Goal: Task Accomplishment & Management: Use online tool/utility

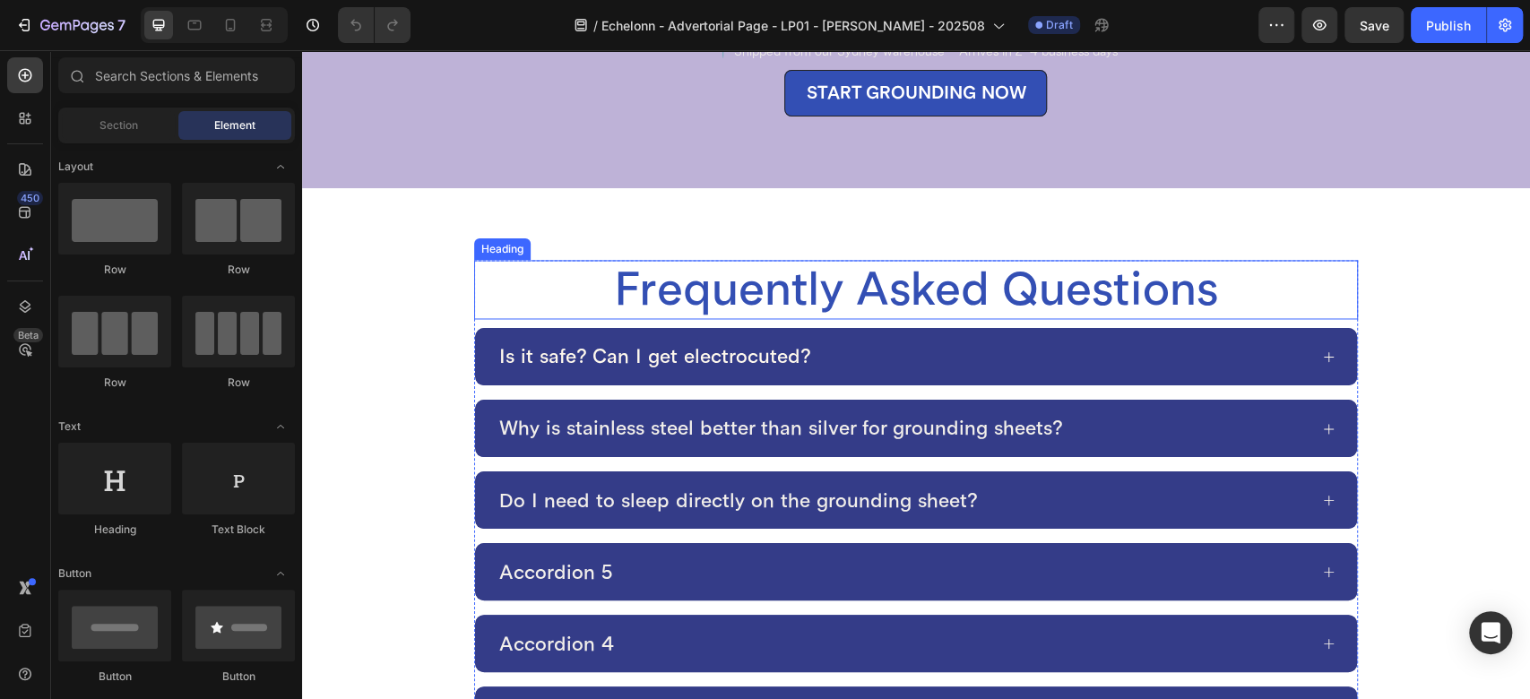
scroll to position [6647, 0]
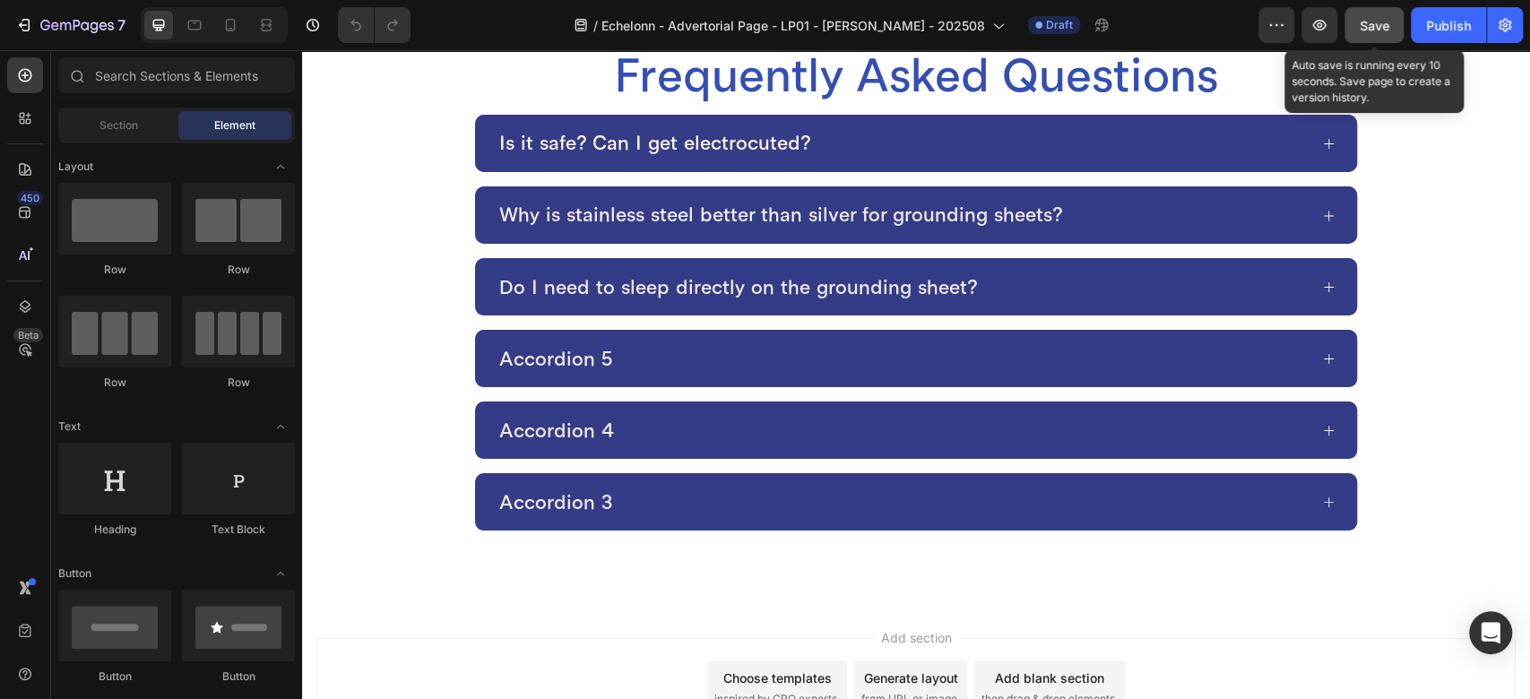
click at [1371, 21] on span "Save" at bounding box center [1375, 25] width 30 height 15
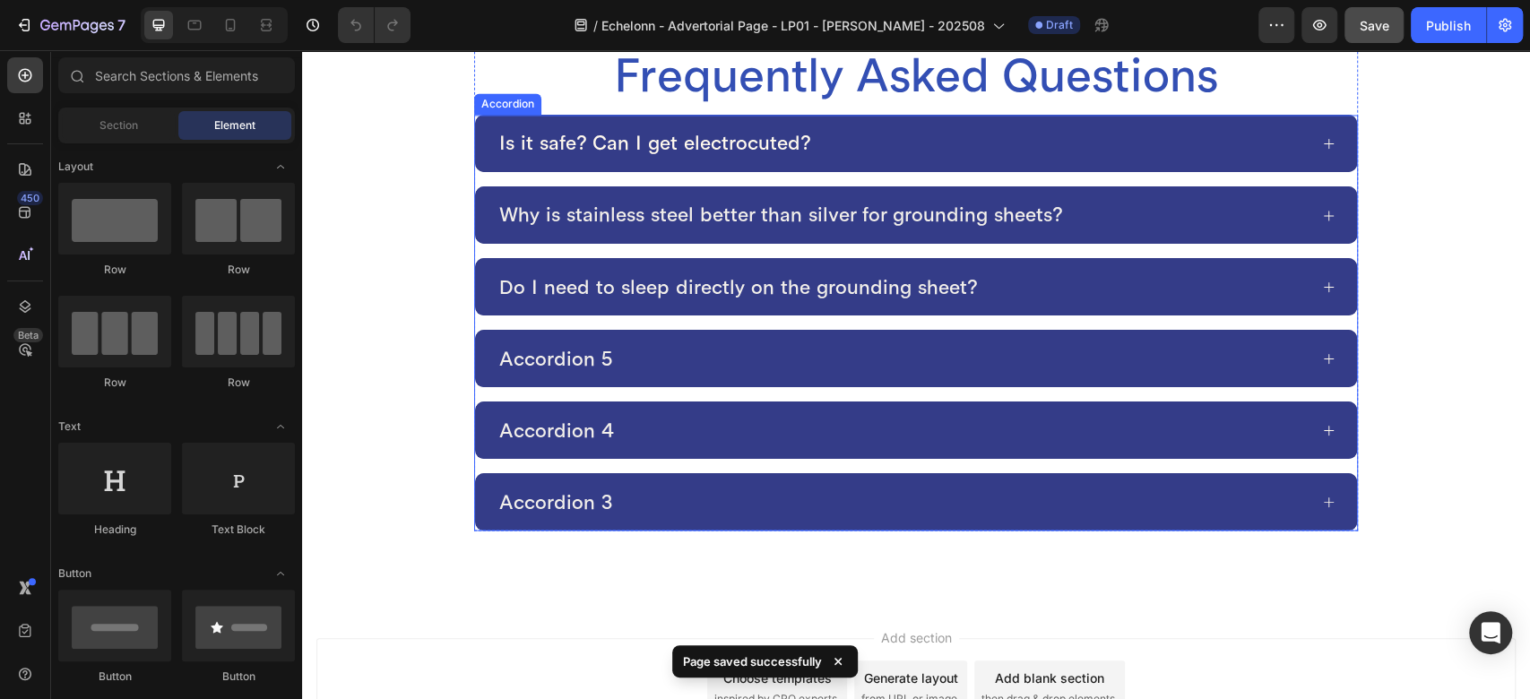
click at [1011, 279] on div "Do I need to sleep directly on the grounding sheet?" at bounding box center [902, 287] width 811 height 29
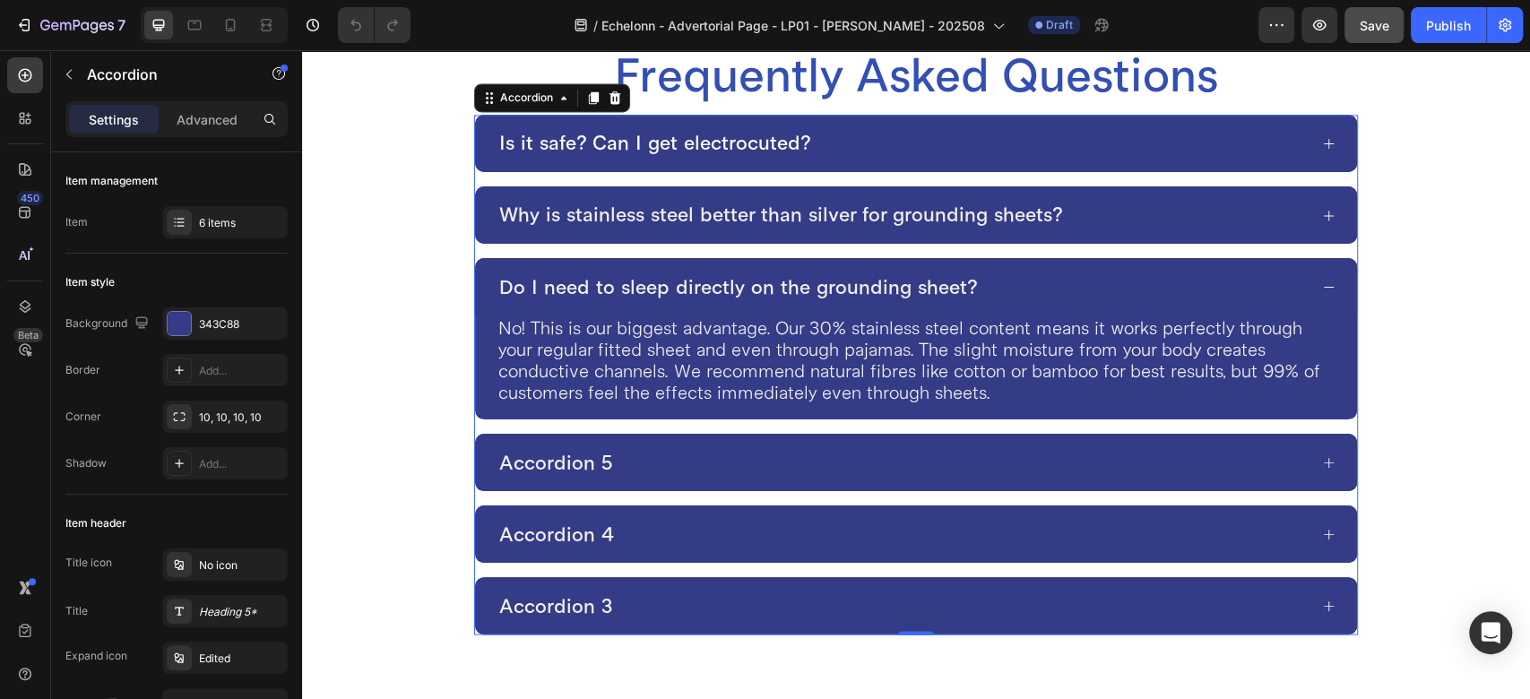
click at [715, 463] on div "Accordion 5" at bounding box center [902, 462] width 811 height 29
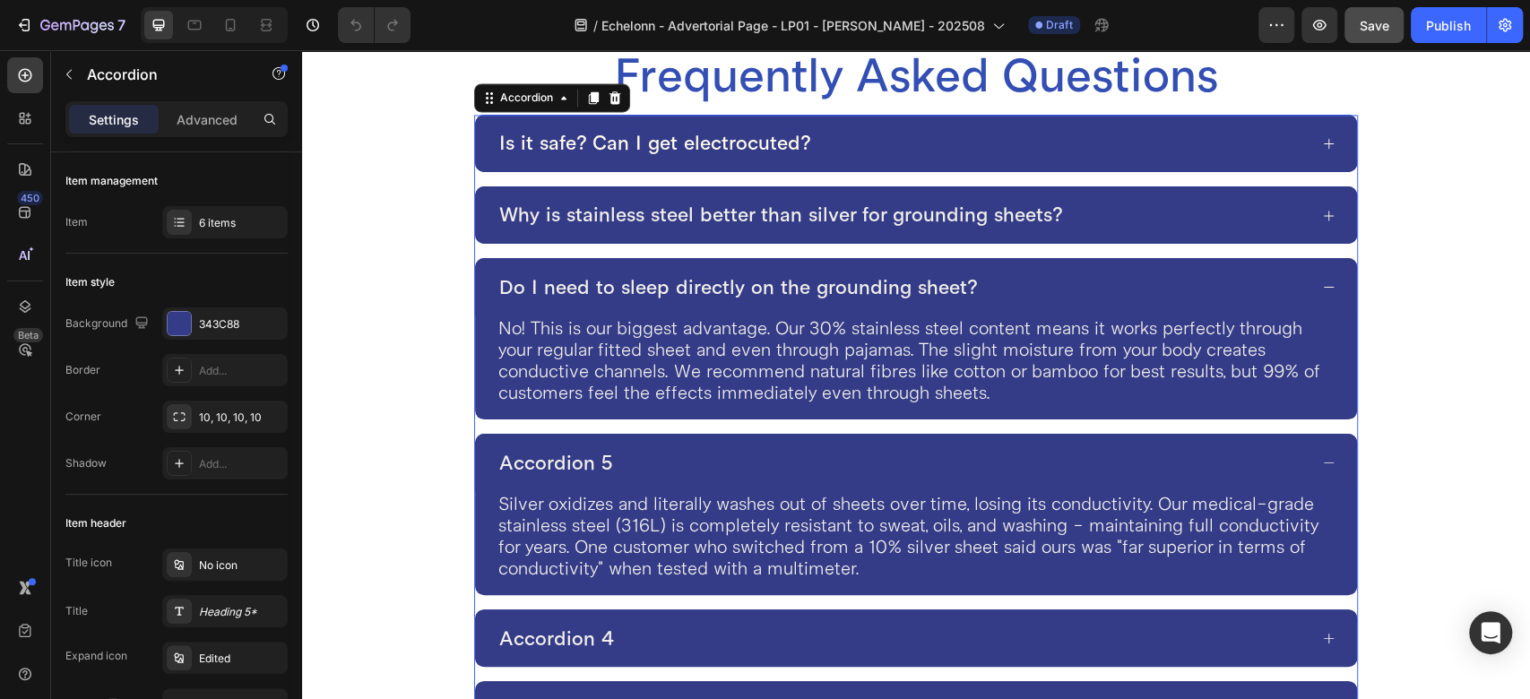
scroll to position [6846, 0]
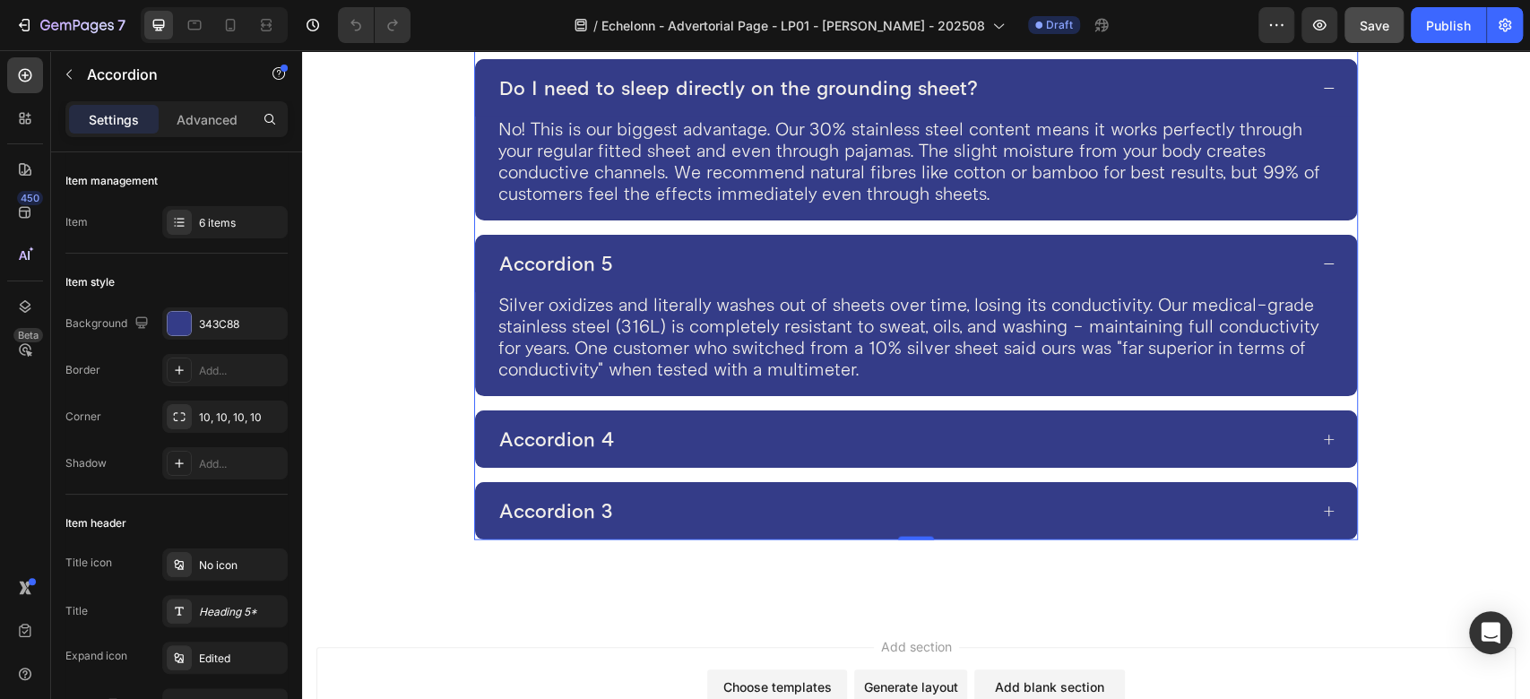
click at [559, 261] on p "Accordion 5" at bounding box center [556, 263] width 114 height 23
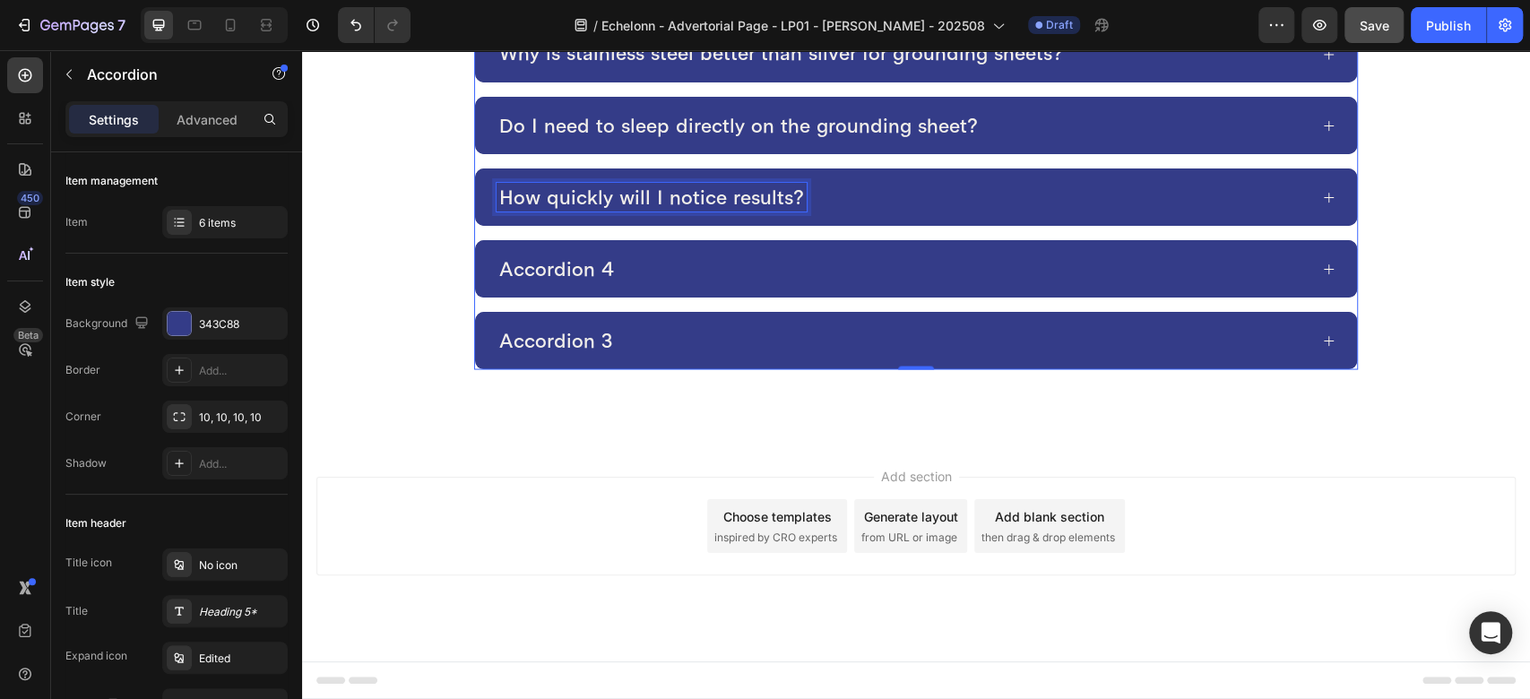
scroll to position [6741, 0]
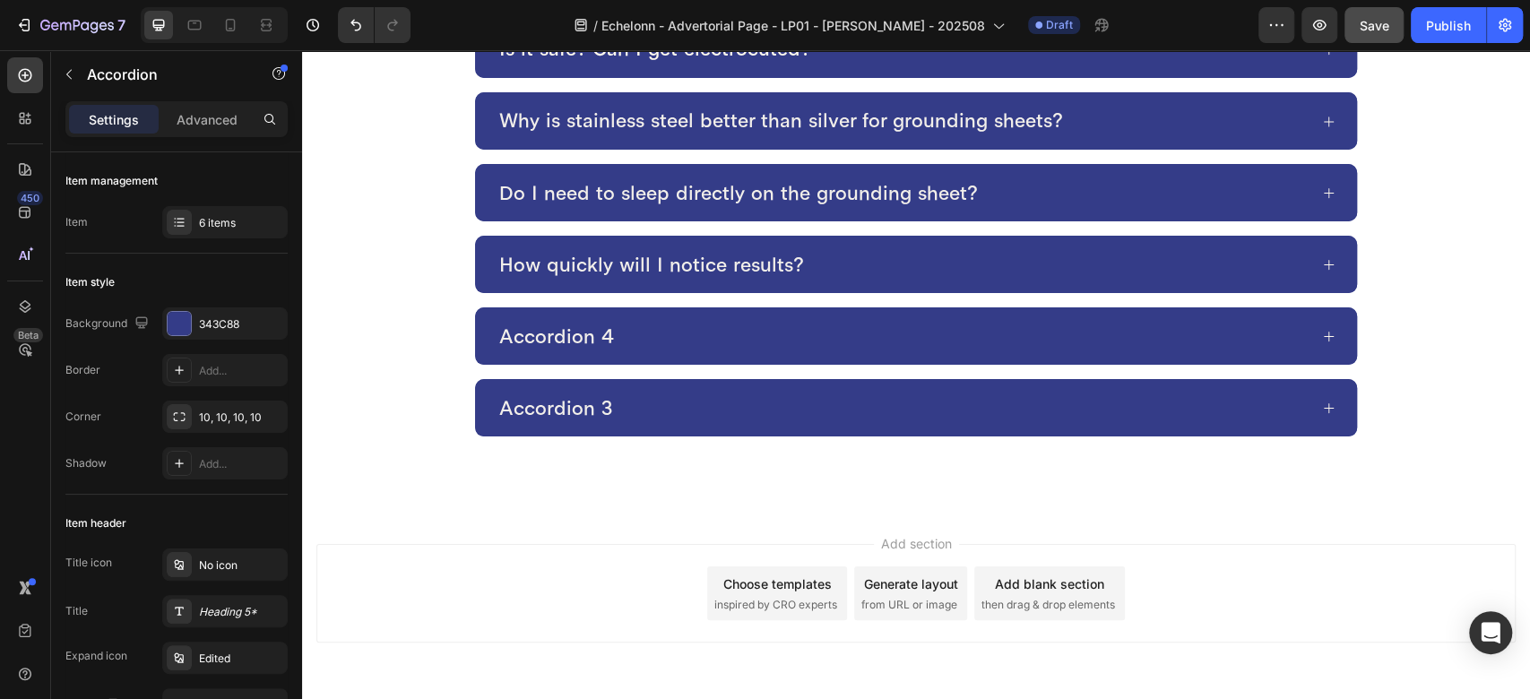
click at [850, 263] on div "How quickly will I notice results?" at bounding box center [902, 264] width 811 height 29
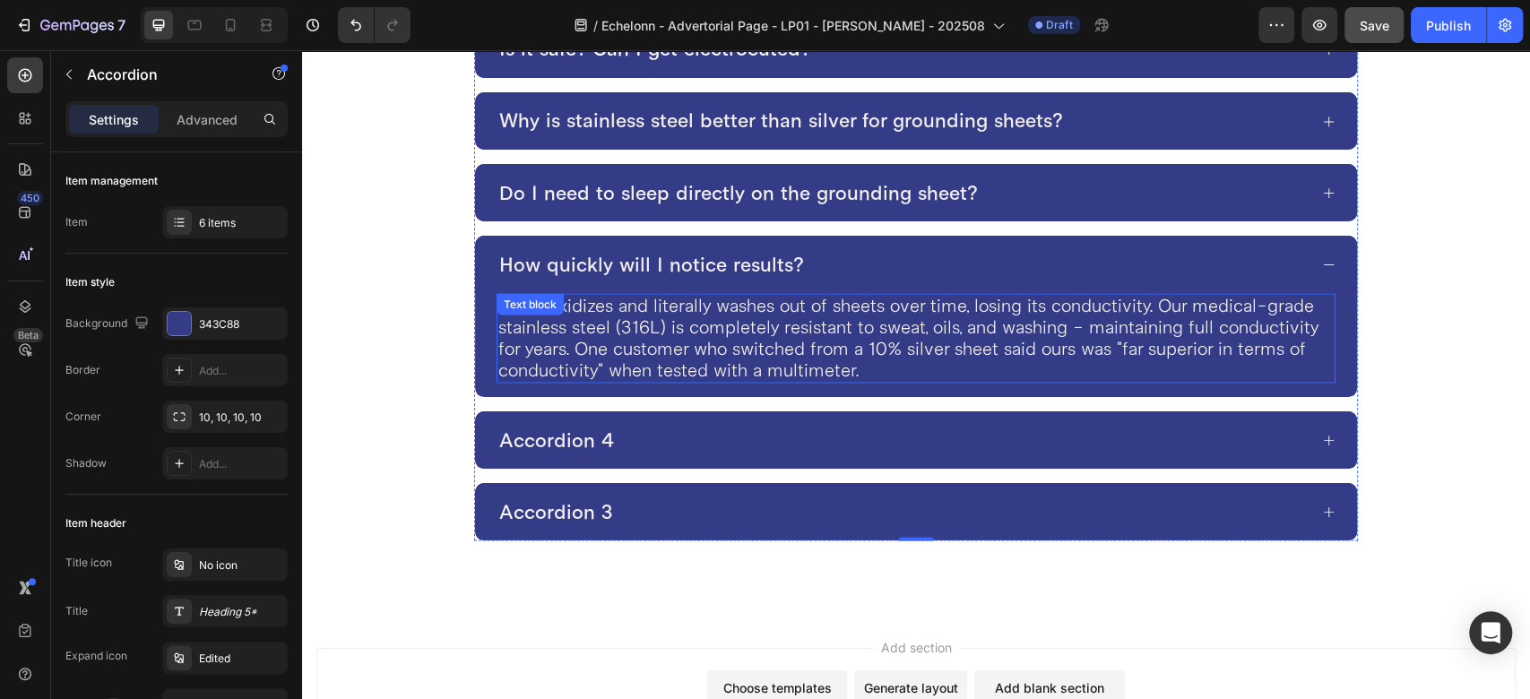
click at [625, 298] on p "Silver oxidizes and literally washes out of sheets over time, losing its conduc…" at bounding box center [916, 338] width 836 height 86
click at [623, 320] on p "Silver oxidizes and literally washes out of sheets over time, losing its conduc…" at bounding box center [916, 338] width 836 height 86
click at [623, 320] on div "Silver oxidizes and literally washes out of sheets over time, losing its conduc…" at bounding box center [916, 338] width 839 height 90
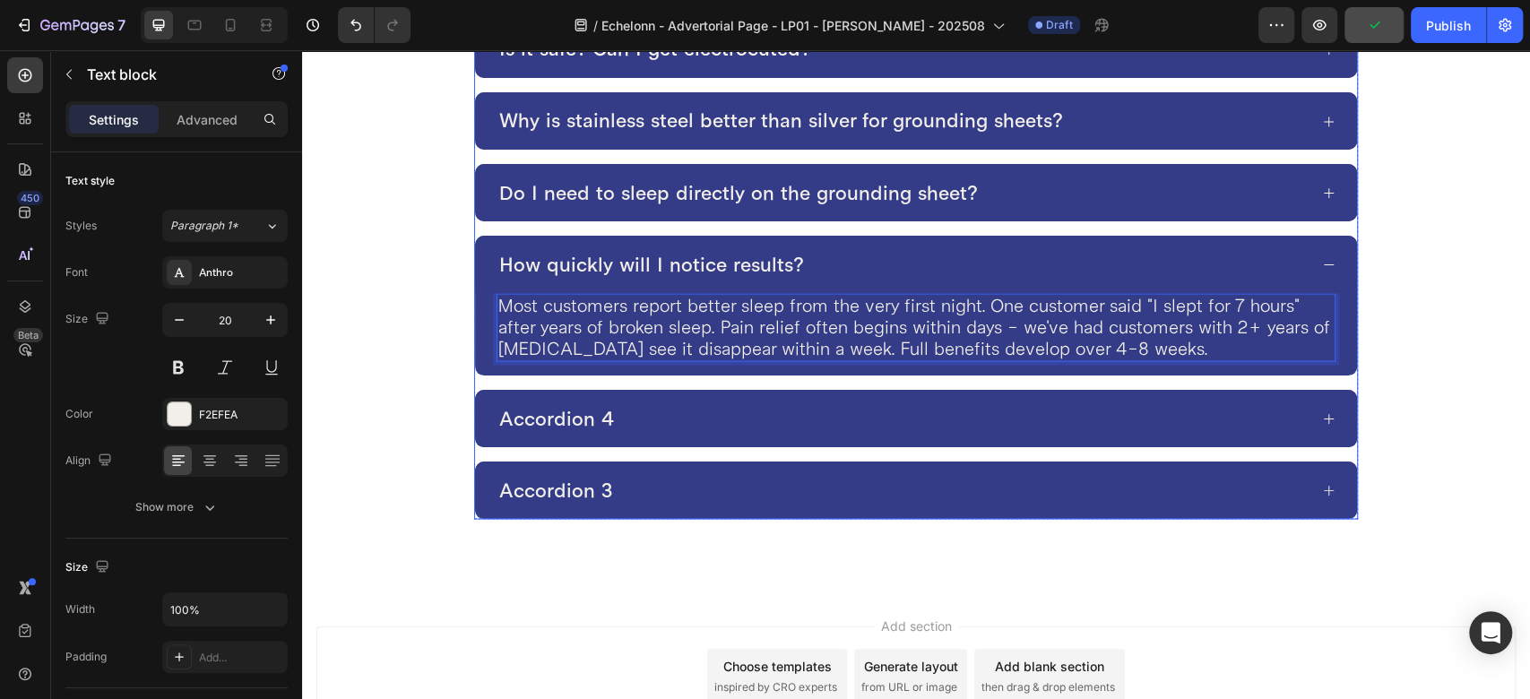
click at [634, 414] on div "Accordion 4" at bounding box center [902, 418] width 811 height 29
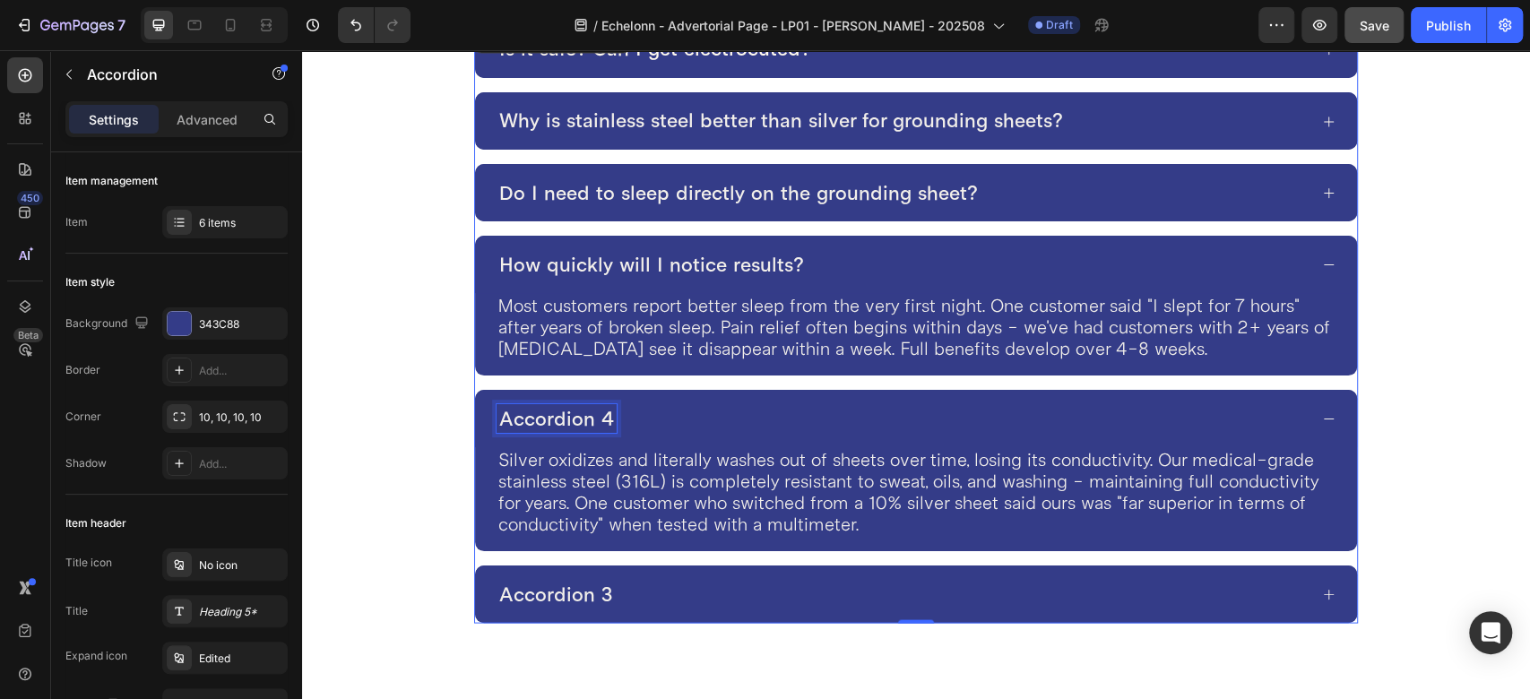
click at [573, 425] on p "Accordion 4" at bounding box center [556, 418] width 115 height 23
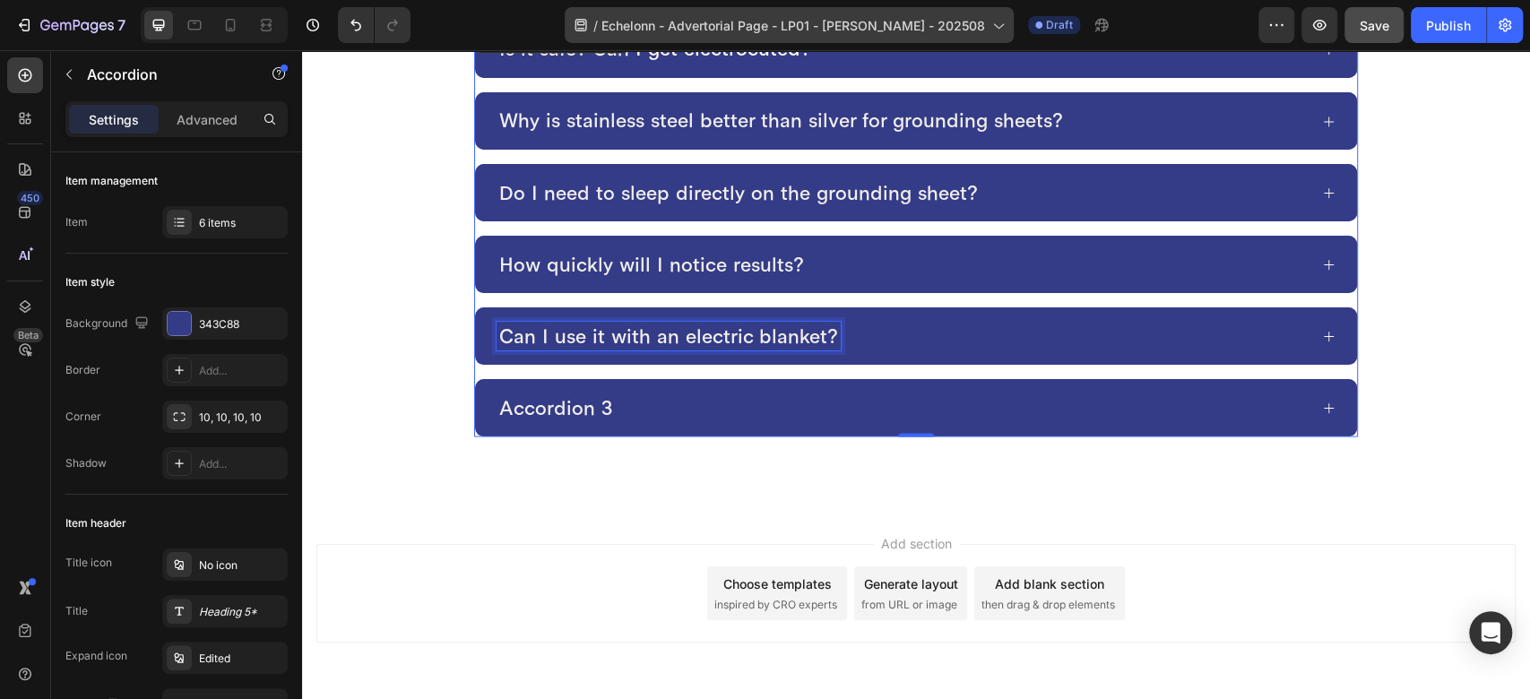
scroll to position [6659, 0]
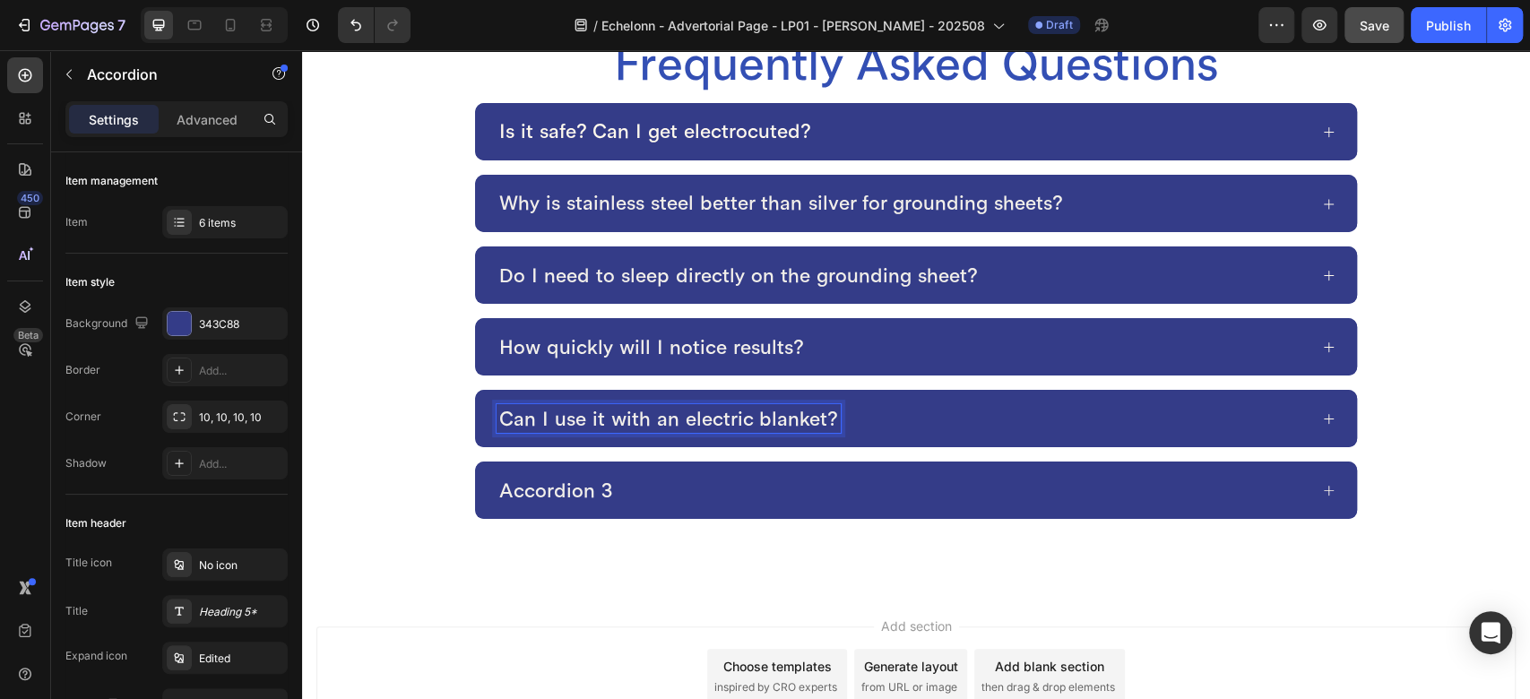
click at [886, 409] on div "Can I use it with an electric blanket?" at bounding box center [902, 418] width 811 height 29
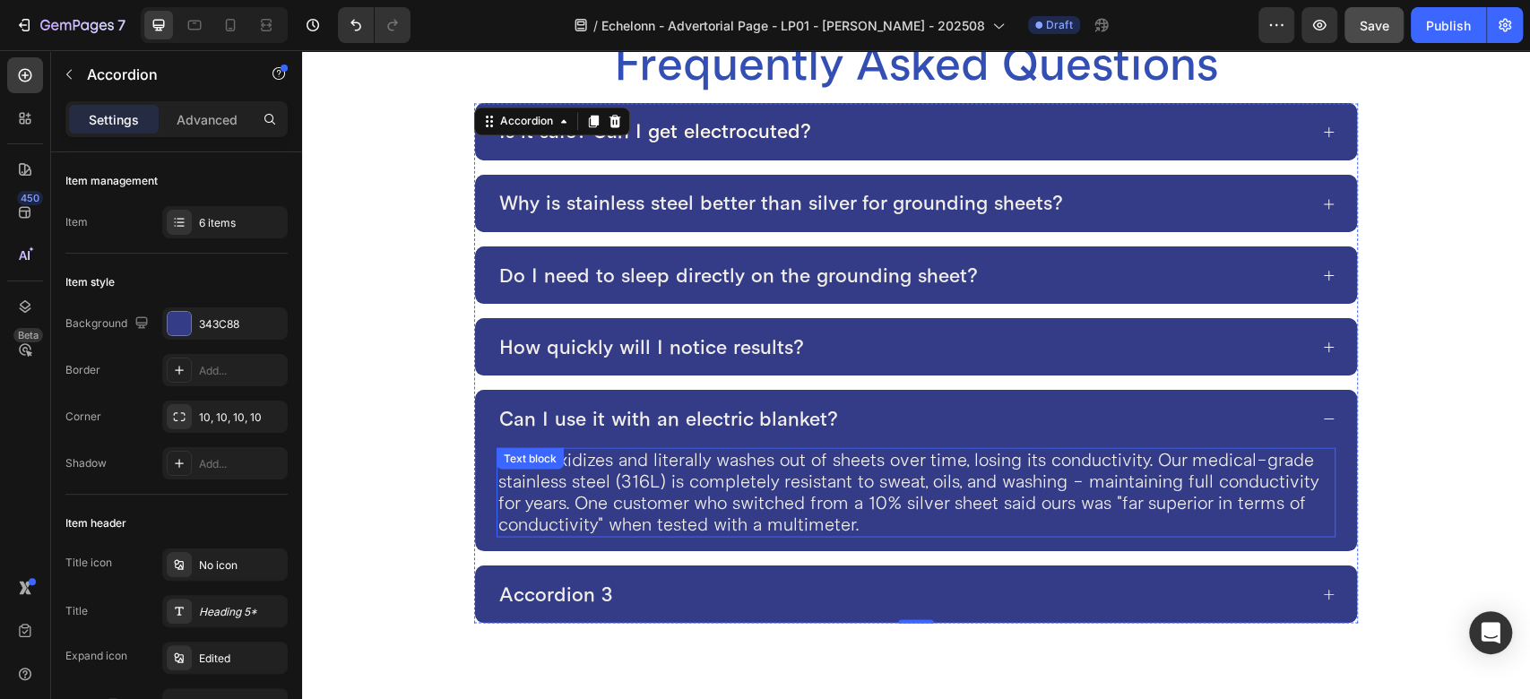
click at [654, 462] on p "Silver oxidizes and literally washes out of sheets over time, losing its conduc…" at bounding box center [916, 492] width 836 height 86
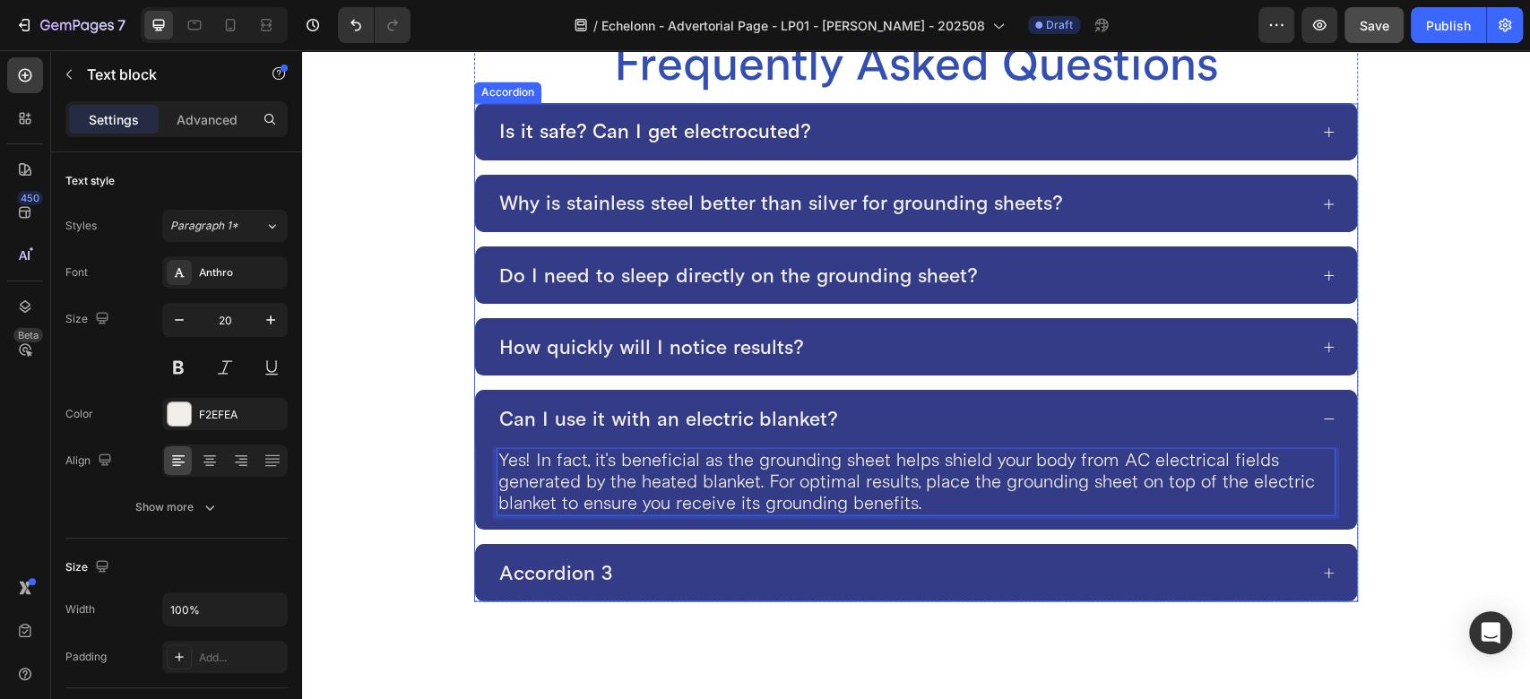
click at [596, 567] on p "Accordion 3" at bounding box center [556, 572] width 114 height 23
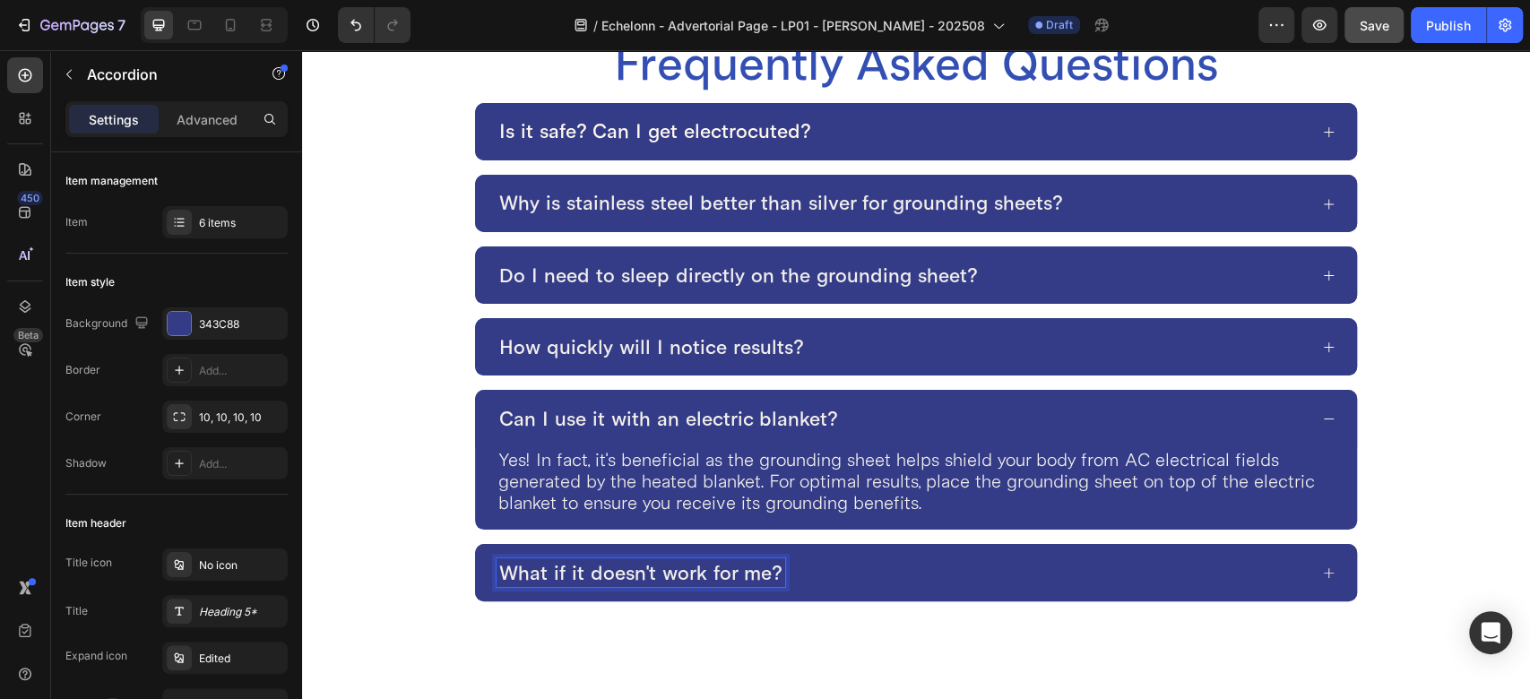
click at [798, 570] on div "What if it doesn't work for me?" at bounding box center [902, 573] width 811 height 29
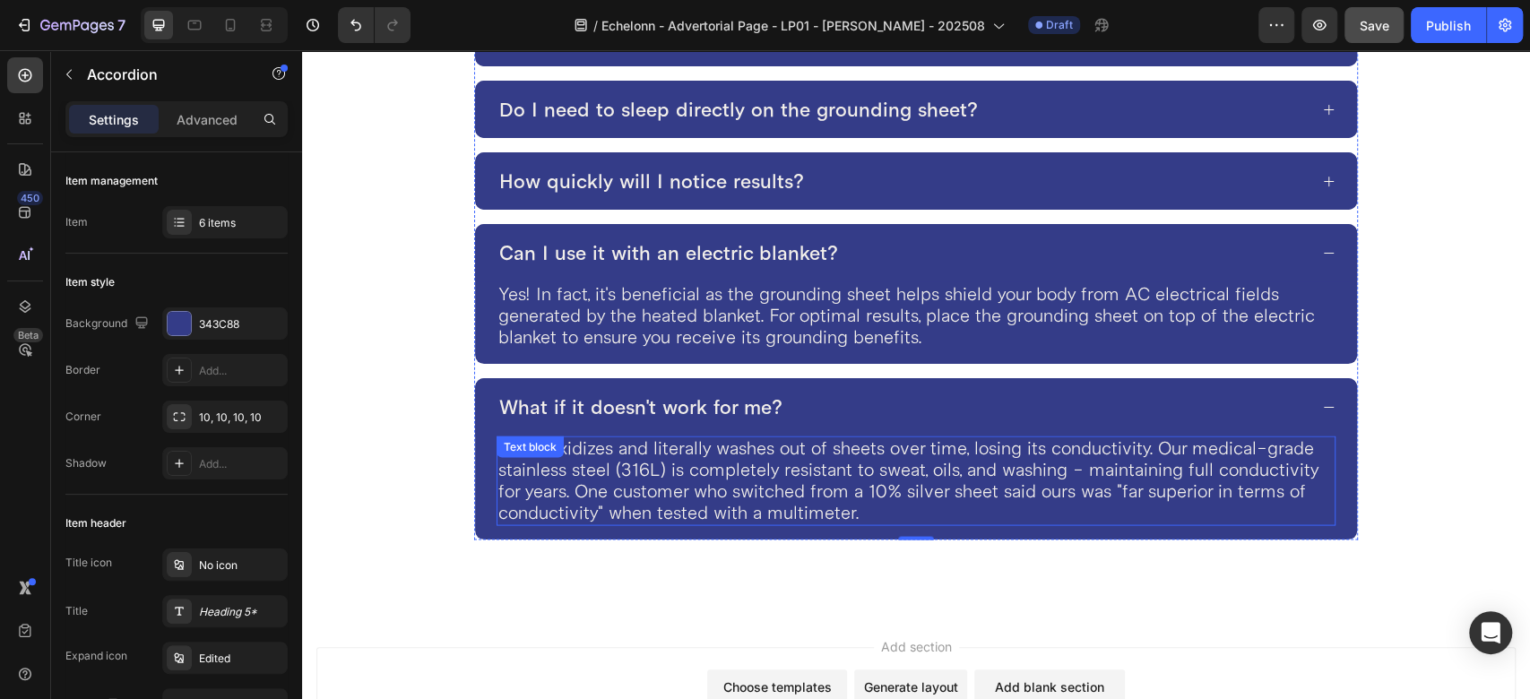
scroll to position [6858, 0]
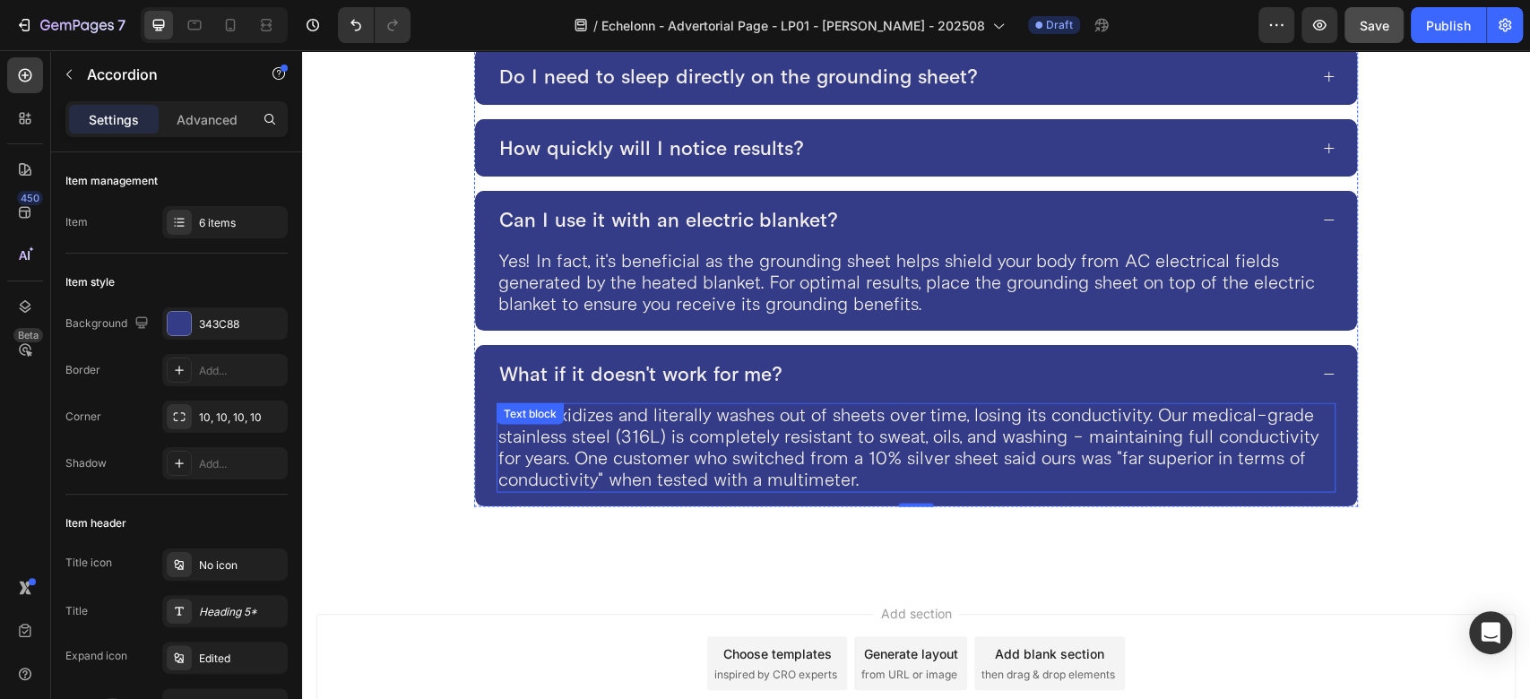
click at [627, 424] on p "Silver oxidizes and literally washes out of sheets over time, losing its conduc…" at bounding box center [916, 447] width 836 height 86
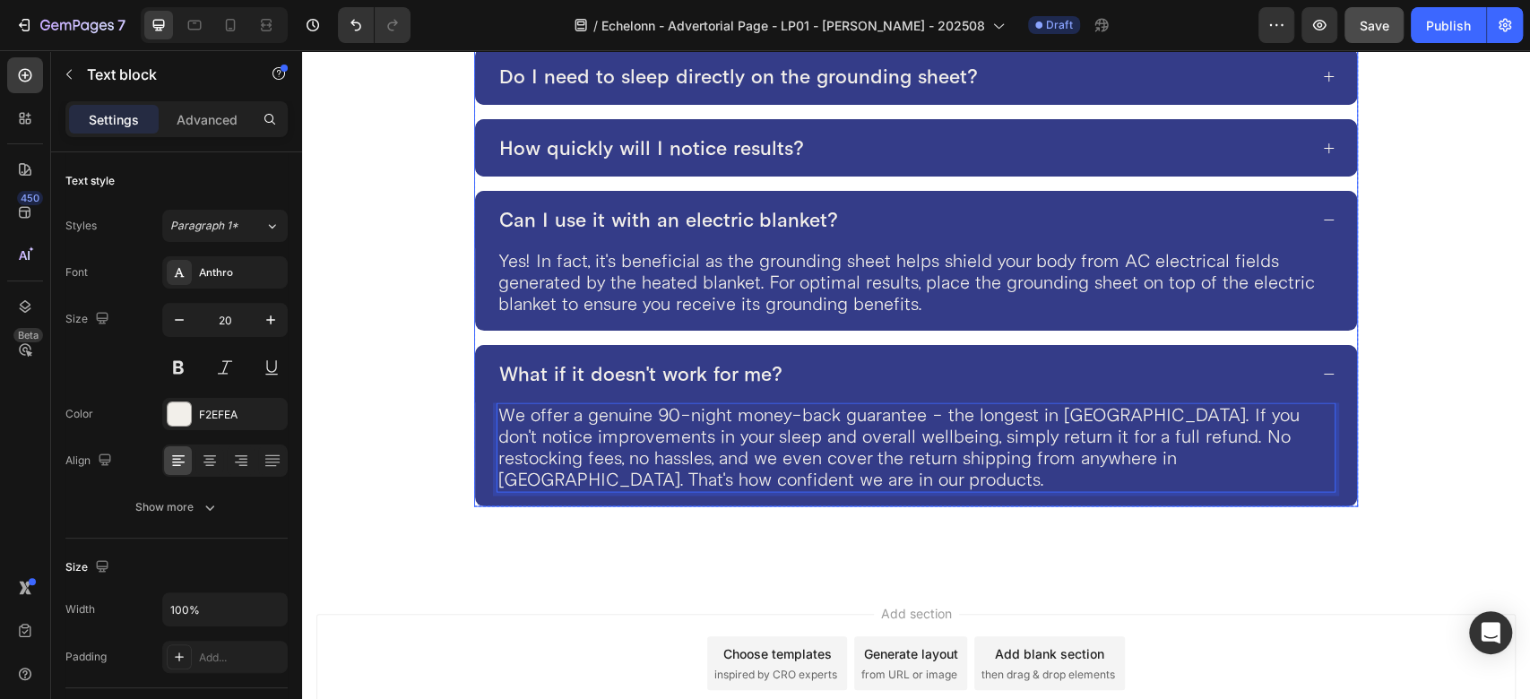
click at [812, 361] on div "What if it doesn't work for me?" at bounding box center [902, 373] width 811 height 29
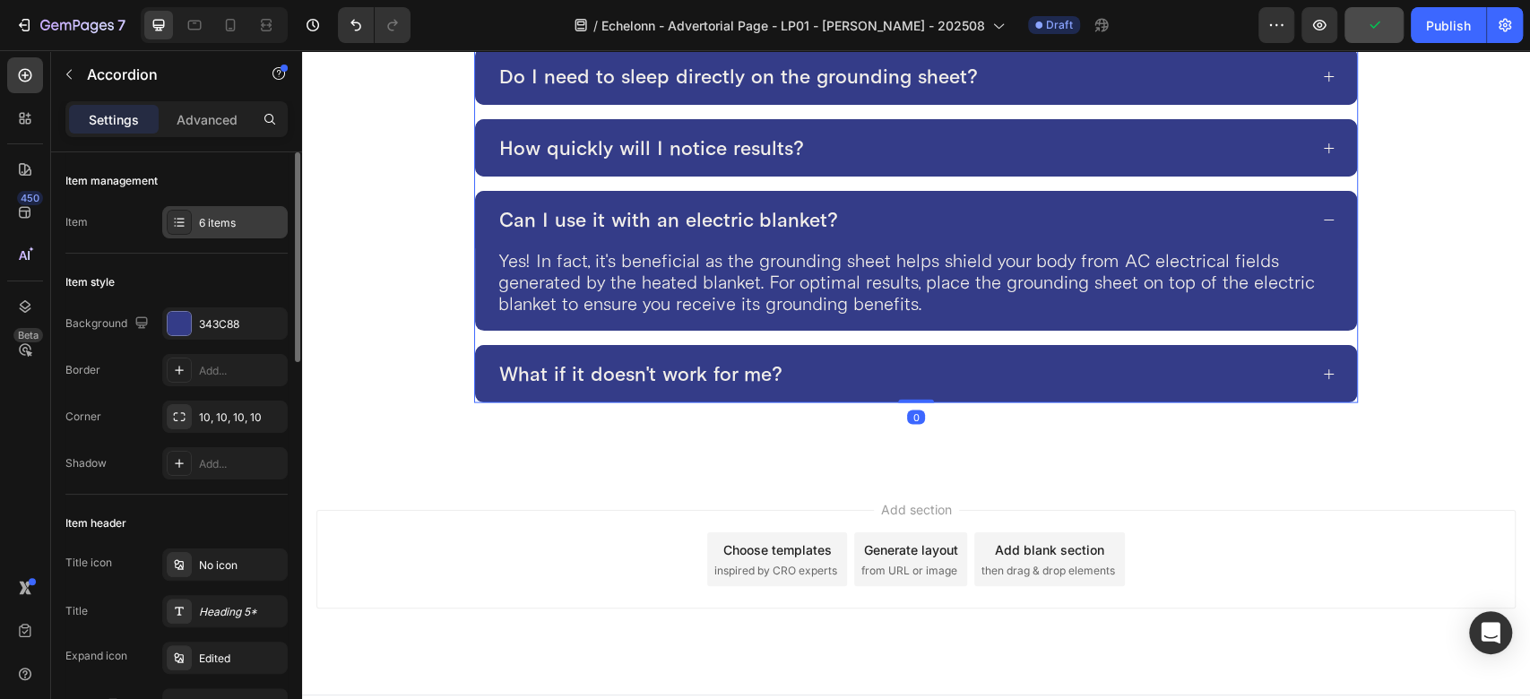
click at [218, 215] on div "6 items" at bounding box center [241, 223] width 84 height 16
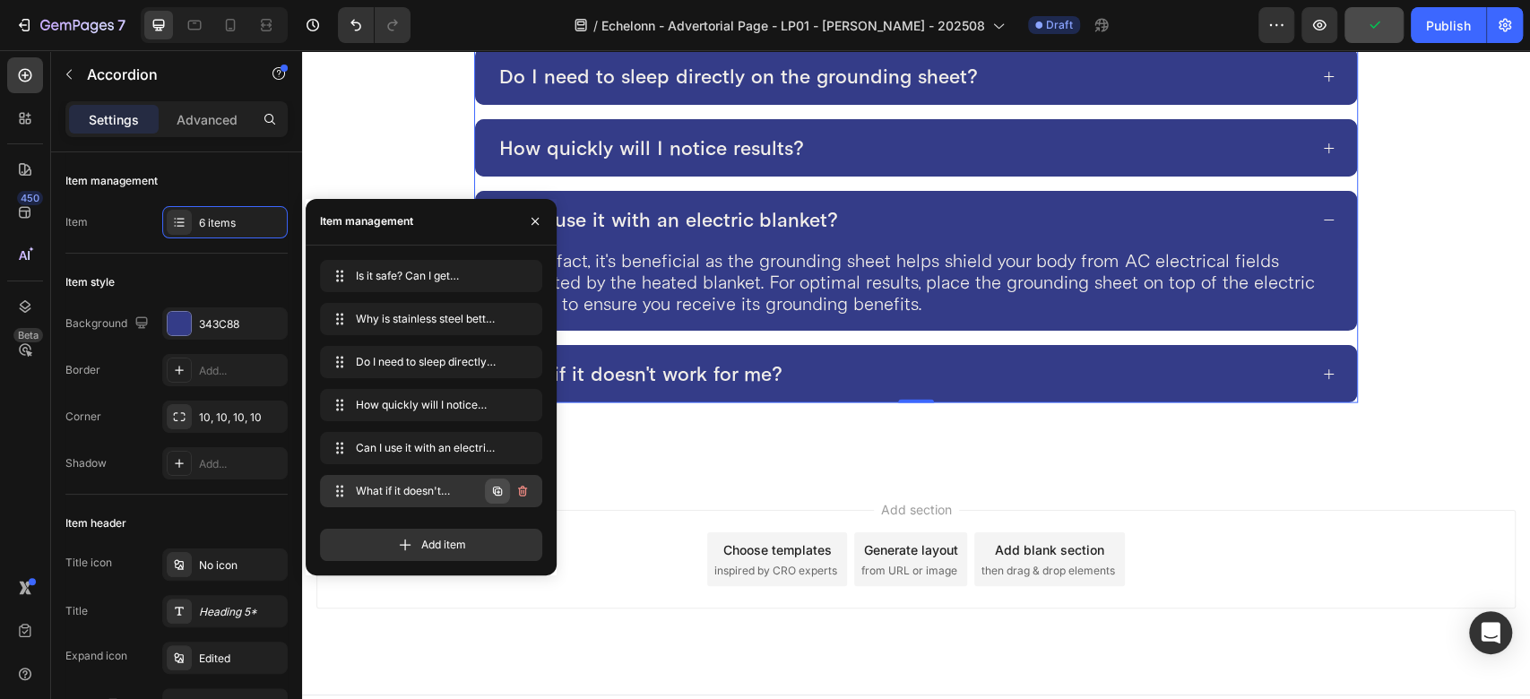
click at [500, 485] on icon "button" at bounding box center [497, 491] width 14 height 14
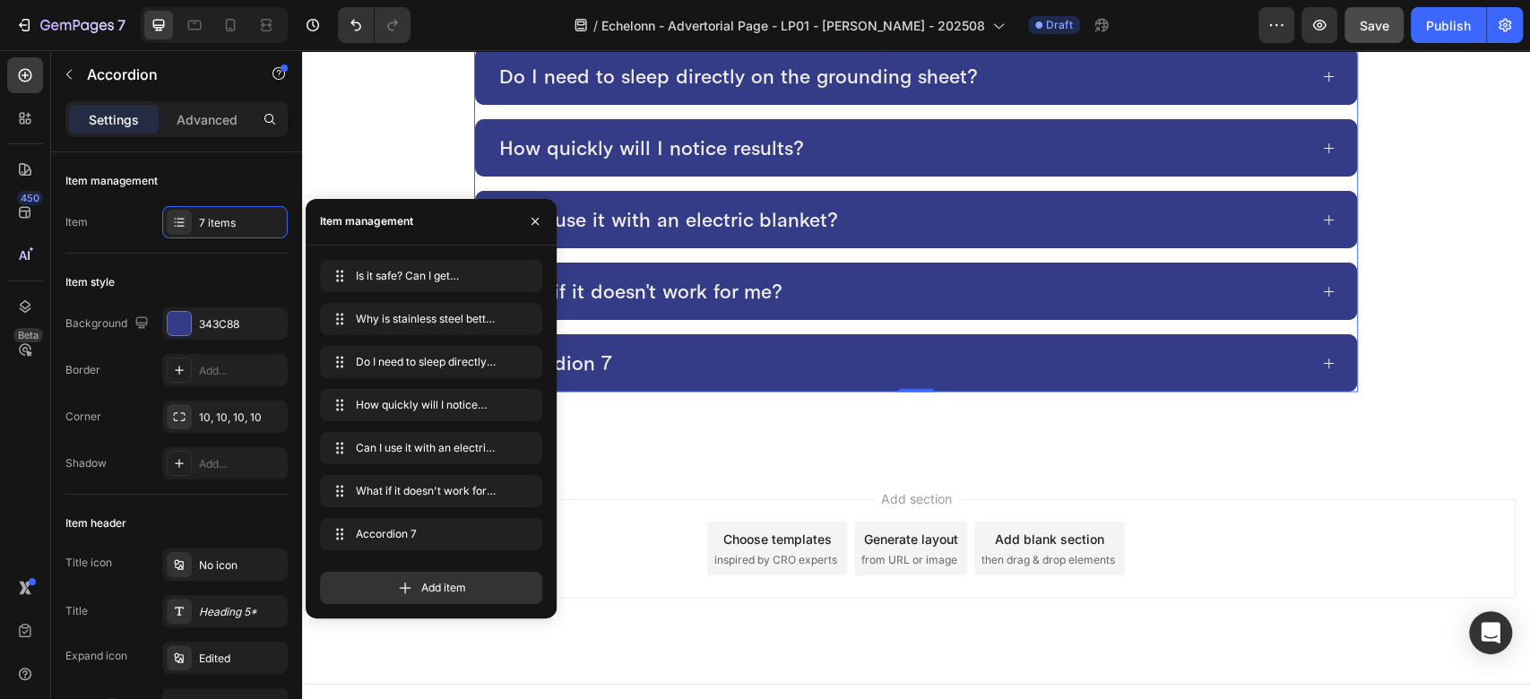
click at [688, 362] on div "Accordion 7" at bounding box center [902, 363] width 811 height 29
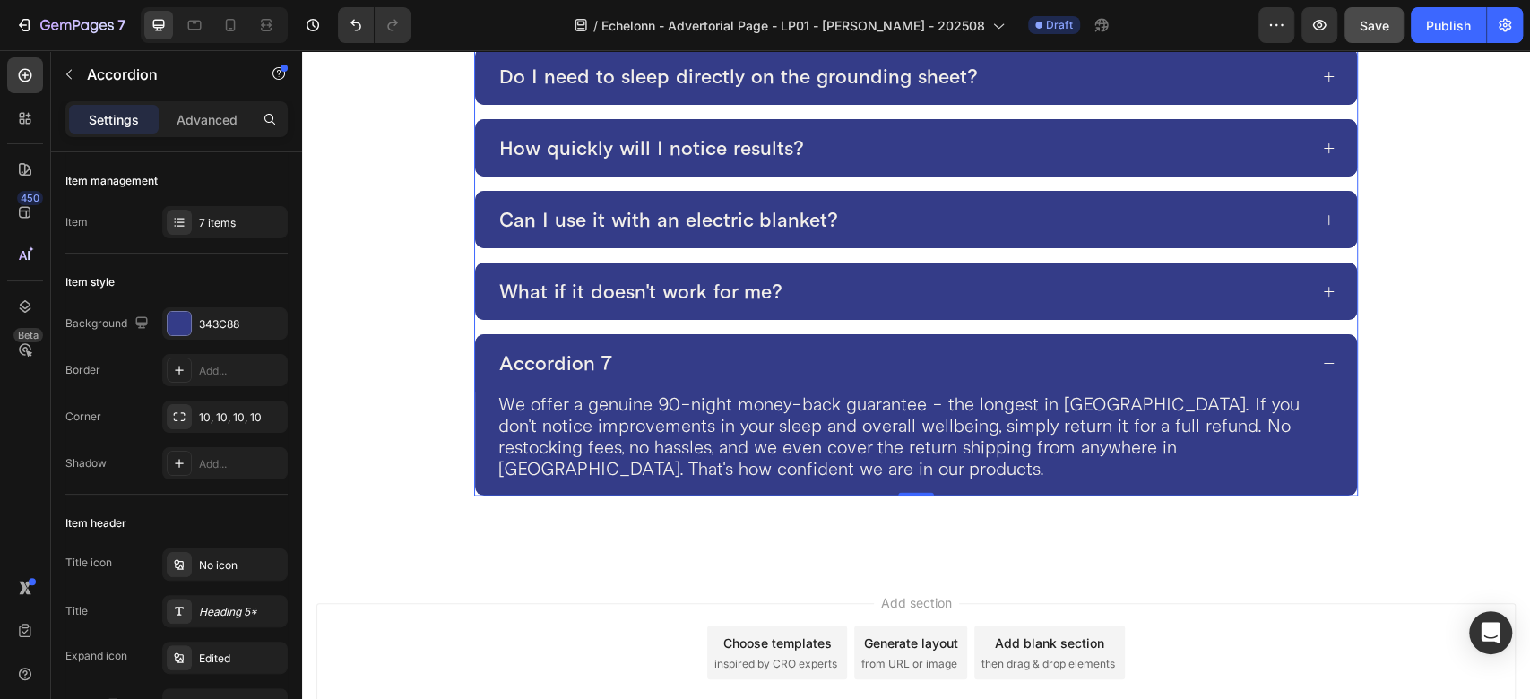
click at [532, 353] on div "Accordion 7" at bounding box center [556, 363] width 118 height 29
click at [532, 353] on p "Accordion 7" at bounding box center [555, 362] width 113 height 23
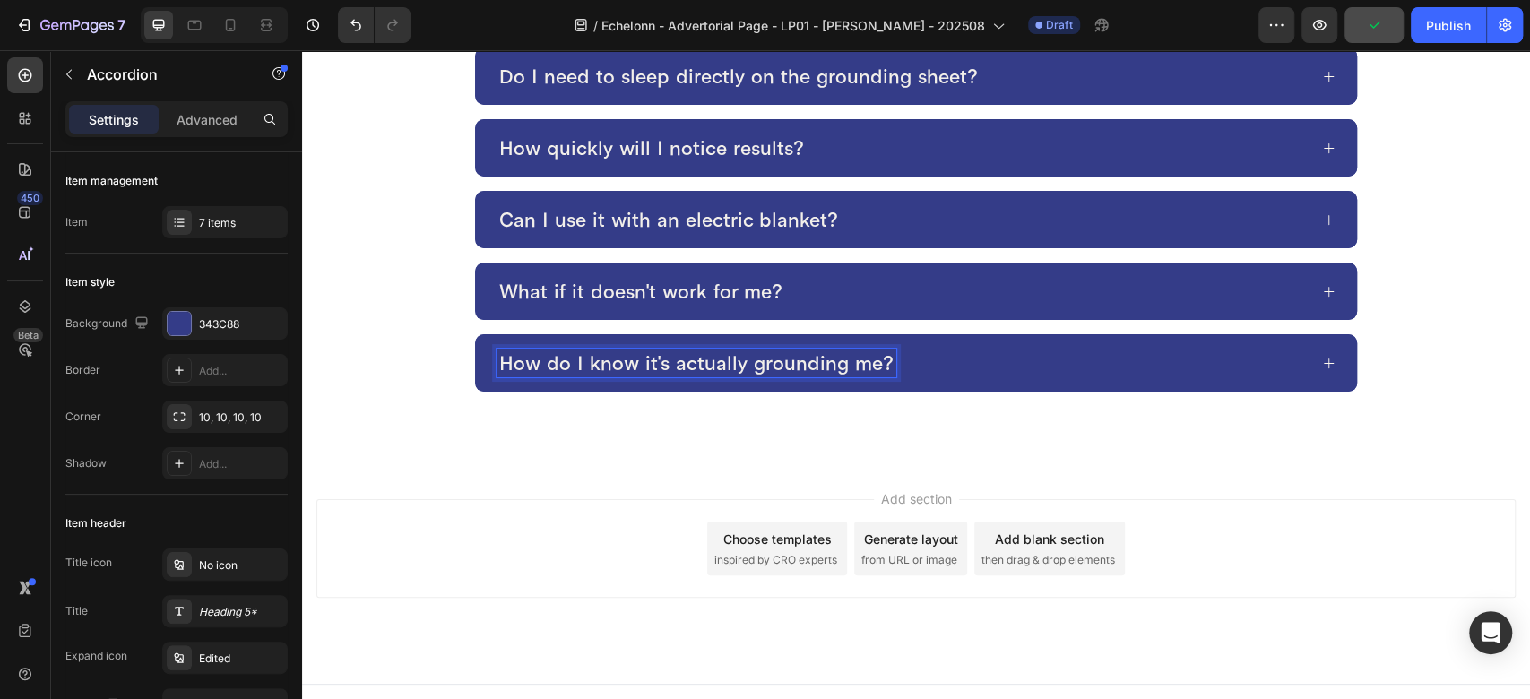
click at [916, 359] on div "How do I know it's actually grounding me?" at bounding box center [902, 363] width 811 height 29
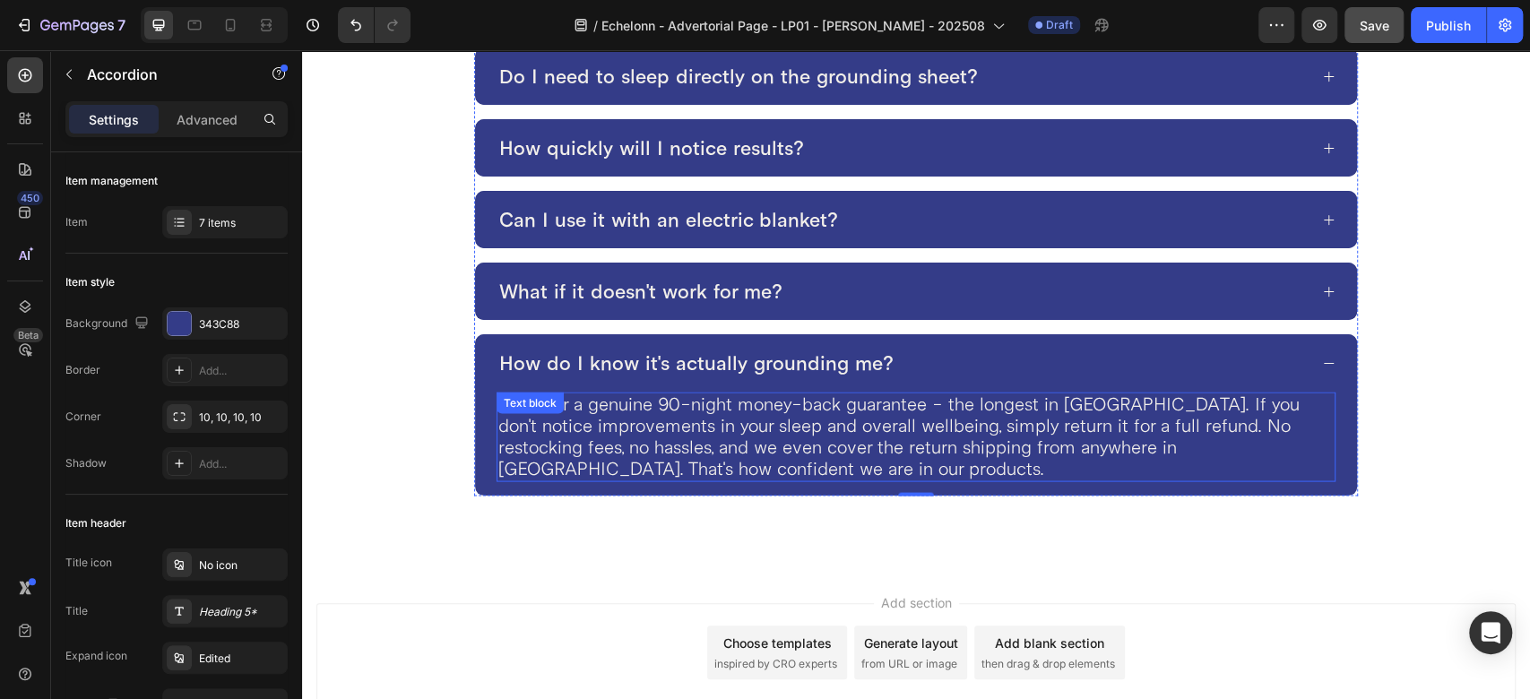
click at [663, 405] on p "We offer a genuine 90-night money-back guarantee - the longest in [GEOGRAPHIC_D…" at bounding box center [916, 437] width 836 height 86
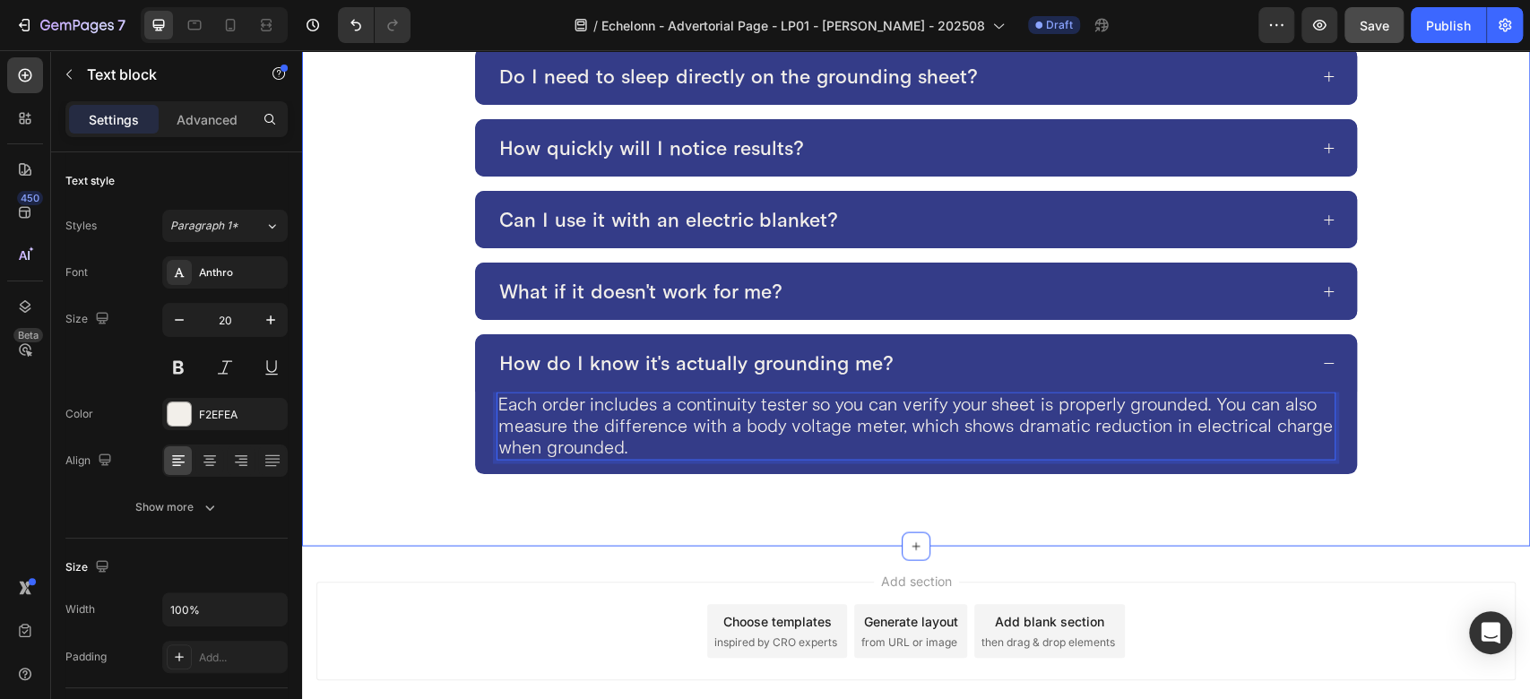
click at [918, 496] on div "Frequently Asked Questions Heading Is it safe? Can I get electrocuted? Why is s…" at bounding box center [916, 155] width 1228 height 782
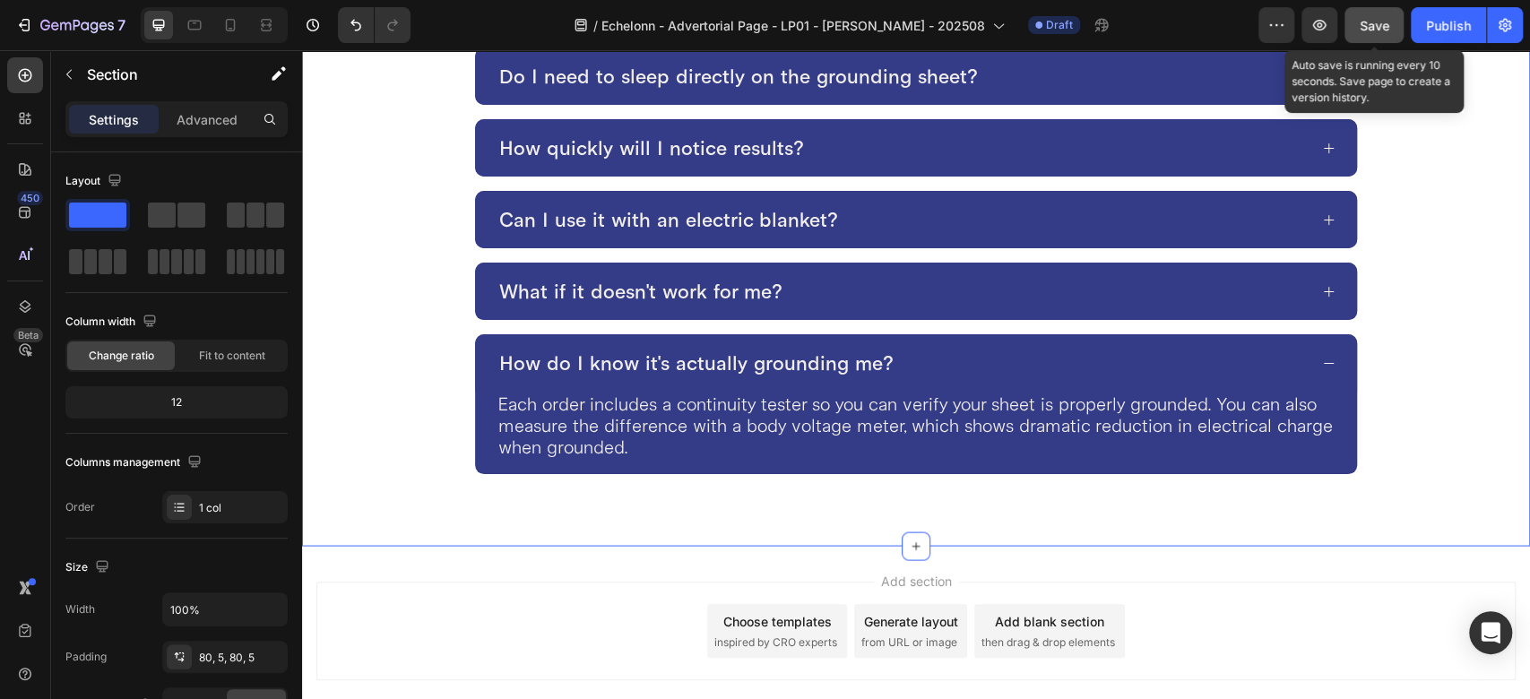
click at [1357, 25] on button "Save" at bounding box center [1374, 25] width 59 height 36
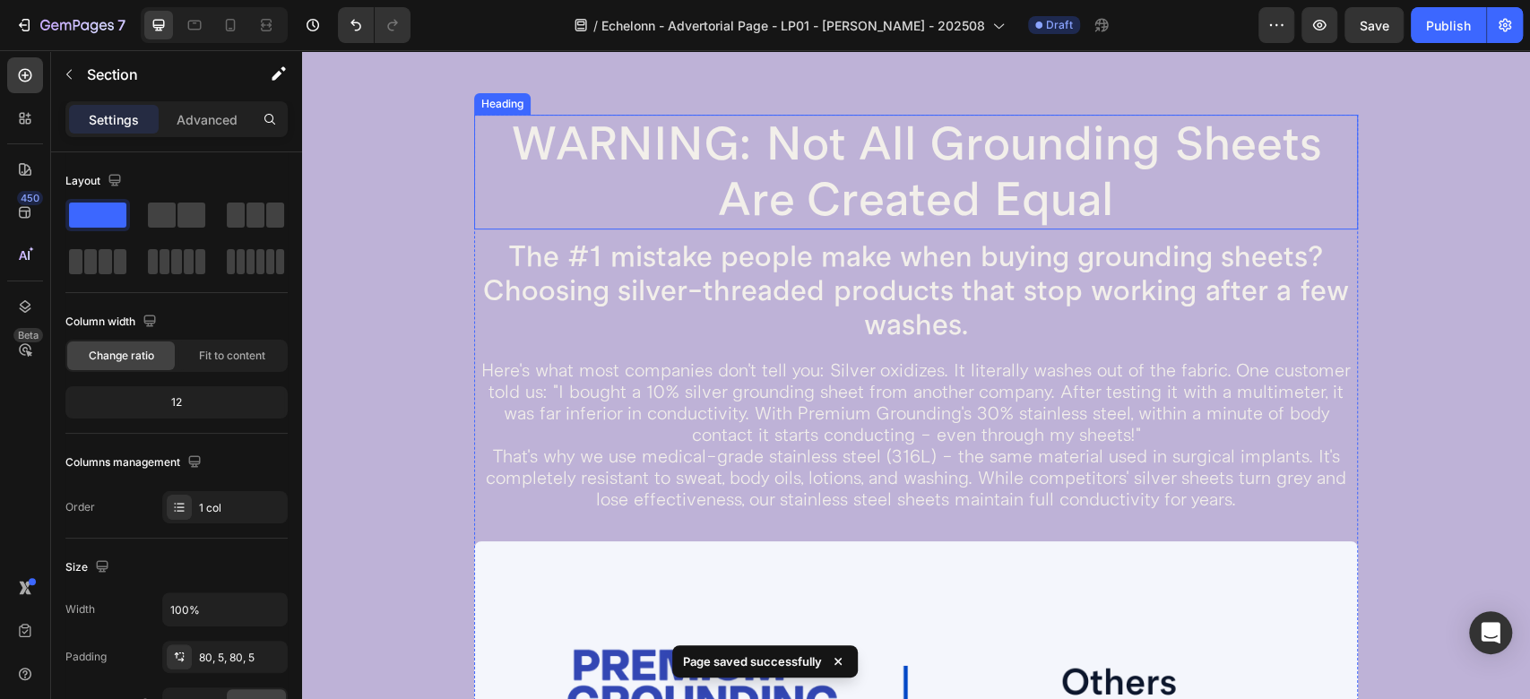
scroll to position [4881, 0]
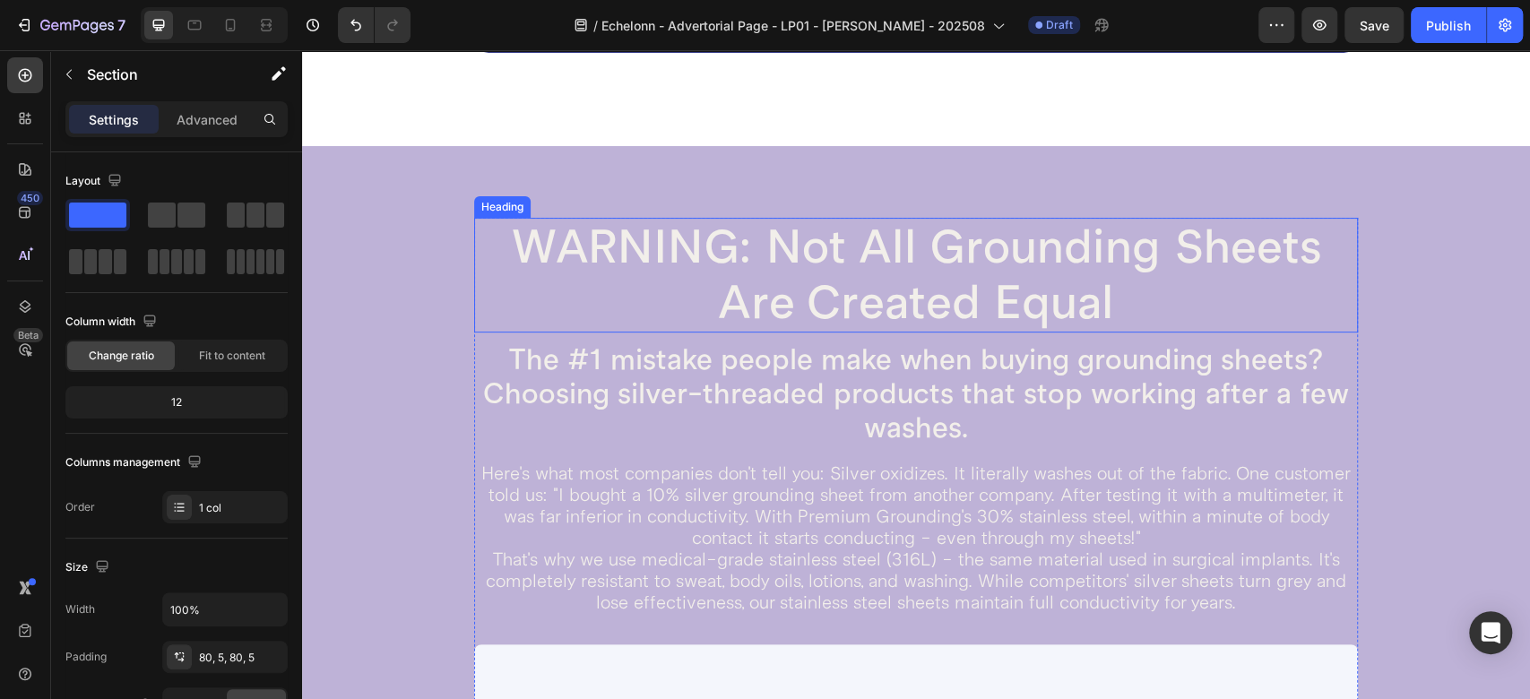
click at [878, 281] on h2 "WARNING: Not All Grounding Sheets Are Created Equal" at bounding box center [916, 275] width 884 height 115
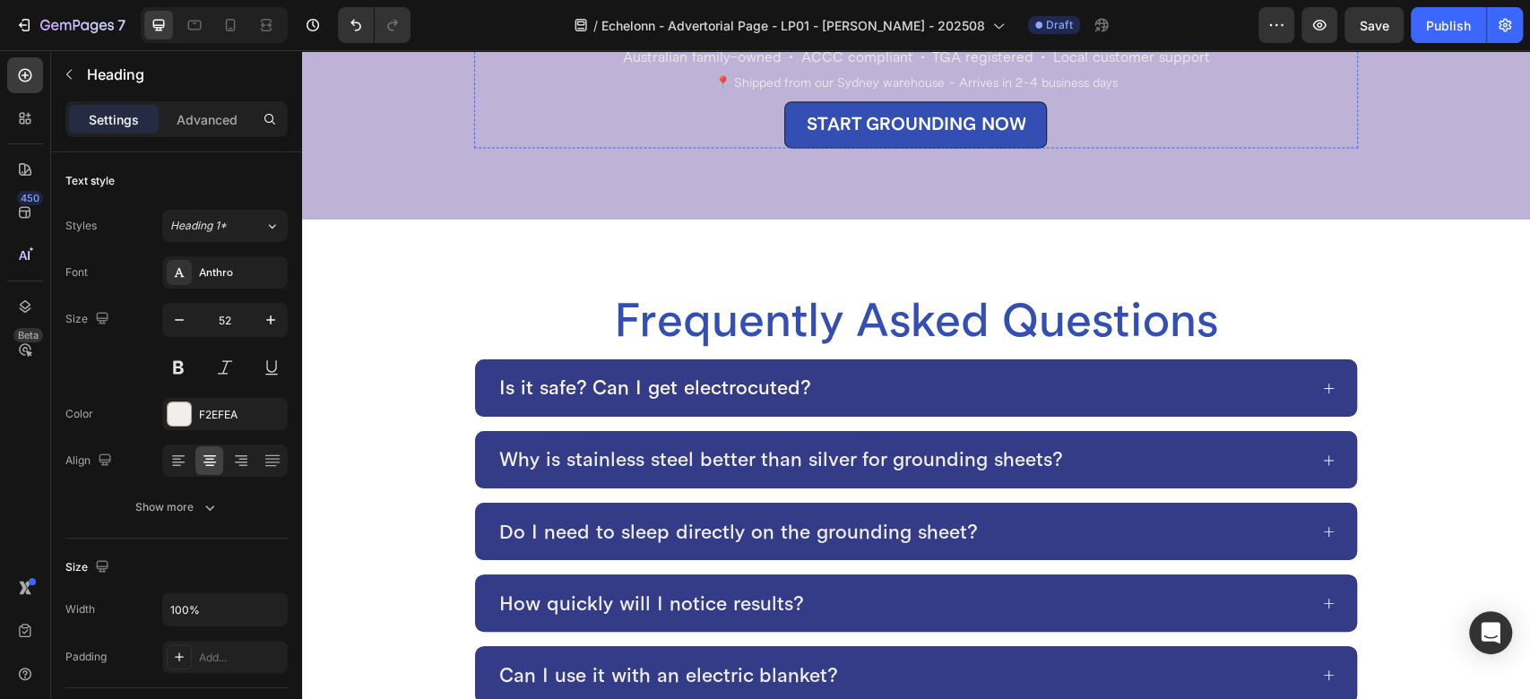
scroll to position [6475, 0]
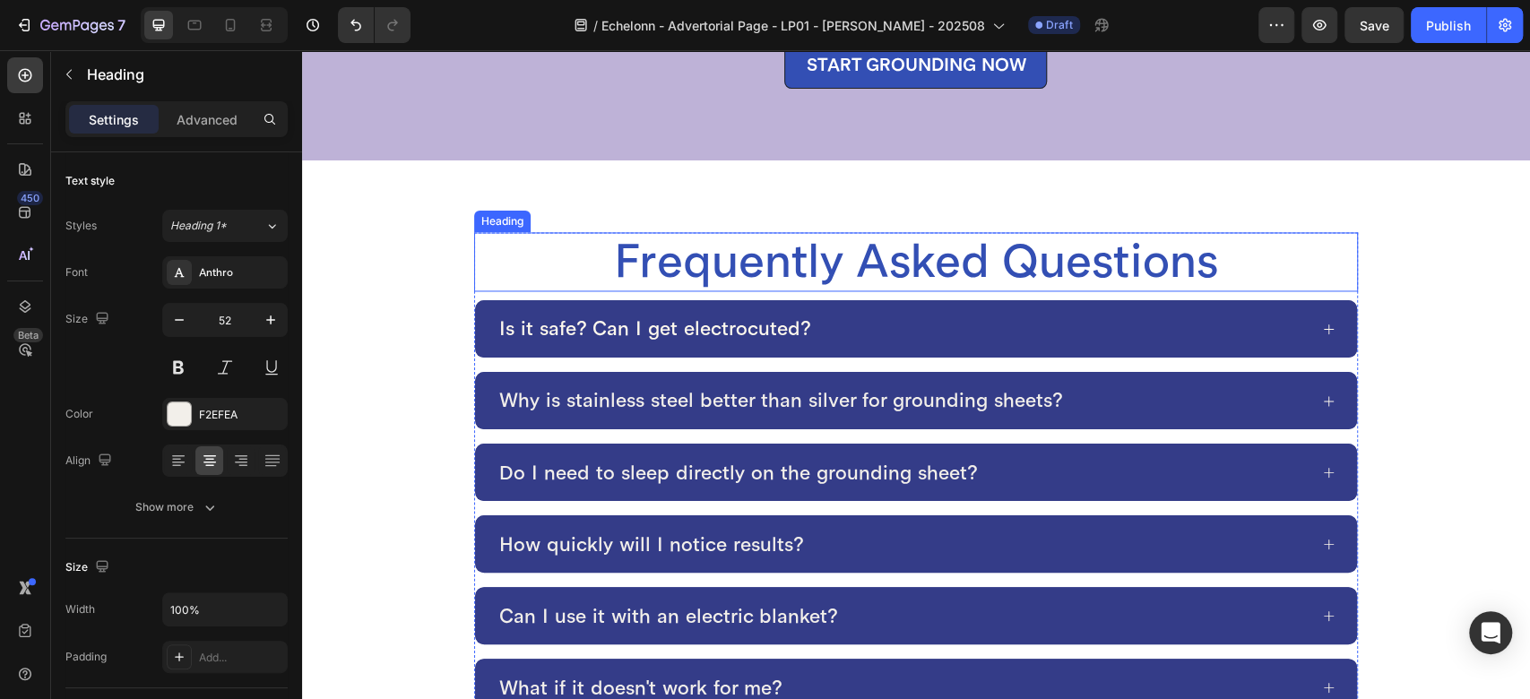
click at [853, 248] on p "Frequently Asked Questions" at bounding box center [916, 262] width 880 height 56
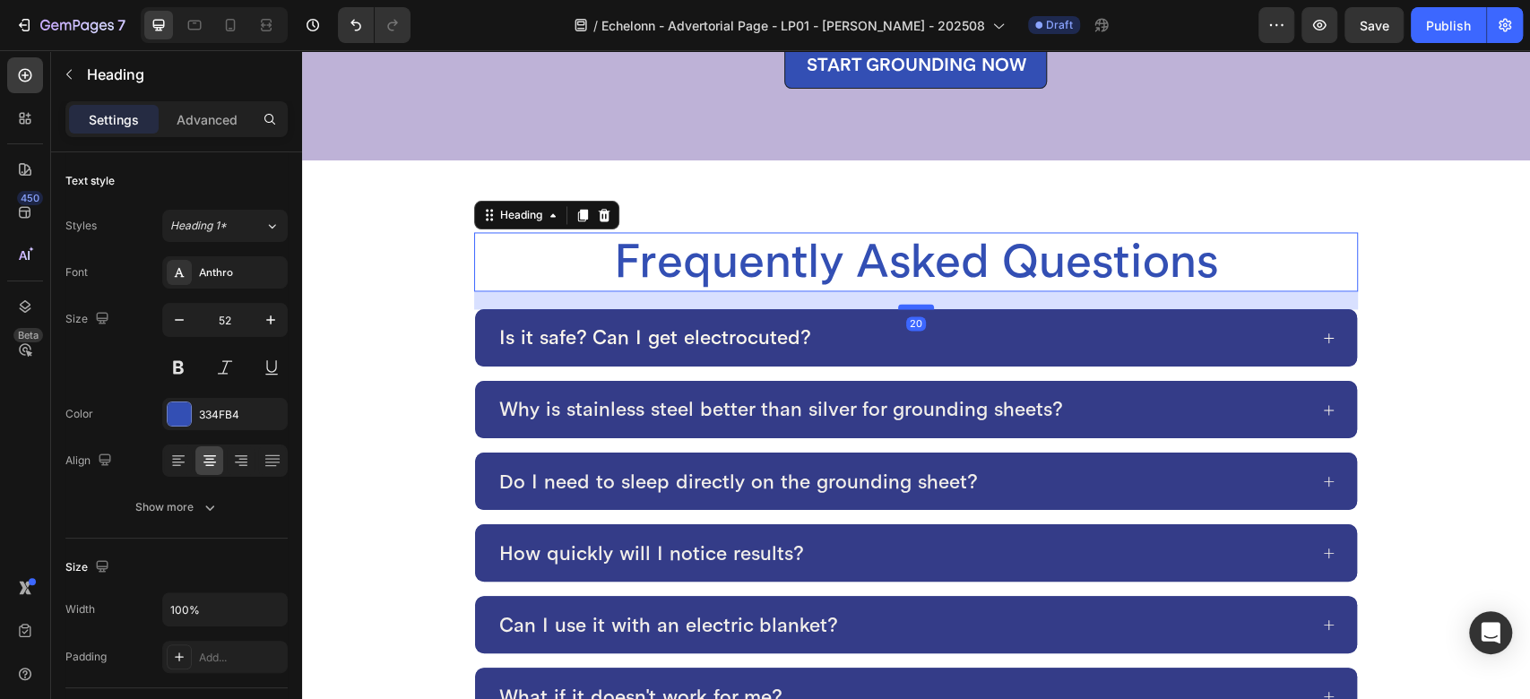
drag, startPoint x: 908, startPoint y: 283, endPoint x: 907, endPoint y: 292, distance: 9.0
click at [907, 304] on div at bounding box center [916, 306] width 36 height 5
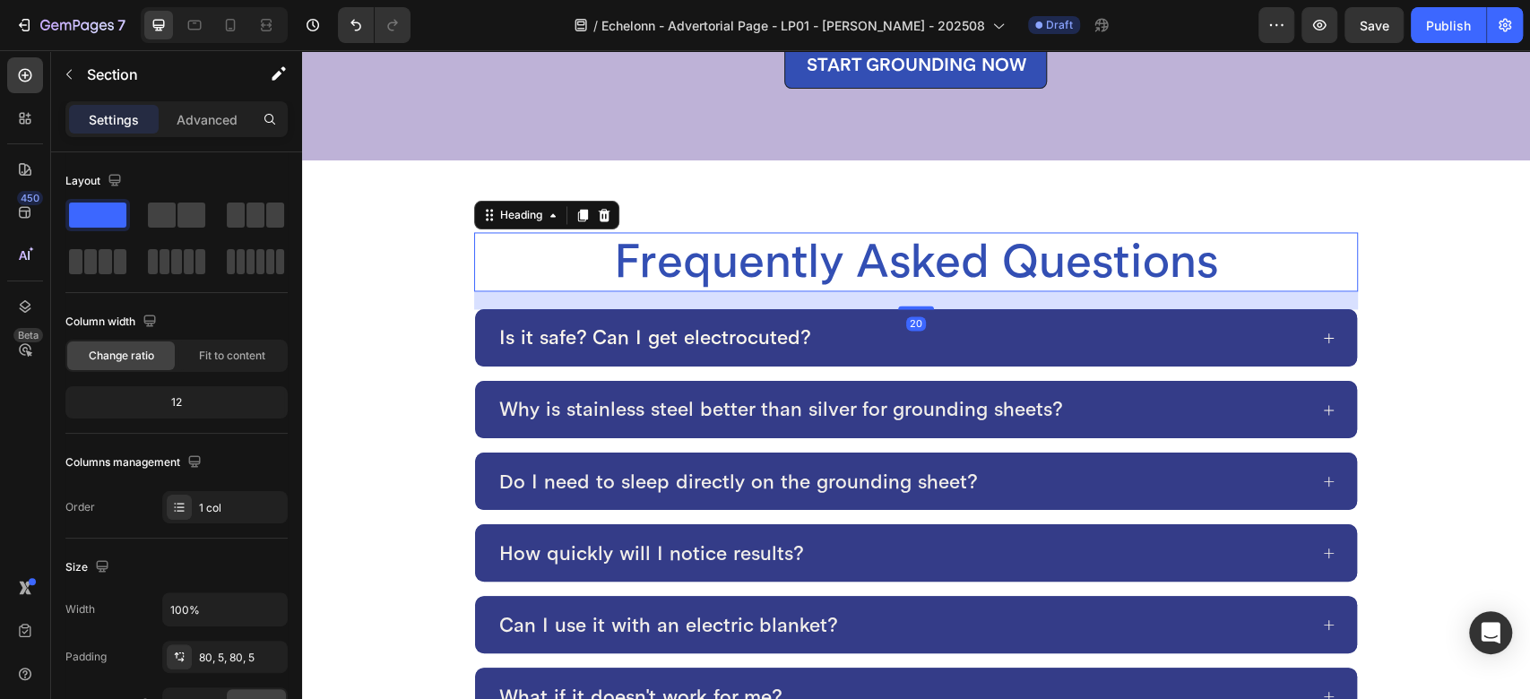
click at [379, 285] on div "Frequently Asked Questions Heading 20 Is it safe? Can I get electrocuted? Why i…" at bounding box center [916, 514] width 1105 height 565
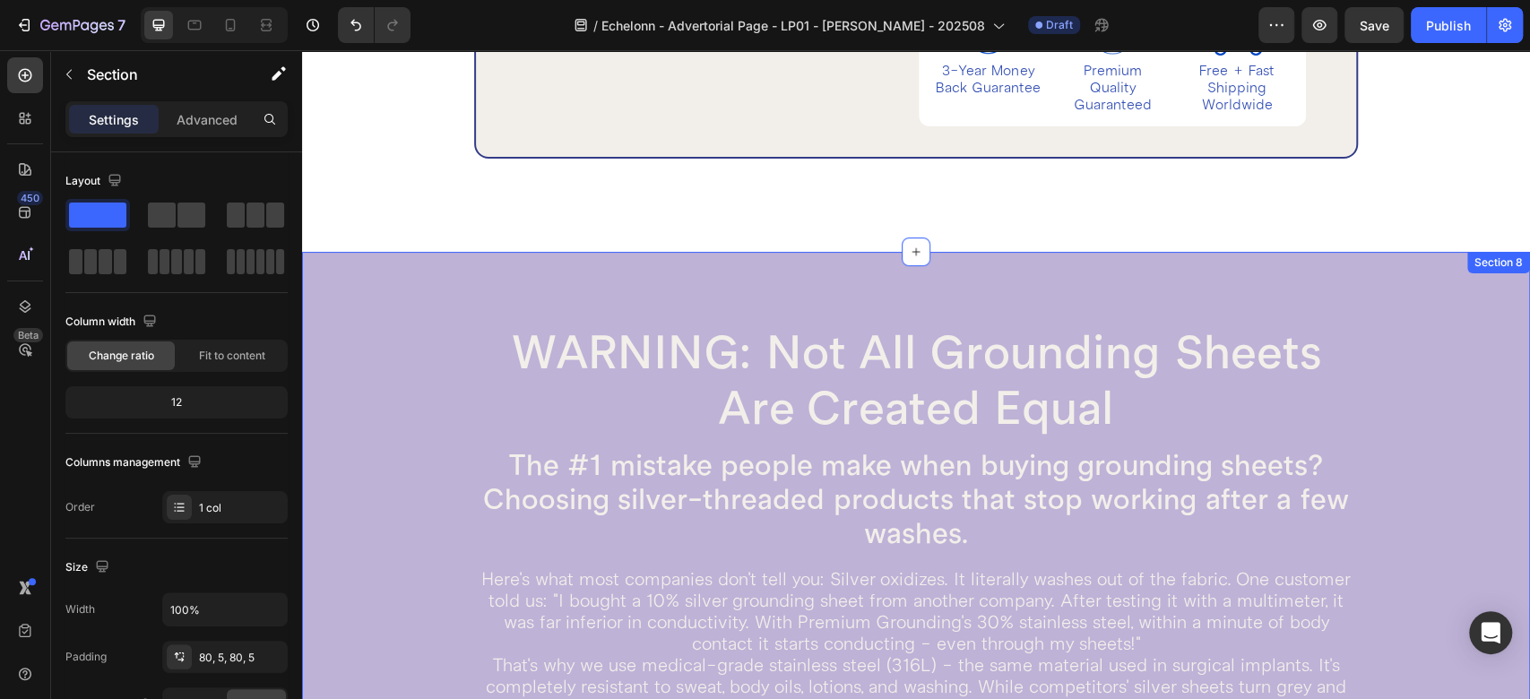
scroll to position [4696, 0]
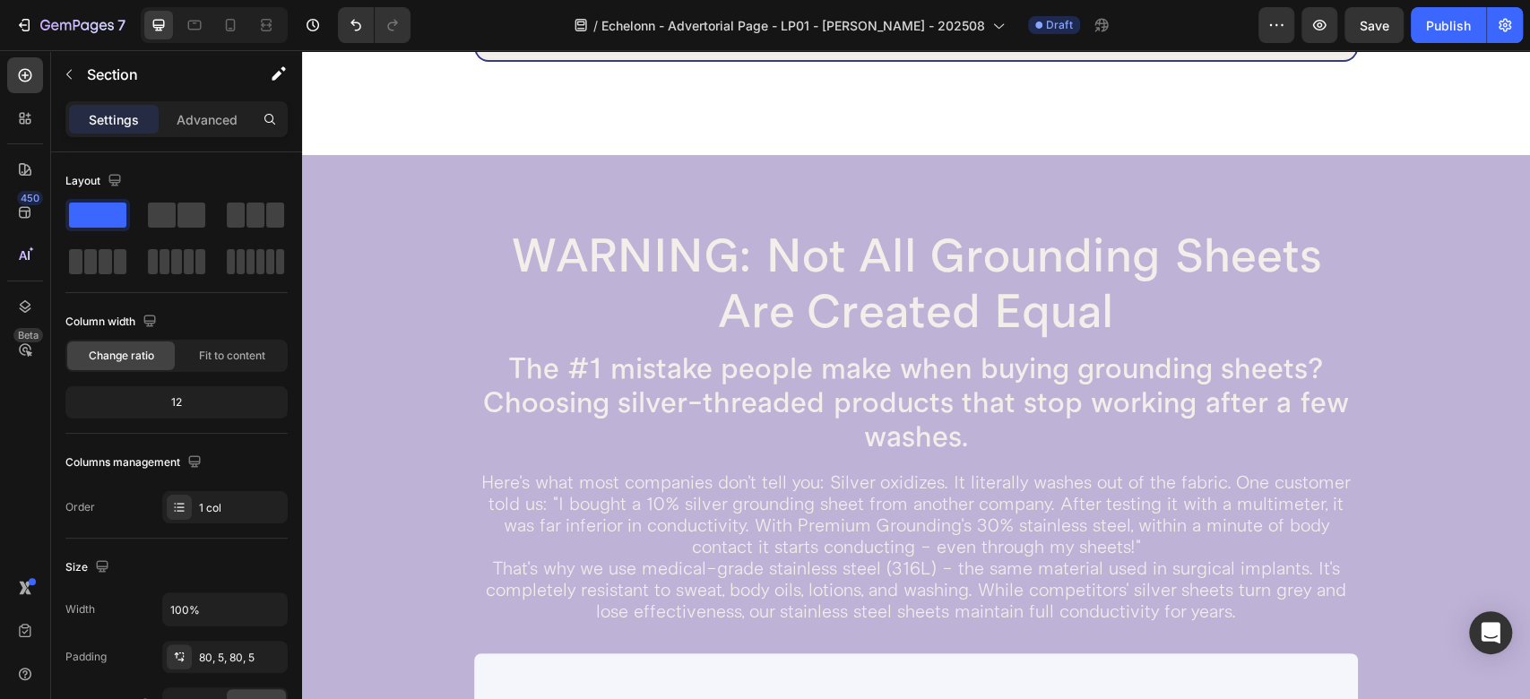
scroll to position [4895, 0]
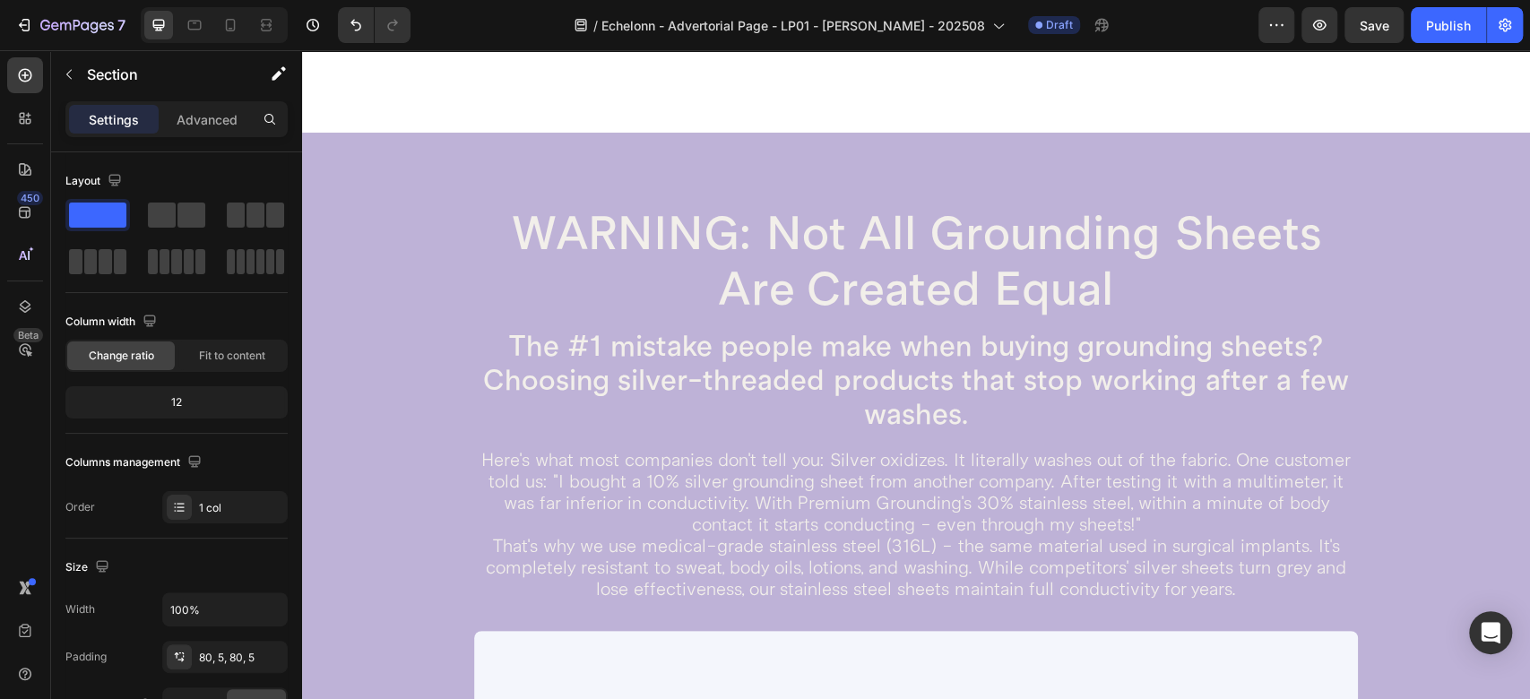
click at [770, 284] on h2 "WARNING: Not All Grounding Sheets Are Created Equal" at bounding box center [916, 261] width 884 height 115
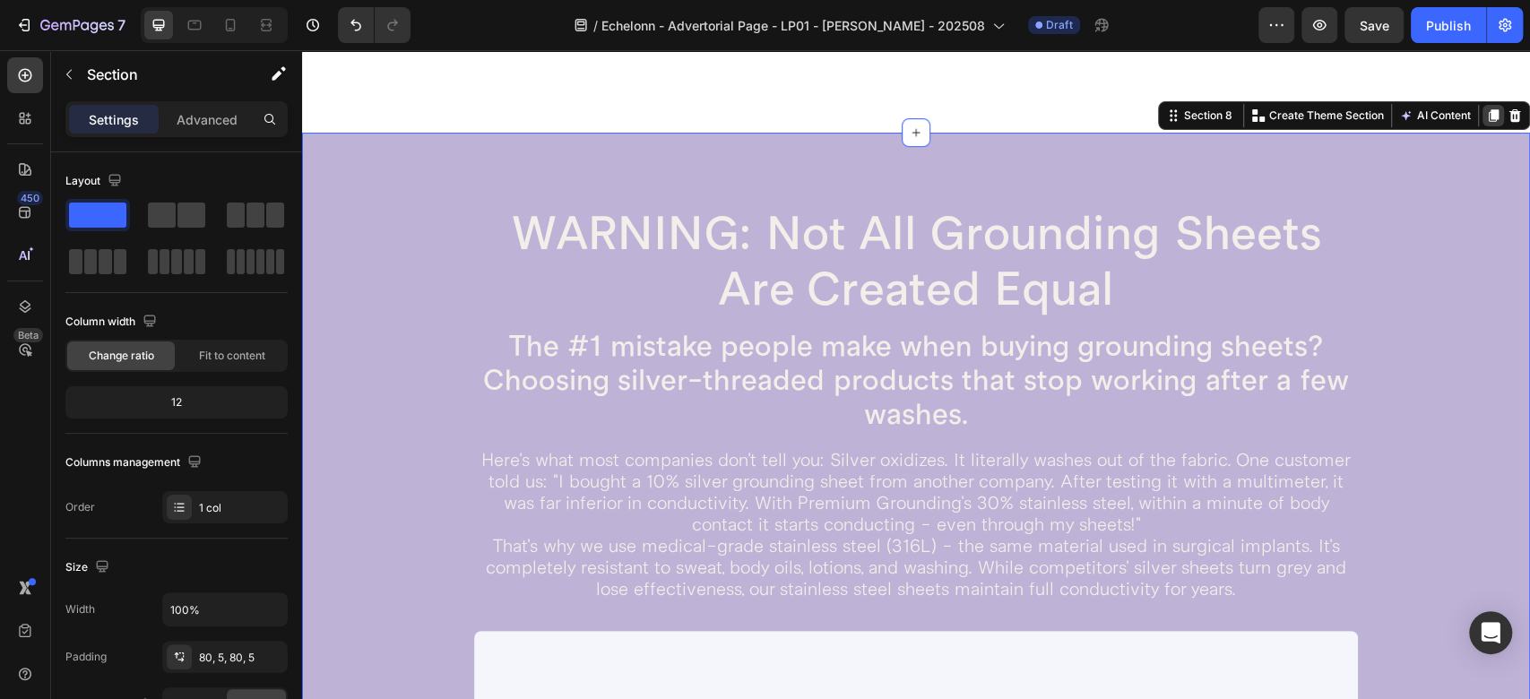
click at [1486, 116] on icon at bounding box center [1493, 115] width 14 height 14
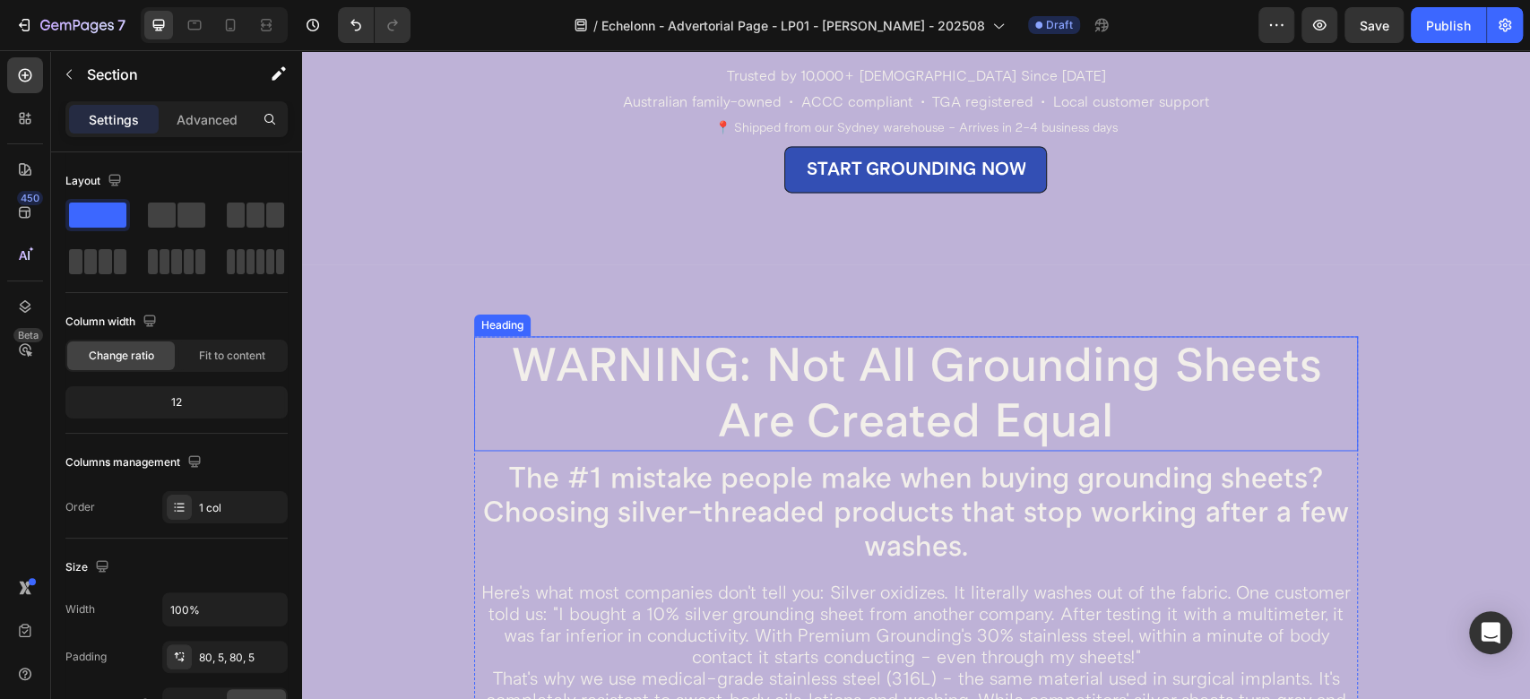
scroll to position [6310, 0]
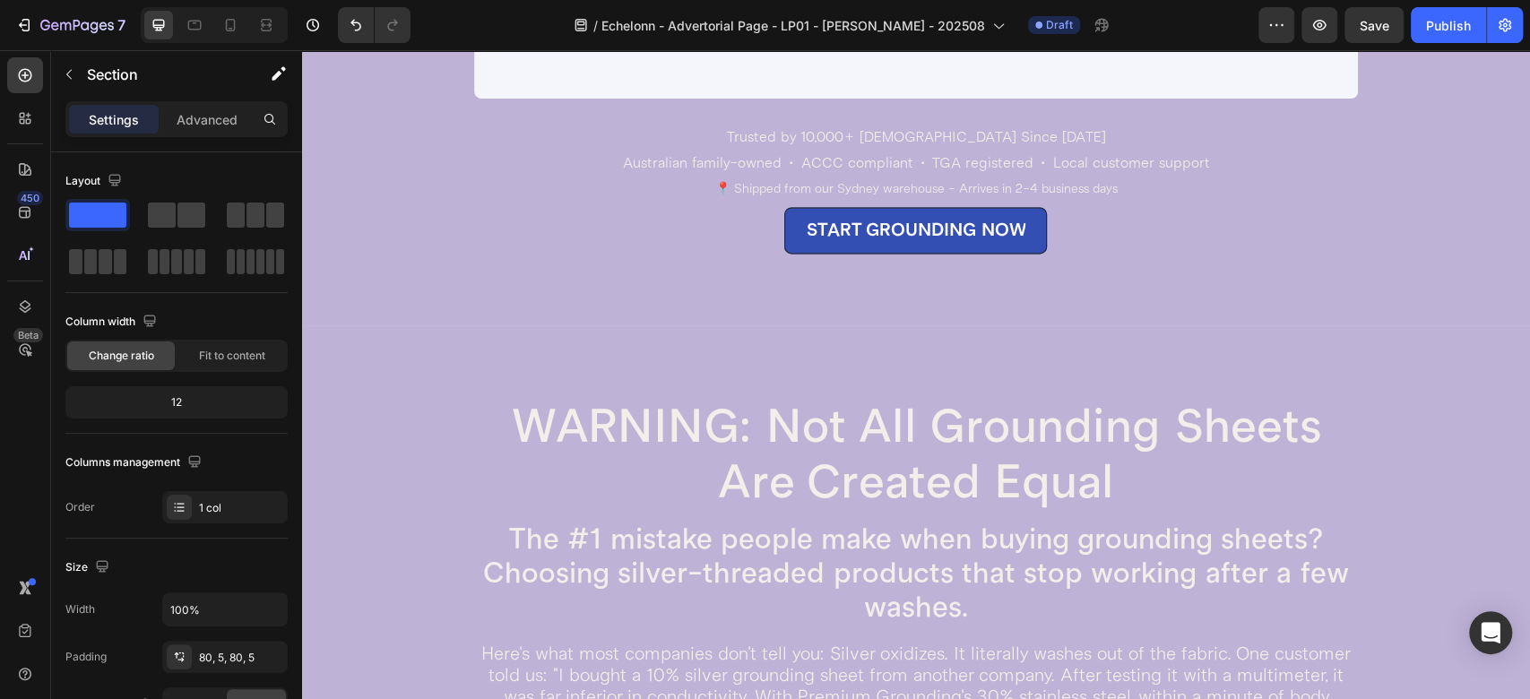
click at [580, 402] on h2 "WARNING: Not All Grounding Sheets Are Created Equal" at bounding box center [916, 454] width 884 height 115
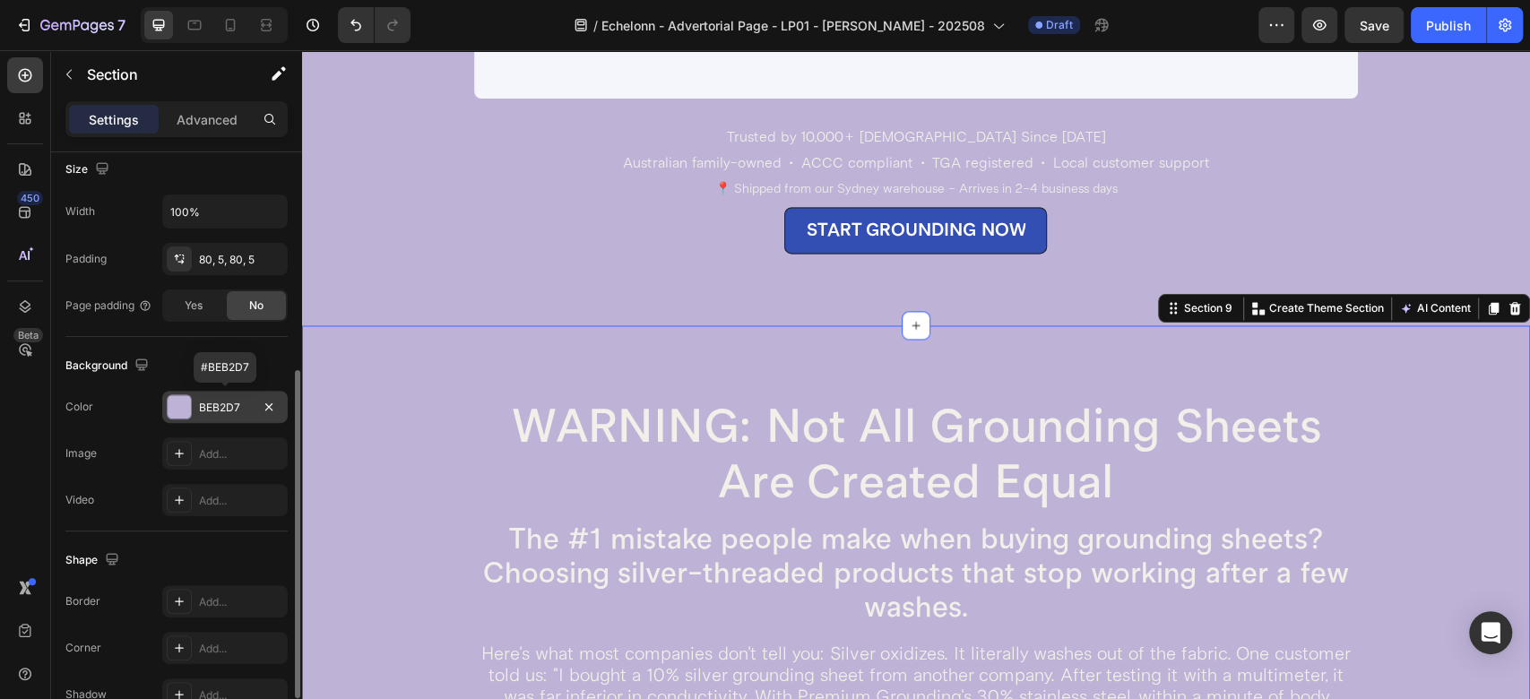
click at [215, 401] on div "BEB2D7" at bounding box center [225, 408] width 52 height 16
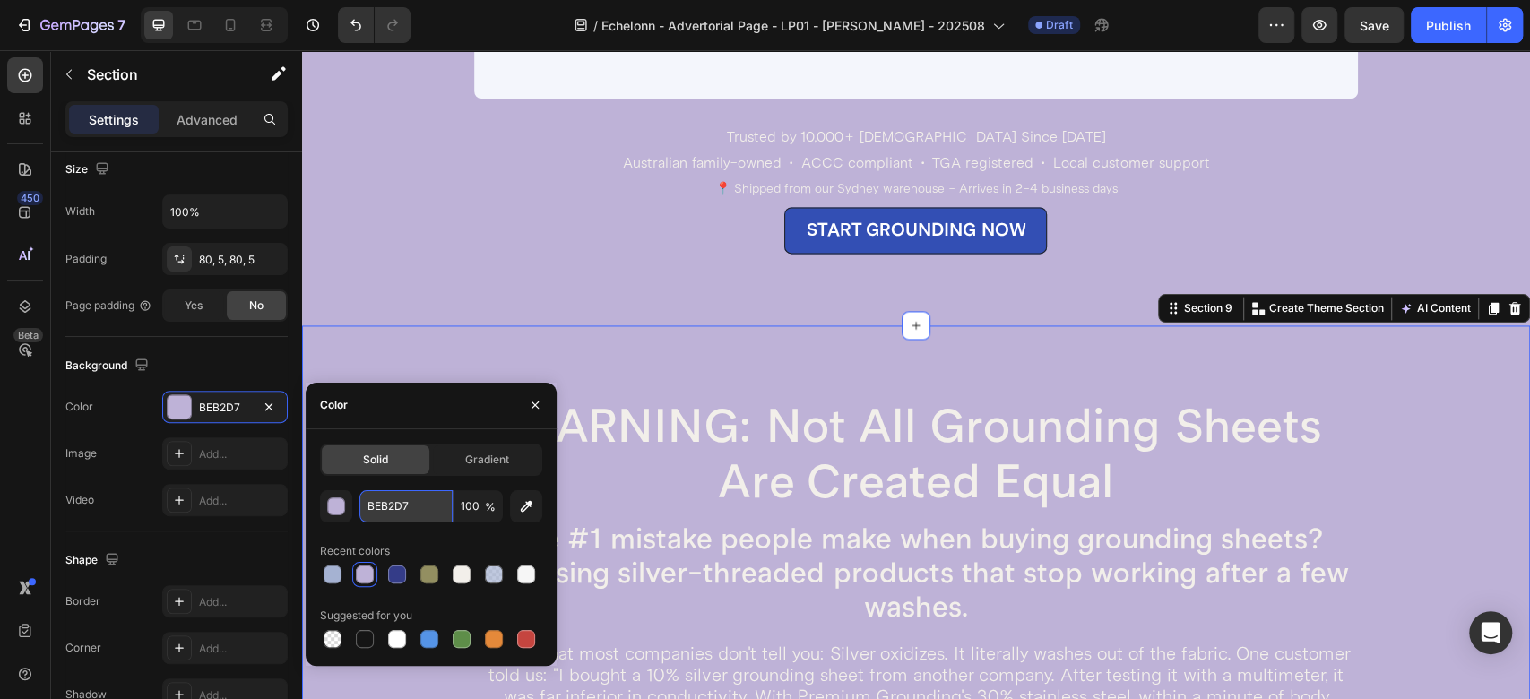
click at [424, 517] on input "BEB2D7" at bounding box center [405, 506] width 93 height 32
paste input "343C88"
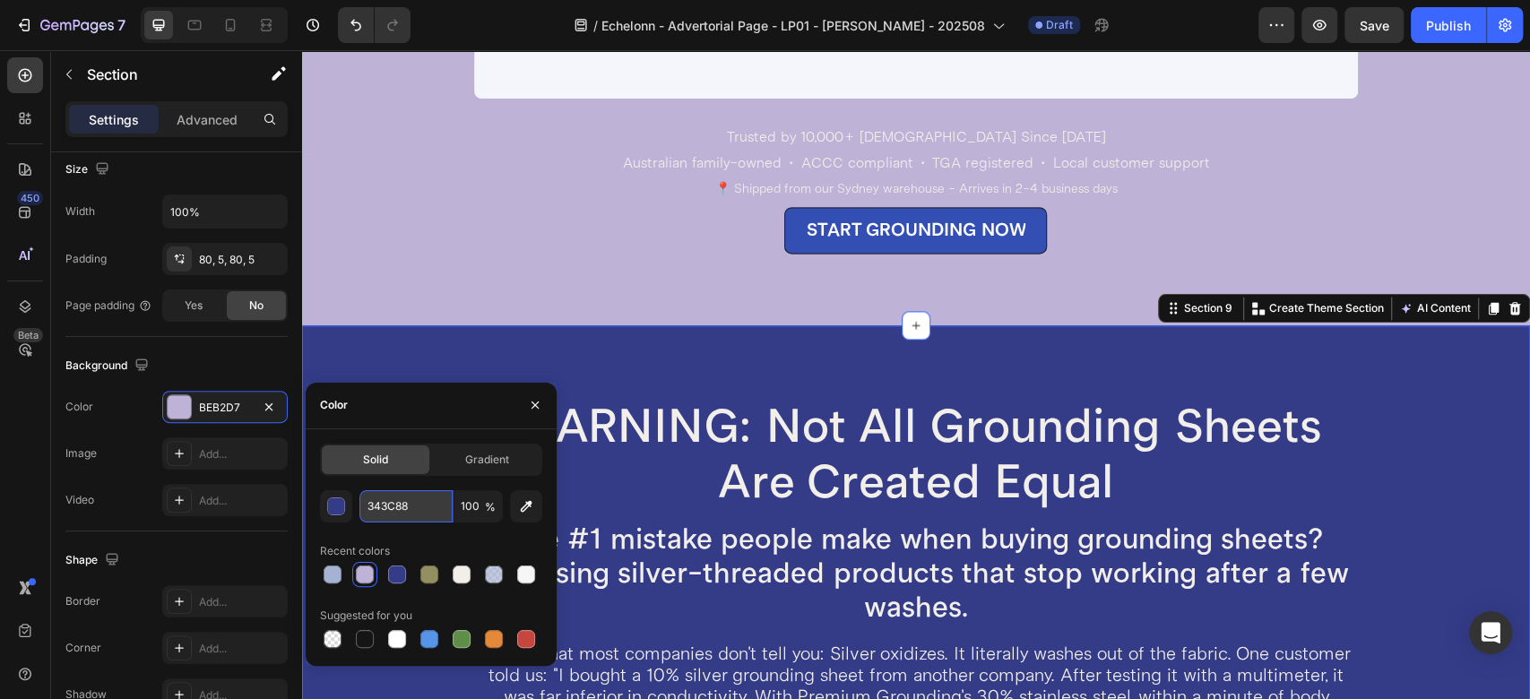
type input "343C88"
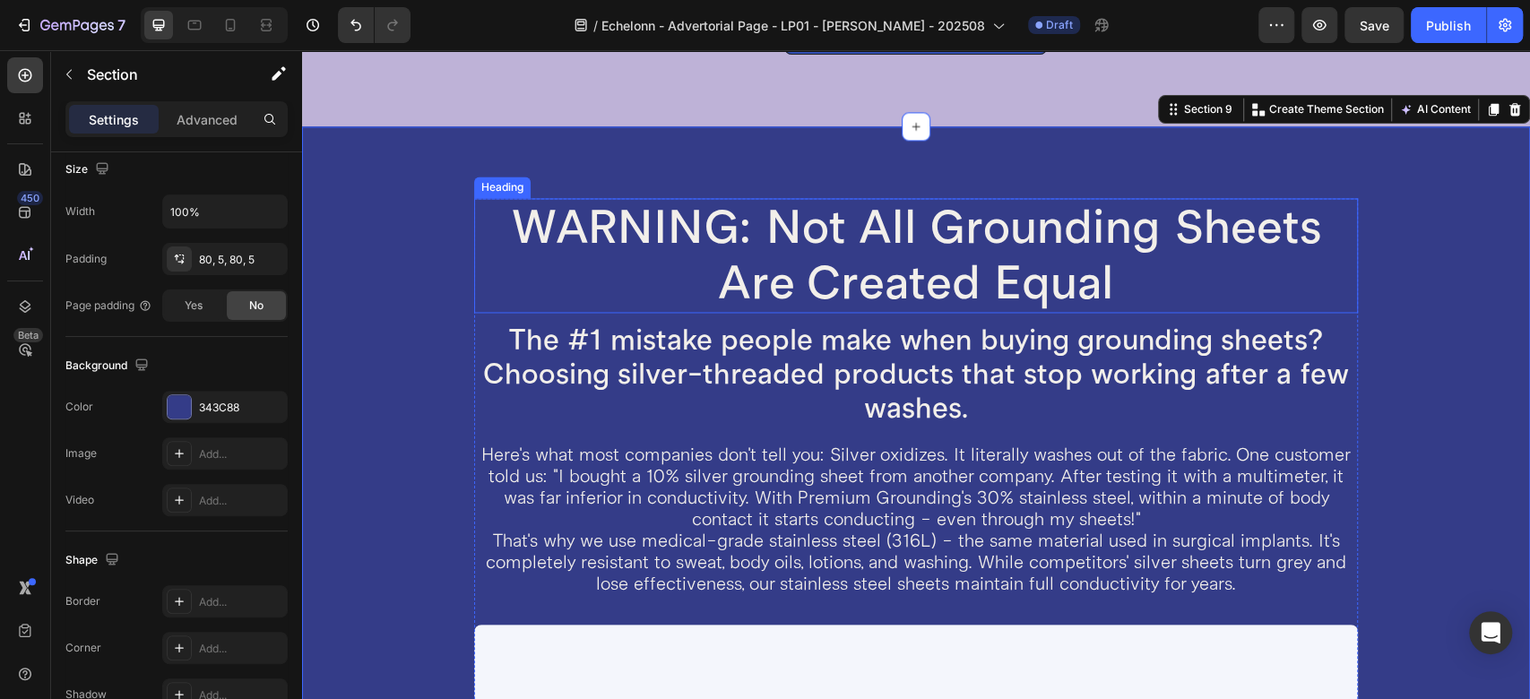
click at [732, 229] on h2 "WARNING: Not All Grounding Sheets Are Created Equal" at bounding box center [916, 255] width 884 height 115
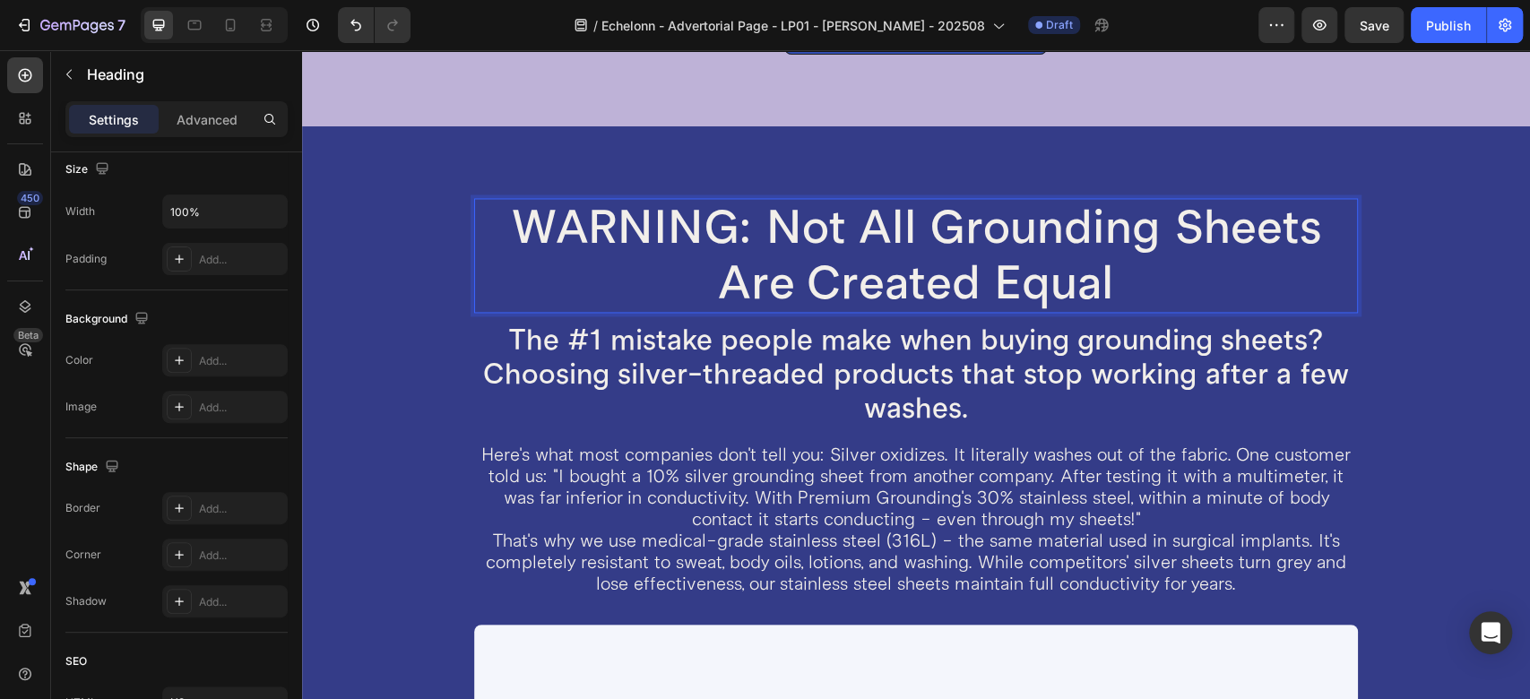
scroll to position [0, 0]
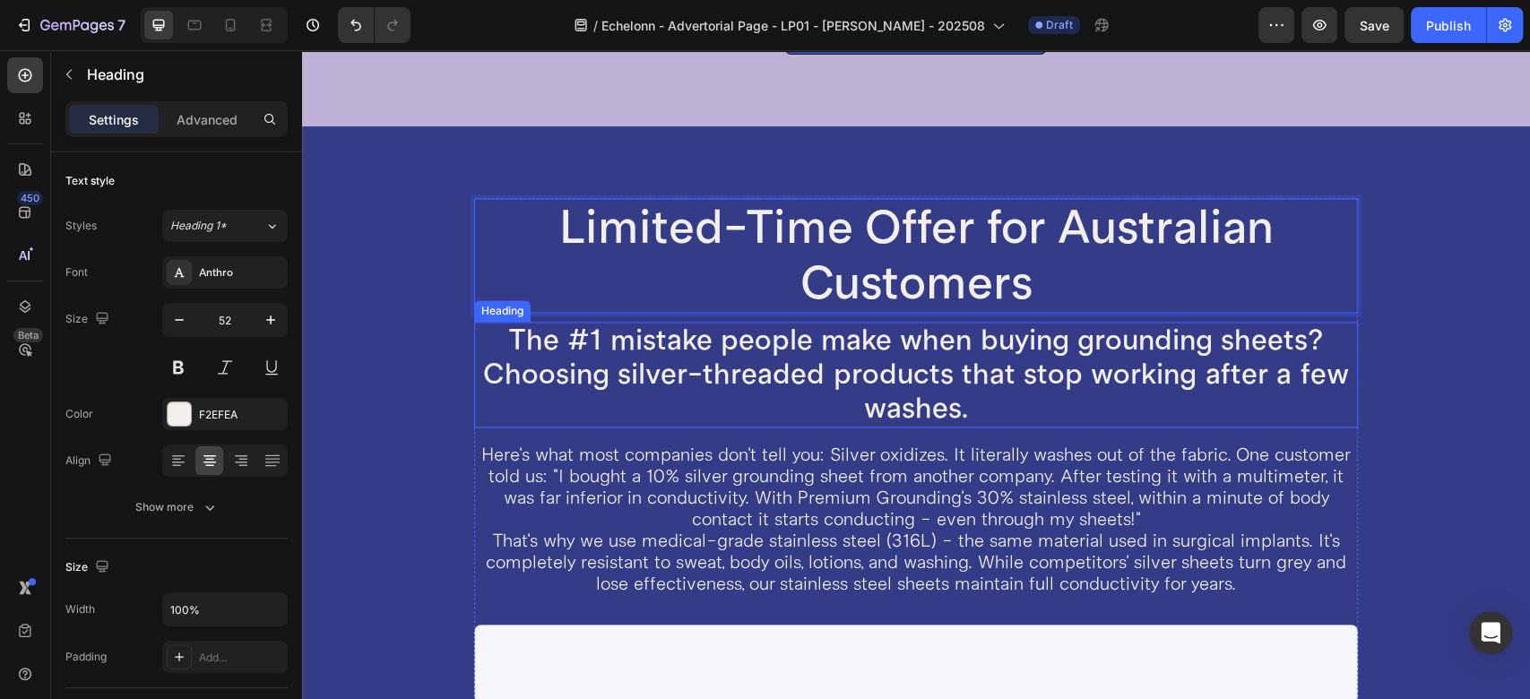
click at [650, 369] on h2 "The #1 mistake people make when buying grounding sheets? Choosing silver-thread…" at bounding box center [916, 375] width 884 height 106
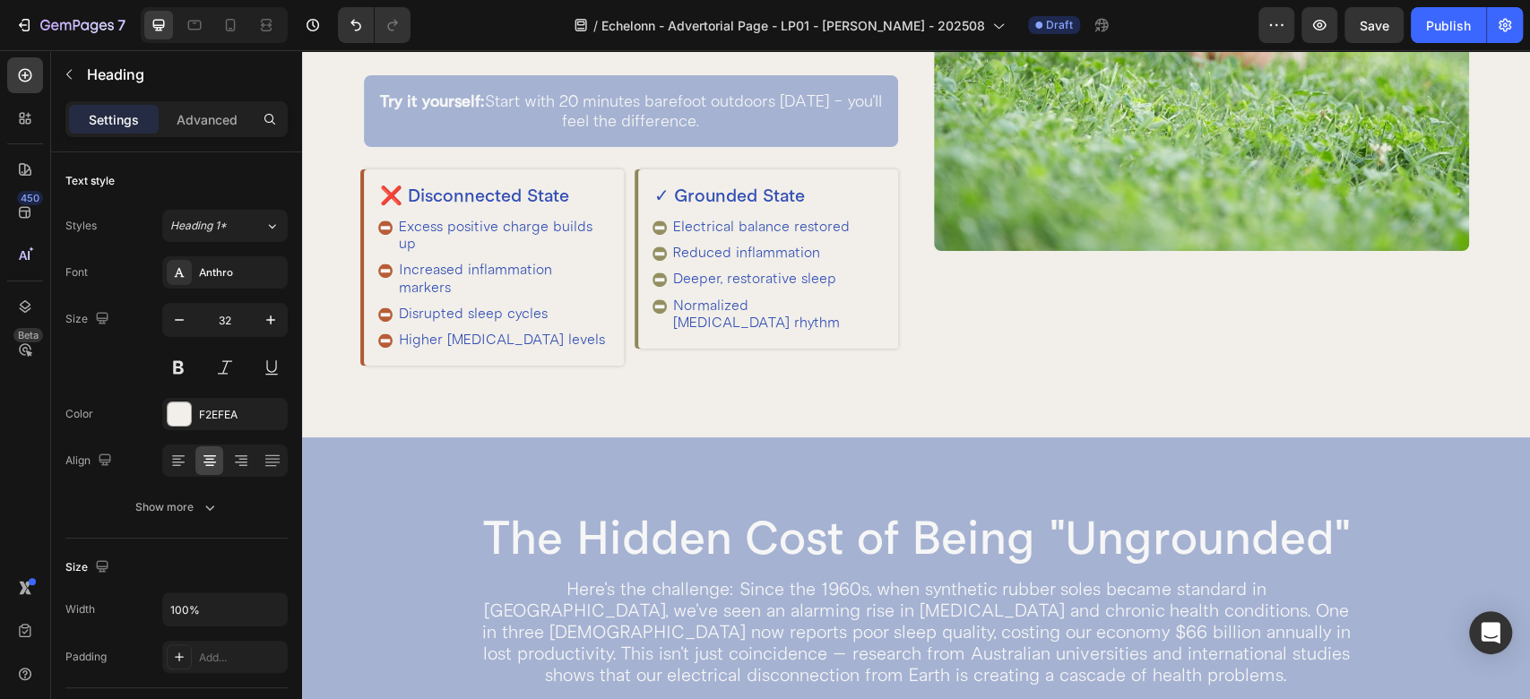
scroll to position [732, 0]
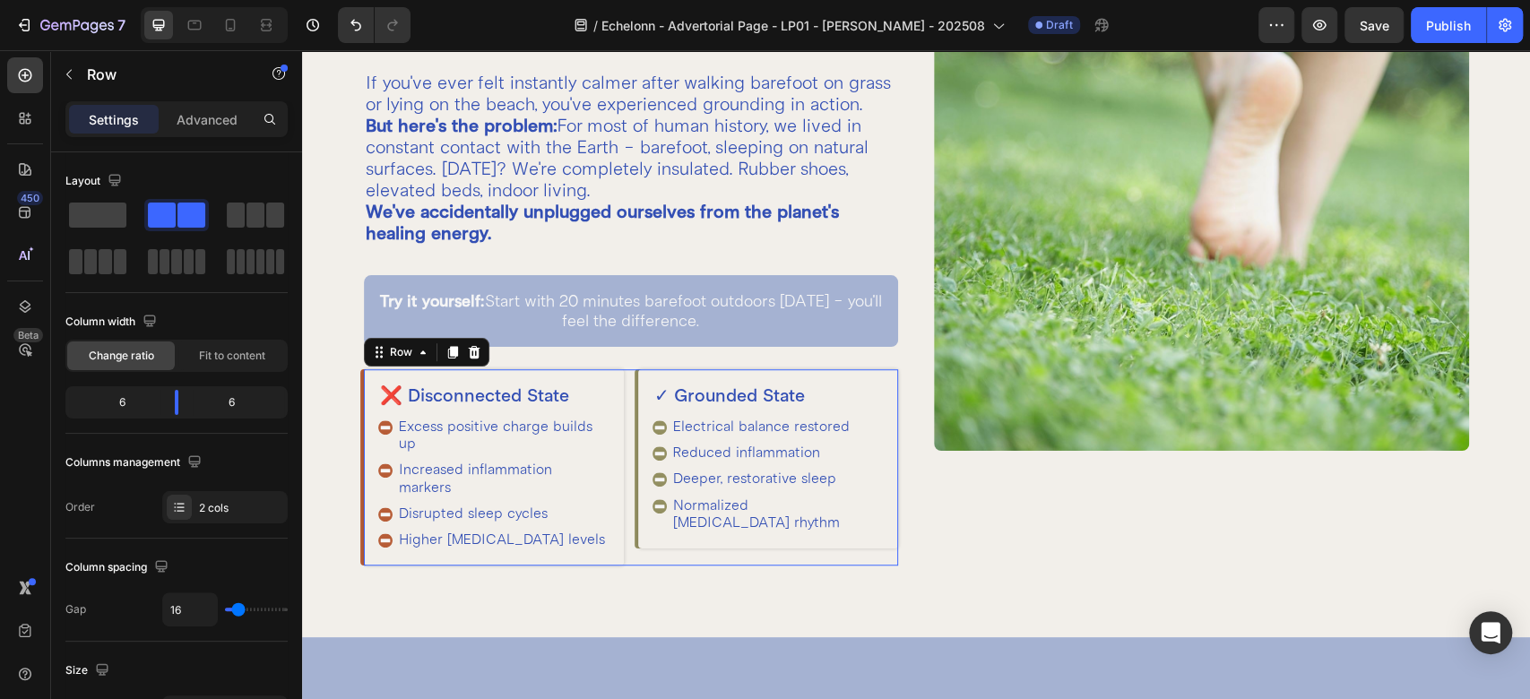
click at [621, 438] on div "❌ Disconnected State Heading Excess positive charge builds up Increased inflamm…" at bounding box center [631, 467] width 535 height 196
click at [446, 359] on icon at bounding box center [453, 352] width 14 height 14
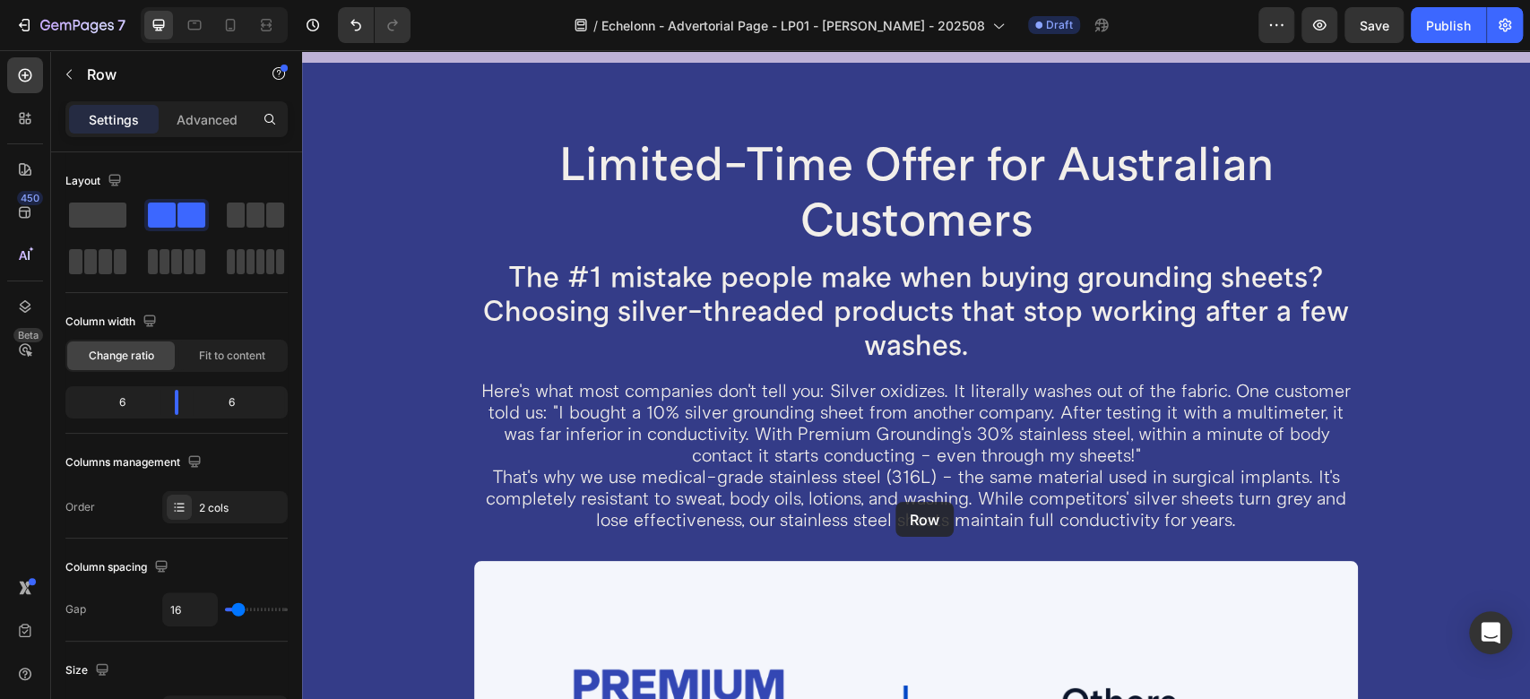
scroll to position [6783, 0]
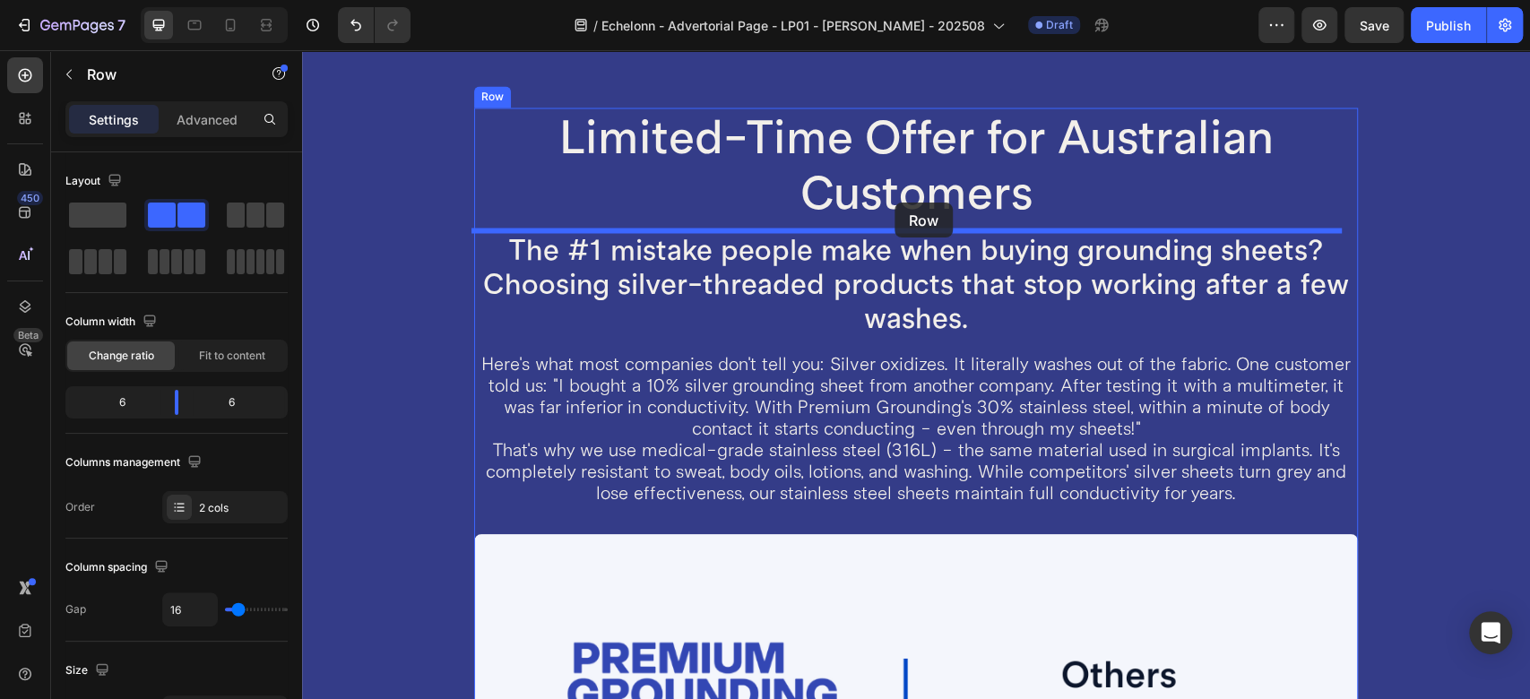
drag, startPoint x: 403, startPoint y: 104, endPoint x: 895, endPoint y: 203, distance: 501.9
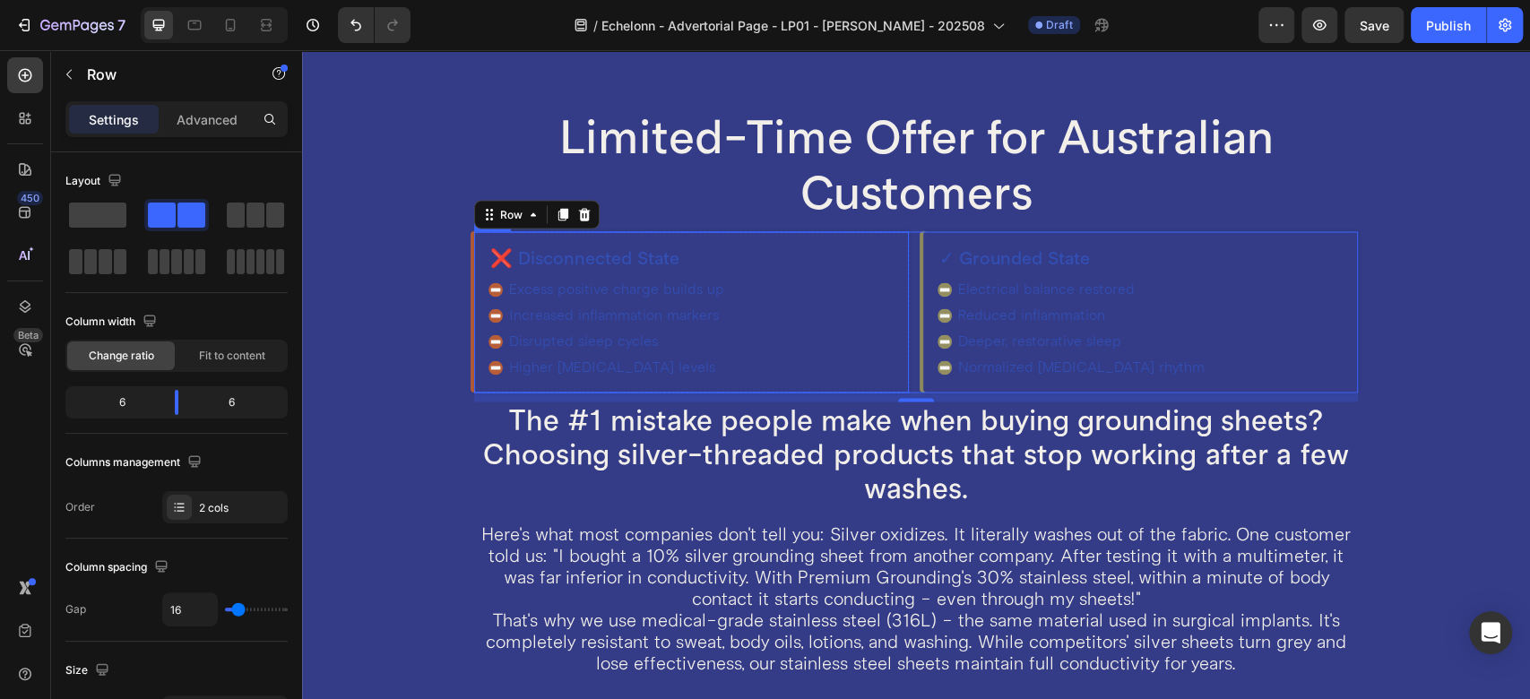
click at [889, 246] on div "❌ Disconnected State Heading Excess positive charge builds up Increased inflamm…" at bounding box center [691, 312] width 435 height 162
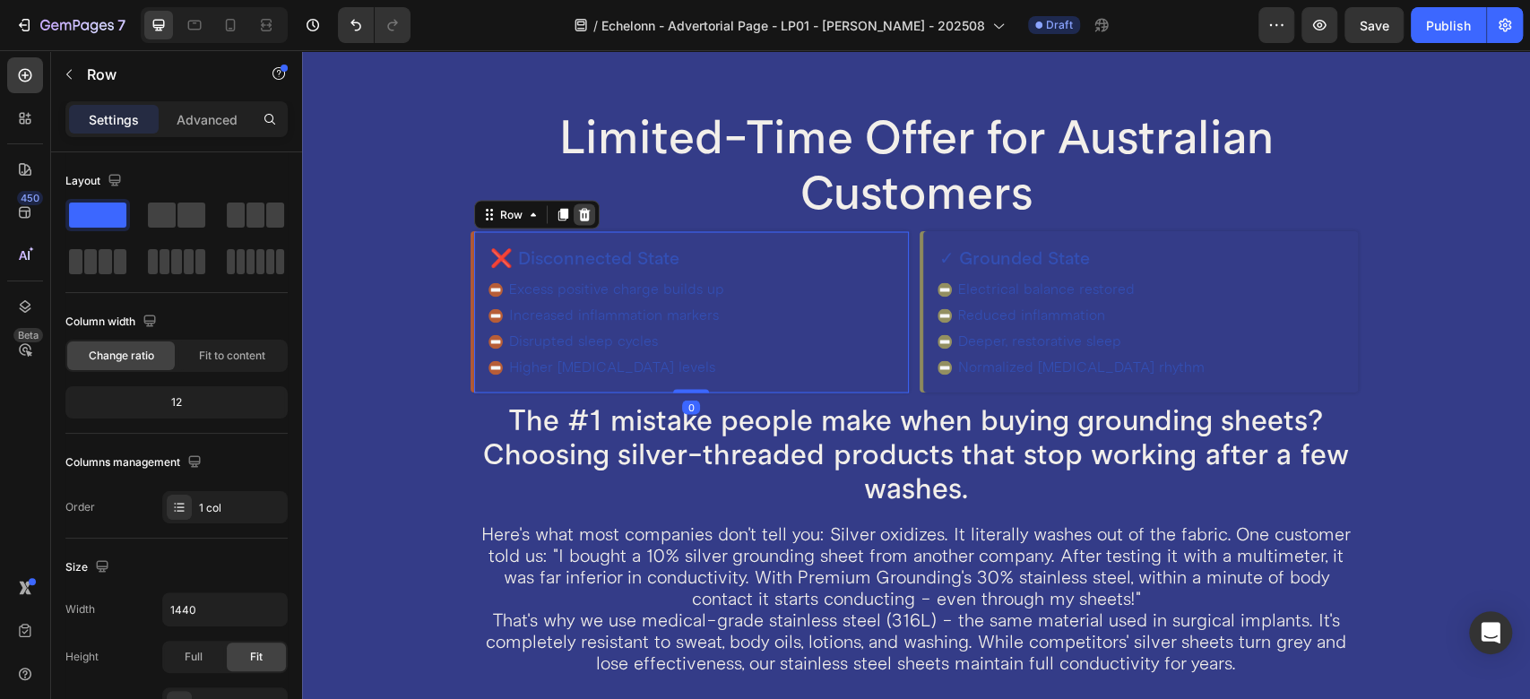
click at [582, 212] on icon at bounding box center [584, 213] width 12 height 13
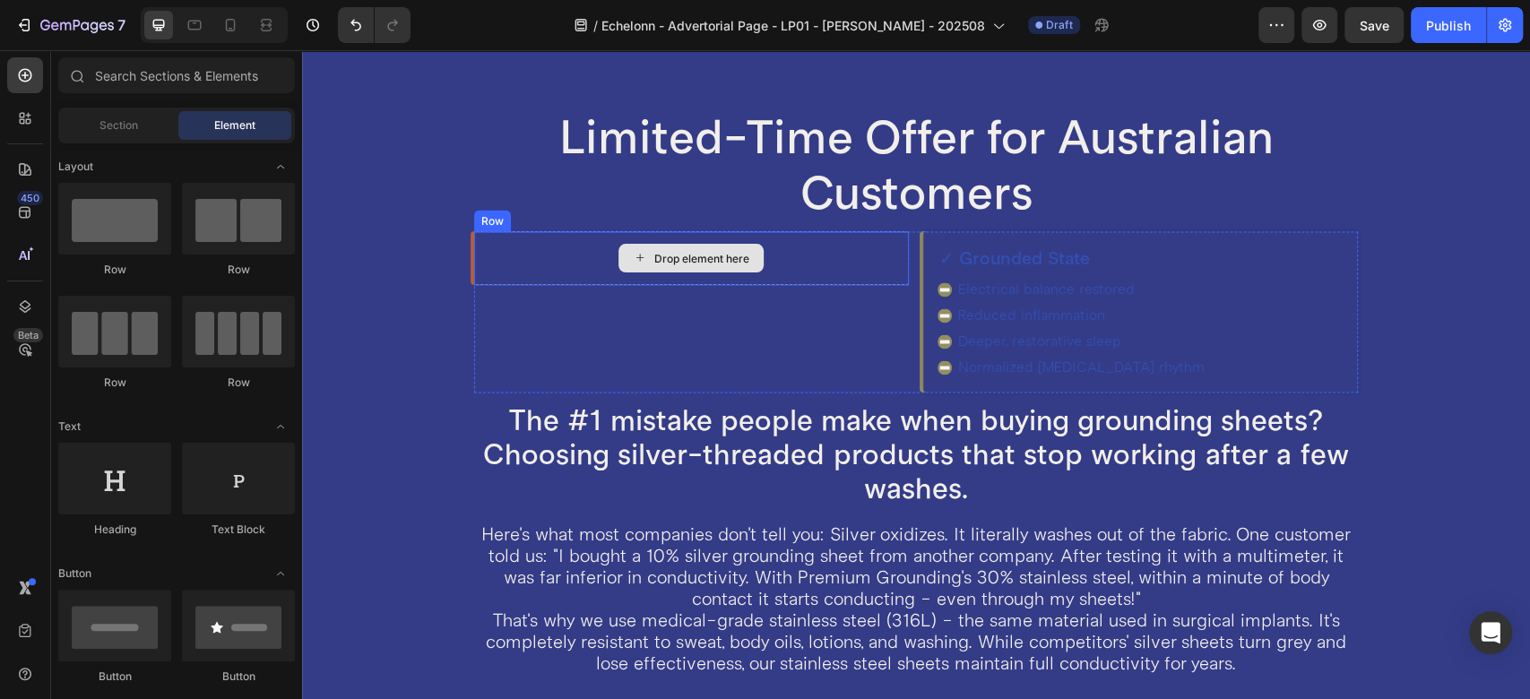
click at [795, 266] on div "Drop element here" at bounding box center [691, 258] width 435 height 54
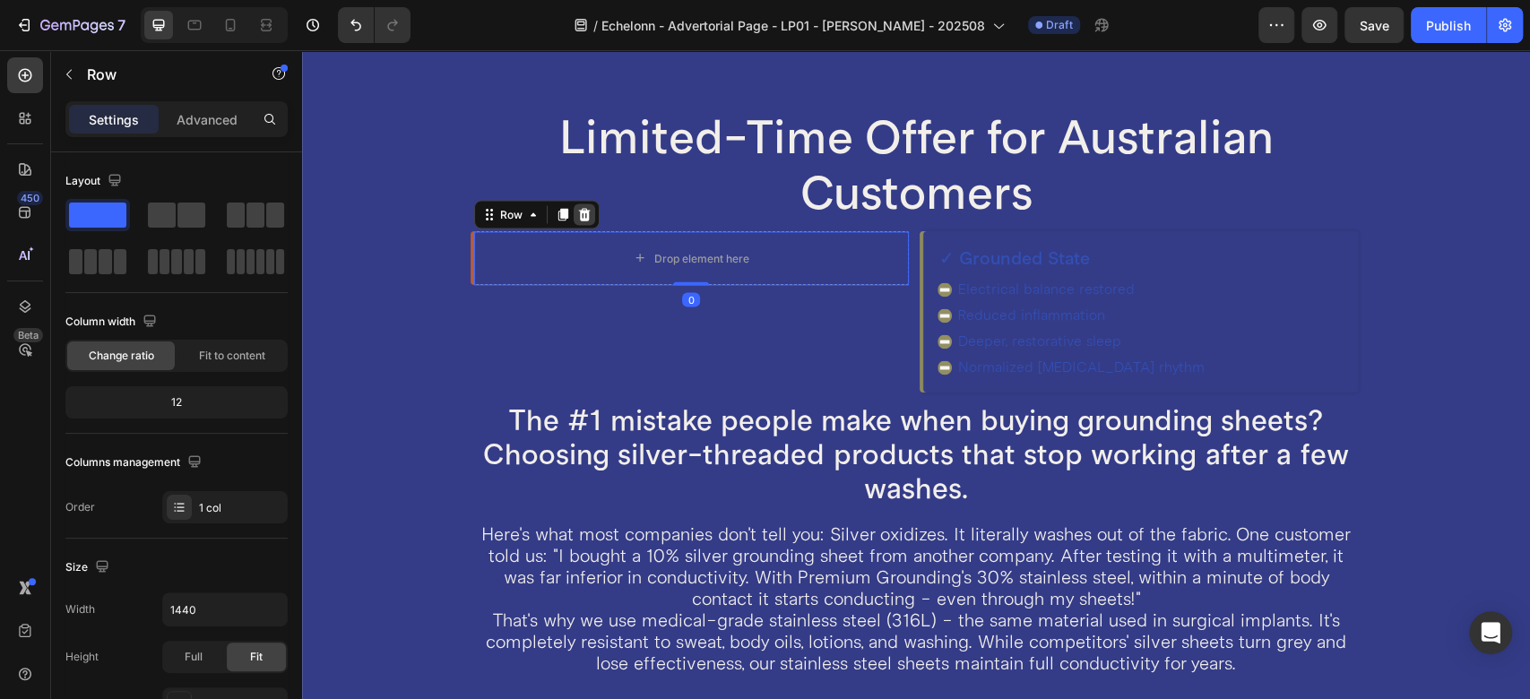
click at [577, 208] on icon at bounding box center [584, 214] width 14 height 14
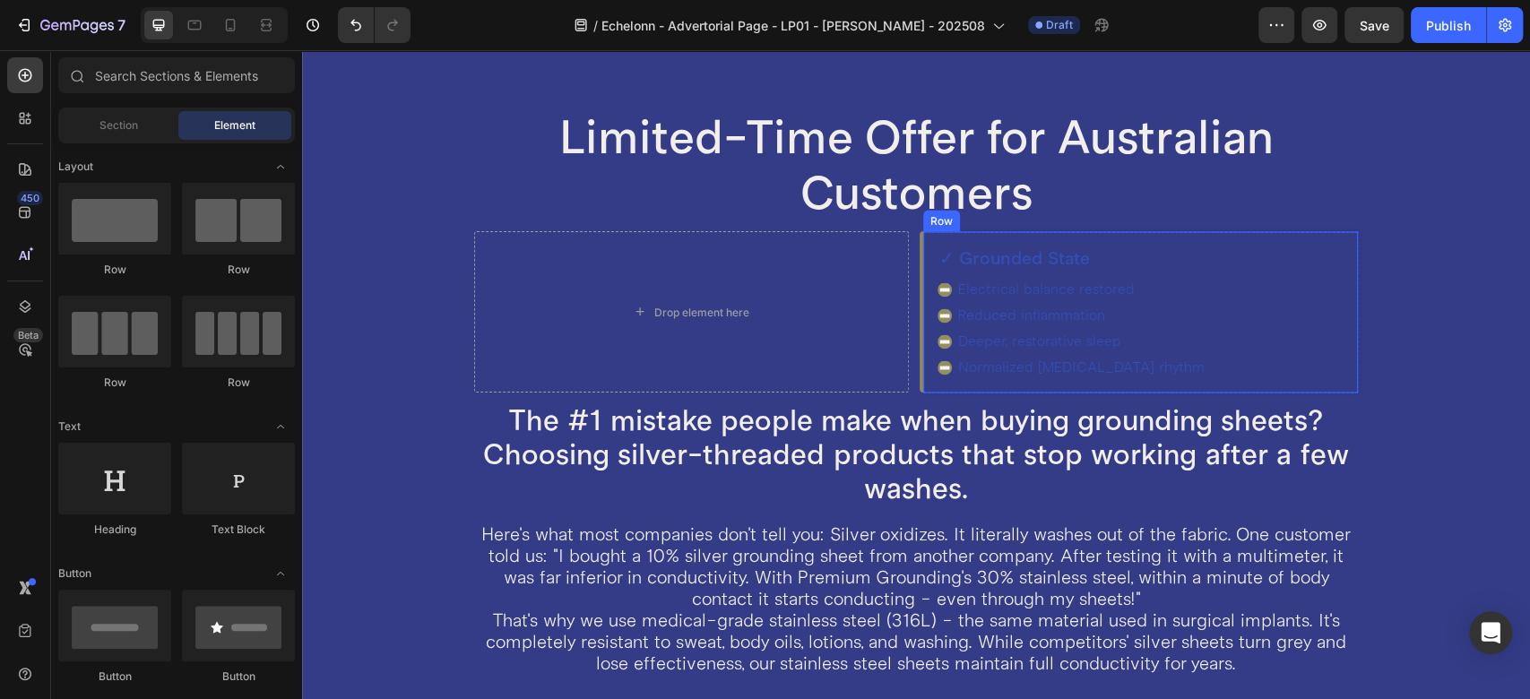
click at [923, 247] on div "✓ Grounded State Heading Electrical balance restored Reduced inflammation Deepe…" at bounding box center [1140, 312] width 435 height 162
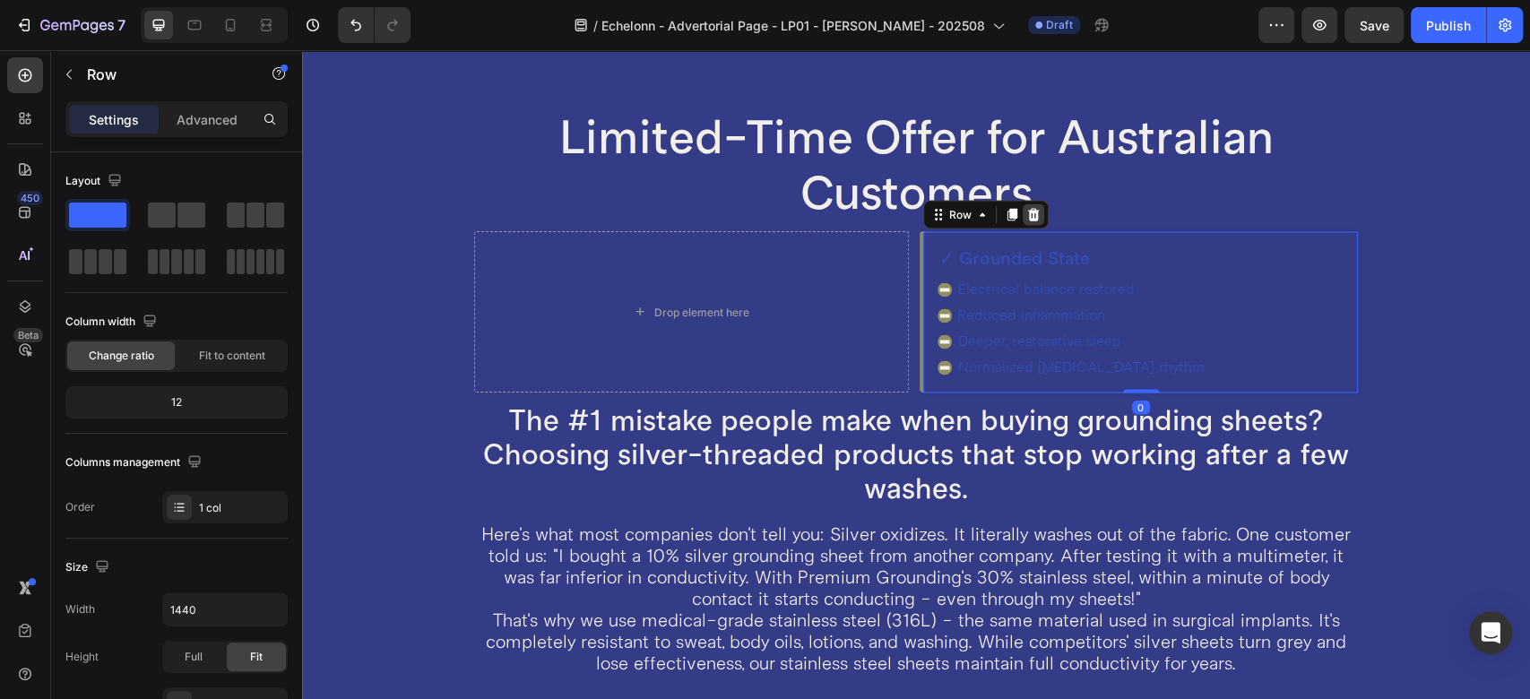
click at [1028, 214] on icon at bounding box center [1033, 214] width 14 height 14
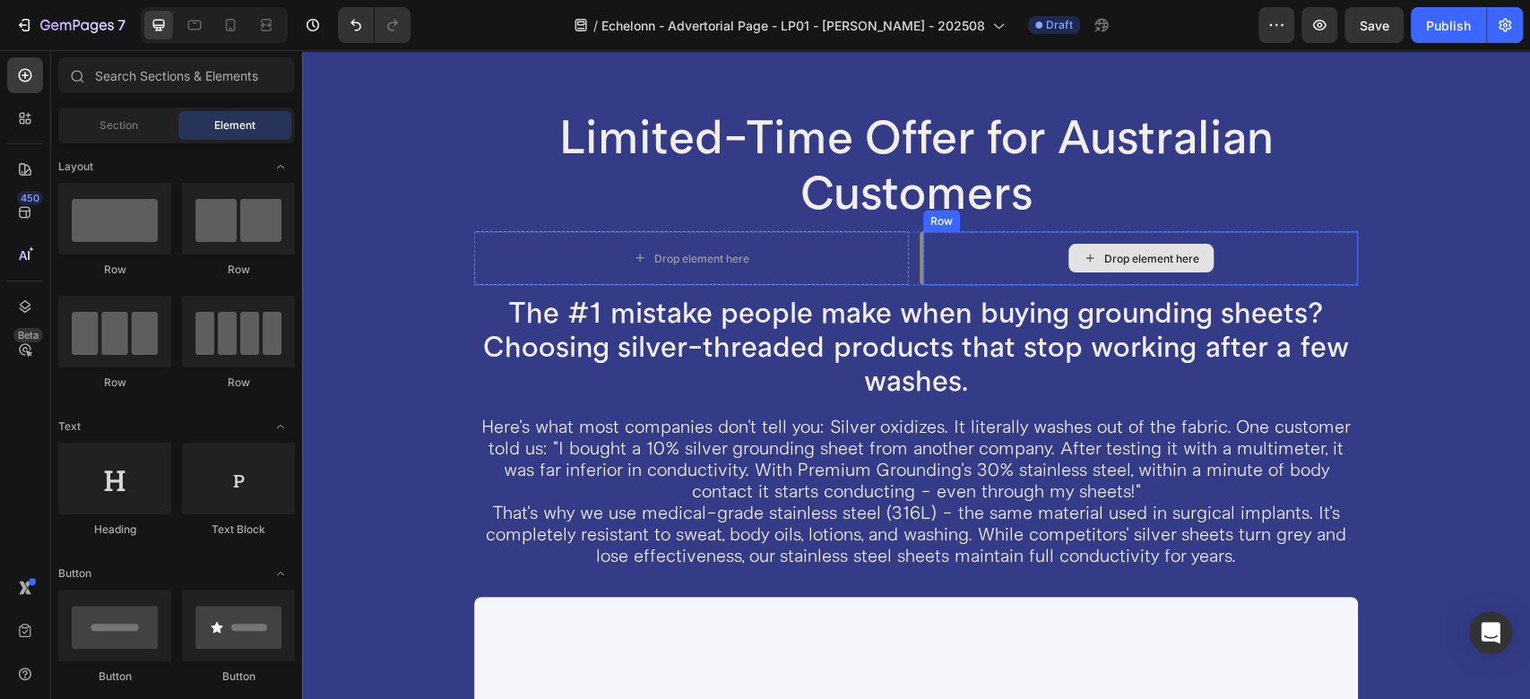
click at [937, 247] on div "Drop element here" at bounding box center [1140, 258] width 435 height 54
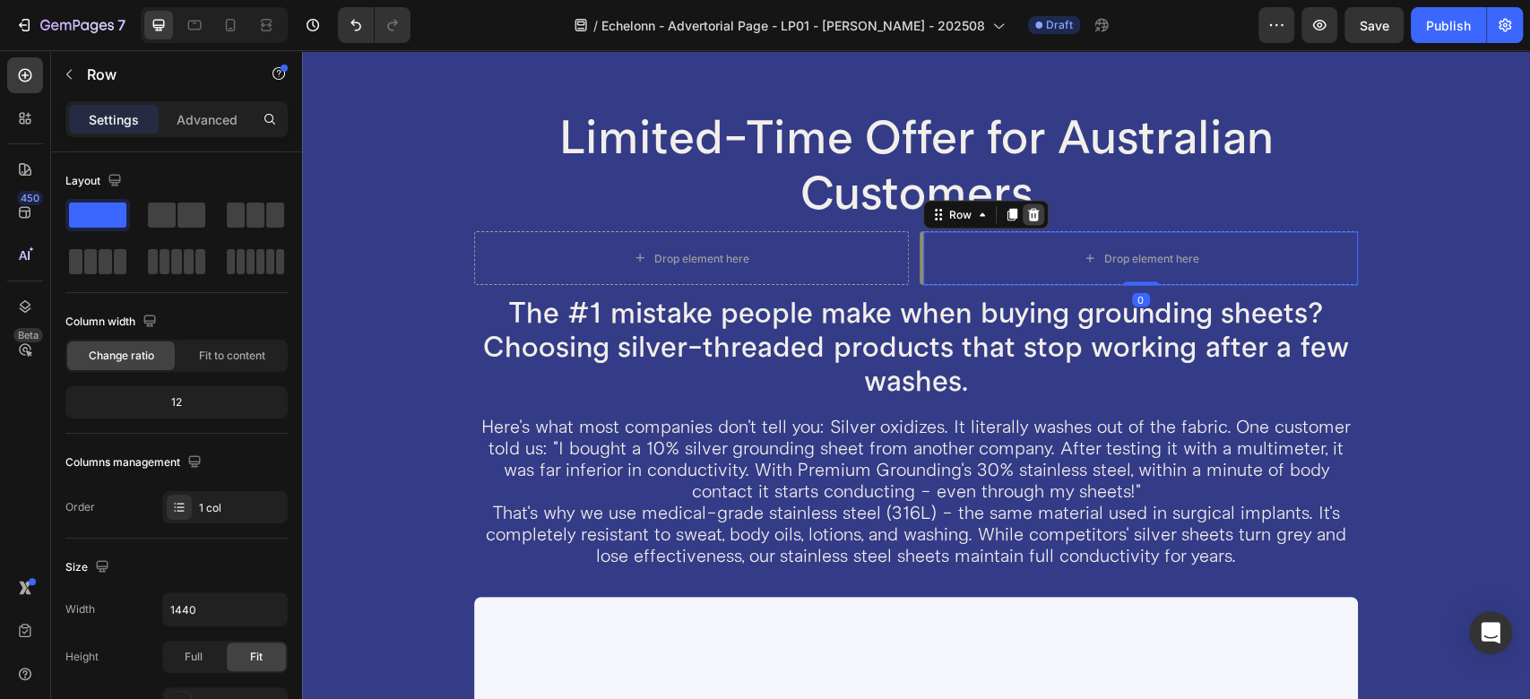
click at [1028, 216] on icon at bounding box center [1033, 214] width 14 height 14
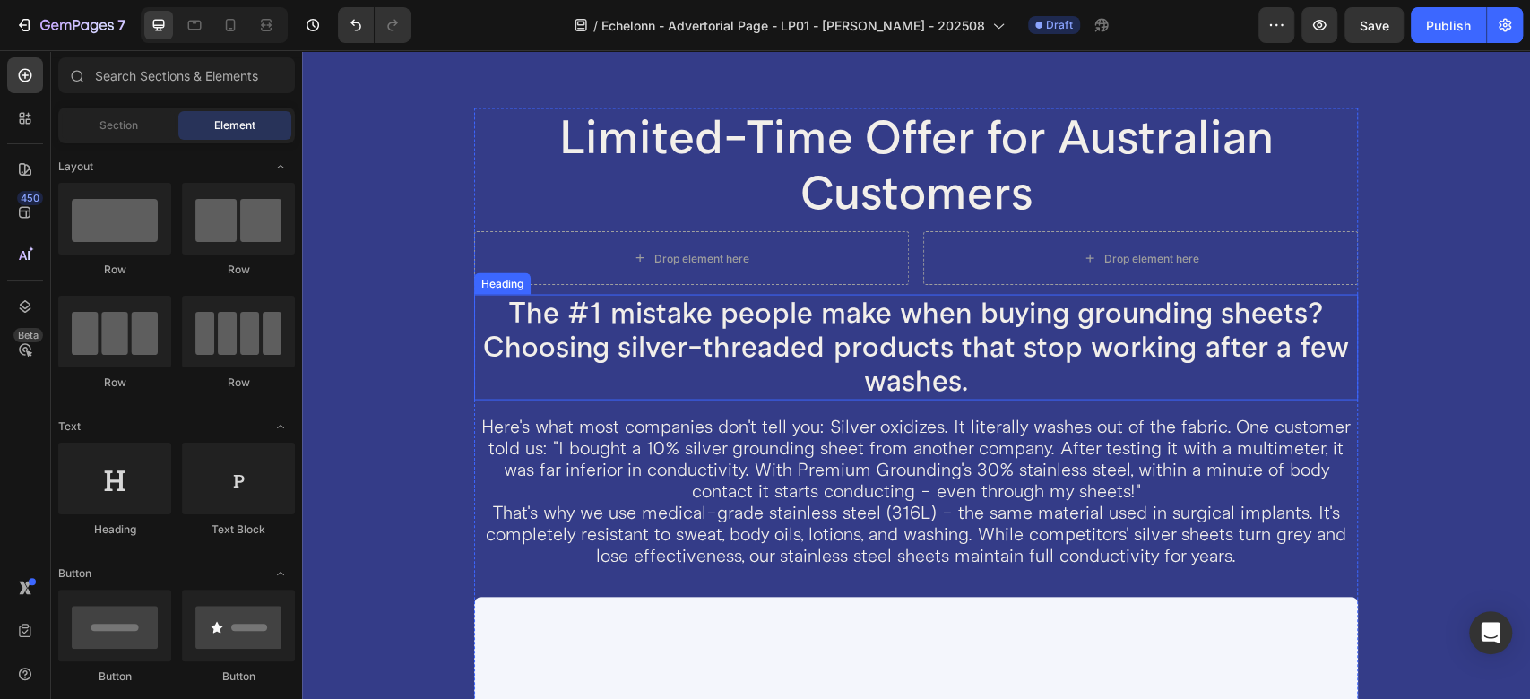
click at [663, 327] on h2 "The #1 mistake people make when buying grounding sheets? Choosing silver-thread…" at bounding box center [916, 347] width 884 height 106
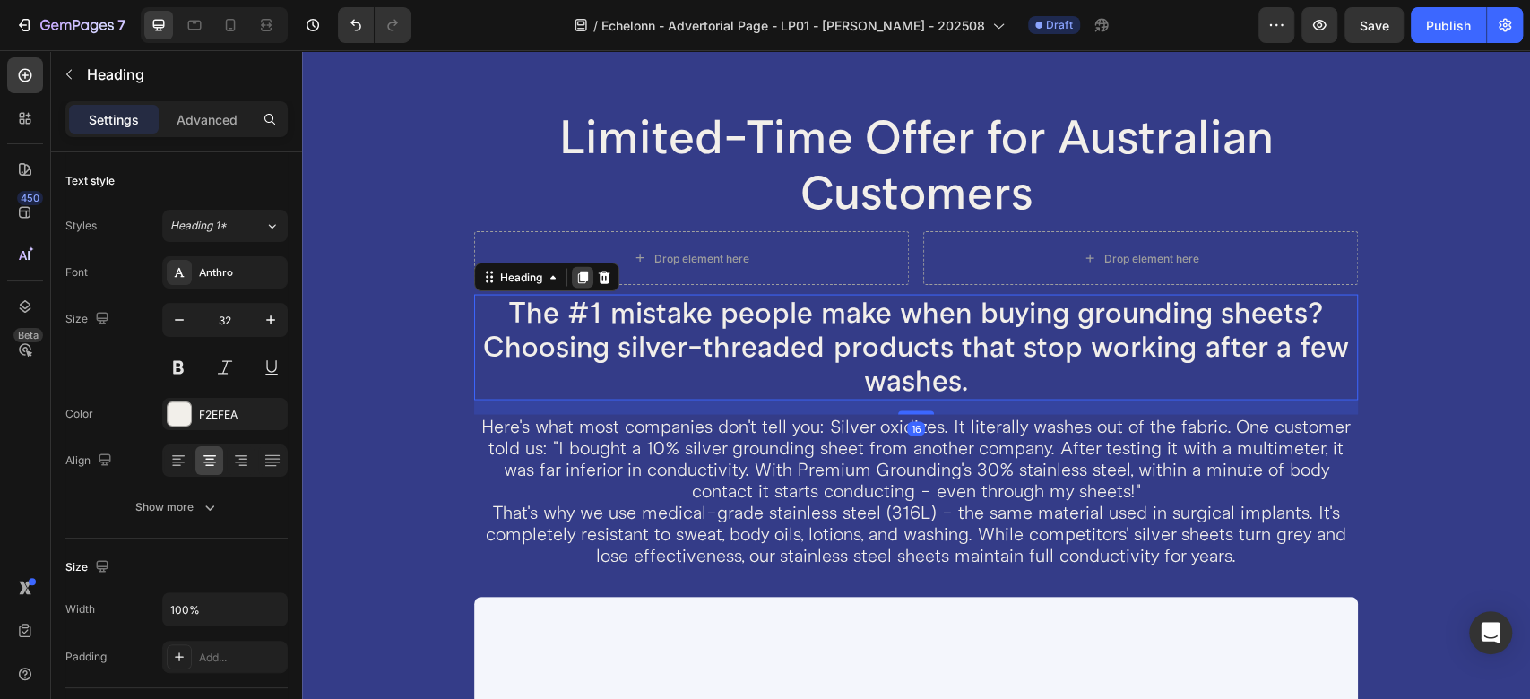
click at [576, 272] on icon at bounding box center [583, 277] width 14 height 14
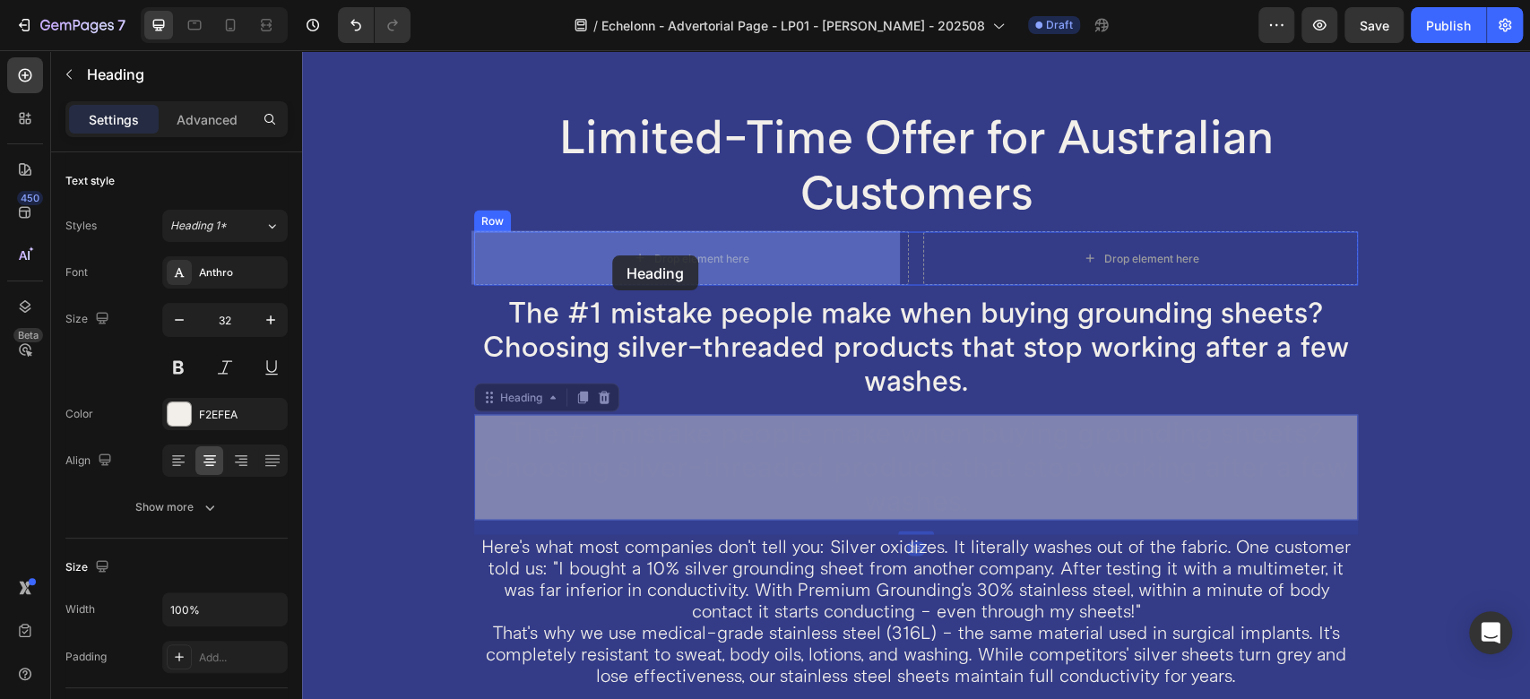
drag, startPoint x: 520, startPoint y: 403, endPoint x: 612, endPoint y: 255, distance: 173.6
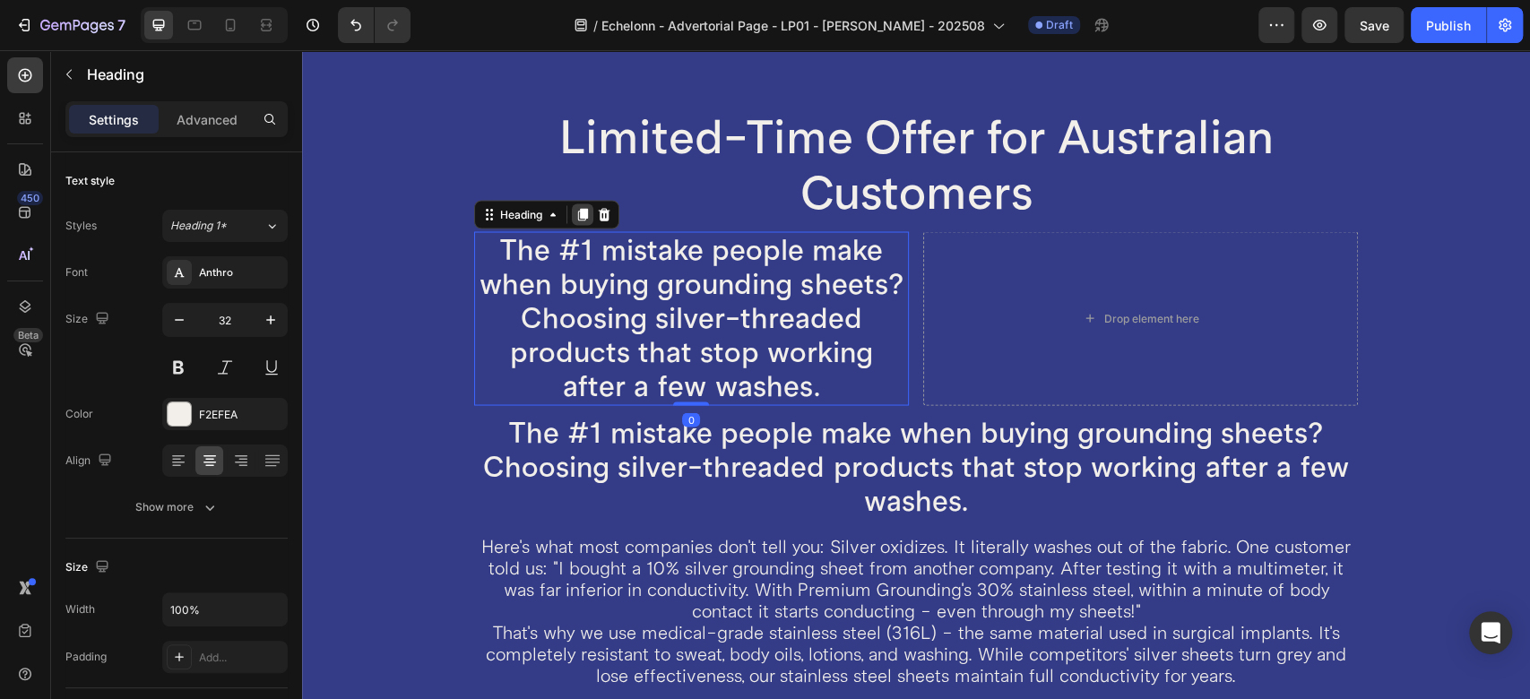
click at [576, 208] on icon at bounding box center [583, 214] width 14 height 14
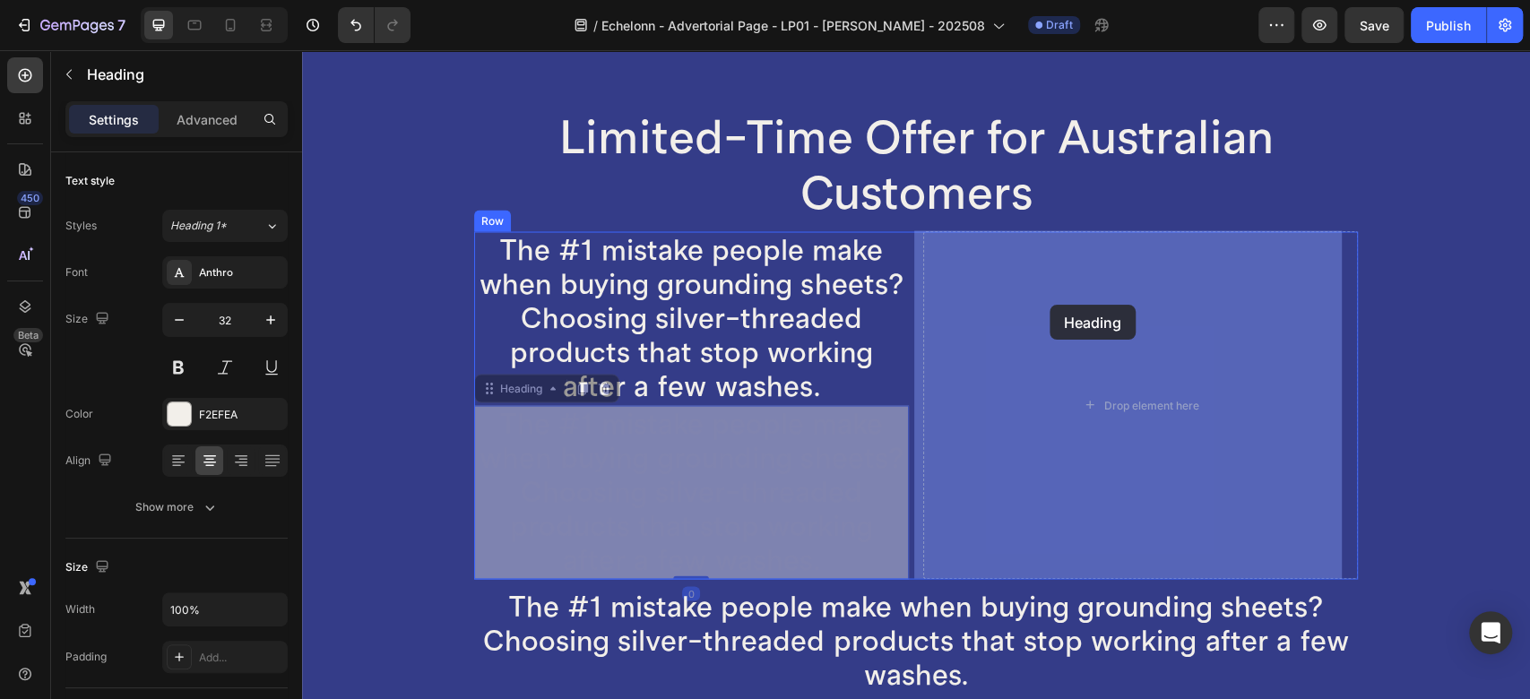
drag, startPoint x: 523, startPoint y: 394, endPoint x: 1060, endPoint y: 303, distance: 544.7
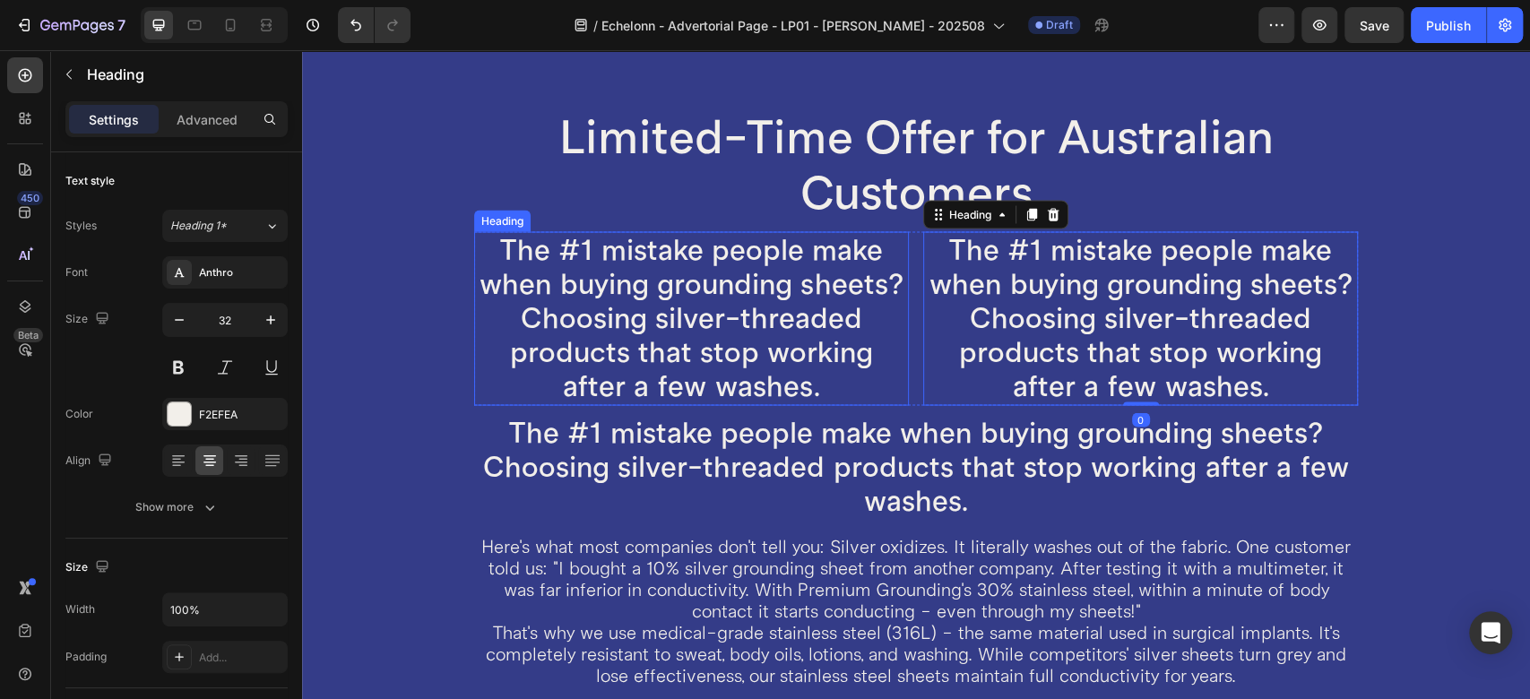
click at [668, 315] on h2 "The #1 mistake people make when buying grounding sheets? Choosing silver-thread…" at bounding box center [691, 318] width 435 height 174
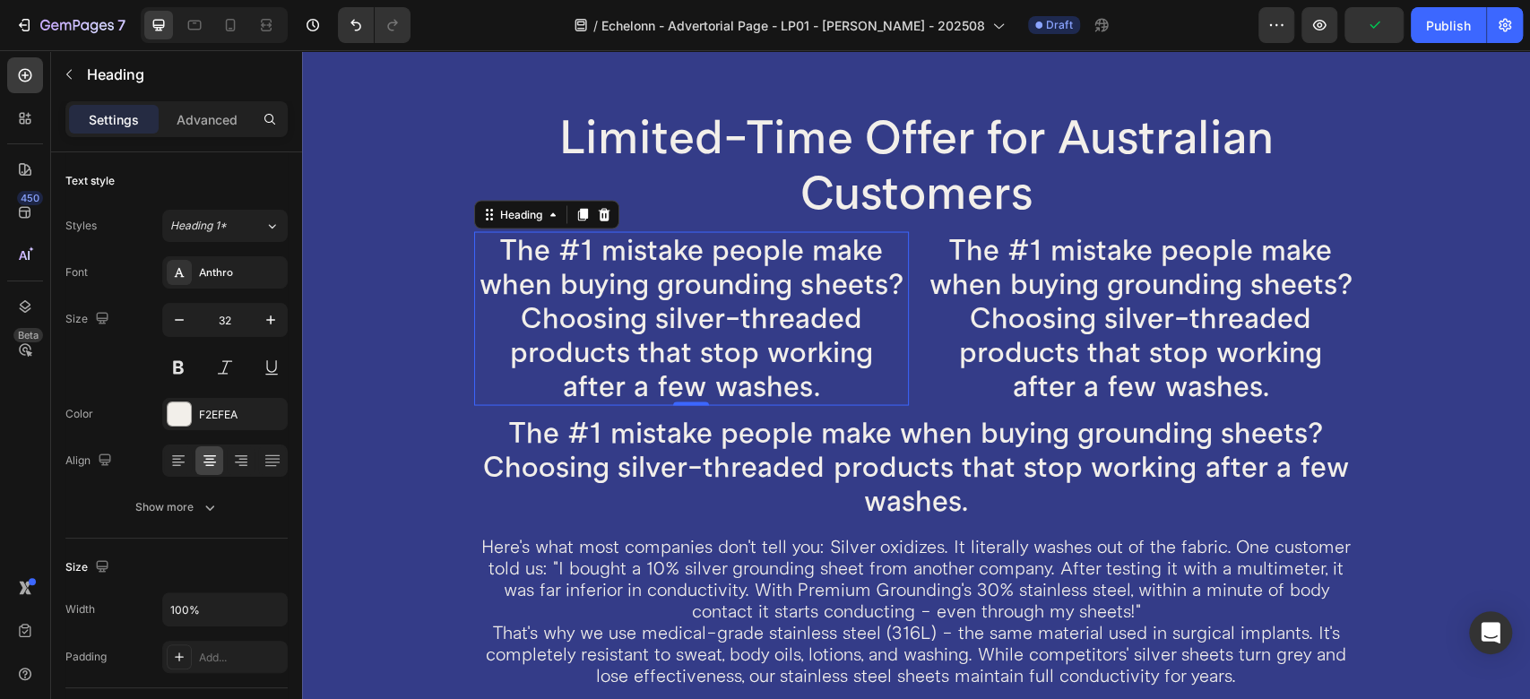
click at [683, 285] on h2 "The #1 mistake people make when buying grounding sheets? Choosing silver-thread…" at bounding box center [691, 318] width 435 height 174
click at [683, 285] on p "The #1 mistake people make when buying grounding sheets? Choosing silver-thread…" at bounding box center [691, 318] width 431 height 170
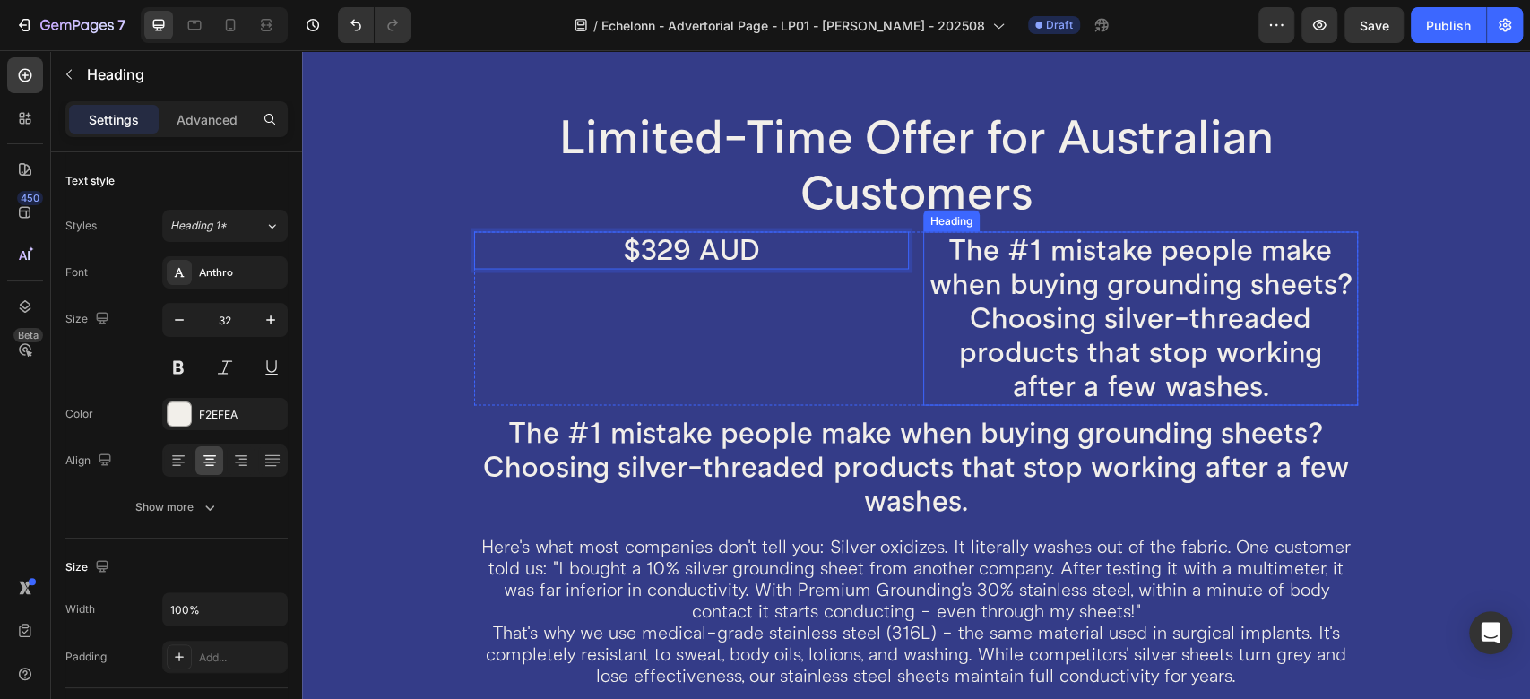
click at [1017, 310] on h2 "The #1 mistake people make when buying grounding sheets? Choosing silver-thread…" at bounding box center [1140, 318] width 435 height 174
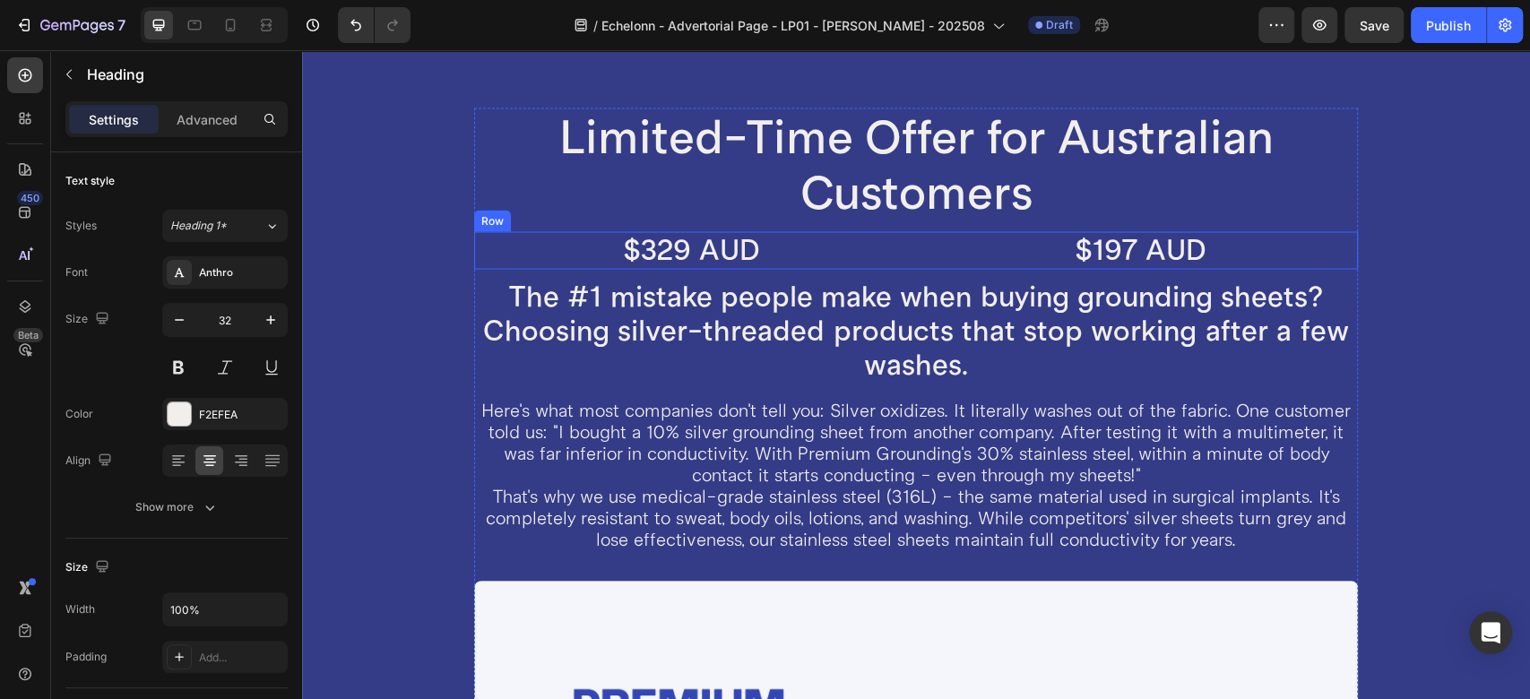
click at [904, 248] on div "$329 AUD Heading $197 AUD Heading Row" at bounding box center [916, 250] width 884 height 38
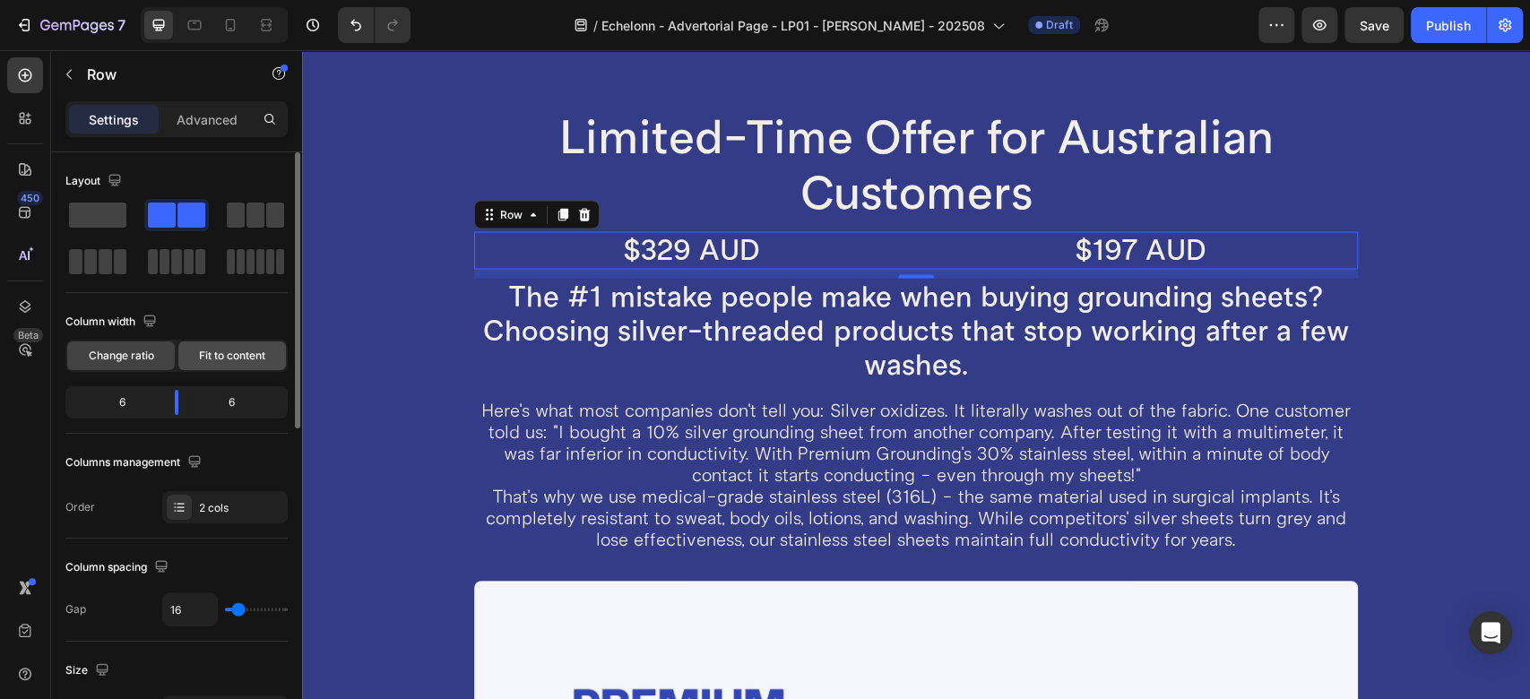
click at [215, 353] on span "Fit to content" at bounding box center [232, 356] width 66 height 16
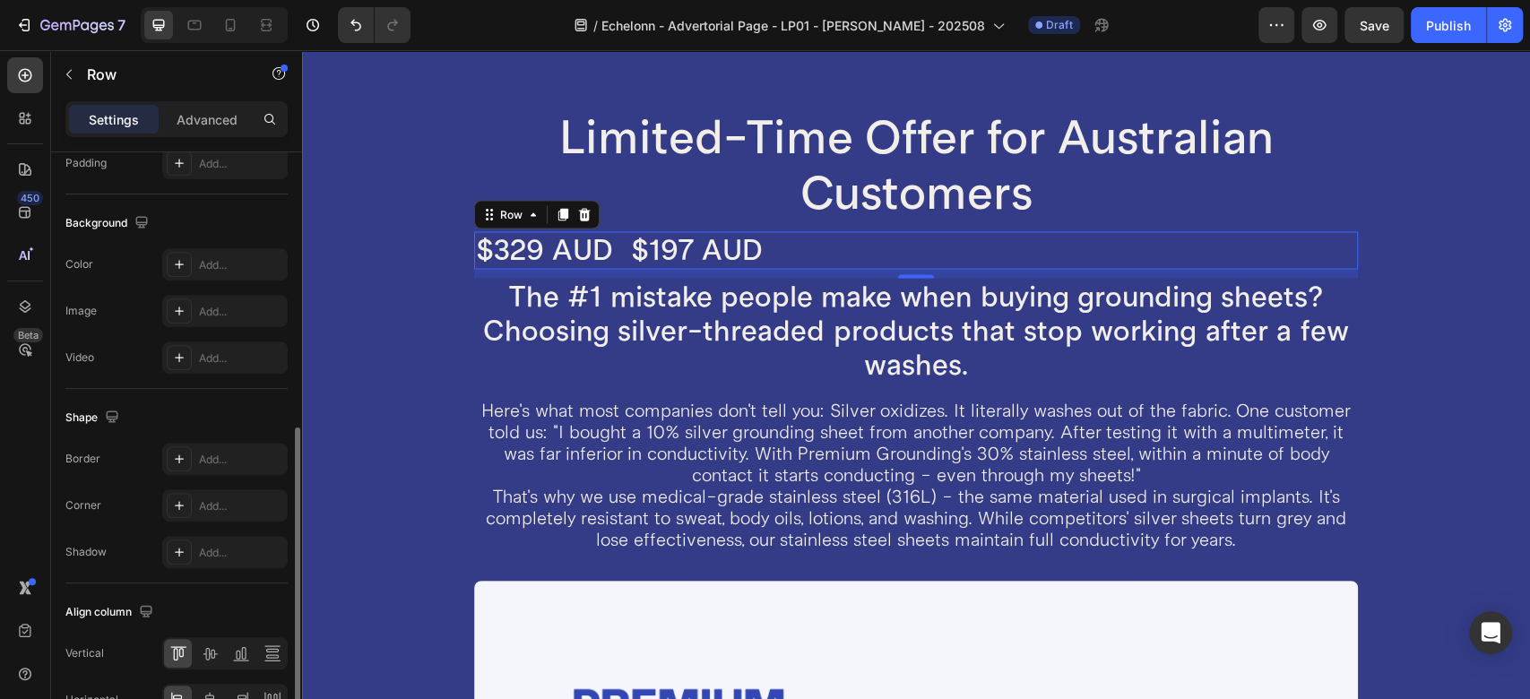
scroll to position [698, 0]
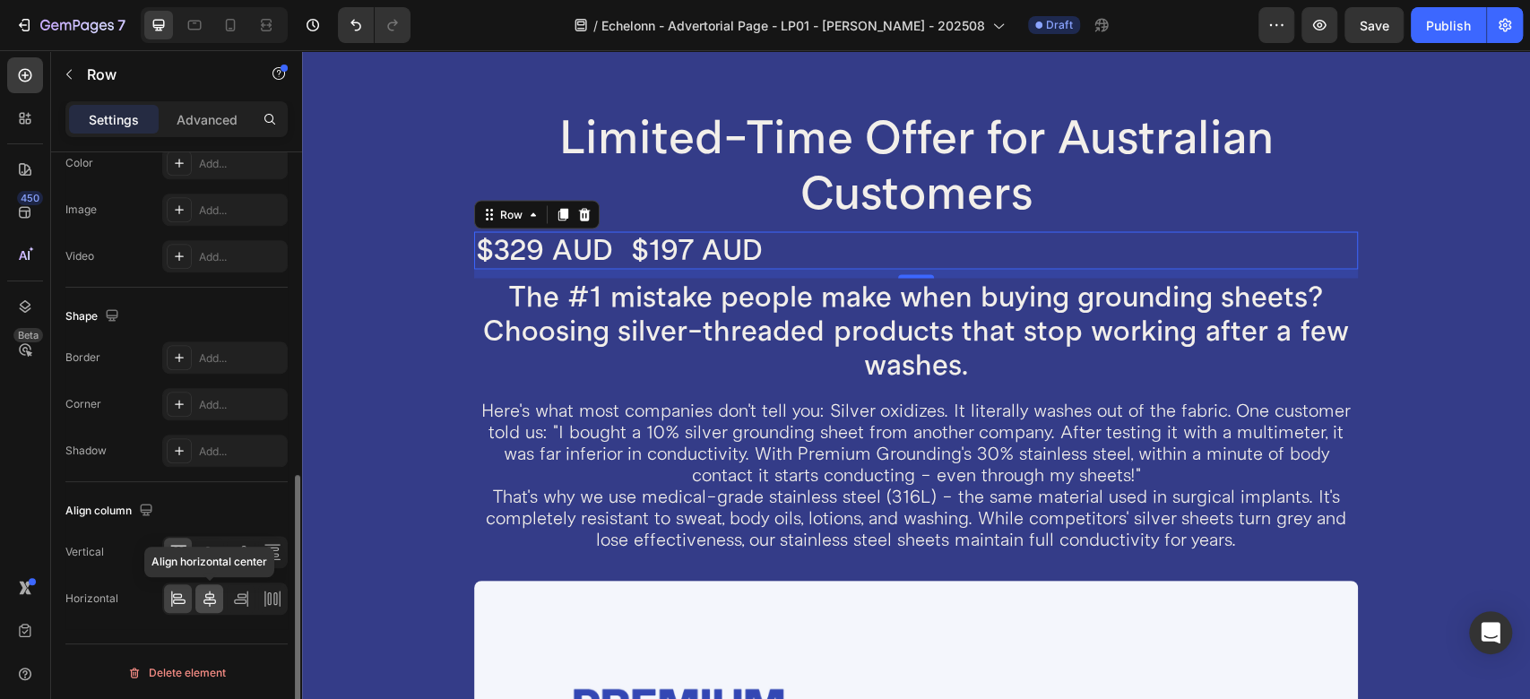
click at [208, 599] on icon at bounding box center [210, 599] width 18 height 18
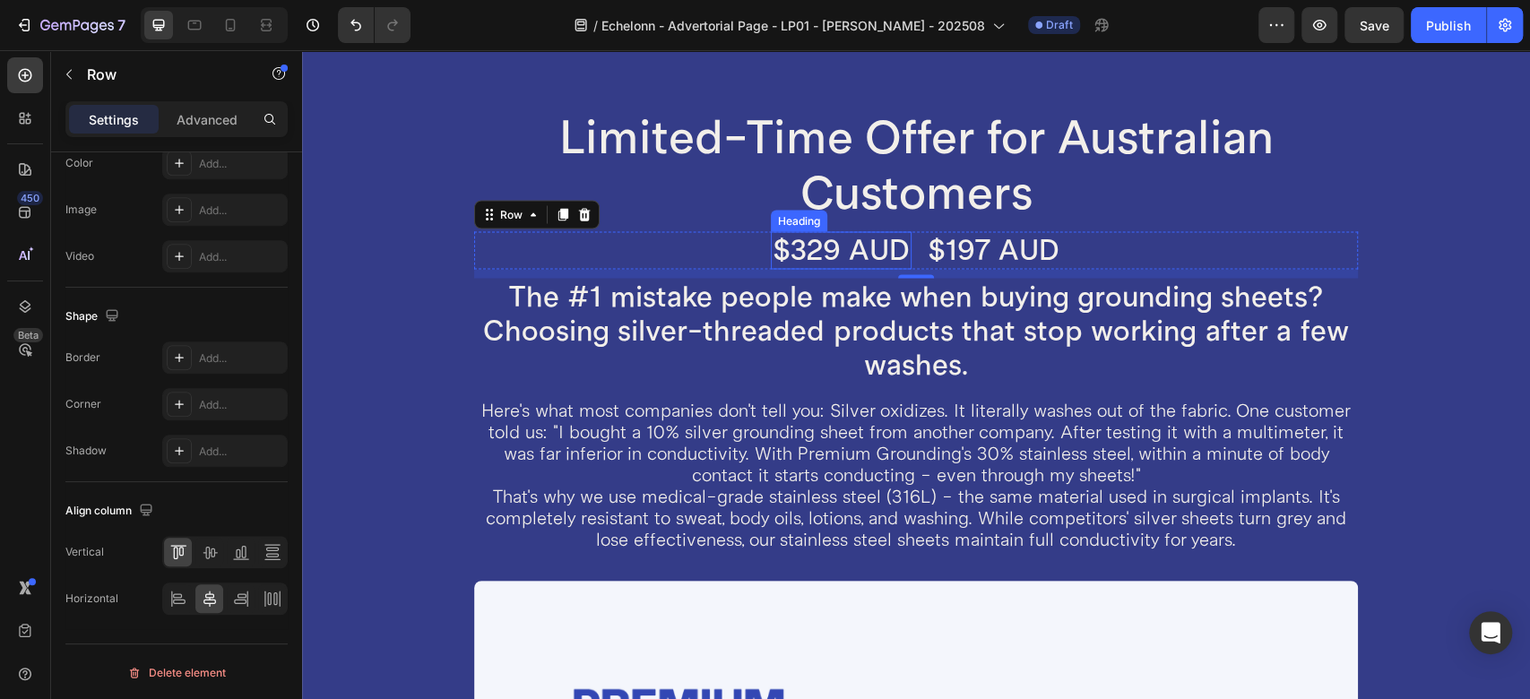
click at [804, 248] on h2 "$329 AUD" at bounding box center [841, 250] width 141 height 38
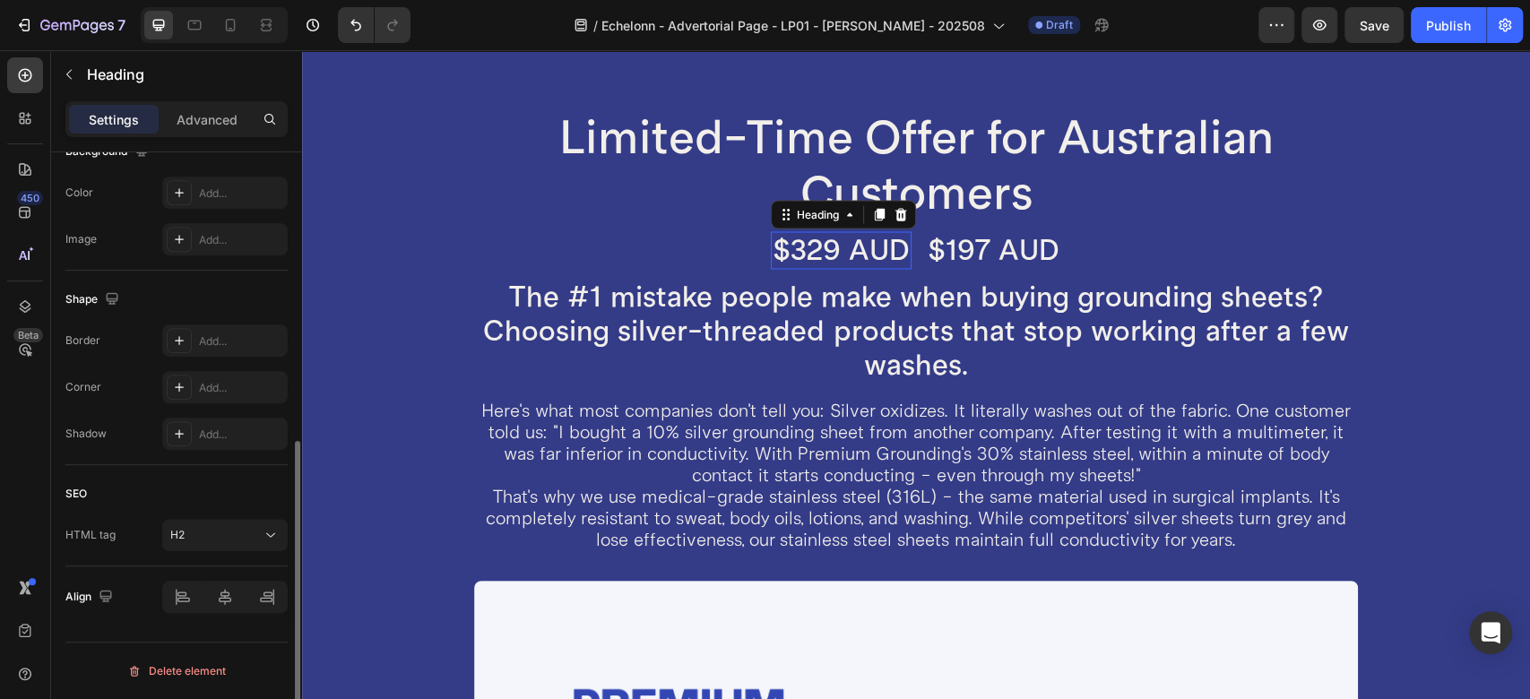
scroll to position [0, 0]
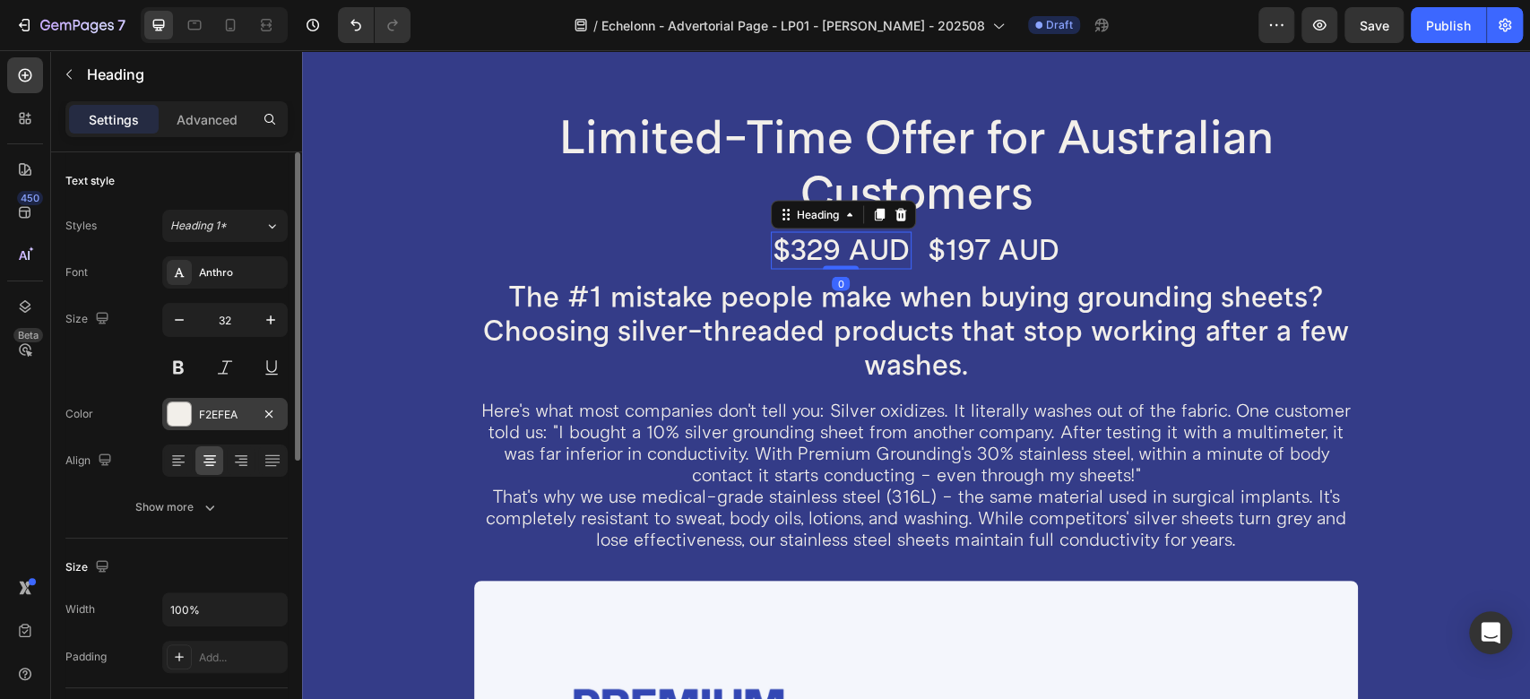
click at [212, 421] on div "F2EFEA" at bounding box center [225, 415] width 52 height 16
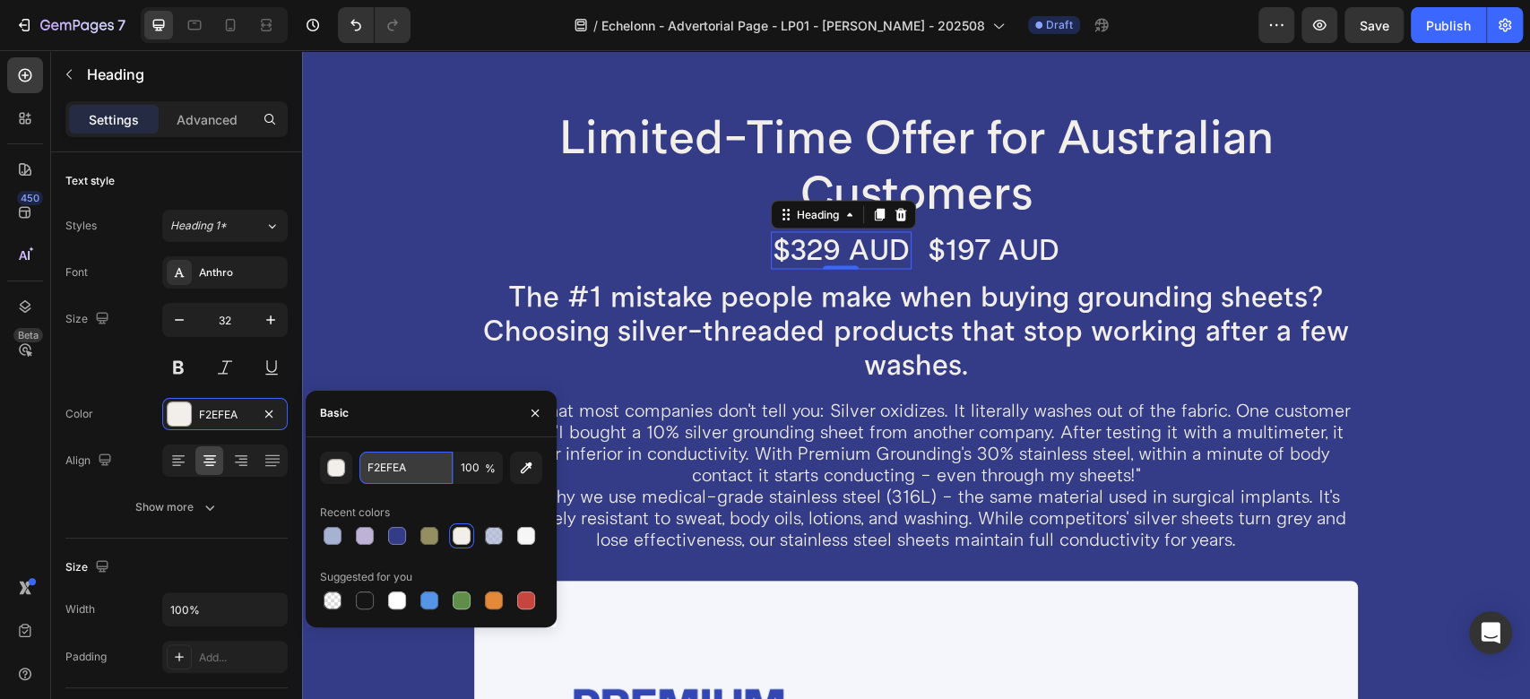
click at [425, 472] on input "F2EFEA" at bounding box center [405, 468] width 93 height 32
paste input "B75D37"
type input "B75D37"
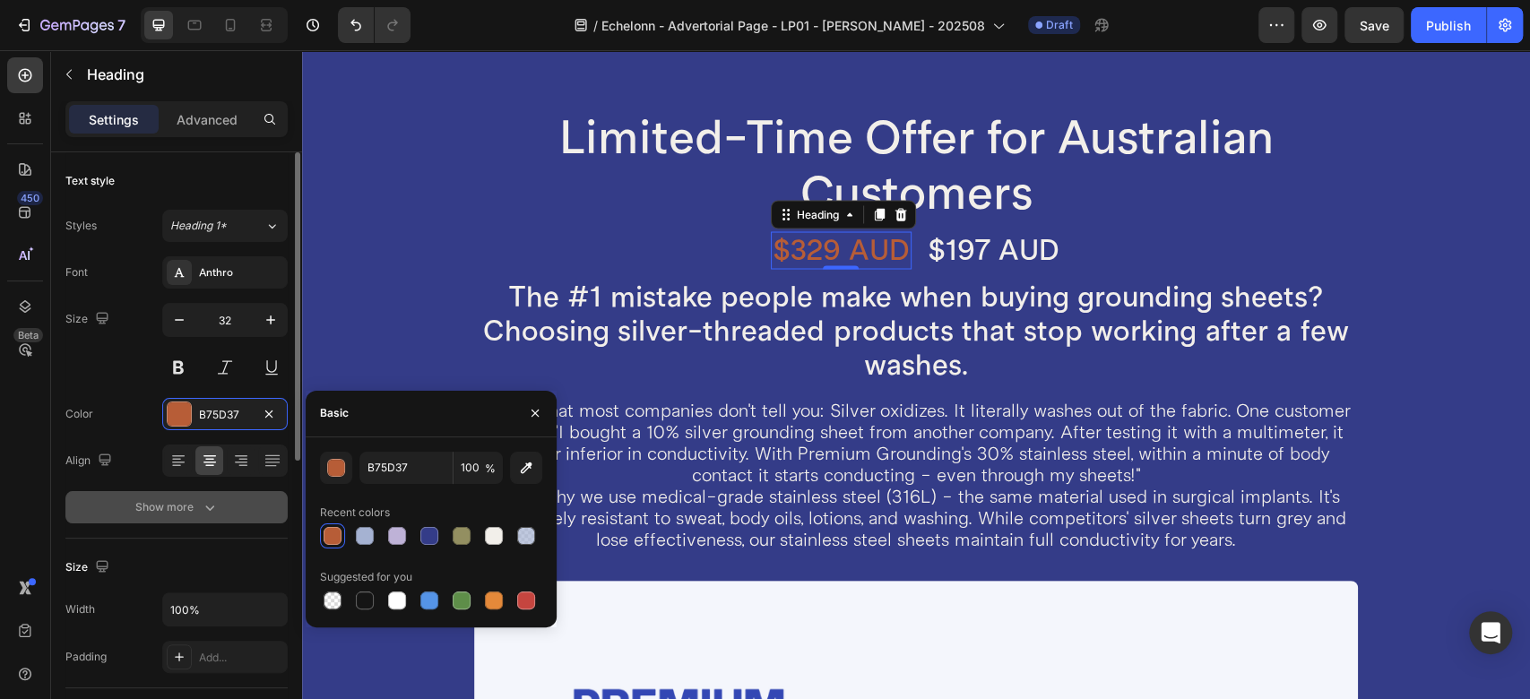
click at [172, 503] on div "Show more" at bounding box center [176, 507] width 83 height 18
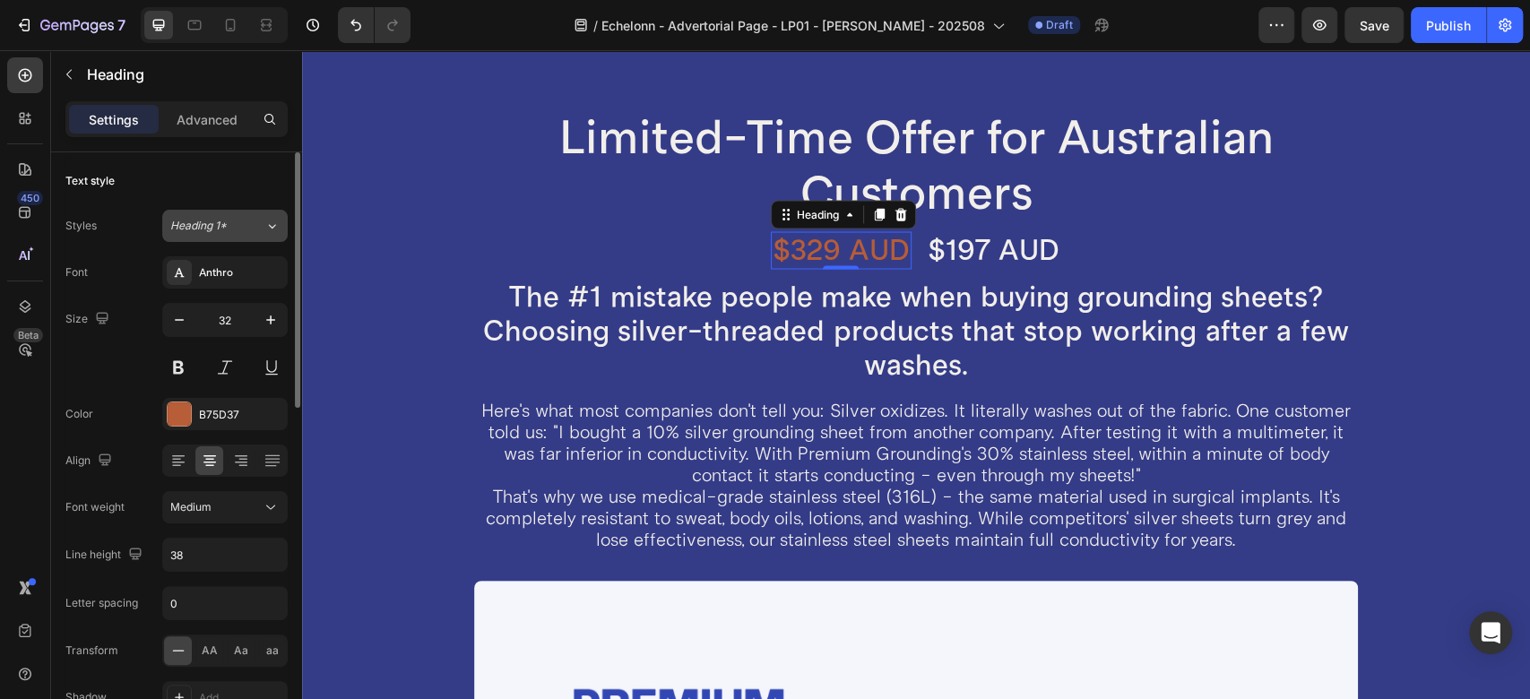
click at [222, 231] on span "Heading 1*" at bounding box center [198, 226] width 56 height 16
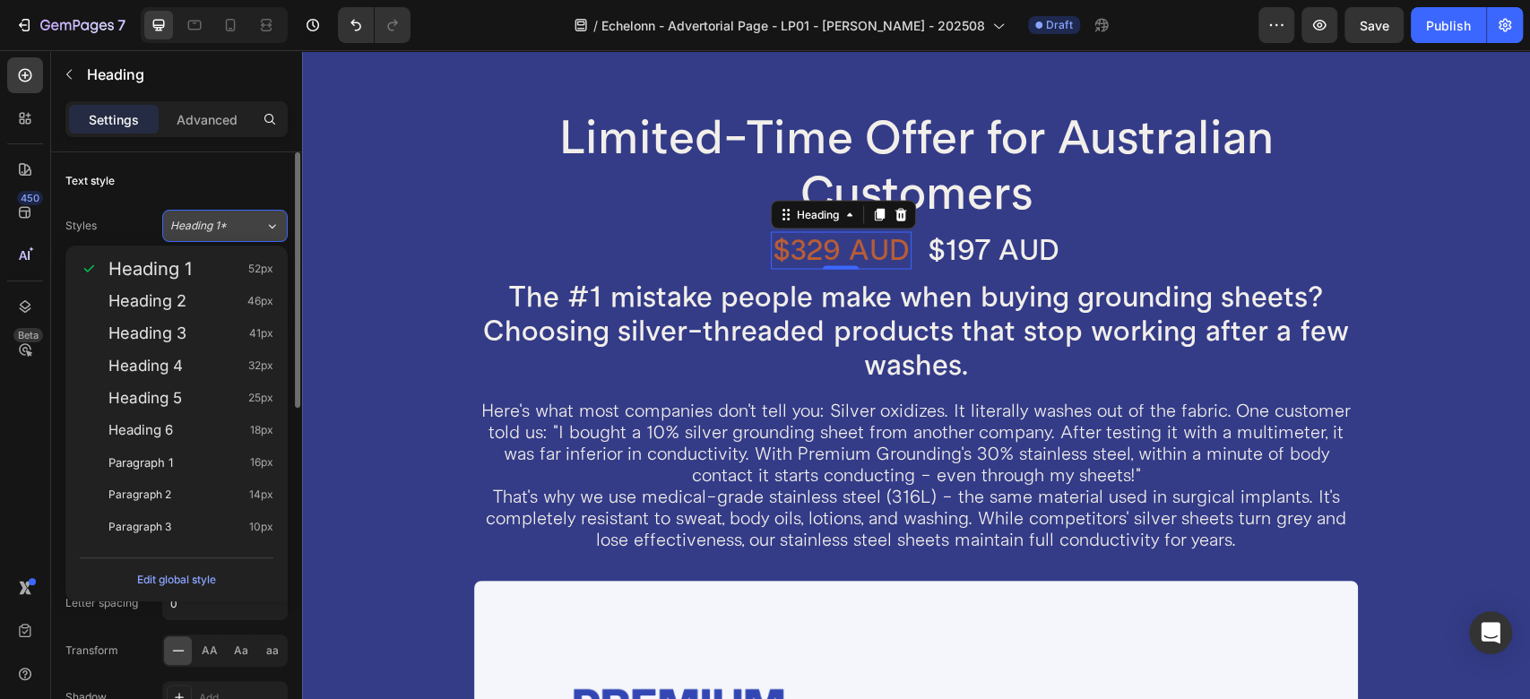
click at [222, 231] on span "Heading 1*" at bounding box center [198, 226] width 56 height 16
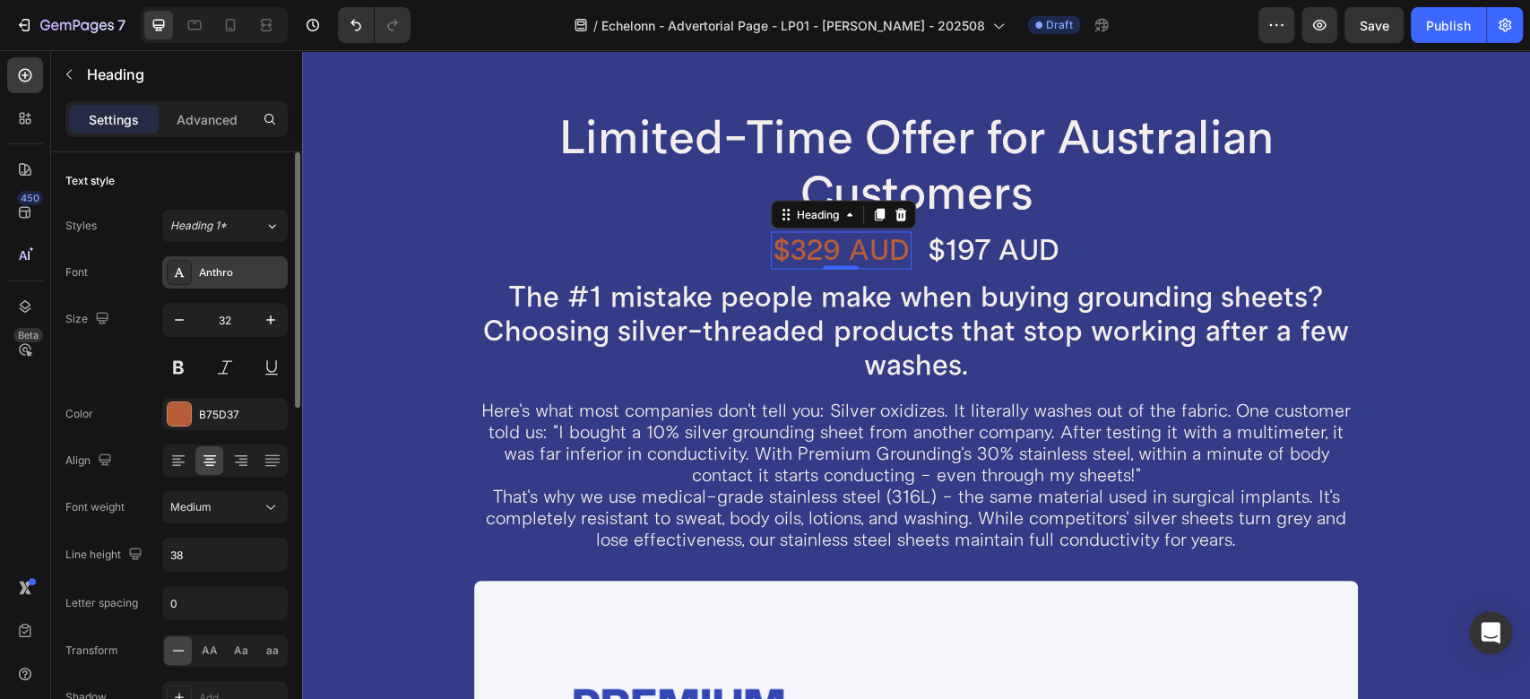
click at [220, 269] on div "Anthro" at bounding box center [241, 273] width 84 height 16
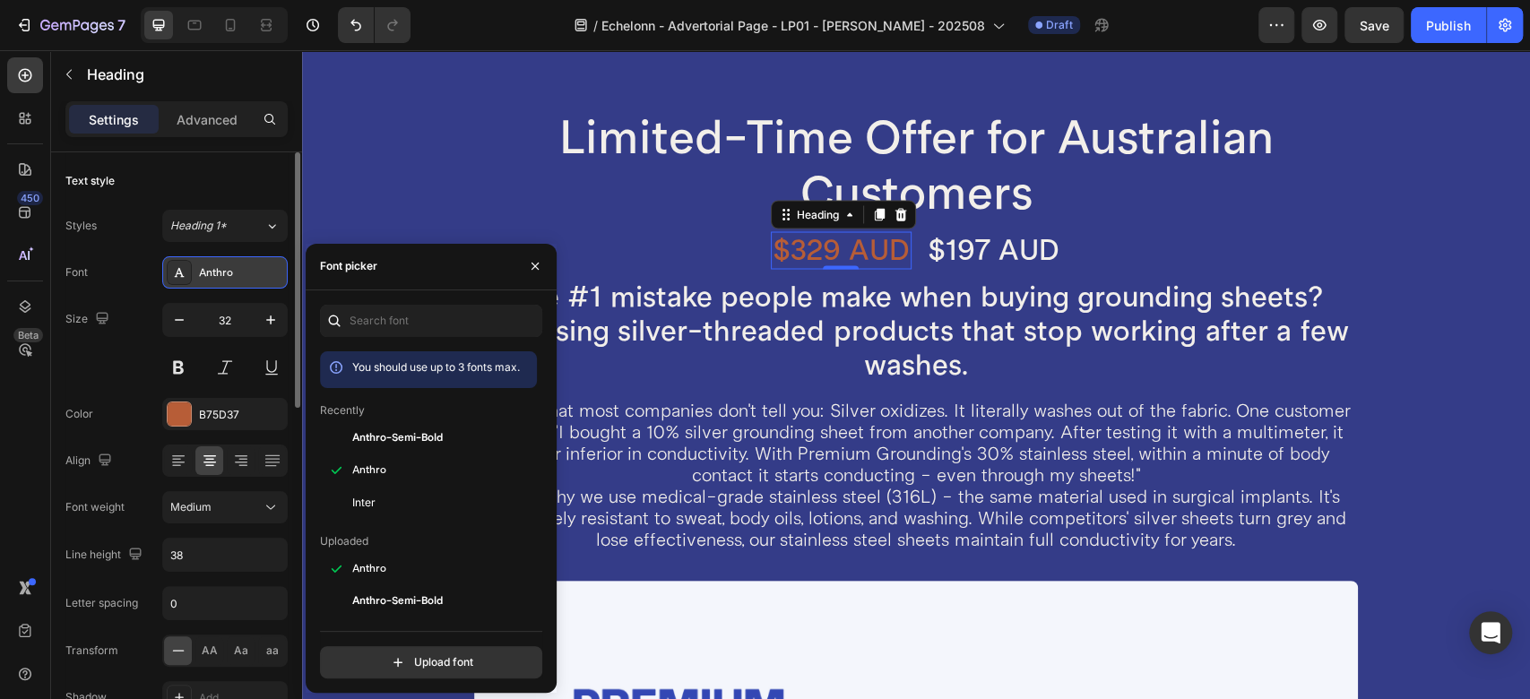
click at [220, 269] on div "Anthro" at bounding box center [241, 273] width 84 height 16
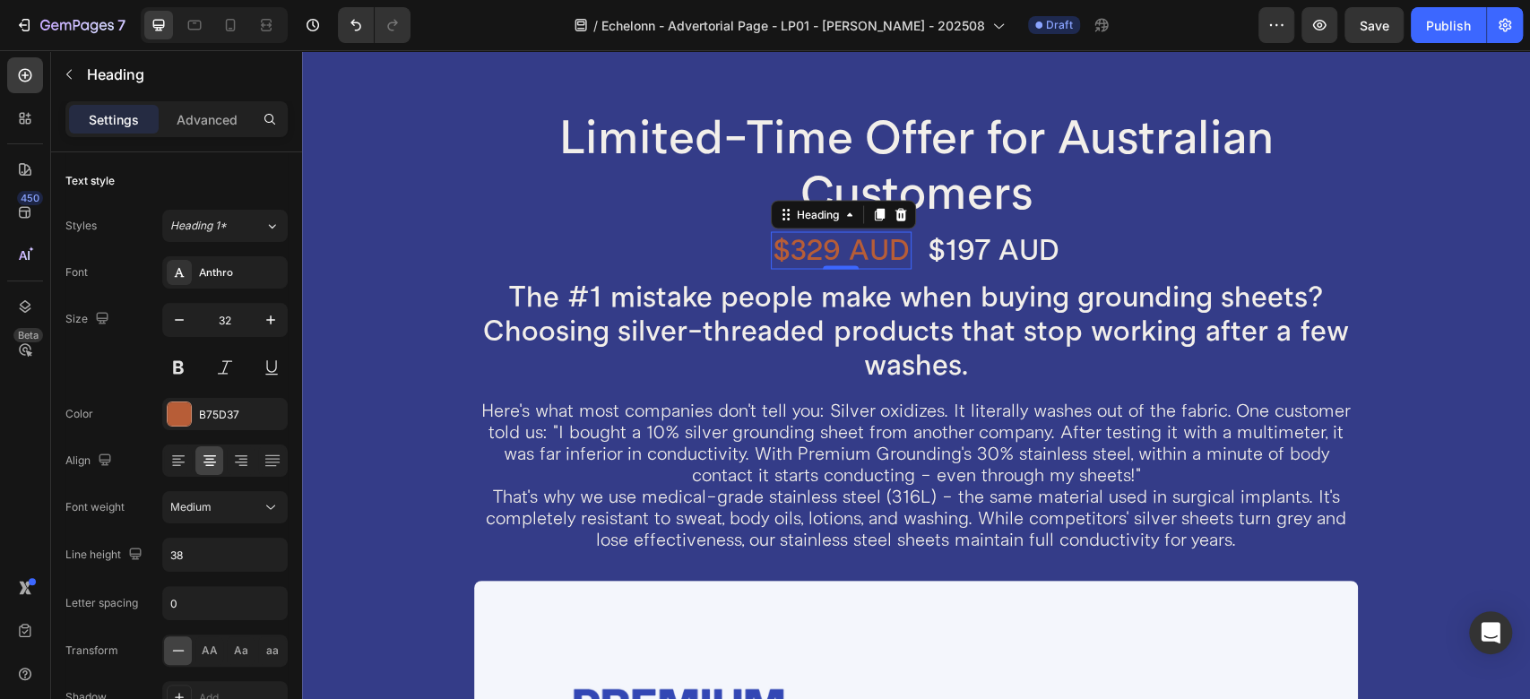
click at [804, 253] on h2 "$329 AUD" at bounding box center [841, 250] width 141 height 38
click at [804, 253] on p "$329 AUD" at bounding box center [841, 250] width 137 height 34
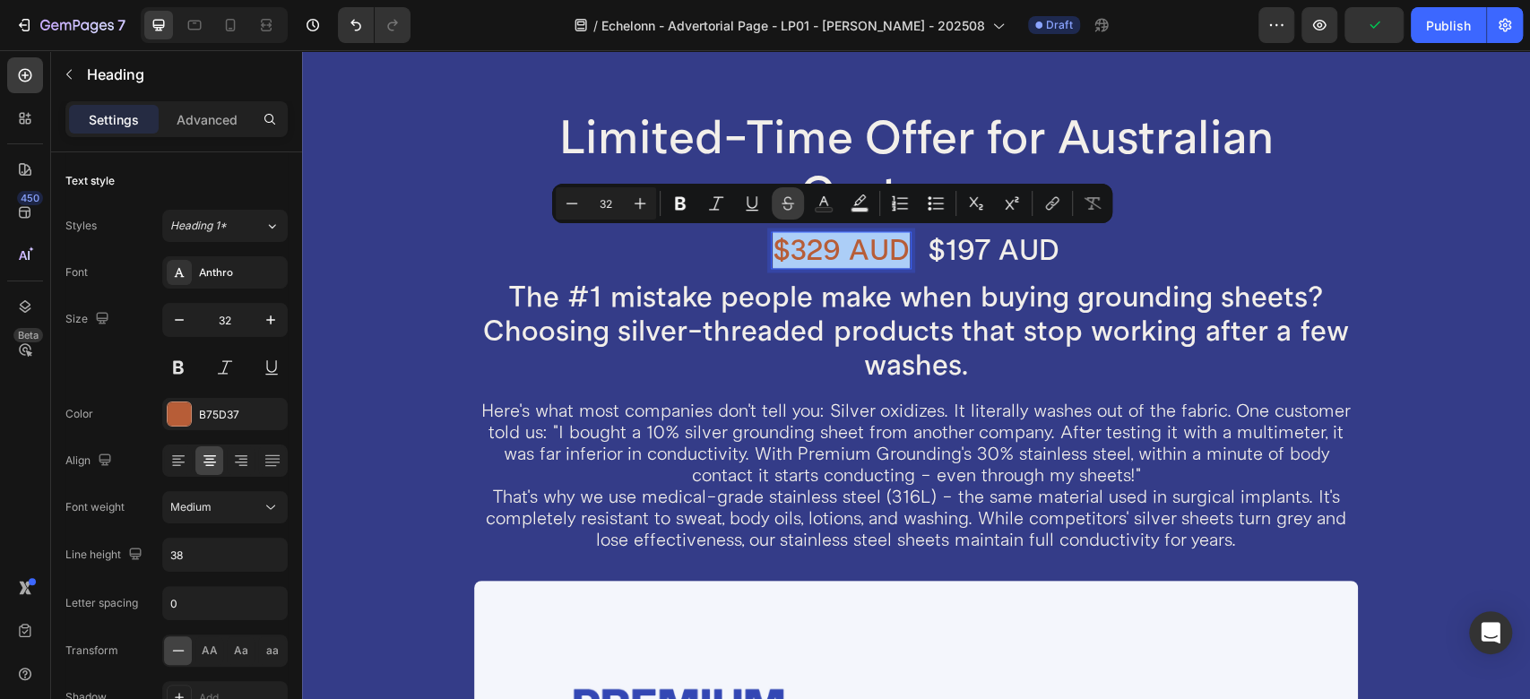
click at [788, 195] on icon "Editor contextual toolbar" at bounding box center [788, 204] width 18 height 18
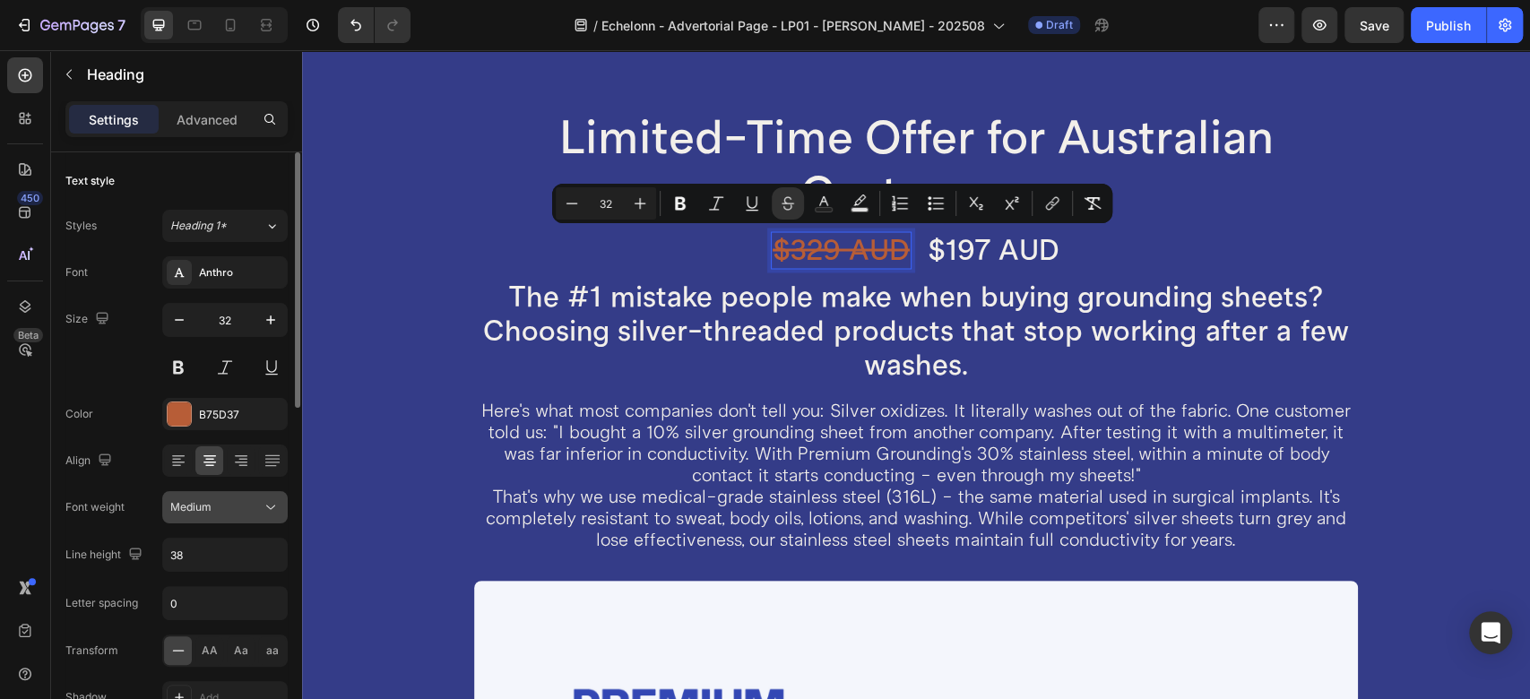
click at [203, 504] on span "Medium" at bounding box center [190, 506] width 41 height 13
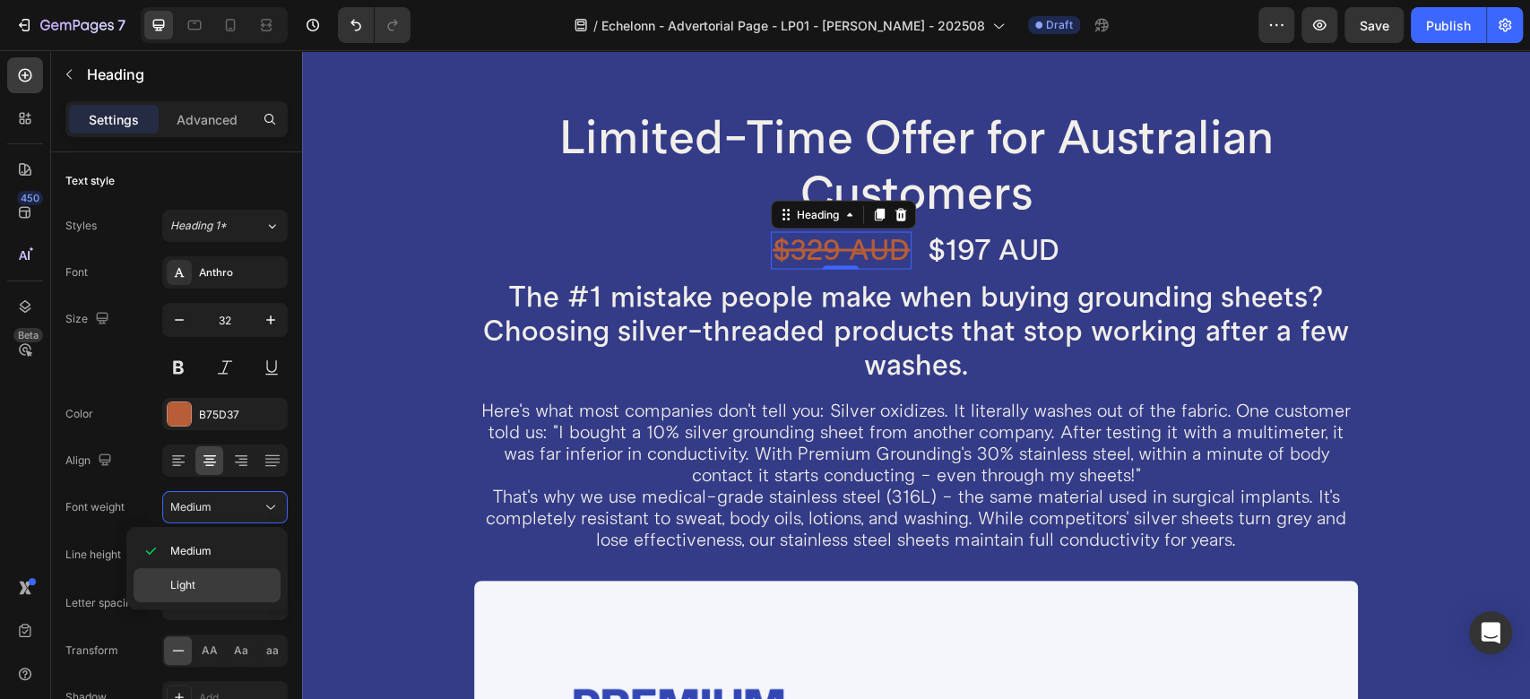
click at [237, 586] on p "Light" at bounding box center [221, 585] width 102 height 16
click at [974, 244] on h2 "$197 AUD" at bounding box center [993, 250] width 135 height 38
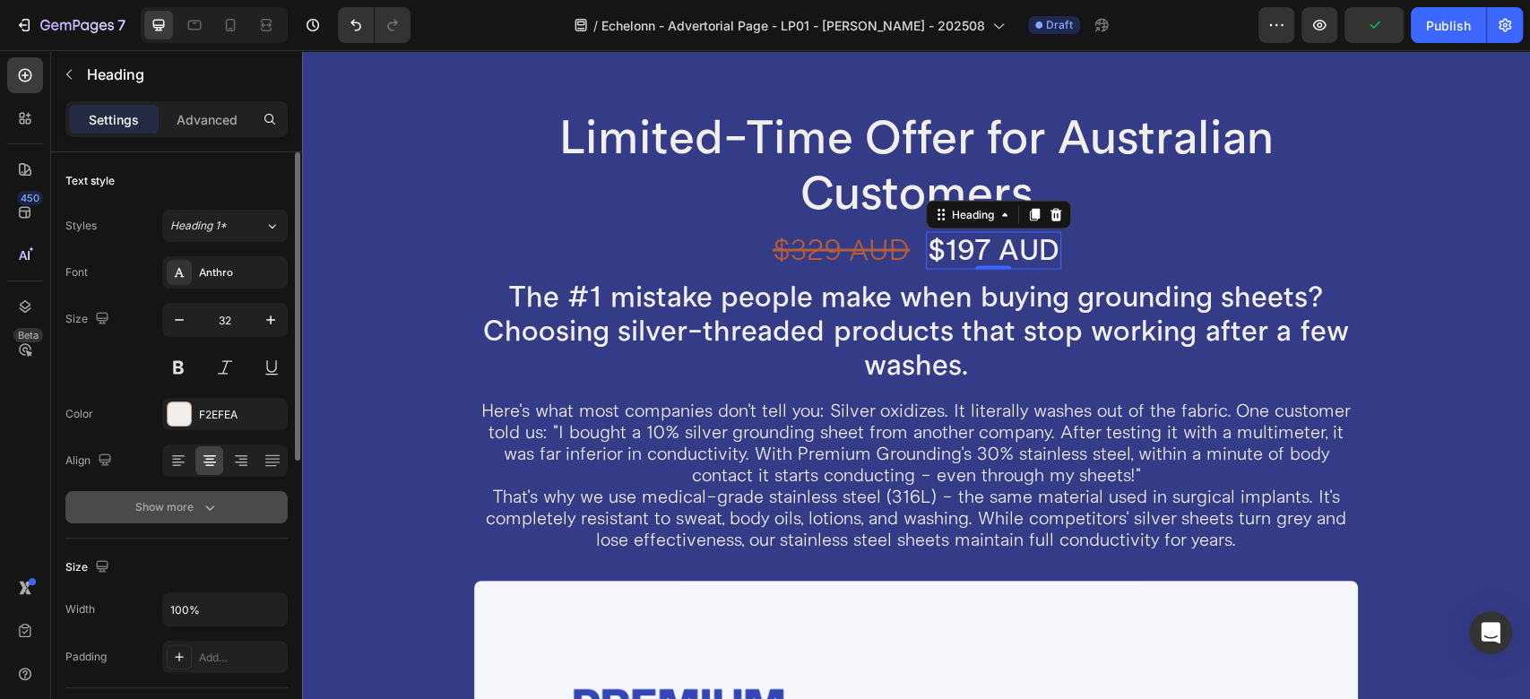
click at [181, 515] on div "Show more" at bounding box center [176, 507] width 83 height 18
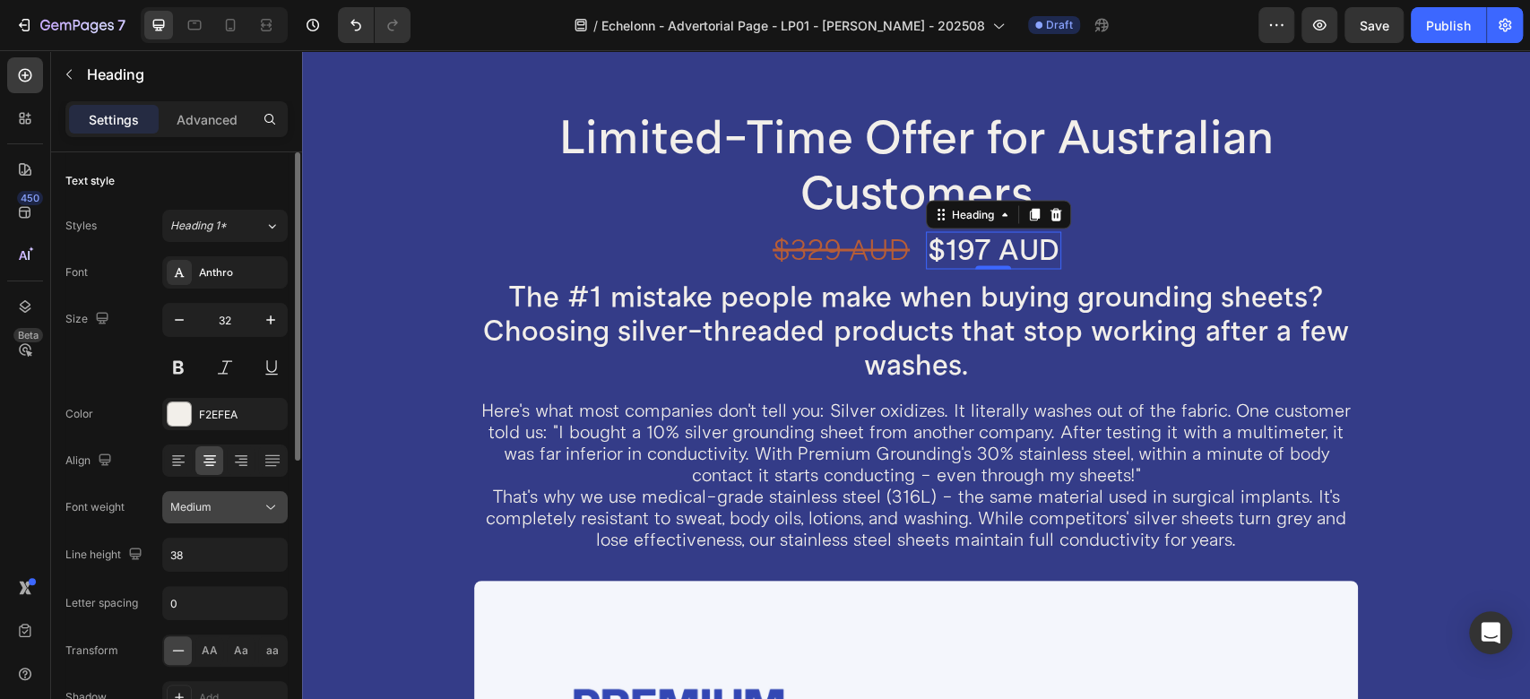
click at [196, 502] on span "Medium" at bounding box center [190, 506] width 41 height 13
click at [196, 508] on span "Medium" at bounding box center [190, 506] width 41 height 13
click at [208, 276] on div "Anthro" at bounding box center [241, 273] width 84 height 16
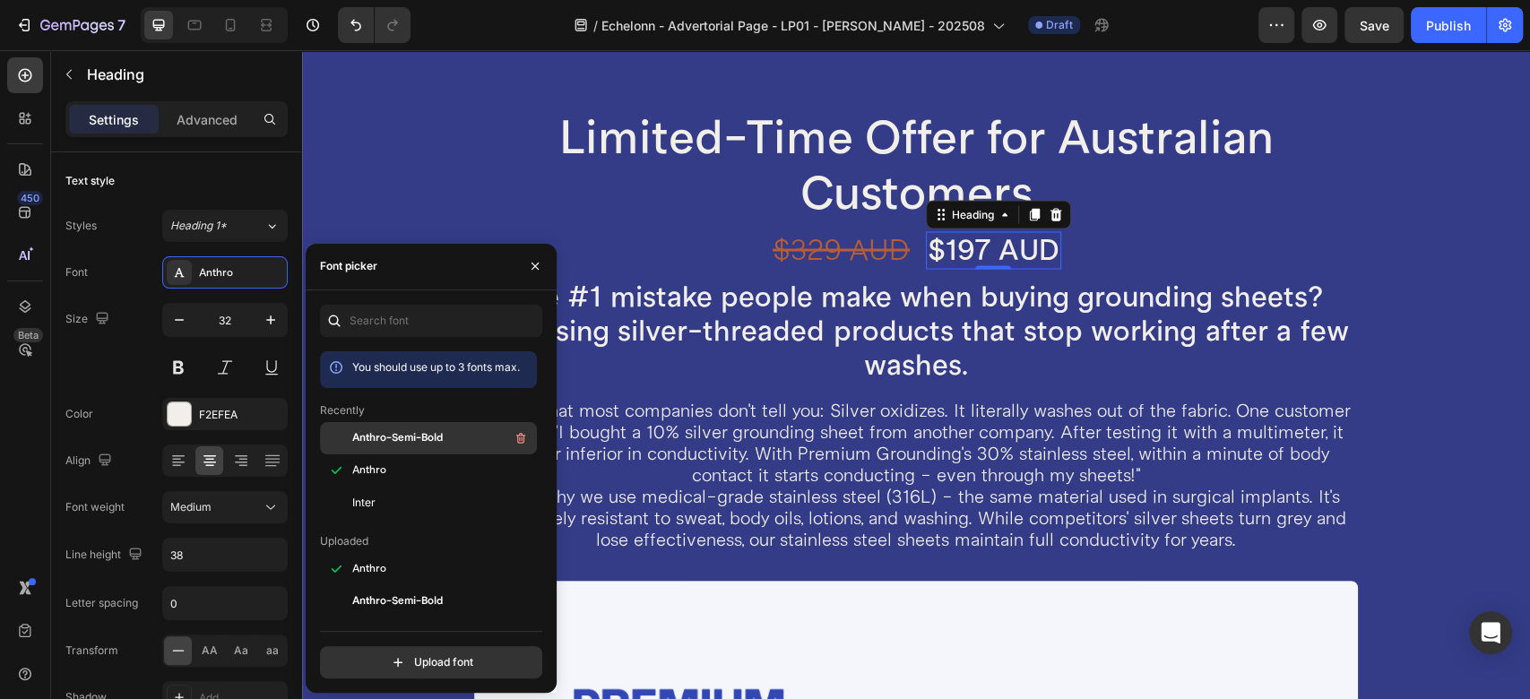
click at [400, 437] on span "Anthro-Semi-Bold" at bounding box center [397, 438] width 91 height 16
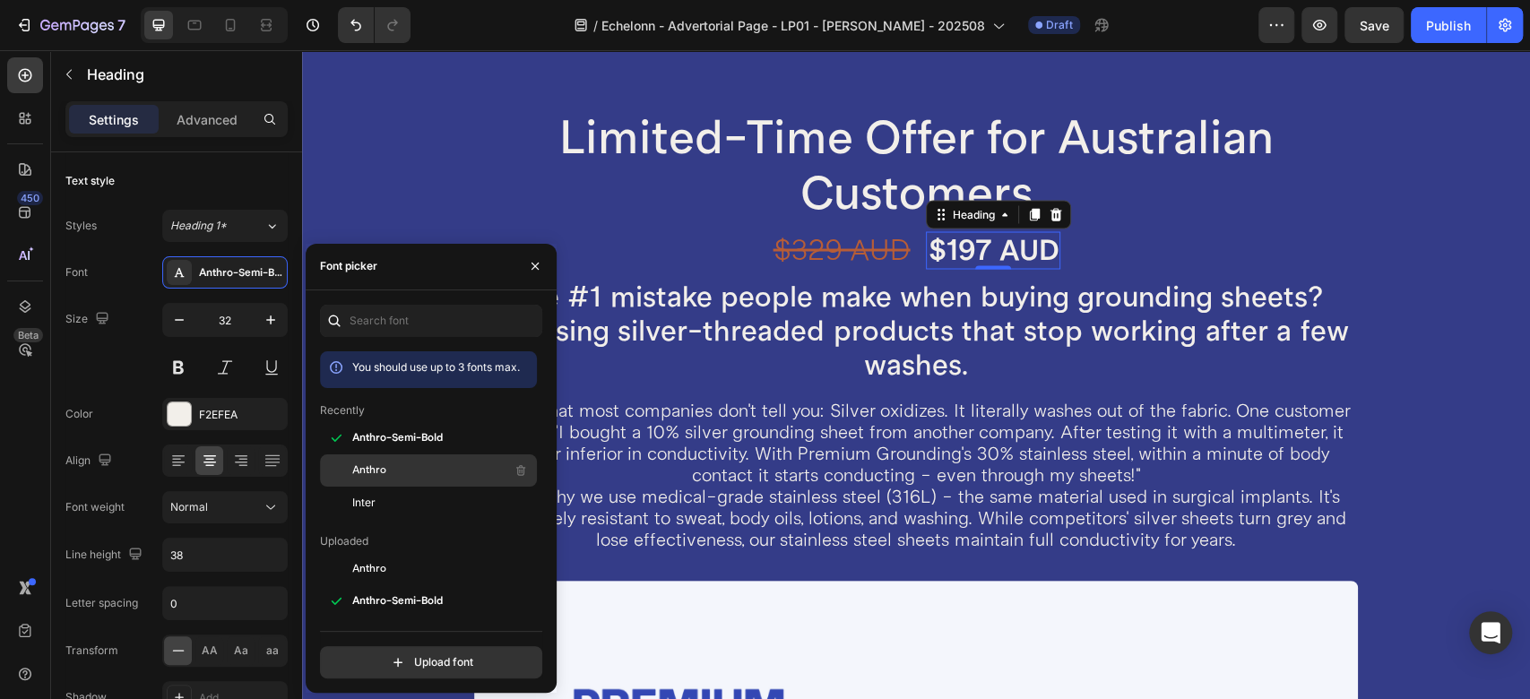
click at [375, 460] on div "Anthro" at bounding box center [442, 471] width 181 height 22
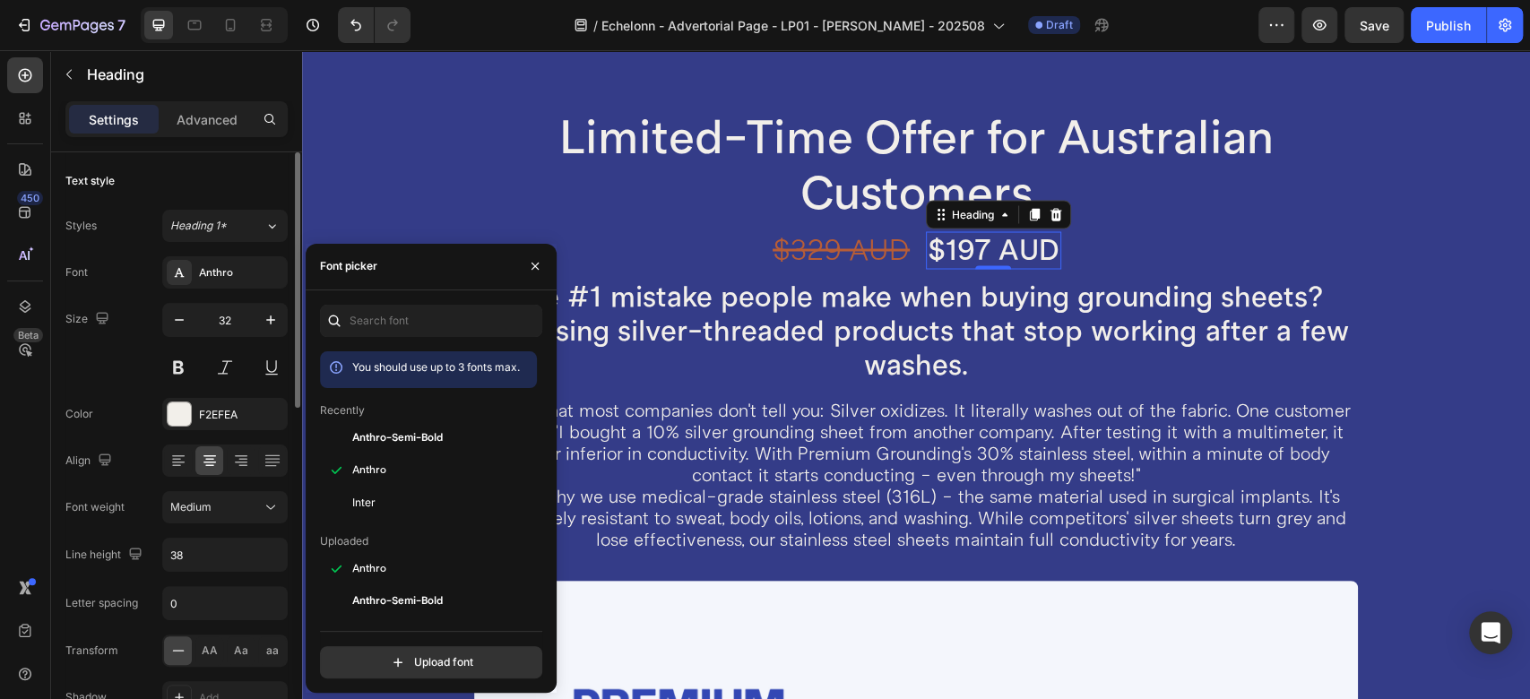
click at [126, 275] on div "Font Anthro" at bounding box center [176, 272] width 222 height 32
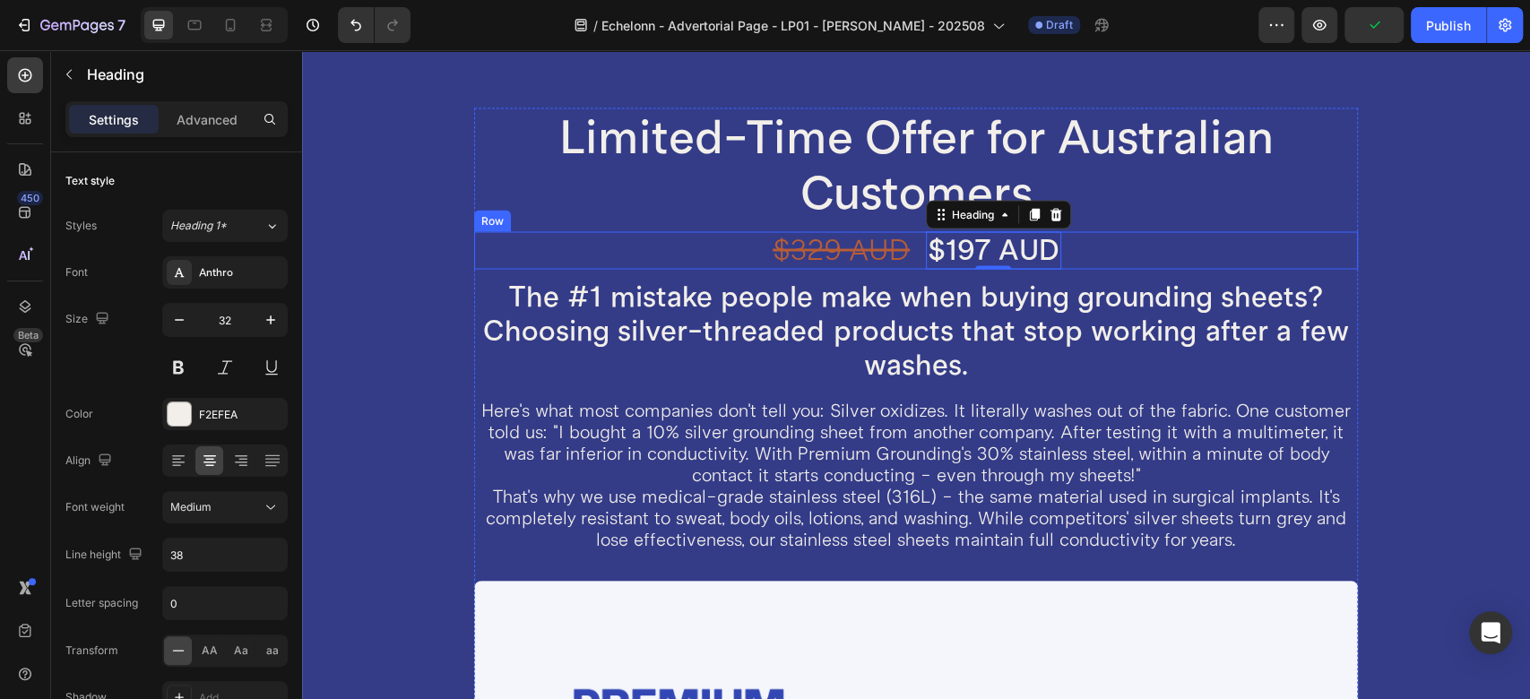
click at [817, 246] on s "$329 AUD" at bounding box center [841, 249] width 137 height 37
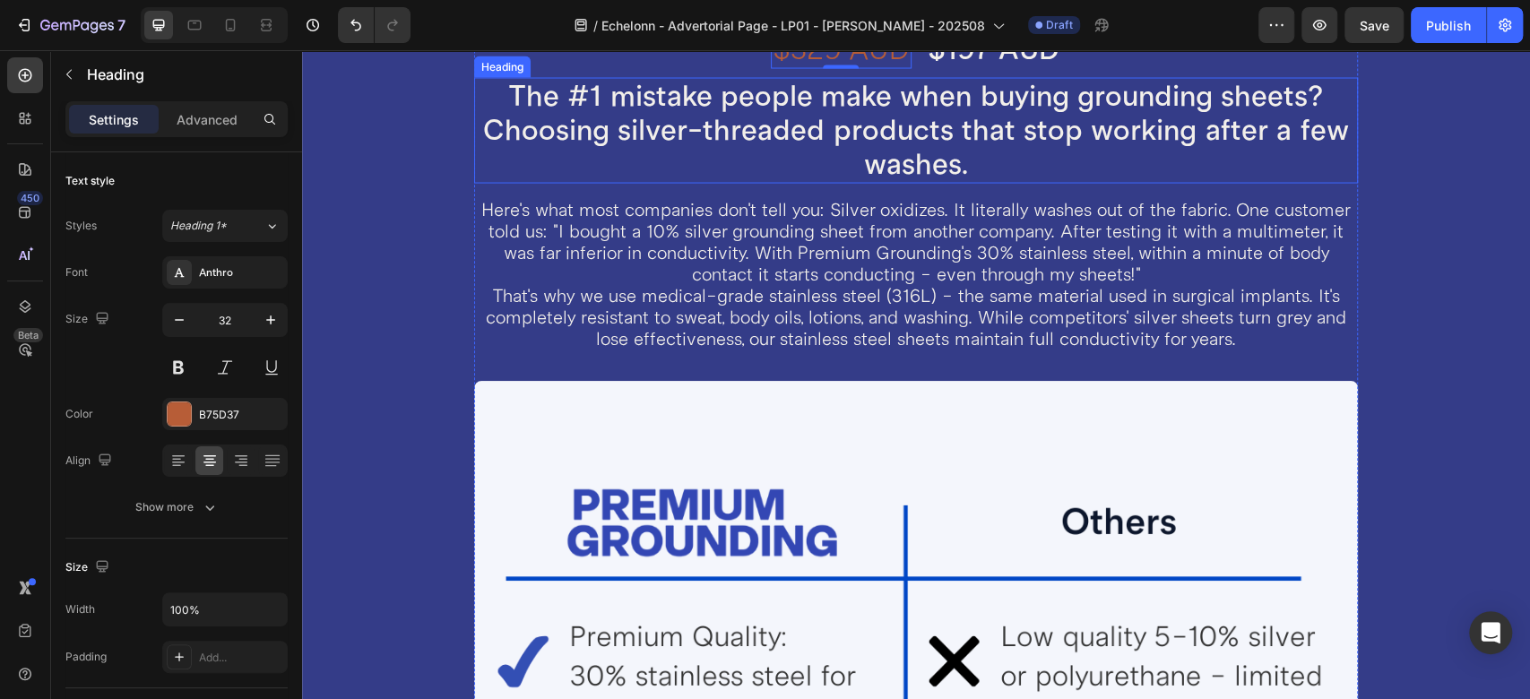
scroll to position [7181, 0]
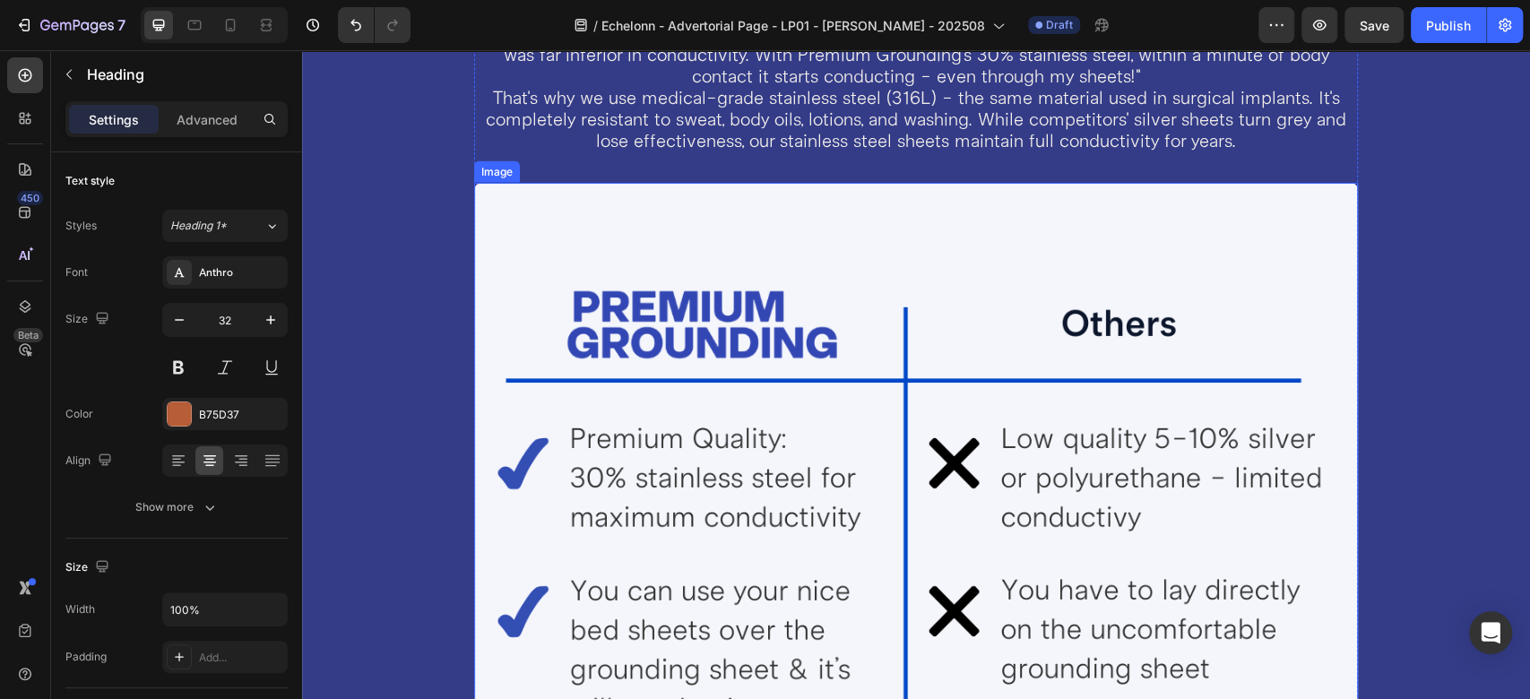
click at [771, 255] on img at bounding box center [916, 625] width 884 height 884
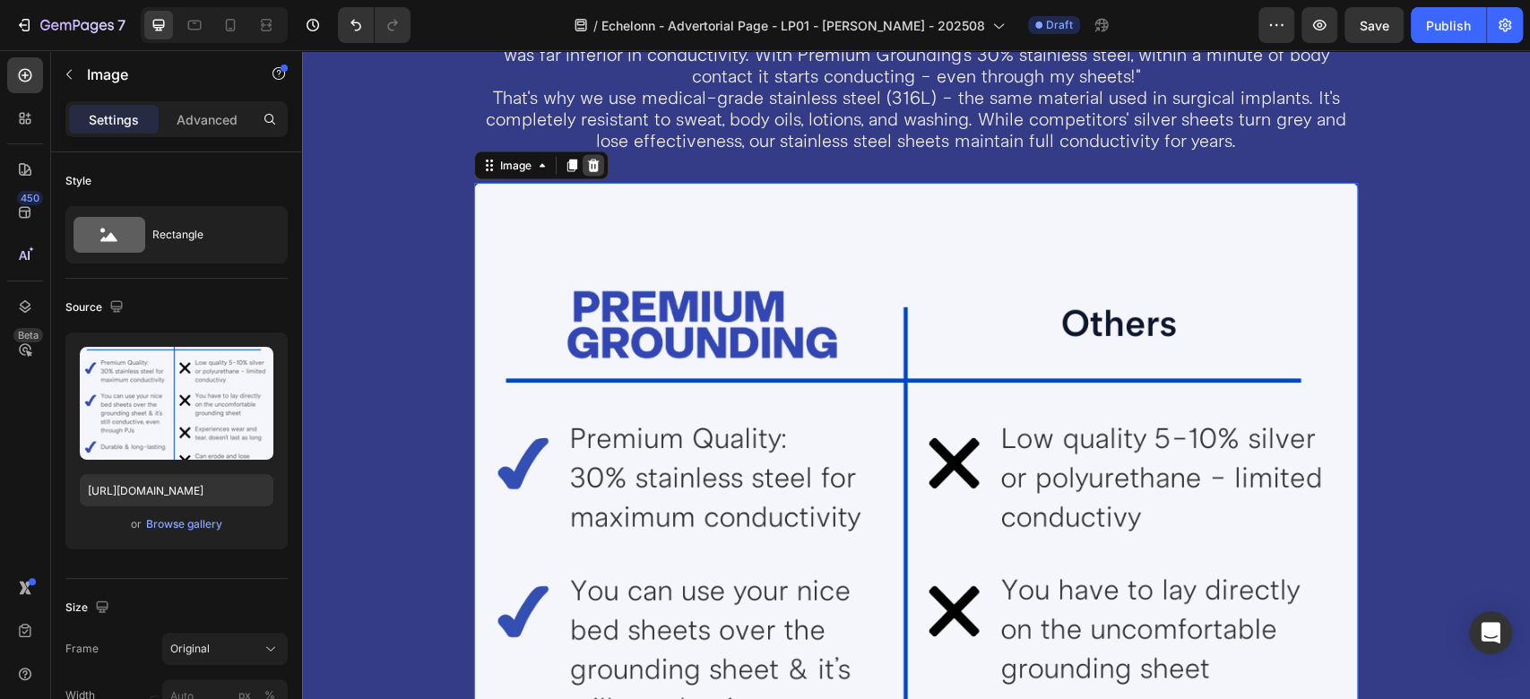
click at [595, 166] on icon at bounding box center [593, 165] width 12 height 13
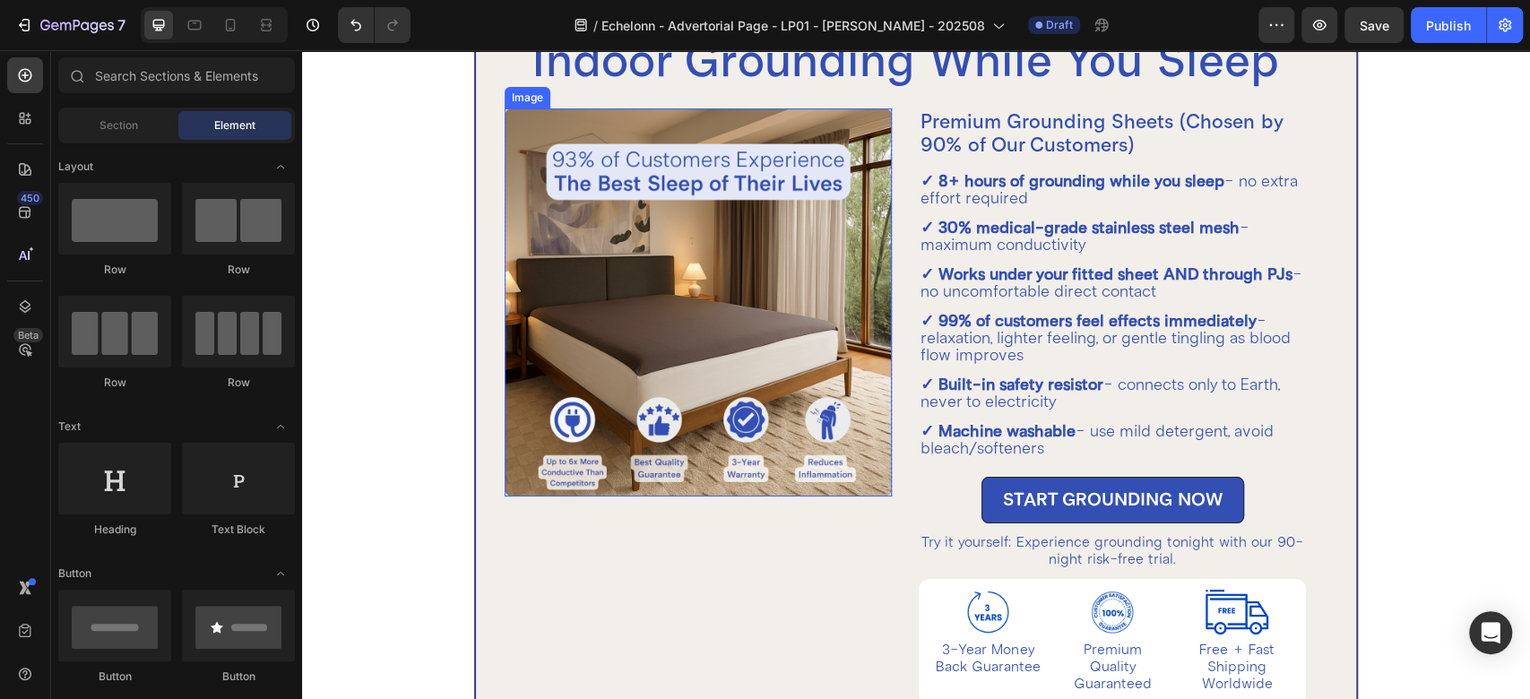
scroll to position [3994, 0]
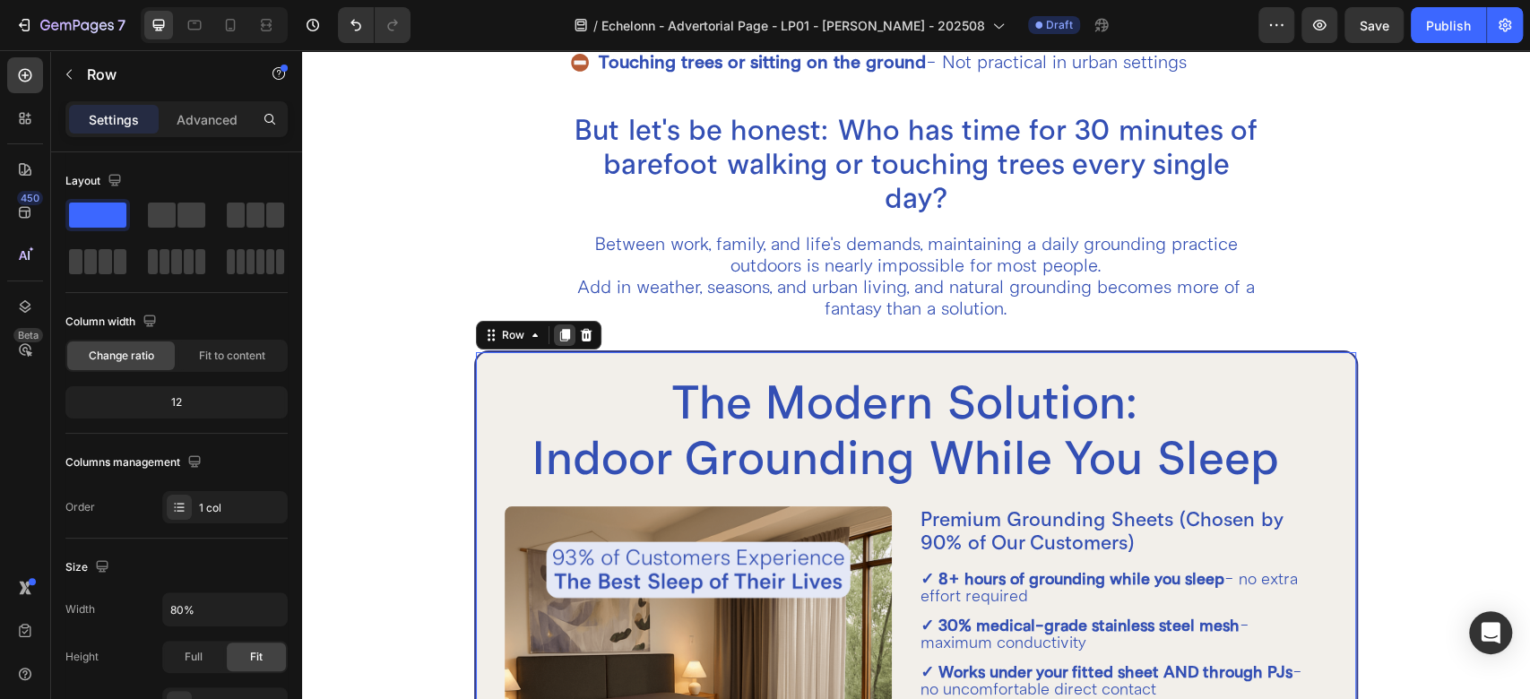
click at [562, 333] on icon at bounding box center [565, 336] width 10 height 13
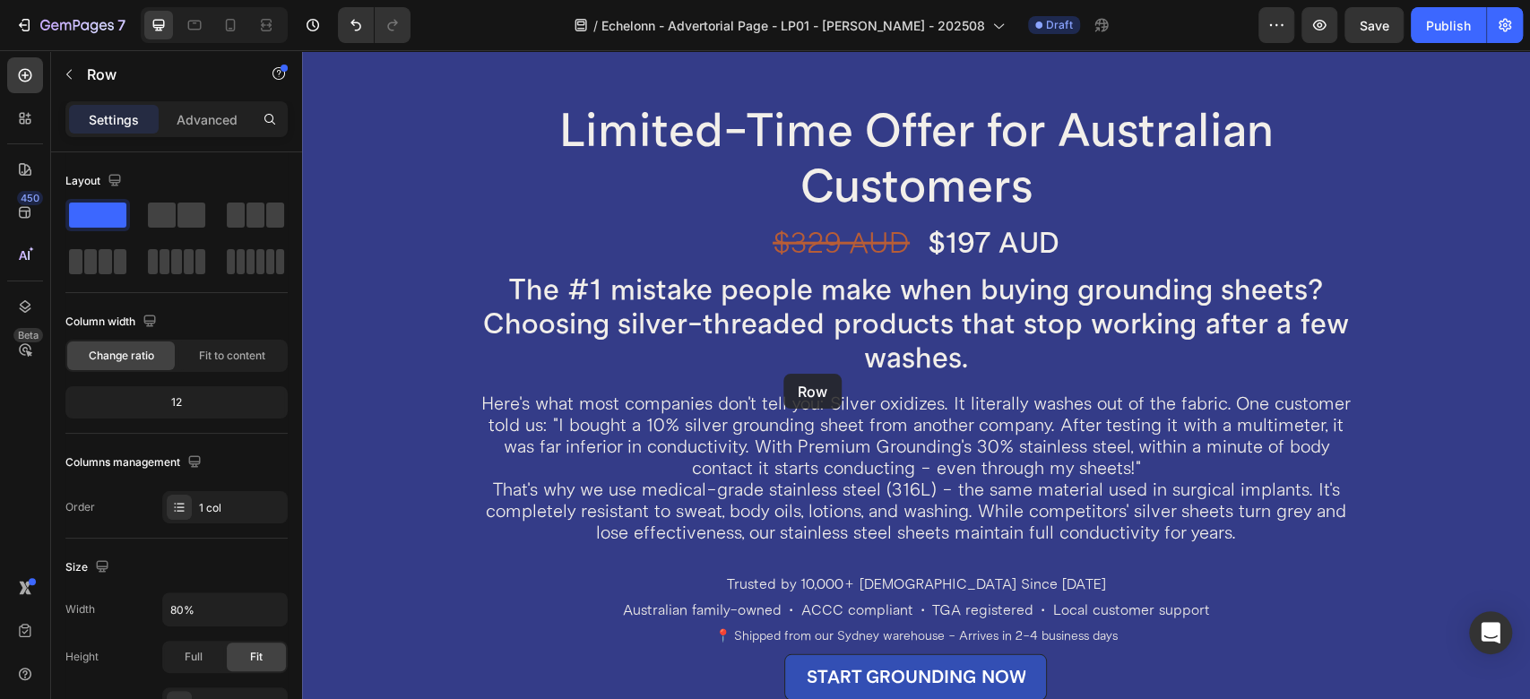
scroll to position [7626, 0]
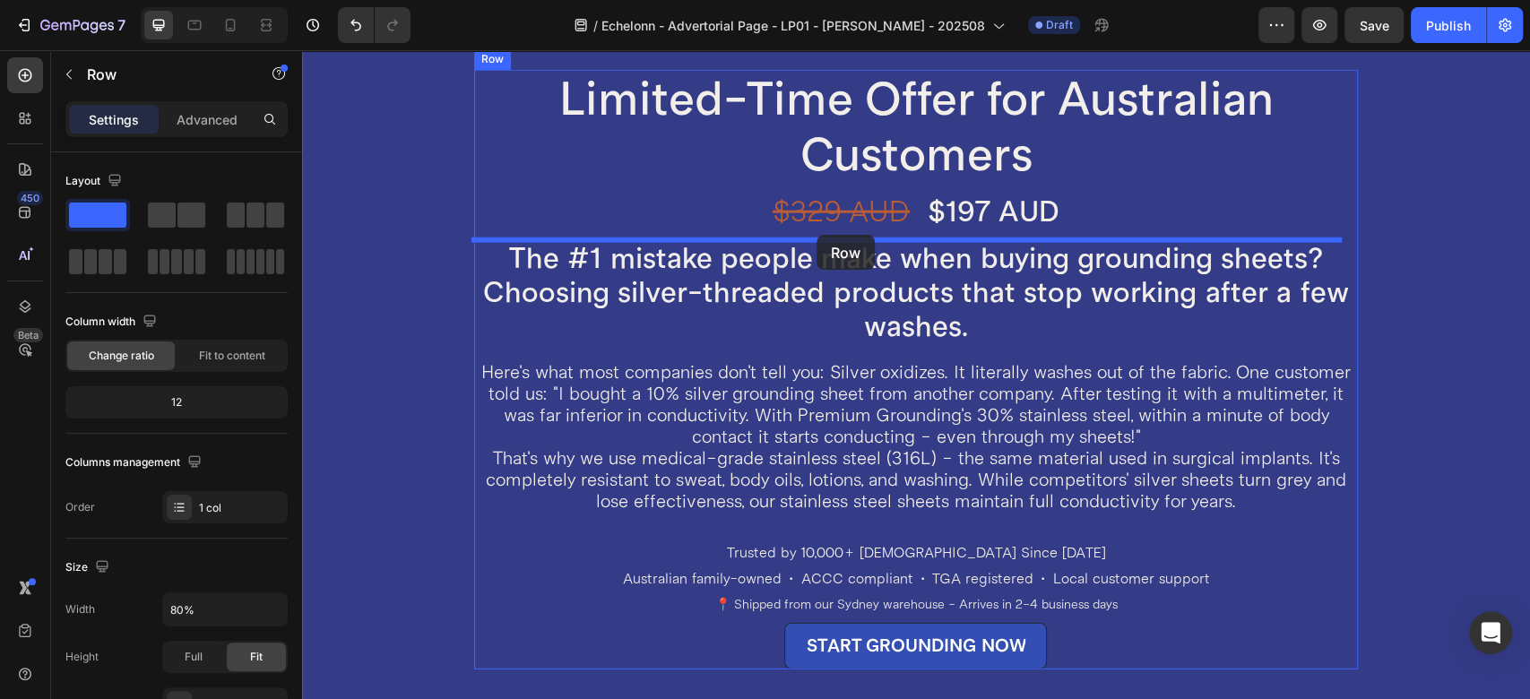
drag, startPoint x: 509, startPoint y: 103, endPoint x: 817, endPoint y: 235, distance: 334.5
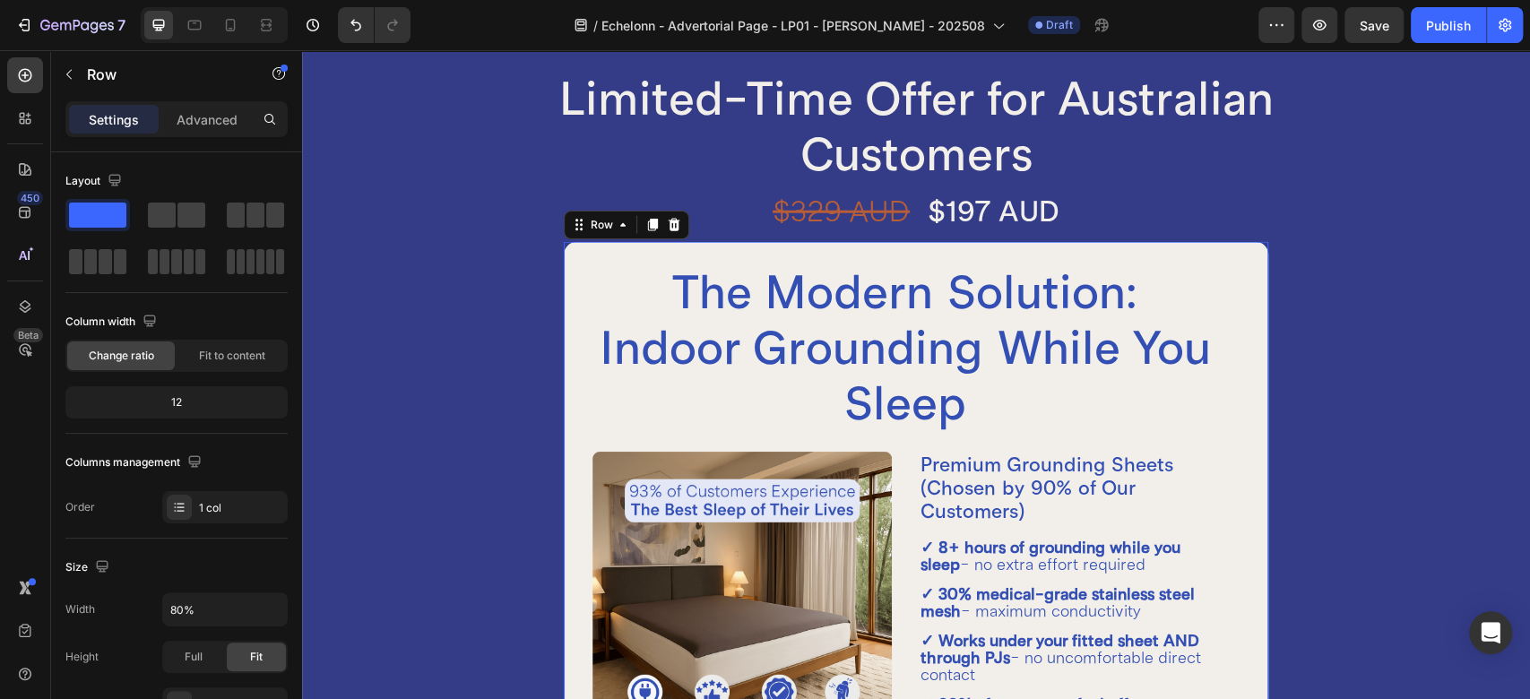
click at [573, 258] on div "The Modern Solution: Indoor Grounding While You Sleep Heading Image Row Premium…" at bounding box center [915, 697] width 707 height 915
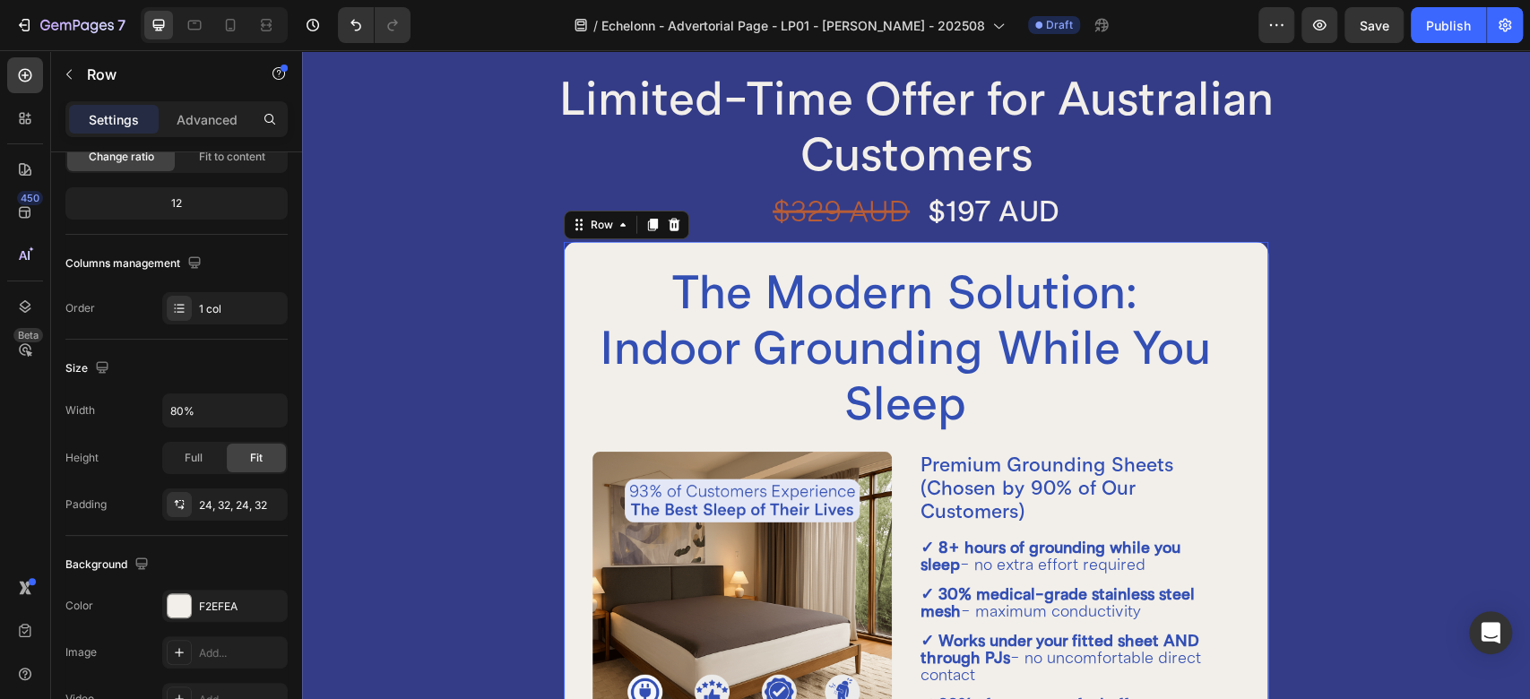
click at [573, 282] on div "The Modern Solution: Indoor Grounding While You Sleep Heading Image Row Premium…" at bounding box center [915, 697] width 707 height 915
click at [265, 403] on icon "button" at bounding box center [271, 411] width 18 height 18
click at [204, 477] on div "Full 100%" at bounding box center [206, 489] width 147 height 34
type input "100%"
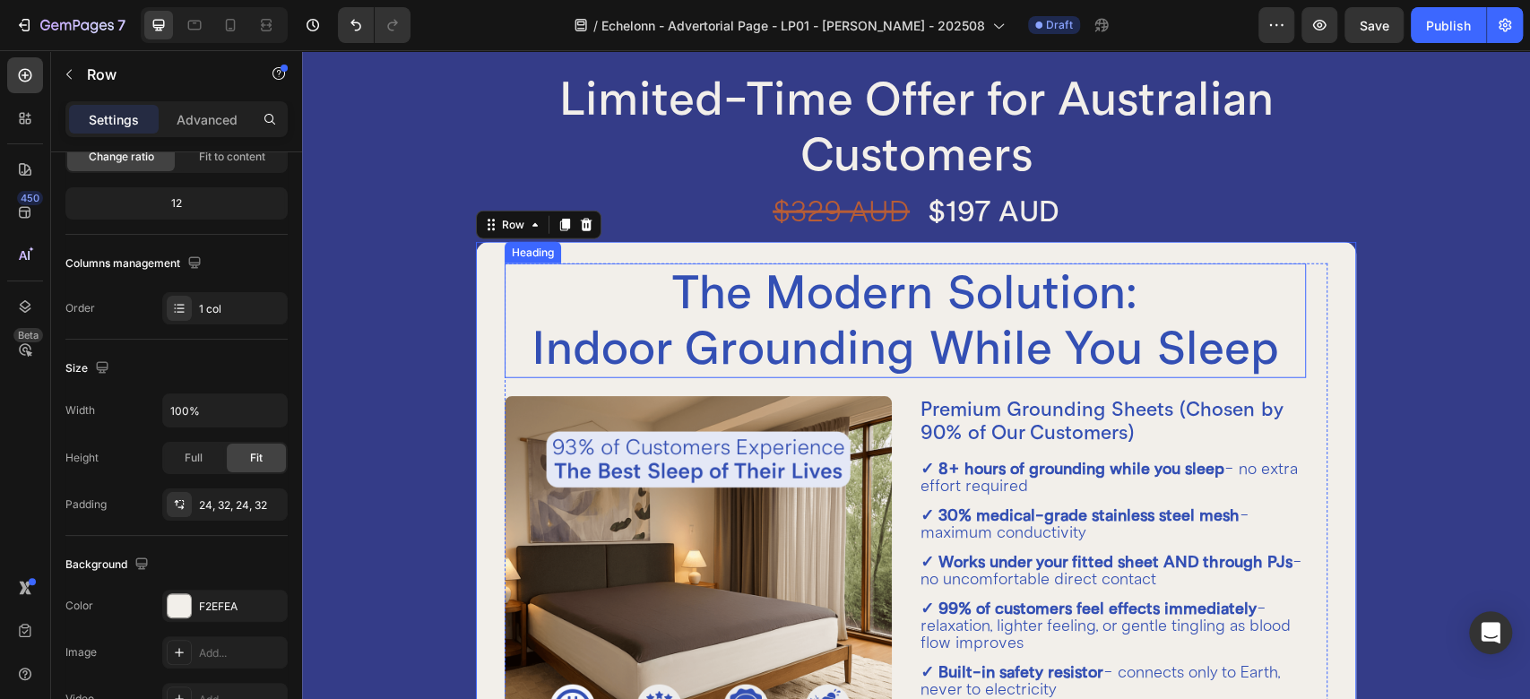
click at [890, 307] on h2 "The Modern Solution: Indoor Grounding While You Sleep" at bounding box center [905, 321] width 801 height 115
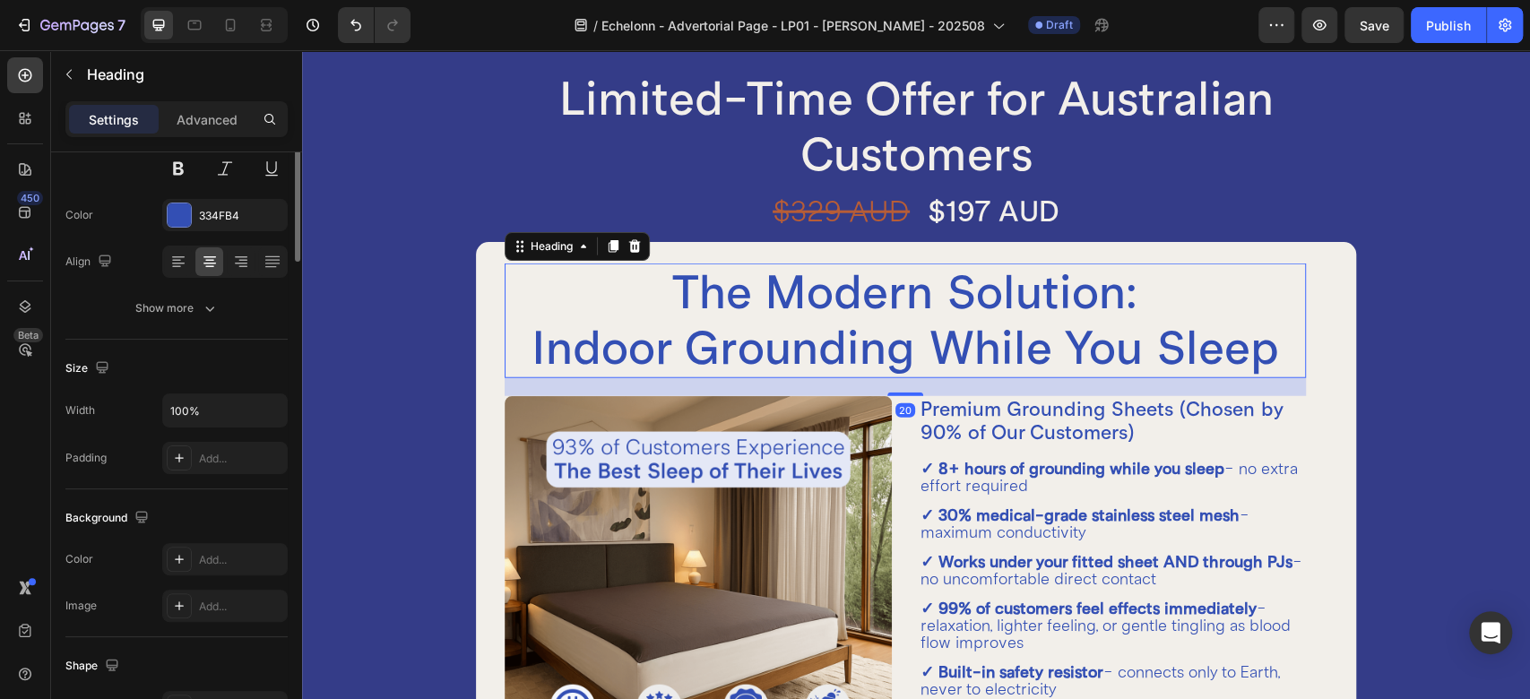
scroll to position [0, 0]
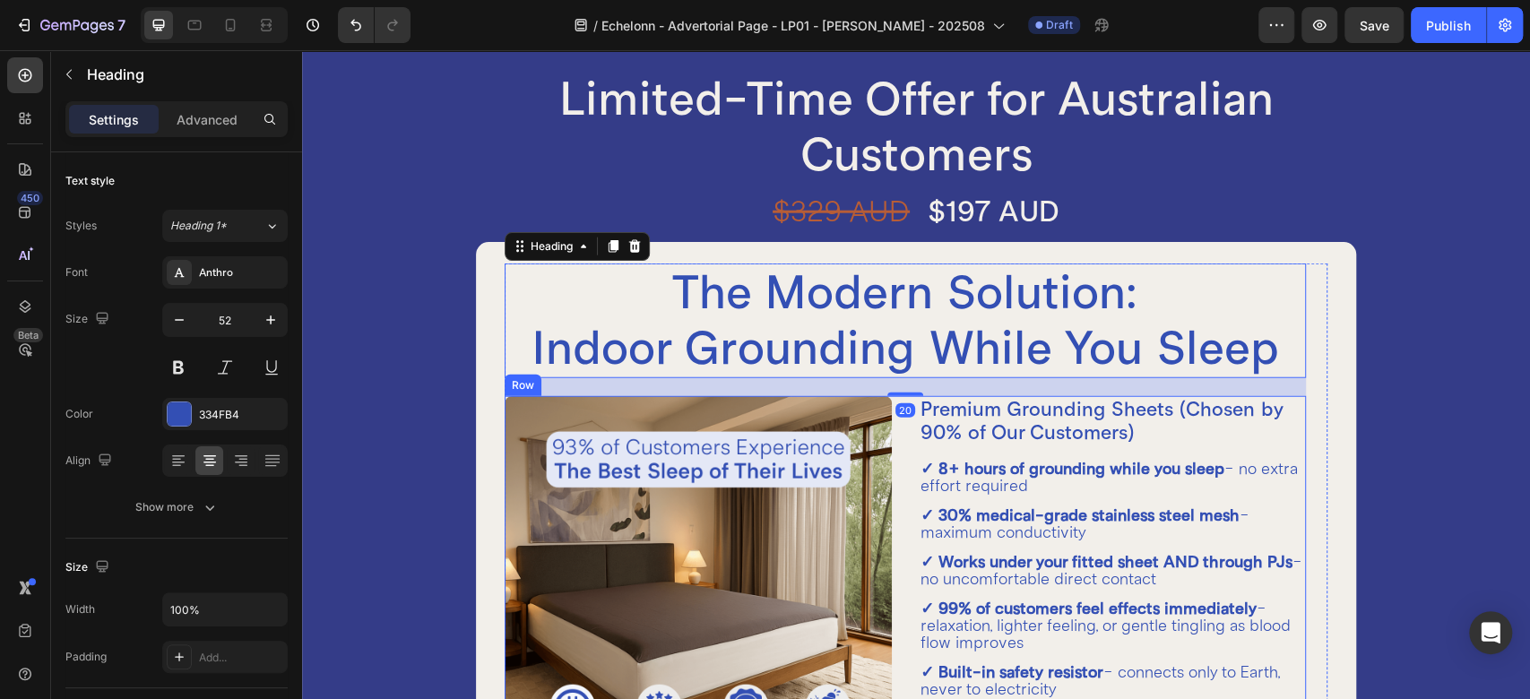
click at [888, 440] on div "Image Row Premium Grounding Sheets (Chosen by 90% of Our Customers) Heading ✓ 8…" at bounding box center [905, 694] width 801 height 597
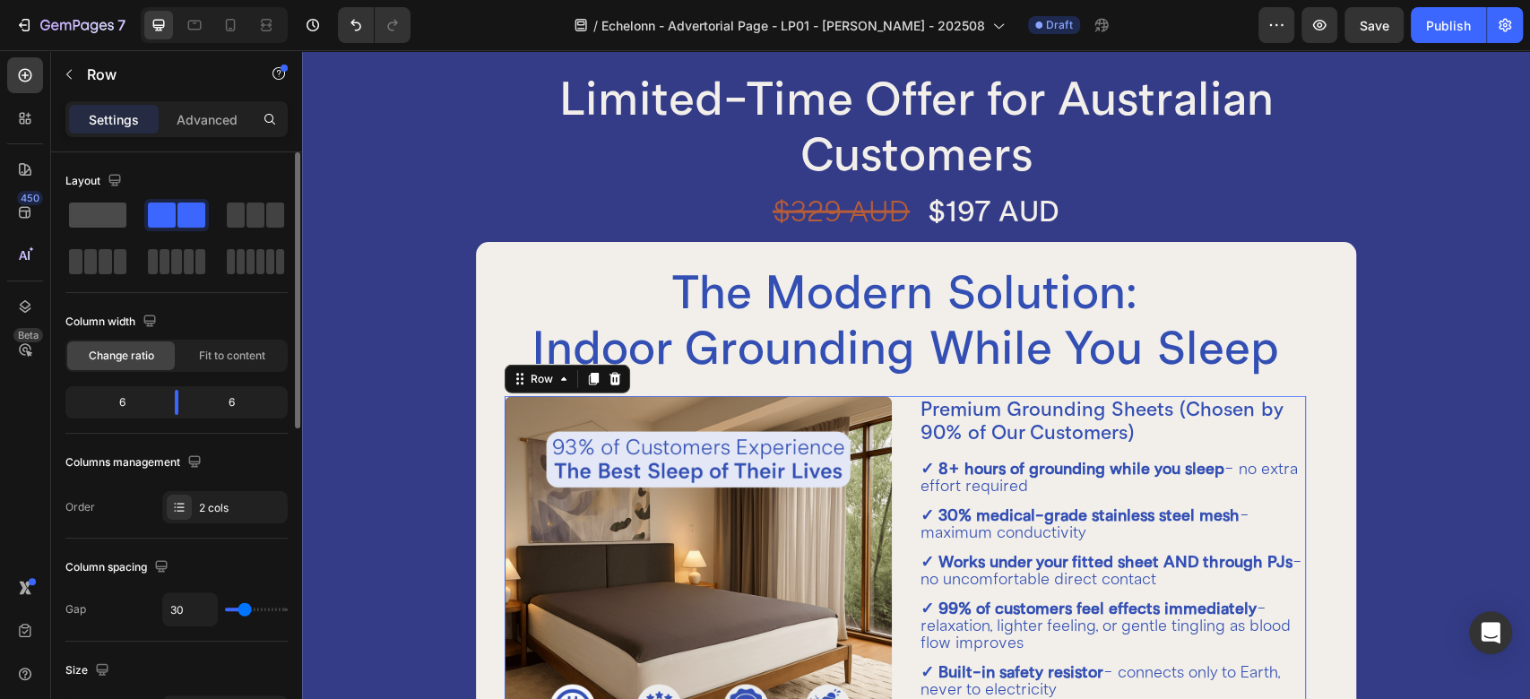
drag, startPoint x: 72, startPoint y: 208, endPoint x: 706, endPoint y: 402, distance: 662.7
click at [72, 208] on span at bounding box center [97, 215] width 57 height 25
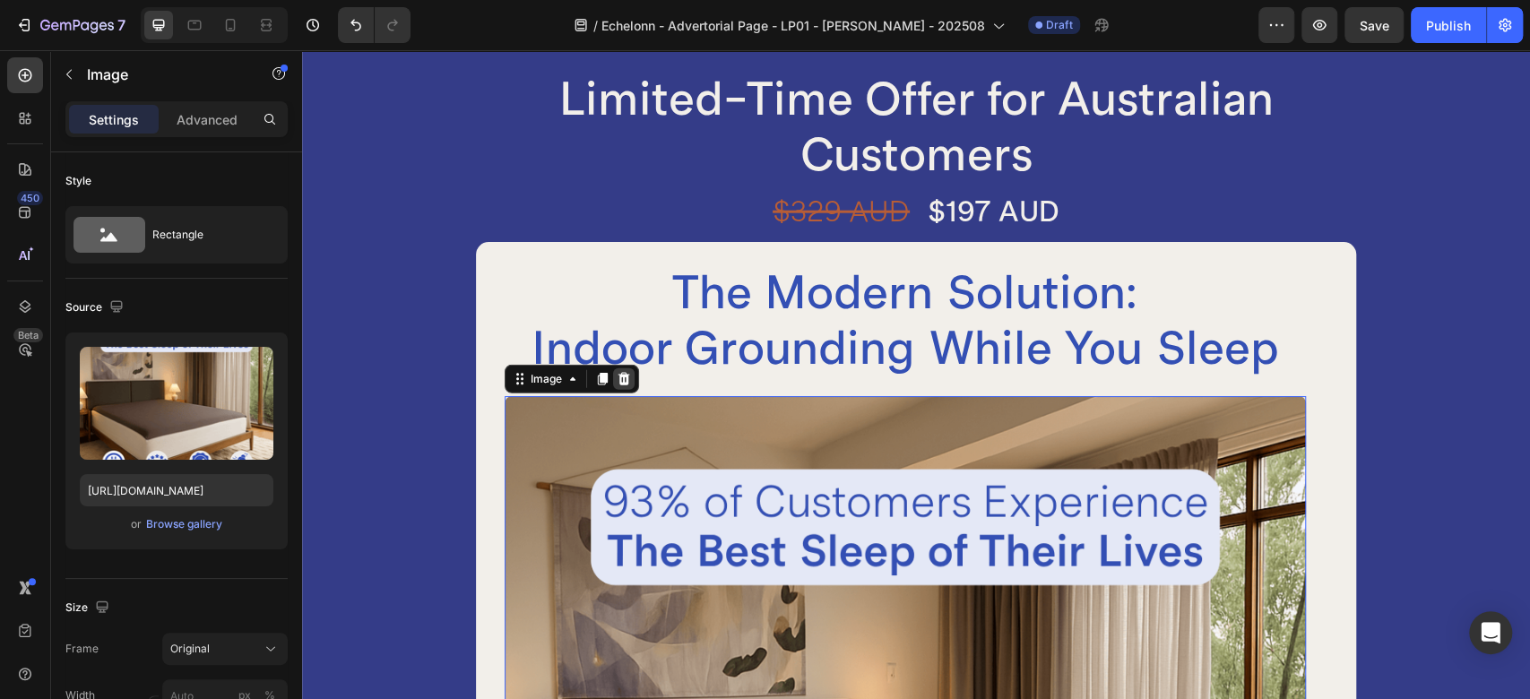
click at [618, 377] on icon at bounding box center [624, 379] width 12 height 13
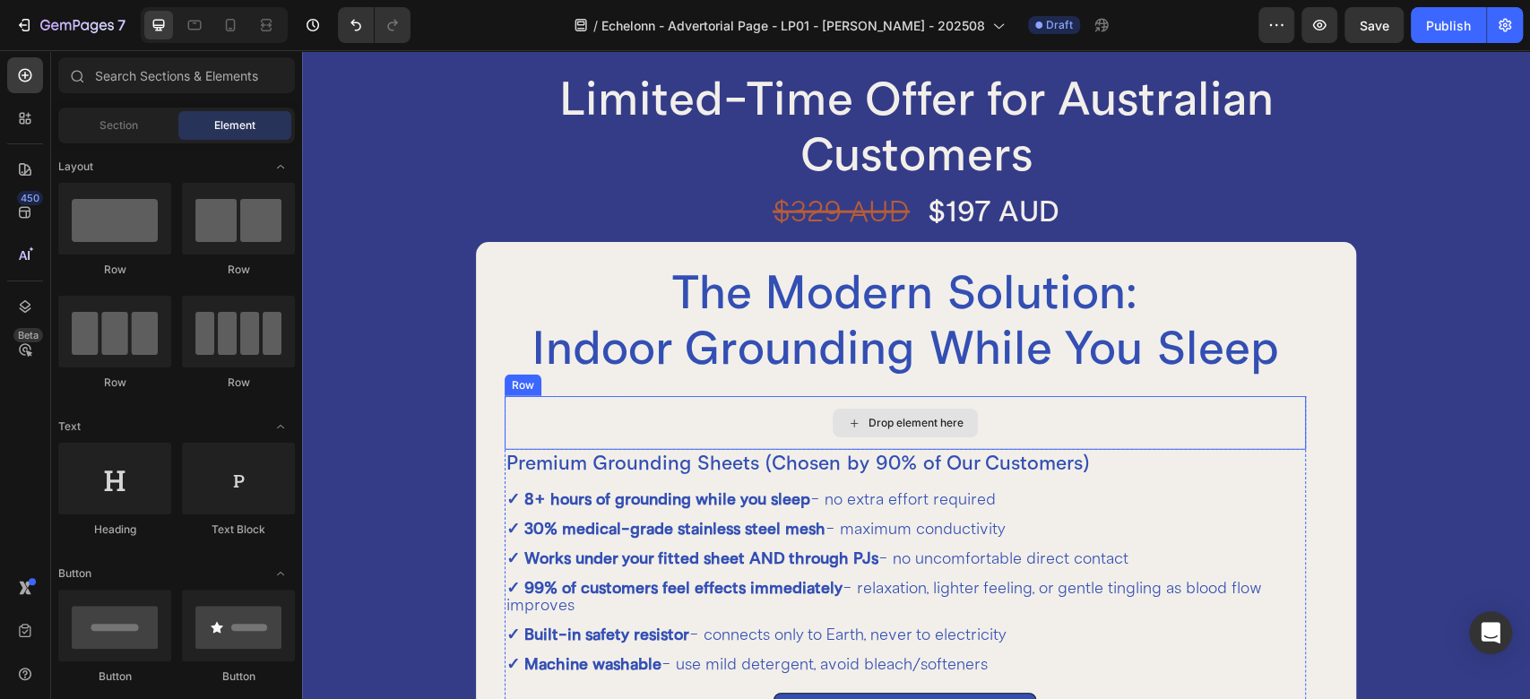
click at [725, 420] on div "Drop element here" at bounding box center [905, 423] width 801 height 54
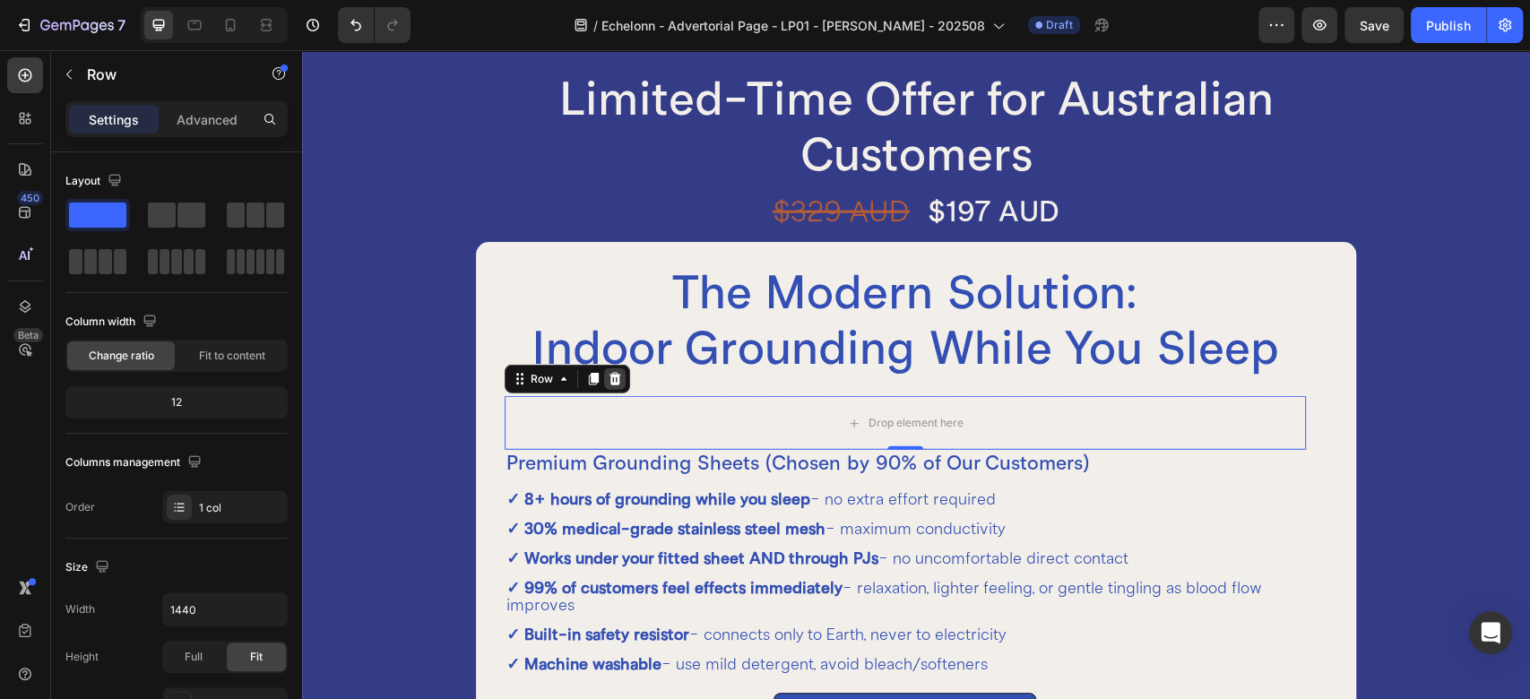
click at [610, 377] on icon at bounding box center [615, 379] width 14 height 14
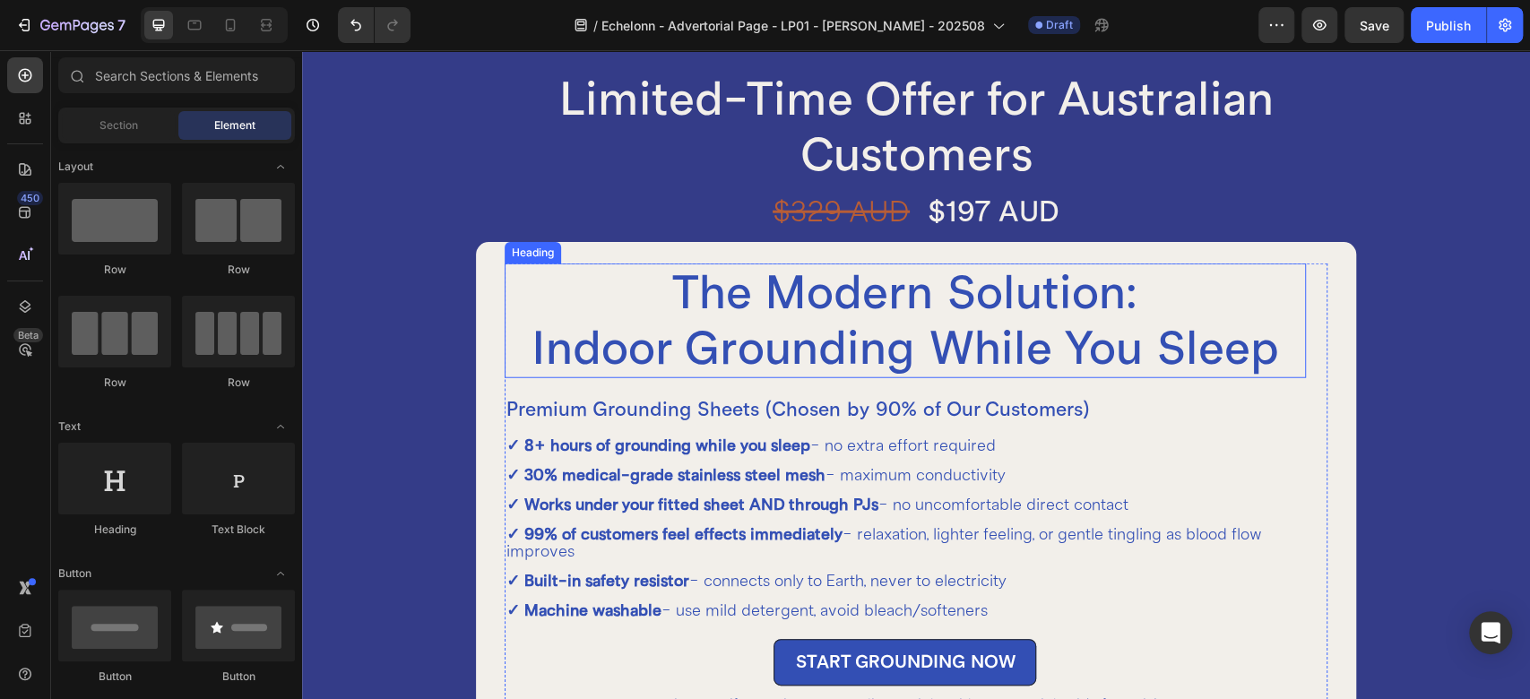
click at [810, 321] on h2 "The Modern Solution: Indoor Grounding While You Sleep" at bounding box center [905, 321] width 801 height 115
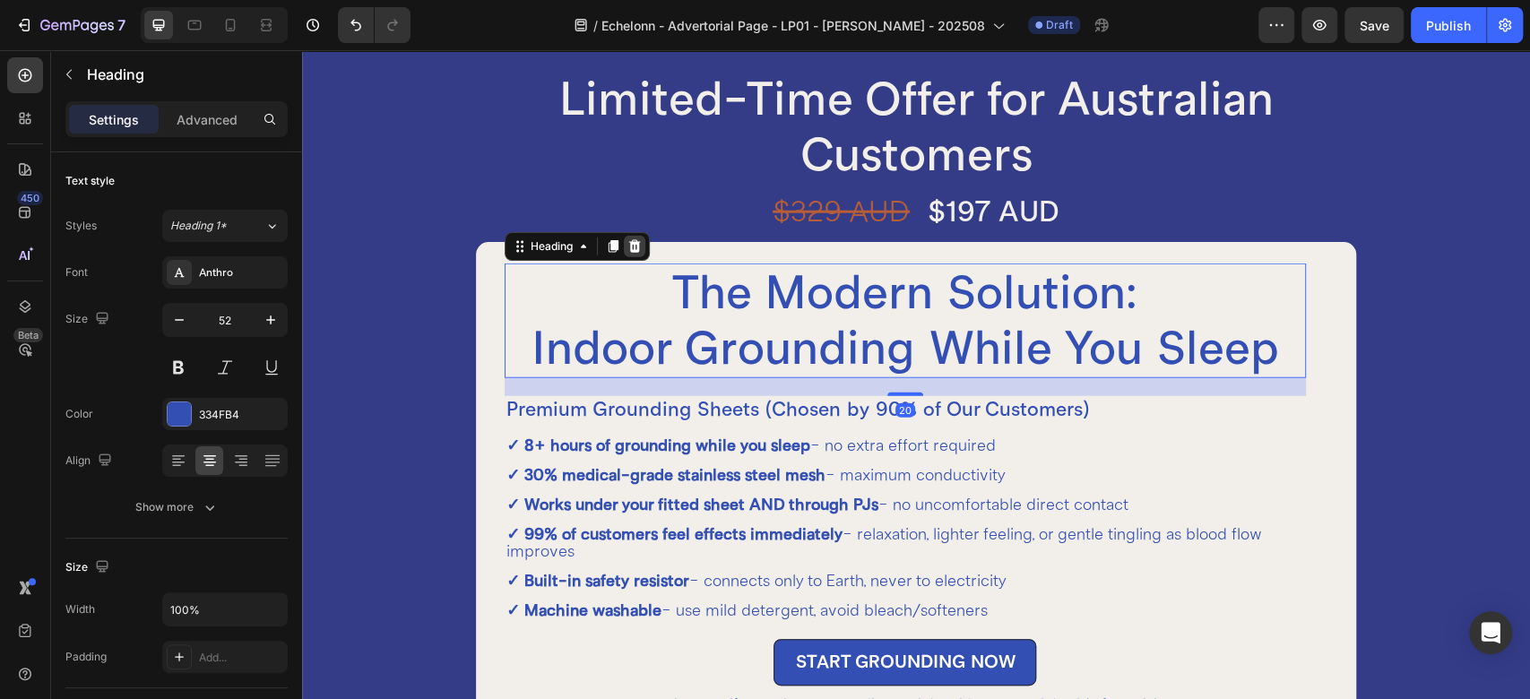
click at [639, 239] on icon at bounding box center [635, 246] width 14 height 14
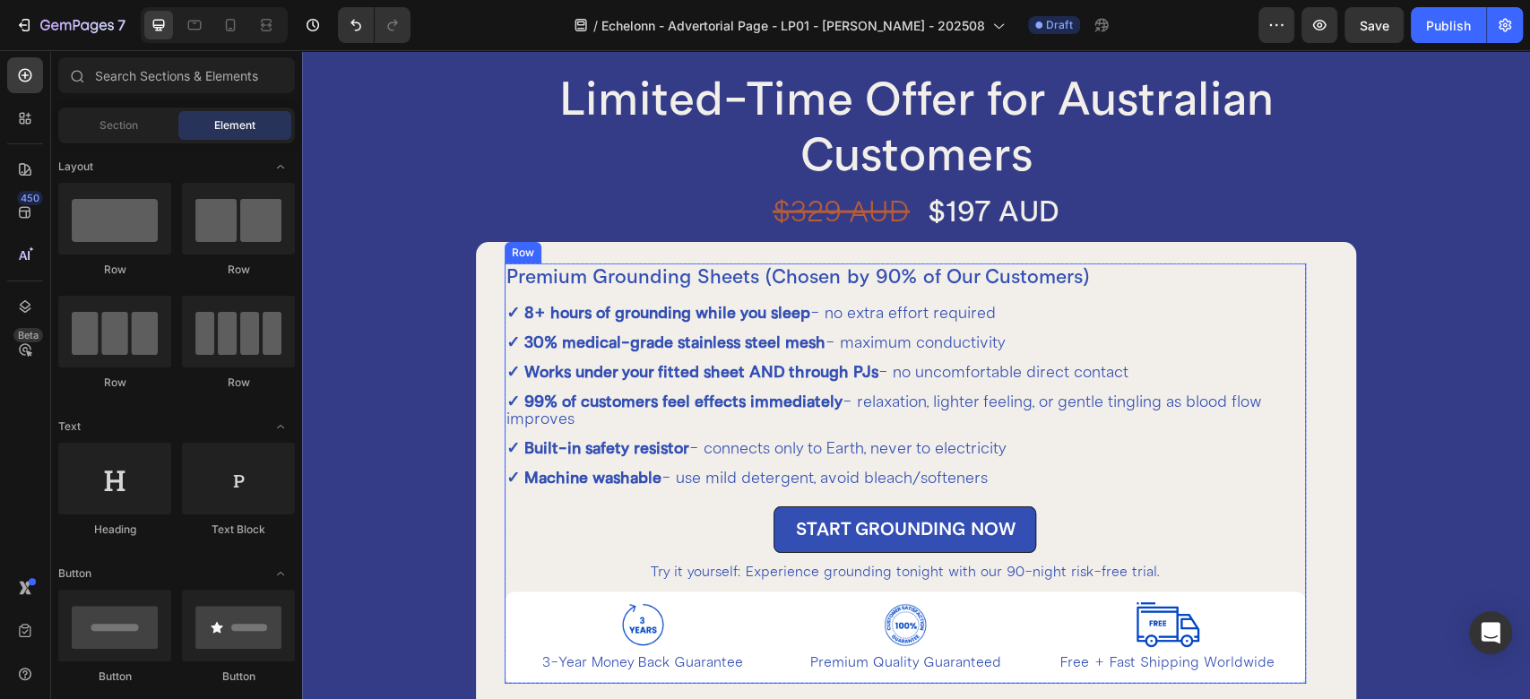
click at [593, 503] on div "START GROUNDING NOW Button" at bounding box center [905, 530] width 801 height 65
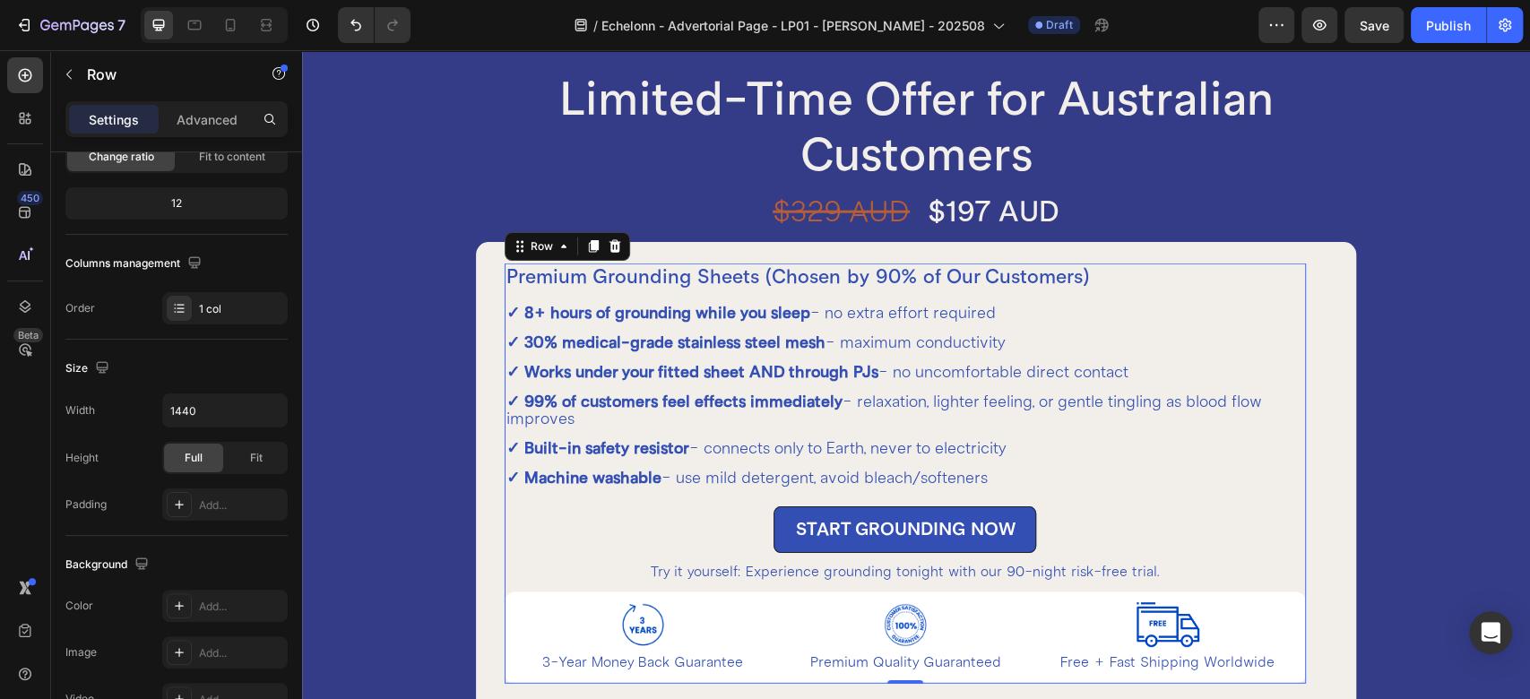
scroll to position [595, 0]
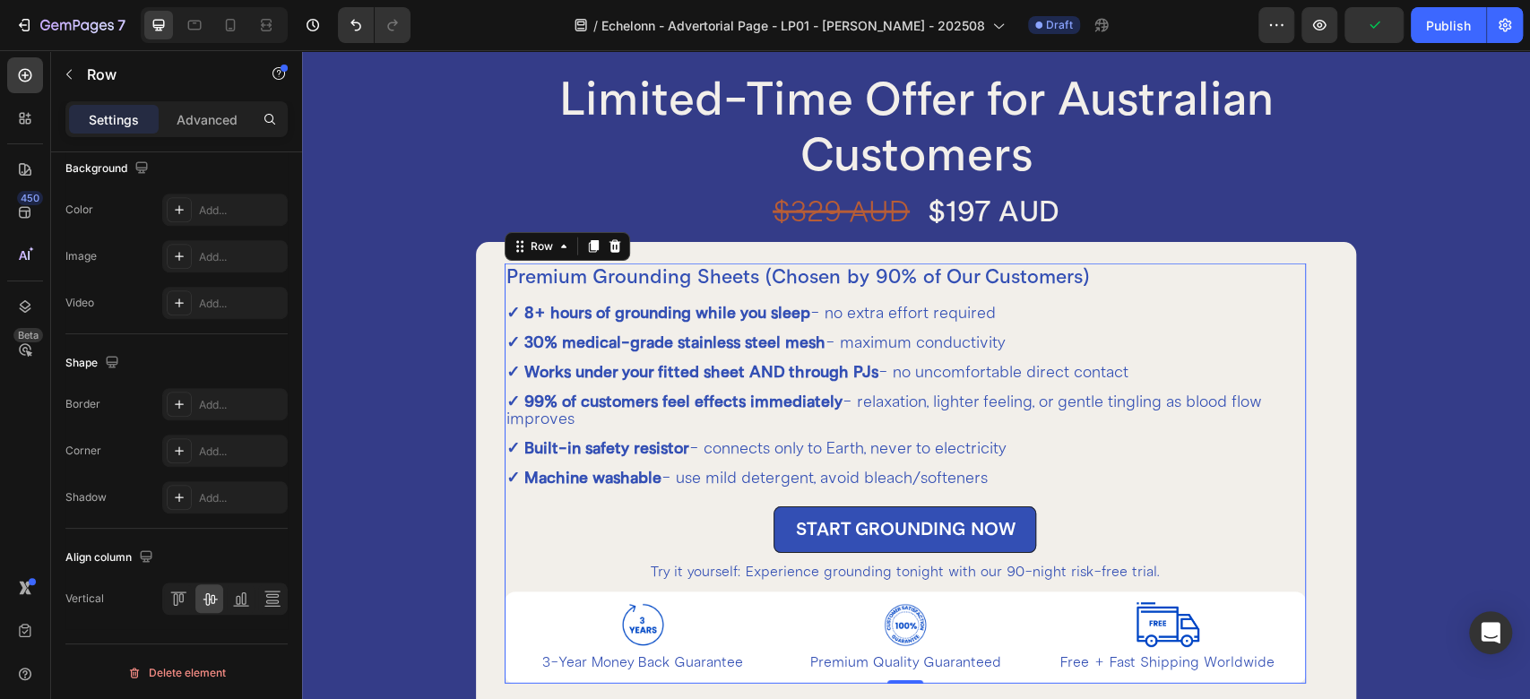
click at [1132, 293] on div "Premium Grounding Sheets (Chosen by 90% of Our Customers) Heading ✓ 8+ hours of…" at bounding box center [905, 474] width 801 height 420
click at [866, 283] on h2 "Premium Grounding Sheets (Chosen by 90% of Our Customers)" at bounding box center [905, 277] width 801 height 27
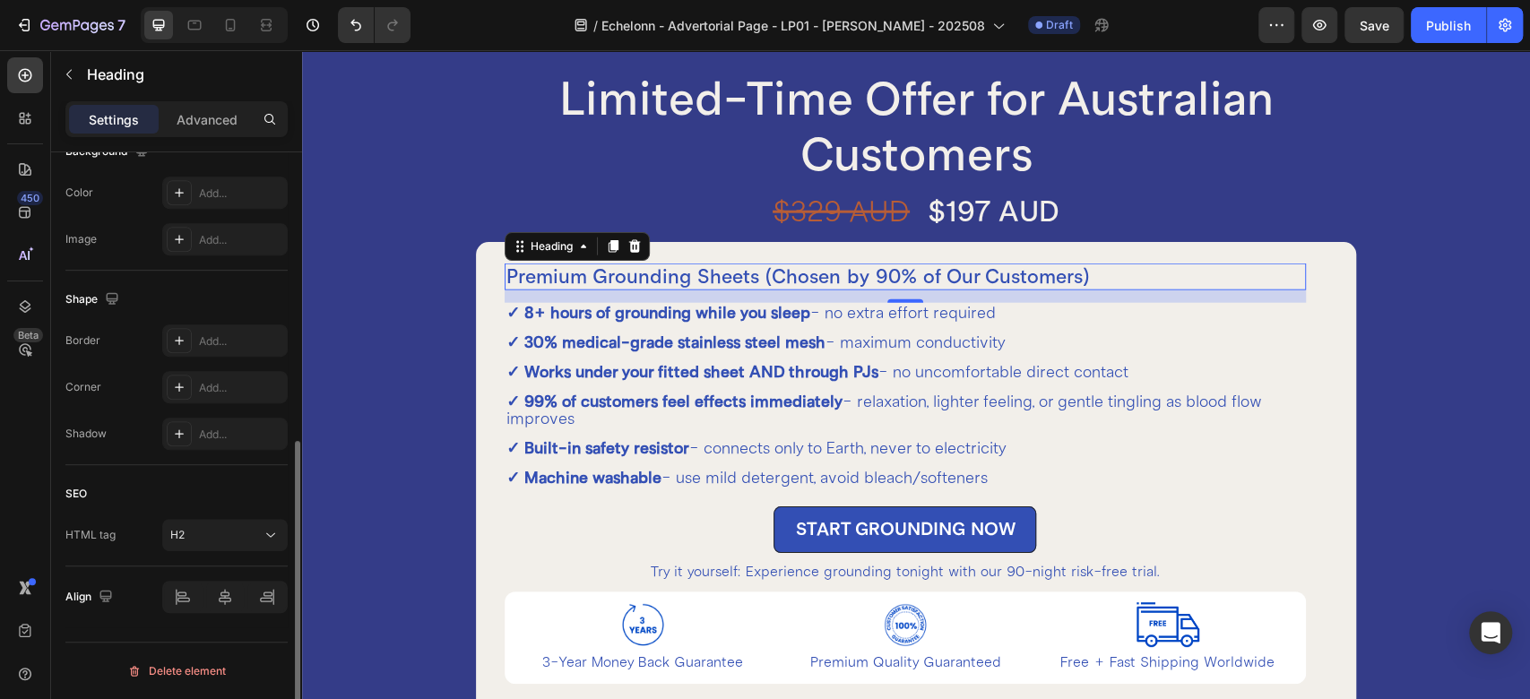
scroll to position [0, 0]
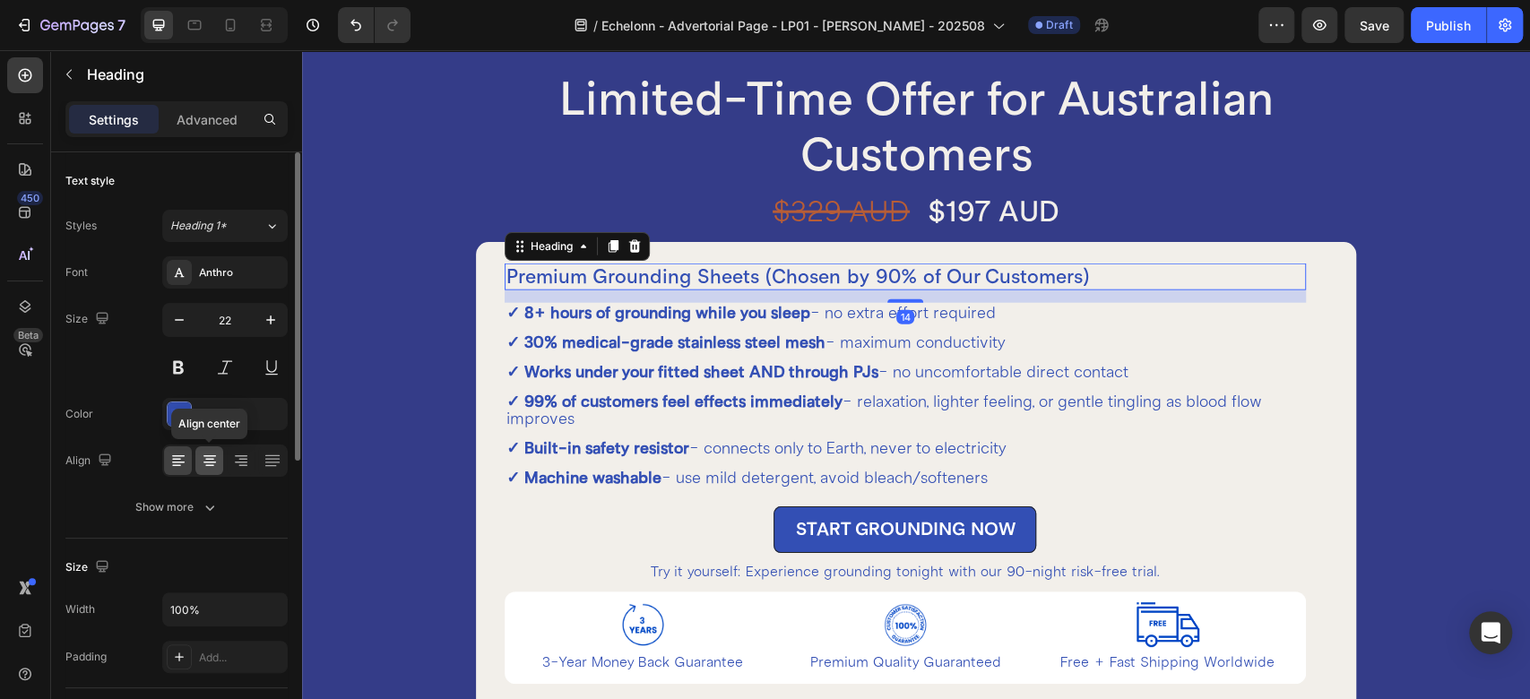
drag, startPoint x: 215, startPoint y: 448, endPoint x: 294, endPoint y: 274, distance: 191.0
click at [215, 448] on div at bounding box center [209, 460] width 28 height 29
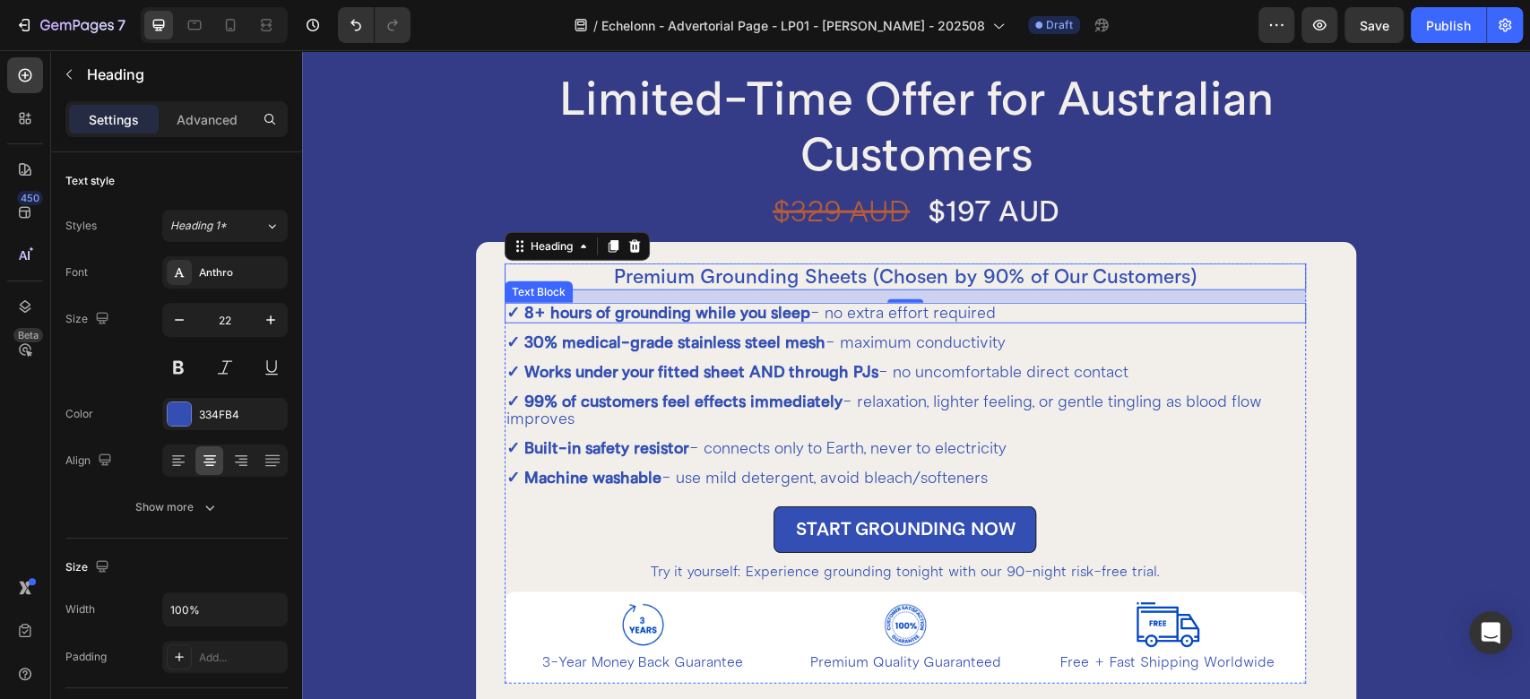
click at [1059, 310] on p "✓ 8+ hours of grounding while you sleep - no extra effort required" at bounding box center [906, 313] width 798 height 17
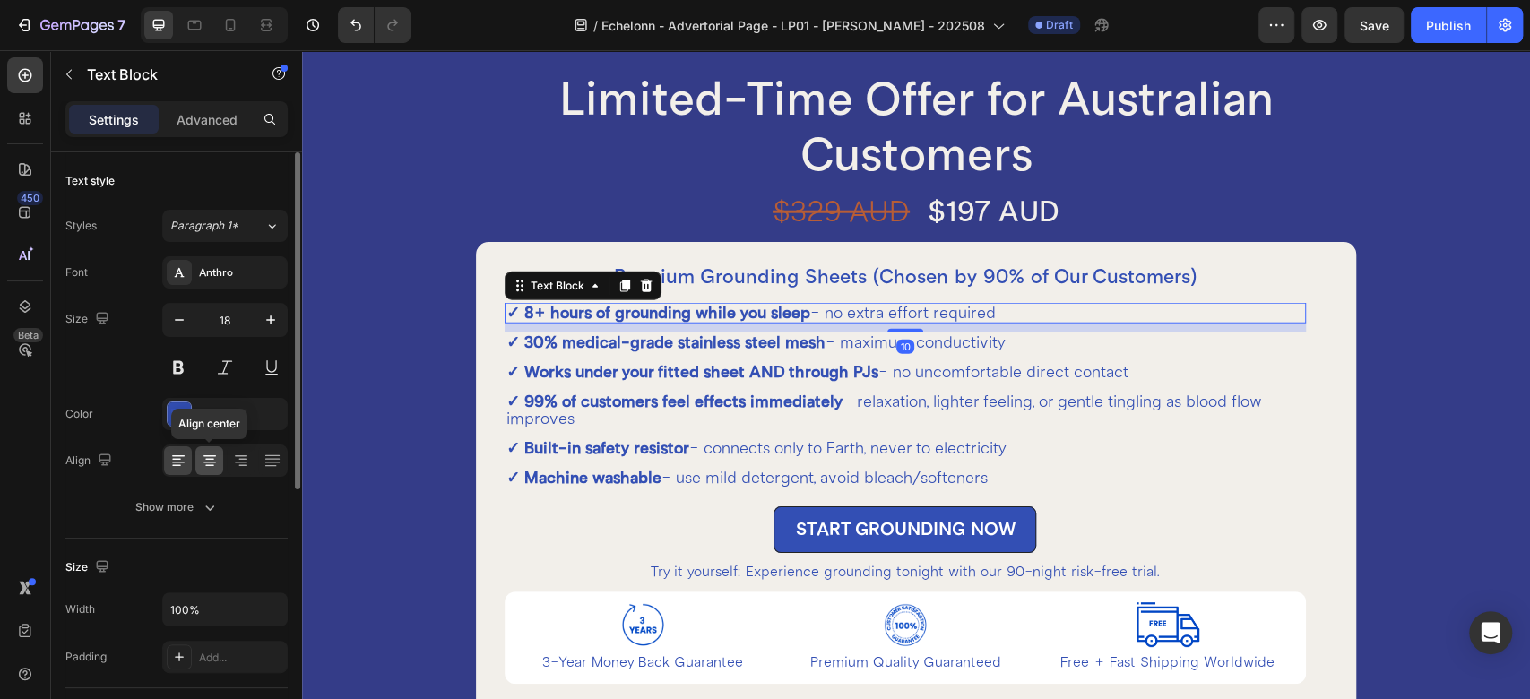
drag, startPoint x: 208, startPoint y: 459, endPoint x: 509, endPoint y: 290, distance: 345.2
click at [208, 459] on icon at bounding box center [209, 460] width 9 height 2
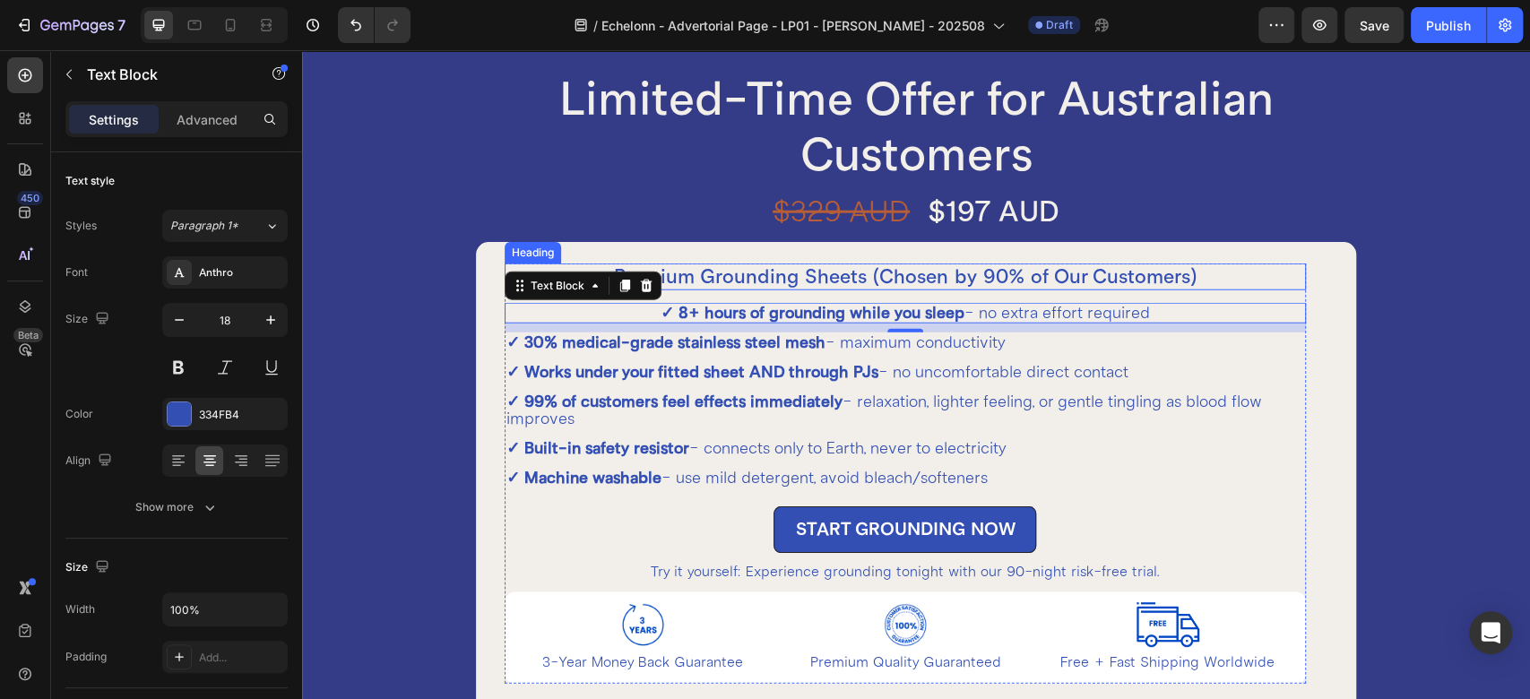
click at [822, 279] on h2 "Premium Grounding Sheets (Chosen by 90% of Our Customers)" at bounding box center [905, 277] width 801 height 27
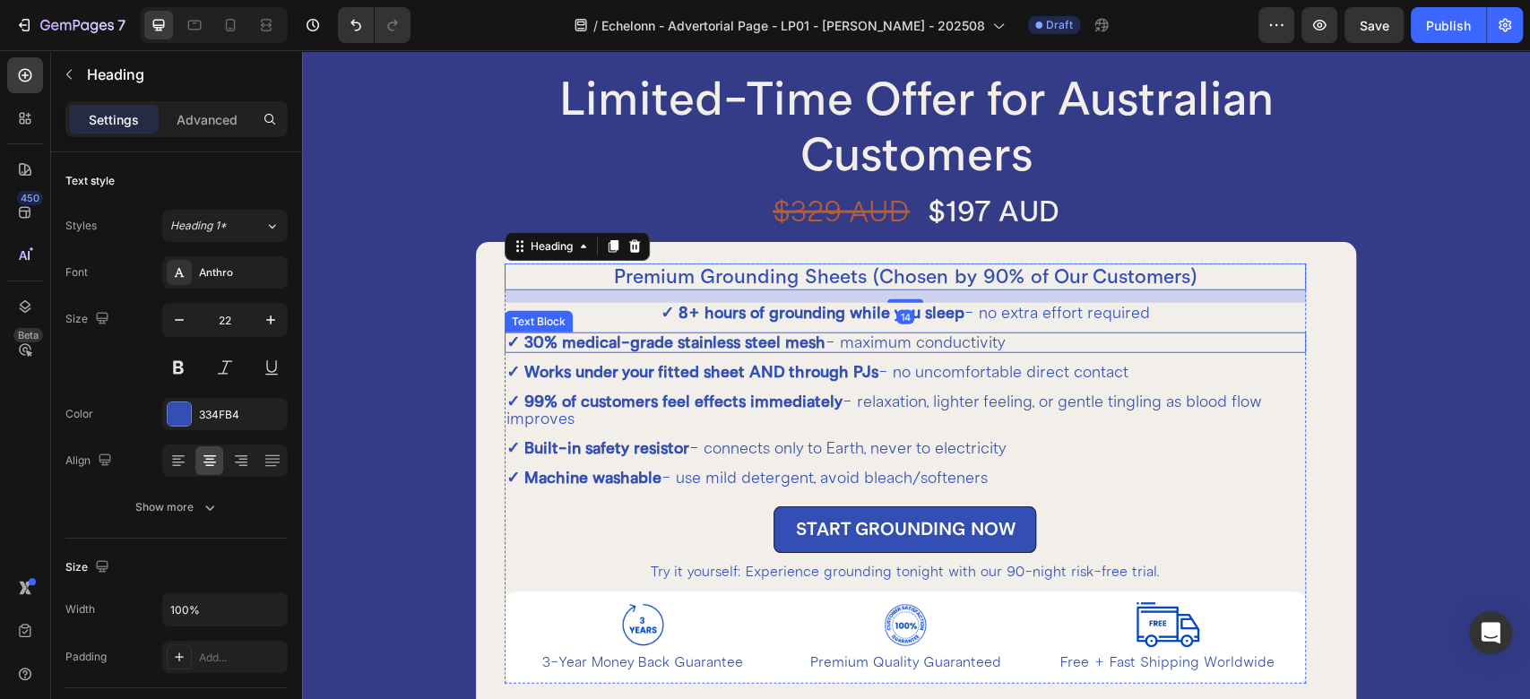
click at [680, 340] on strong "✓ 30% medical-grade stainless steel mesh" at bounding box center [666, 343] width 319 height 20
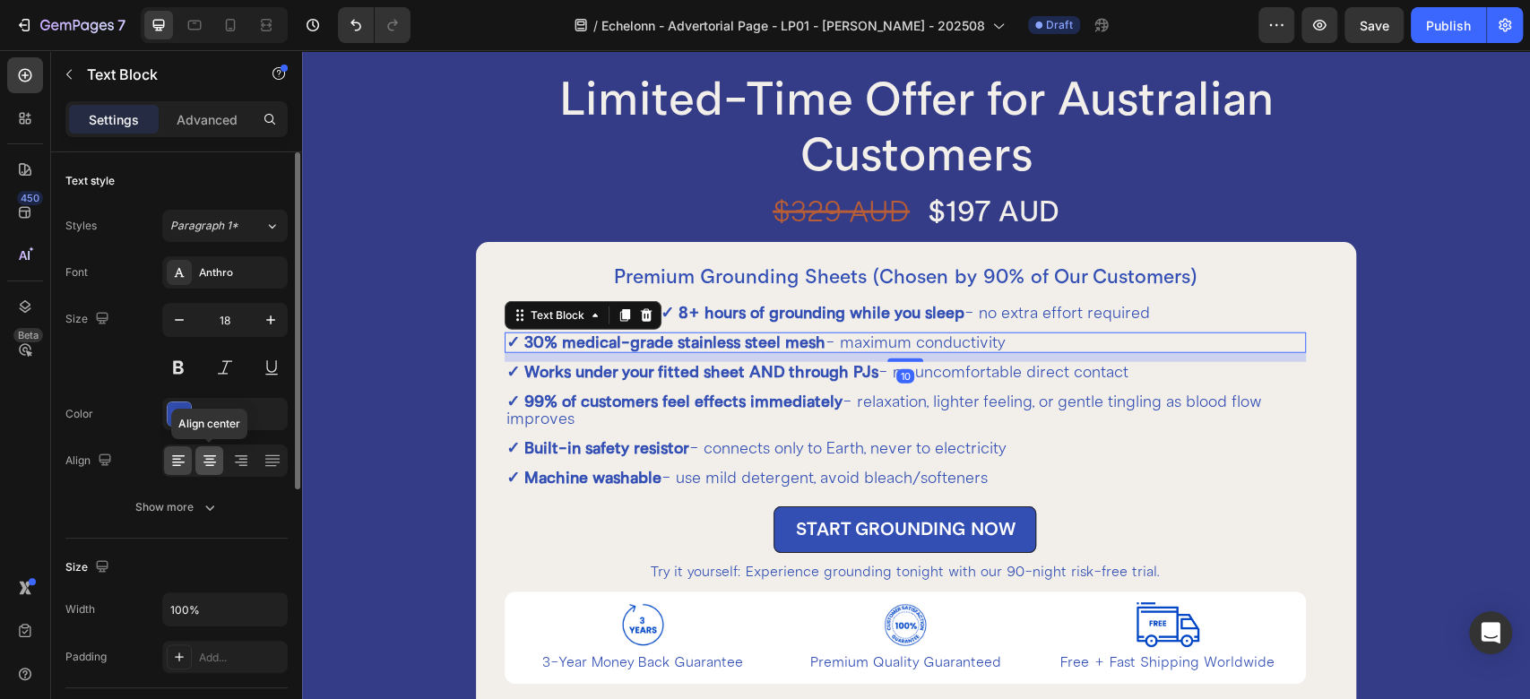
drag, startPoint x: 212, startPoint y: 461, endPoint x: 284, endPoint y: 403, distance: 91.8
click at [212, 461] on icon at bounding box center [210, 461] width 18 height 18
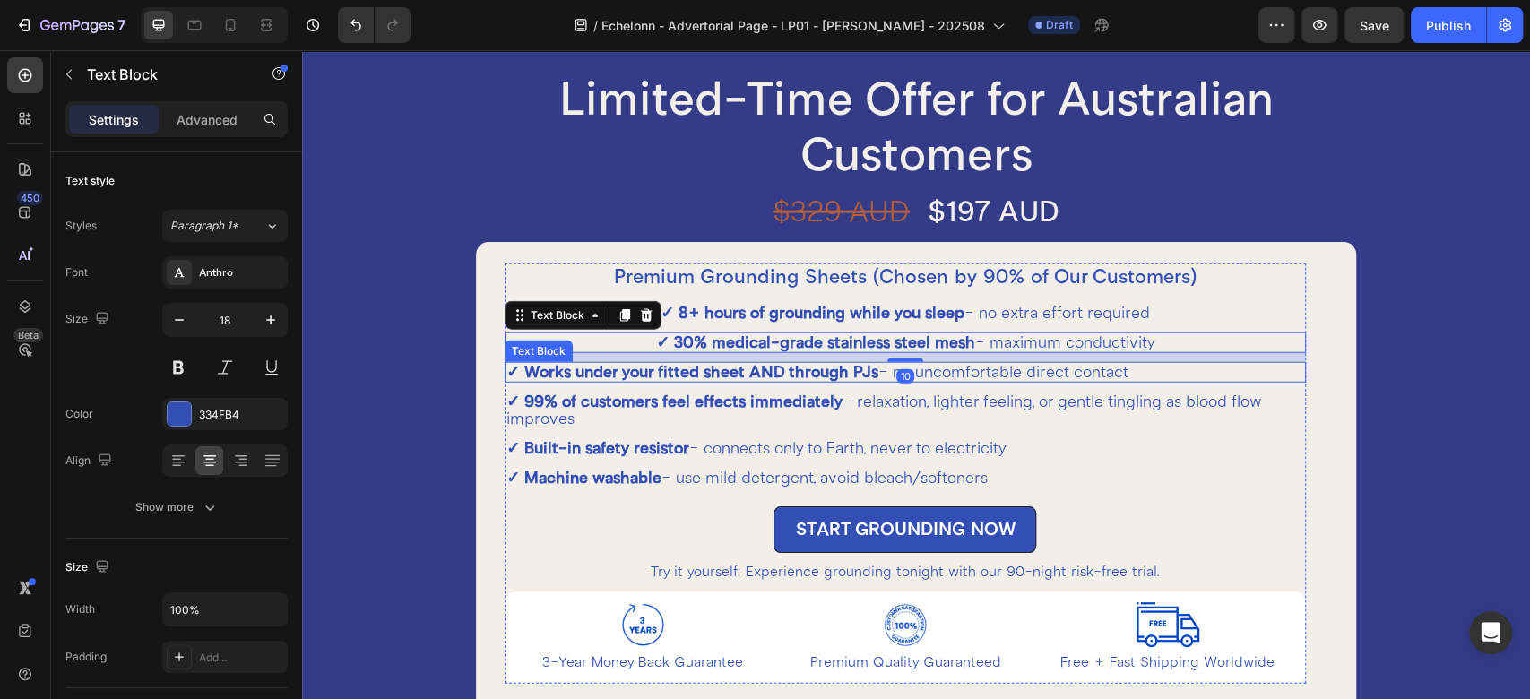
click at [817, 368] on strong "✓ Works under your fitted sheet AND through PJs" at bounding box center [693, 372] width 372 height 20
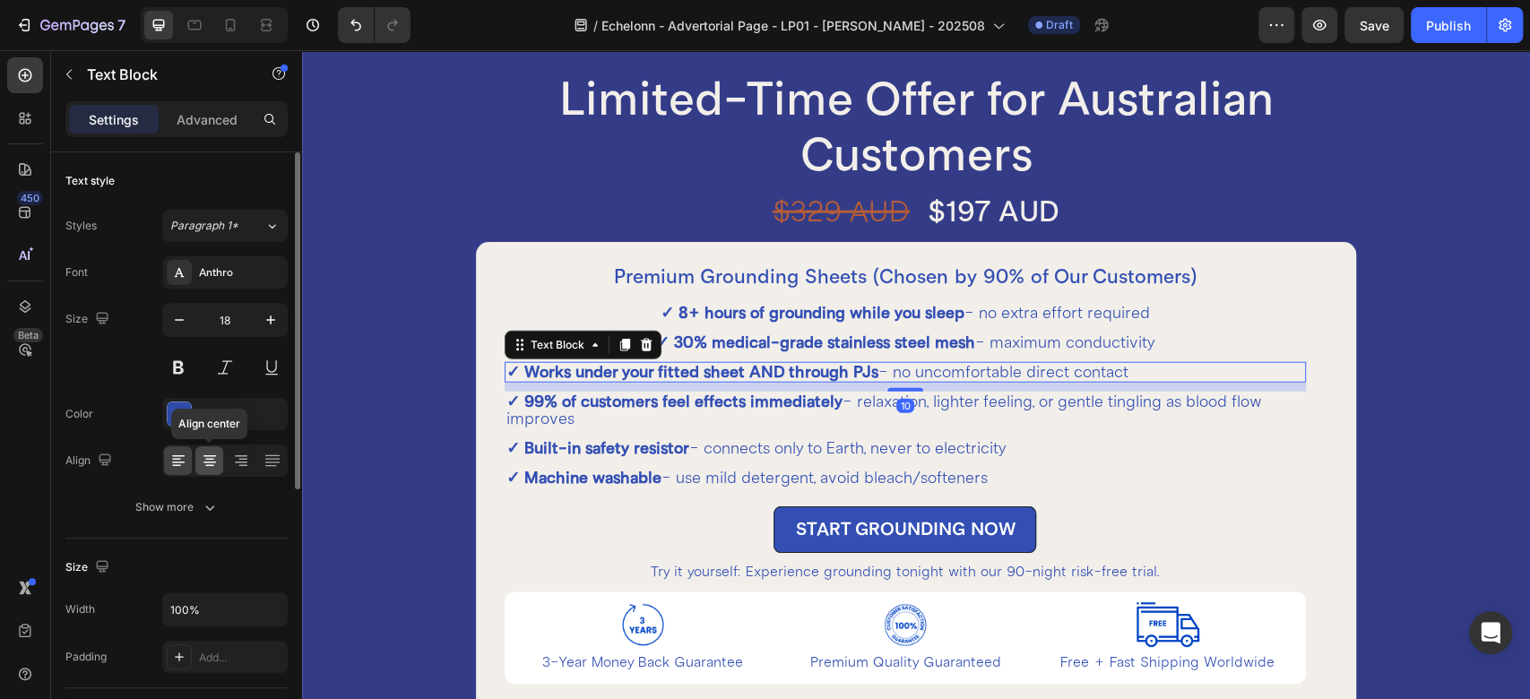
click at [219, 459] on div at bounding box center [209, 460] width 28 height 29
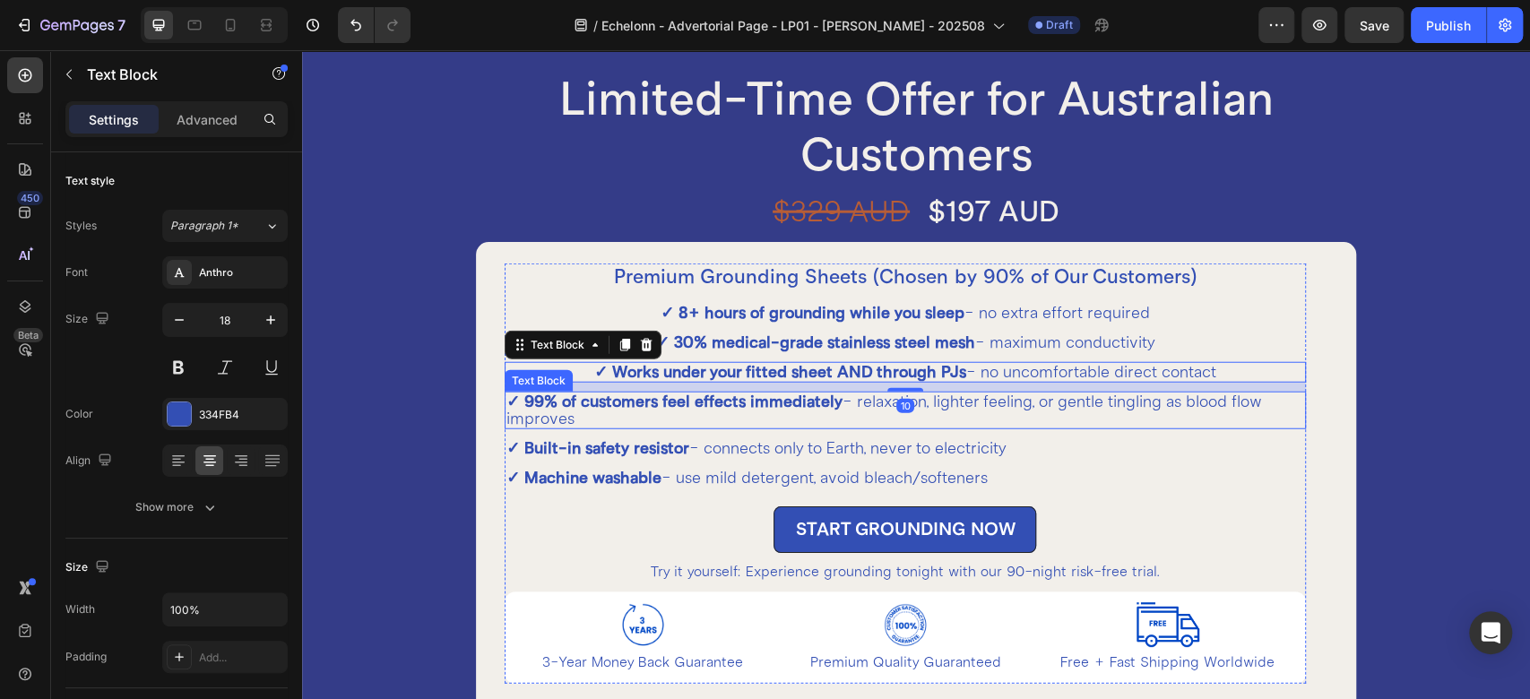
click at [700, 394] on strong "✓ 99% of customers feel effects immediately" at bounding box center [675, 402] width 336 height 20
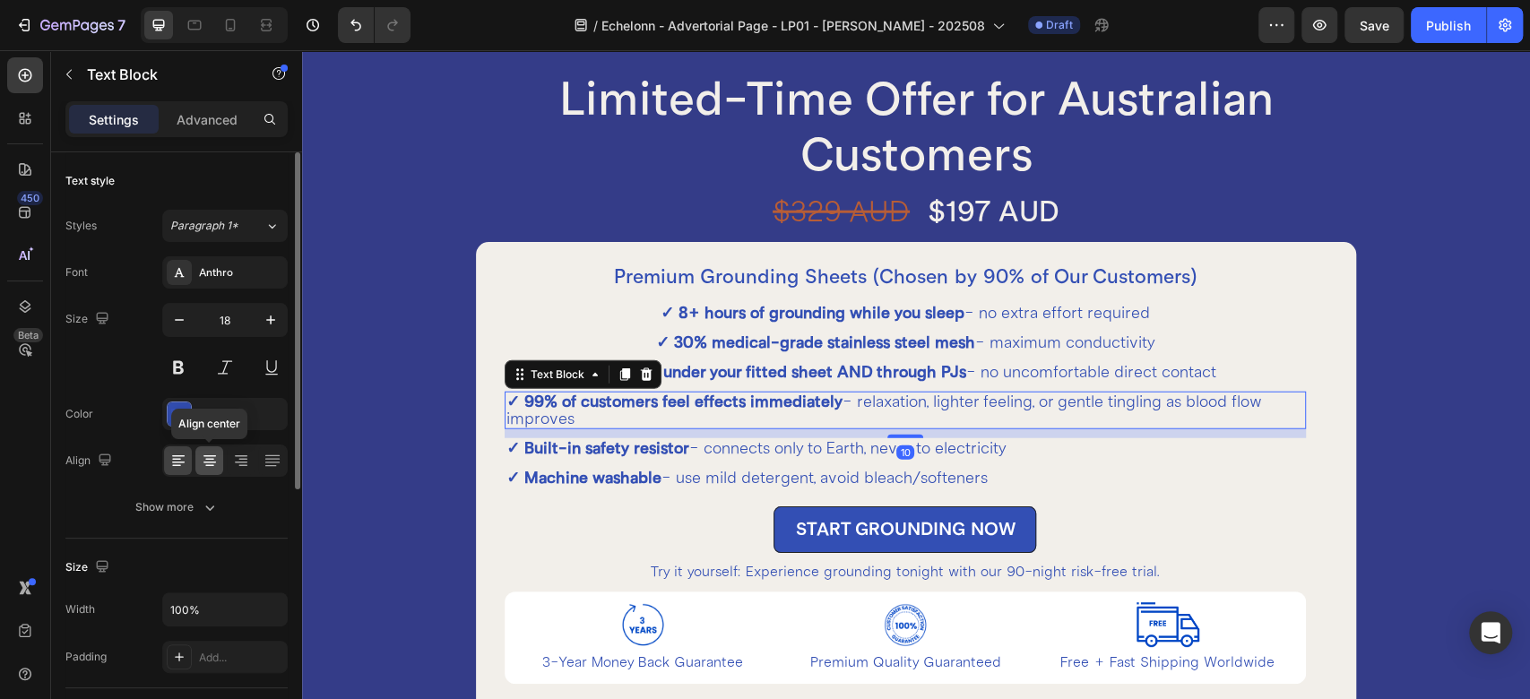
click at [209, 457] on icon at bounding box center [210, 461] width 18 height 18
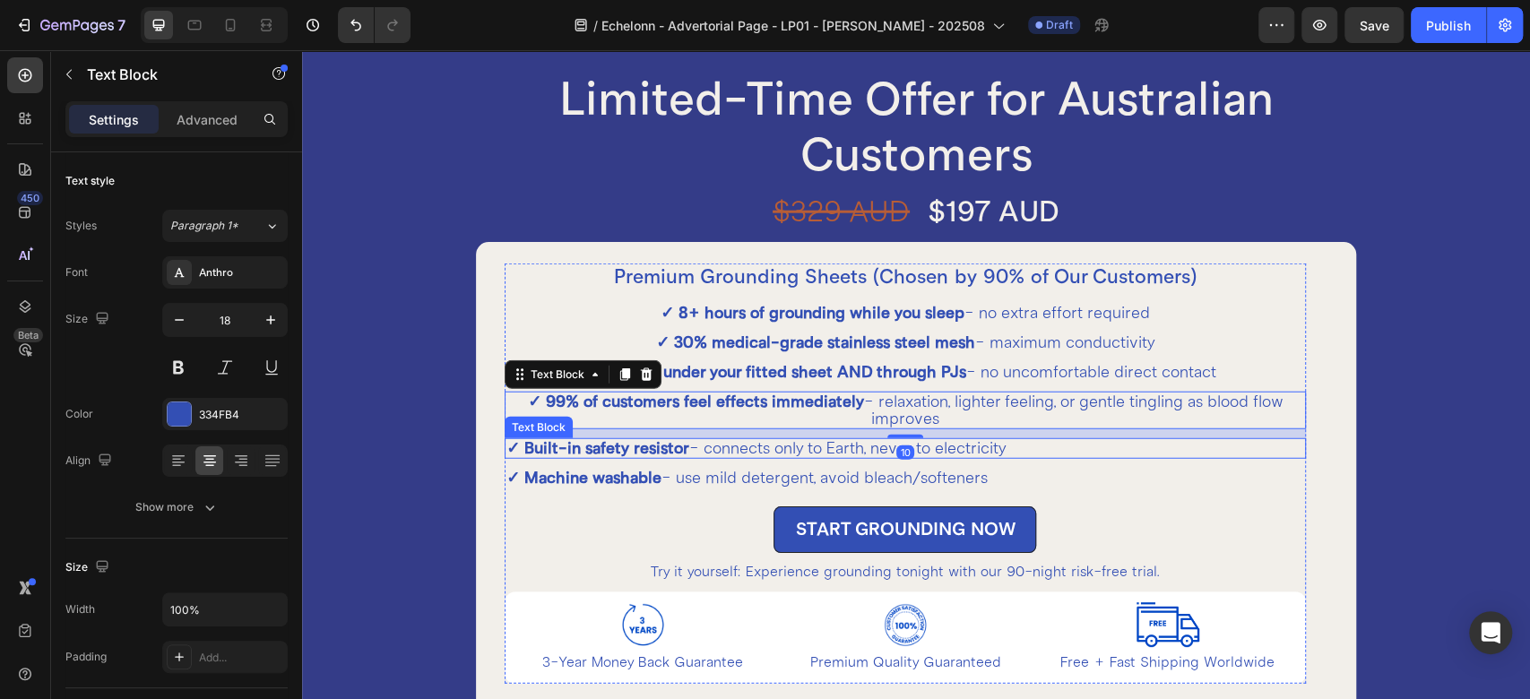
click at [773, 444] on p "✓ Built-in safety resistor - connects only to Earth, never to electricity" at bounding box center [906, 448] width 798 height 17
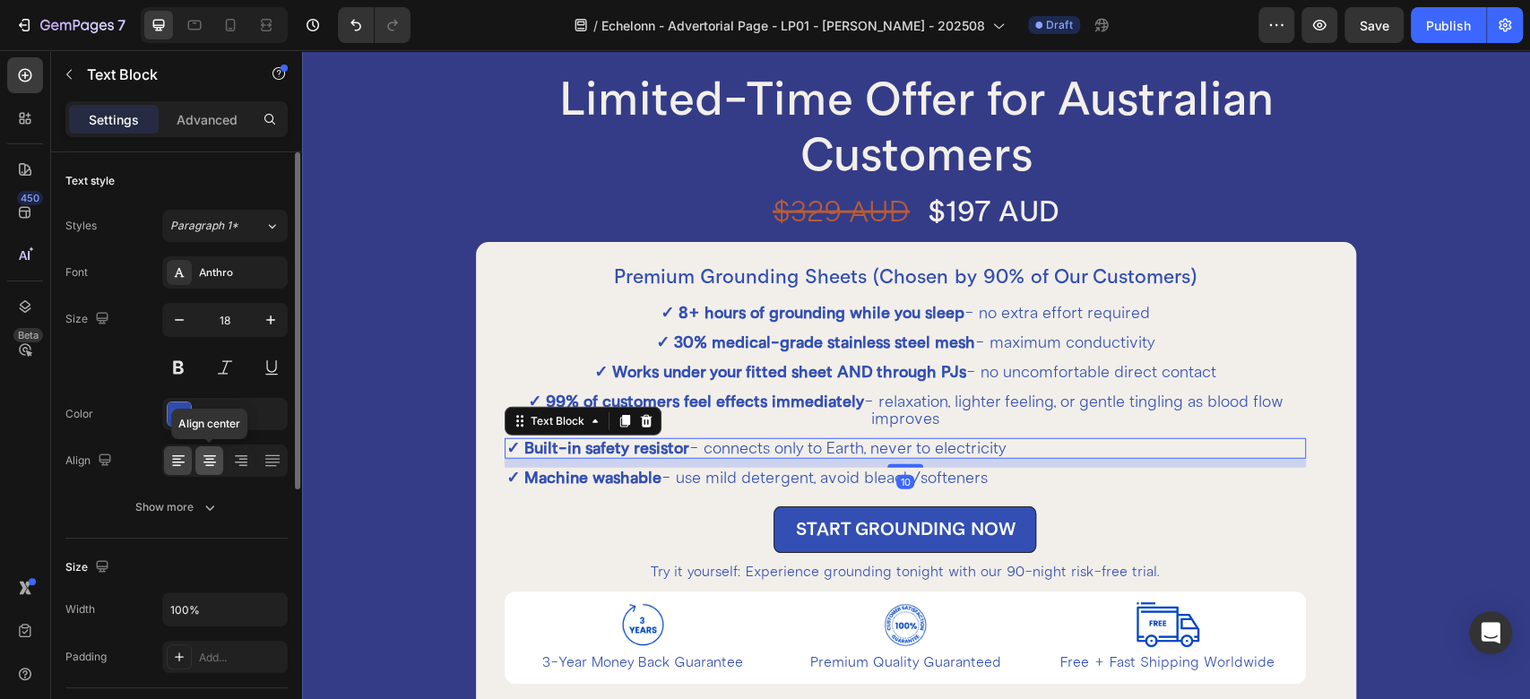
click at [208, 470] on div at bounding box center [209, 460] width 28 height 29
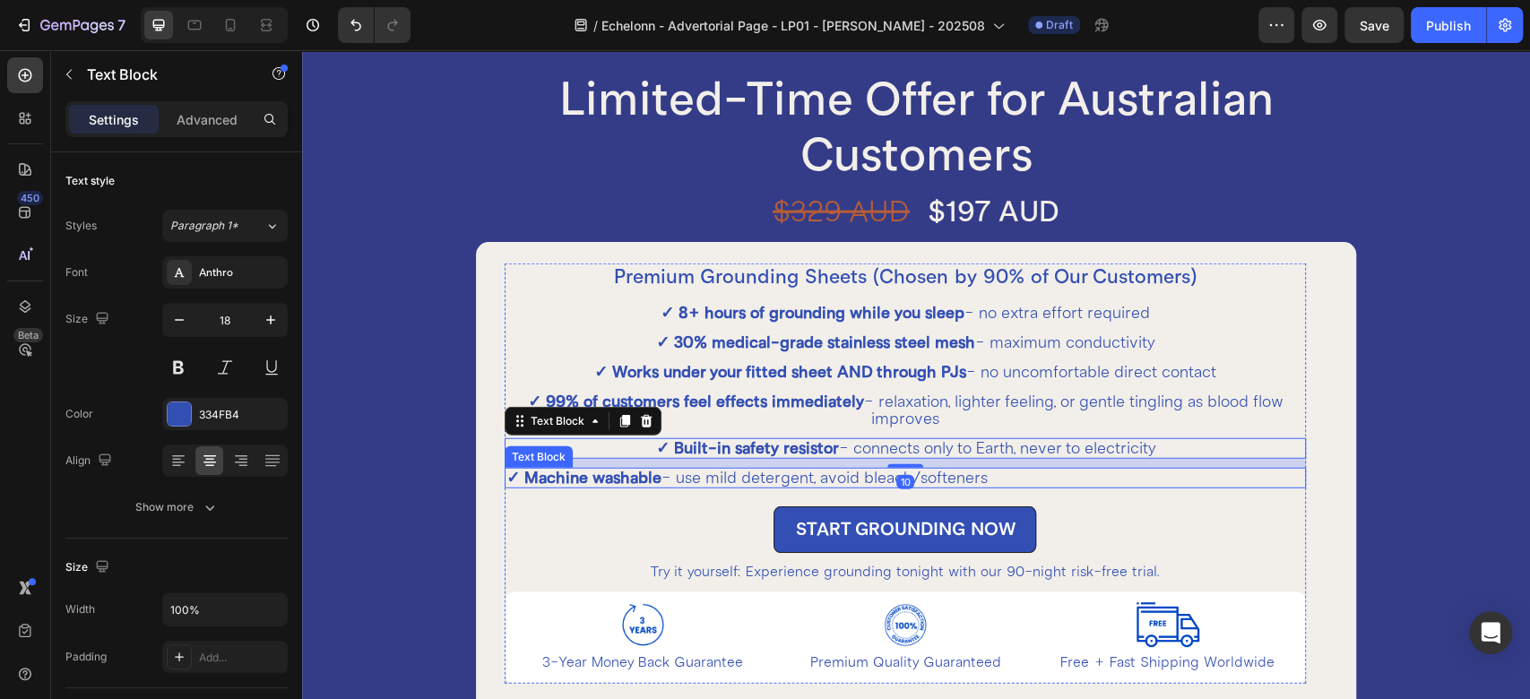
click at [708, 478] on p "✓ Machine washable - use mild detergent, avoid bleach/softeners" at bounding box center [906, 478] width 798 height 17
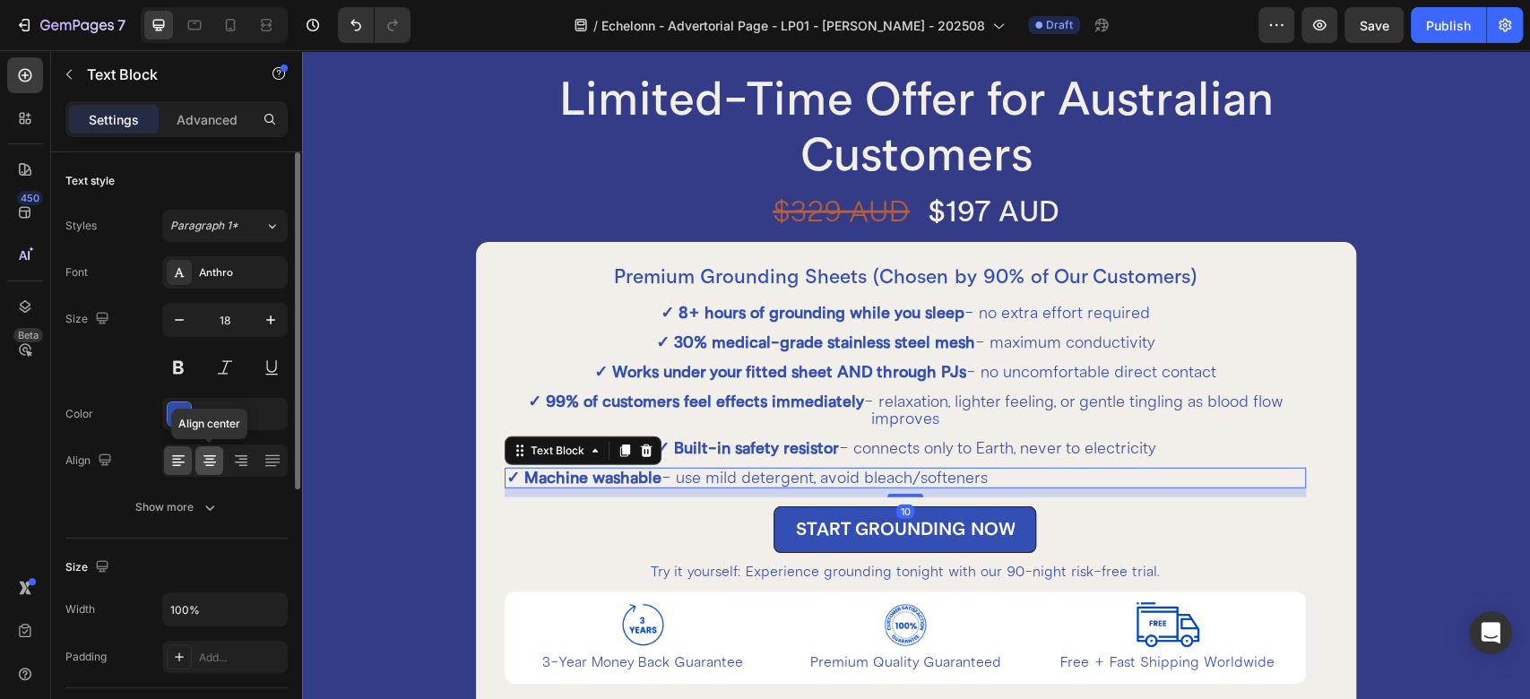
click at [201, 455] on icon at bounding box center [210, 461] width 18 height 18
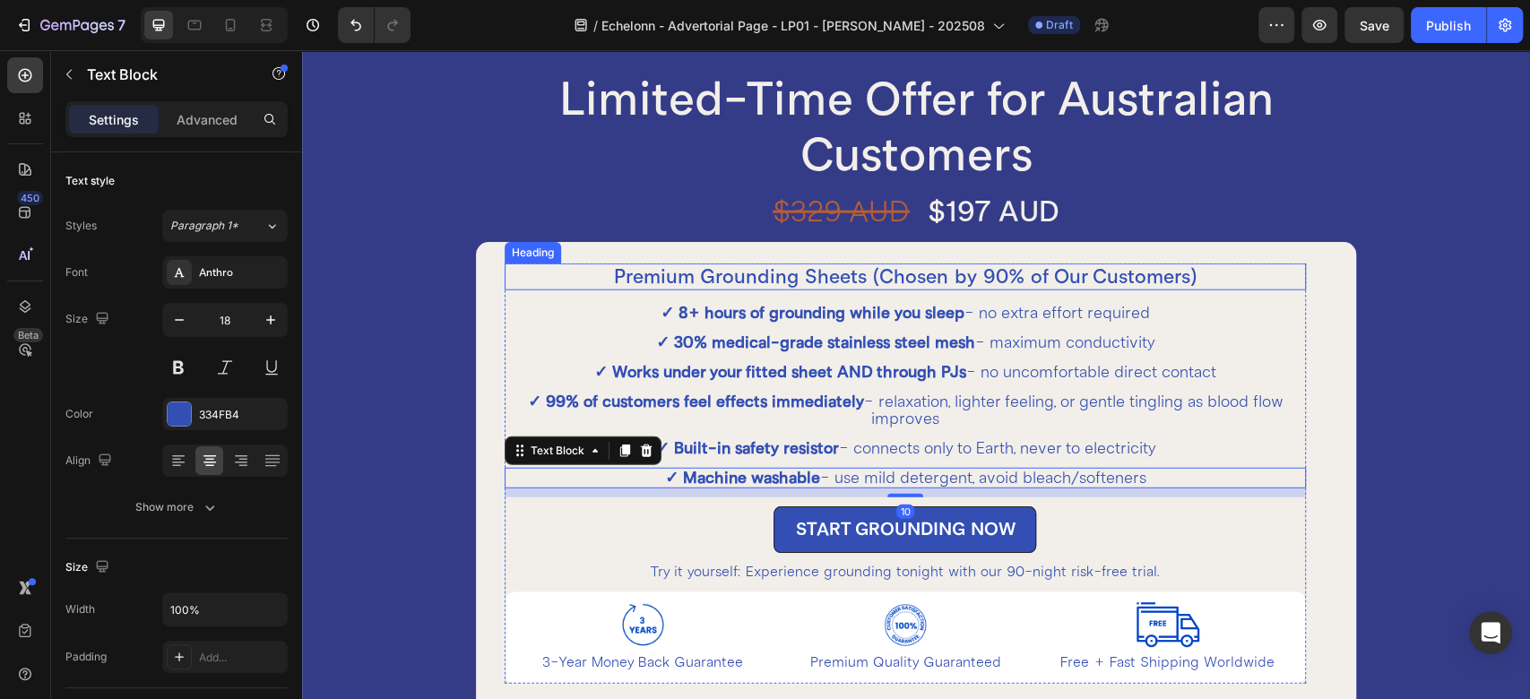
click at [754, 278] on h2 "Premium Grounding Sheets (Chosen by 90% of Our Customers)" at bounding box center [905, 277] width 801 height 27
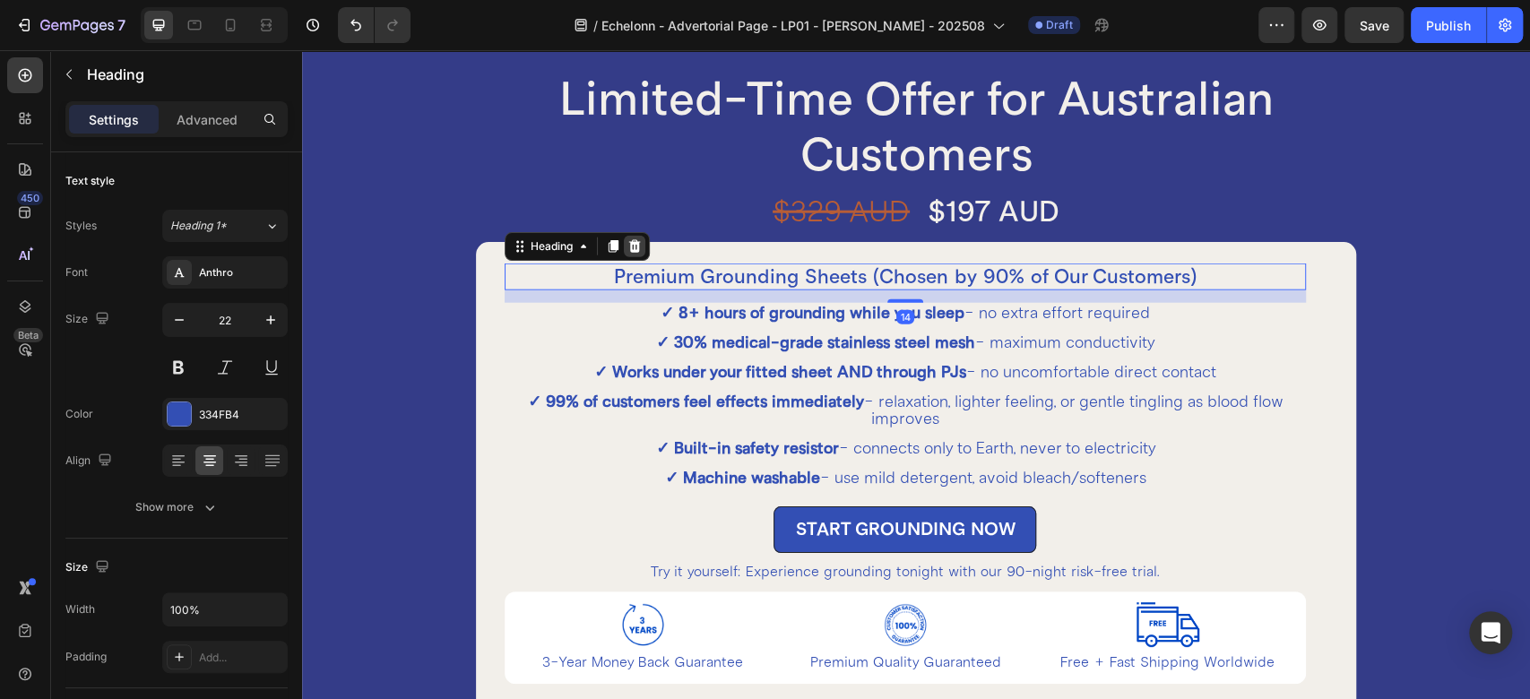
click at [633, 247] on icon at bounding box center [635, 246] width 14 height 14
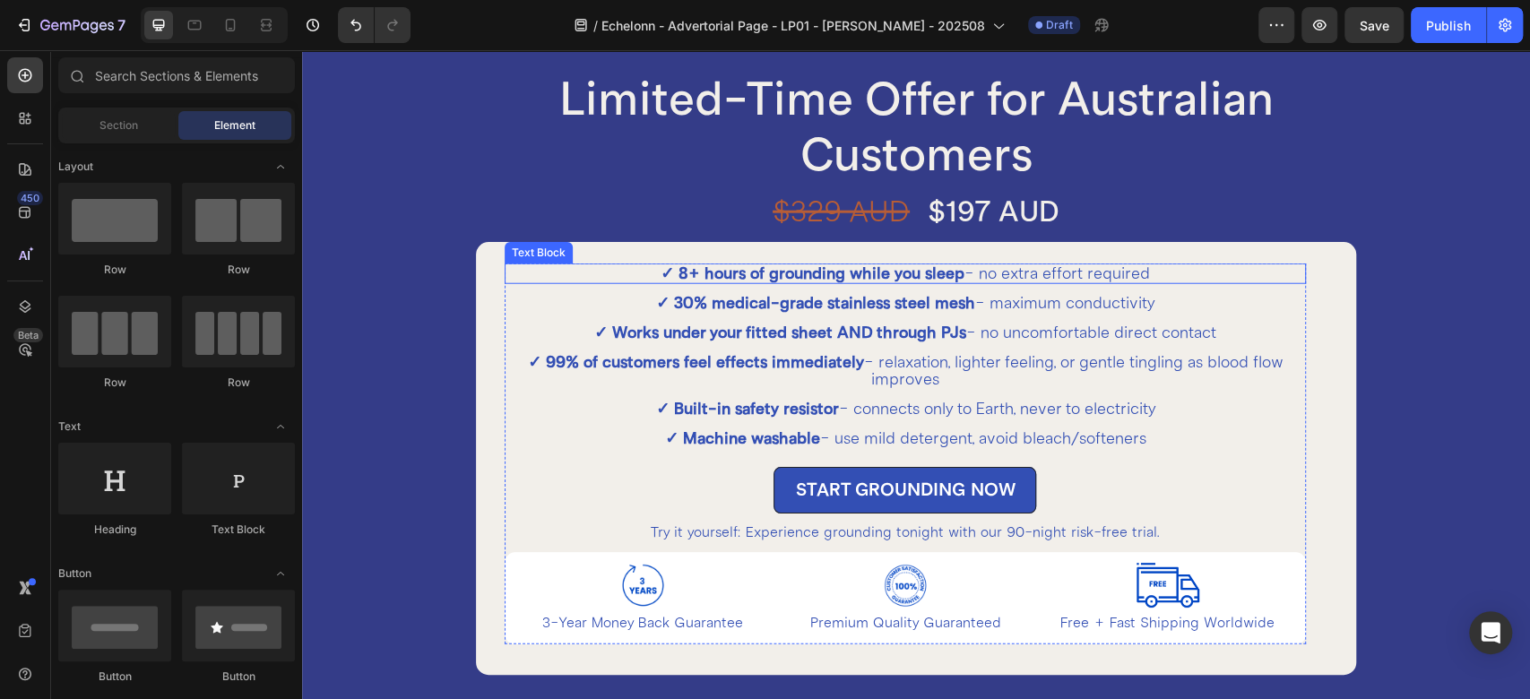
click at [753, 281] on strong "✓ 8+ hours of grounding while you sleep" at bounding box center [813, 274] width 304 height 20
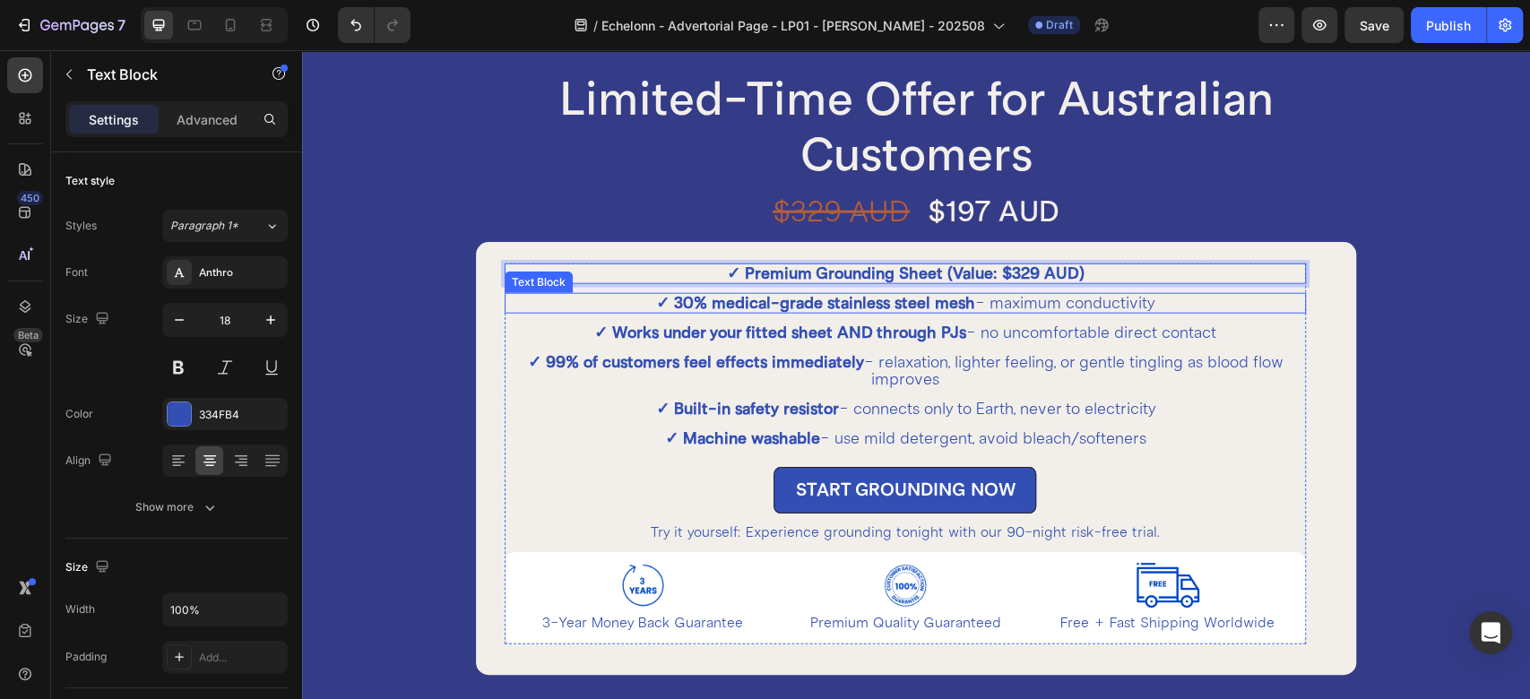
click at [732, 309] on strong "✓ 30% medical-grade stainless steel mesh" at bounding box center [815, 303] width 319 height 20
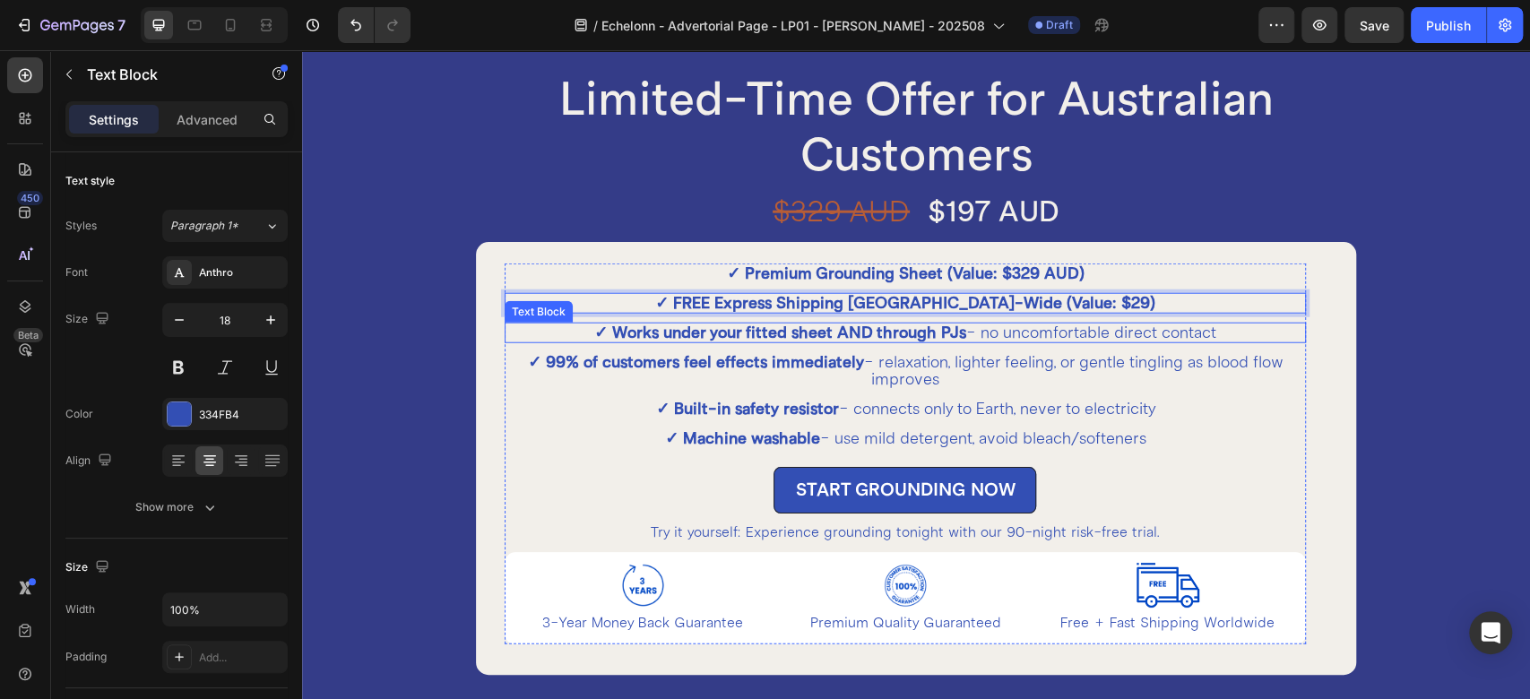
click at [740, 326] on strong "✓ Works under your fitted sheet AND through PJs" at bounding box center [780, 333] width 372 height 20
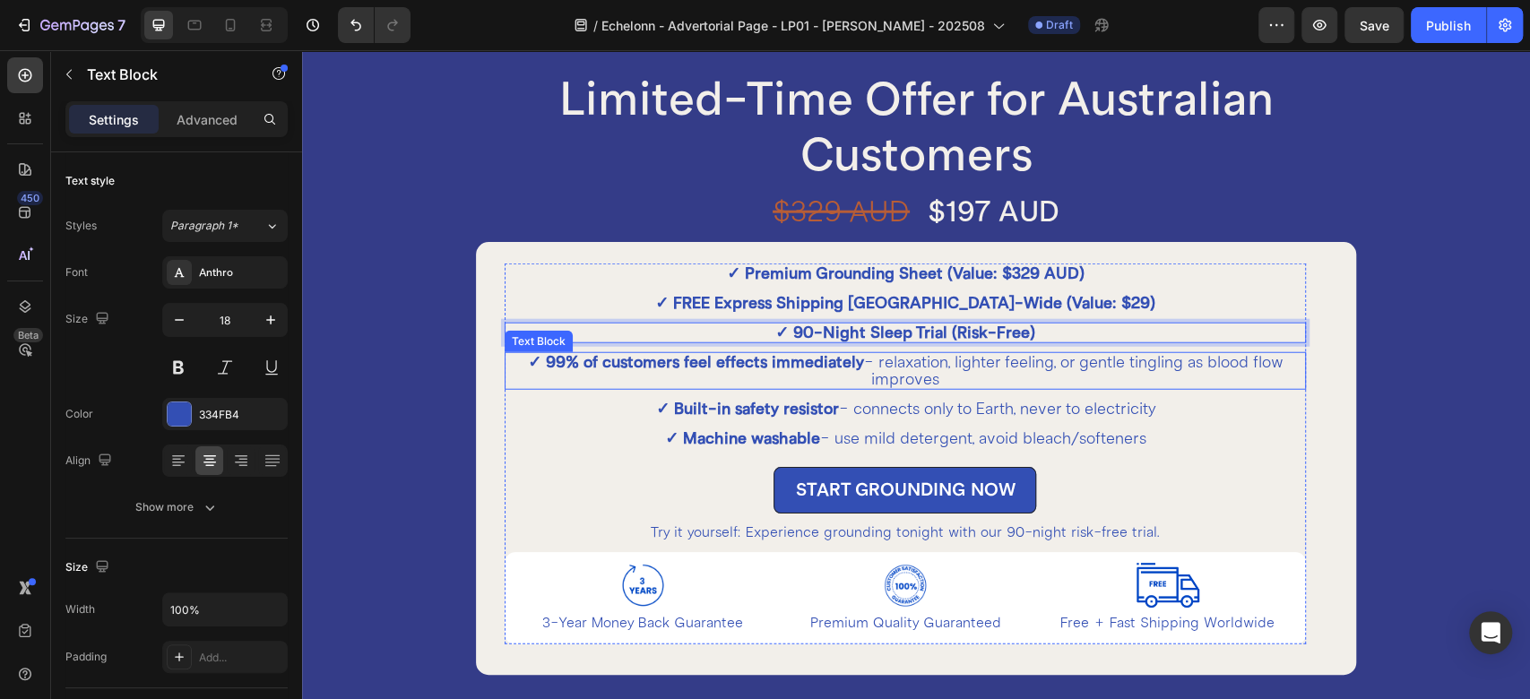
click at [809, 358] on strong "✓ 99% of customers feel effects immediately" at bounding box center [695, 362] width 336 height 20
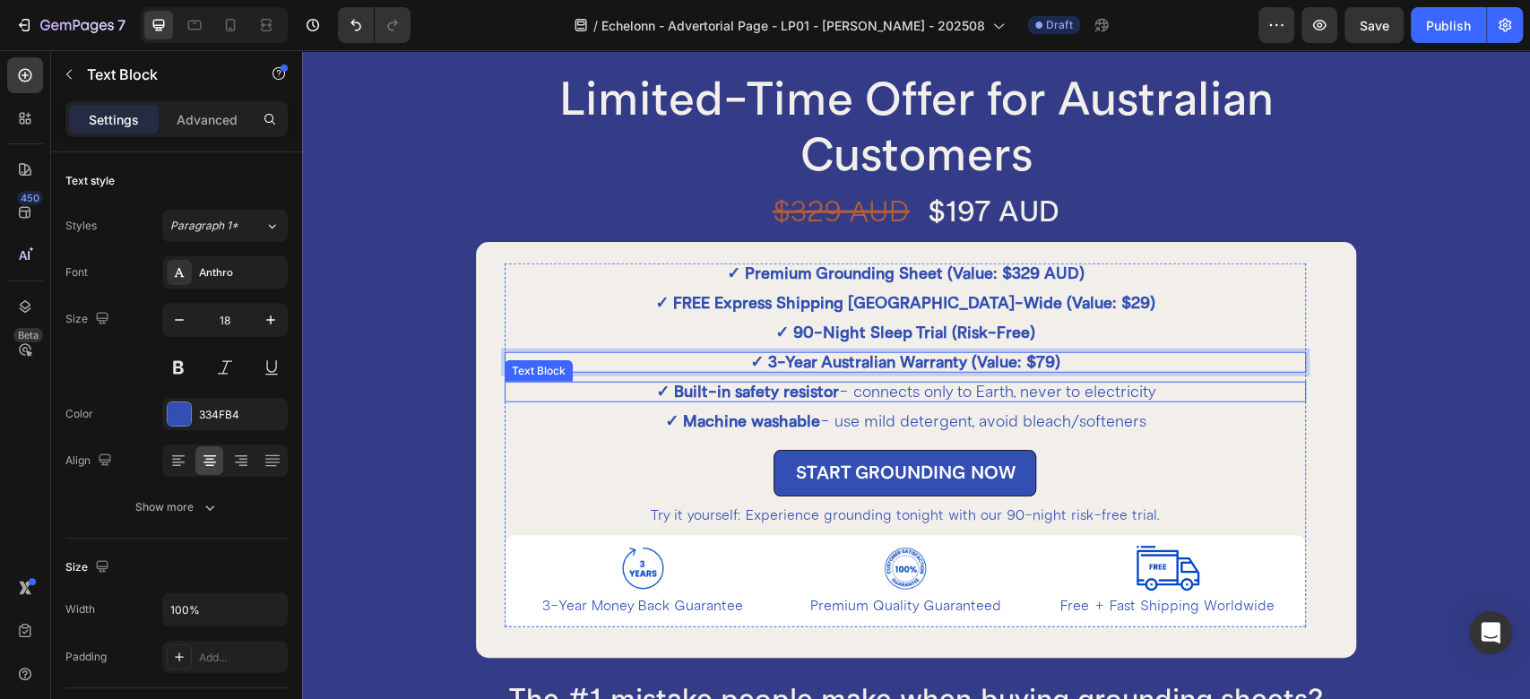
click at [820, 391] on strong "✓ Built-in safety resistor" at bounding box center [746, 392] width 183 height 20
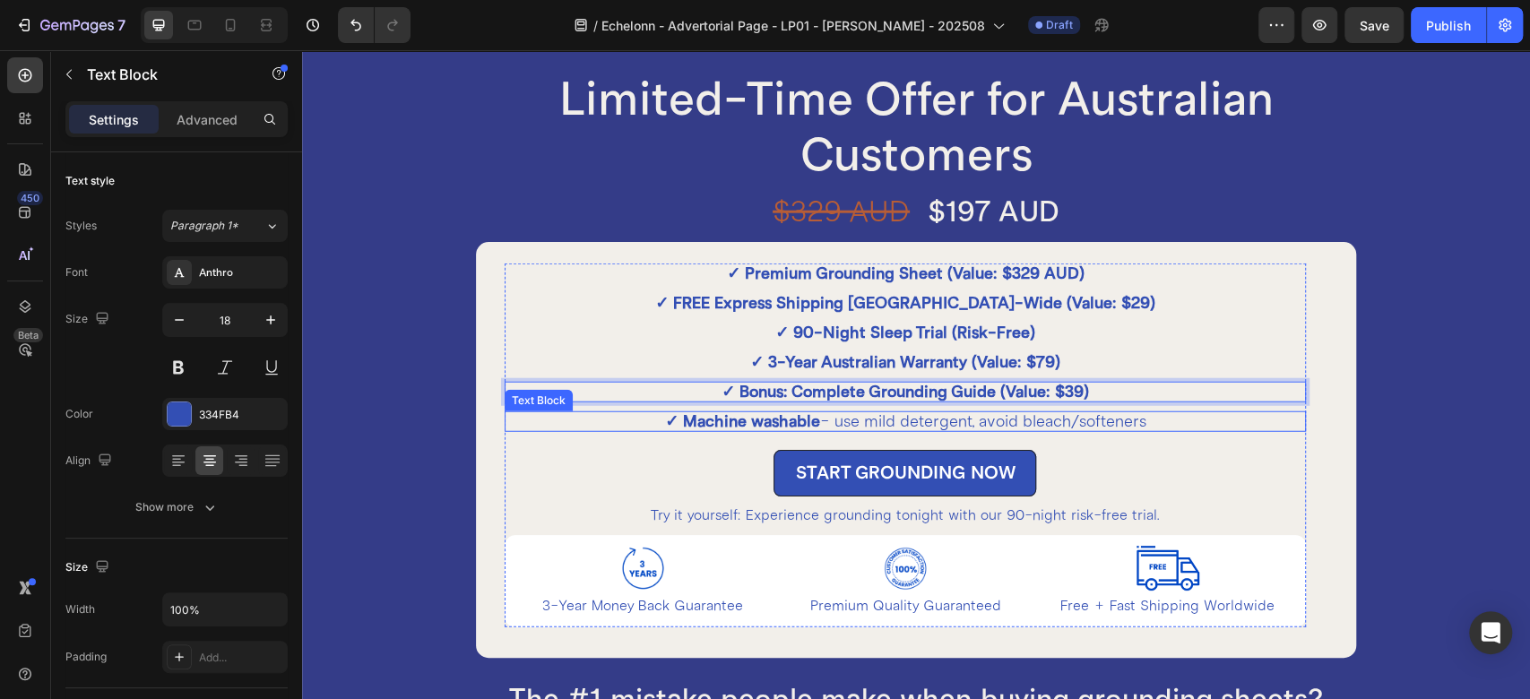
click at [863, 418] on p "✓ Machine washable - use mild detergent, avoid bleach/softeners" at bounding box center [906, 421] width 798 height 17
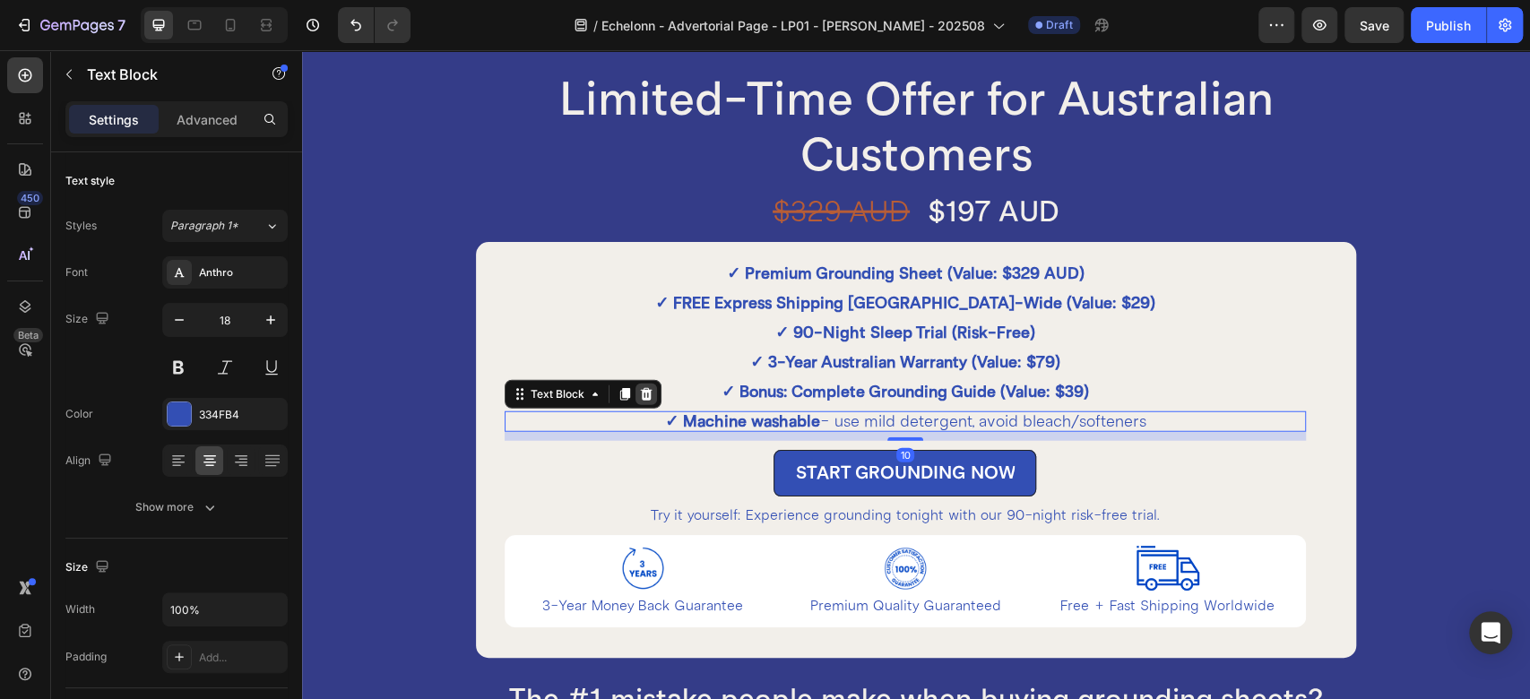
click at [651, 396] on div at bounding box center [647, 395] width 22 height 22
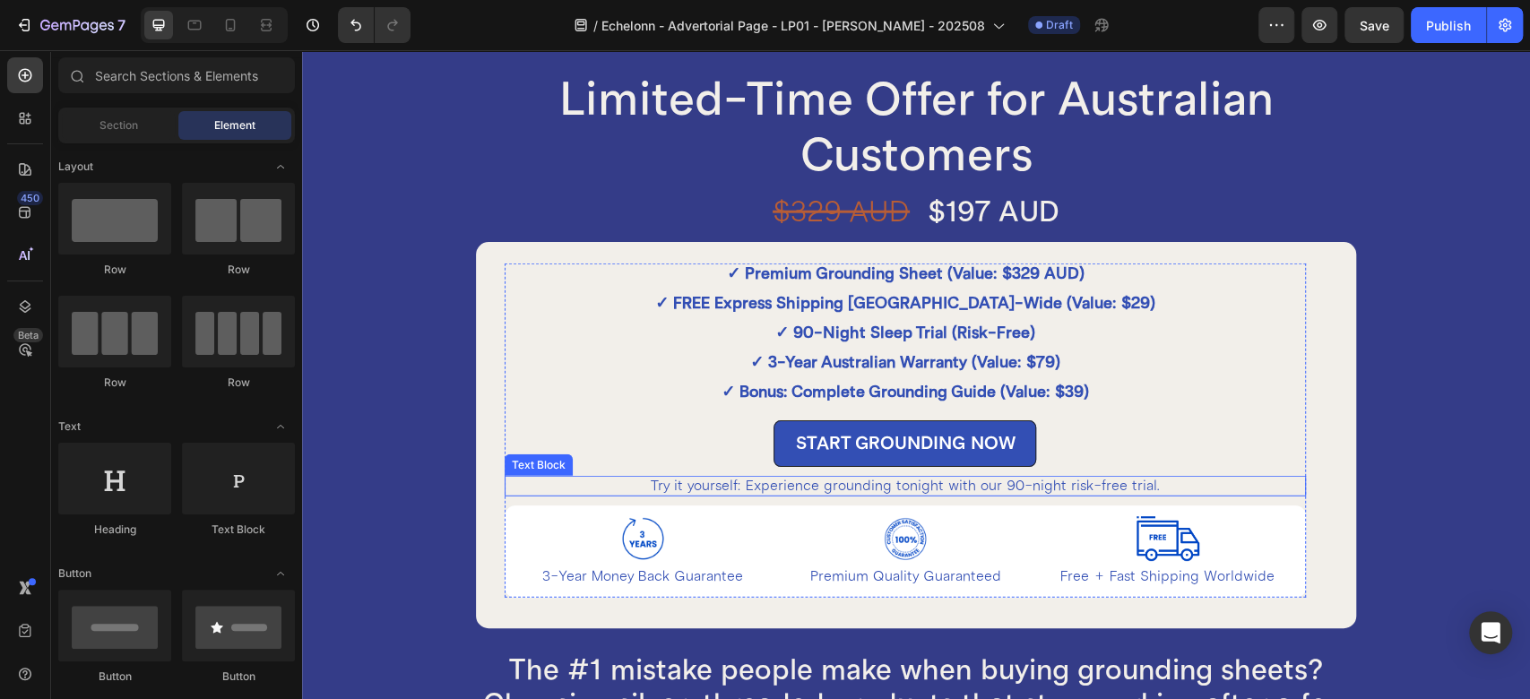
click at [744, 481] on p "Try it yourself: Experience grounding tonight with our 90-night risk-free trial." at bounding box center [906, 486] width 798 height 17
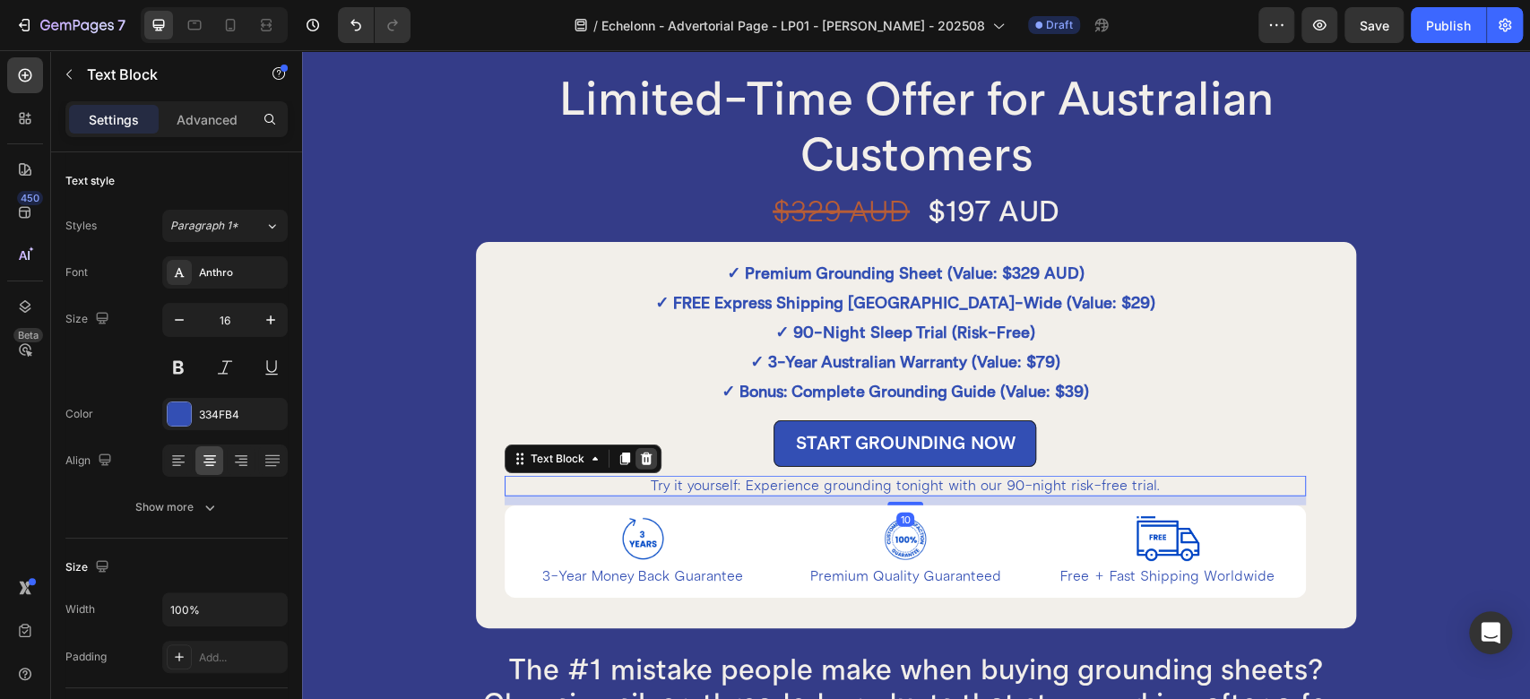
click at [645, 460] on icon at bounding box center [646, 459] width 14 height 14
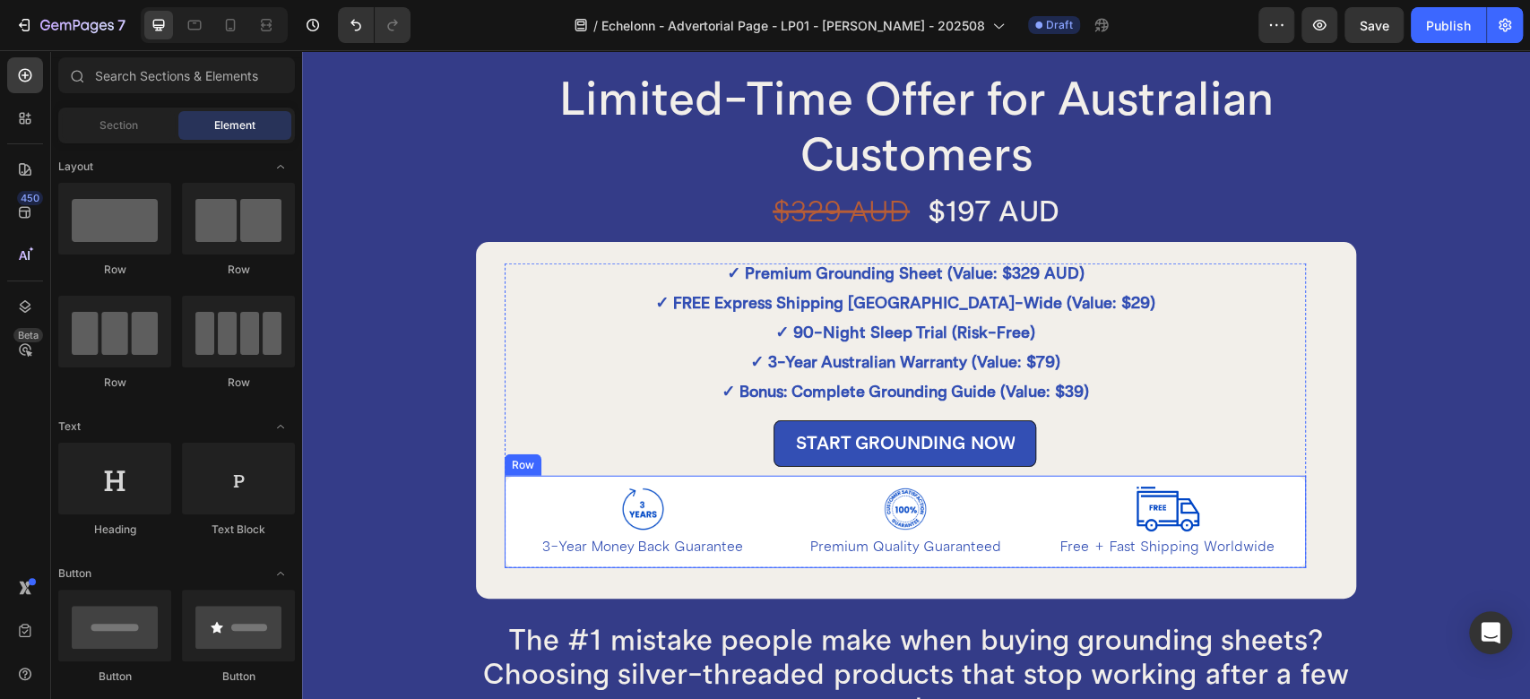
click at [746, 479] on div "Image 3-Year Money Back Guarantee Text Block Row Image Premium Quality Guarante…" at bounding box center [905, 522] width 801 height 92
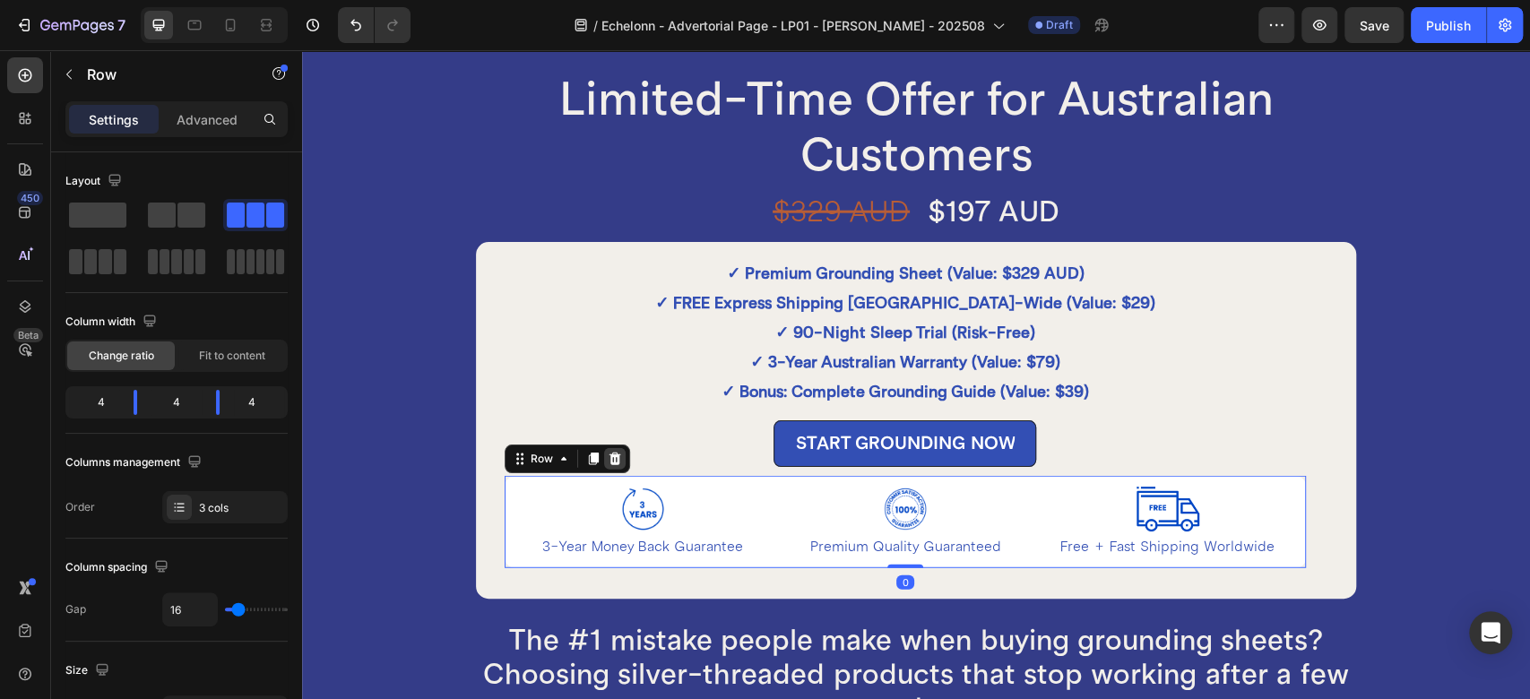
click at [609, 459] on icon at bounding box center [615, 459] width 12 height 13
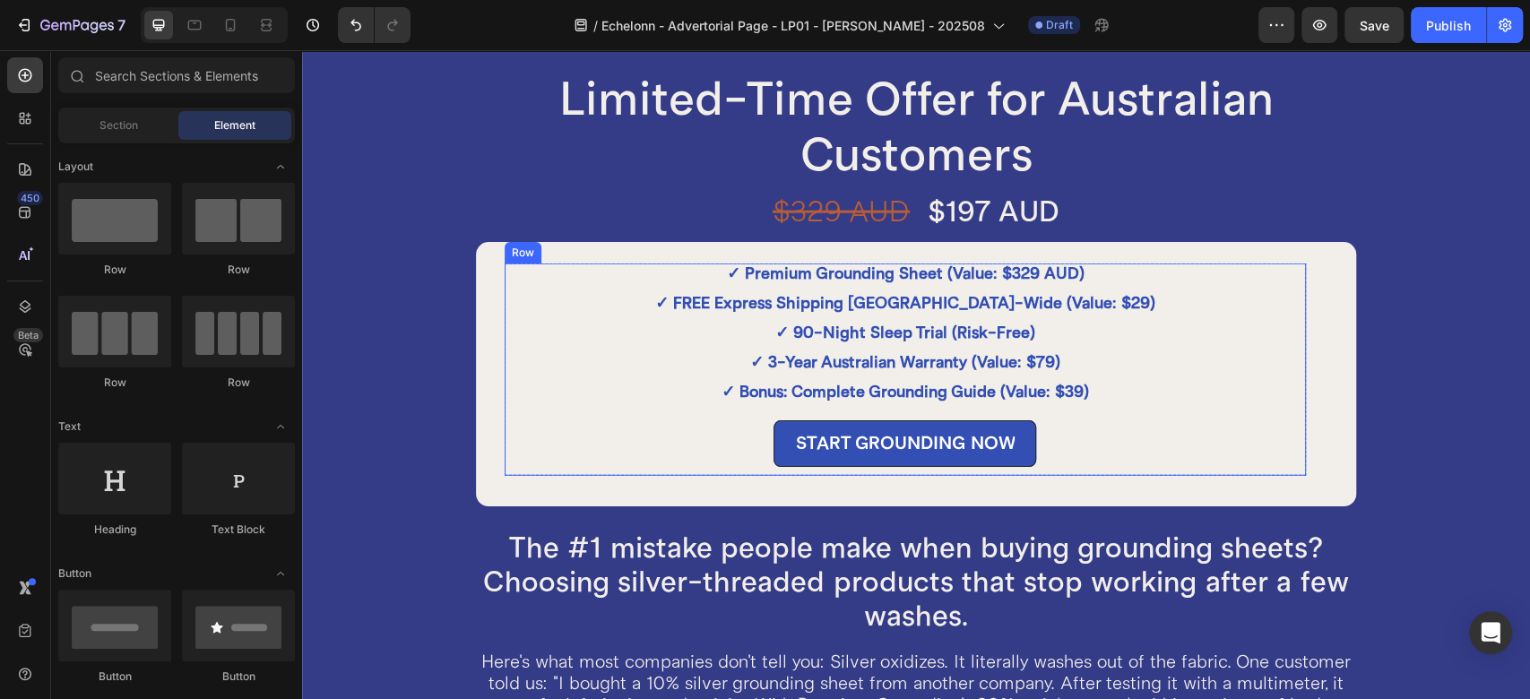
click at [506, 468] on div "START GROUNDING NOW Button" at bounding box center [905, 443] width 801 height 65
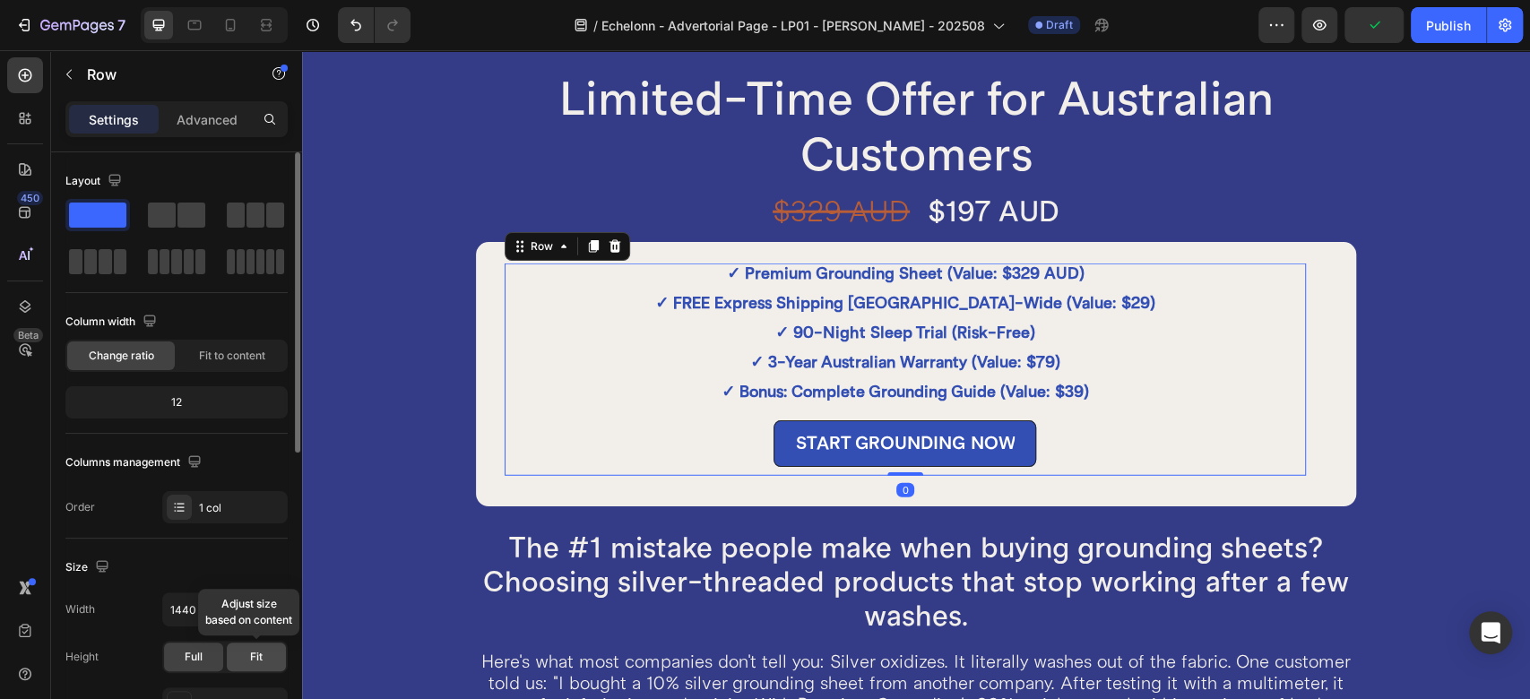
click at [247, 654] on div "Fit" at bounding box center [256, 657] width 59 height 29
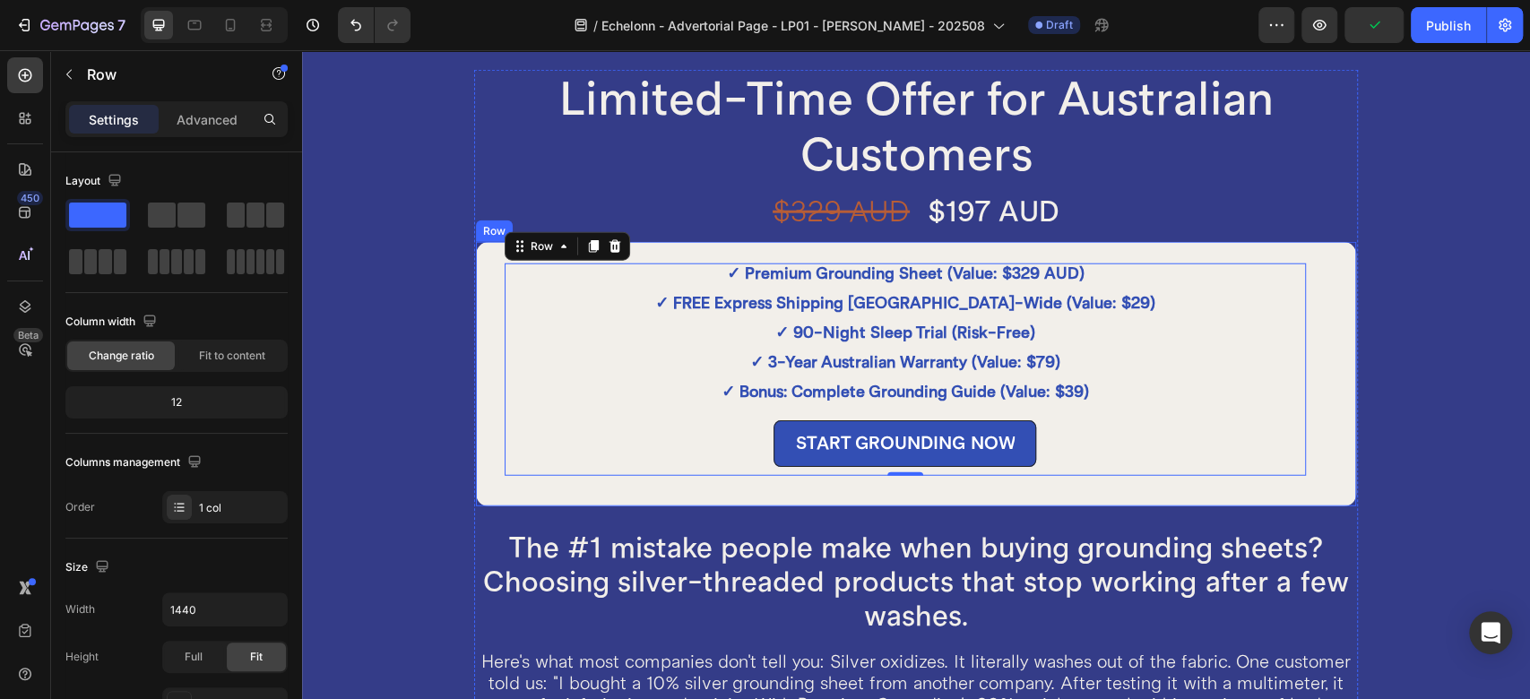
click at [489, 403] on div "✓ Premium Grounding Sheet (Value: $329 AUD) Text Block ✓ FREE Express Shipping …" at bounding box center [916, 374] width 884 height 268
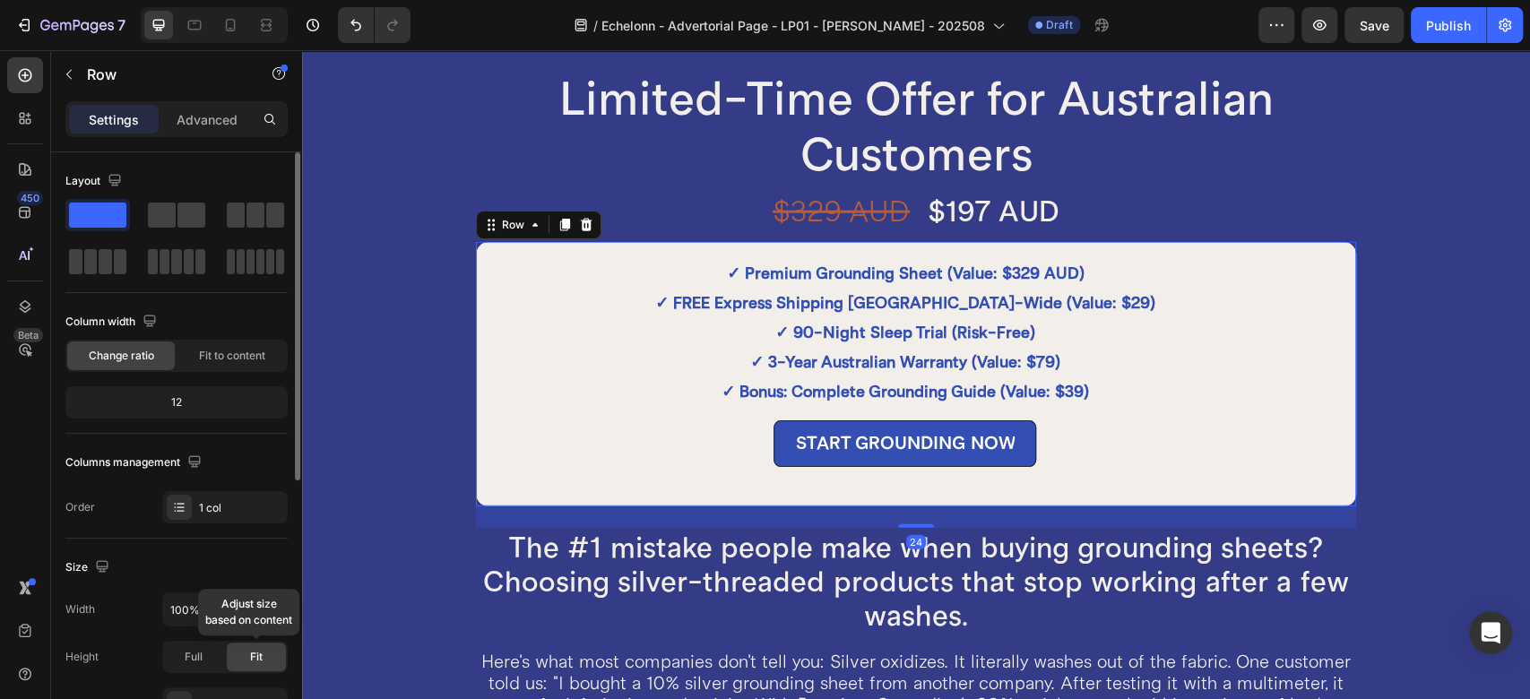
click at [263, 665] on div "Fit" at bounding box center [256, 657] width 59 height 29
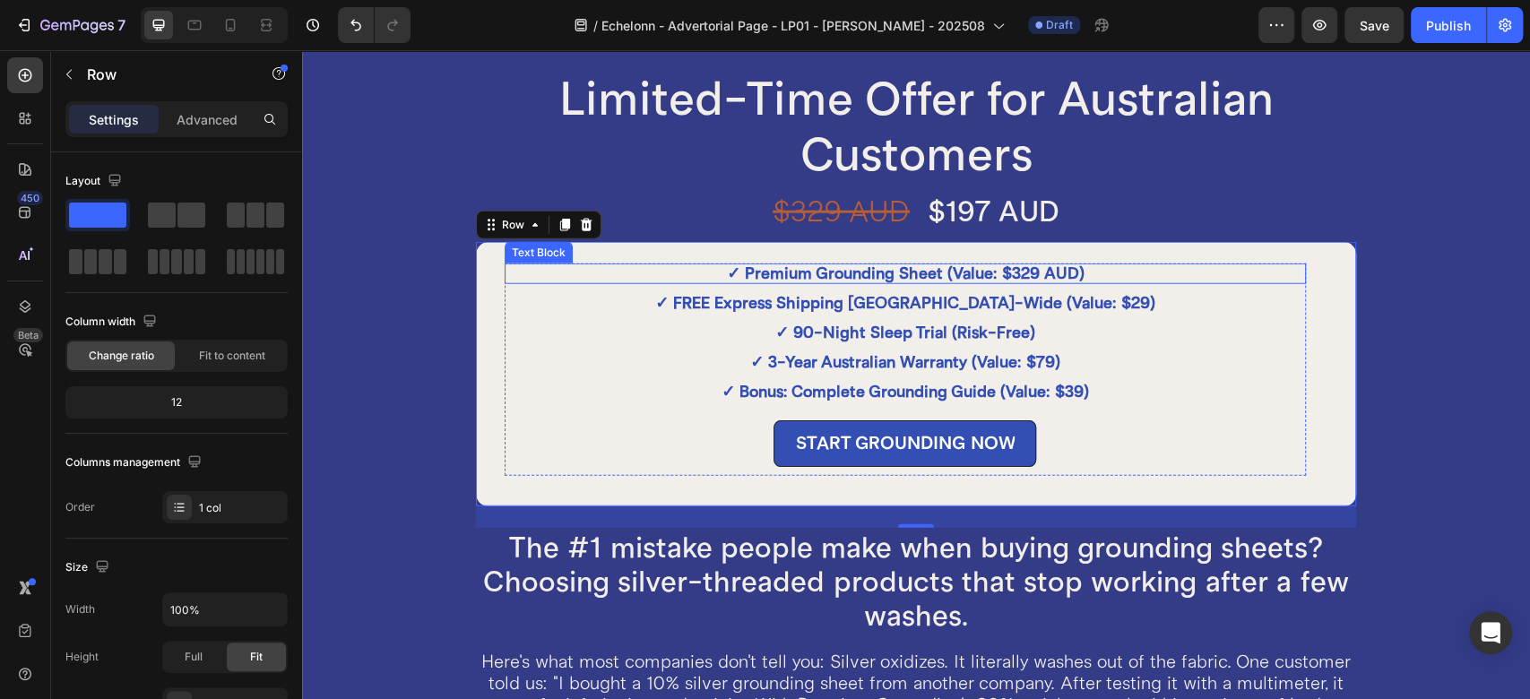
click at [753, 275] on strong "✓ Premium Grounding Sheet (Value: $329 AUD)" at bounding box center [905, 274] width 358 height 20
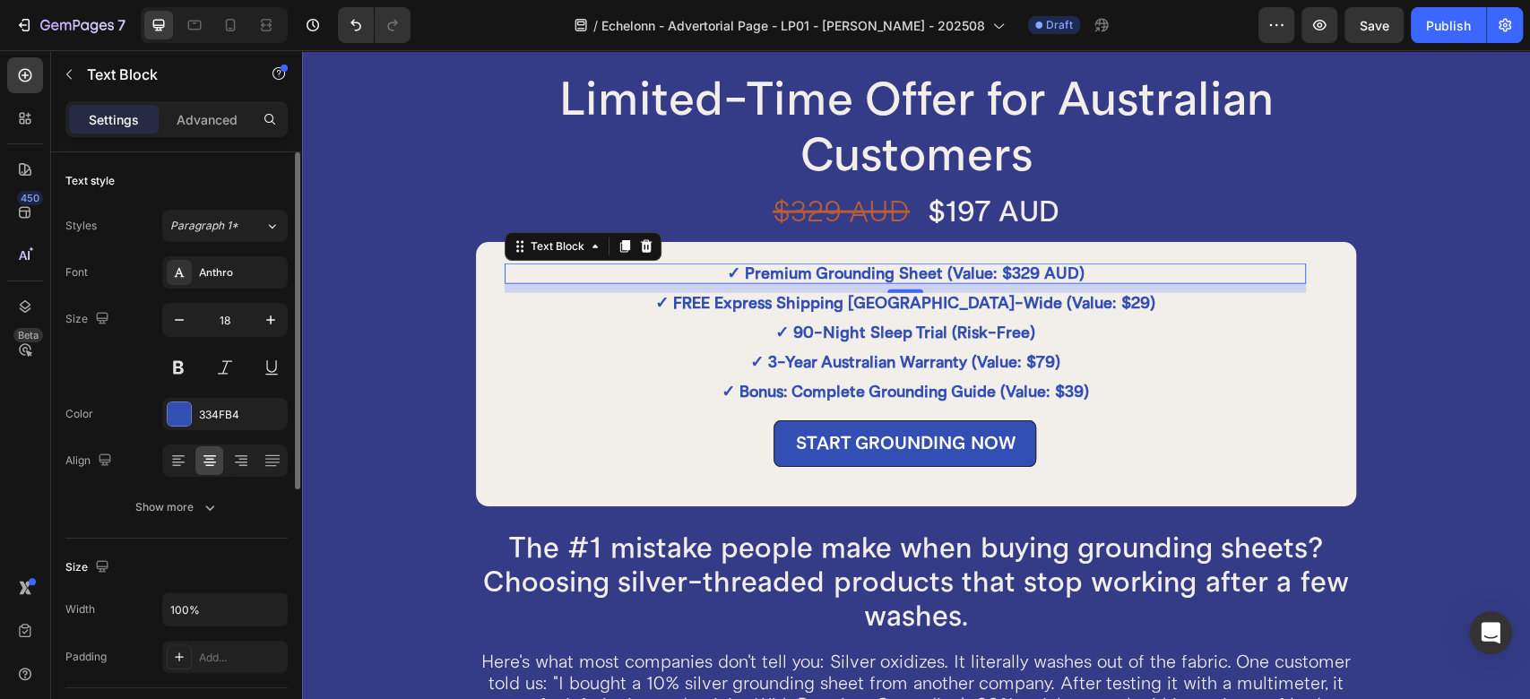
scroll to position [199, 0]
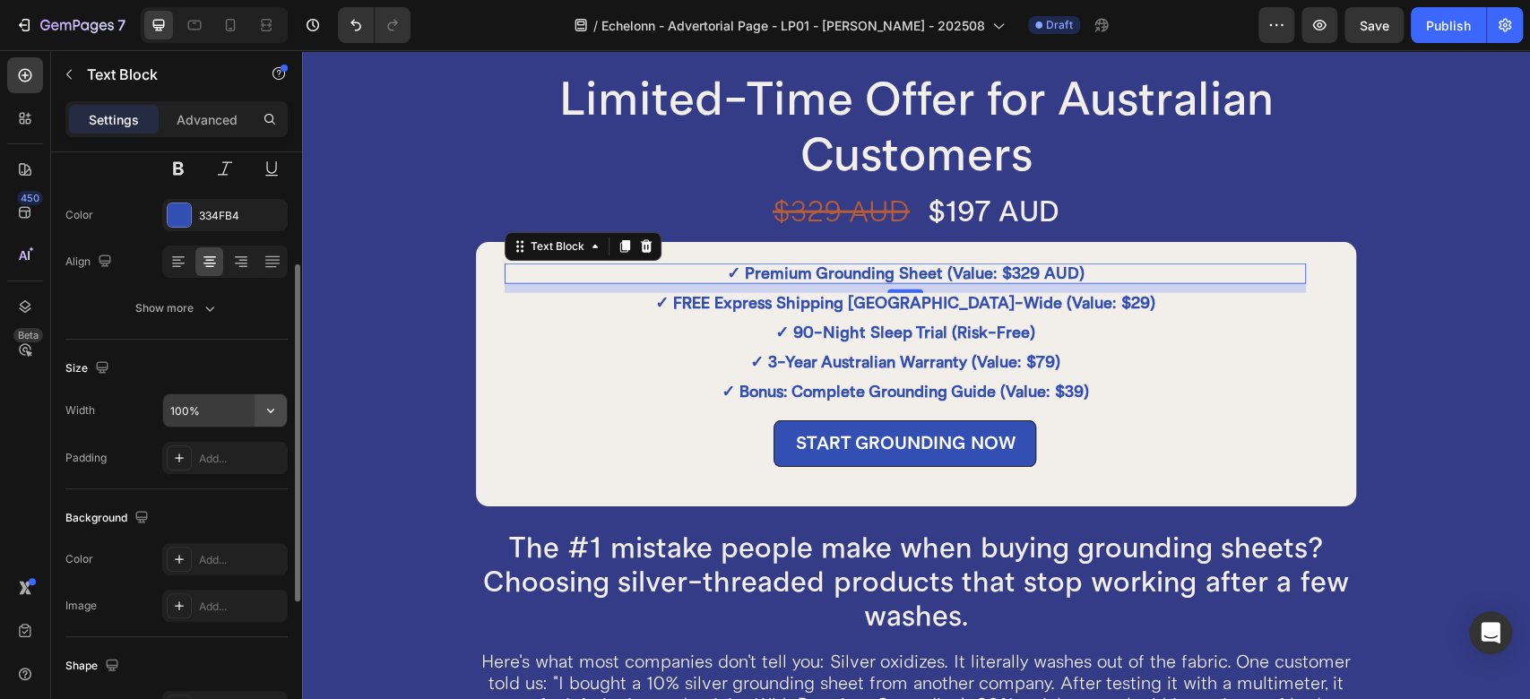
click at [257, 408] on button "button" at bounding box center [271, 410] width 32 height 32
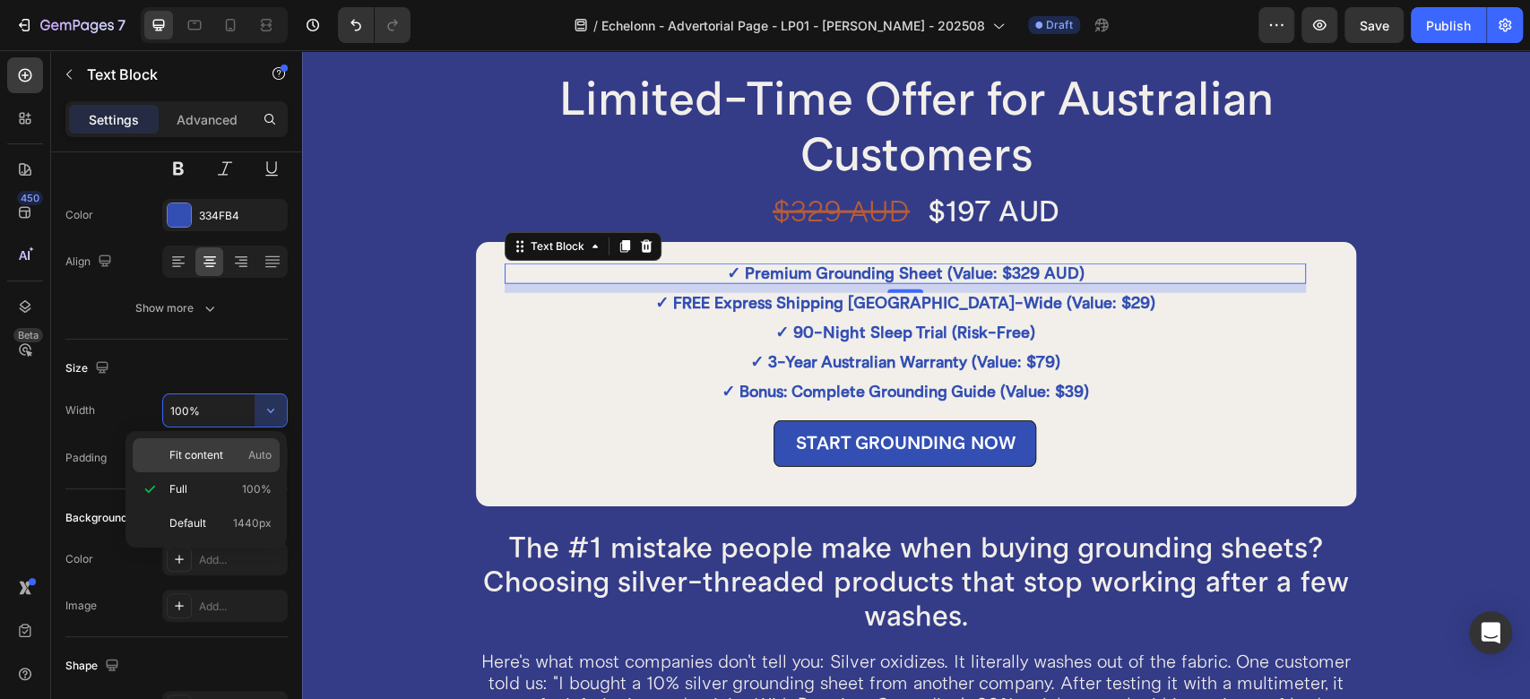
click at [245, 450] on p "Fit content Auto" at bounding box center [220, 455] width 102 height 16
type input "Auto"
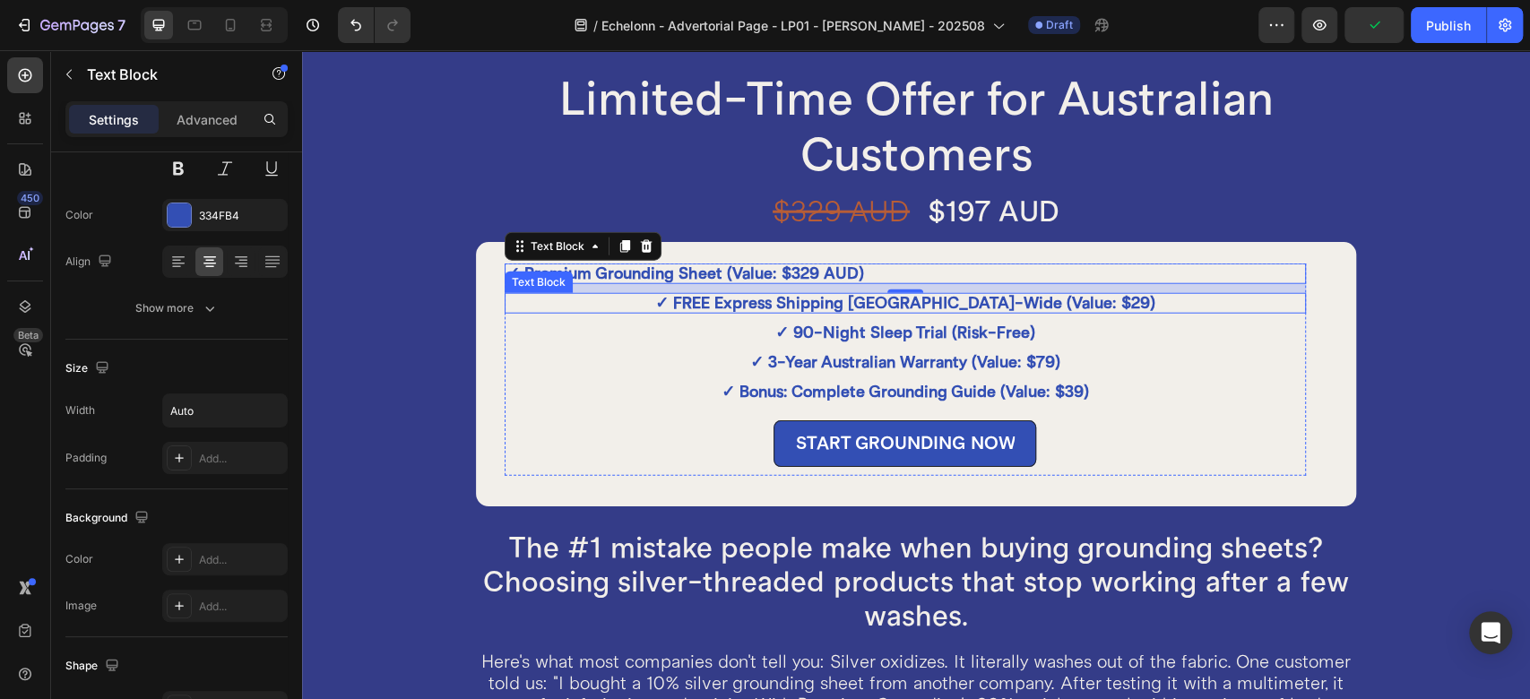
click at [639, 306] on p "✓ FREE Express Shipping [GEOGRAPHIC_DATA]-Wide (Value: $29)" at bounding box center [906, 303] width 798 height 17
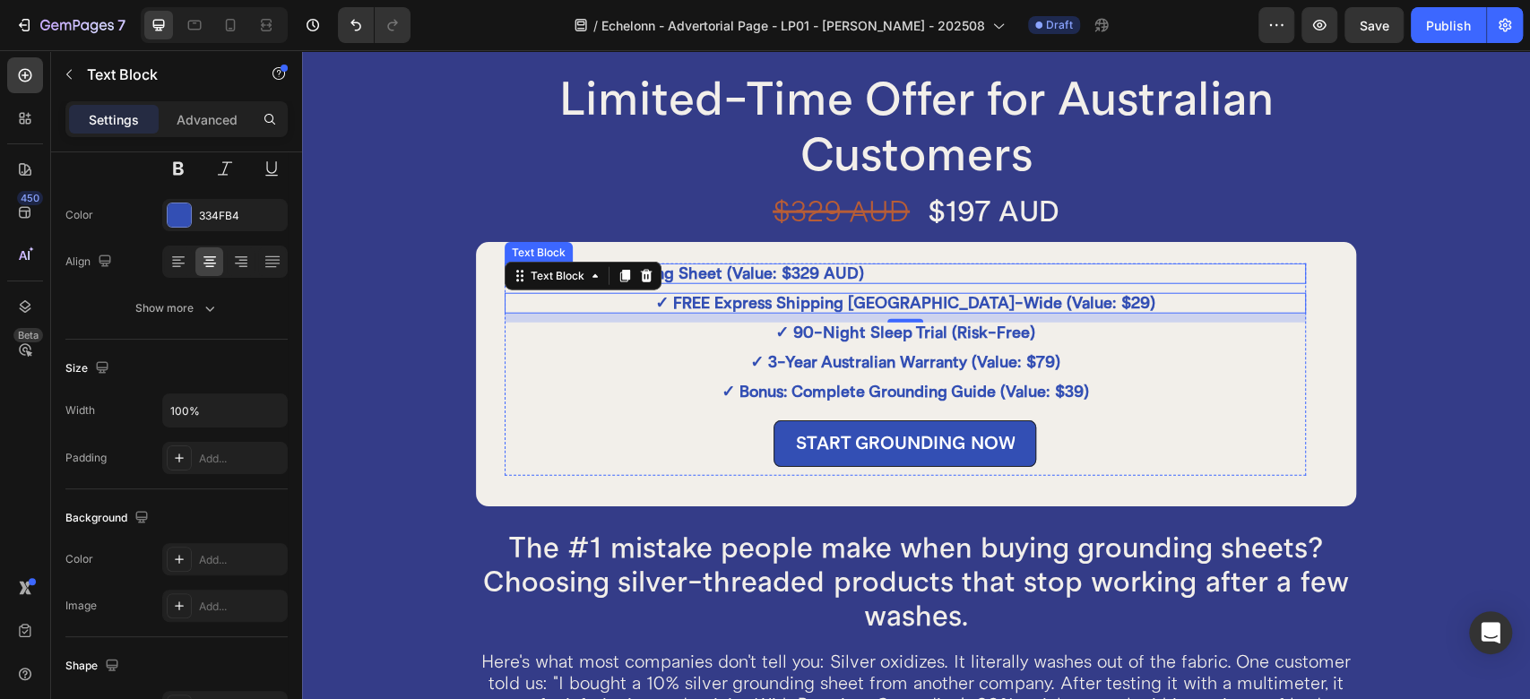
click at [845, 271] on strong "✓ Premium Grounding Sheet (Value: $329 AUD)" at bounding box center [686, 274] width 358 height 20
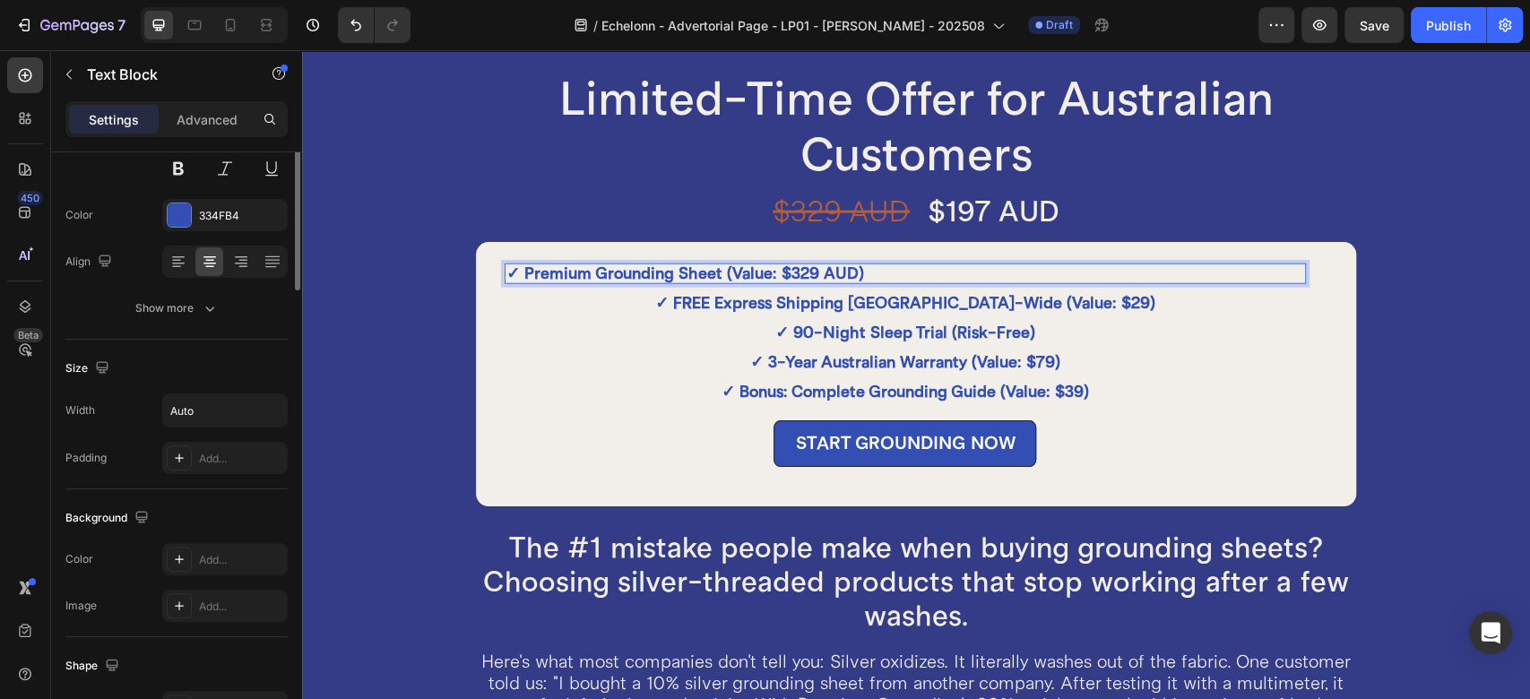
scroll to position [0, 0]
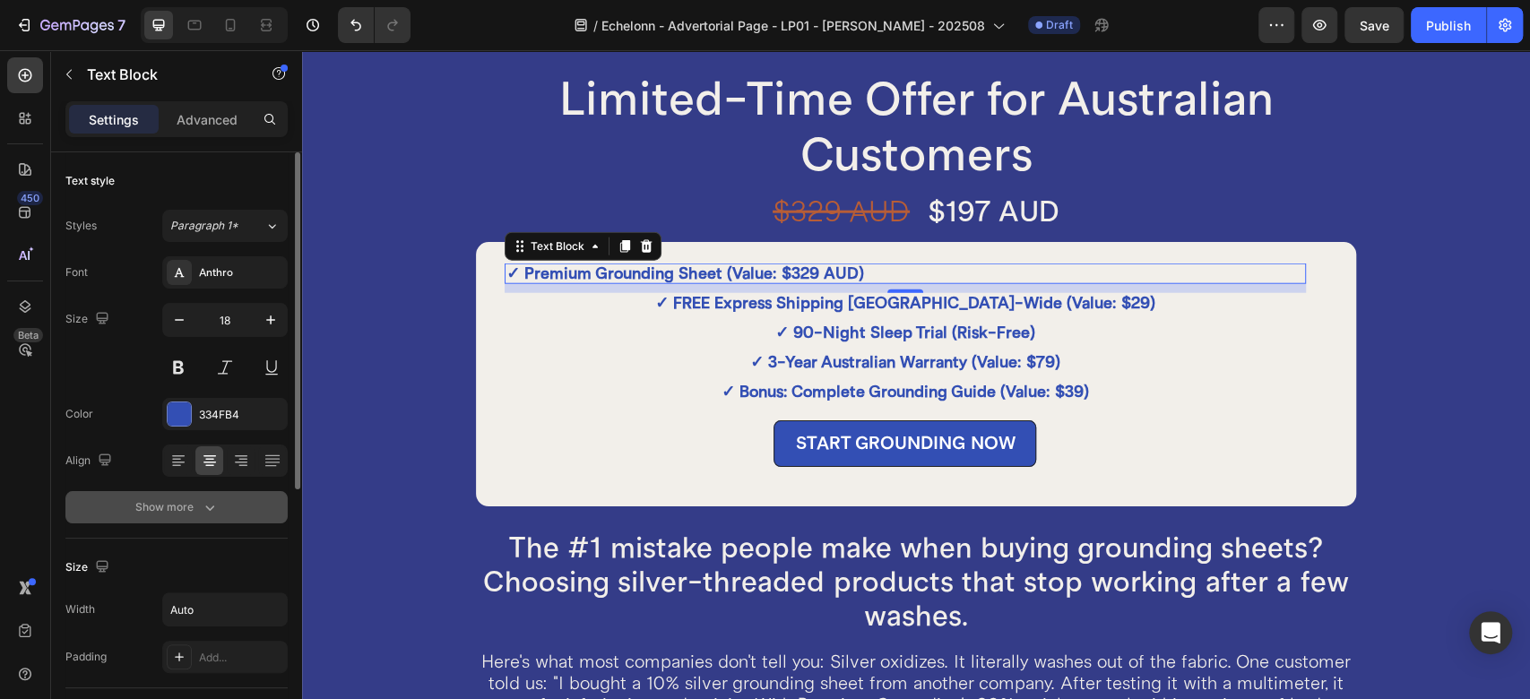
click at [214, 497] on button "Show more" at bounding box center [176, 507] width 222 height 32
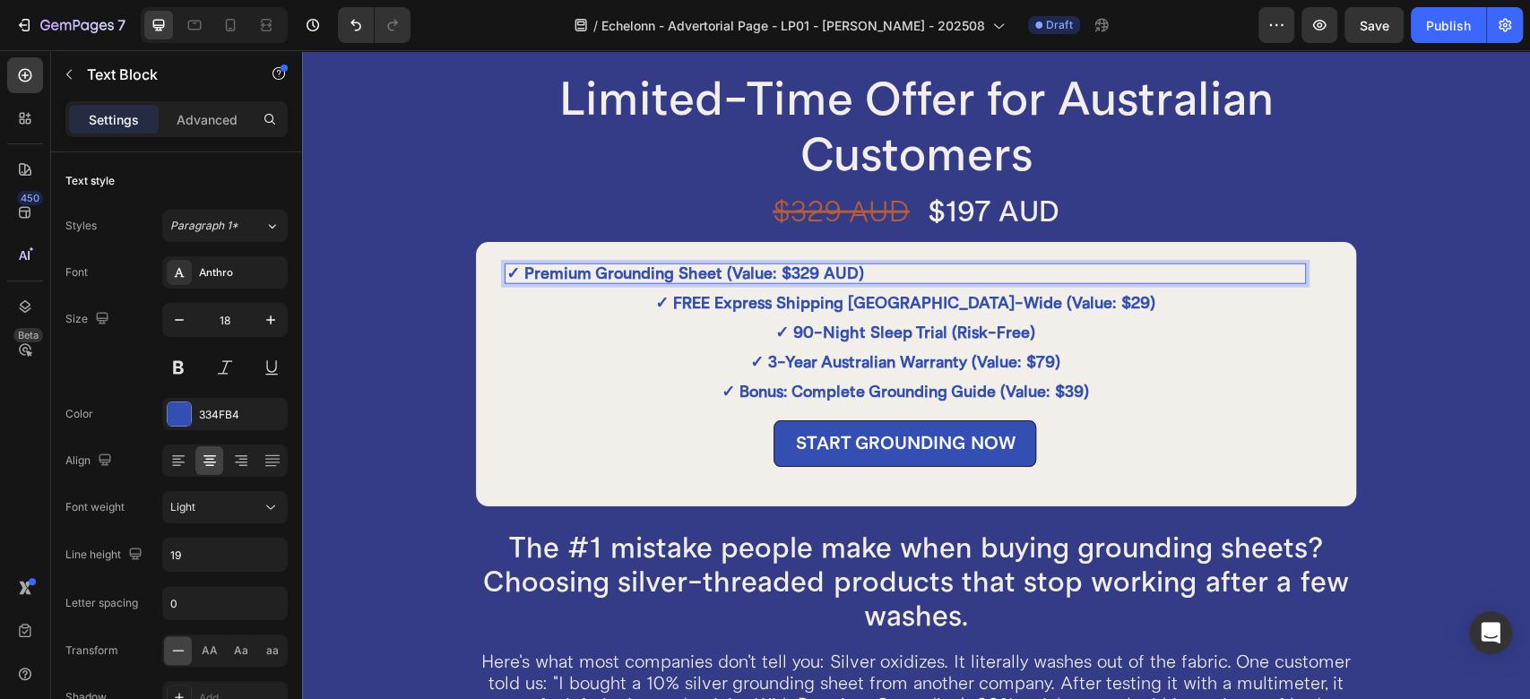
click at [722, 267] on strong "✓ Premium Grounding Sheet (Value: $329 AUD)" at bounding box center [686, 274] width 358 height 20
click at [690, 270] on strong "✓ Premium Grounding Sheet (Value: $329 AUD)" at bounding box center [686, 274] width 358 height 20
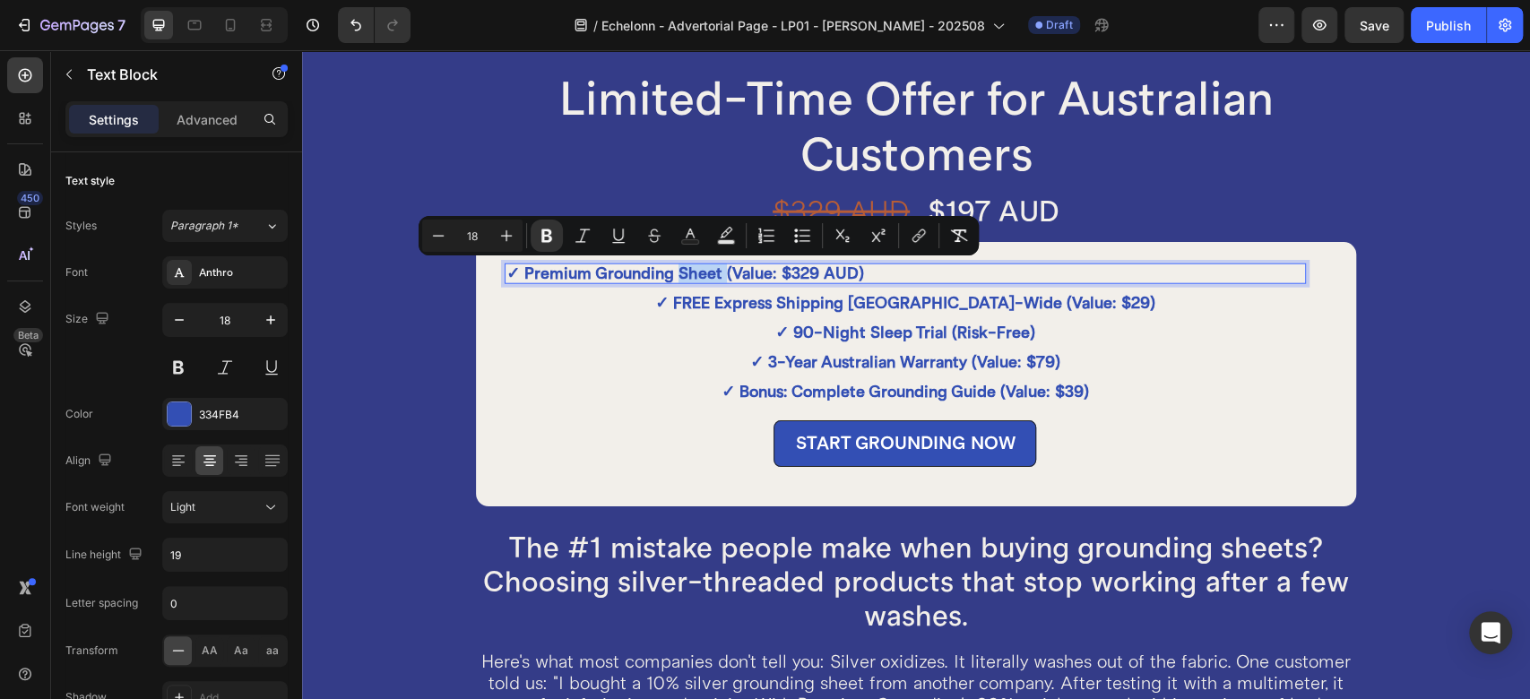
click at [689, 271] on strong "✓ Premium Grounding Sheet (Value: $329 AUD)" at bounding box center [686, 274] width 358 height 20
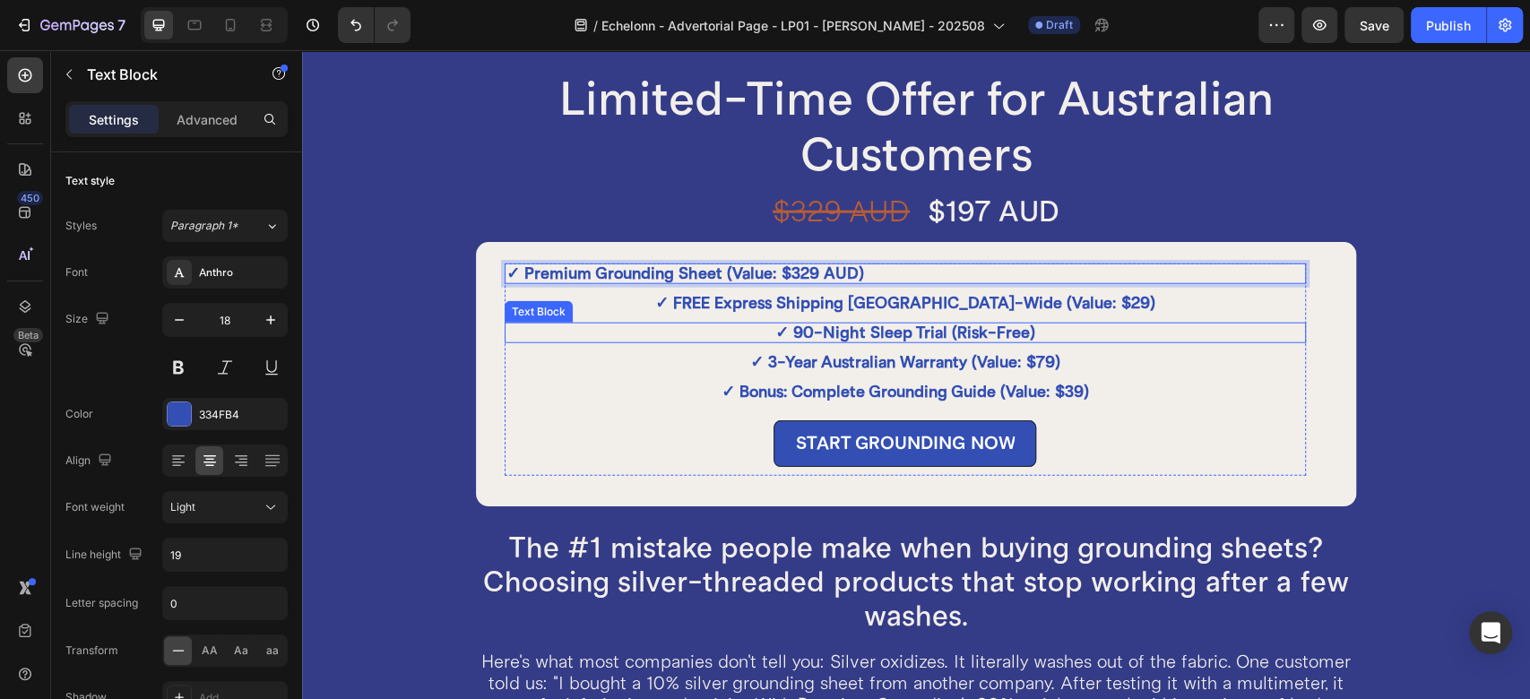
click at [649, 332] on p "✓ 90-Night Sleep Trial (Risk-Free)" at bounding box center [906, 333] width 798 height 17
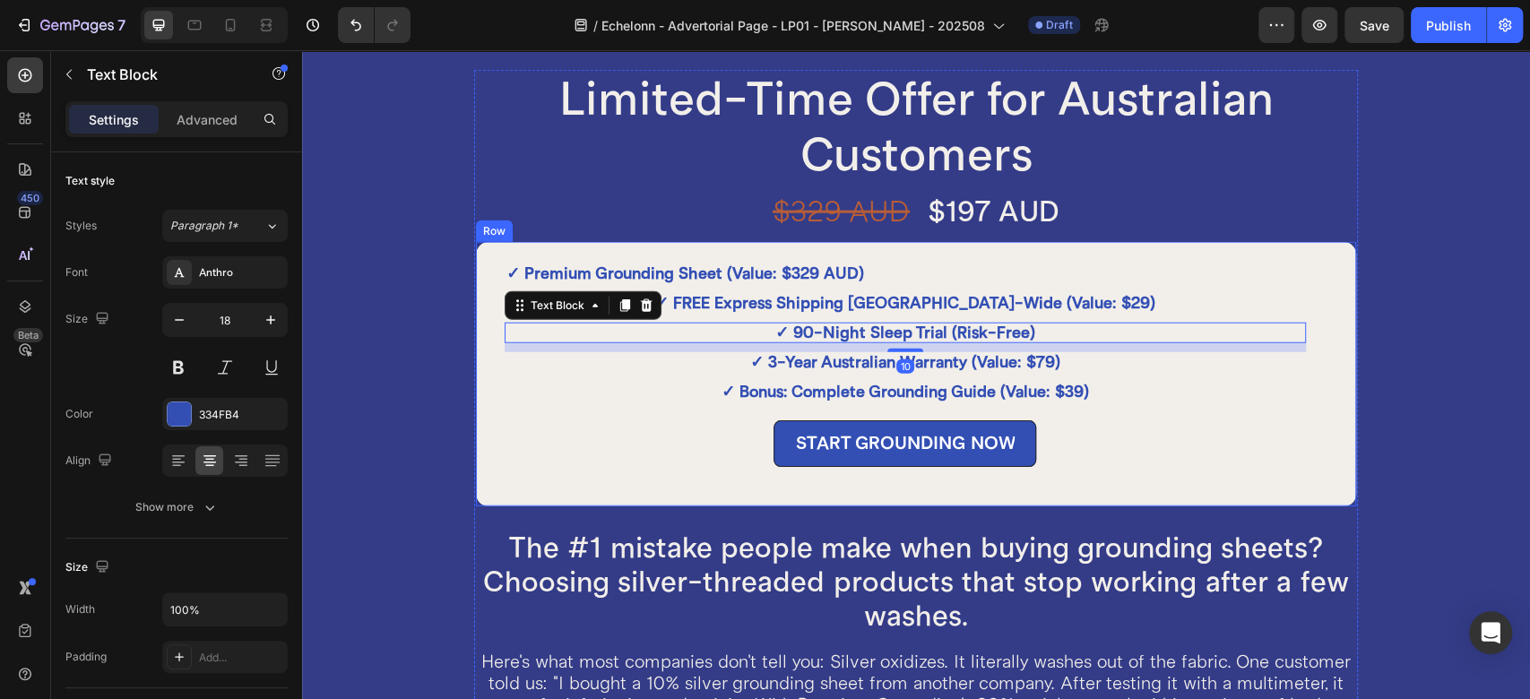
click at [489, 314] on div "✓ Premium Grounding Sheet (Value: $329 AUD) Text Block ✓ FREE Express Shipping …" at bounding box center [916, 374] width 884 height 268
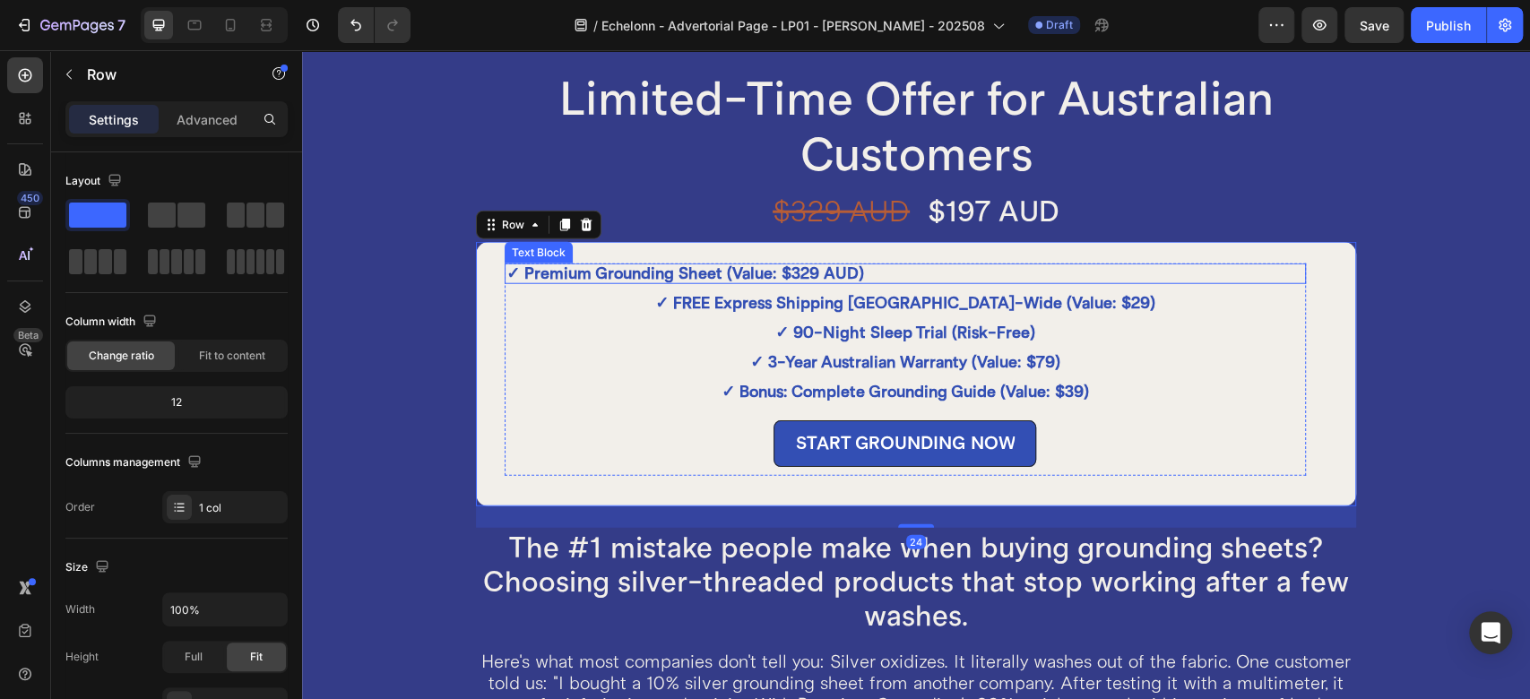
click at [668, 269] on strong "✓ Premium Grounding Sheet (Value: $329 AUD)" at bounding box center [686, 274] width 358 height 20
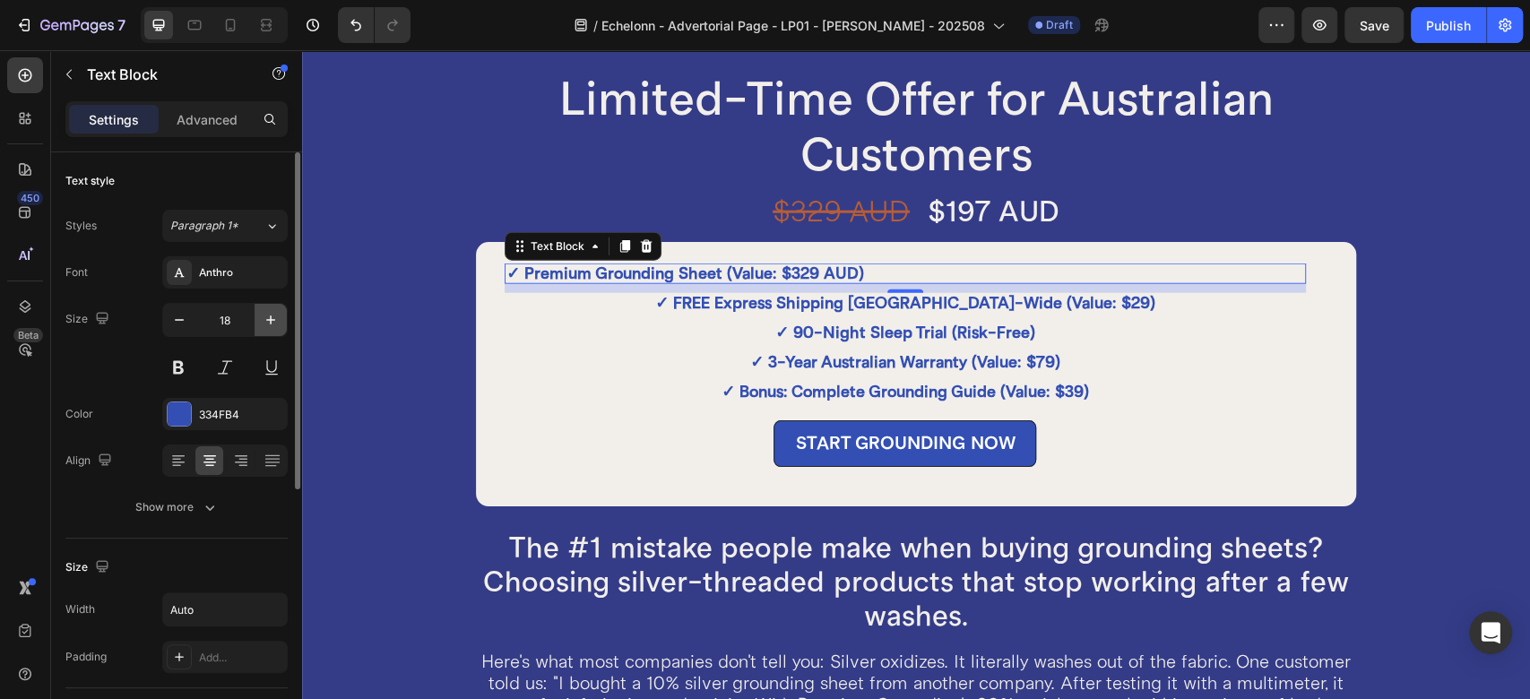
click at [271, 315] on icon "button" at bounding box center [271, 320] width 18 height 18
type input "20"
click at [203, 511] on icon "button" at bounding box center [210, 507] width 18 height 18
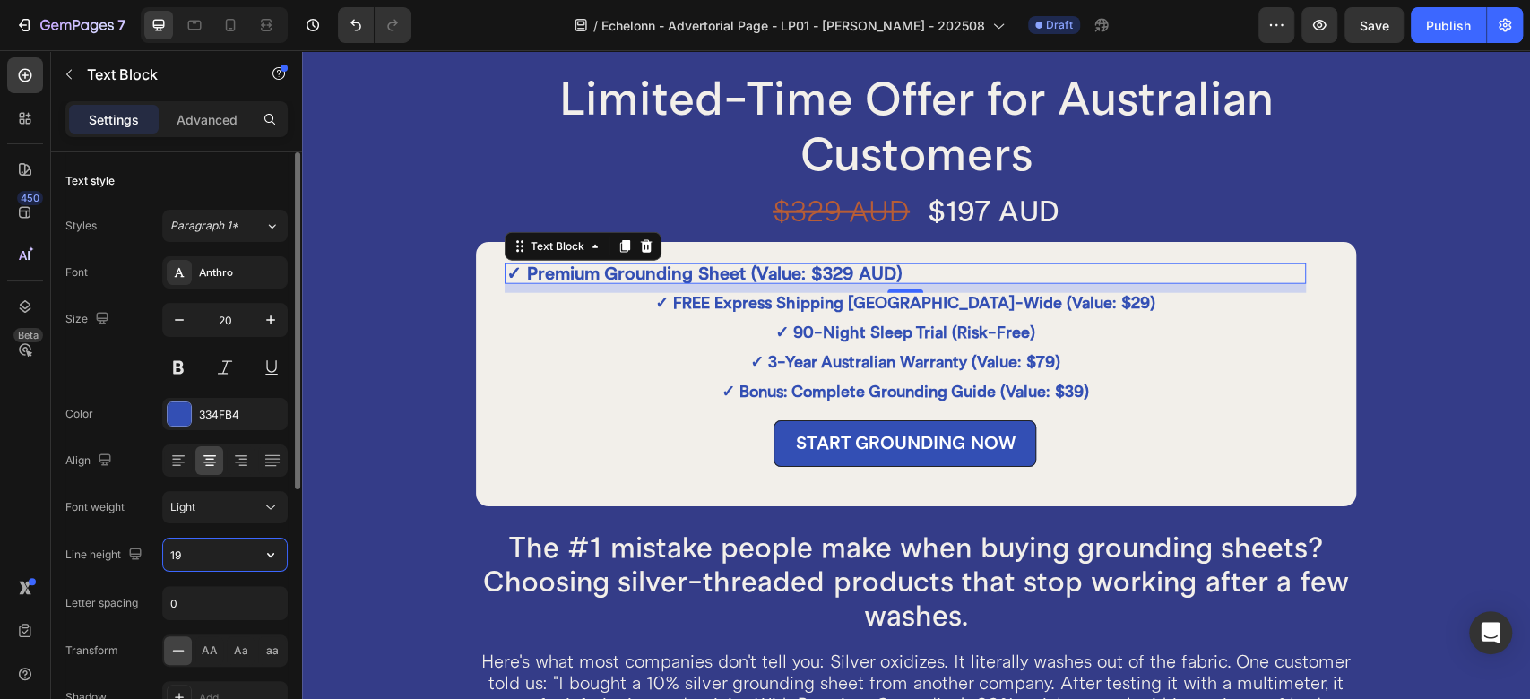
click at [201, 550] on input "19" at bounding box center [225, 555] width 124 height 32
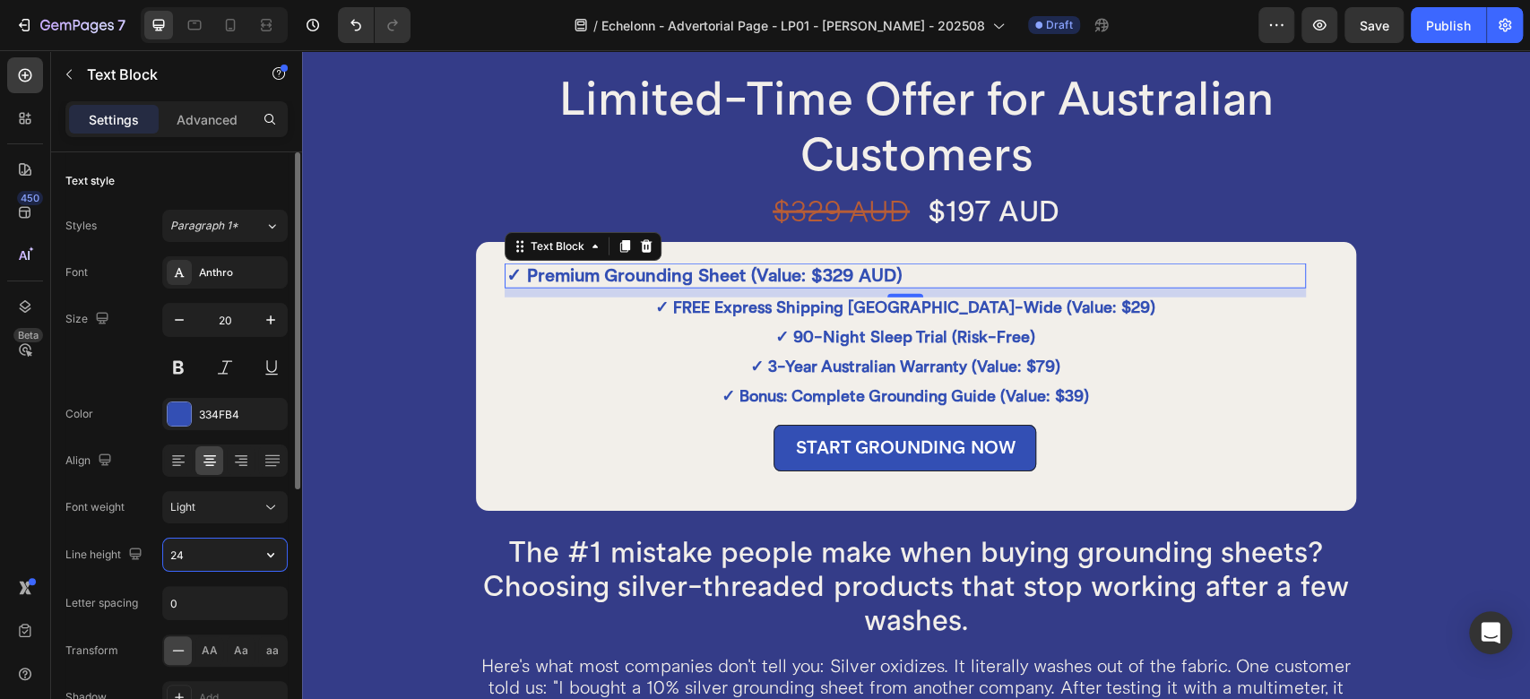
type input "24"
click at [115, 351] on div "Size 20" at bounding box center [176, 343] width 222 height 81
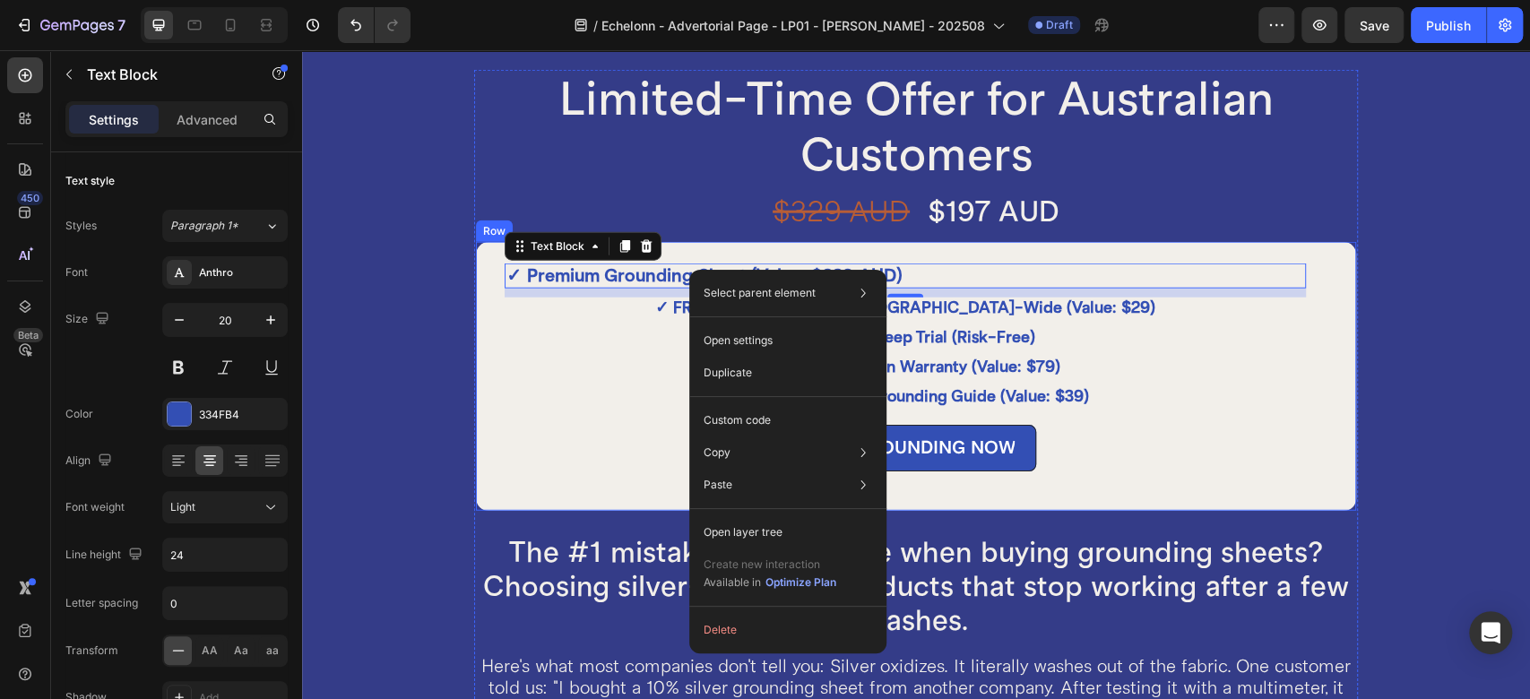
click at [492, 307] on div "✓ Premium Grounding Sheet (Value: $329 AUD) Text Block 10 ✓ FREE Express Shippi…" at bounding box center [916, 376] width 884 height 273
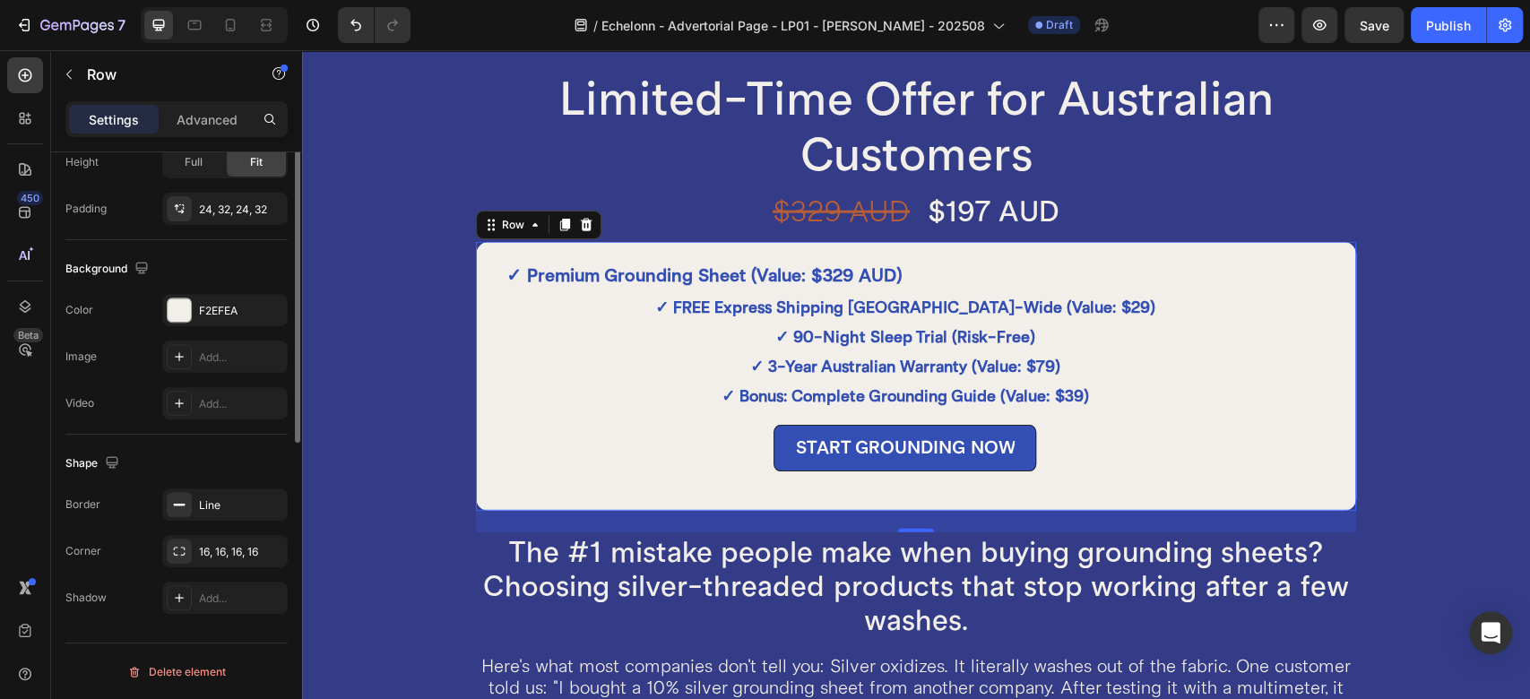
scroll to position [296, 0]
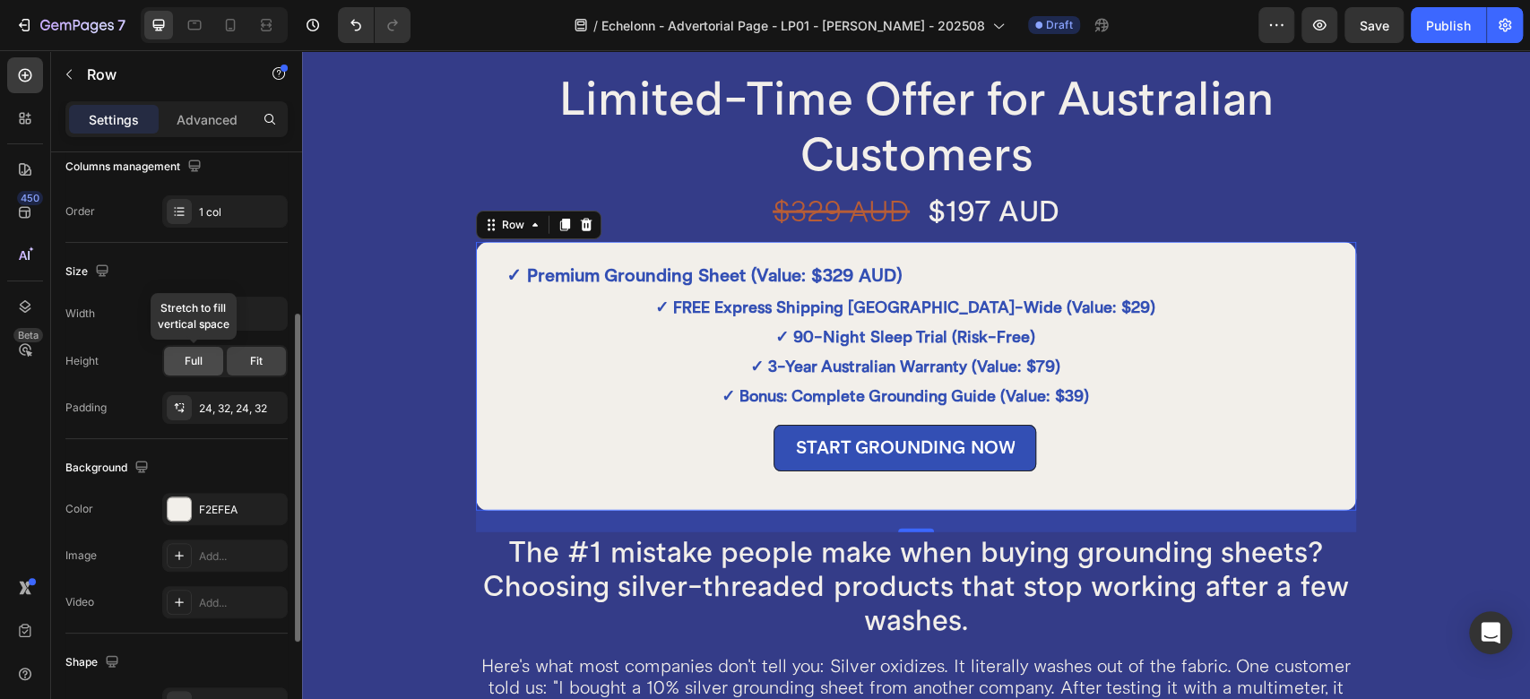
click at [182, 362] on div "Full" at bounding box center [193, 361] width 59 height 29
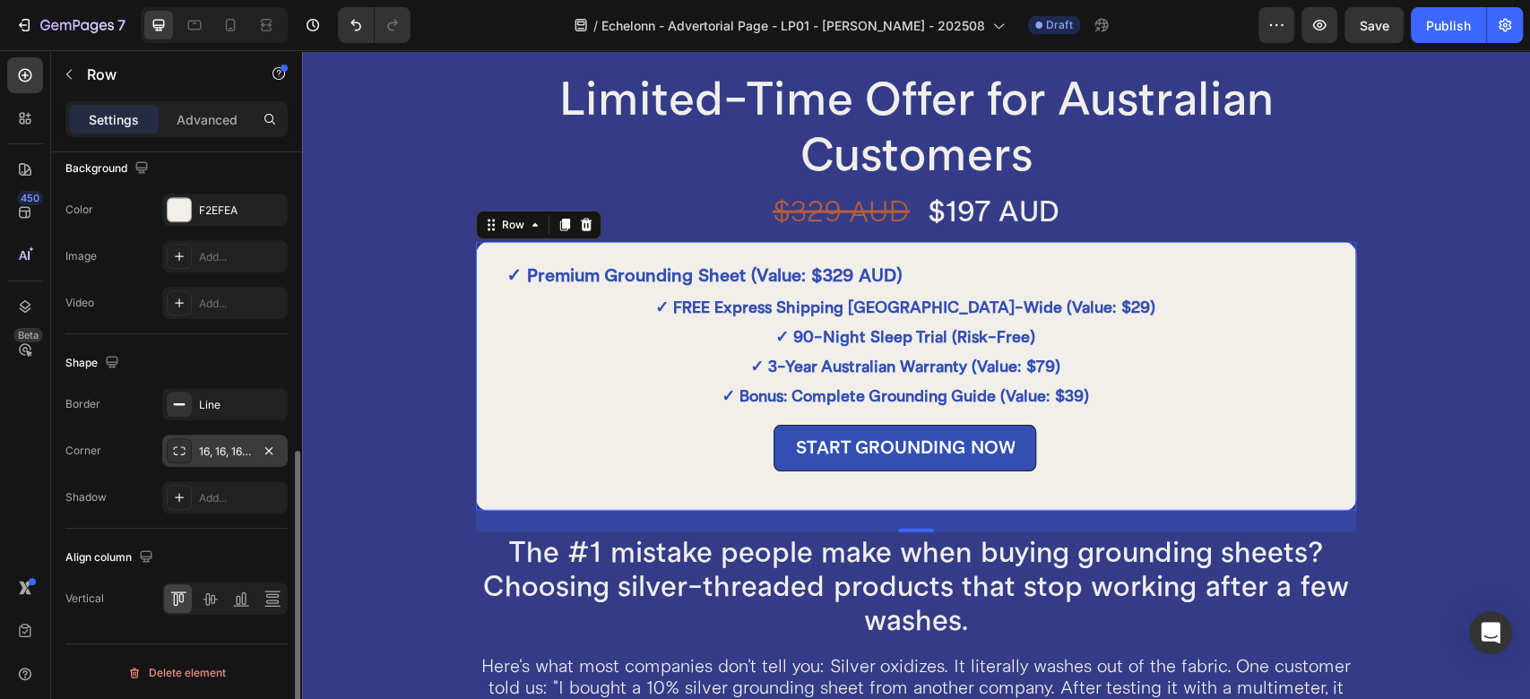
scroll to position [197, 0]
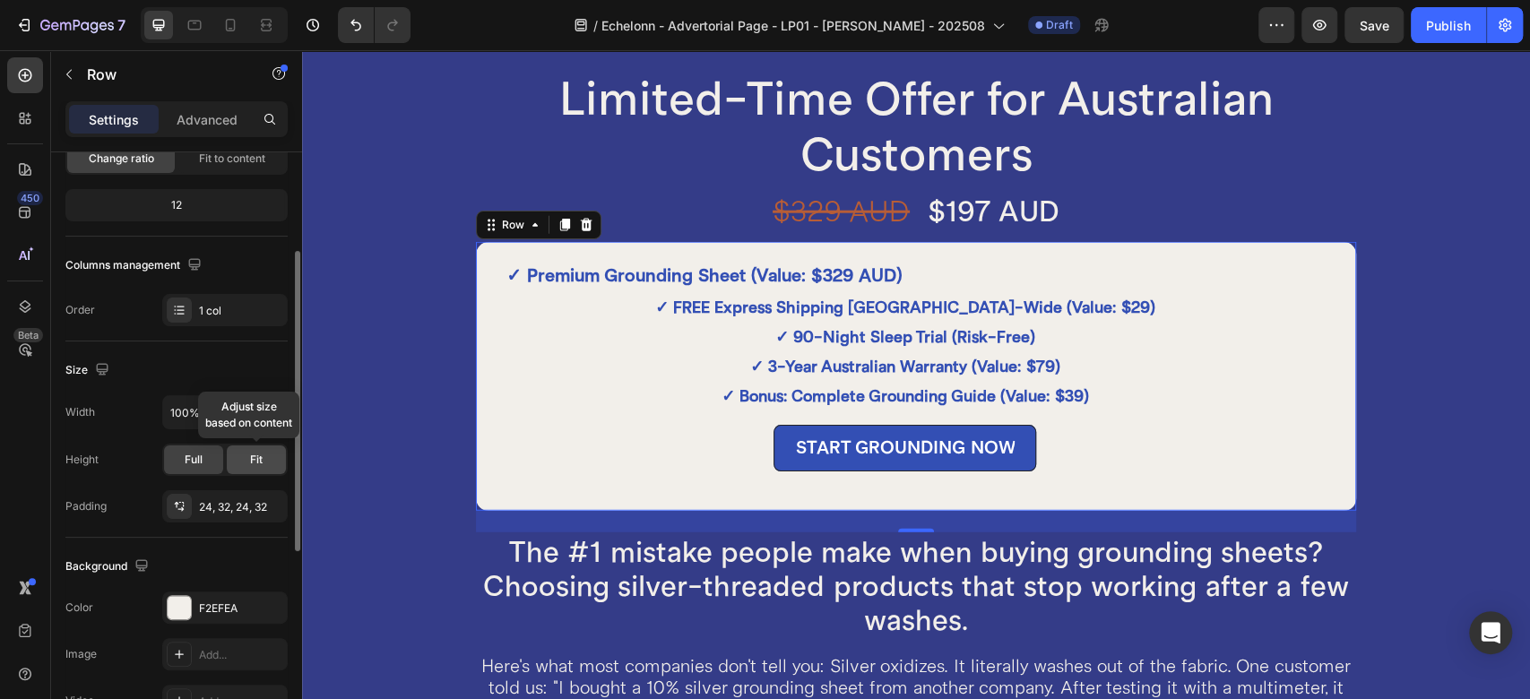
click at [247, 461] on div "Fit" at bounding box center [256, 460] width 59 height 29
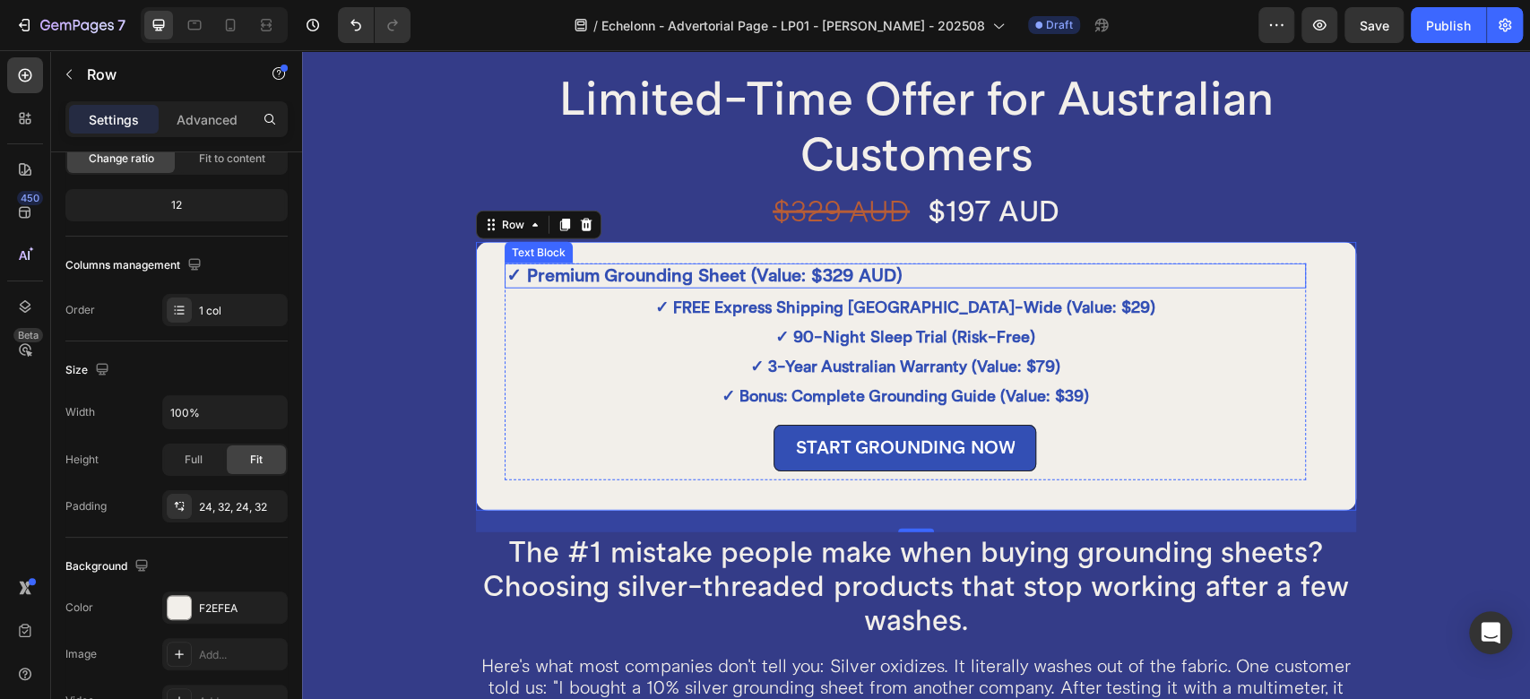
click at [803, 269] on strong "✓ Premium Grounding Sheet (Value: $329 AUD)" at bounding box center [705, 275] width 396 height 22
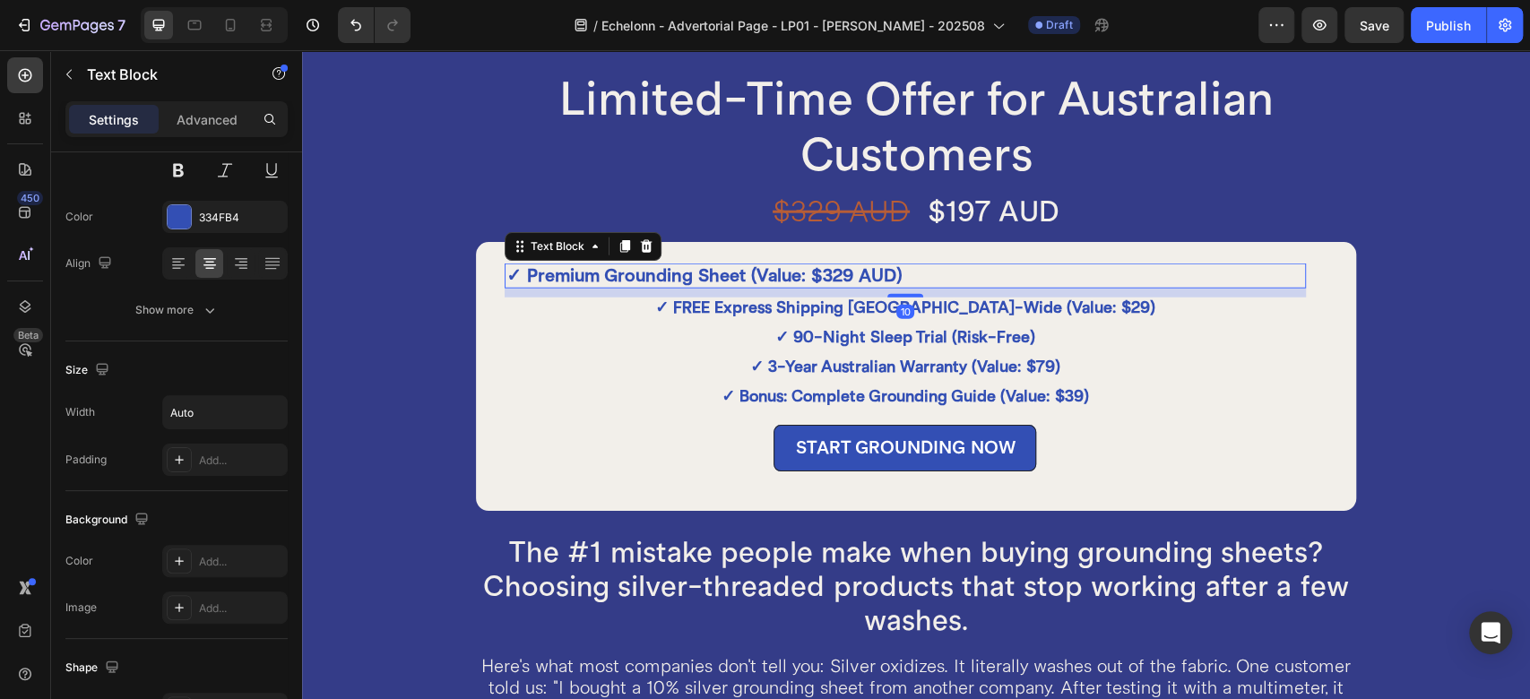
scroll to position [0, 0]
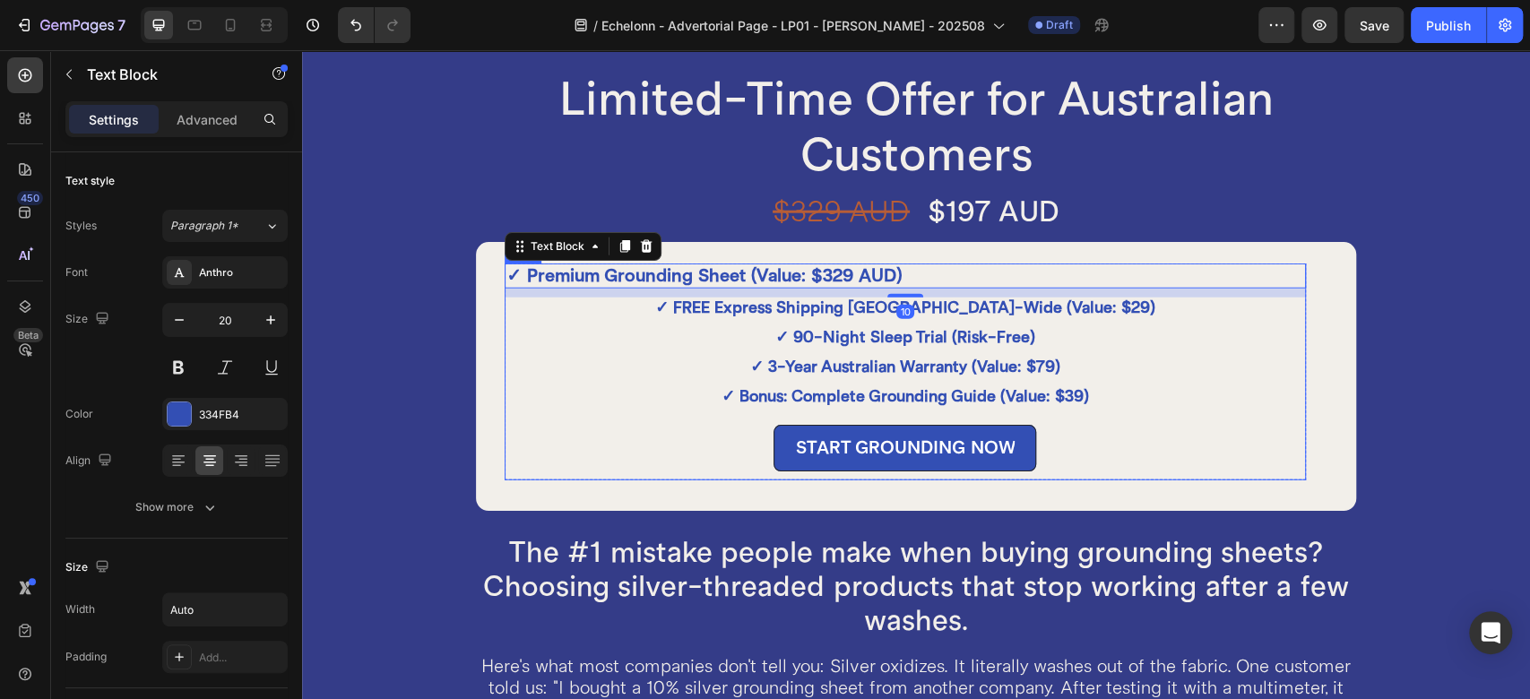
click at [508, 475] on div "START GROUNDING NOW Button" at bounding box center [905, 448] width 801 height 65
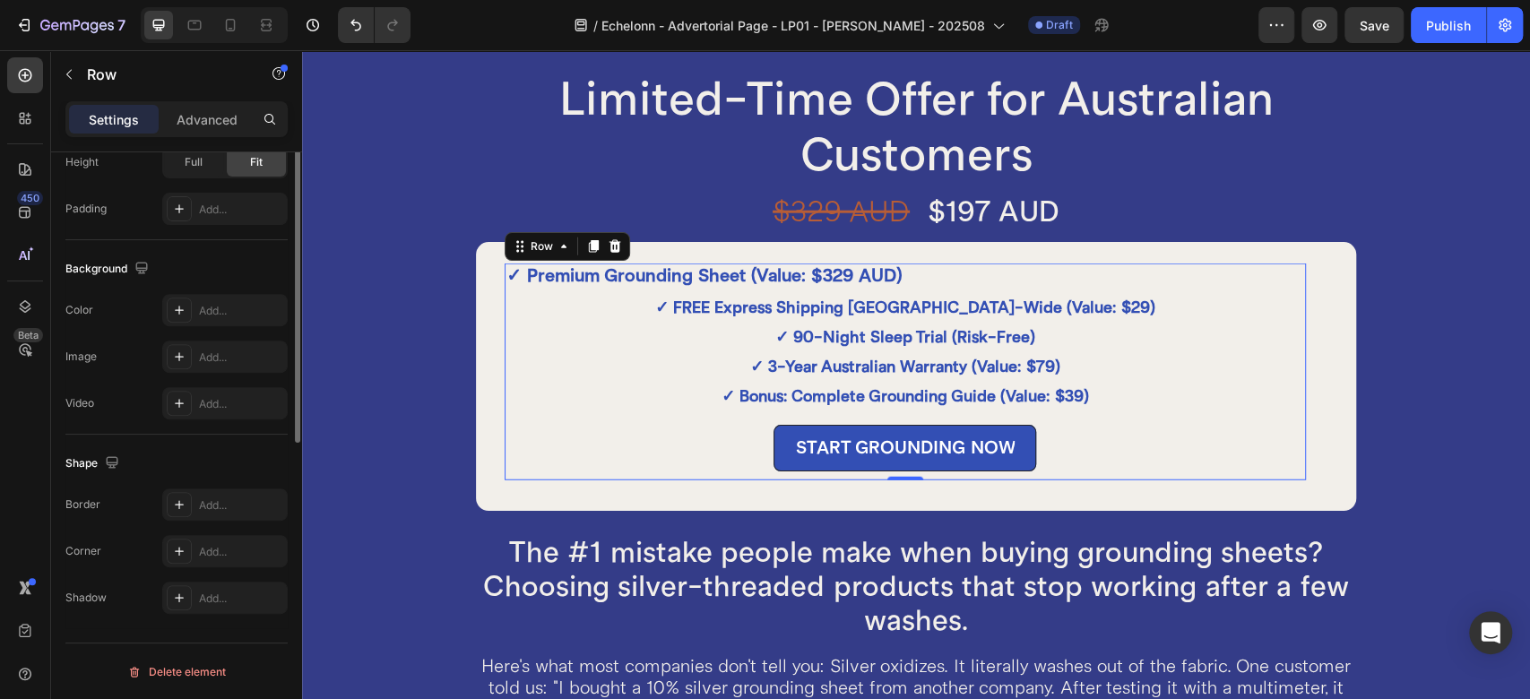
scroll to position [296, 0]
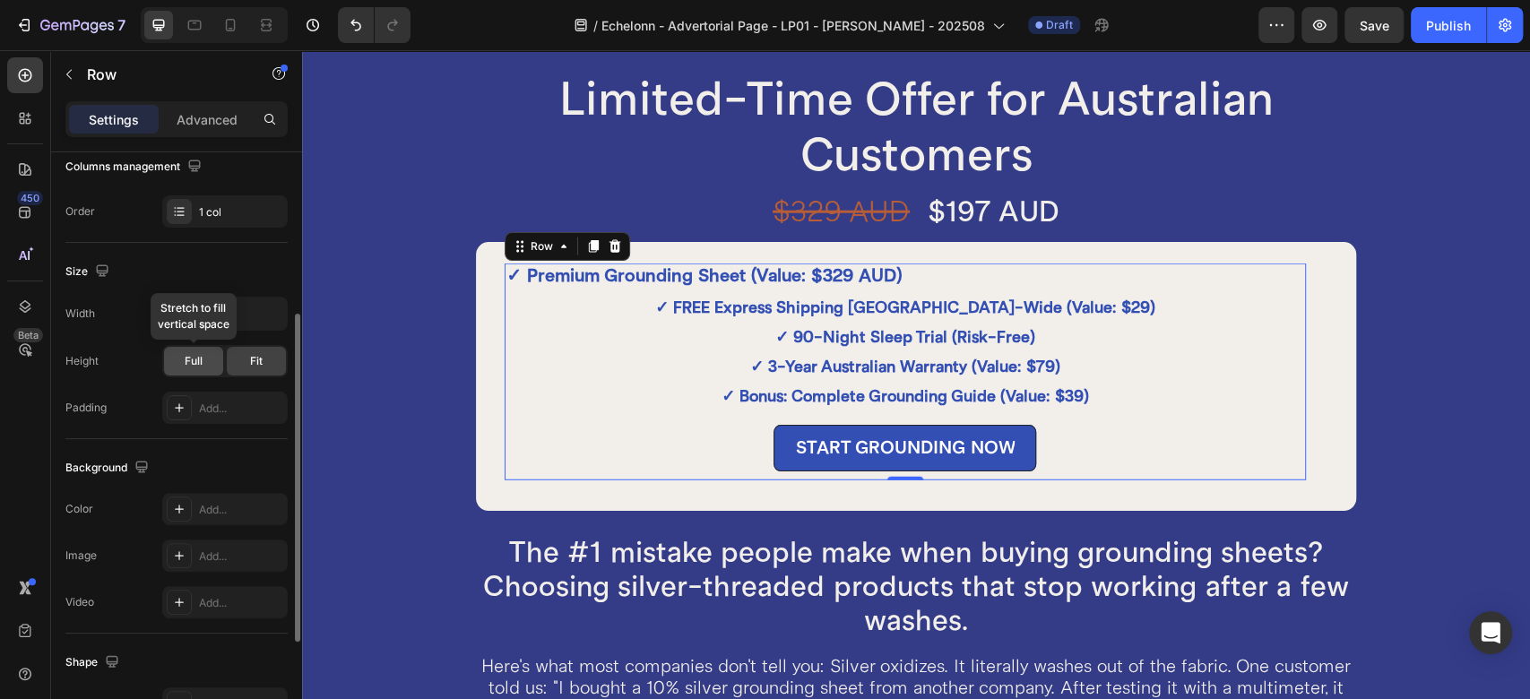
click at [194, 369] on div "Full" at bounding box center [193, 361] width 59 height 29
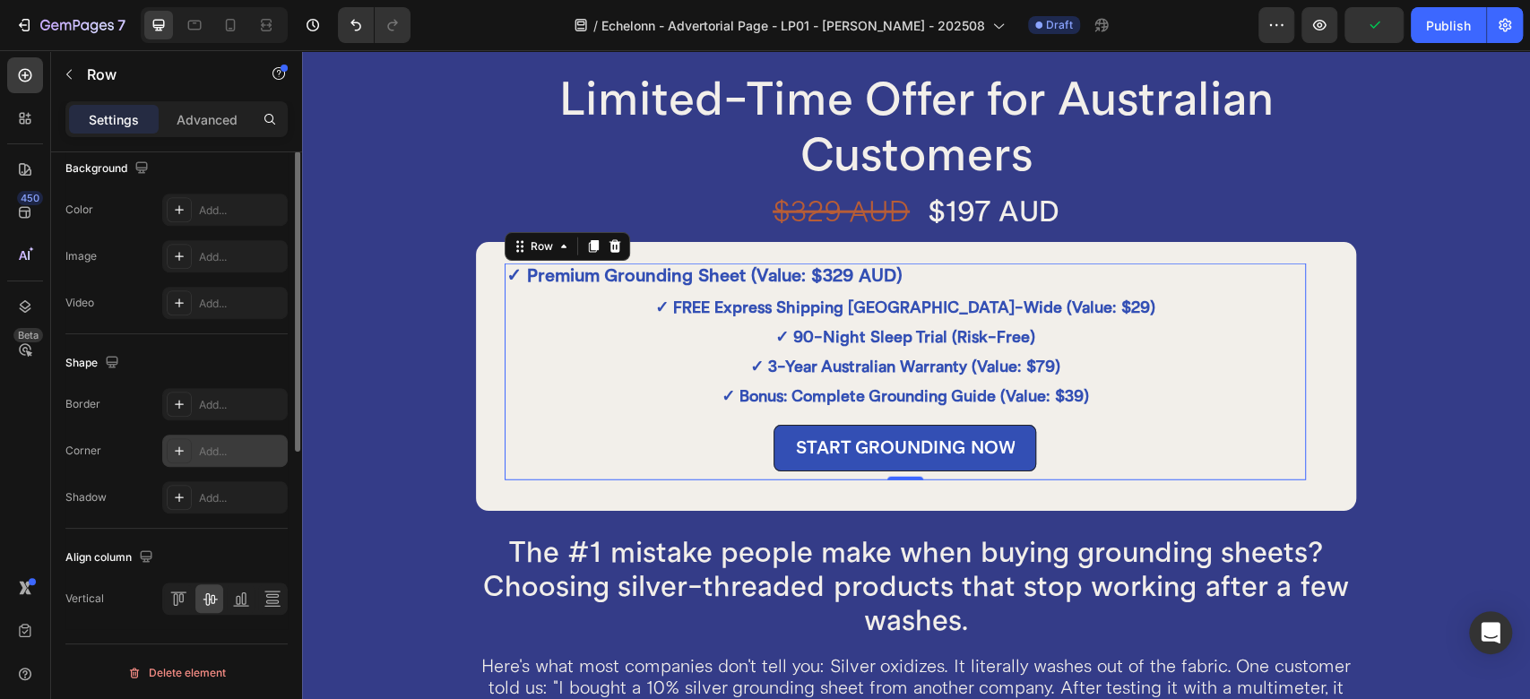
scroll to position [197, 0]
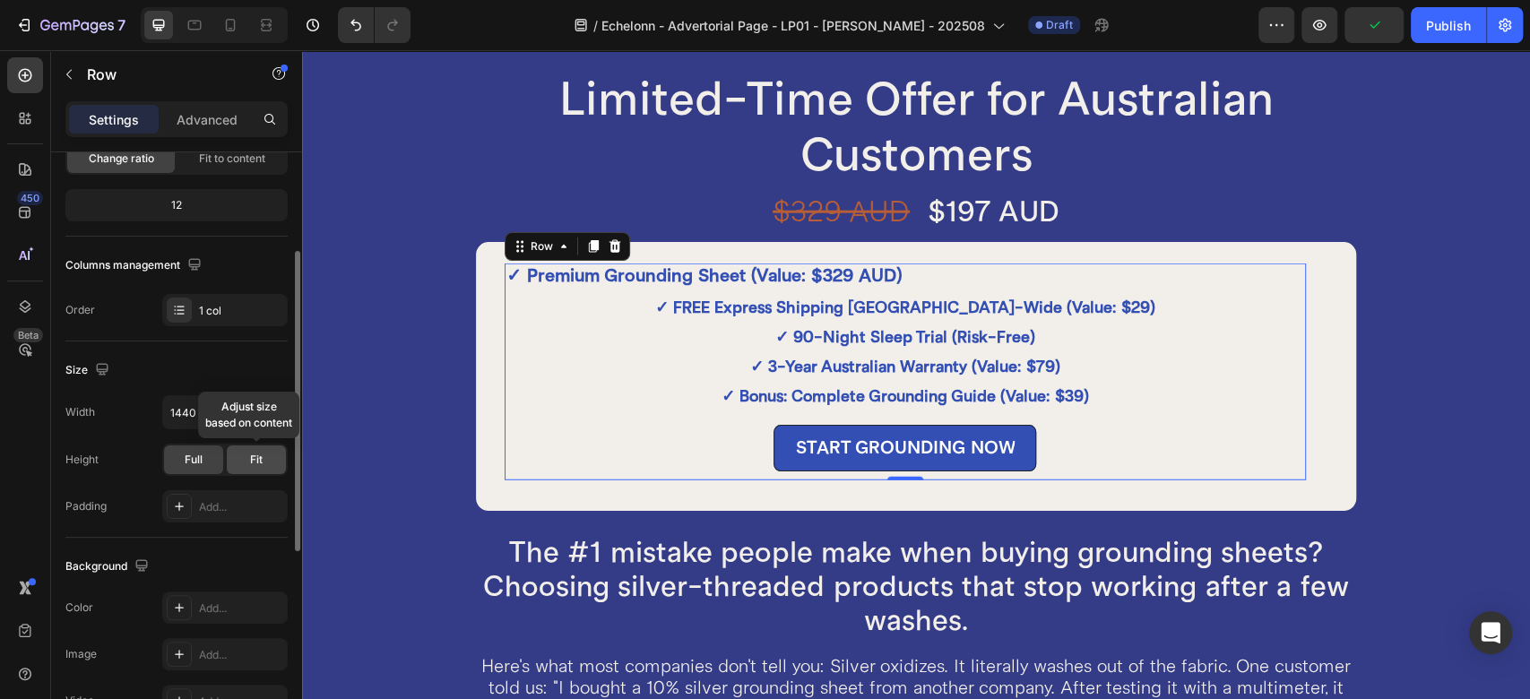
click at [253, 463] on span "Fit" at bounding box center [256, 460] width 13 height 16
click at [270, 409] on icon "button" at bounding box center [271, 412] width 18 height 18
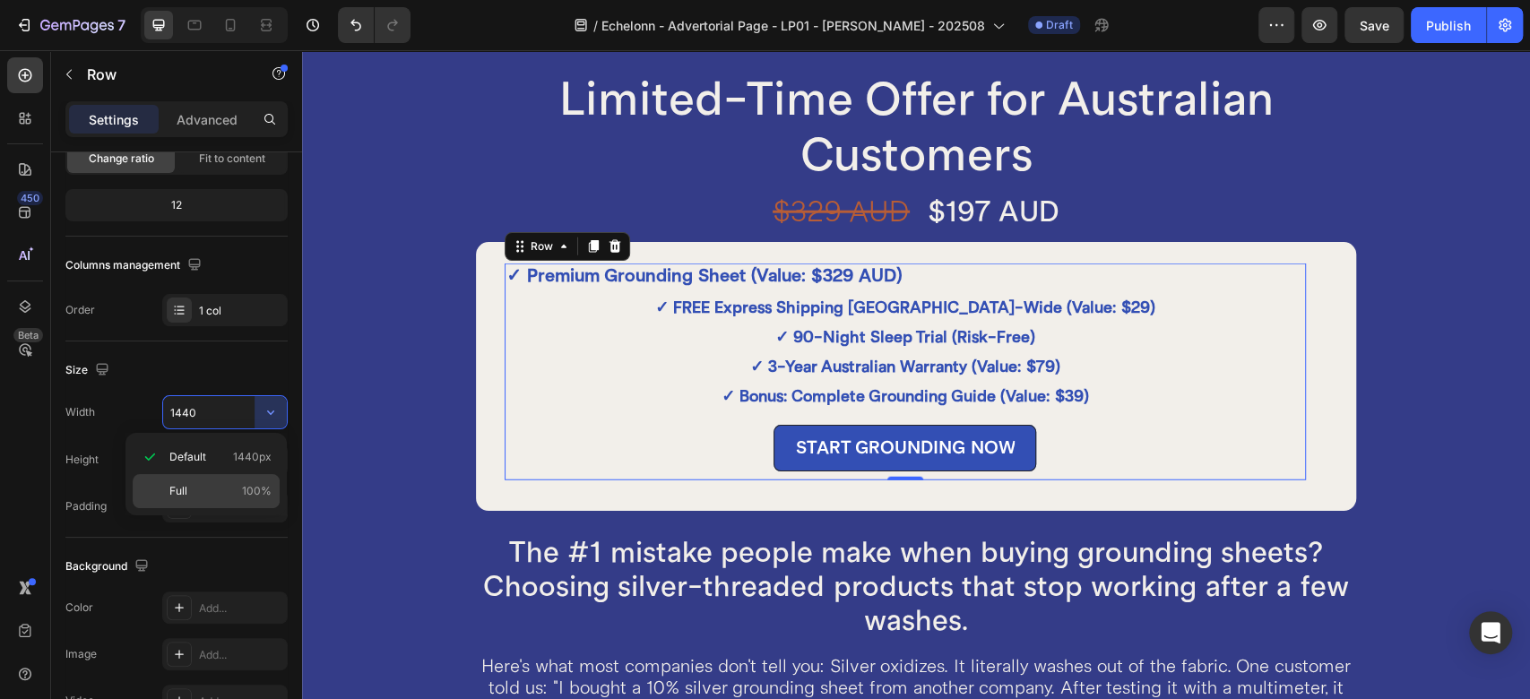
click at [219, 481] on div "Full 100%" at bounding box center [206, 491] width 147 height 34
type input "100%"
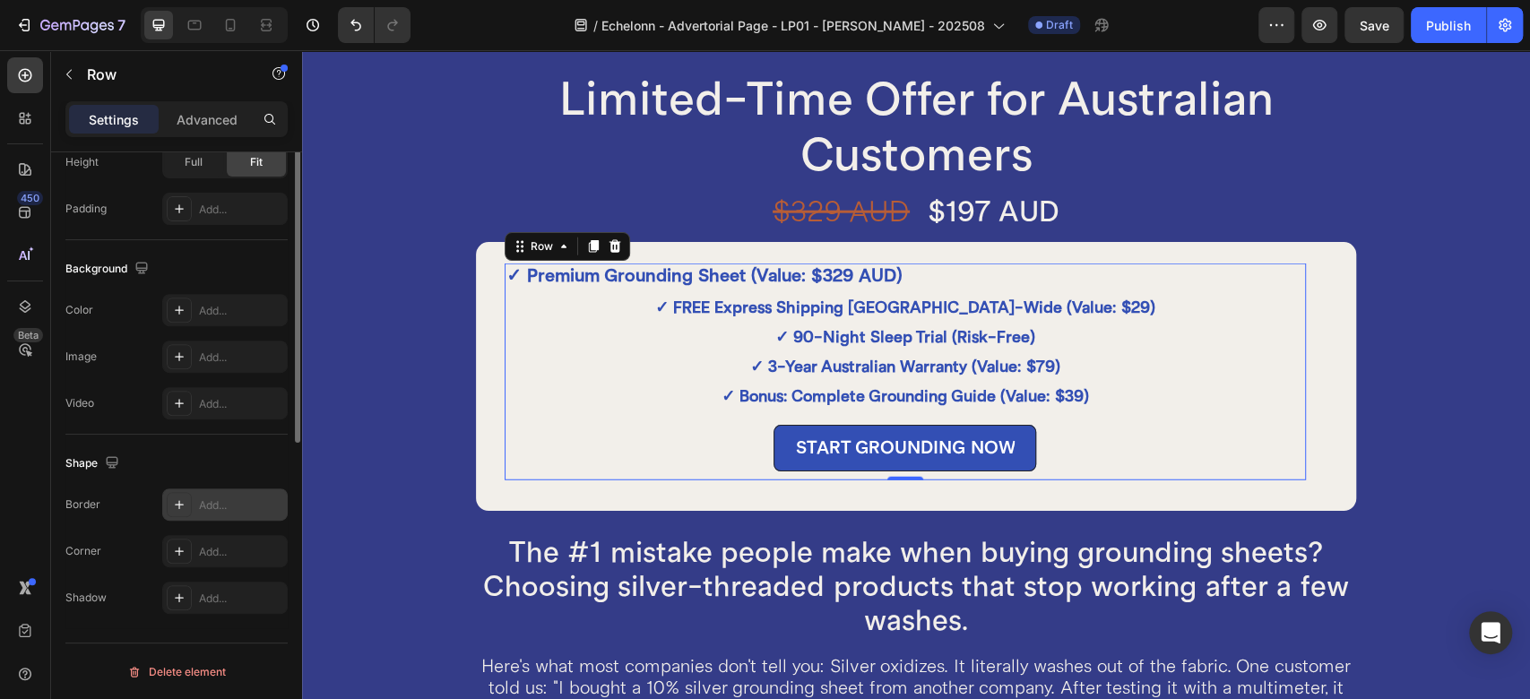
scroll to position [0, 0]
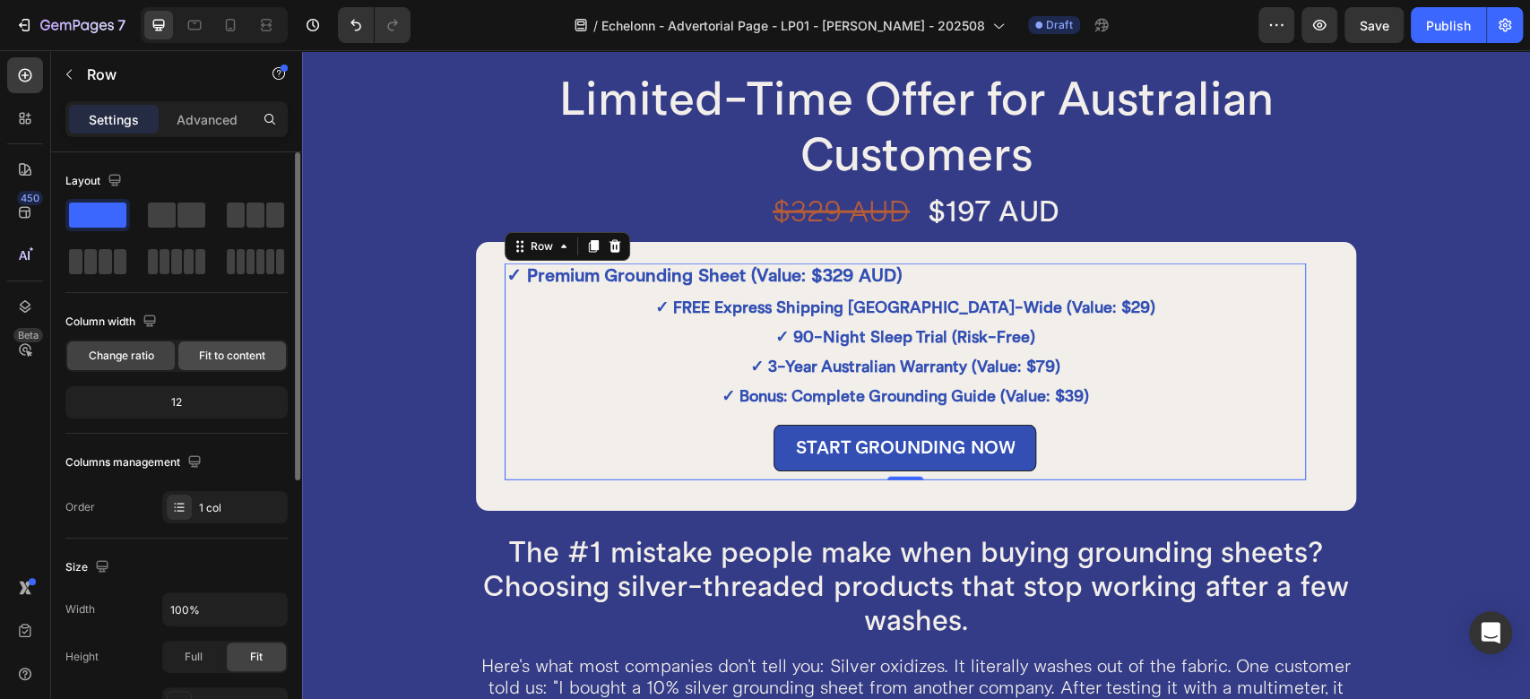
click at [210, 351] on span "Fit to content" at bounding box center [232, 356] width 66 height 16
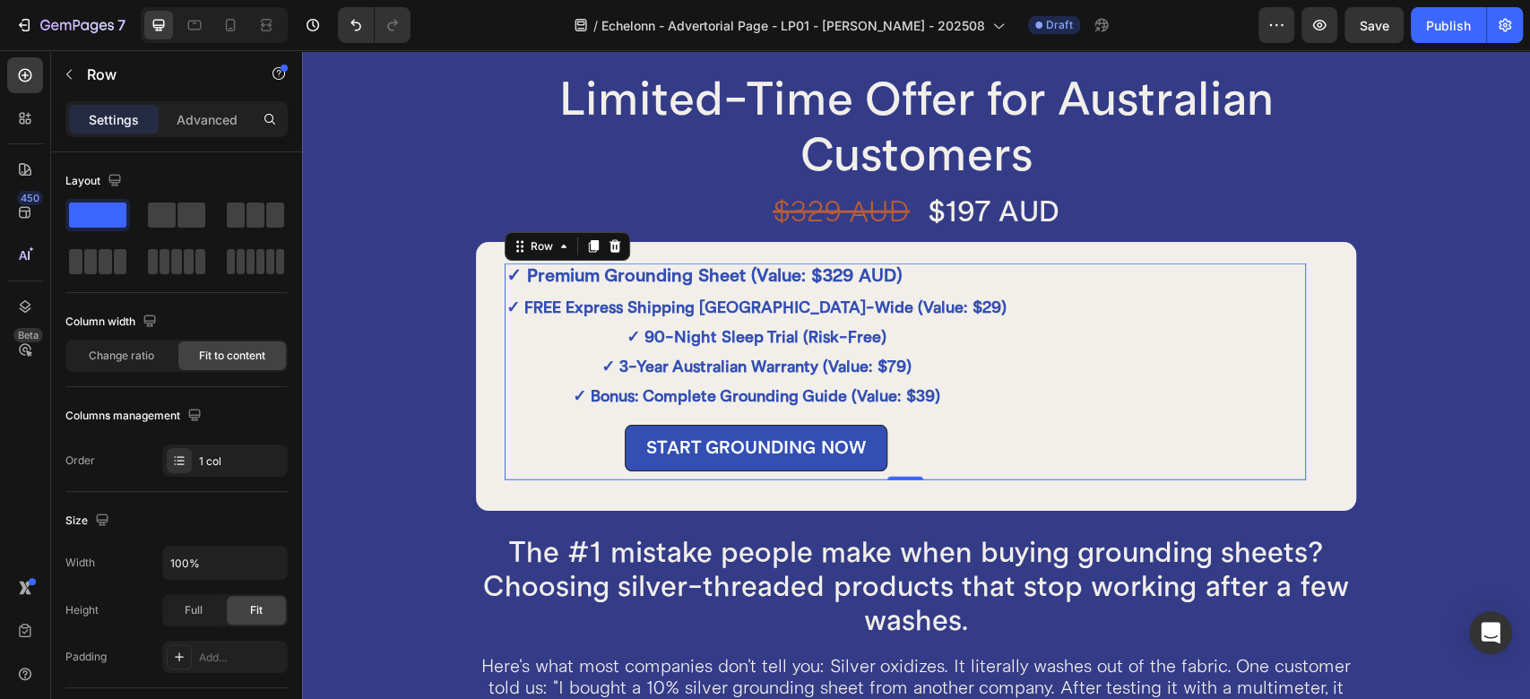
scroll to position [549, 0]
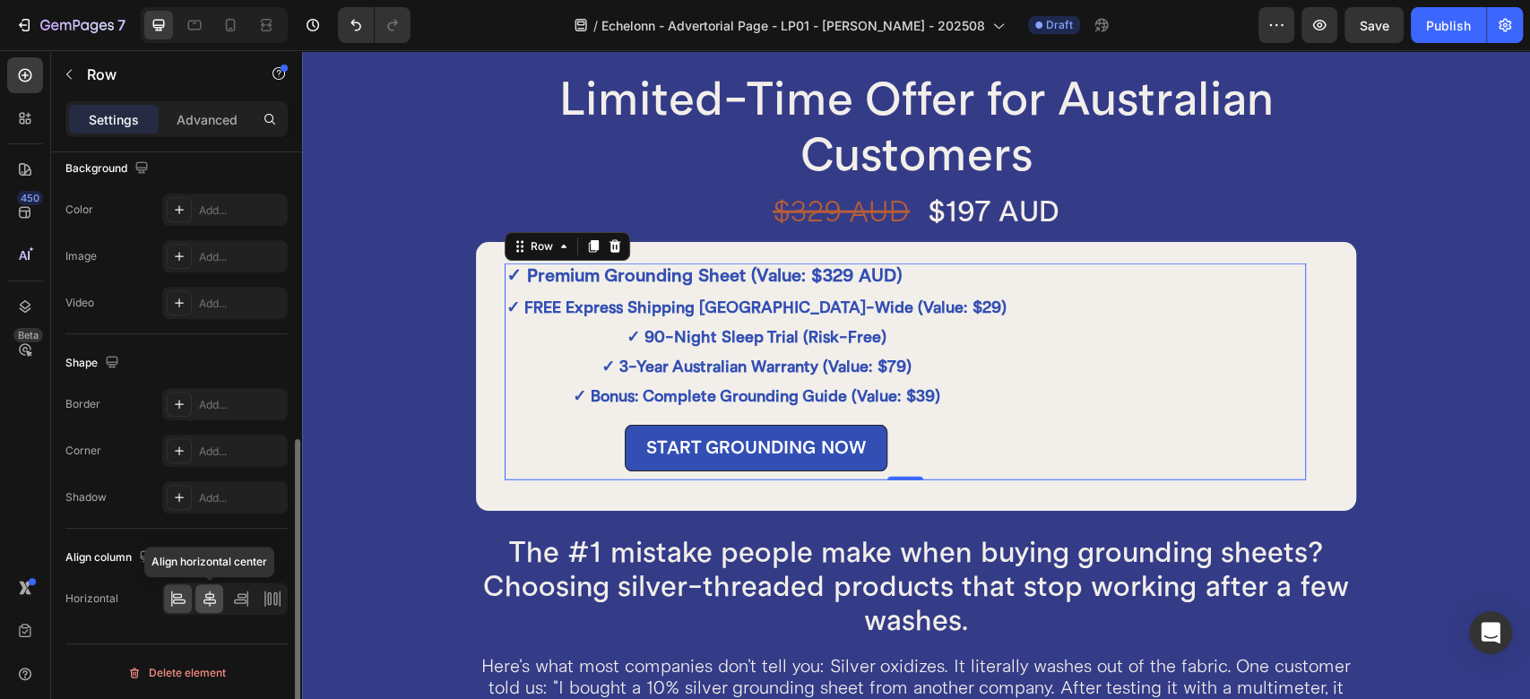
click at [207, 594] on icon at bounding box center [210, 599] width 18 height 18
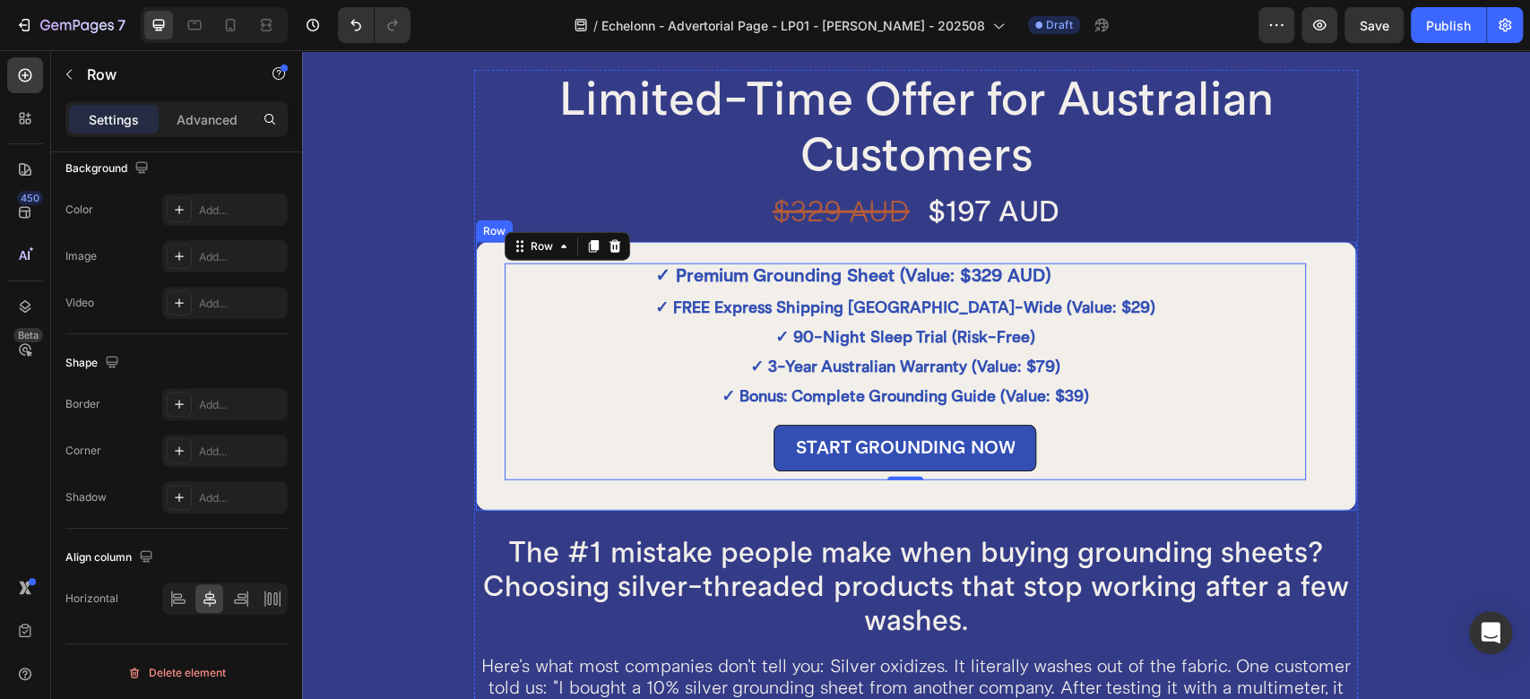
click at [474, 296] on div "✓ Premium Grounding Sheet (Value: $329 AUD) Text Block ✓ FREE Express Shipping …" at bounding box center [916, 376] width 884 height 273
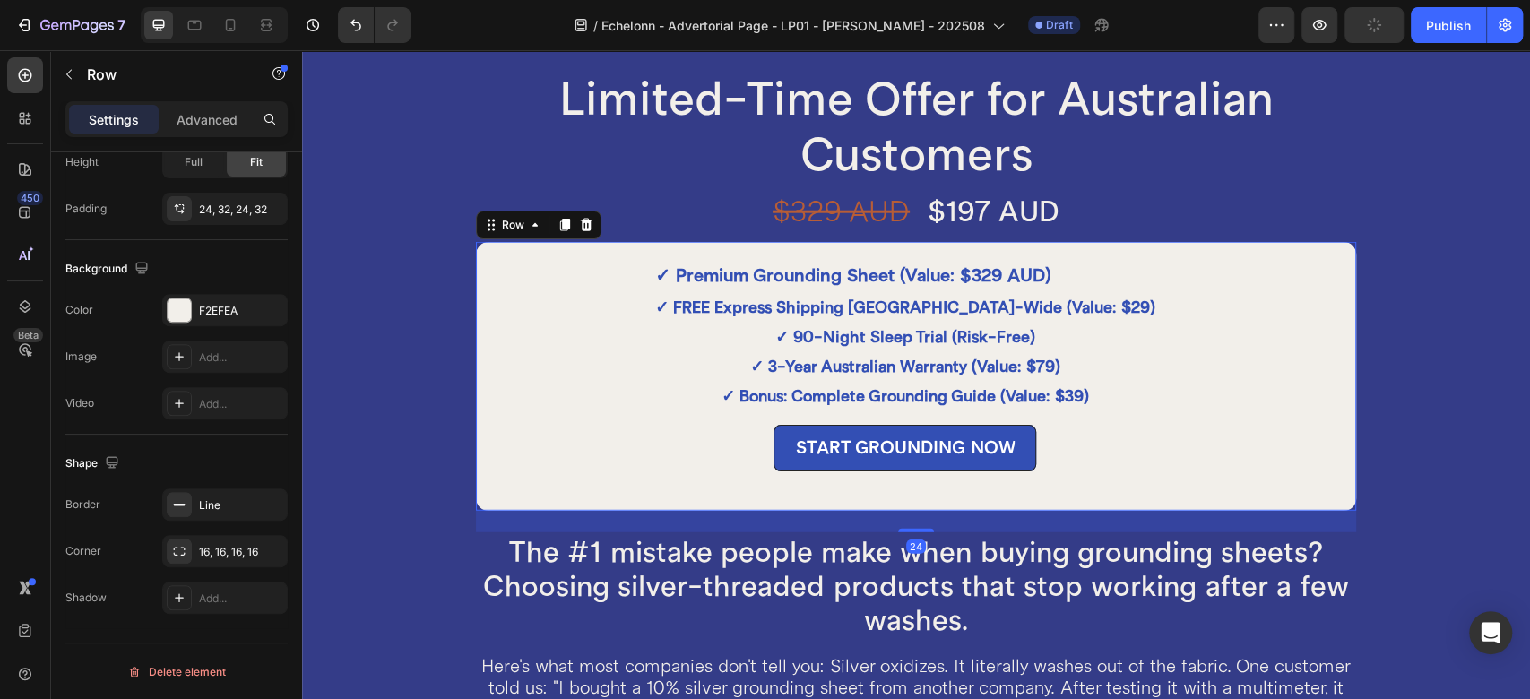
scroll to position [0, 0]
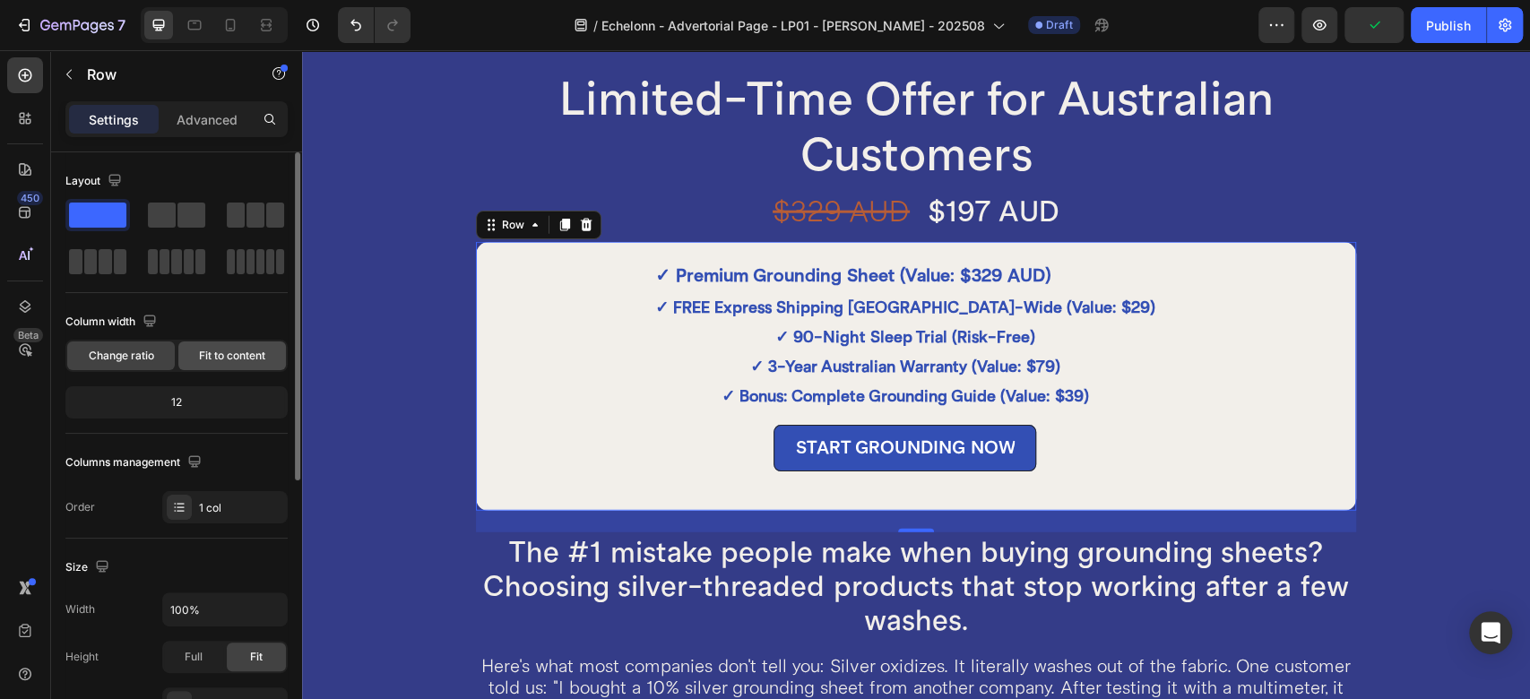
click at [215, 362] on span "Fit to content" at bounding box center [232, 356] width 66 height 16
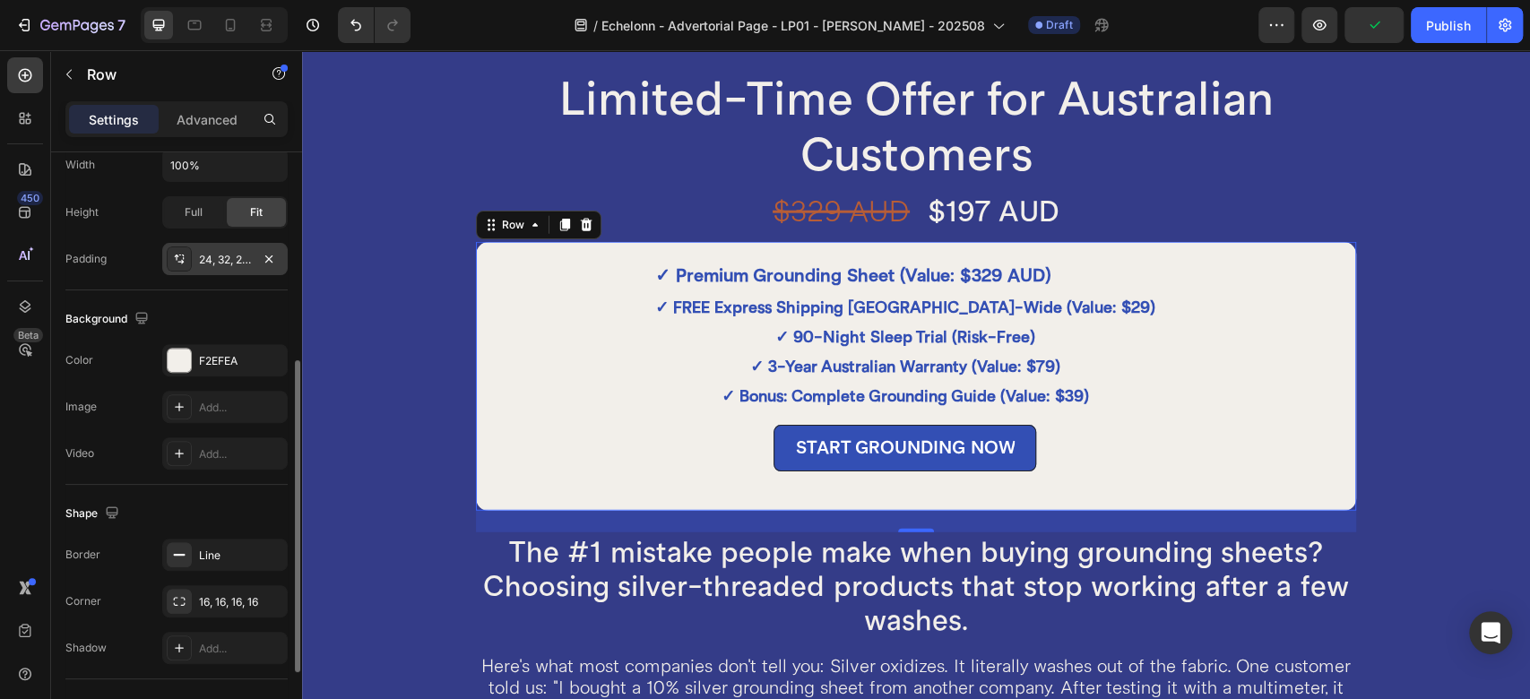
scroll to position [199, 0]
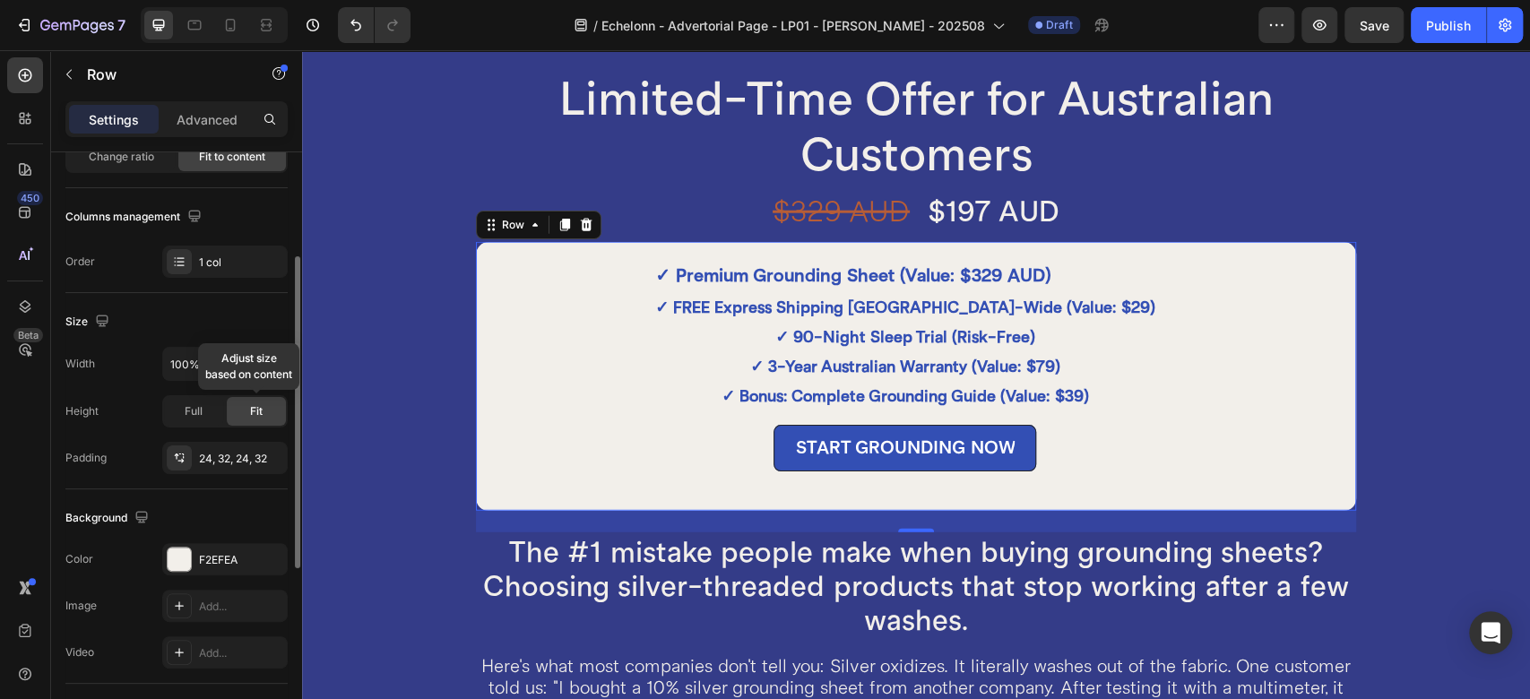
click at [244, 414] on div "Fit" at bounding box center [256, 411] width 59 height 29
click at [271, 359] on icon "button" at bounding box center [271, 364] width 18 height 18
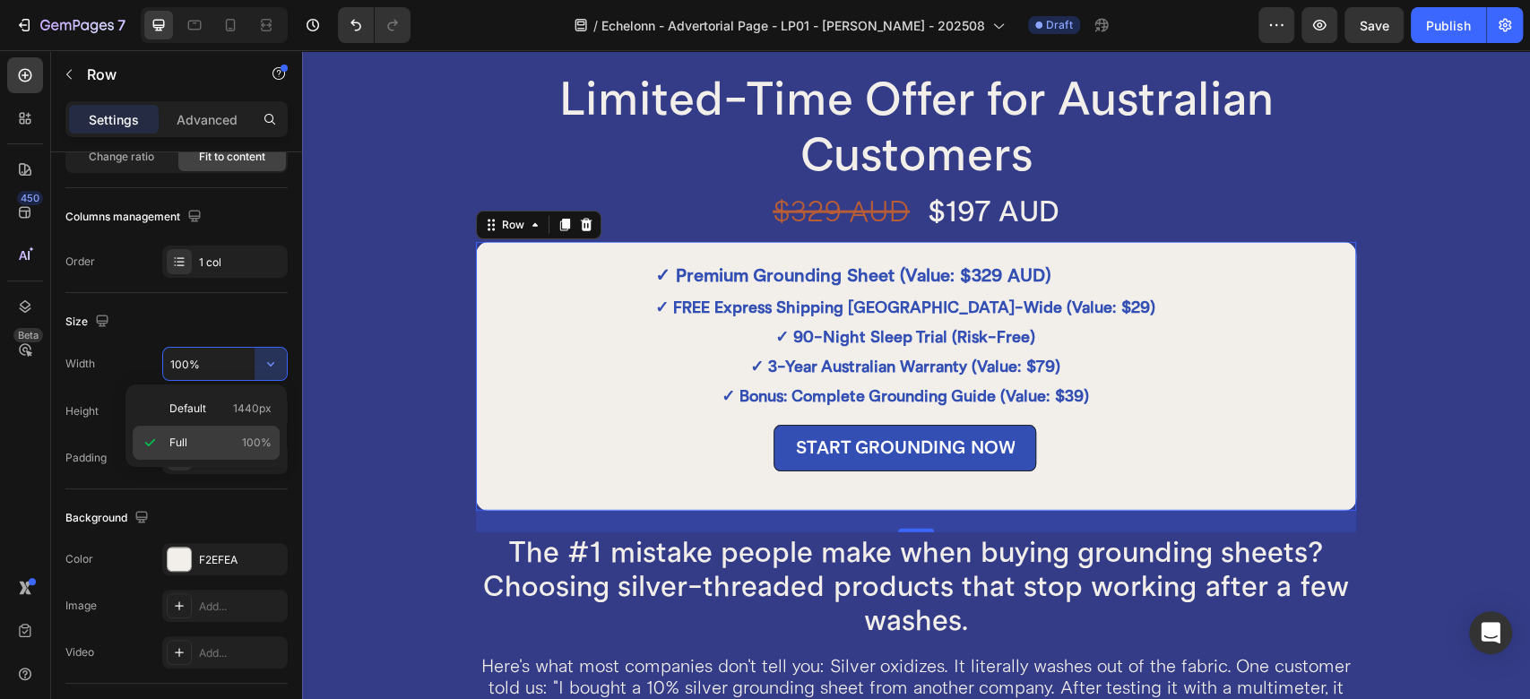
click at [219, 442] on p "Full 100%" at bounding box center [220, 443] width 102 height 16
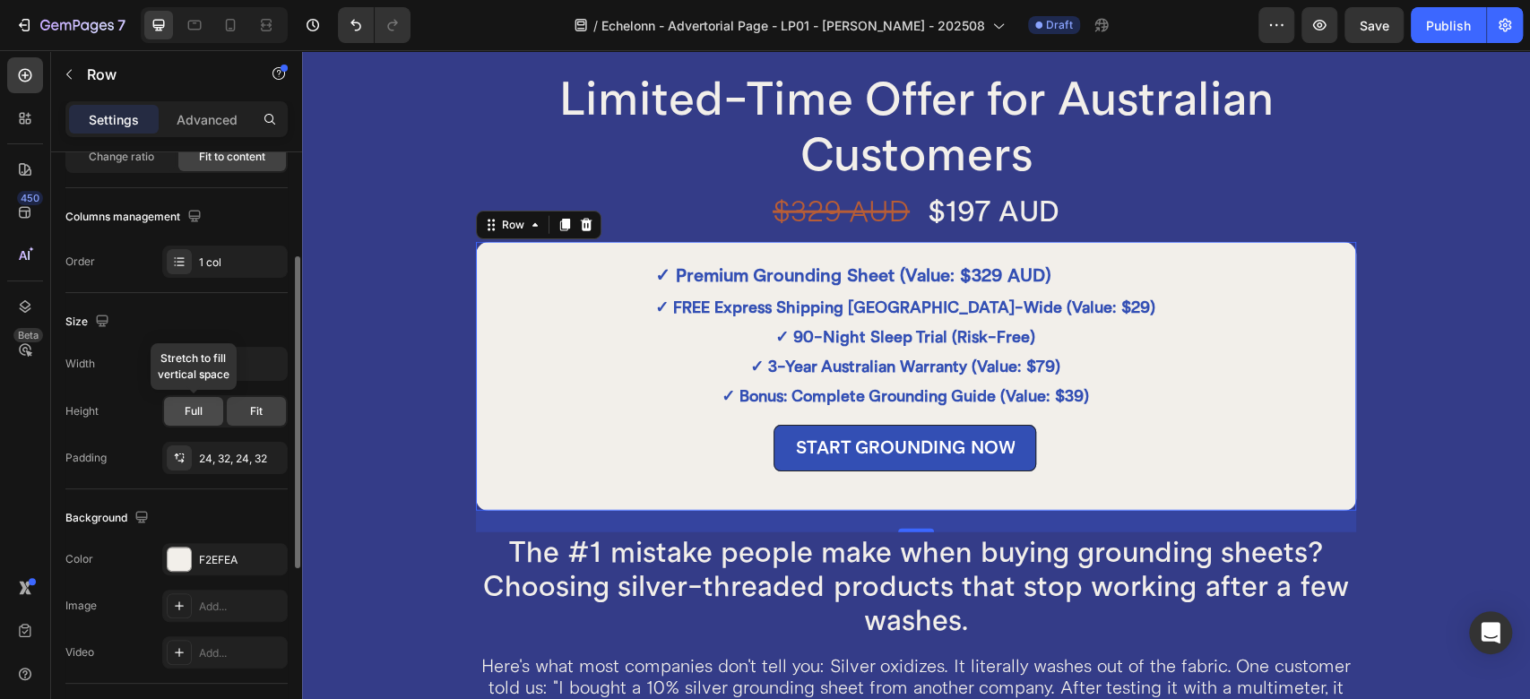
click at [215, 412] on div "Full" at bounding box center [193, 411] width 59 height 29
click at [259, 413] on span "Fit" at bounding box center [256, 411] width 13 height 16
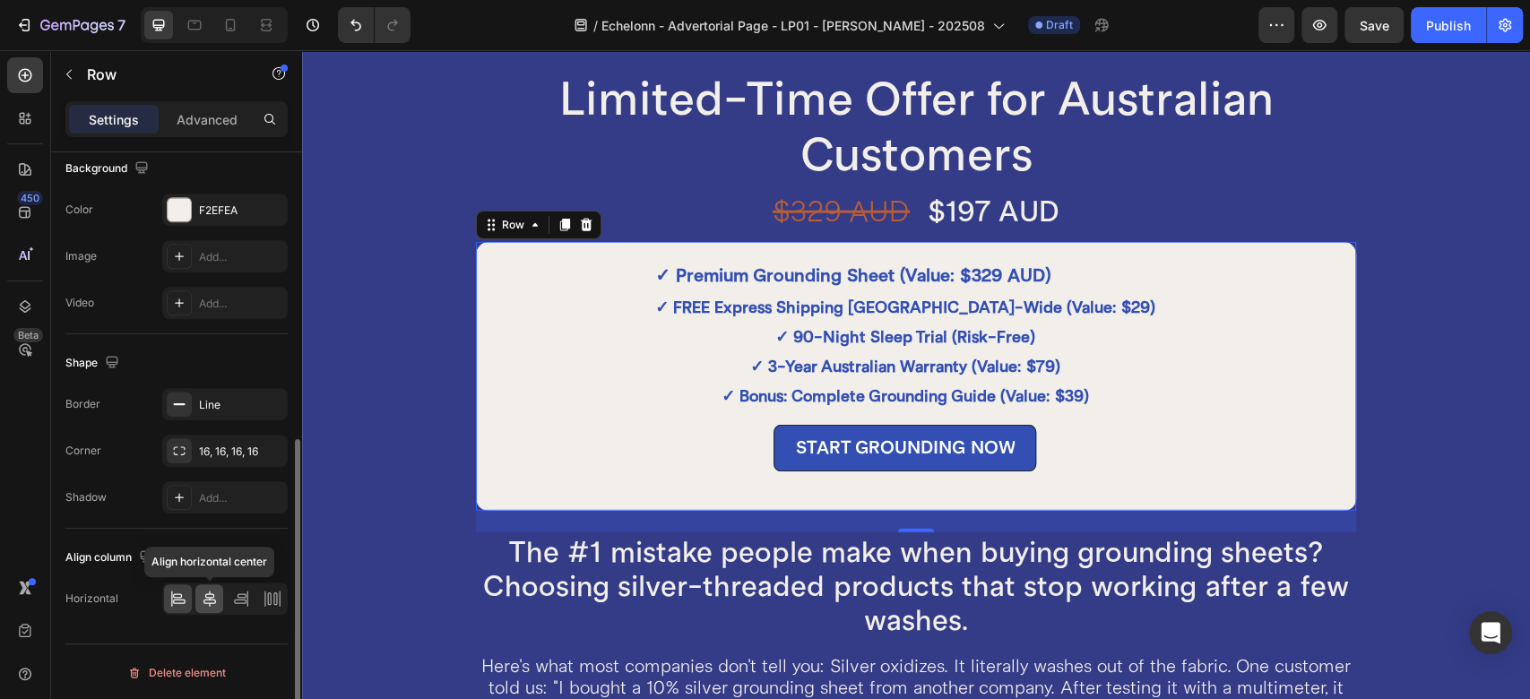
click at [208, 591] on icon at bounding box center [209, 599] width 13 height 16
click at [492, 305] on div "✓ Premium Grounding Sheet (Value: $329 AUD) Text Block ✓ FREE Express Shipping …" at bounding box center [916, 376] width 884 height 273
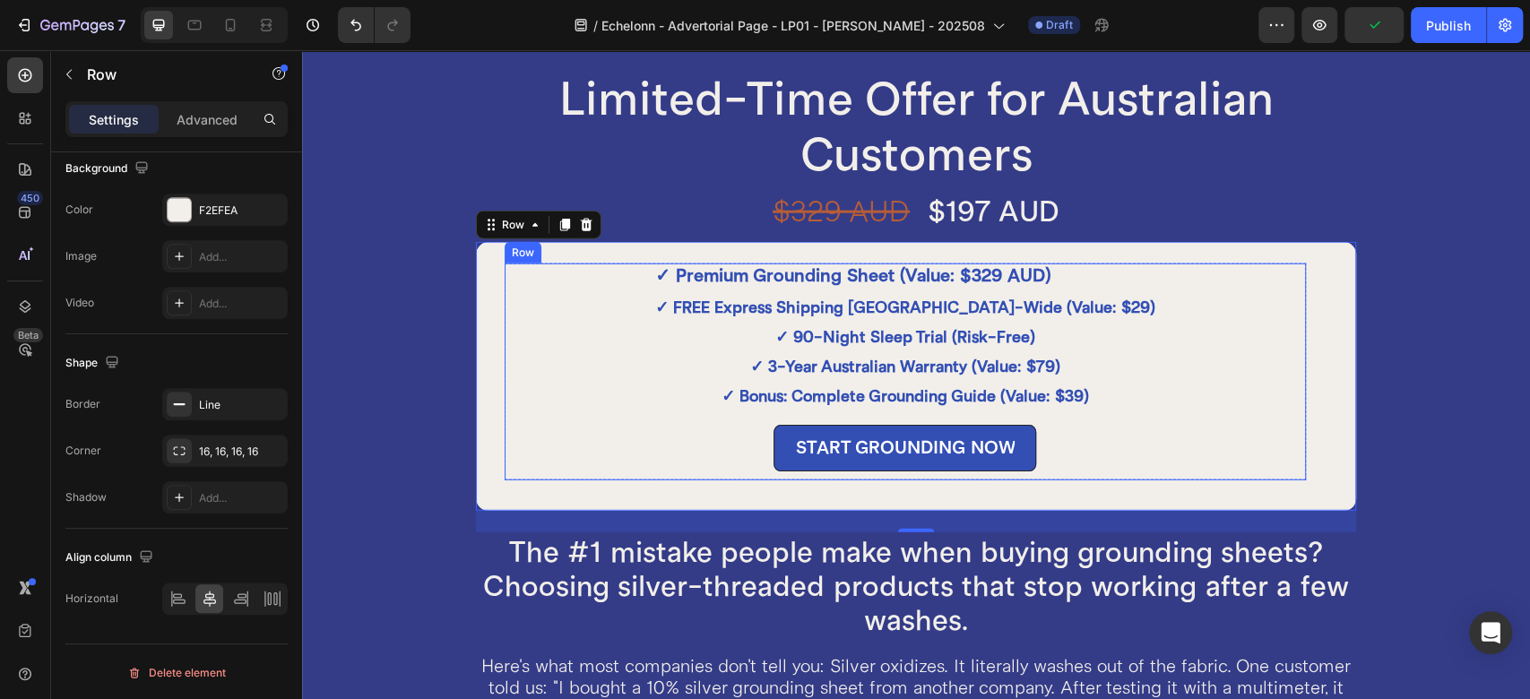
click at [577, 311] on div "✓ Premium Grounding Sheet (Value: $329 AUD) Text Block ✓ FREE Express Shipping …" at bounding box center [905, 372] width 801 height 217
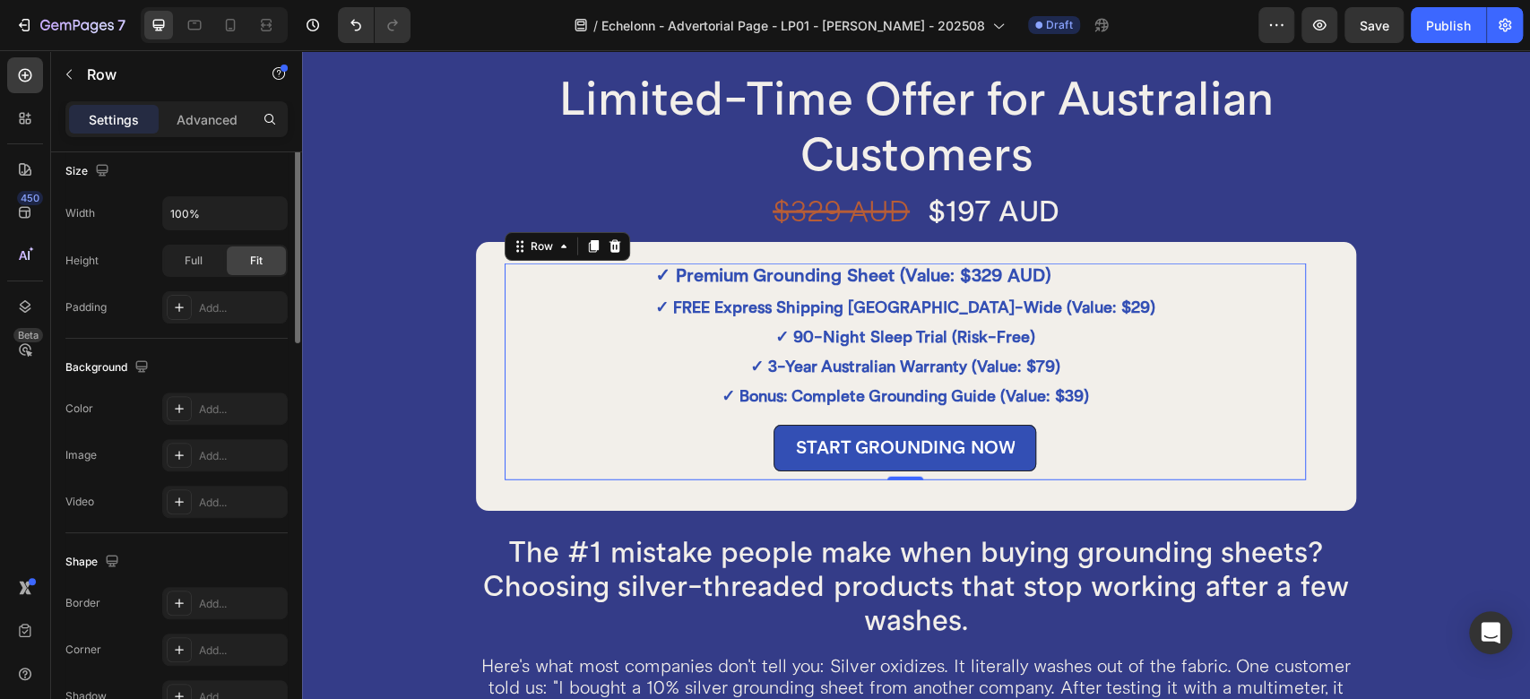
scroll to position [151, 0]
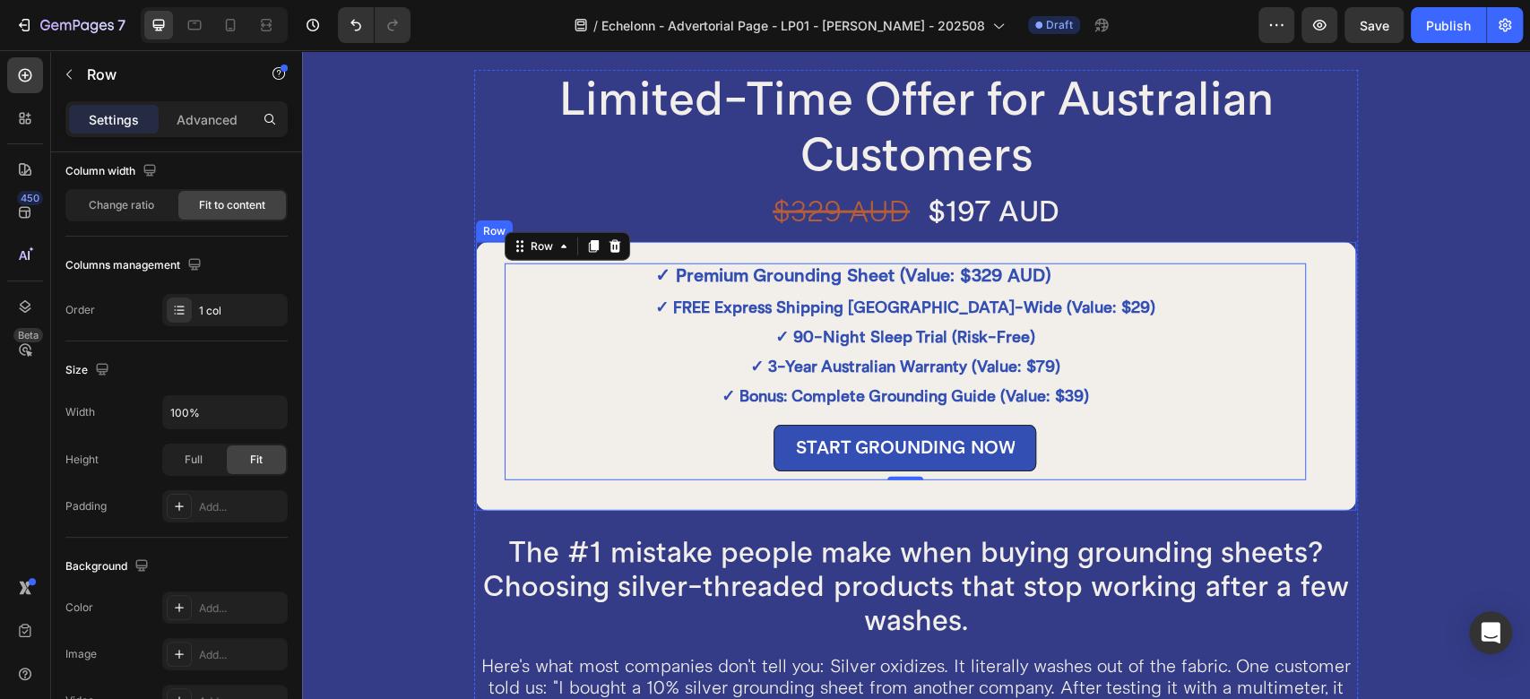
click at [474, 285] on div "✓ Premium Grounding Sheet (Value: $329 AUD) Text Block ✓ FREE Express Shipping …" at bounding box center [916, 376] width 884 height 273
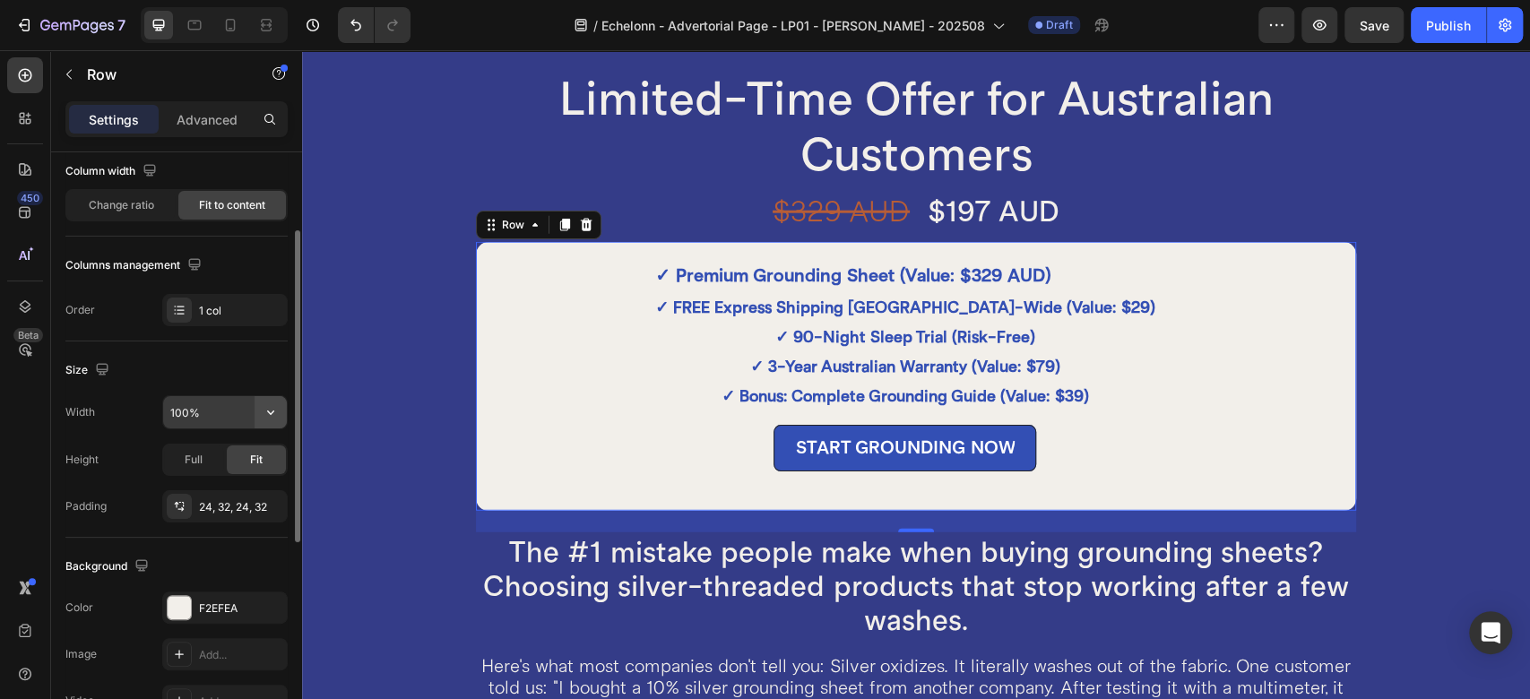
click at [270, 420] on icon "button" at bounding box center [271, 412] width 18 height 18
click at [246, 369] on div "Size" at bounding box center [176, 370] width 222 height 29
click at [141, 204] on span "Change ratio" at bounding box center [121, 205] width 65 height 16
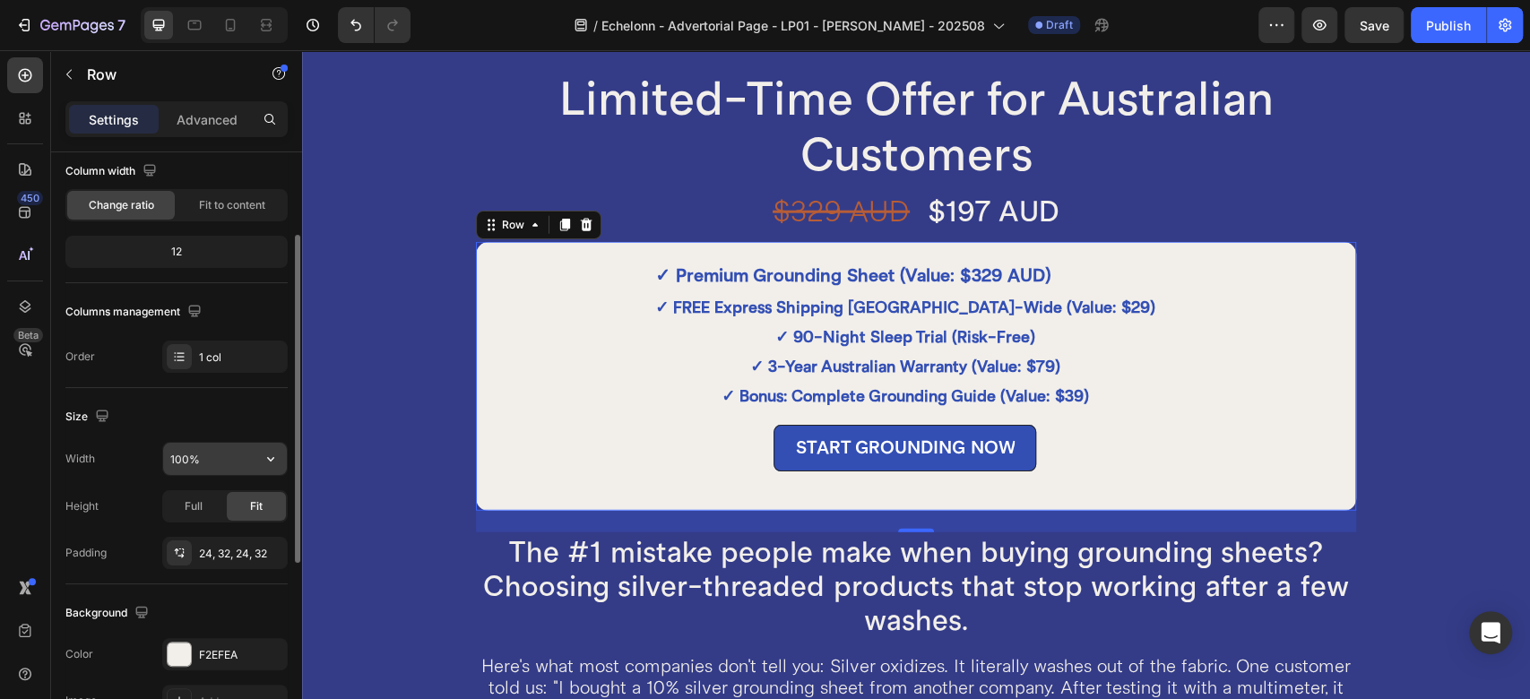
click at [265, 467] on button "button" at bounding box center [271, 459] width 32 height 32
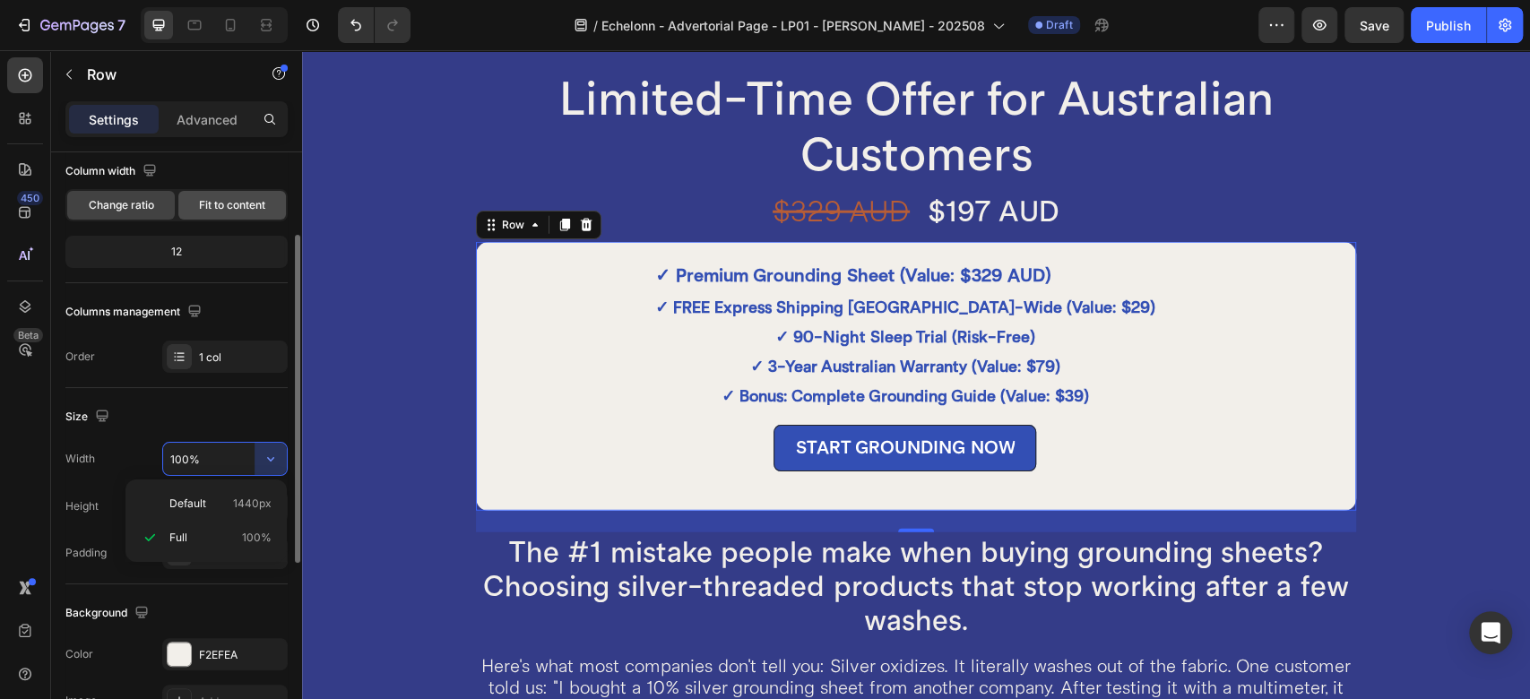
click at [217, 203] on span "Fit to content" at bounding box center [232, 205] width 66 height 16
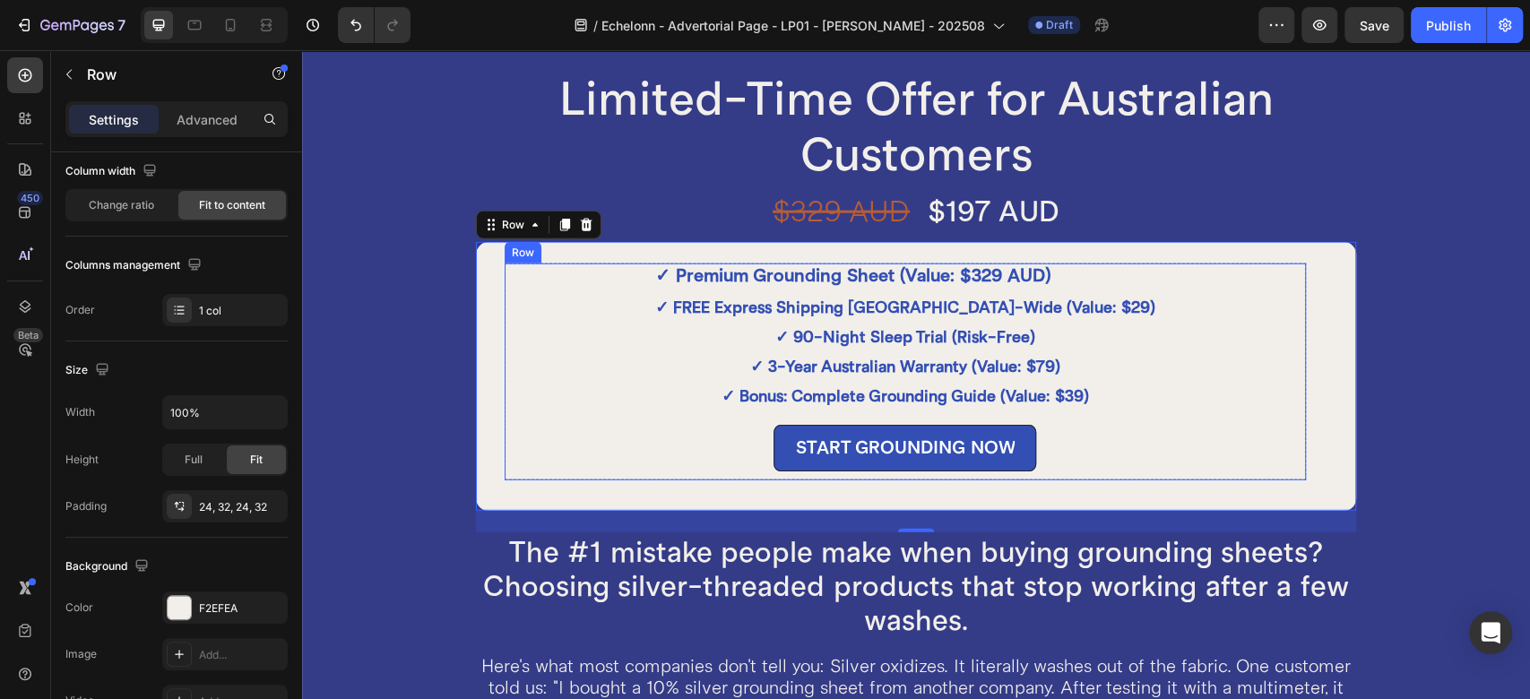
click at [618, 298] on div "✓ Premium Grounding Sheet (Value: $329 AUD) Text Block ✓ FREE Express Shipping …" at bounding box center [905, 372] width 801 height 217
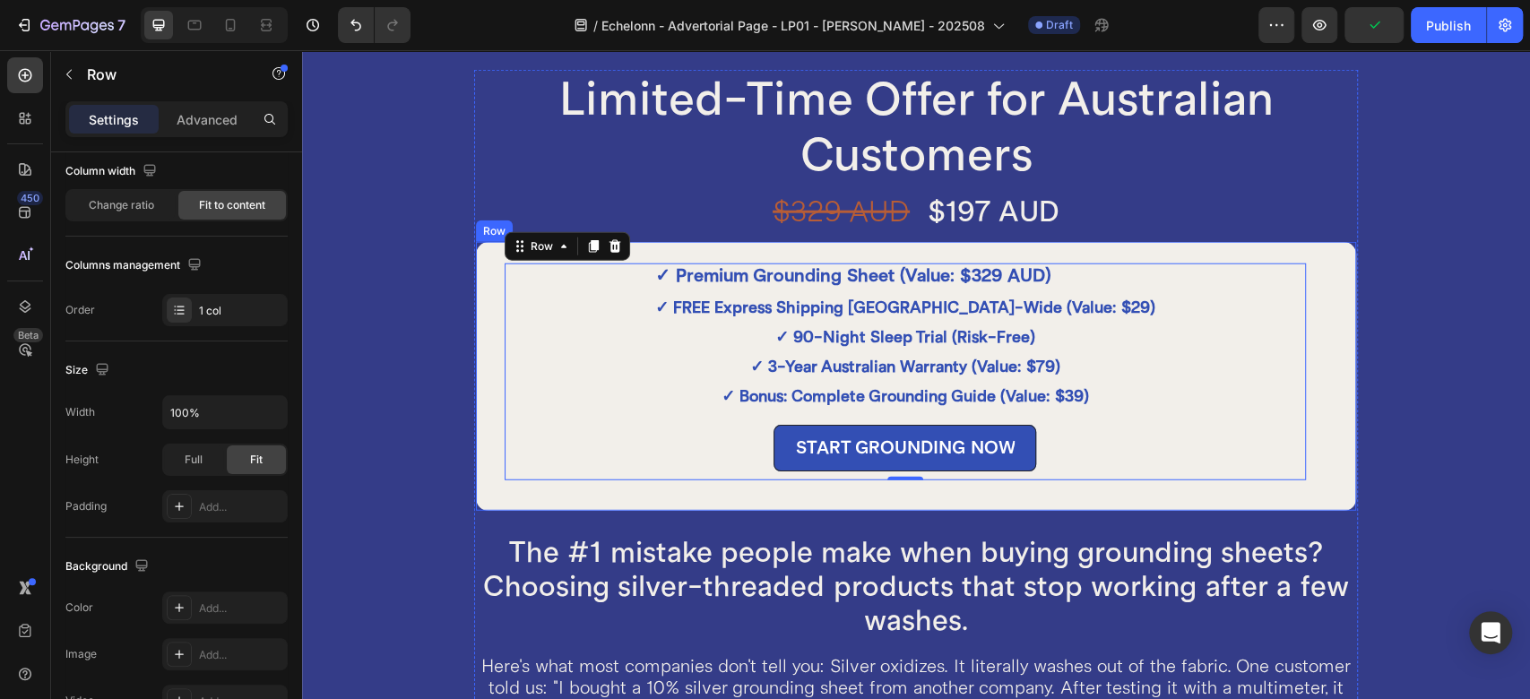
click at [479, 265] on div "✓ Premium Grounding Sheet (Value: $329 AUD) Text Block ✓ FREE Express Shipping …" at bounding box center [916, 376] width 884 height 273
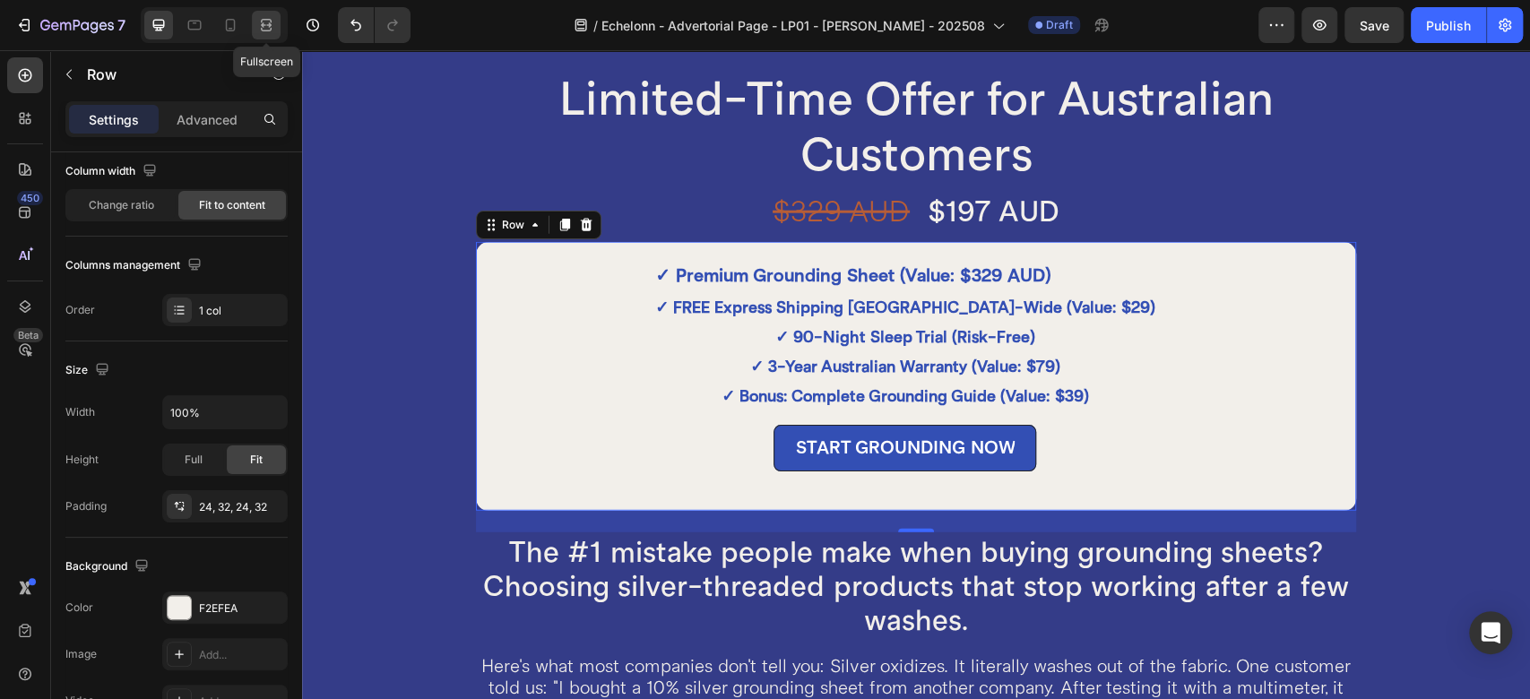
click at [252, 23] on div at bounding box center [266, 25] width 29 height 29
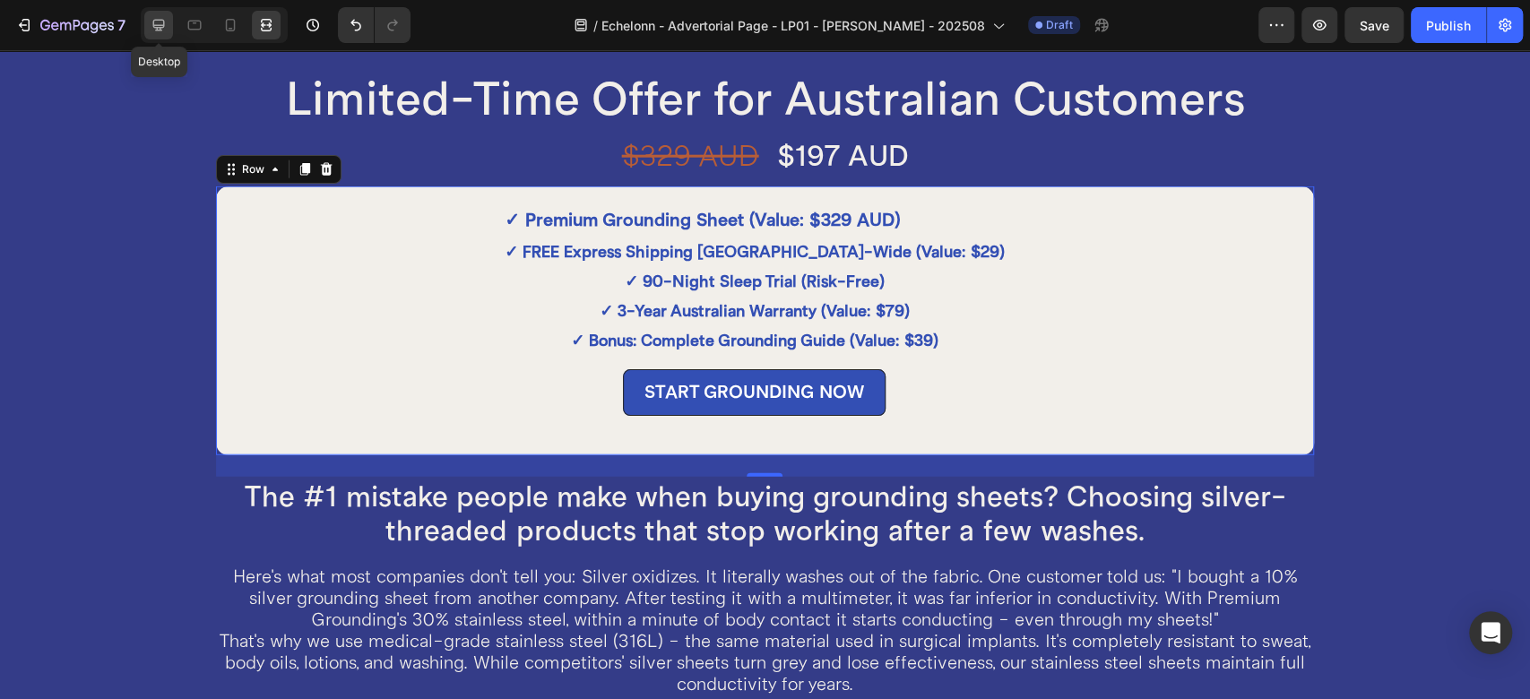
click at [146, 23] on div at bounding box center [158, 25] width 29 height 29
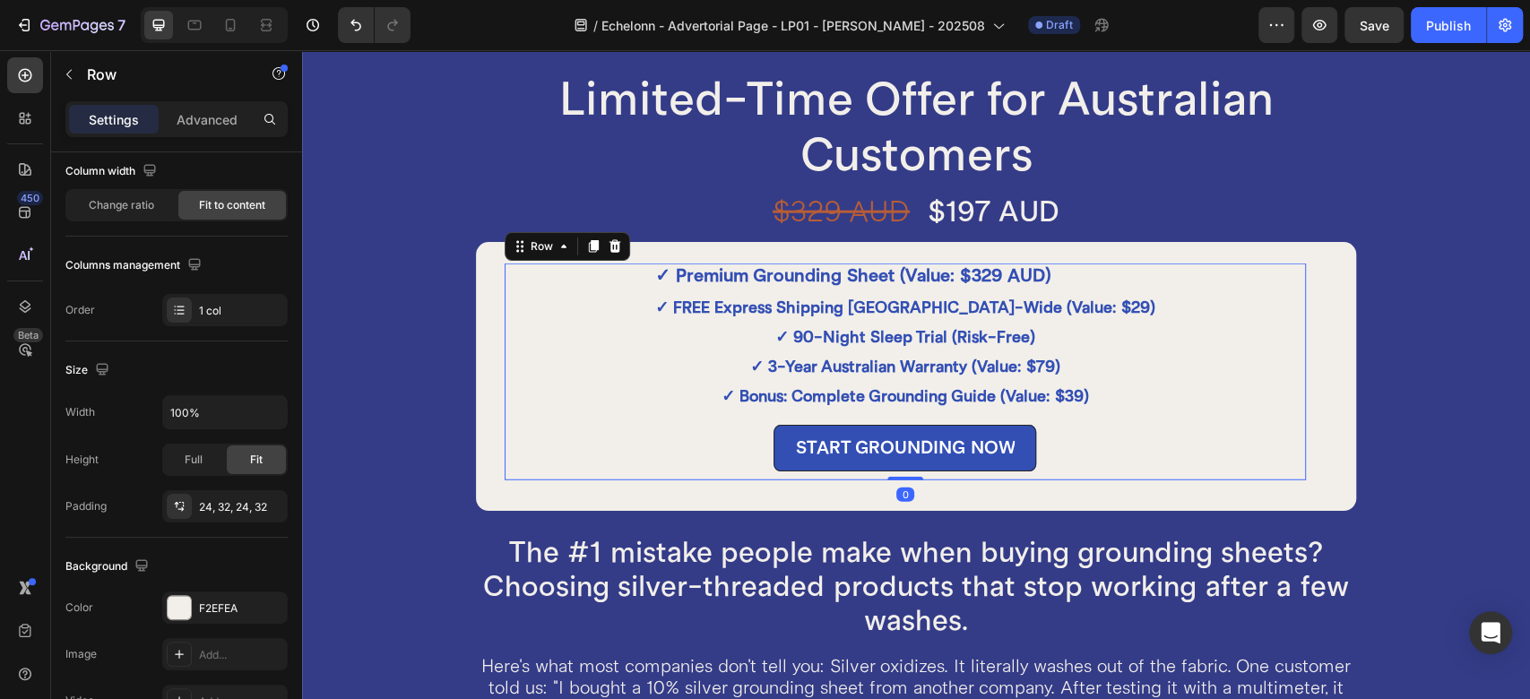
click at [517, 276] on div "✓ Premium Grounding Sheet (Value: $329 AUD) Text Block ✓ FREE Express Shipping …" at bounding box center [905, 372] width 801 height 217
click at [281, 418] on button "button" at bounding box center [271, 412] width 32 height 32
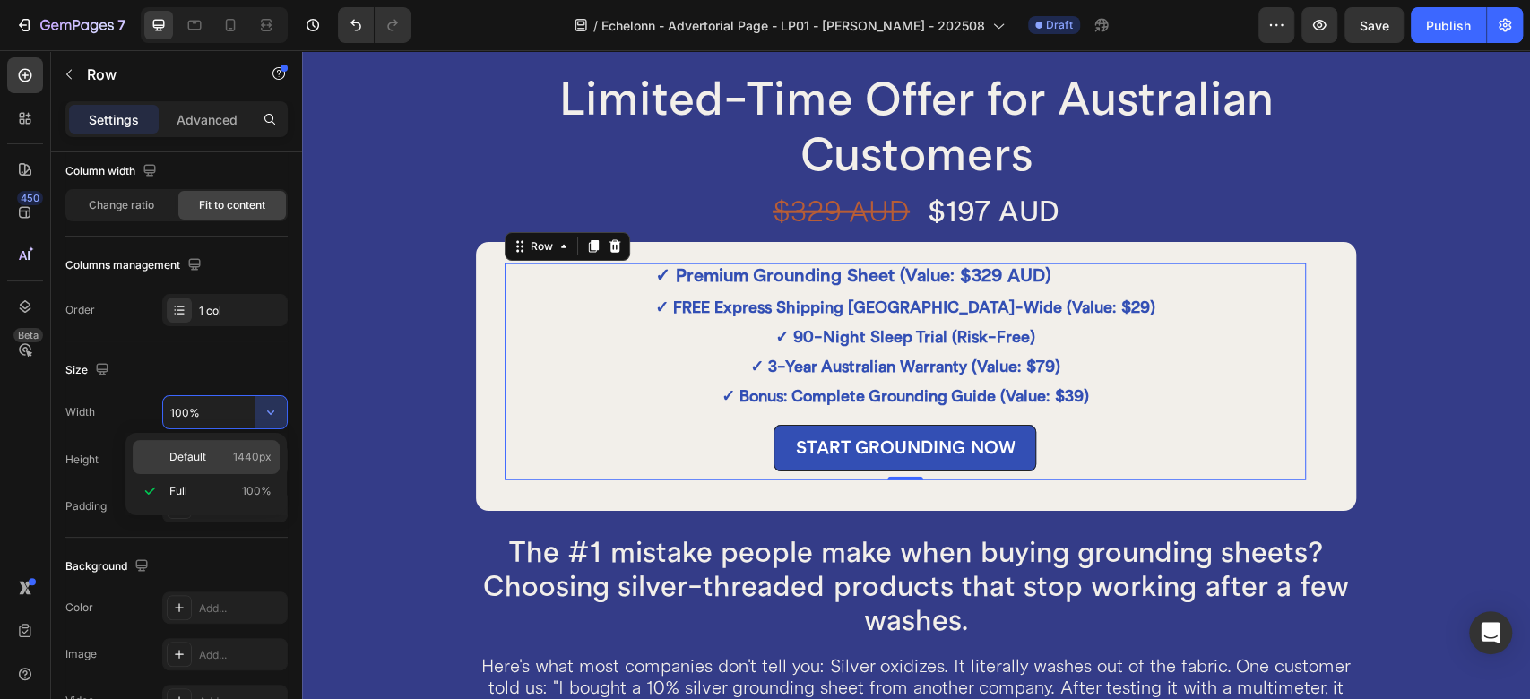
click at [236, 448] on div "Default 1440px" at bounding box center [206, 457] width 147 height 34
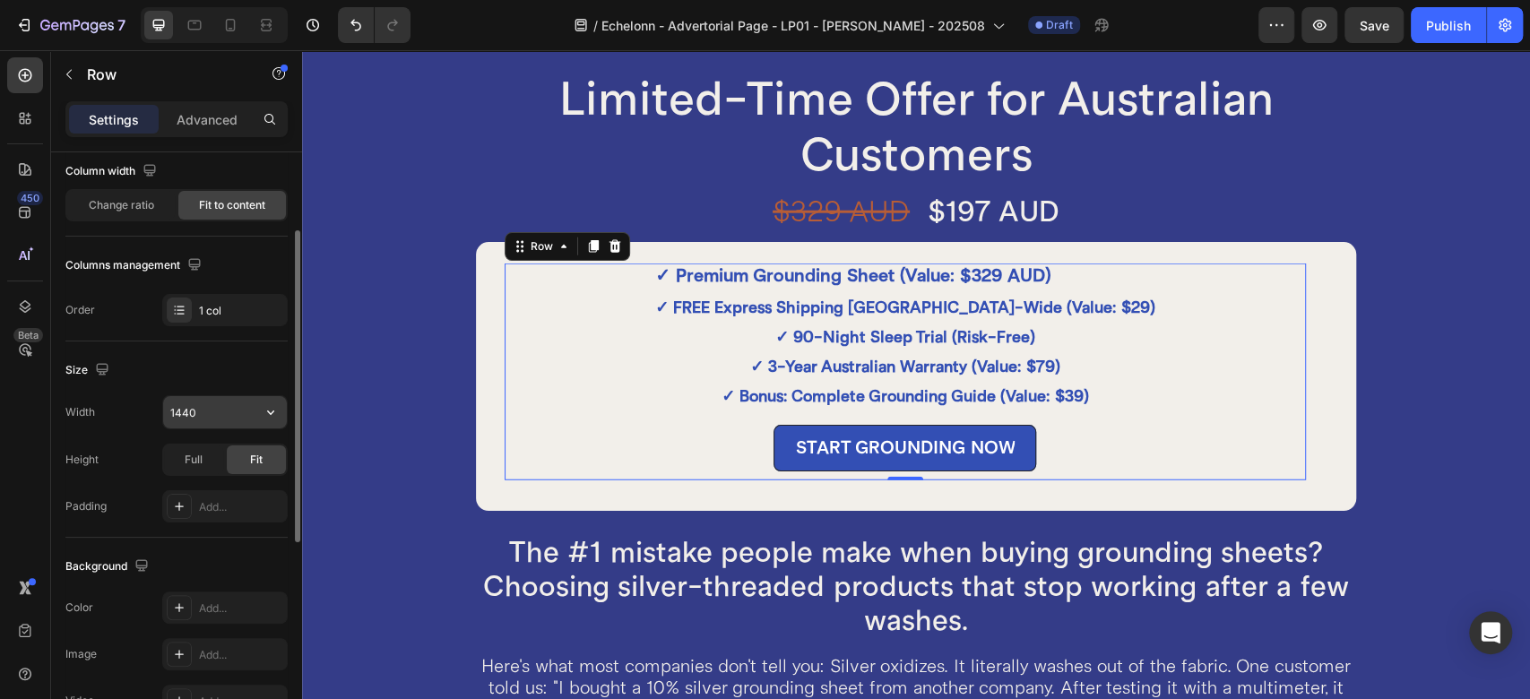
click at [205, 416] on input "1440" at bounding box center [225, 412] width 124 height 32
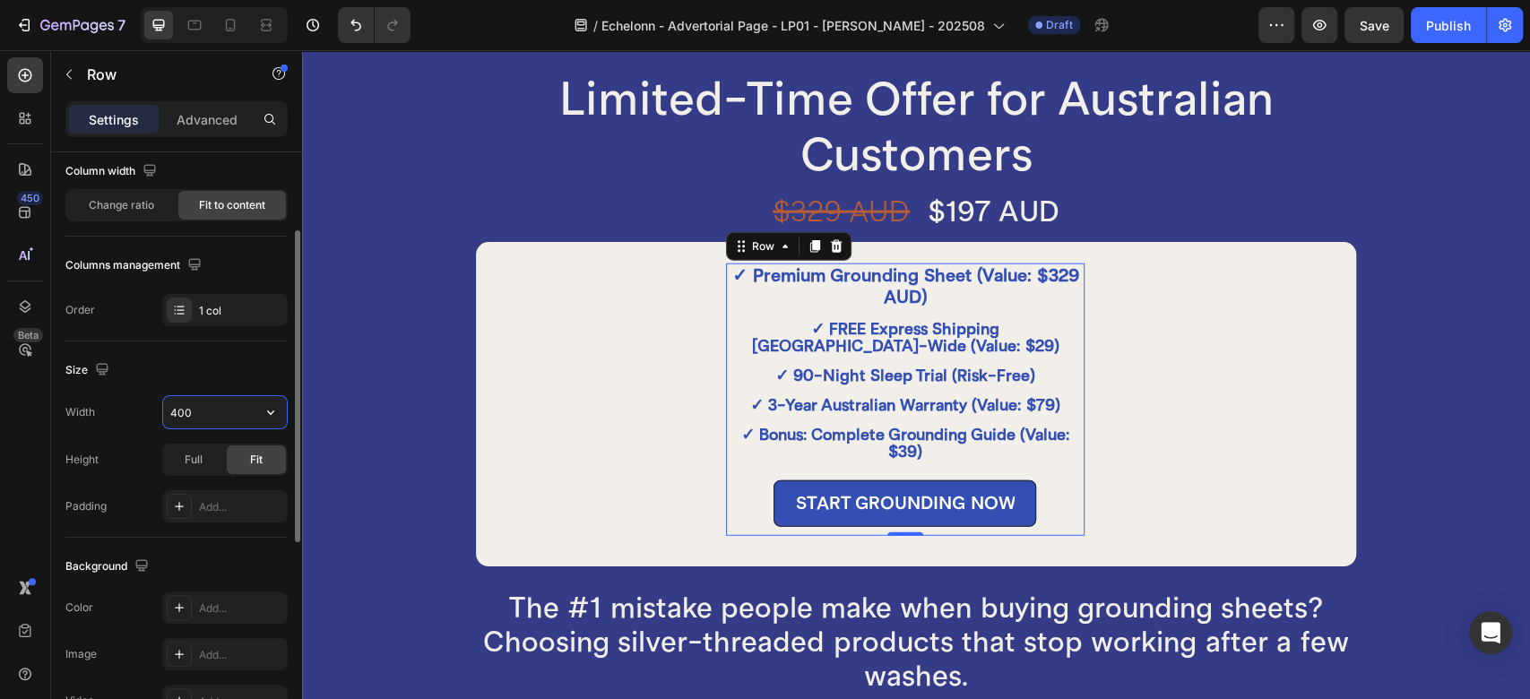
drag, startPoint x: 197, startPoint y: 414, endPoint x: 162, endPoint y: 414, distance: 35.0
click at [163, 414] on input "400" at bounding box center [225, 412] width 124 height 32
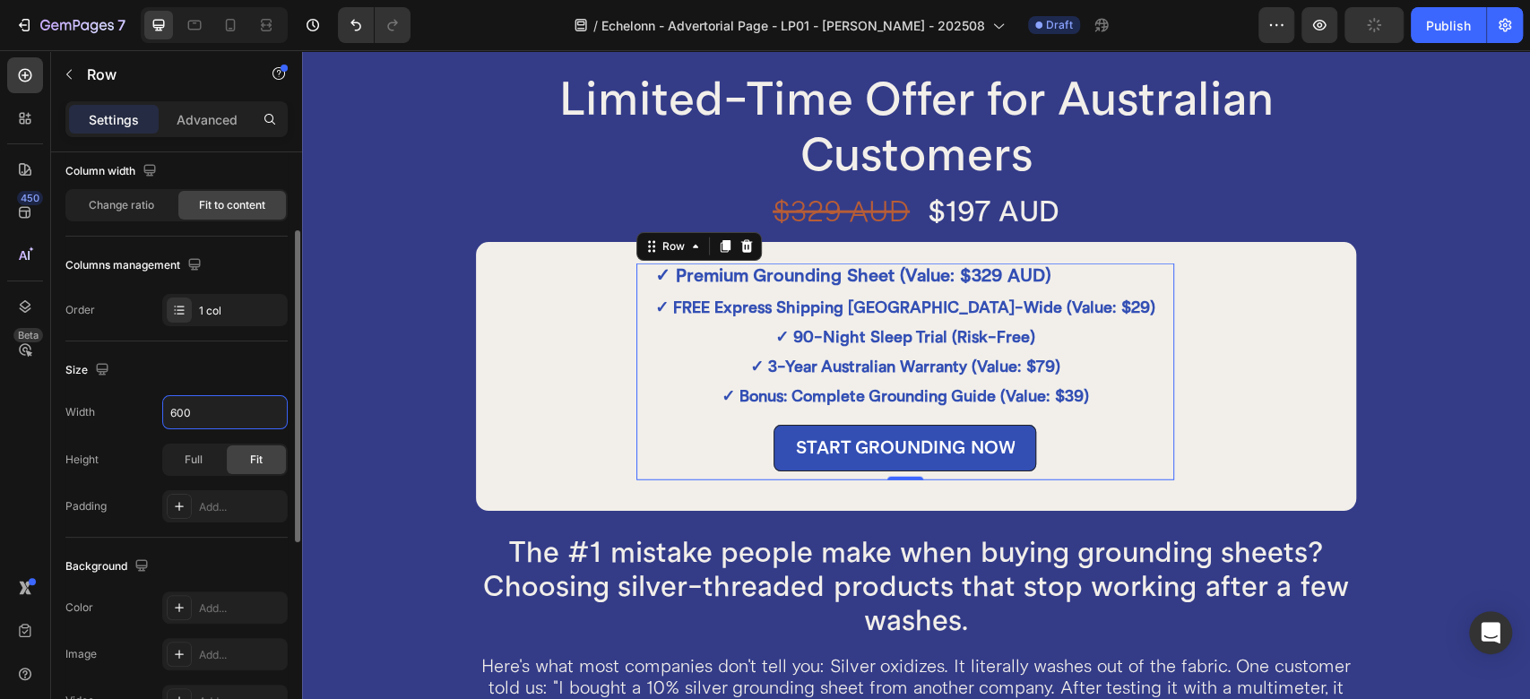
type input "600"
click at [201, 370] on div "Size" at bounding box center [176, 370] width 222 height 29
click at [595, 307] on div "✓ Premium Grounding Sheet (Value: $329 AUD) Text Block ✓ FREE Express Shipping …" at bounding box center [905, 372] width 801 height 217
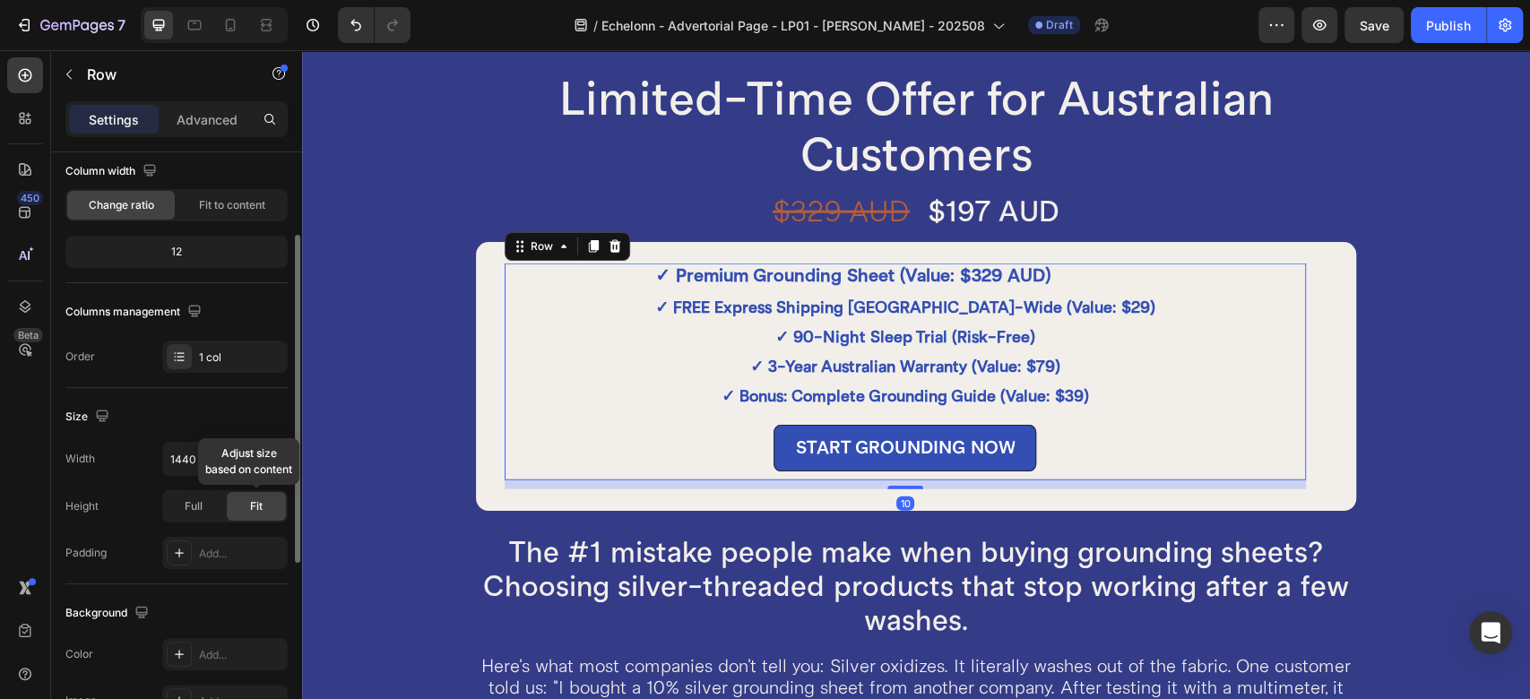
click at [237, 502] on div "Fit" at bounding box center [256, 506] width 59 height 29
click at [279, 454] on icon "button" at bounding box center [271, 459] width 18 height 18
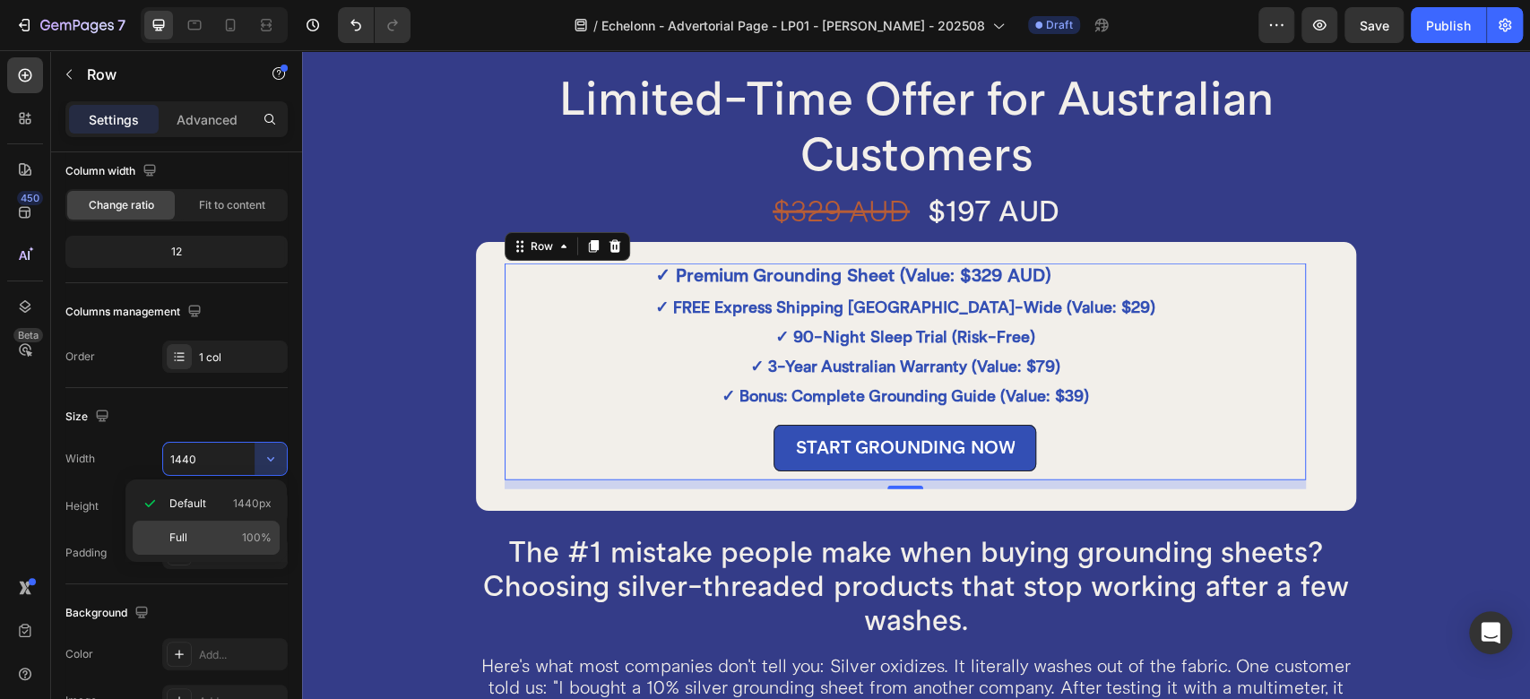
click at [203, 539] on p "Full 100%" at bounding box center [220, 538] width 102 height 16
type input "100%"
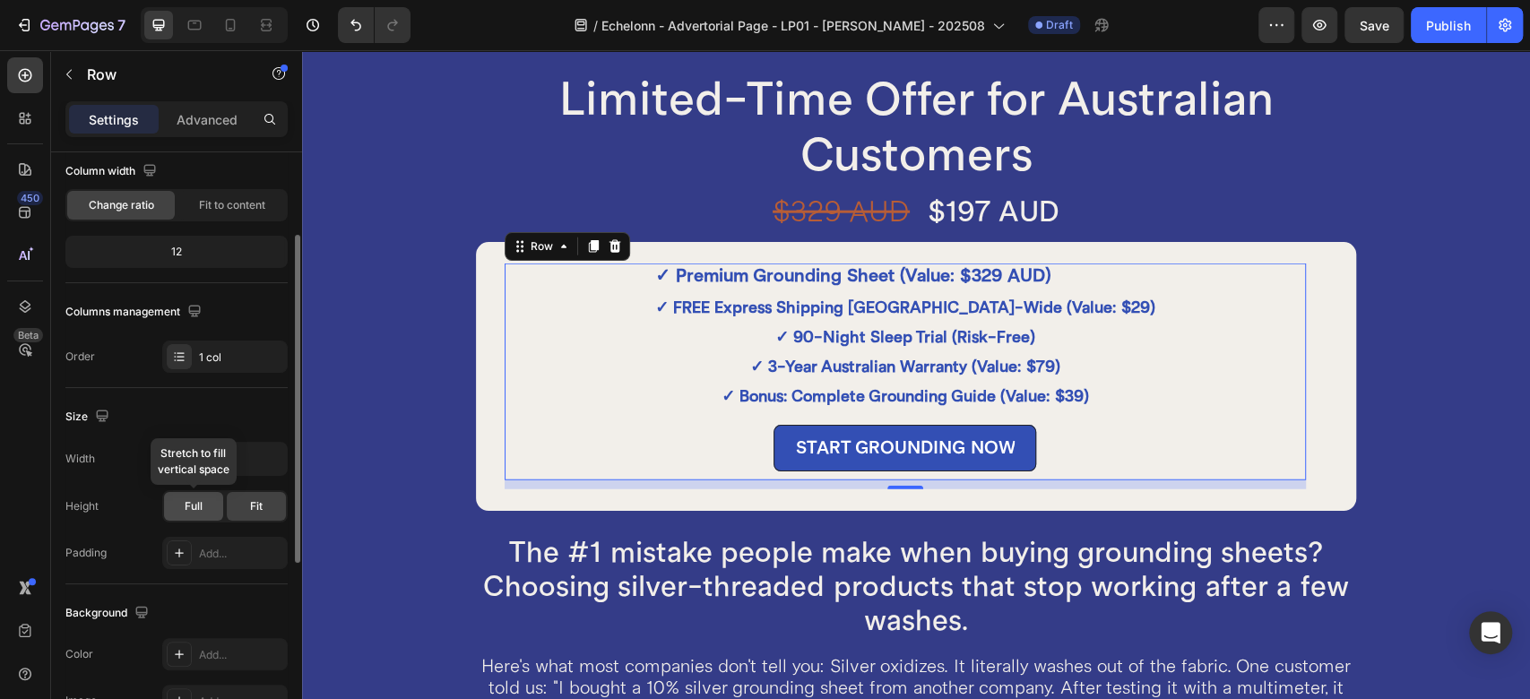
click at [216, 509] on div "Full" at bounding box center [193, 506] width 59 height 29
click at [251, 509] on span "Fit" at bounding box center [256, 506] width 13 height 16
click at [208, 212] on div "Fit to content" at bounding box center [232, 205] width 108 height 29
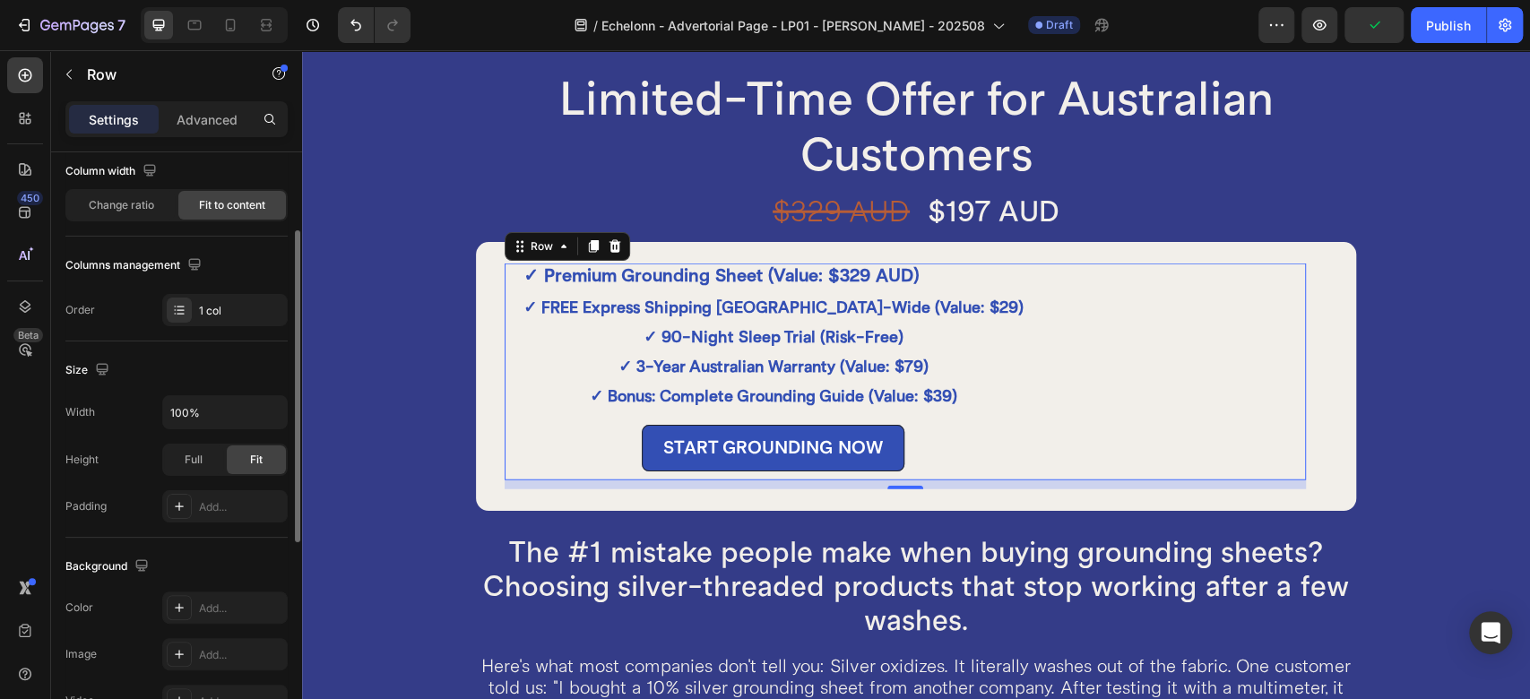
scroll to position [549, 0]
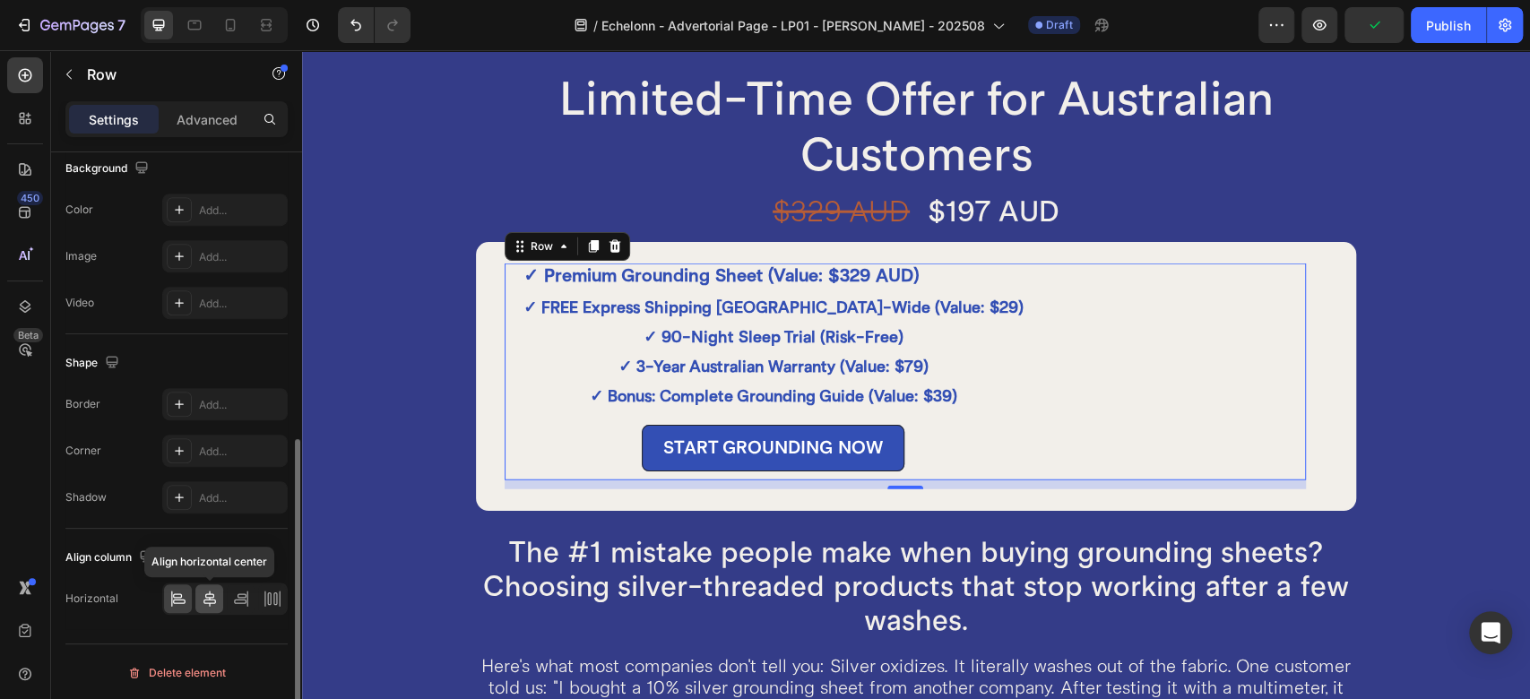
click at [209, 585] on div at bounding box center [209, 599] width 28 height 29
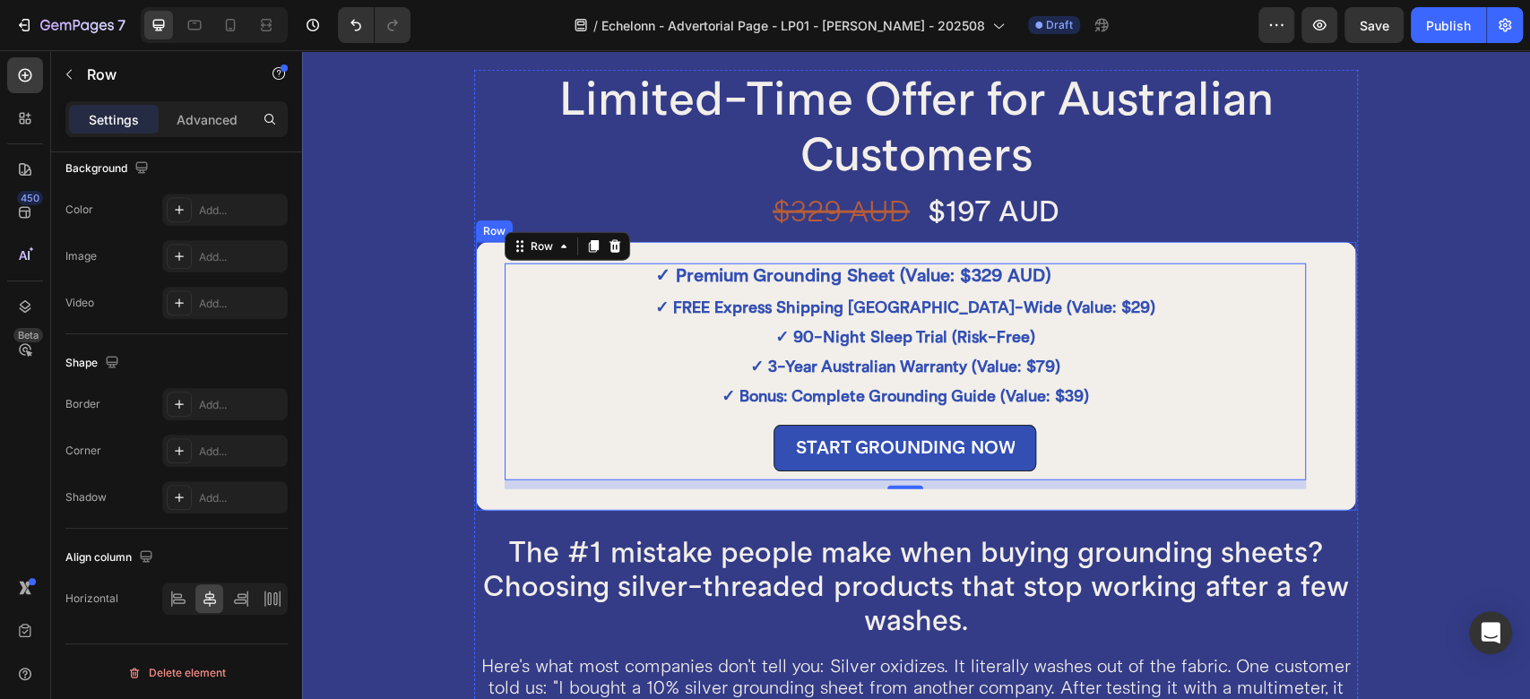
click at [498, 321] on div "✓ Premium Grounding Sheet (Value: $329 AUD) Text Block ✓ FREE Express Shipping …" at bounding box center [916, 376] width 884 height 273
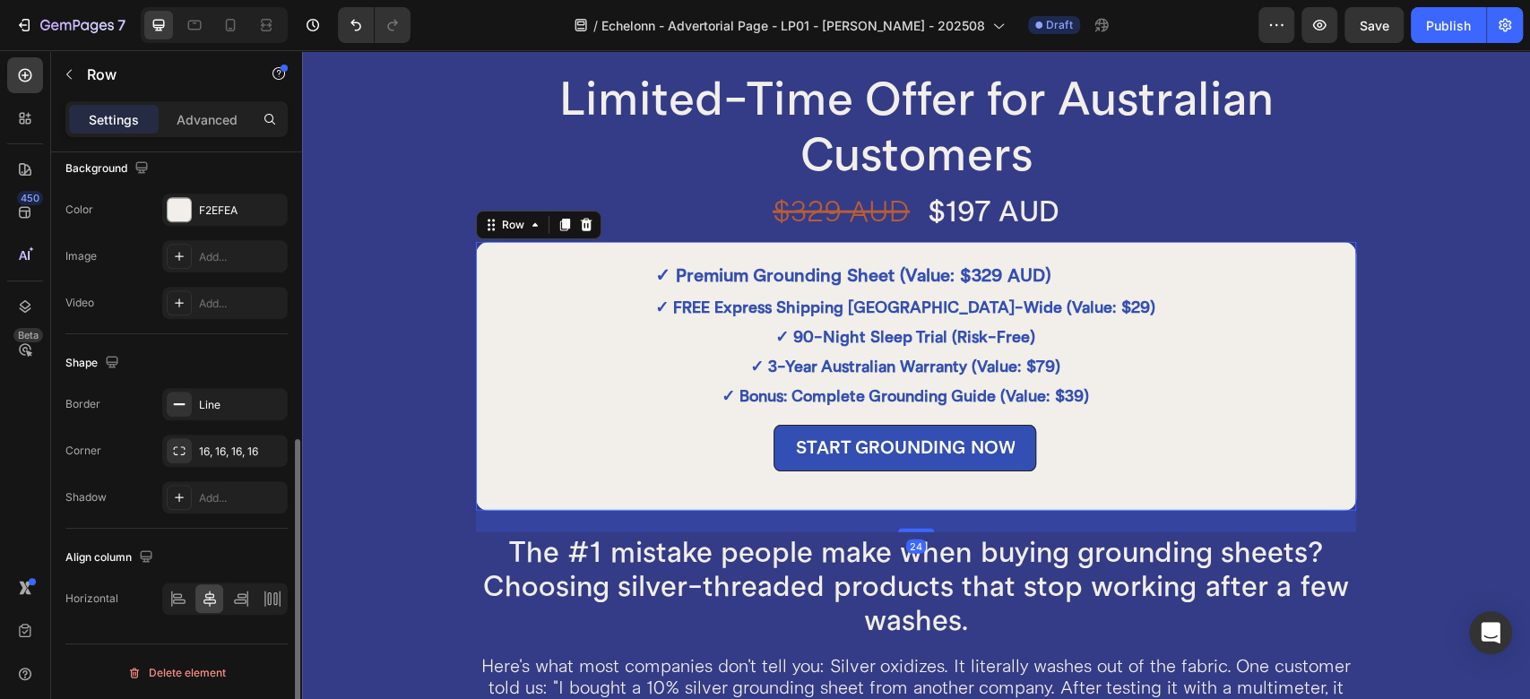
scroll to position [151, 0]
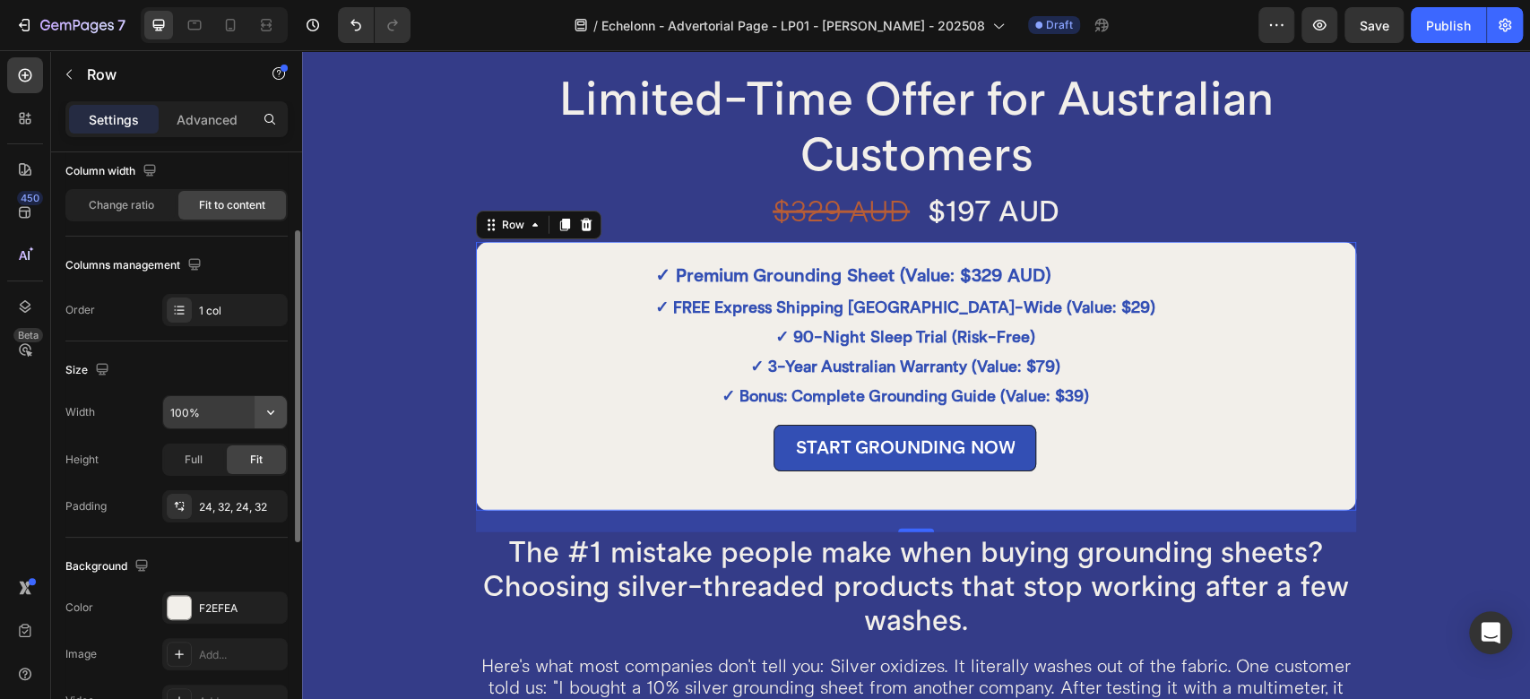
click at [263, 410] on icon "button" at bounding box center [271, 412] width 18 height 18
click at [251, 372] on div "Size" at bounding box center [176, 370] width 222 height 29
click at [205, 457] on div "Full" at bounding box center [193, 460] width 59 height 29
click at [268, 455] on div "Fit" at bounding box center [256, 460] width 59 height 29
click at [274, 420] on icon "button" at bounding box center [271, 412] width 18 height 18
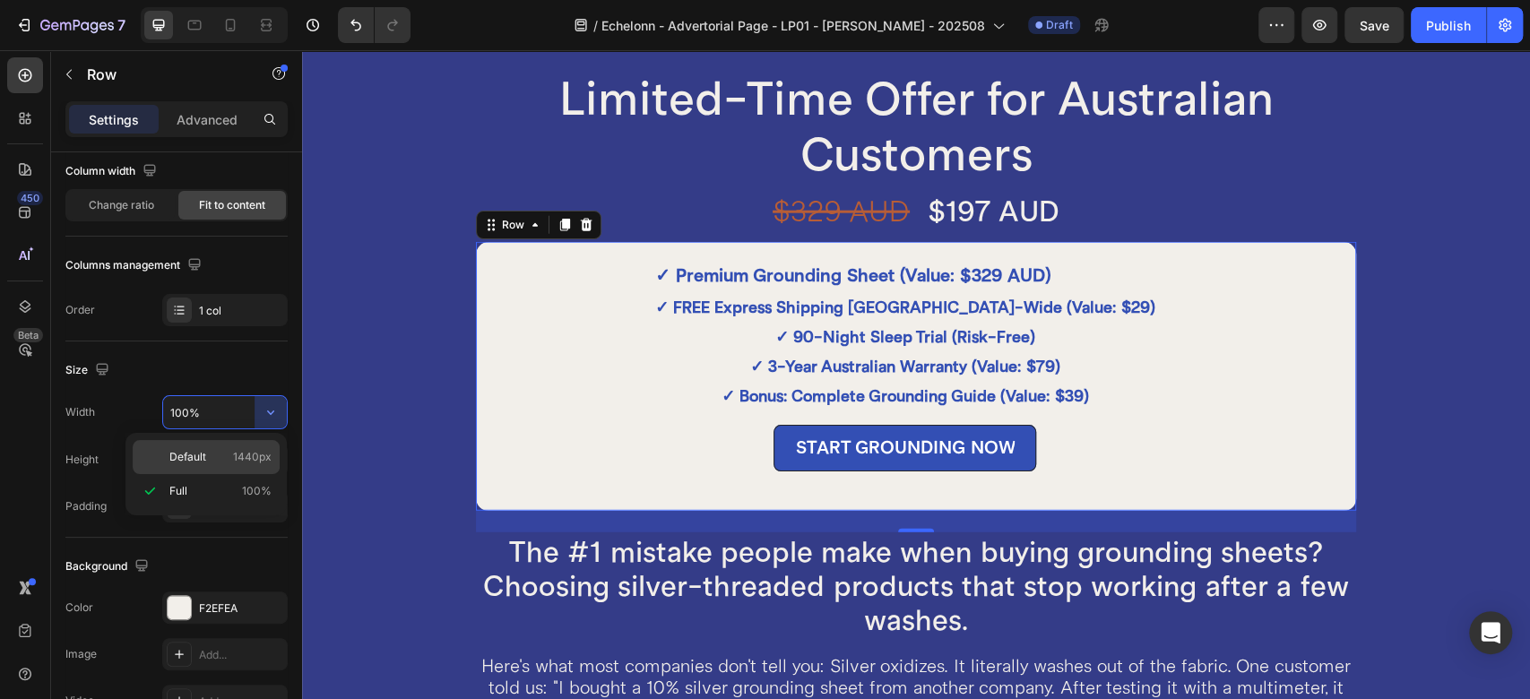
click at [213, 456] on p "Default 1440px" at bounding box center [220, 457] width 102 height 16
type input "1440"
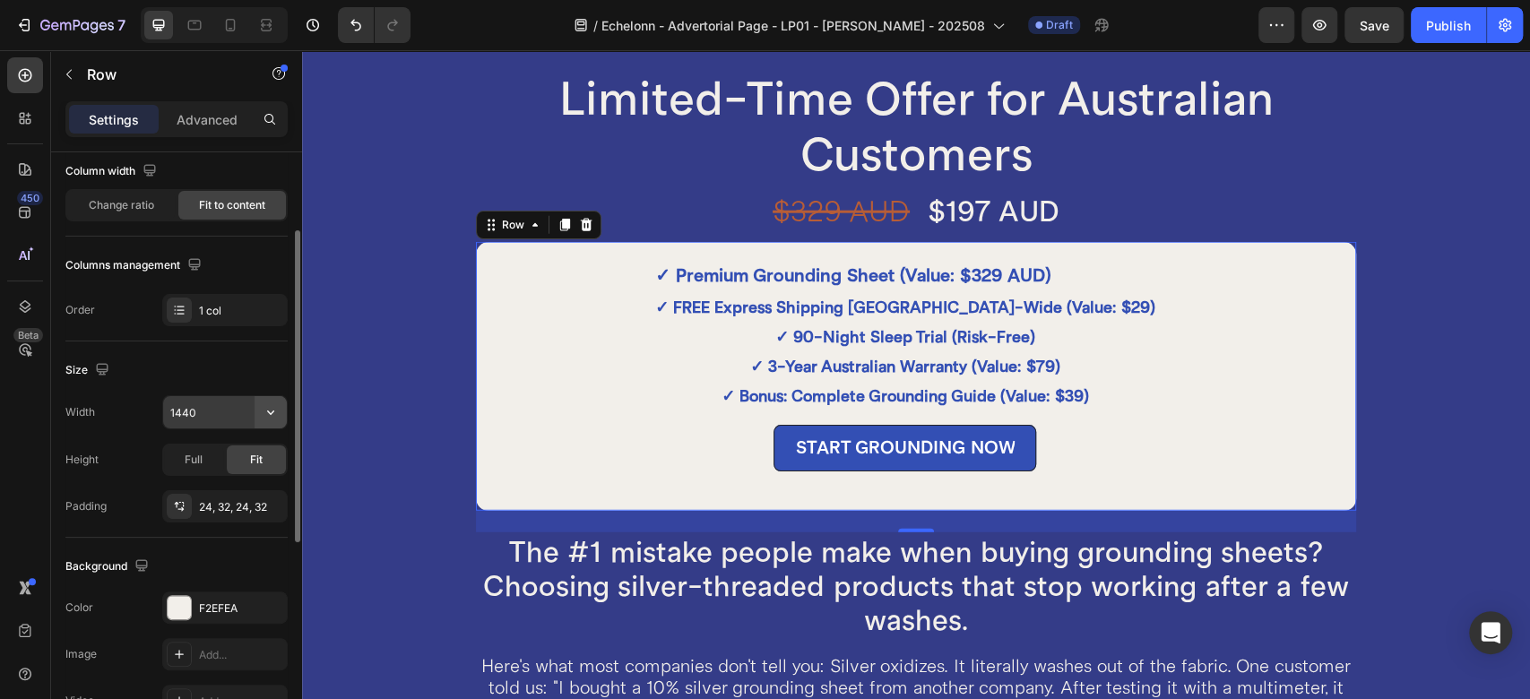
click at [265, 420] on button "button" at bounding box center [271, 412] width 32 height 32
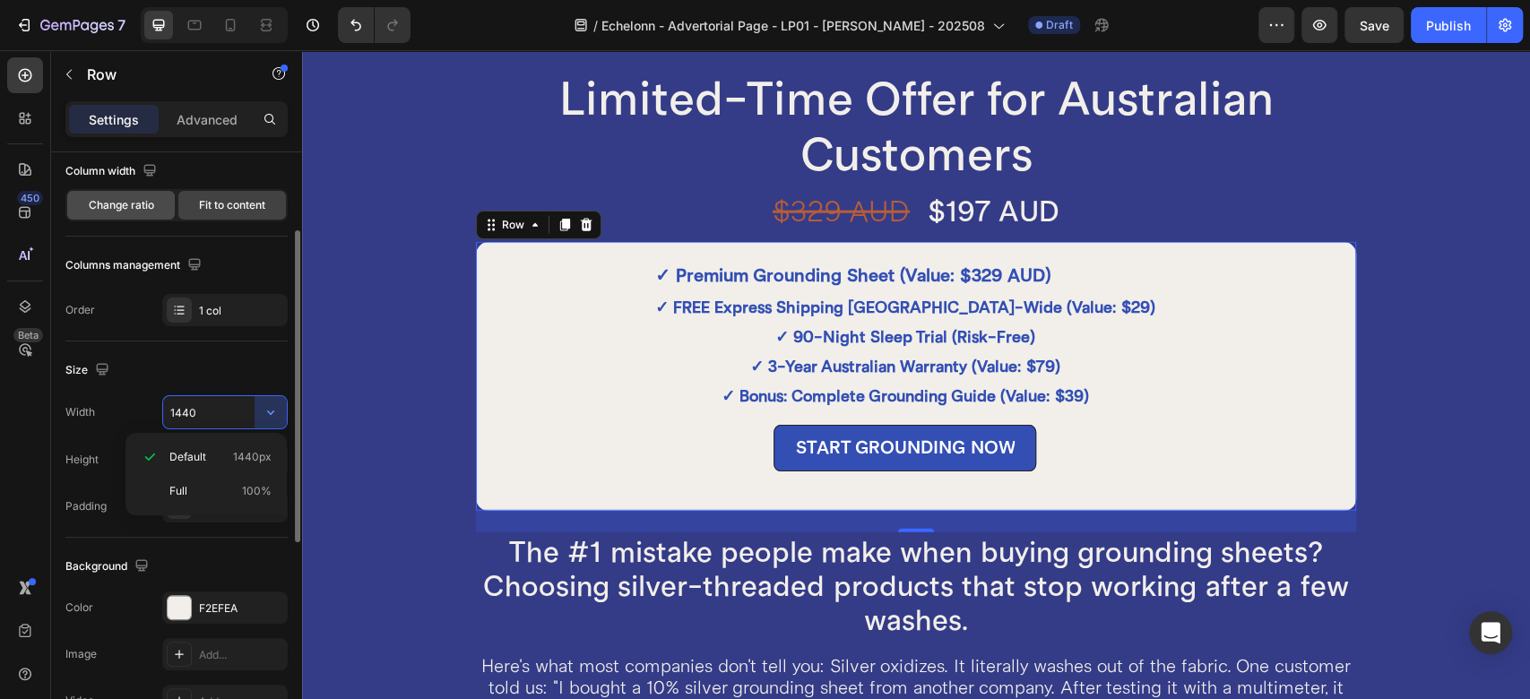
click at [143, 208] on span "Change ratio" at bounding box center [121, 205] width 65 height 16
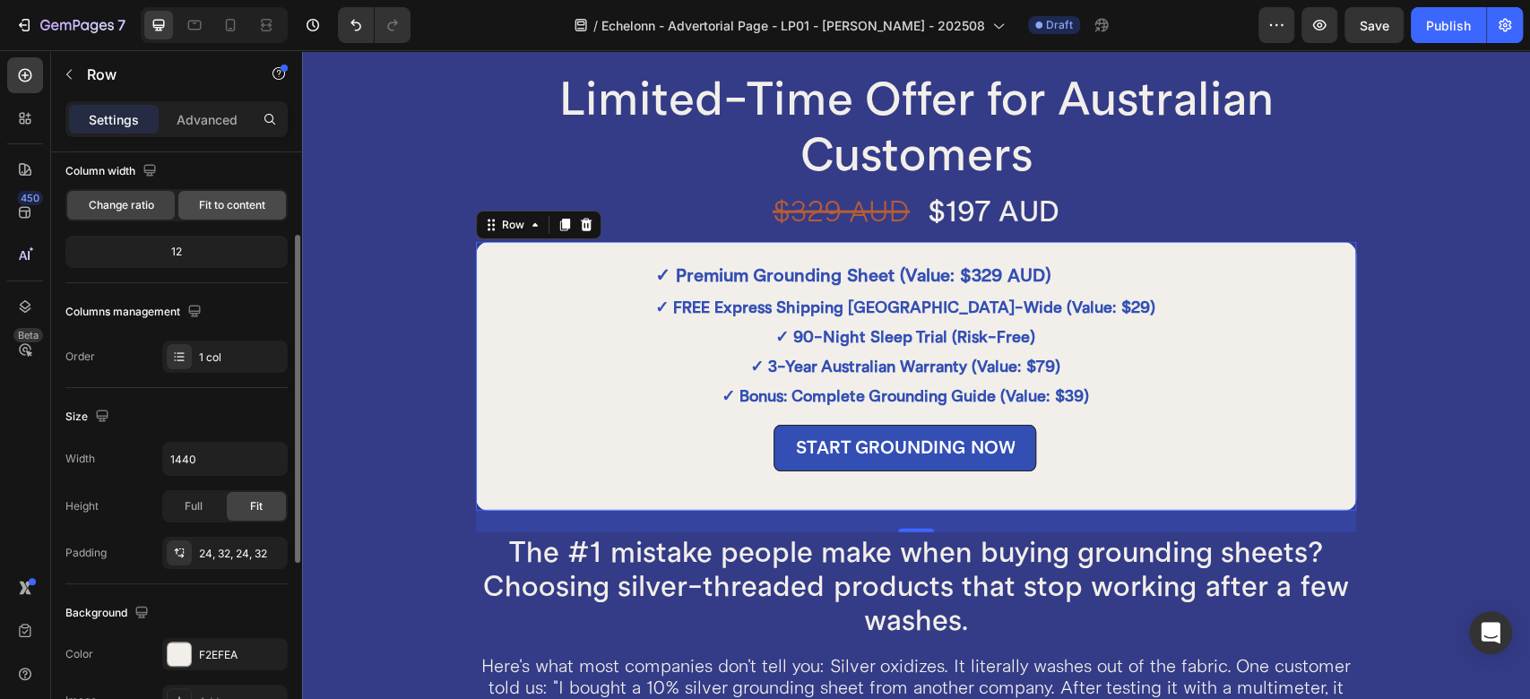
click at [211, 199] on span "Fit to content" at bounding box center [232, 205] width 66 height 16
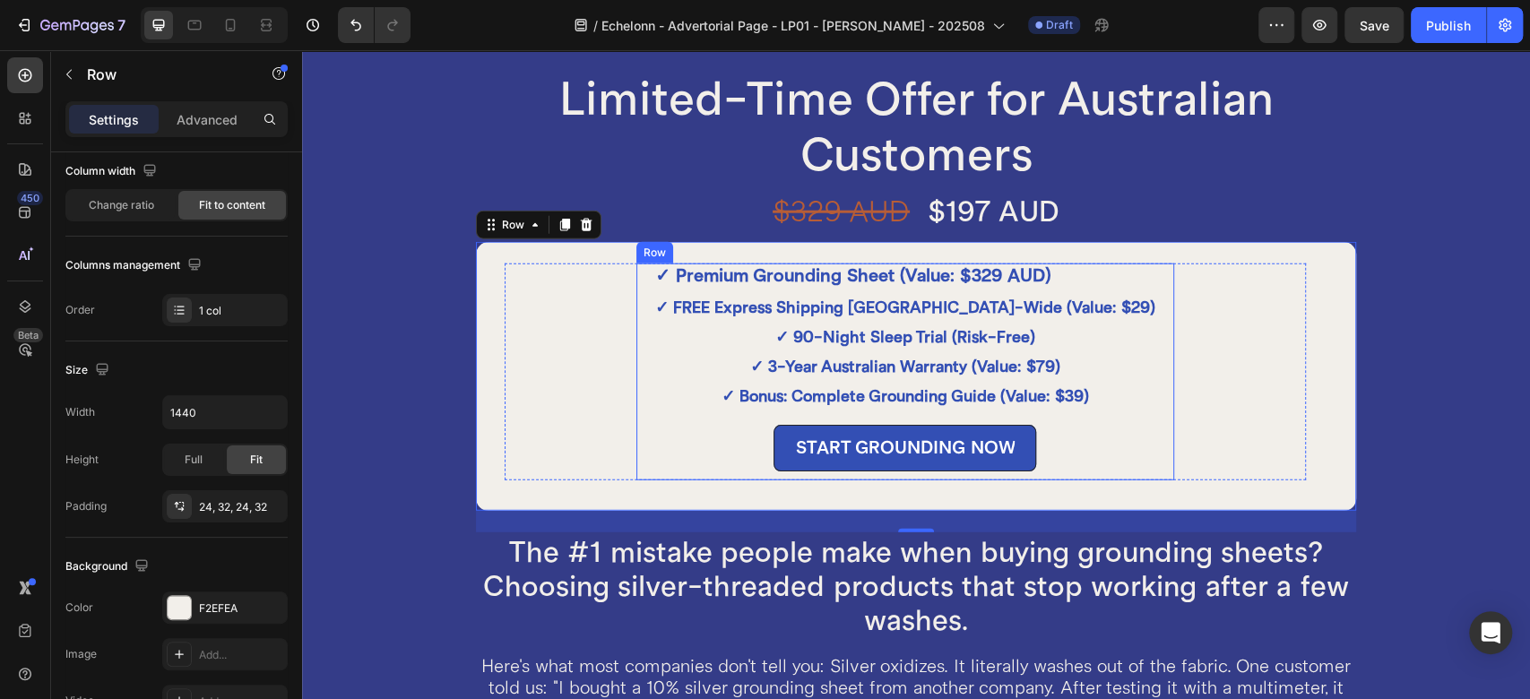
click at [660, 346] on div "✓ Premium Grounding Sheet (Value: $329 AUD) Text Block ✓ FREE Express Shipping …" at bounding box center [905, 372] width 538 height 217
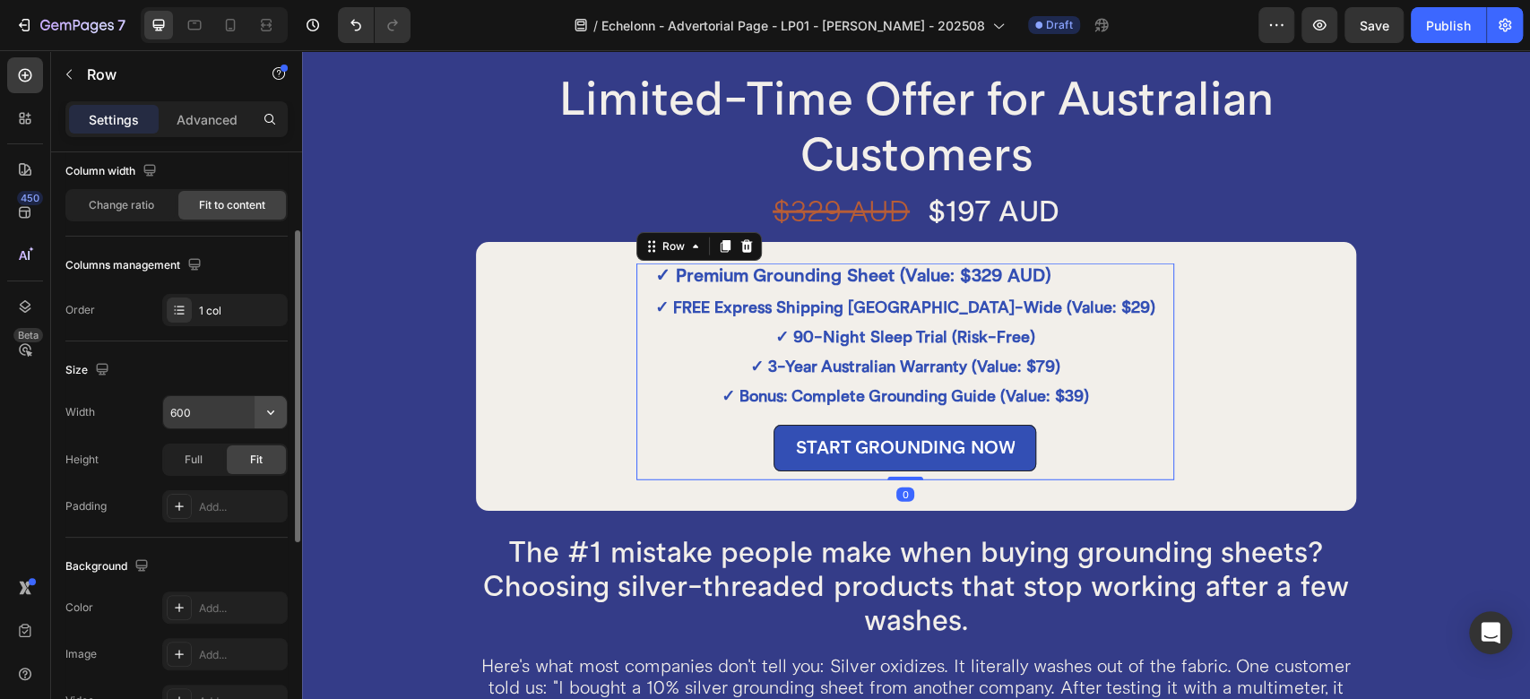
click at [273, 418] on icon "button" at bounding box center [271, 412] width 18 height 18
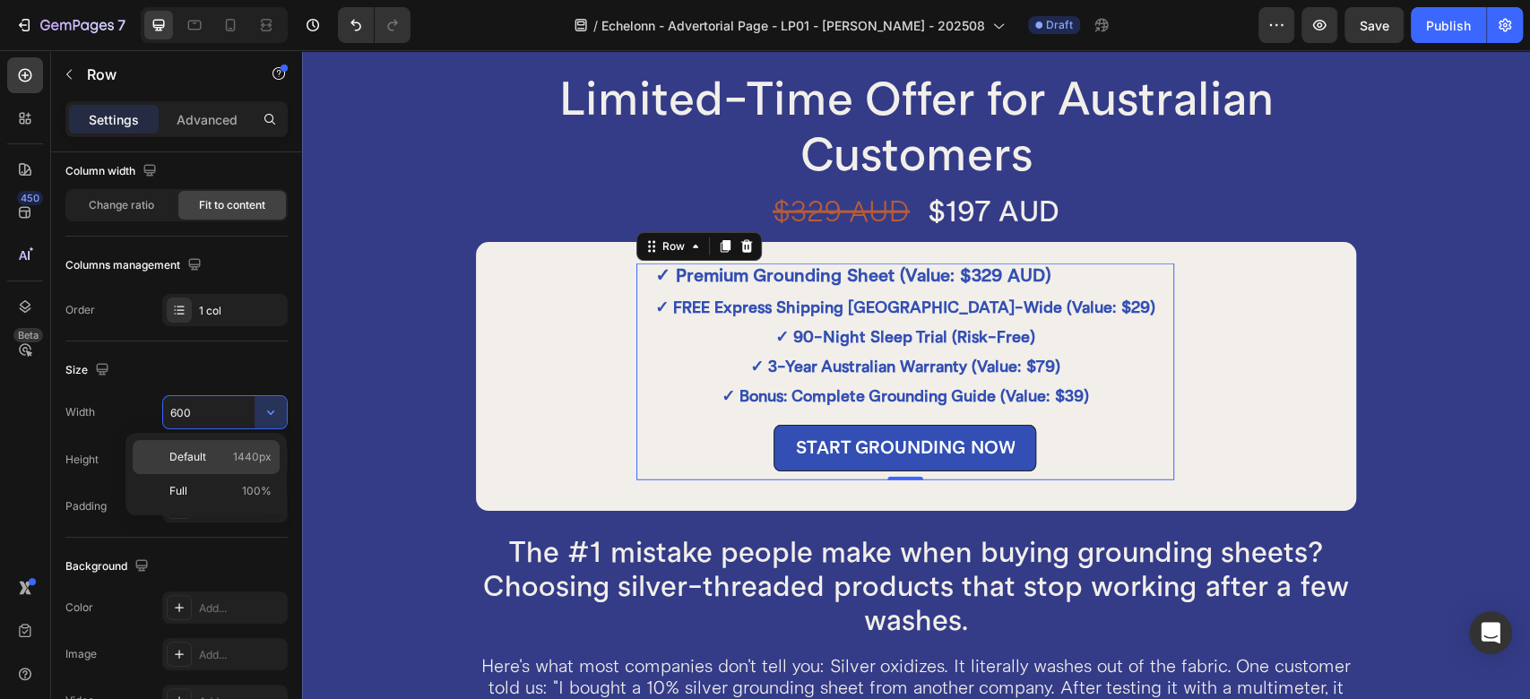
click at [205, 451] on span "Default" at bounding box center [187, 457] width 37 height 16
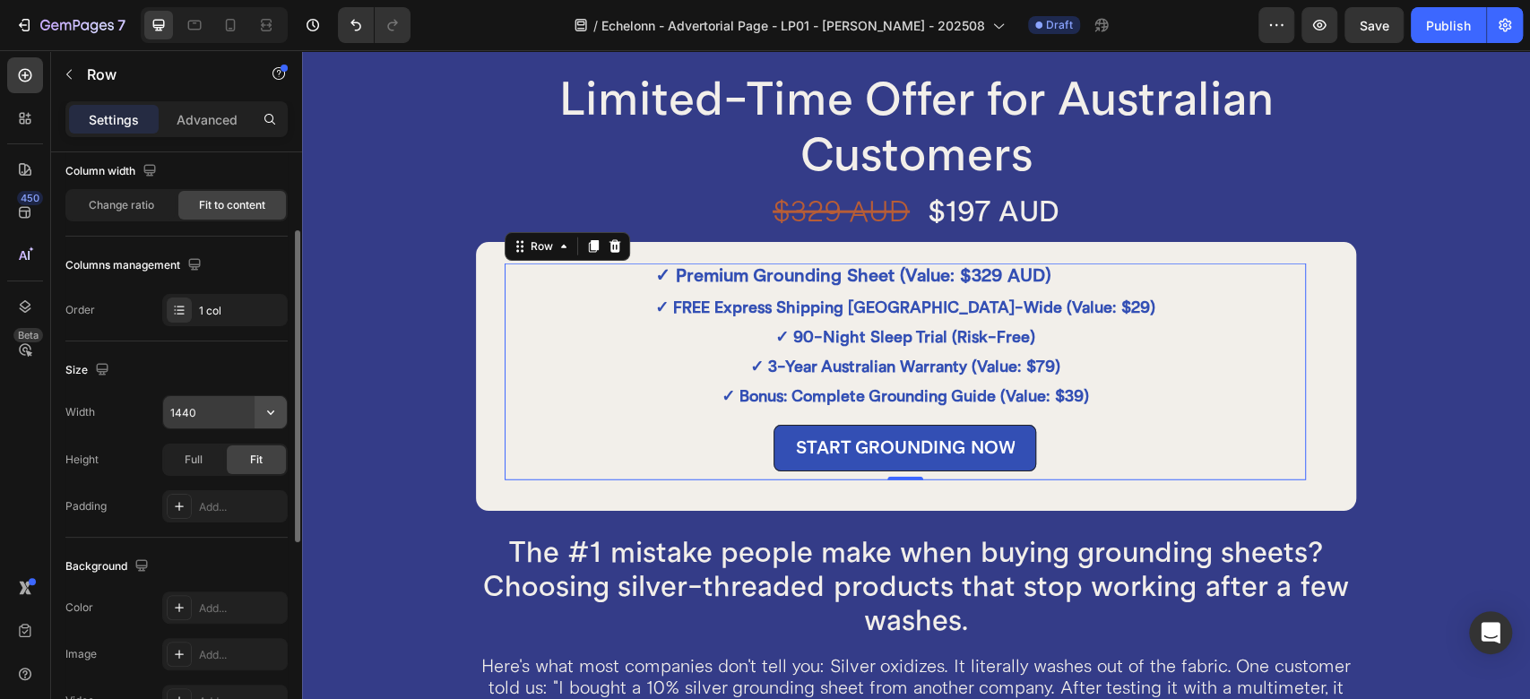
click at [270, 412] on icon "button" at bounding box center [270, 413] width 7 height 4
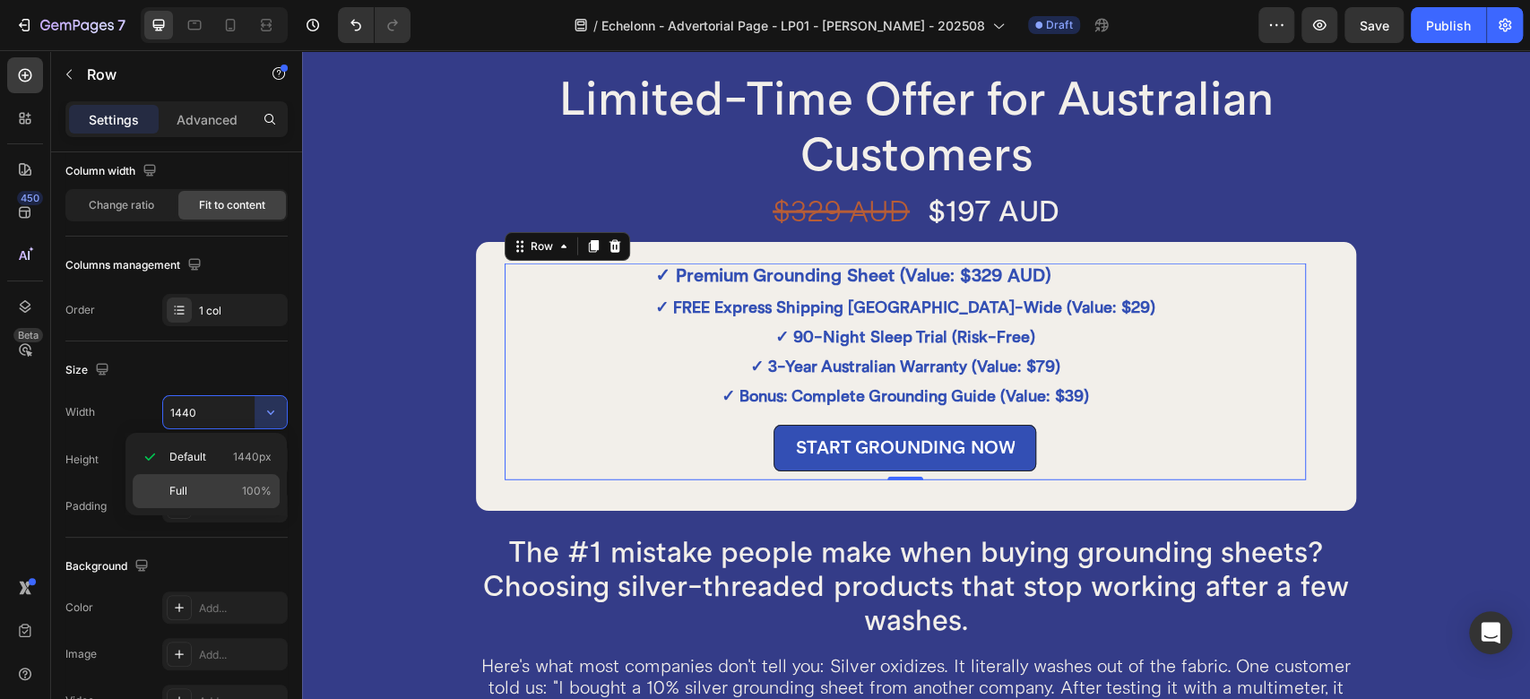
click at [201, 486] on p "Full 100%" at bounding box center [220, 491] width 102 height 16
type input "100%"
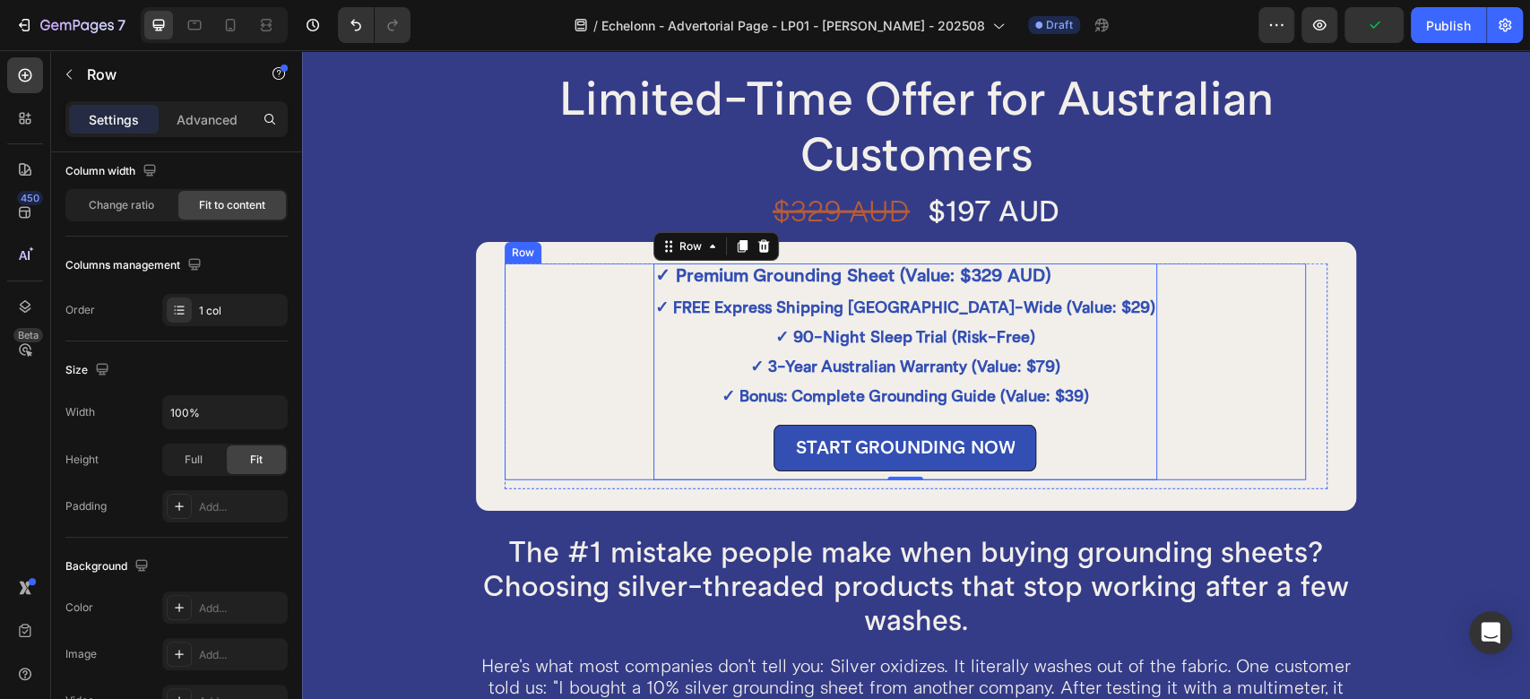
click at [637, 326] on div "✓ Premium Grounding Sheet (Value: $329 AUD) Text Block ✓ FREE Express Shipping …" at bounding box center [905, 372] width 801 height 217
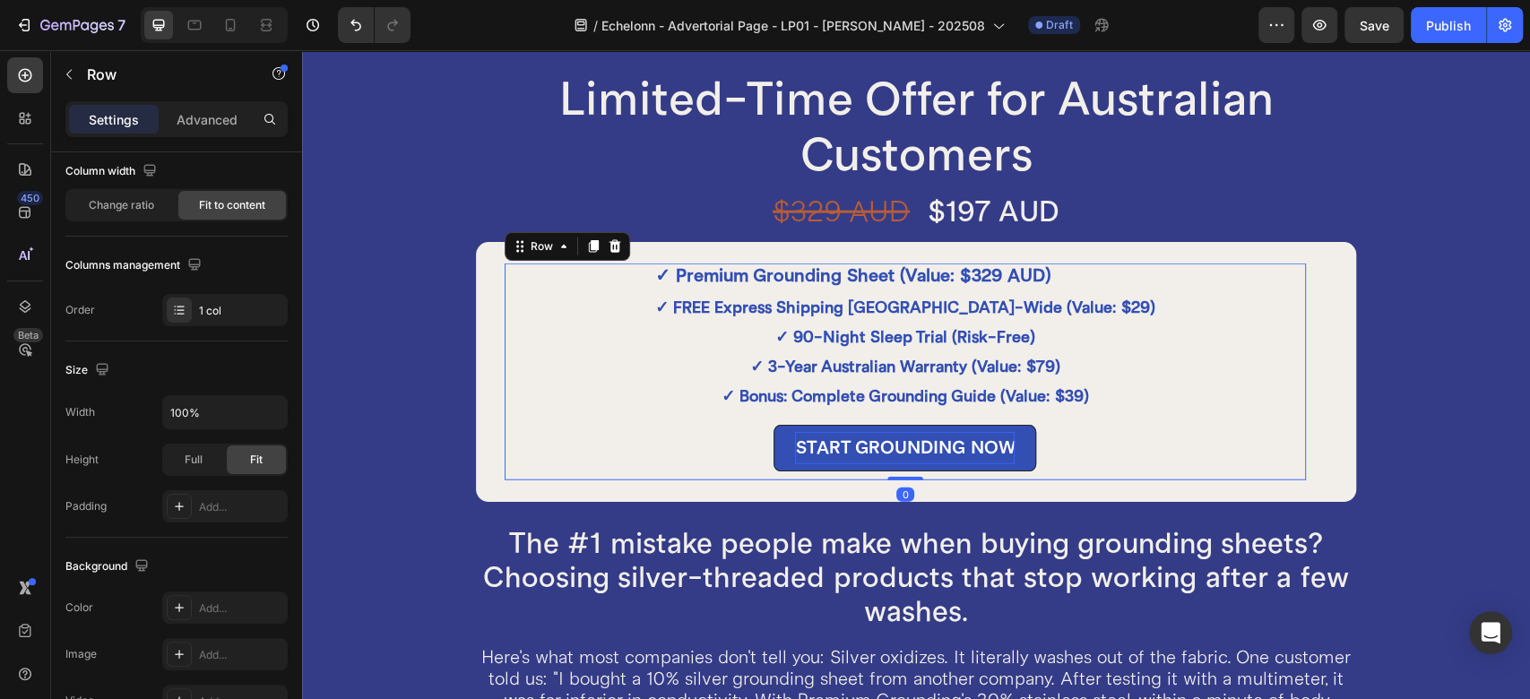
drag, startPoint x: 888, startPoint y: 488, endPoint x: 302, endPoint y: 435, distance: 588.7
click at [882, 452] on div "✓ Premium Grounding Sheet (Value: $329 AUD) Text Block ✓ FREE Express Shipping …" at bounding box center [905, 372] width 801 height 217
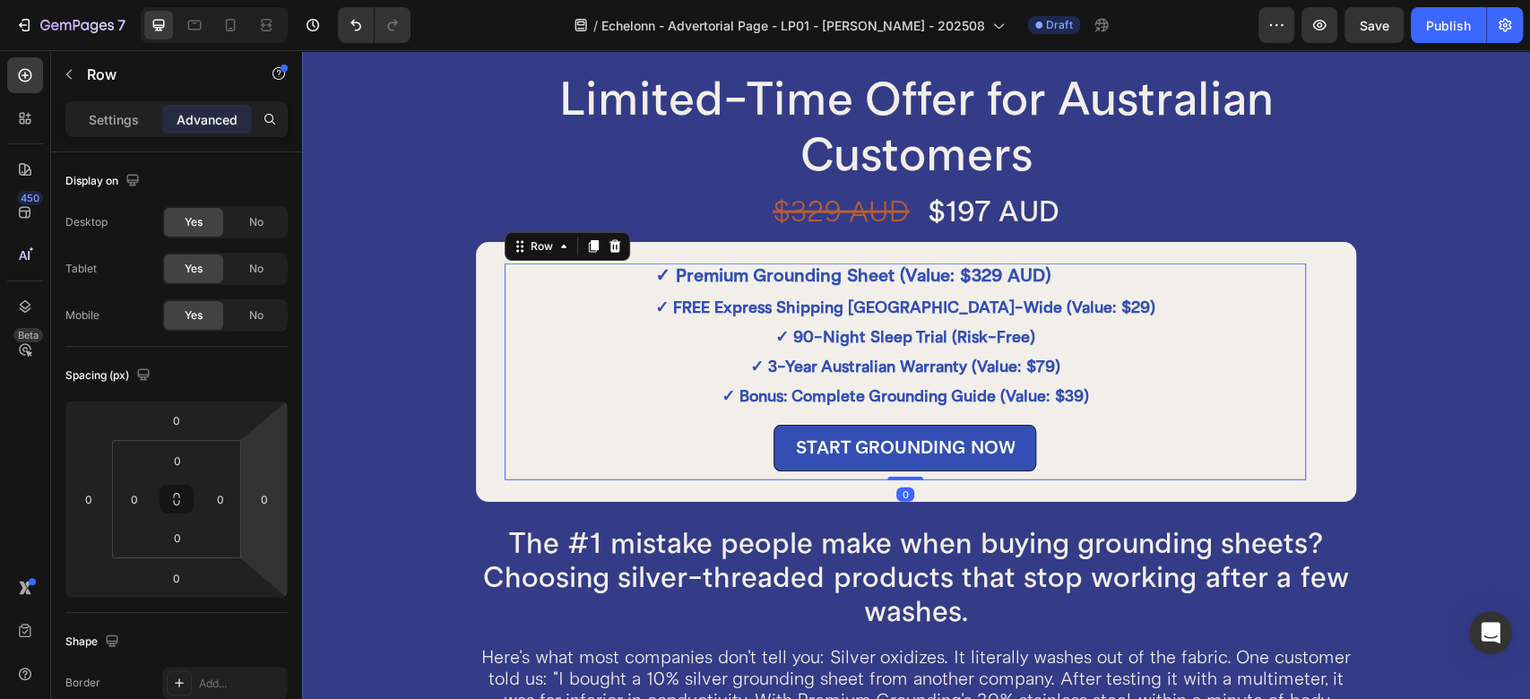
scroll to position [151, 0]
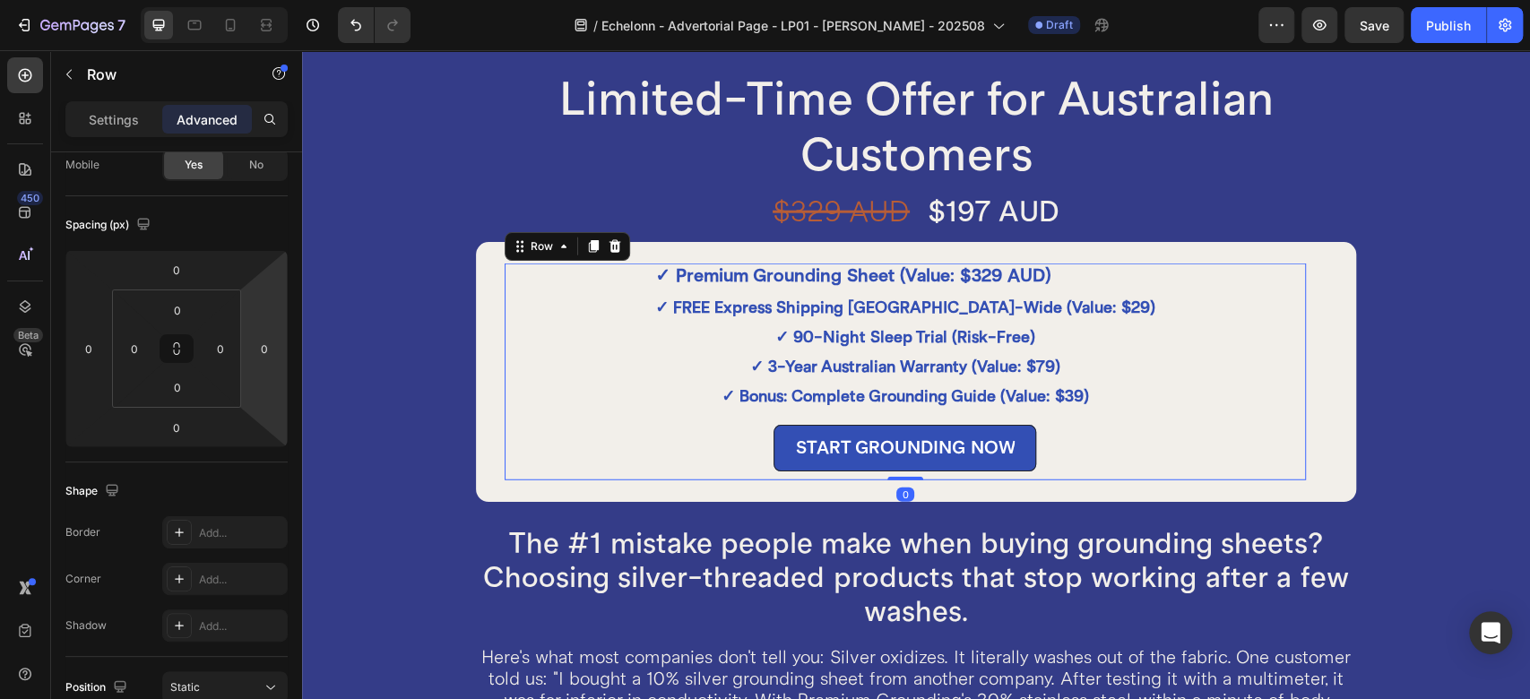
click at [513, 347] on div "✓ Premium Grounding Sheet (Value: $329 AUD) Text Block ✓ FREE Express Shipping …" at bounding box center [905, 372] width 801 height 217
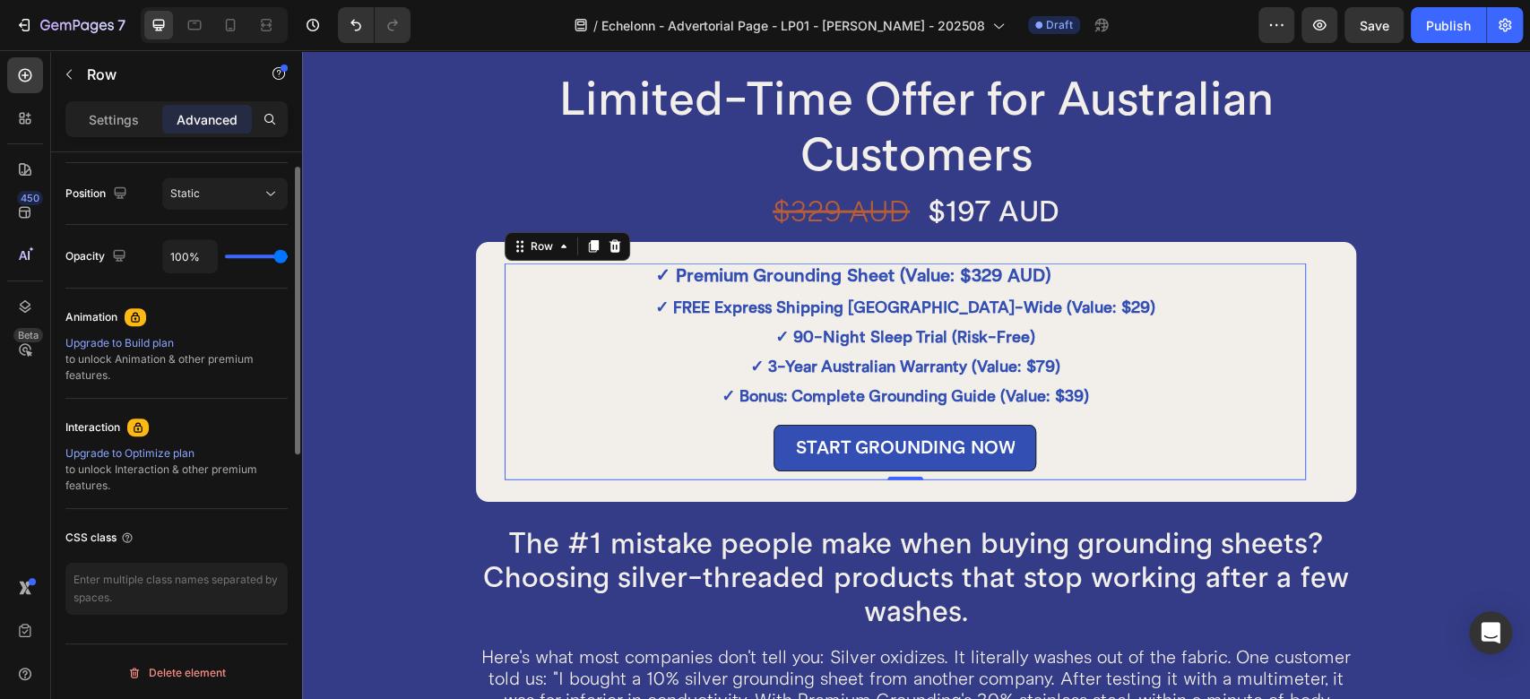
scroll to position [0, 0]
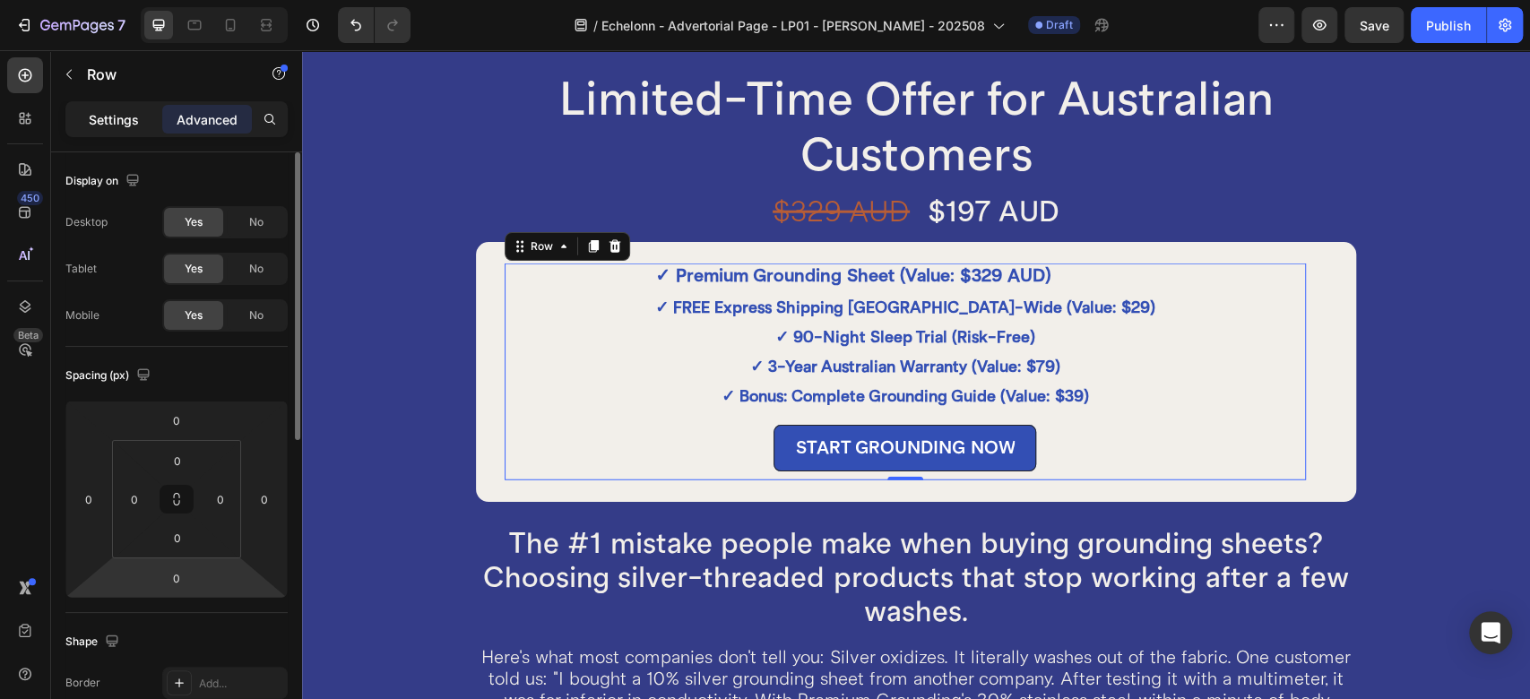
click at [116, 119] on p "Settings" at bounding box center [114, 119] width 50 height 19
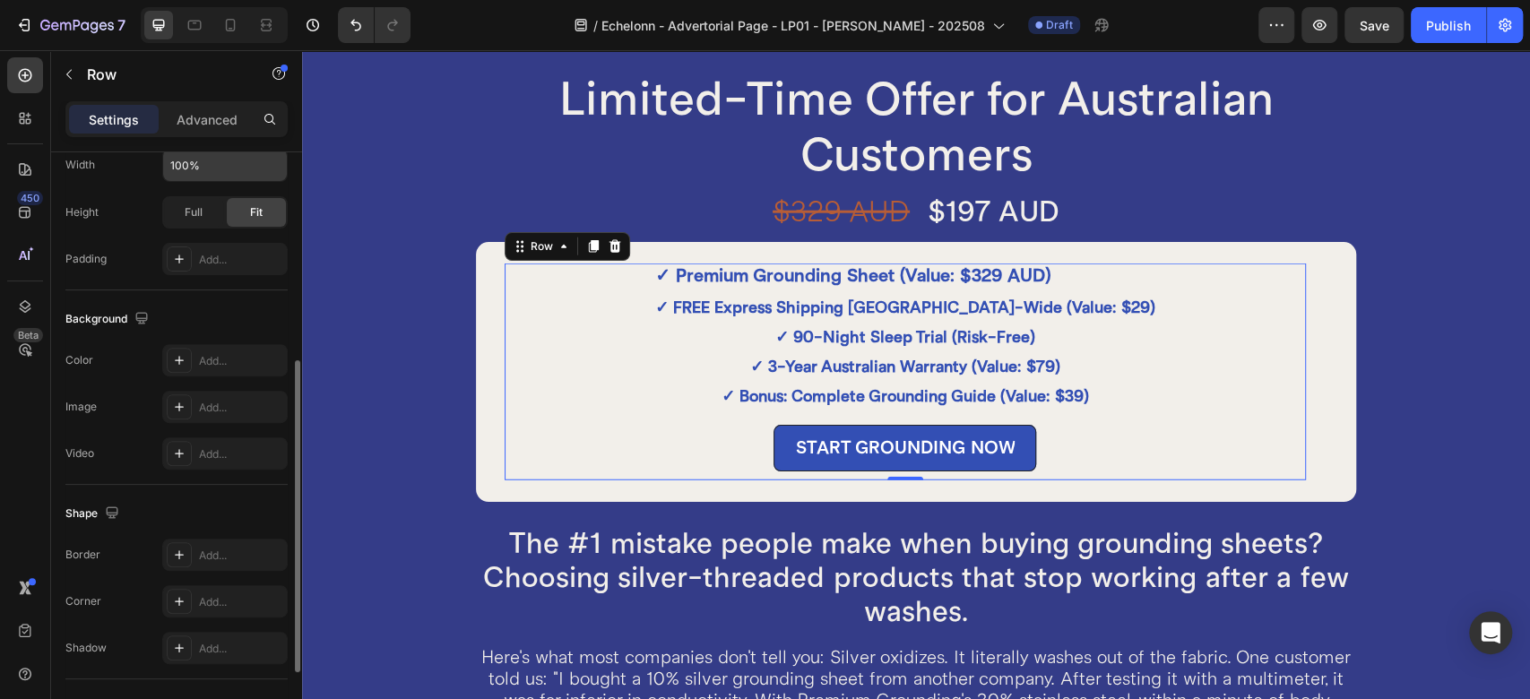
scroll to position [199, 0]
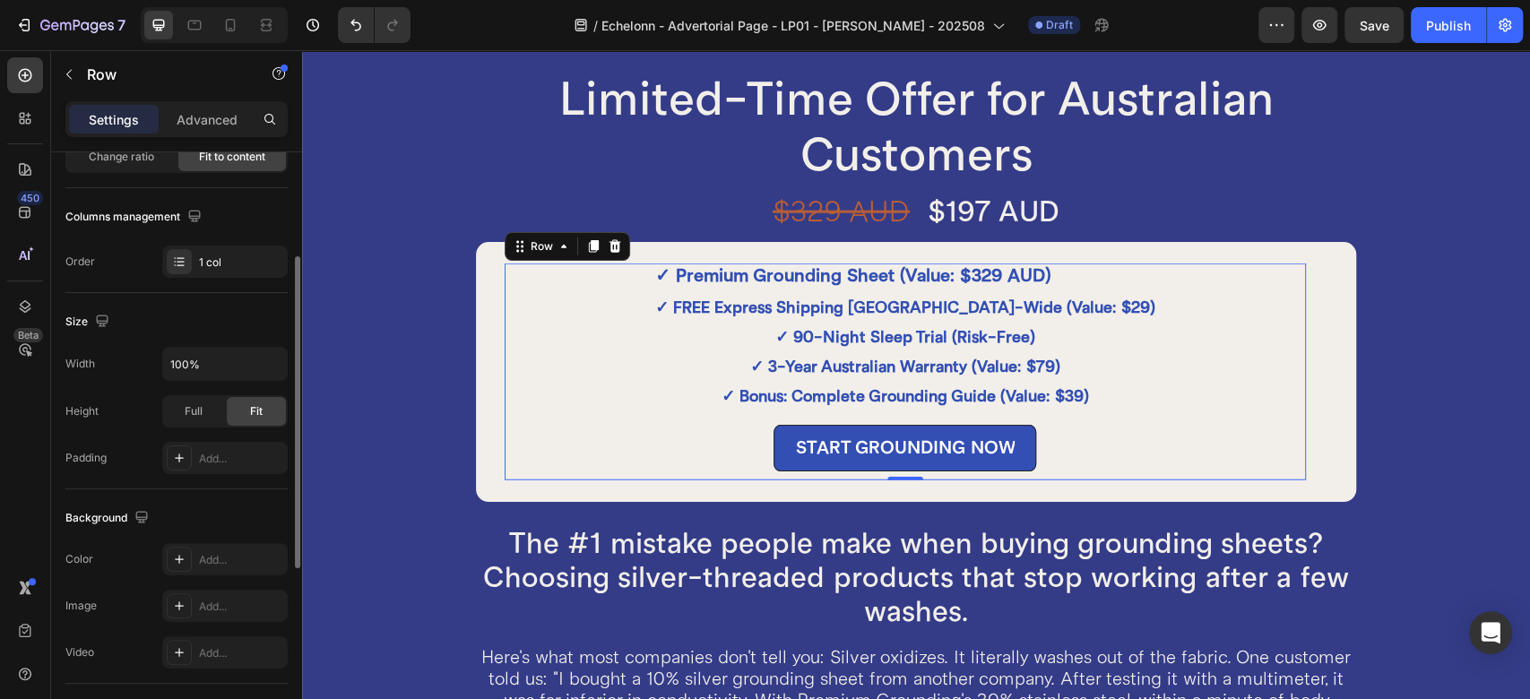
click at [208, 395] on div "Full Fit" at bounding box center [225, 411] width 126 height 32
click at [208, 402] on div "Full" at bounding box center [193, 411] width 59 height 29
click at [251, 411] on span "Fit" at bounding box center [256, 411] width 13 height 16
click at [277, 369] on icon "button" at bounding box center [271, 364] width 18 height 18
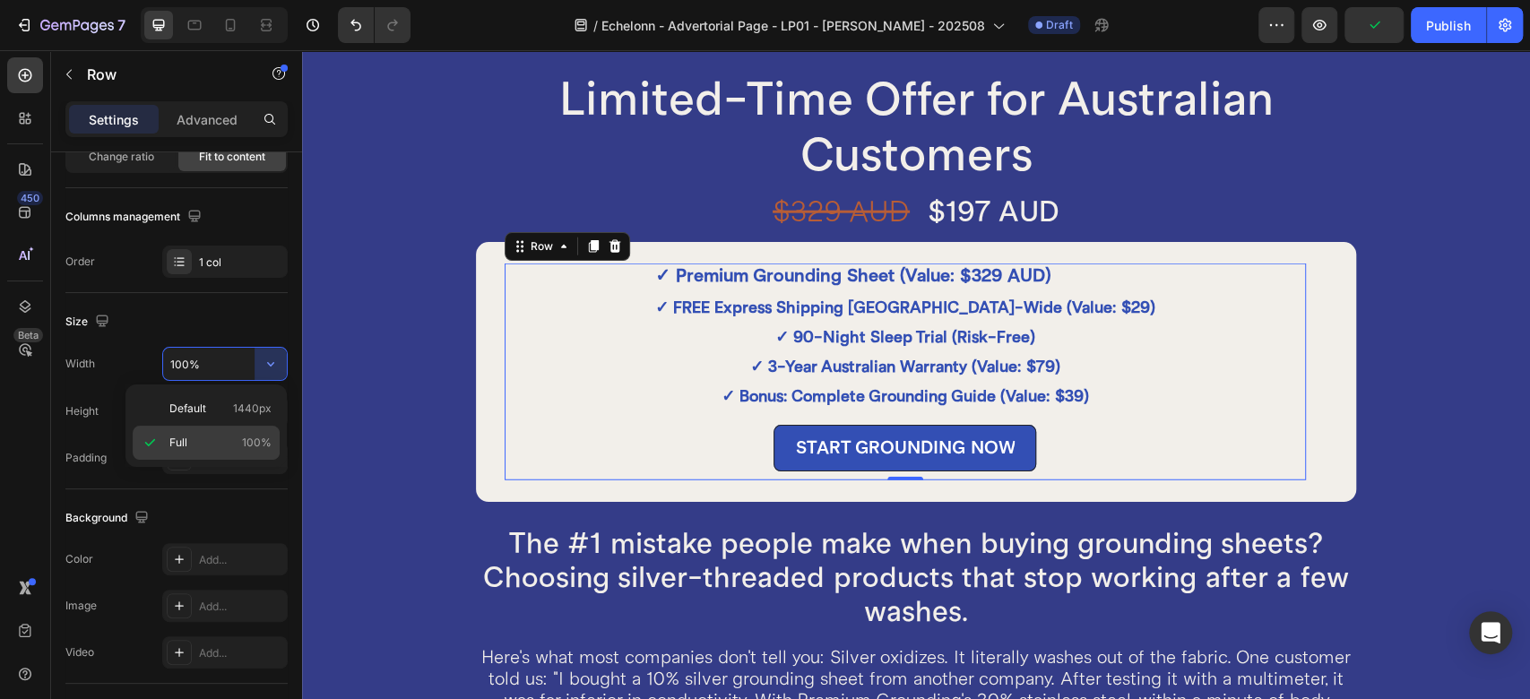
click at [221, 437] on p "Full 100%" at bounding box center [220, 443] width 102 height 16
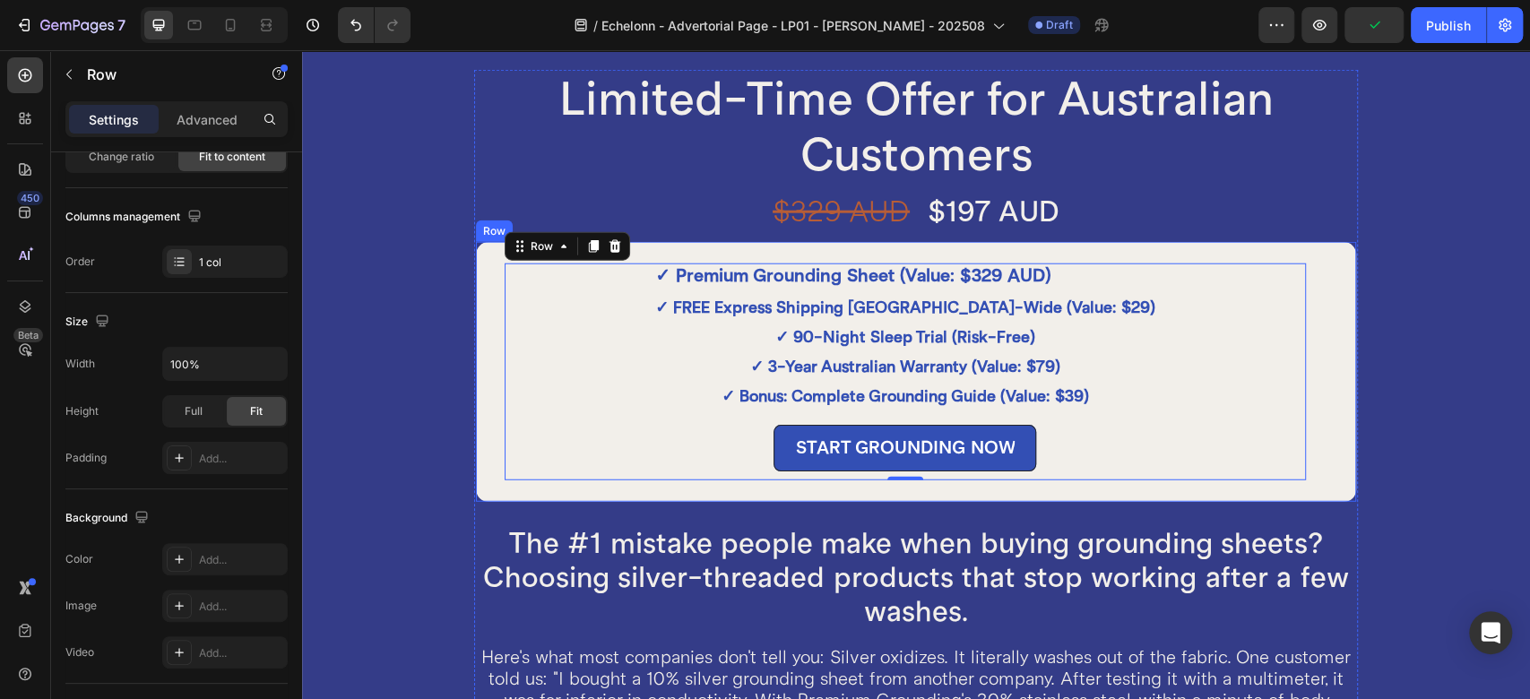
click at [488, 352] on div "✓ Premium Grounding Sheet (Value: $329 AUD) Text Block ✓ FREE Express Shipping …" at bounding box center [916, 372] width 884 height 264
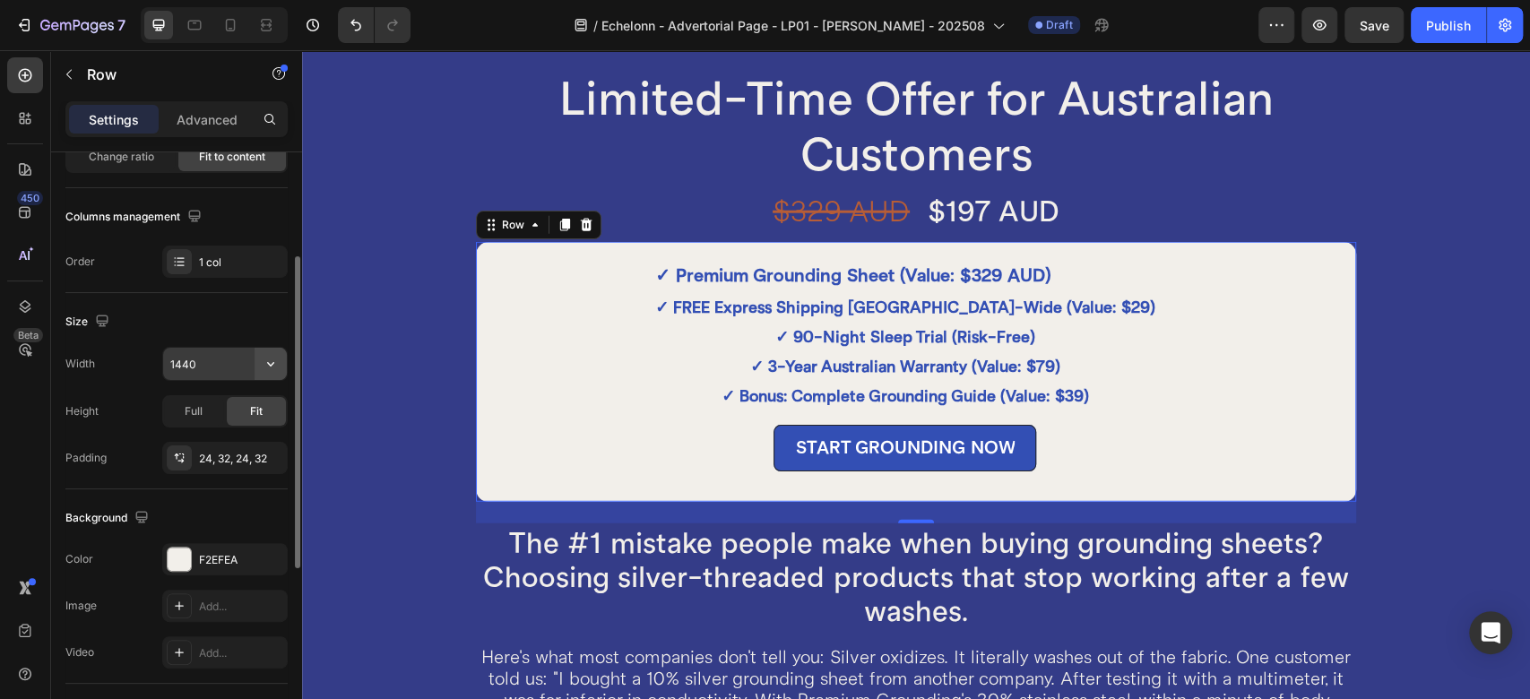
click at [258, 364] on button "button" at bounding box center [271, 364] width 32 height 32
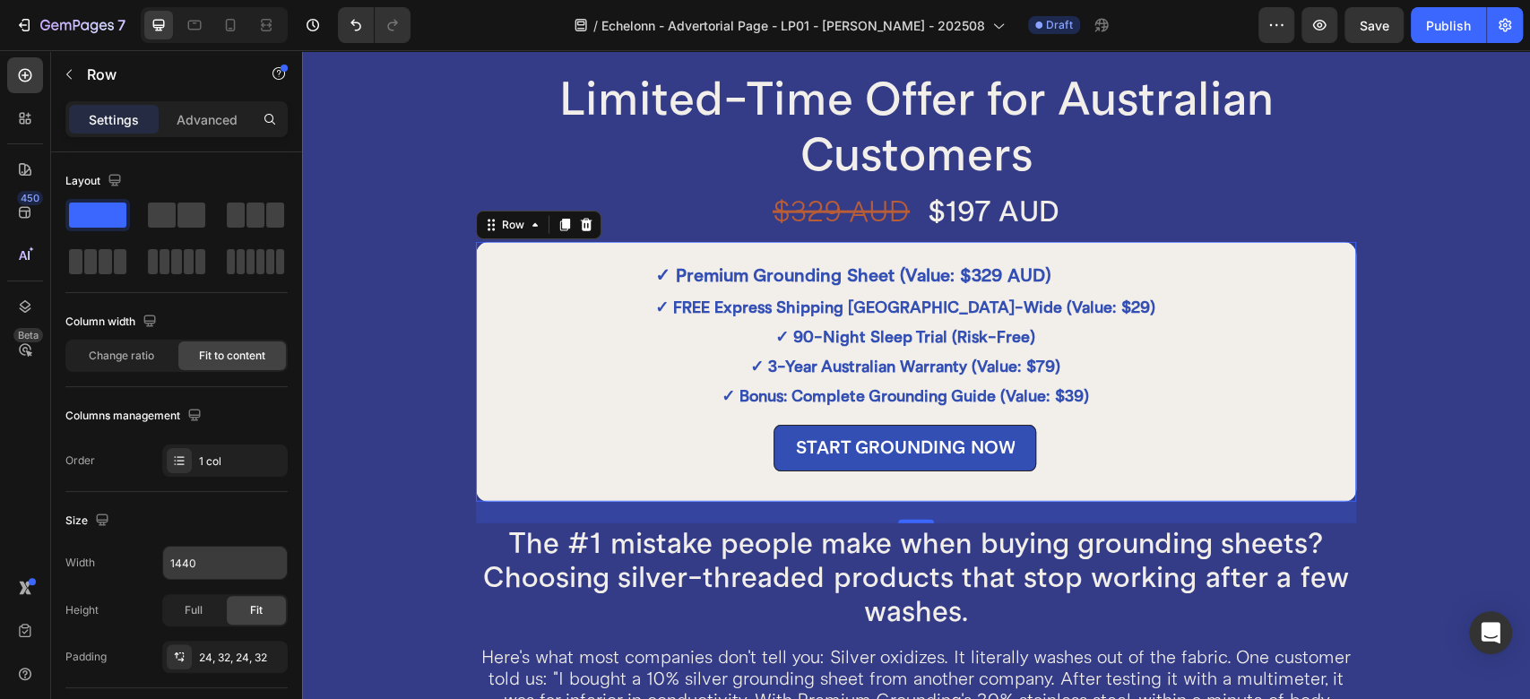
click at [492, 312] on div "✓ Premium Grounding Sheet (Value: $329 AUD) Text Block ✓ FREE Express Shipping …" at bounding box center [916, 372] width 884 height 264
click at [268, 563] on icon "button" at bounding box center [271, 563] width 18 height 18
click at [230, 567] on input "1440" at bounding box center [225, 563] width 124 height 32
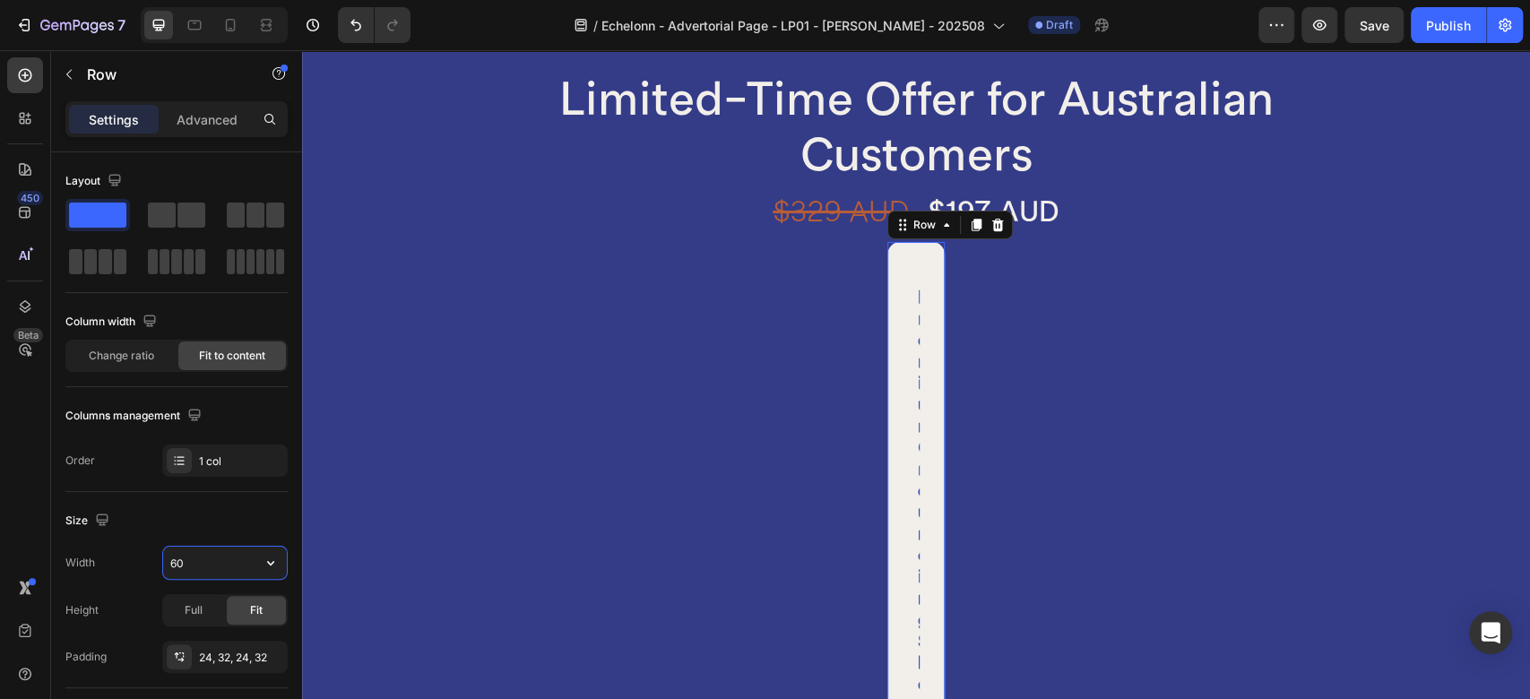
type input "60%"
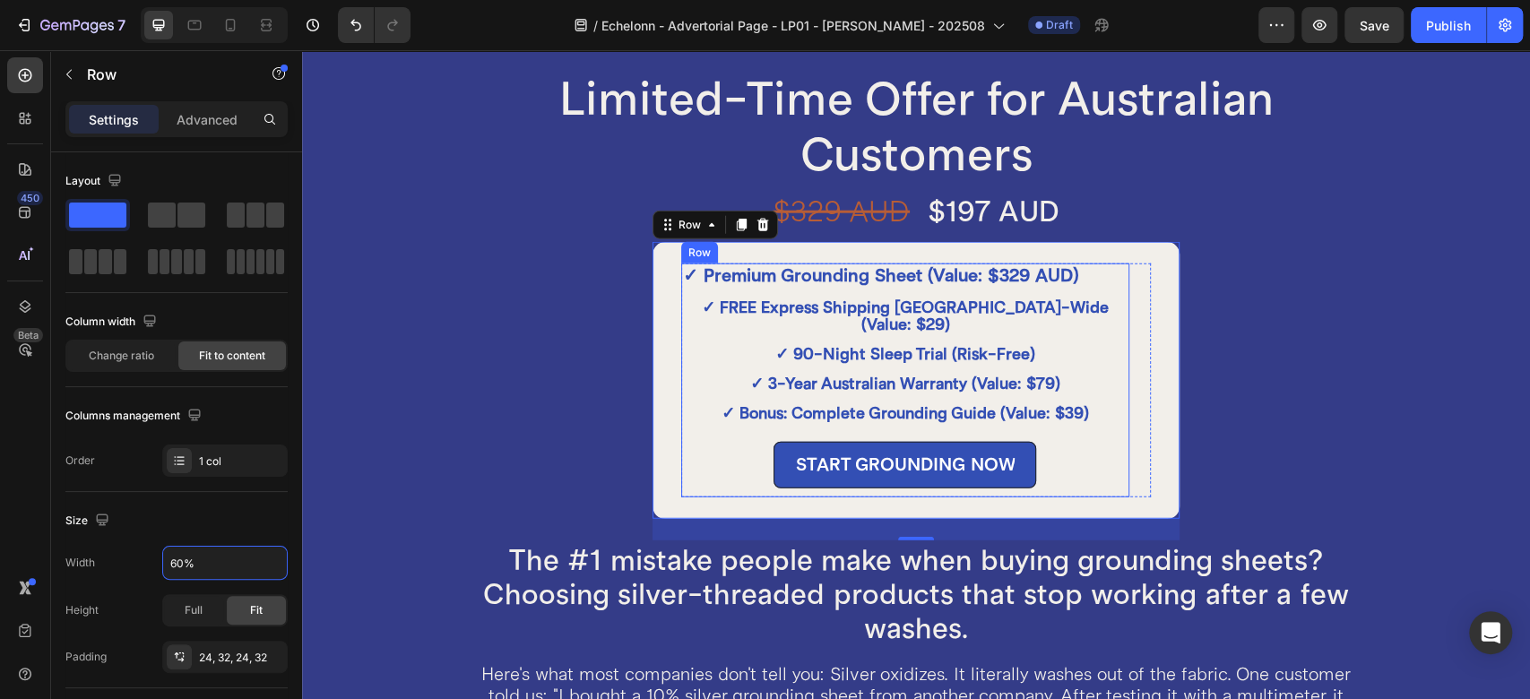
click at [1107, 320] on div "✓ Premium Grounding Sheet (Value: $329 AUD) Text Block ✓ FREE Express Shipping …" at bounding box center [905, 381] width 448 height 234
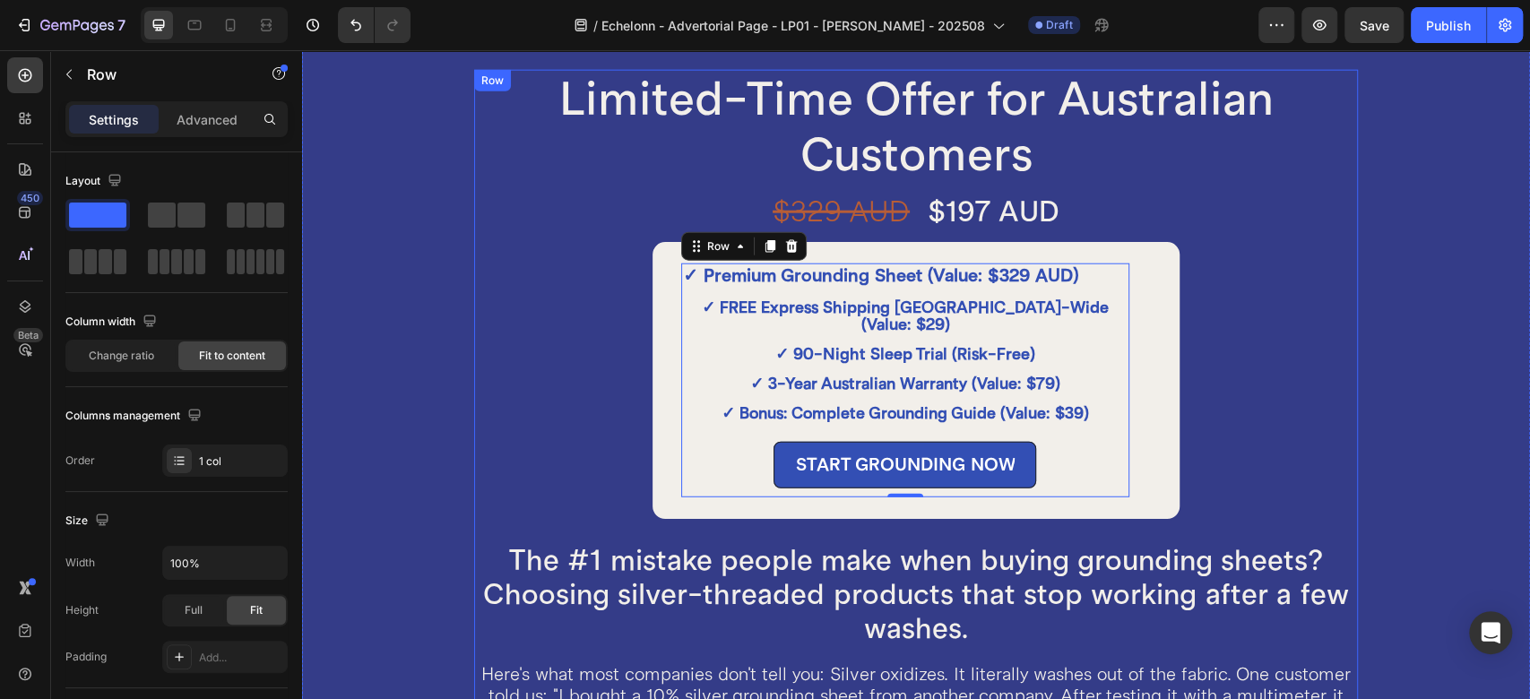
click at [558, 274] on div "Limited-Time Offer for Australian Customers Heading $329 AUD Heading $197 AUD H…" at bounding box center [916, 521] width 884 height 902
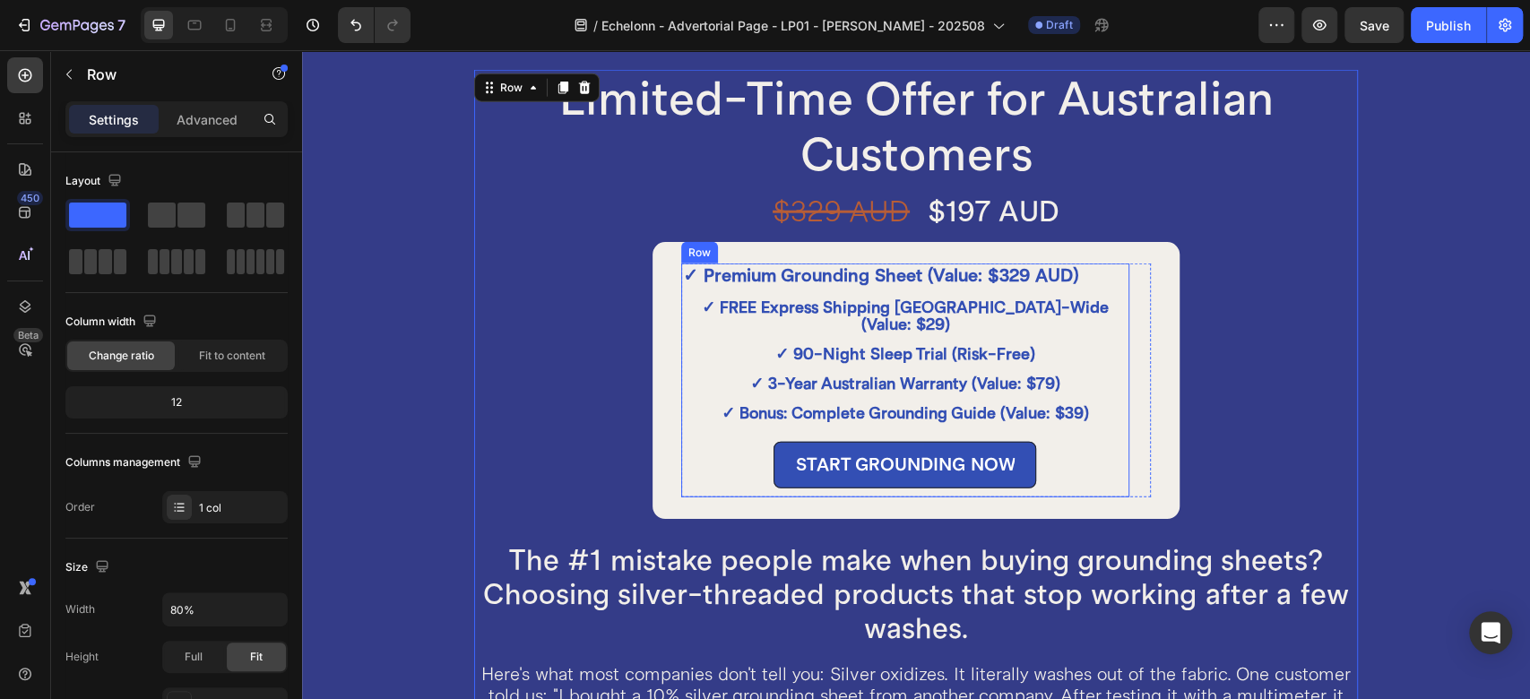
click at [1107, 301] on div "✓ Premium Grounding Sheet (Value: $329 AUD) Text Block ✓ FREE Express Shipping …" at bounding box center [905, 381] width 448 height 234
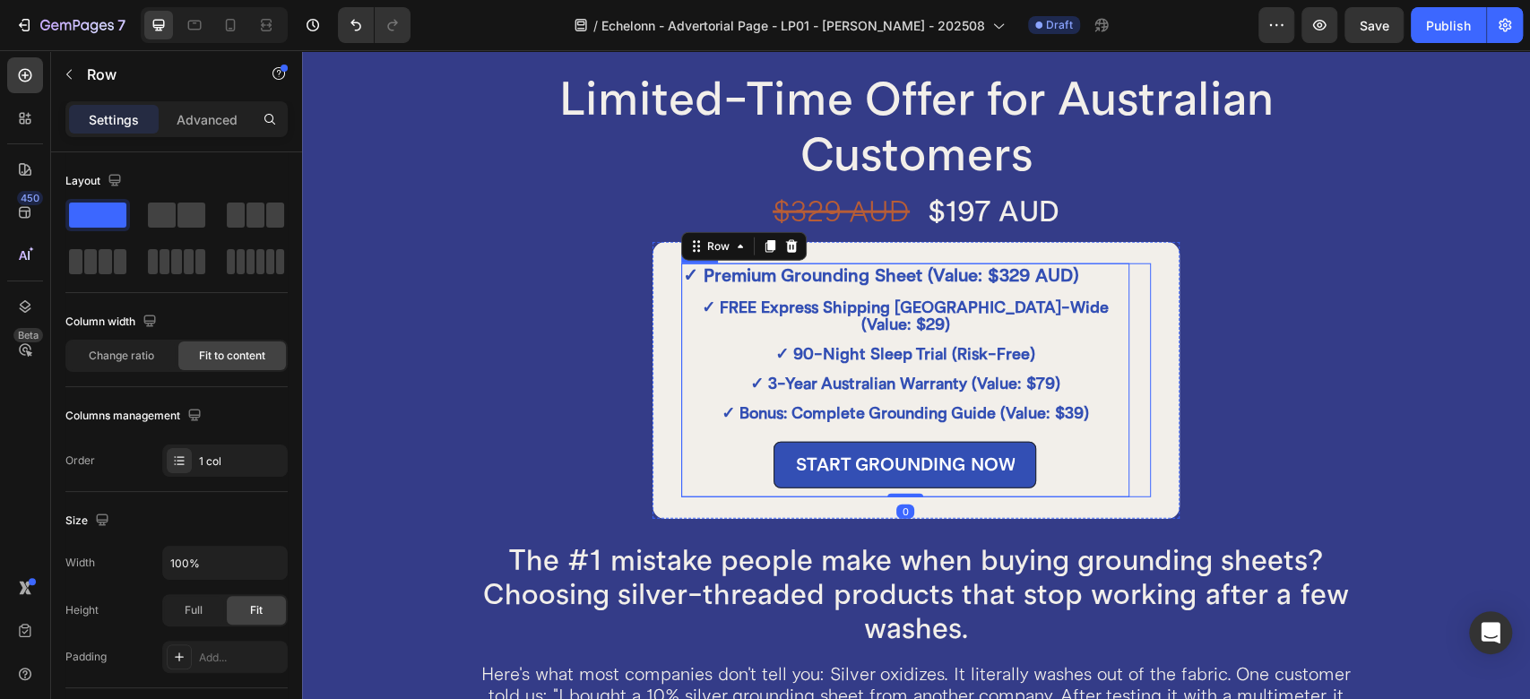
click at [1120, 301] on div "✓ Premium Grounding Sheet (Value: $329 AUD) Text Block ✓ FREE Express Shipping …" at bounding box center [916, 381] width 470 height 234
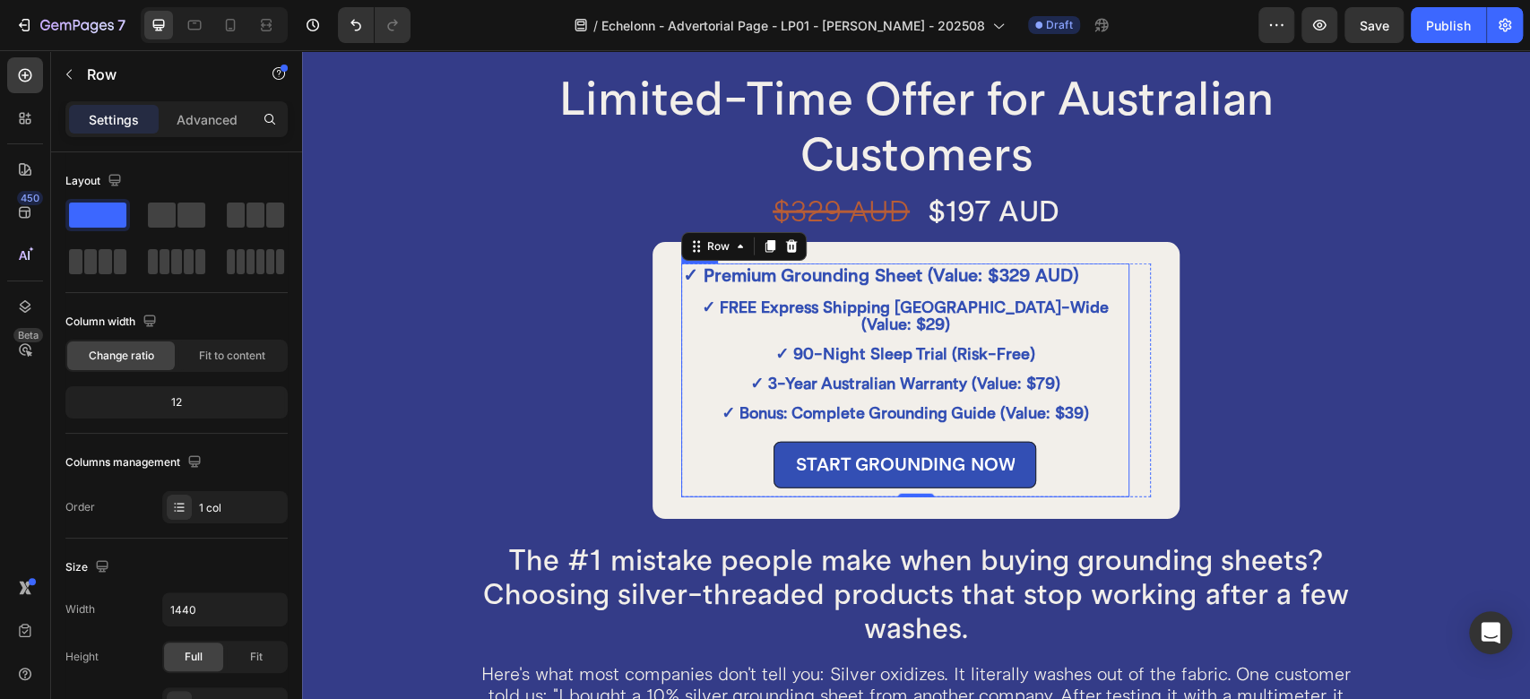
click at [1104, 350] on div "✓ Premium Grounding Sheet (Value: $329 AUD) Text Block ✓ FREE Express Shipping …" at bounding box center [905, 381] width 448 height 234
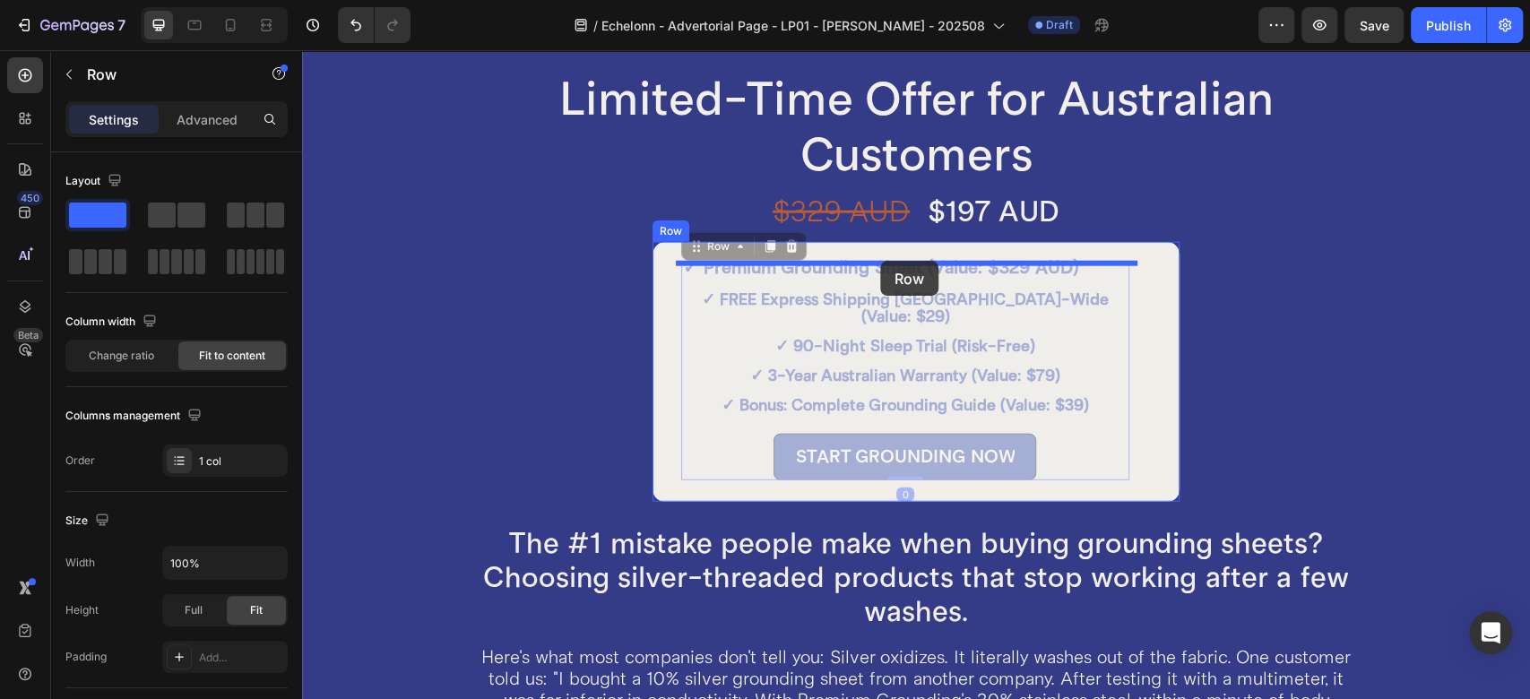
drag, startPoint x: 696, startPoint y: 248, endPoint x: 880, endPoint y: 261, distance: 185.1
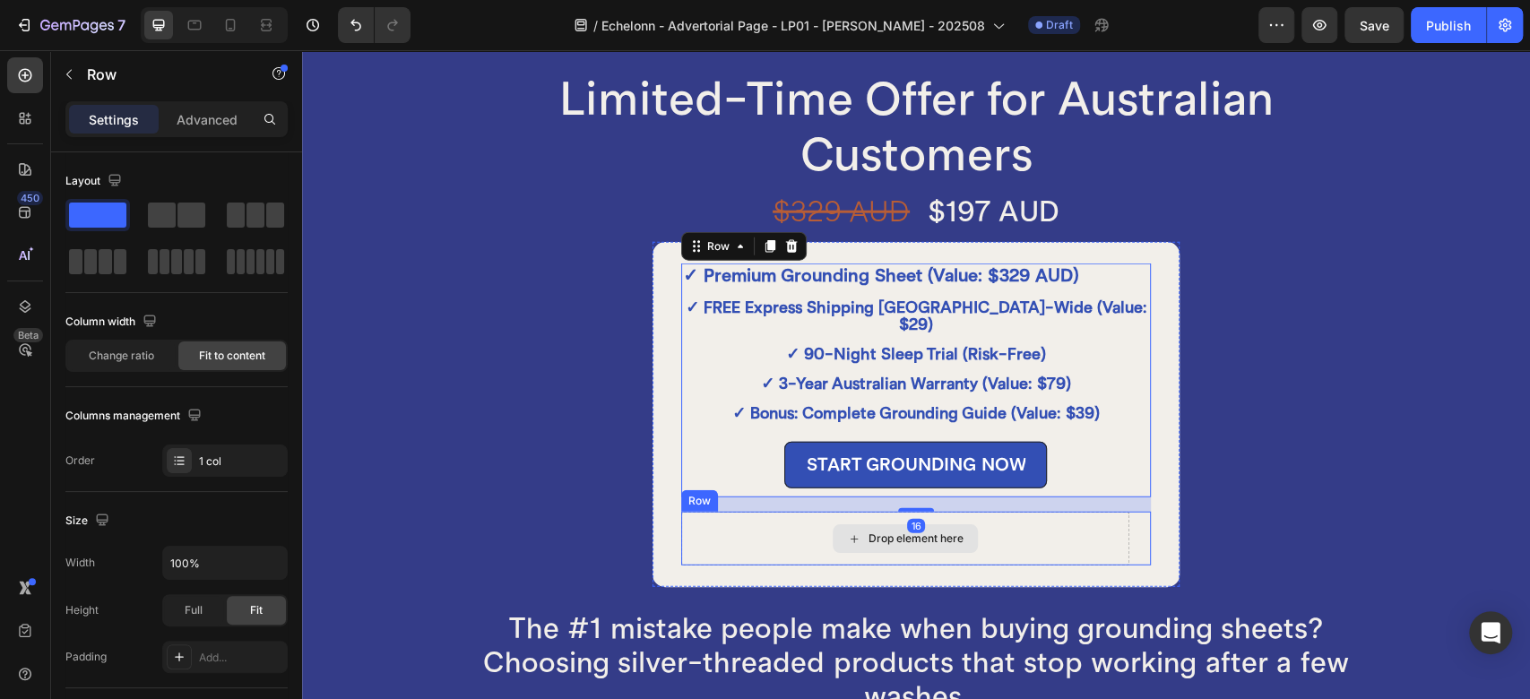
click at [737, 522] on div "Drop element here" at bounding box center [905, 539] width 448 height 54
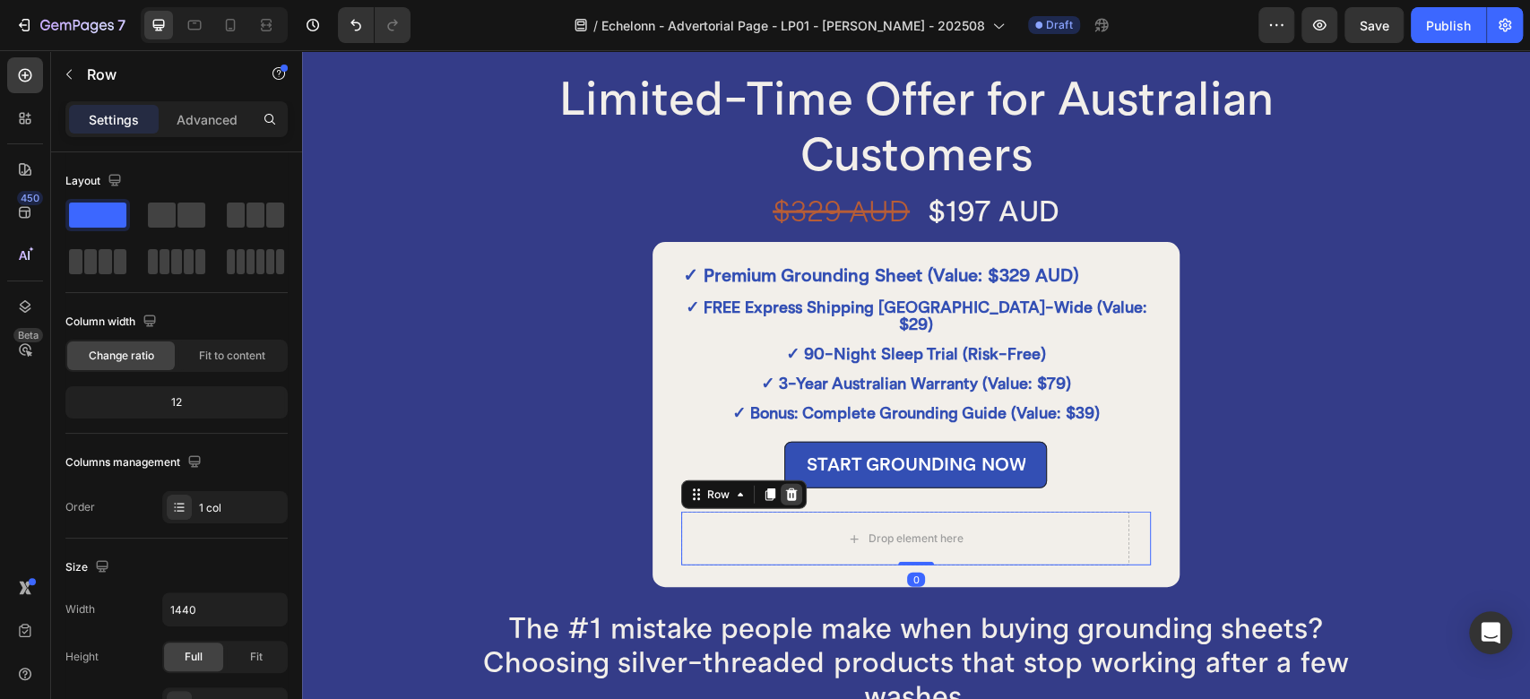
click at [786, 489] on icon at bounding box center [792, 495] width 12 height 13
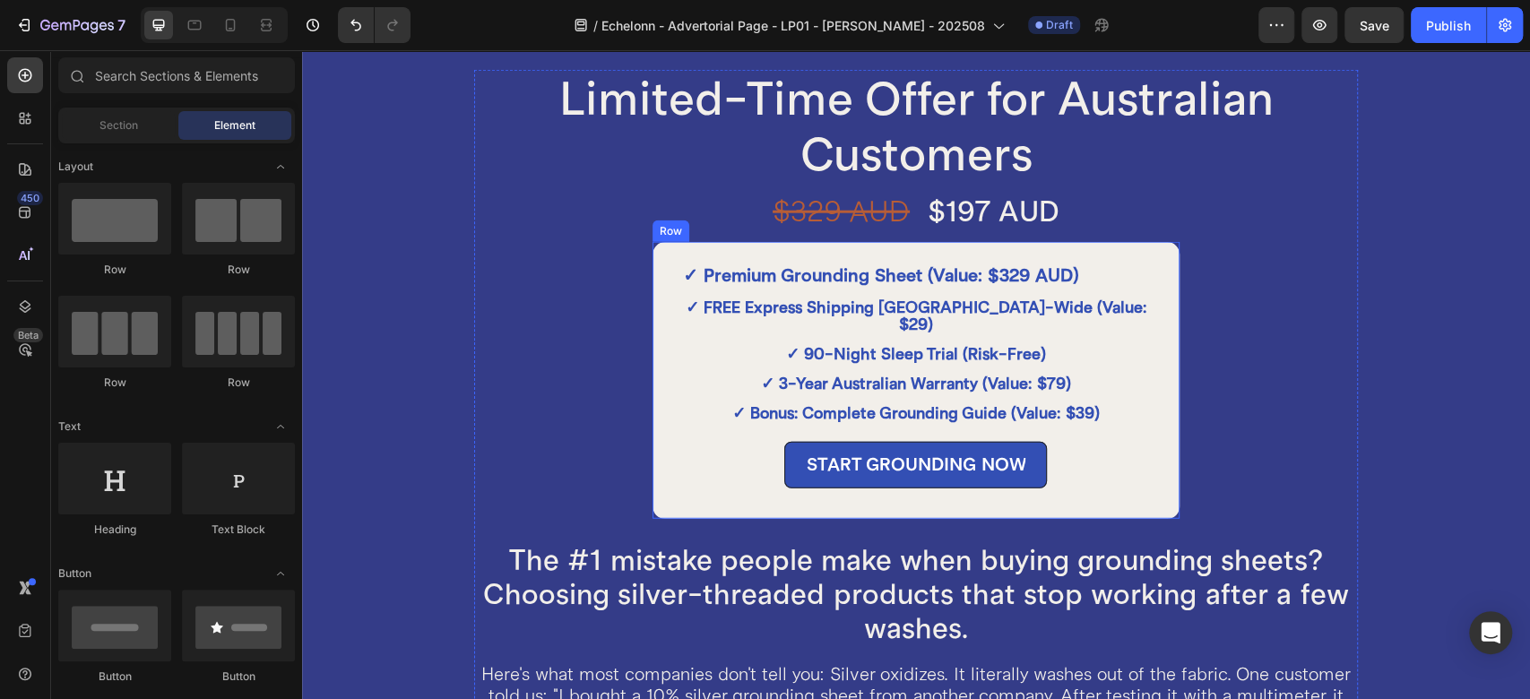
click at [1127, 350] on div "✓ Premium Grounding Sheet (Value: $329 AUD) Text Block ✓ FREE Express Shipping …" at bounding box center [916, 380] width 531 height 281
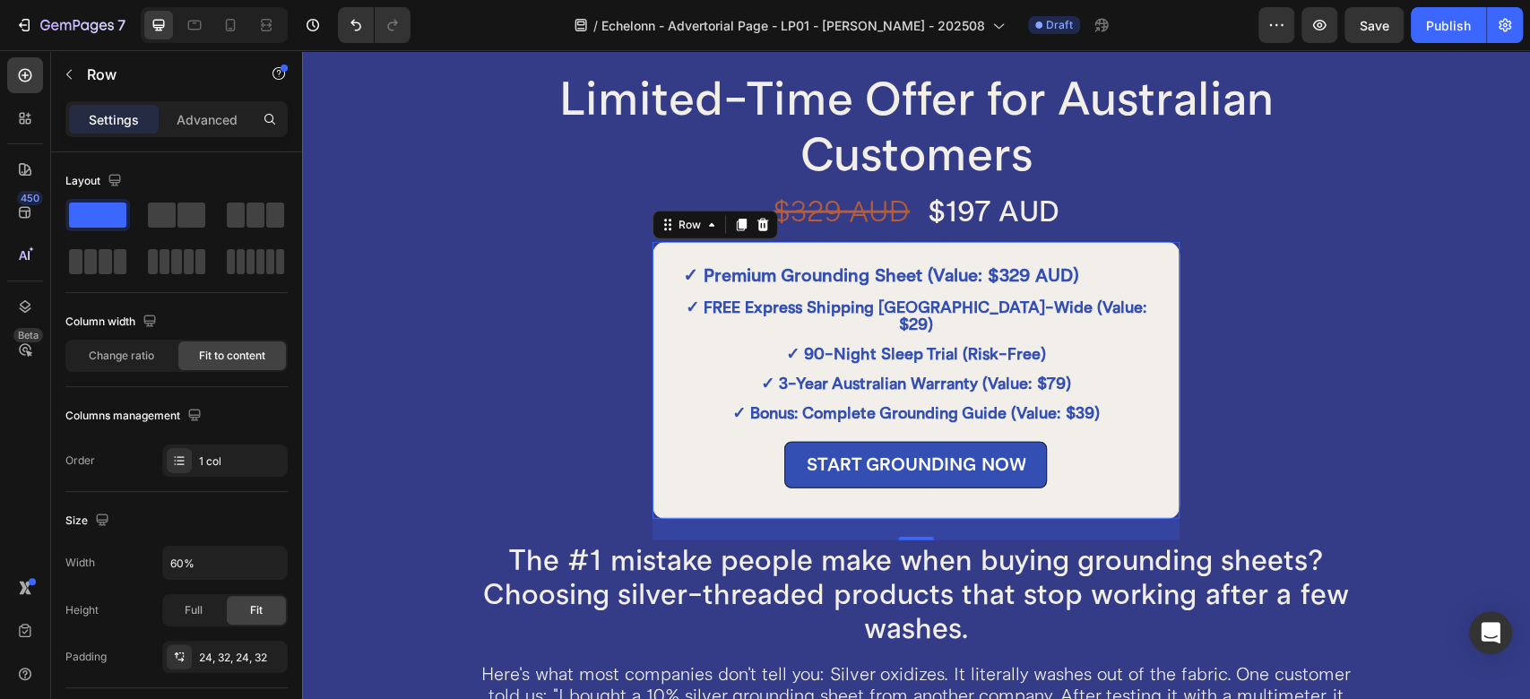
click at [1136, 394] on div "✓ Premium Grounding Sheet (Value: $329 AUD) Text Block ✓ FREE Express Shipping …" at bounding box center [916, 380] width 531 height 281
click at [1113, 306] on div "✓ Premium Grounding Sheet (Value: $329 AUD) Text Block ✓ FREE Express Shipping …" at bounding box center [916, 380] width 531 height 281
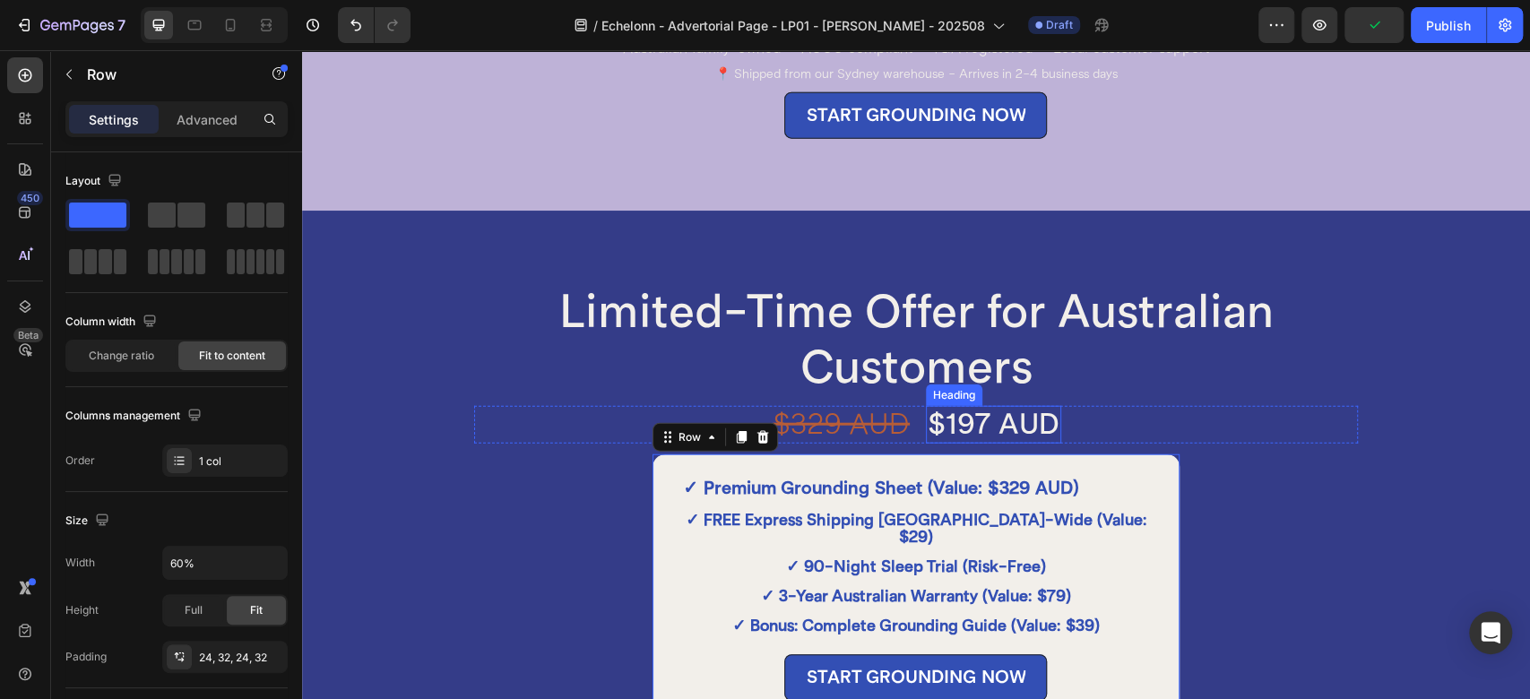
scroll to position [7626, 0]
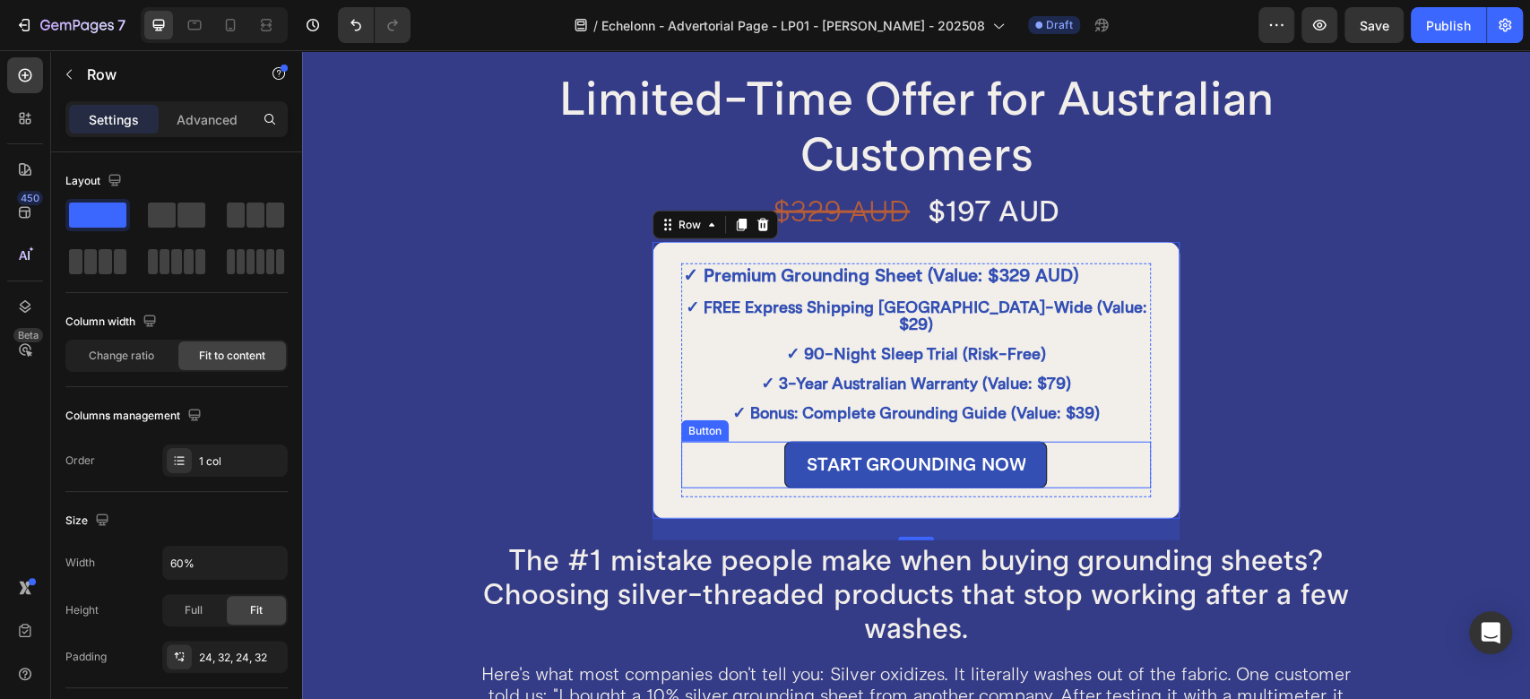
click at [1031, 442] on button "START GROUNDING NOW" at bounding box center [915, 465] width 263 height 47
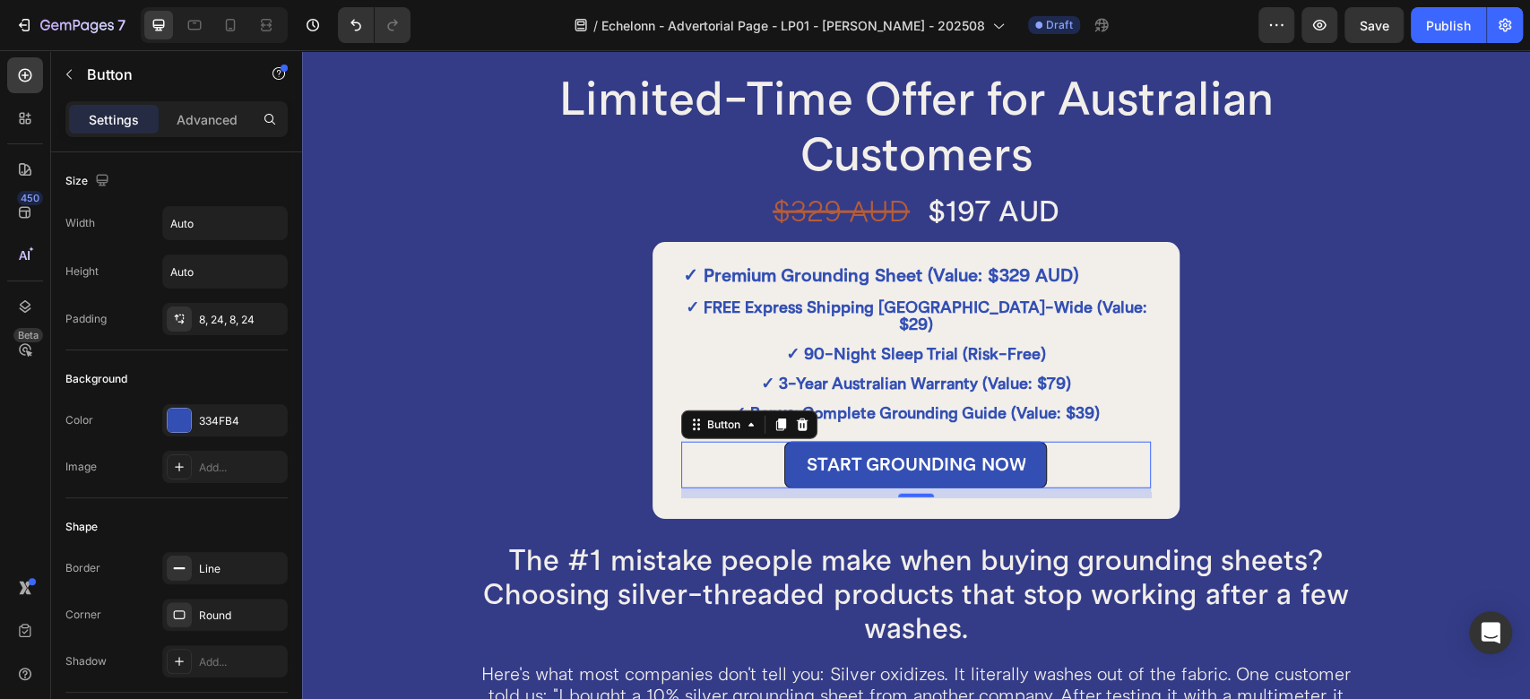
click at [901, 465] on div "START GROUNDING NOW Button 10" at bounding box center [916, 465] width 470 height 47
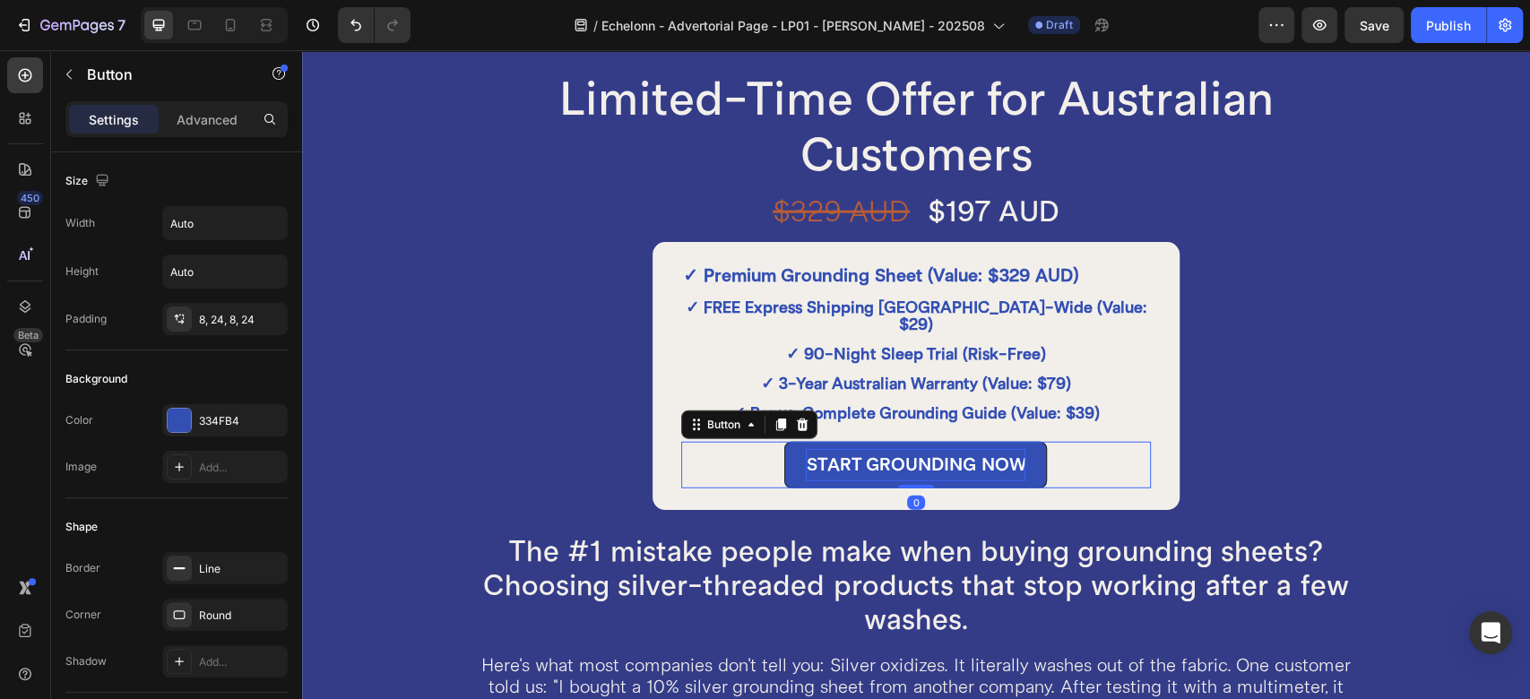
drag, startPoint x: 903, startPoint y: 477, endPoint x: 908, endPoint y: 447, distance: 30.1
click at [908, 447] on div "START GROUNDING NOW Button 0" at bounding box center [916, 465] width 470 height 47
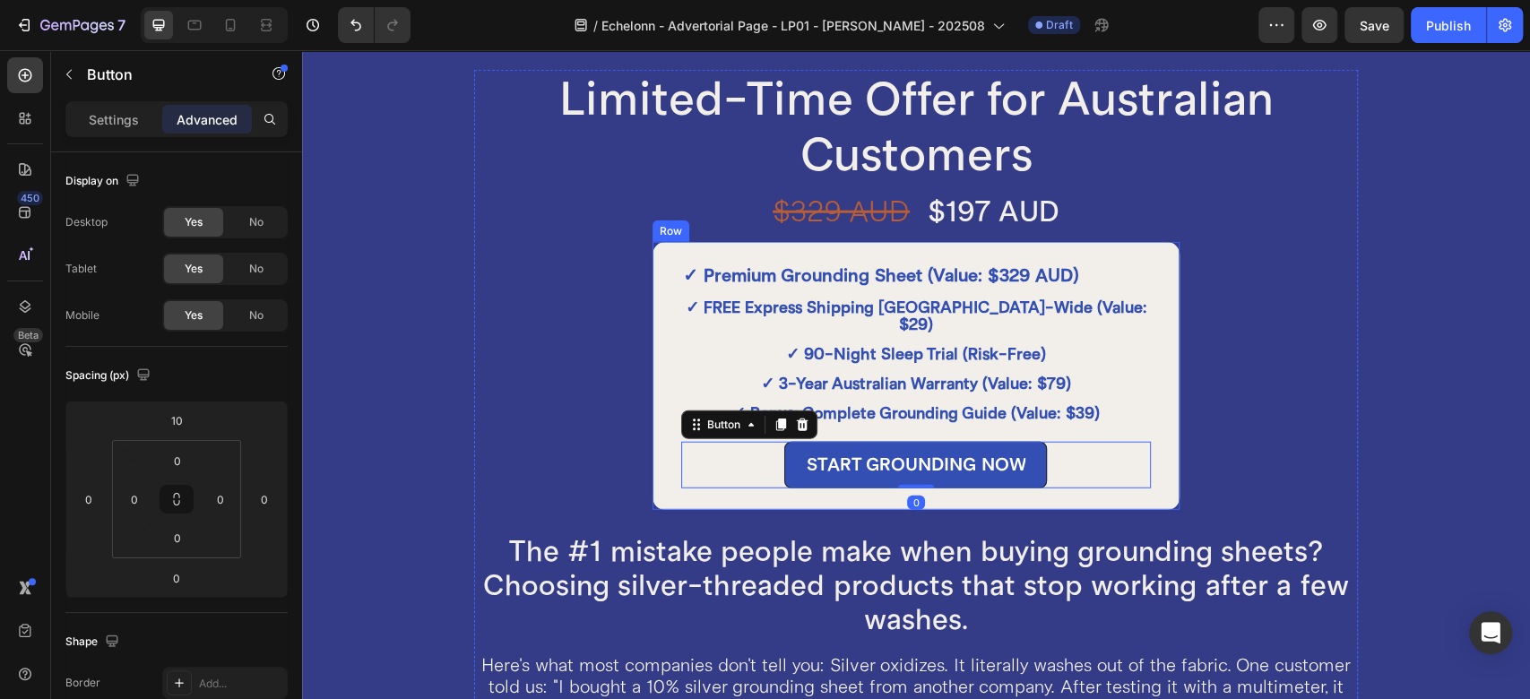
click at [1166, 419] on div "✓ Premium Grounding Sheet (Value: $329 AUD) Text Block ✓ FREE Express Shipping …" at bounding box center [916, 376] width 531 height 272
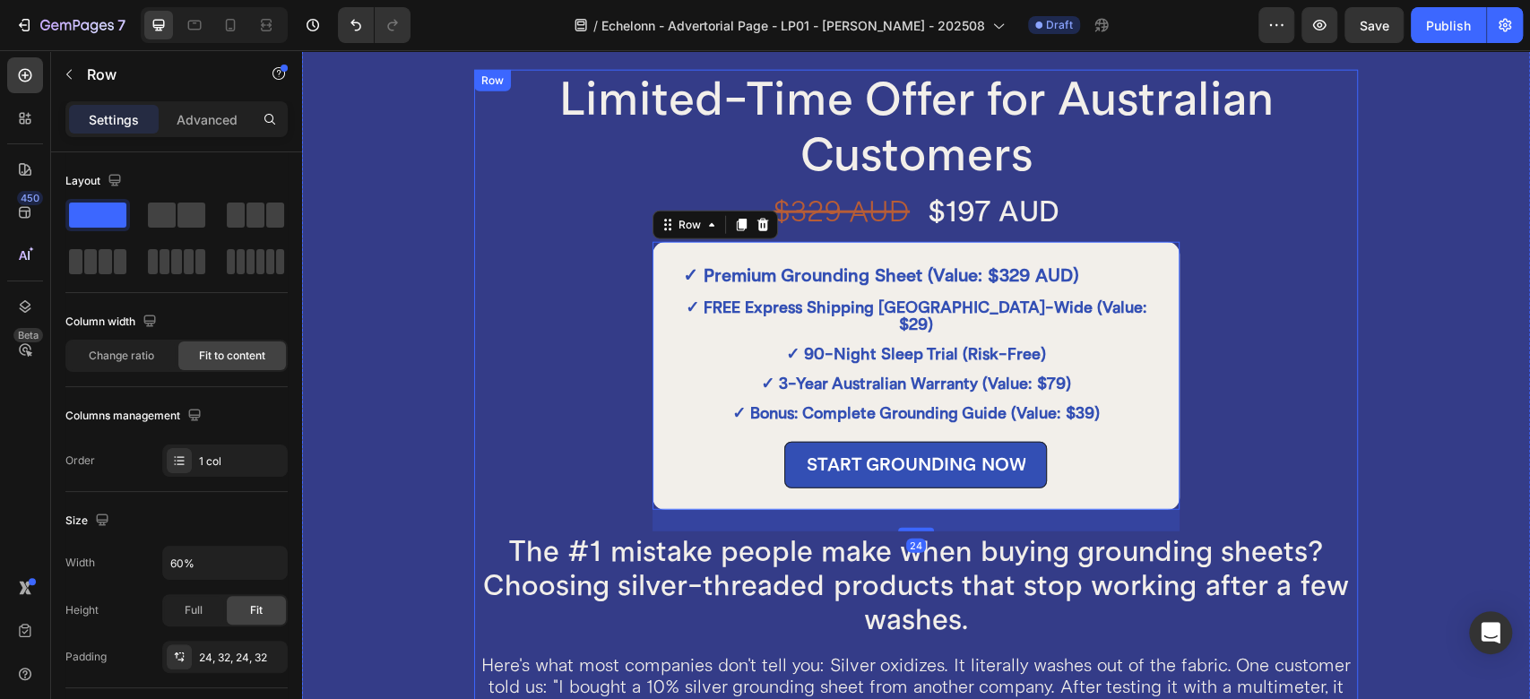
click at [1297, 420] on div "Limited-Time Offer for Australian Customers Heading $329 AUD Heading $197 AUD H…" at bounding box center [916, 516] width 884 height 893
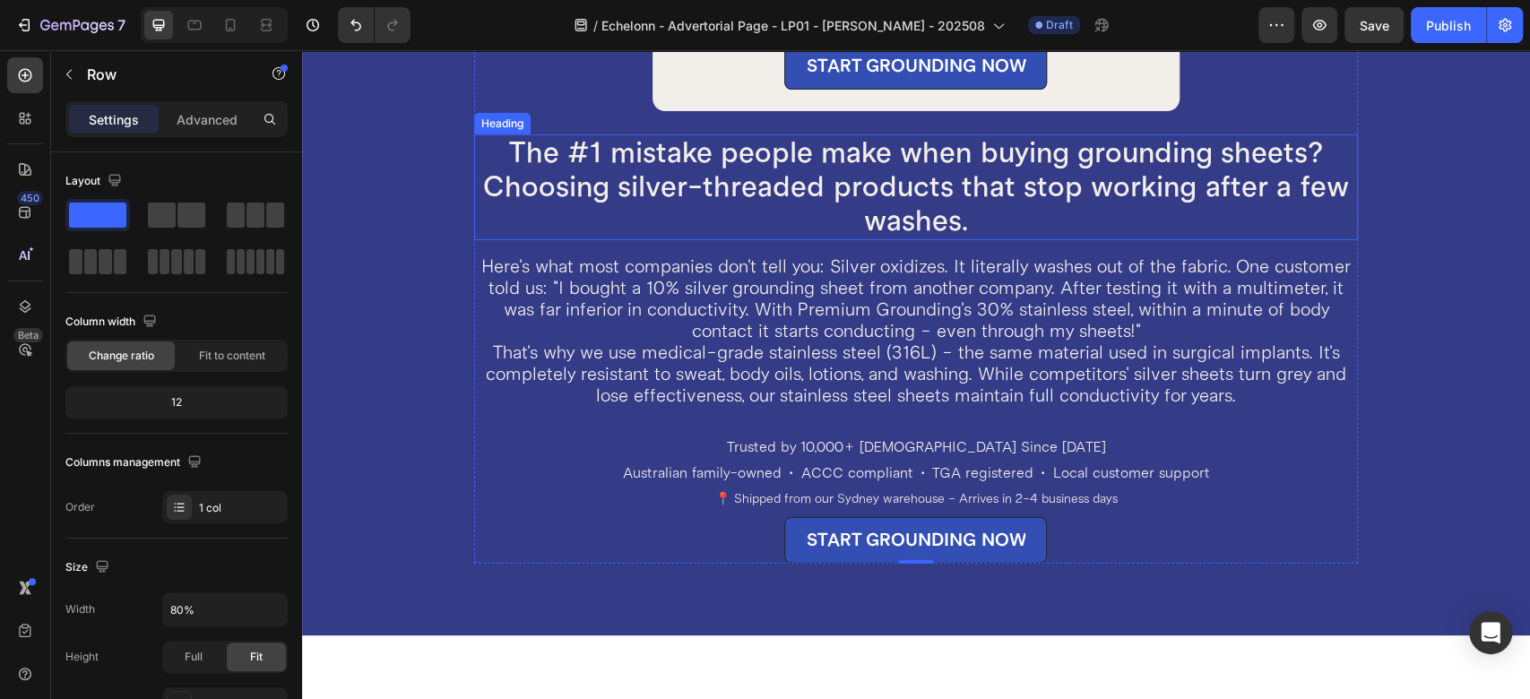
scroll to position [7825, 0]
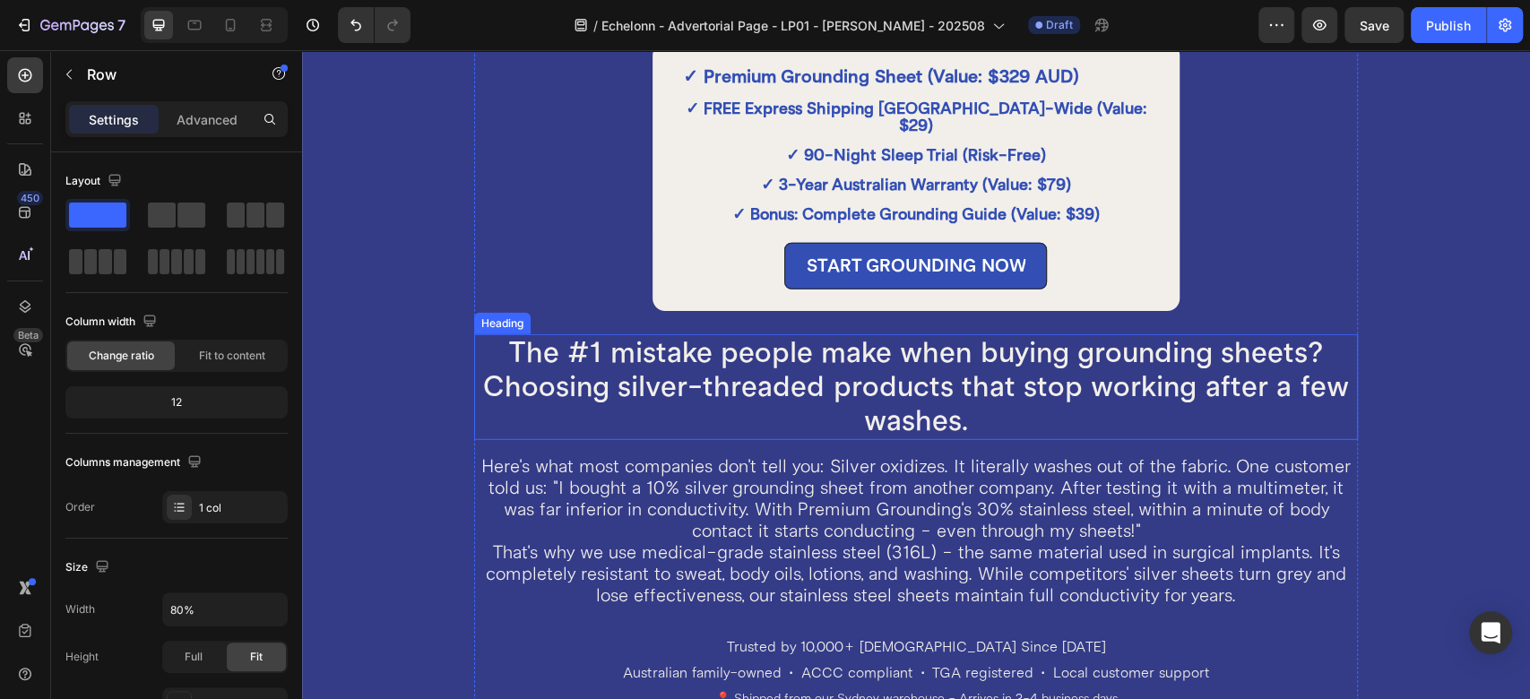
click at [854, 373] on h2 "The #1 mistake people make when buying grounding sheets? Choosing silver-thread…" at bounding box center [916, 387] width 884 height 106
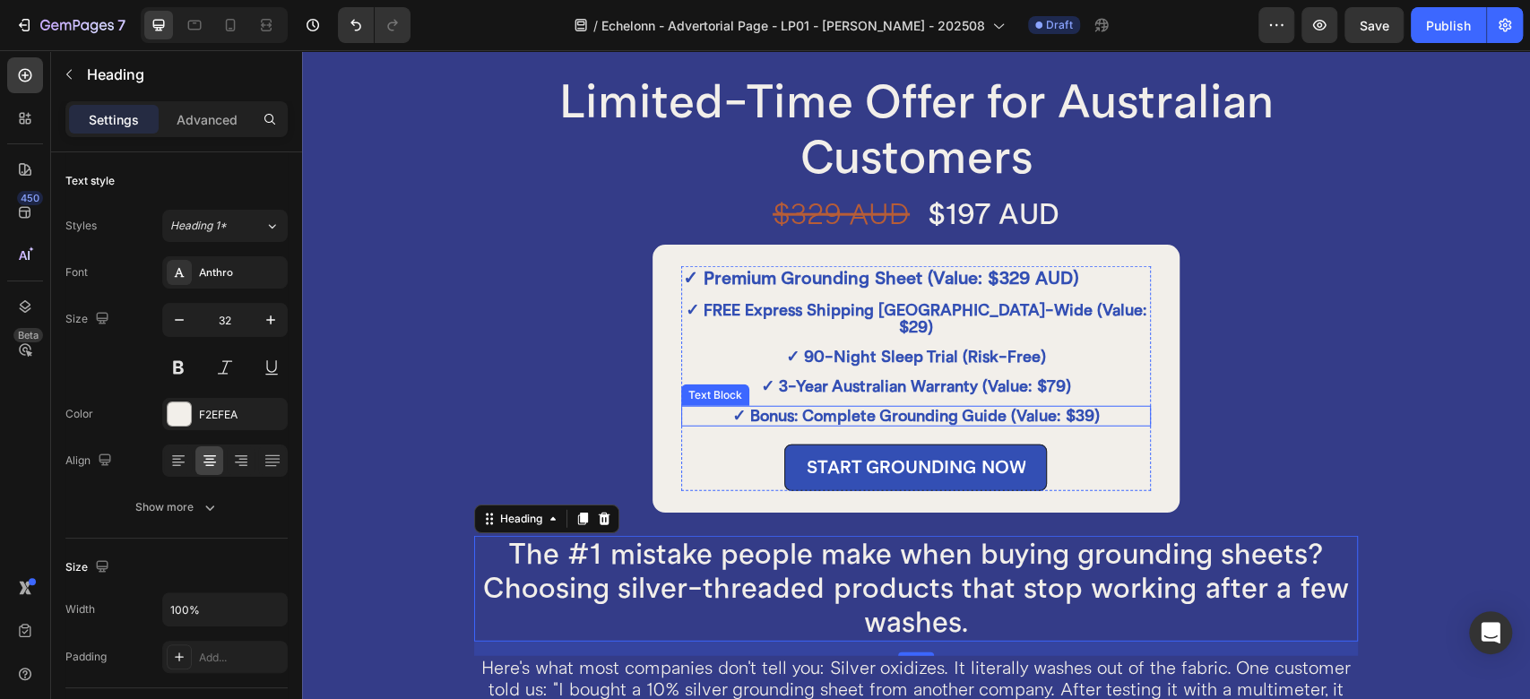
scroll to position [7626, 0]
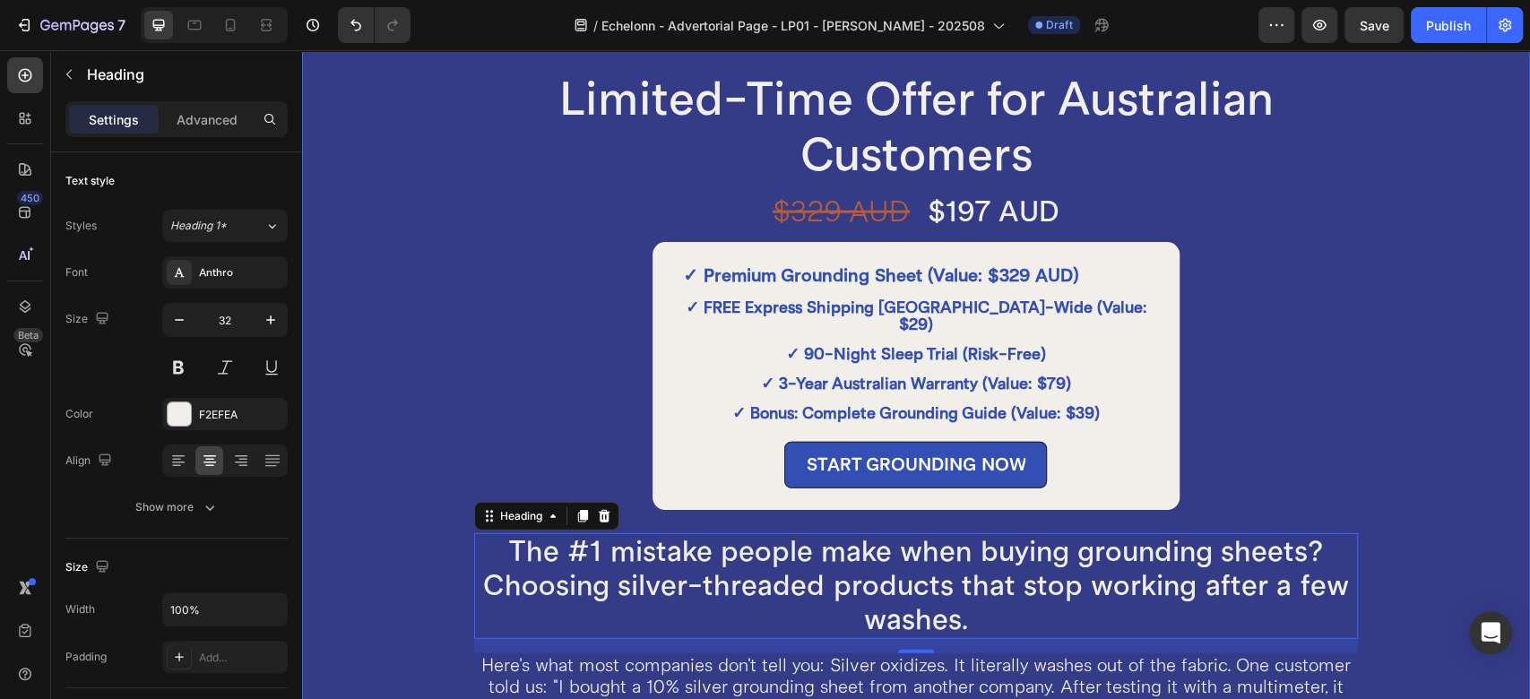
click at [408, 255] on div "Limited-Time Offer for Australian Customers Heading $329 AUD Heading $197 AUD H…" at bounding box center [916, 516] width 1105 height 893
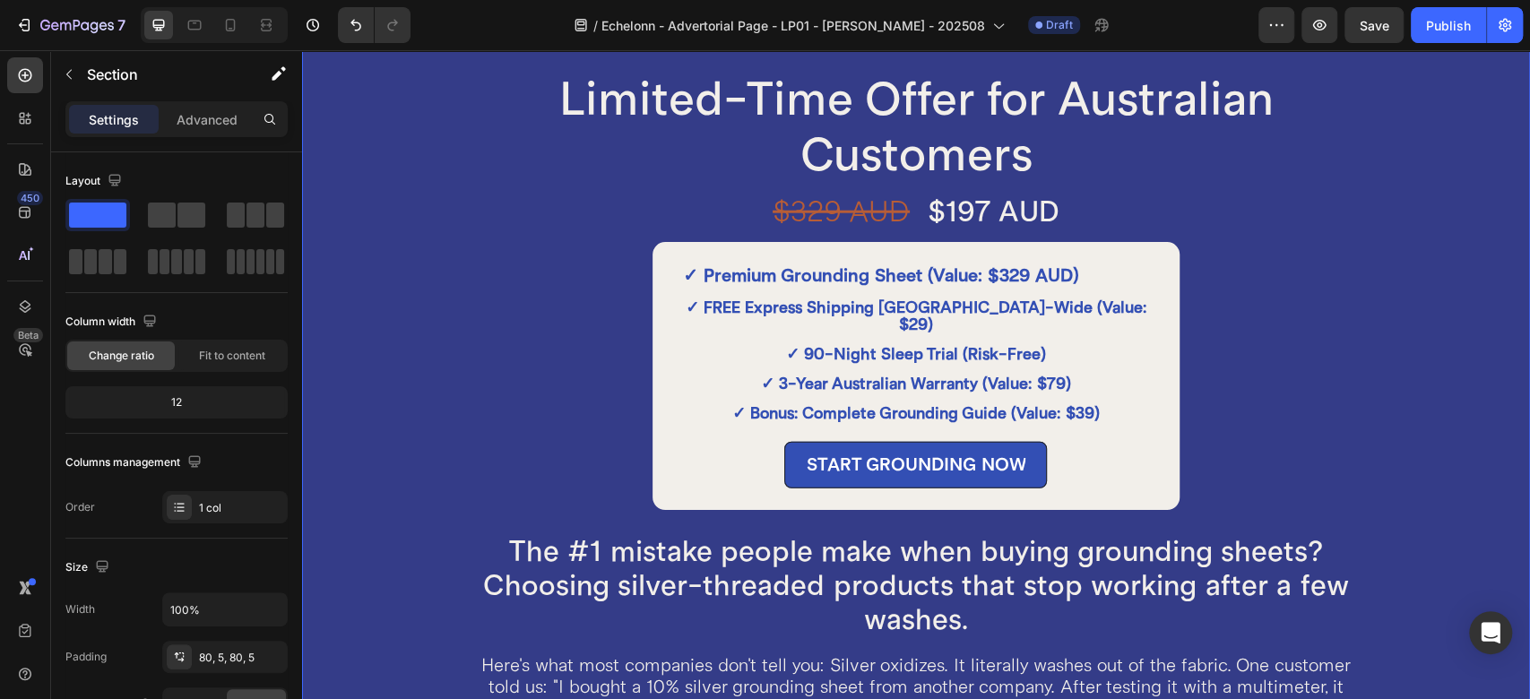
click at [425, 254] on div "Limited-Time Offer for Australian Customers Heading $329 AUD Heading $197 AUD H…" at bounding box center [916, 516] width 1105 height 893
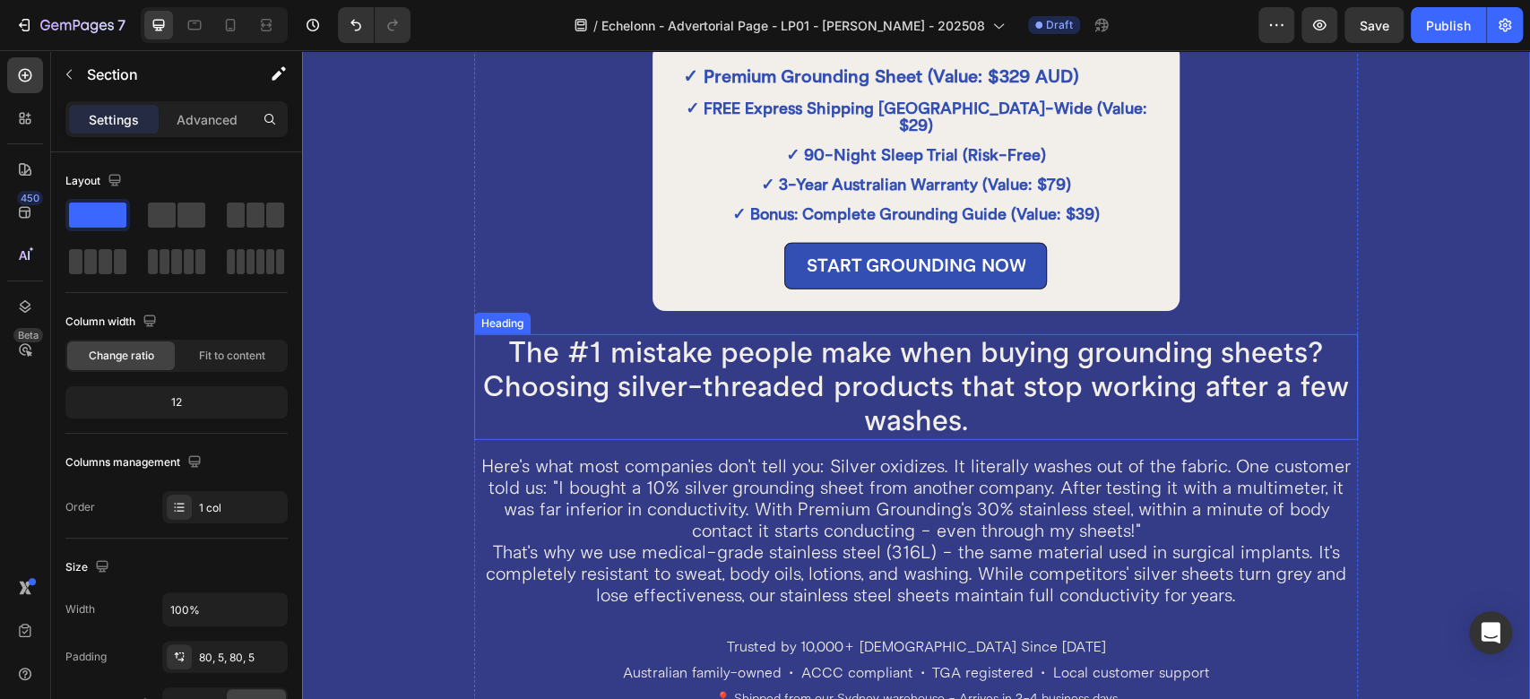
click at [592, 362] on h2 "The #1 mistake people make when buying grounding sheets? Choosing silver-thread…" at bounding box center [916, 387] width 884 height 106
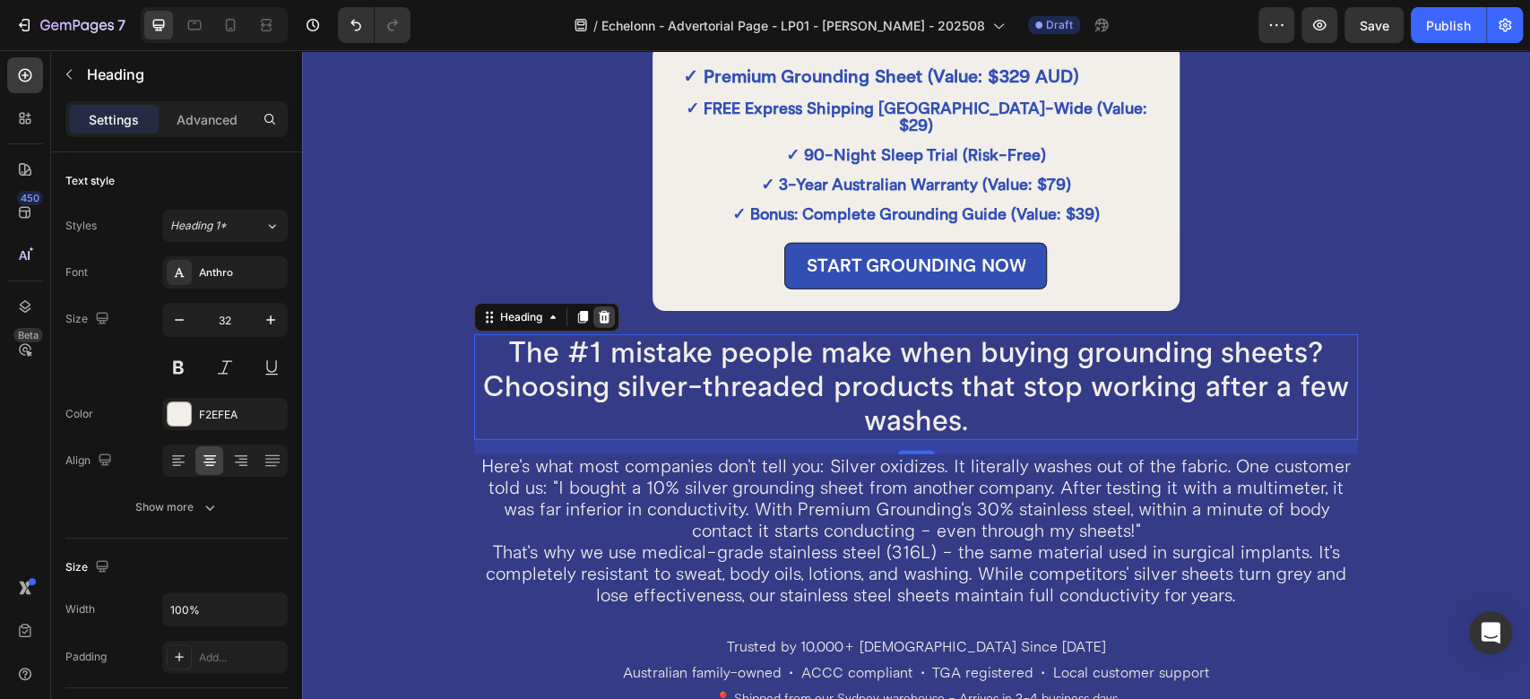
click at [603, 310] on icon at bounding box center [604, 317] width 14 height 14
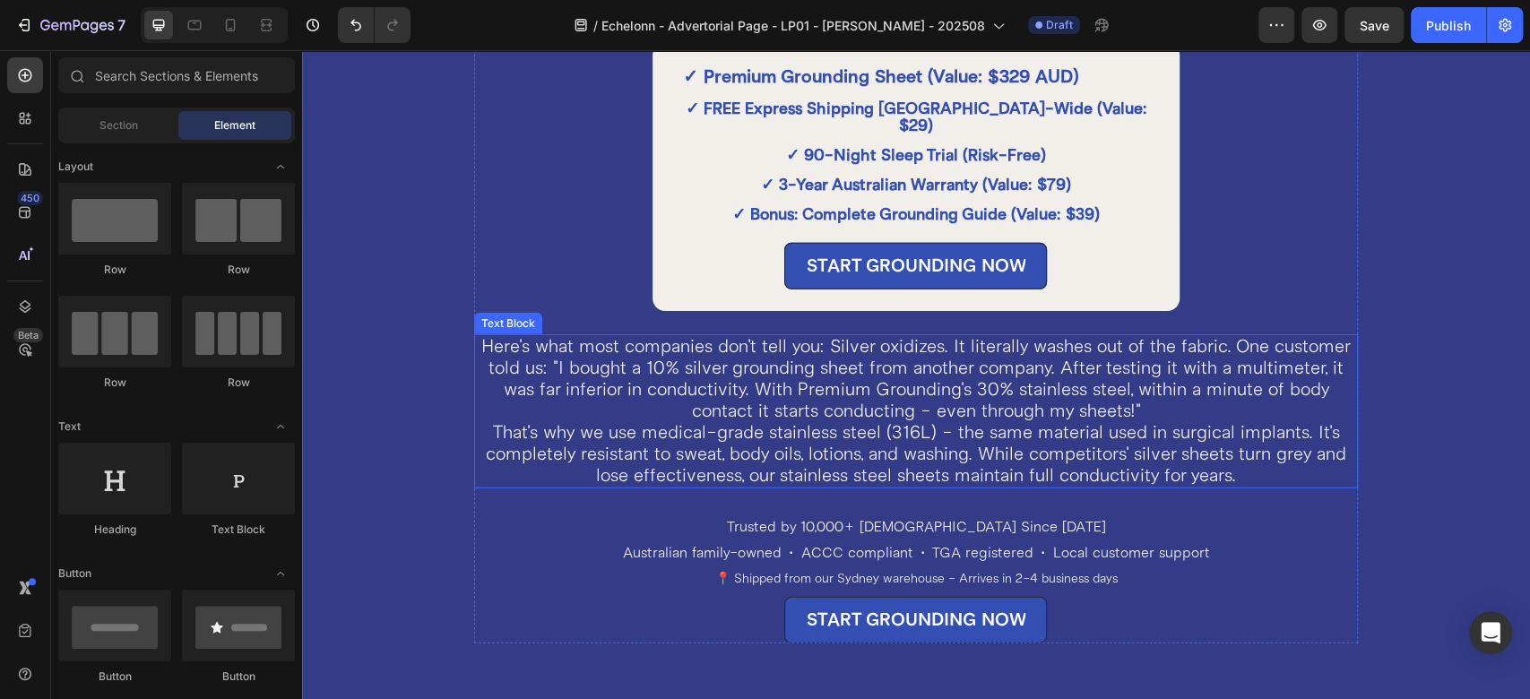
click at [594, 385] on p "Here's what most companies don't tell you: Silver oxidizes. It literally washes…" at bounding box center [916, 379] width 880 height 86
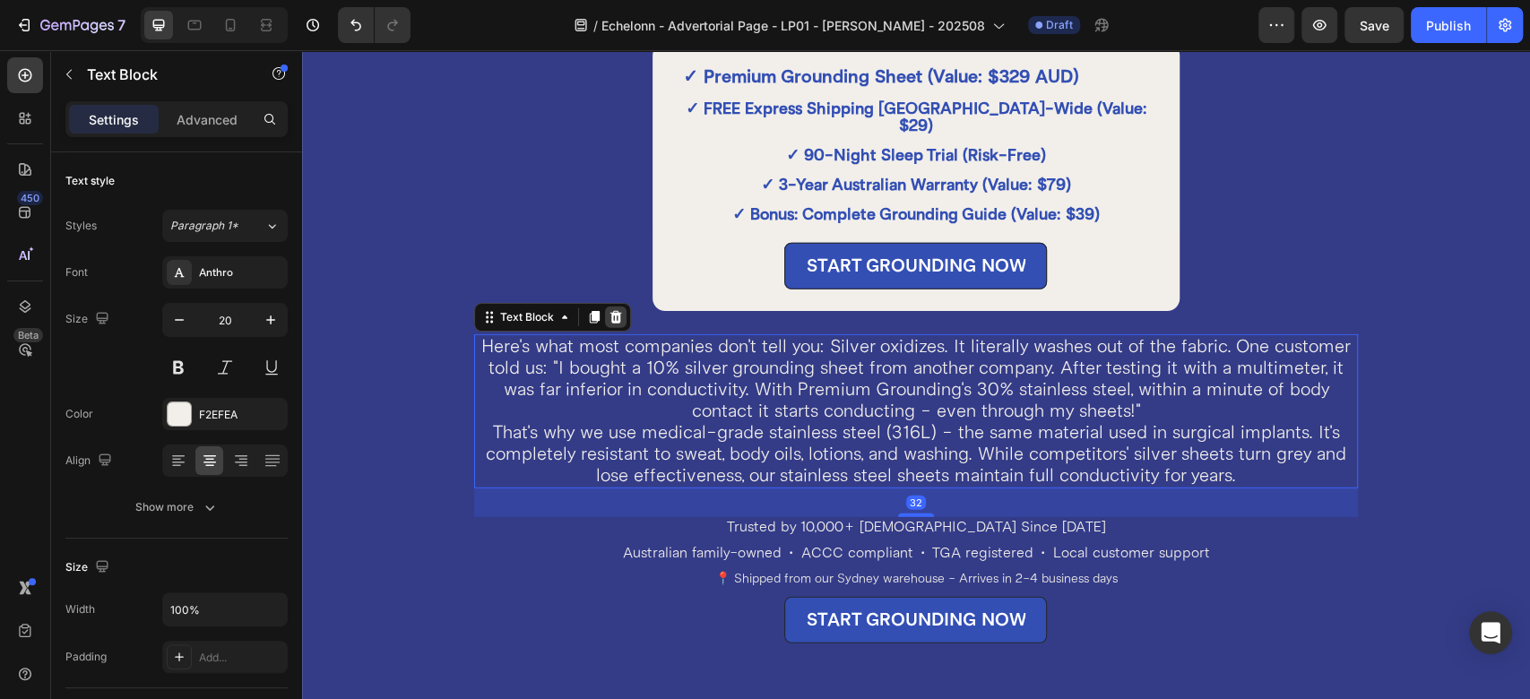
click at [619, 307] on div at bounding box center [616, 318] width 22 height 22
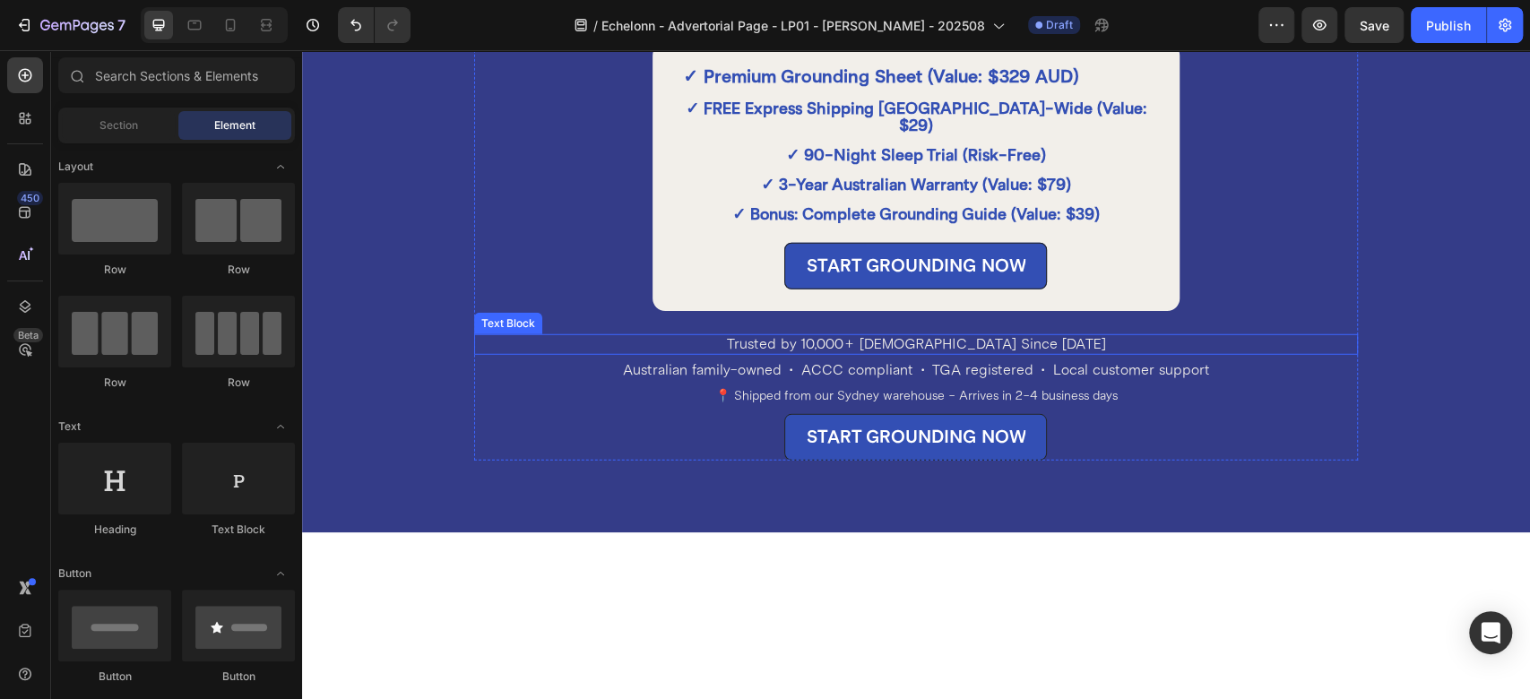
click at [658, 336] on p "Trusted by 10,000+ [DEMOGRAPHIC_DATA] Since [DATE]" at bounding box center [916, 344] width 880 height 17
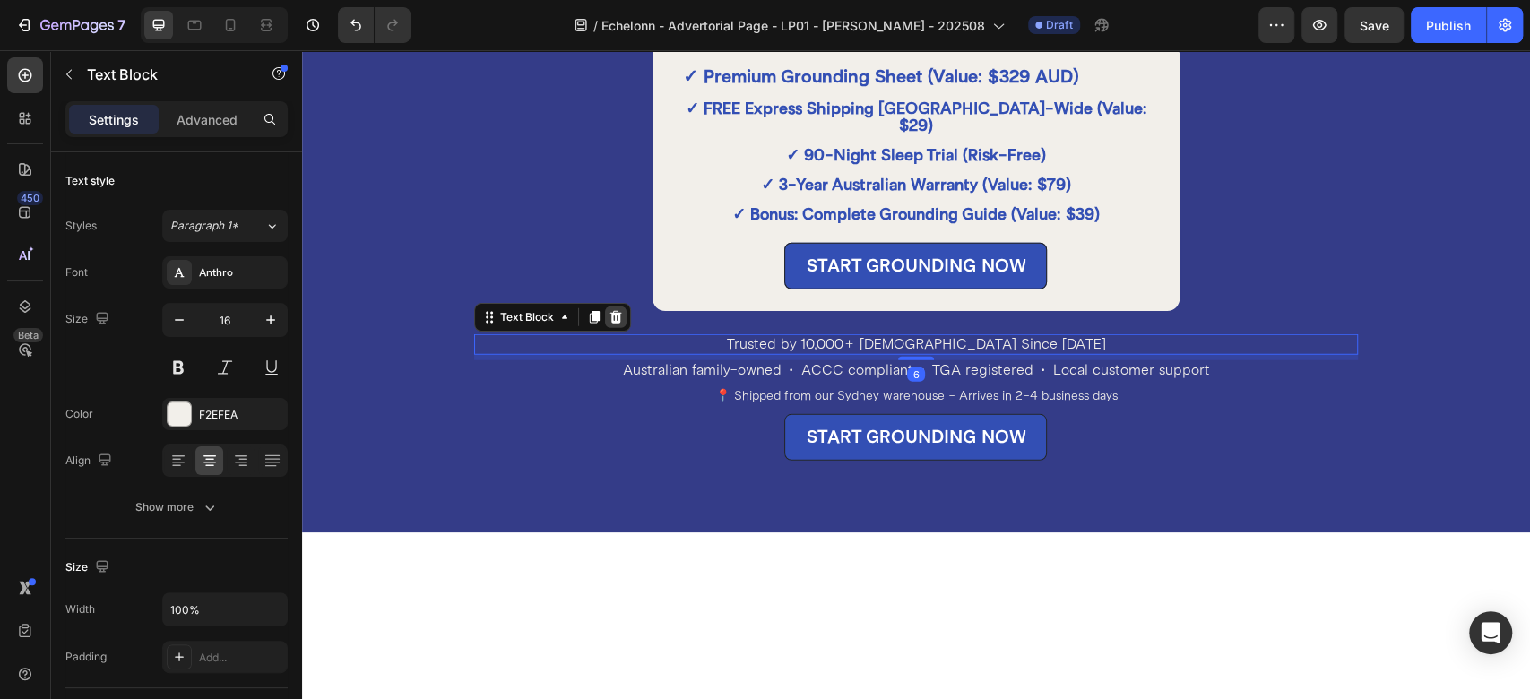
click at [611, 307] on div at bounding box center [616, 318] width 22 height 22
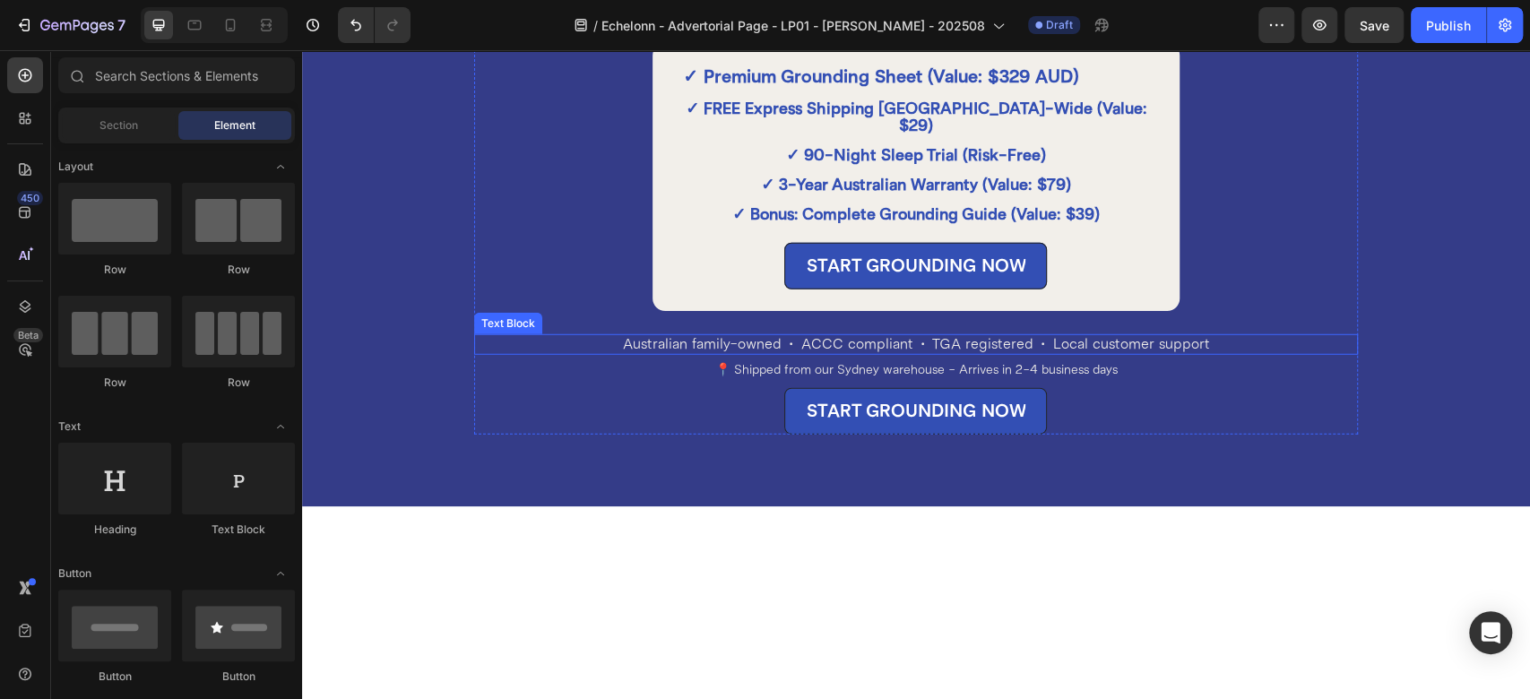
click at [610, 336] on p "Australian family-owned • ACCC compliant • TGA registered • Local customer supp…" at bounding box center [916, 344] width 880 height 17
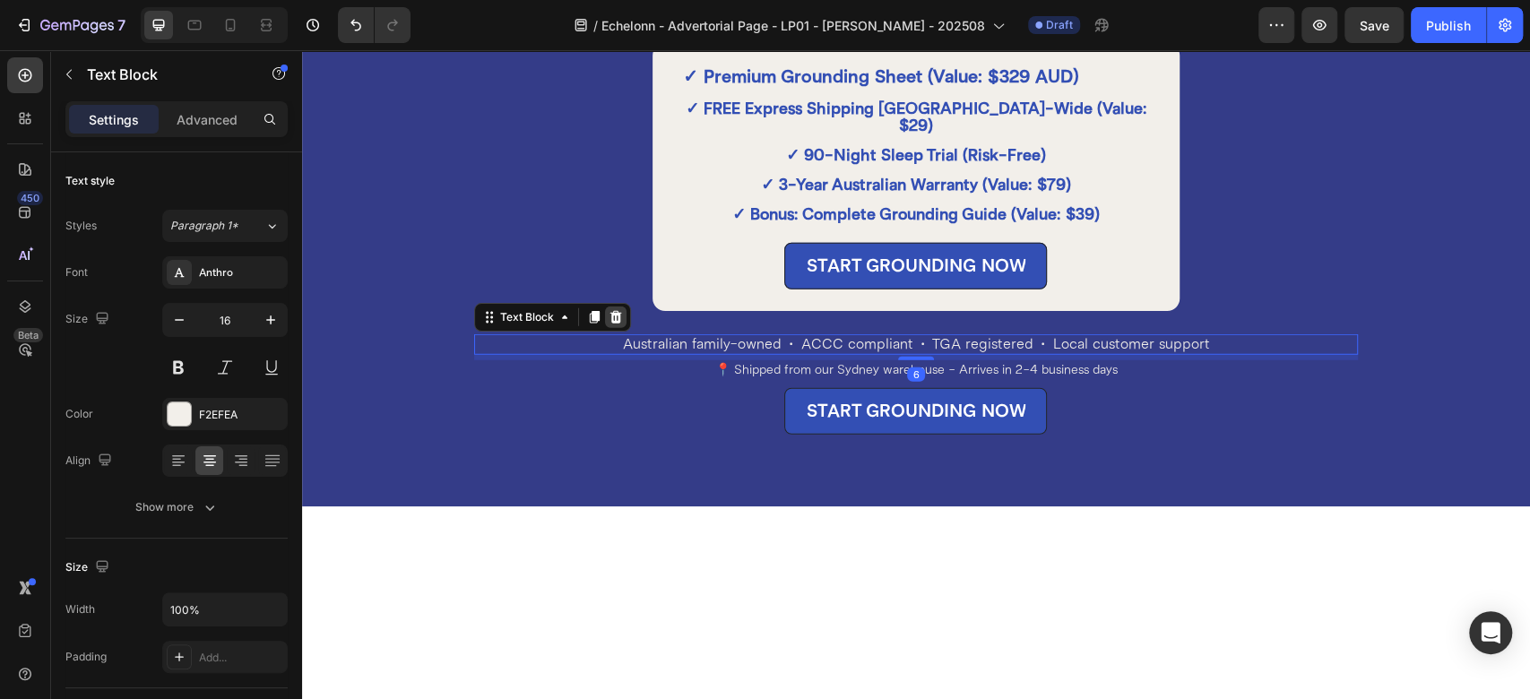
click at [611, 311] on icon at bounding box center [616, 317] width 12 height 13
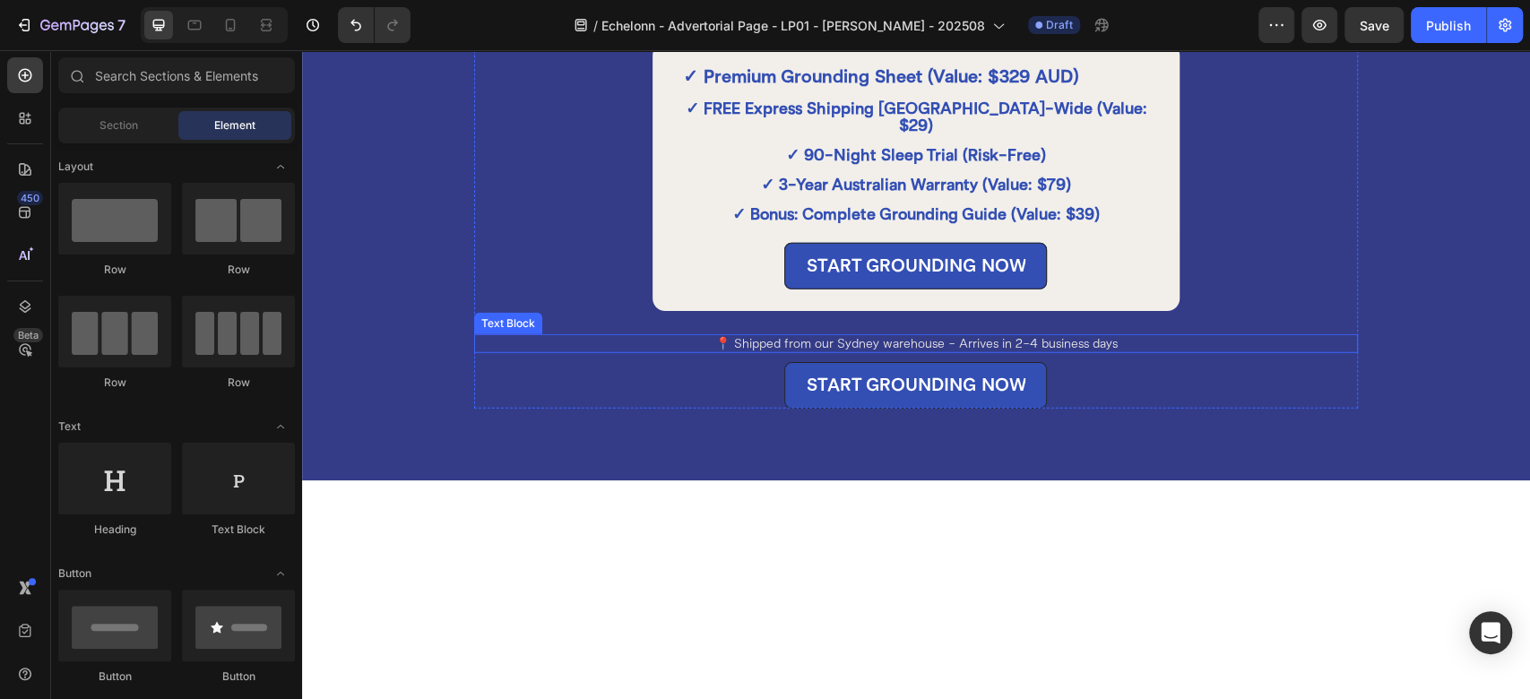
click at [610, 336] on p "📍 Shipped from our Sydney warehouse - Arrives in 2-4 business days" at bounding box center [916, 343] width 880 height 15
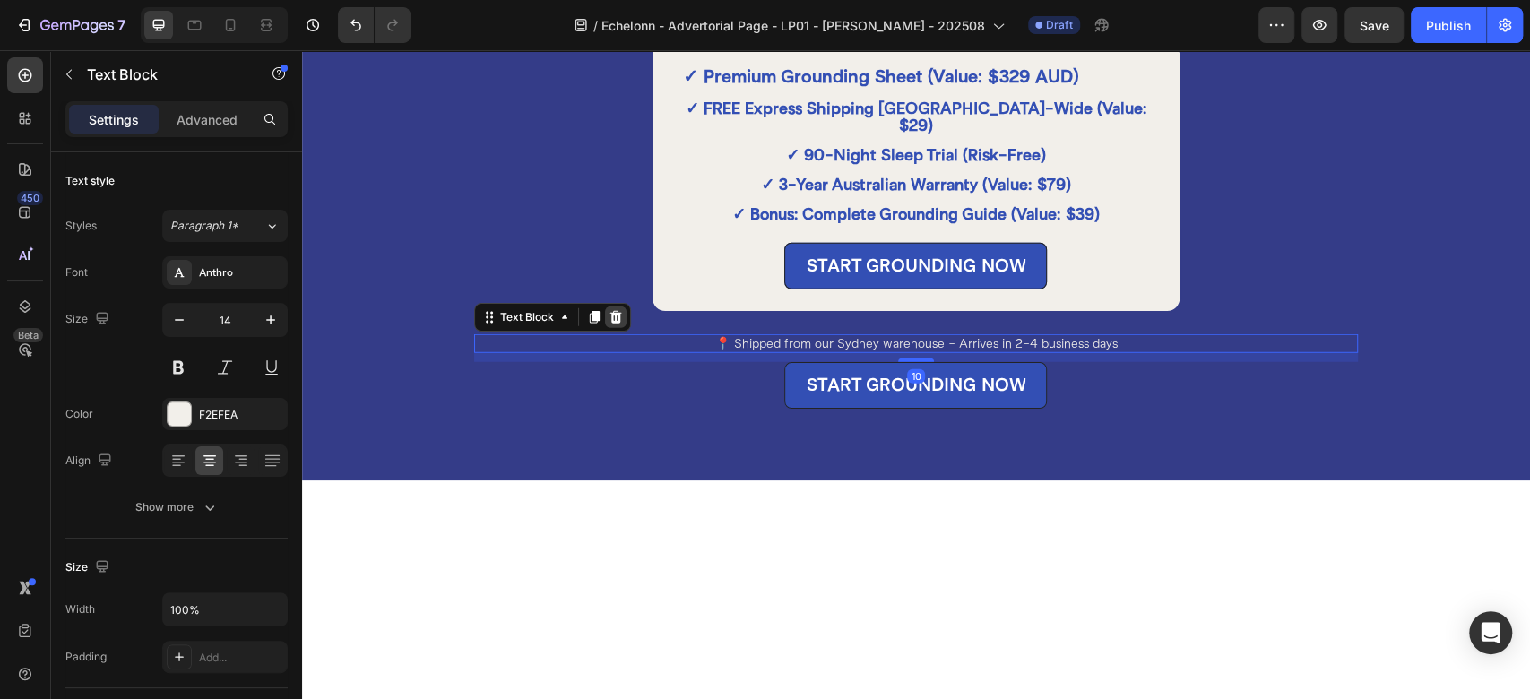
click at [611, 311] on icon at bounding box center [616, 317] width 12 height 13
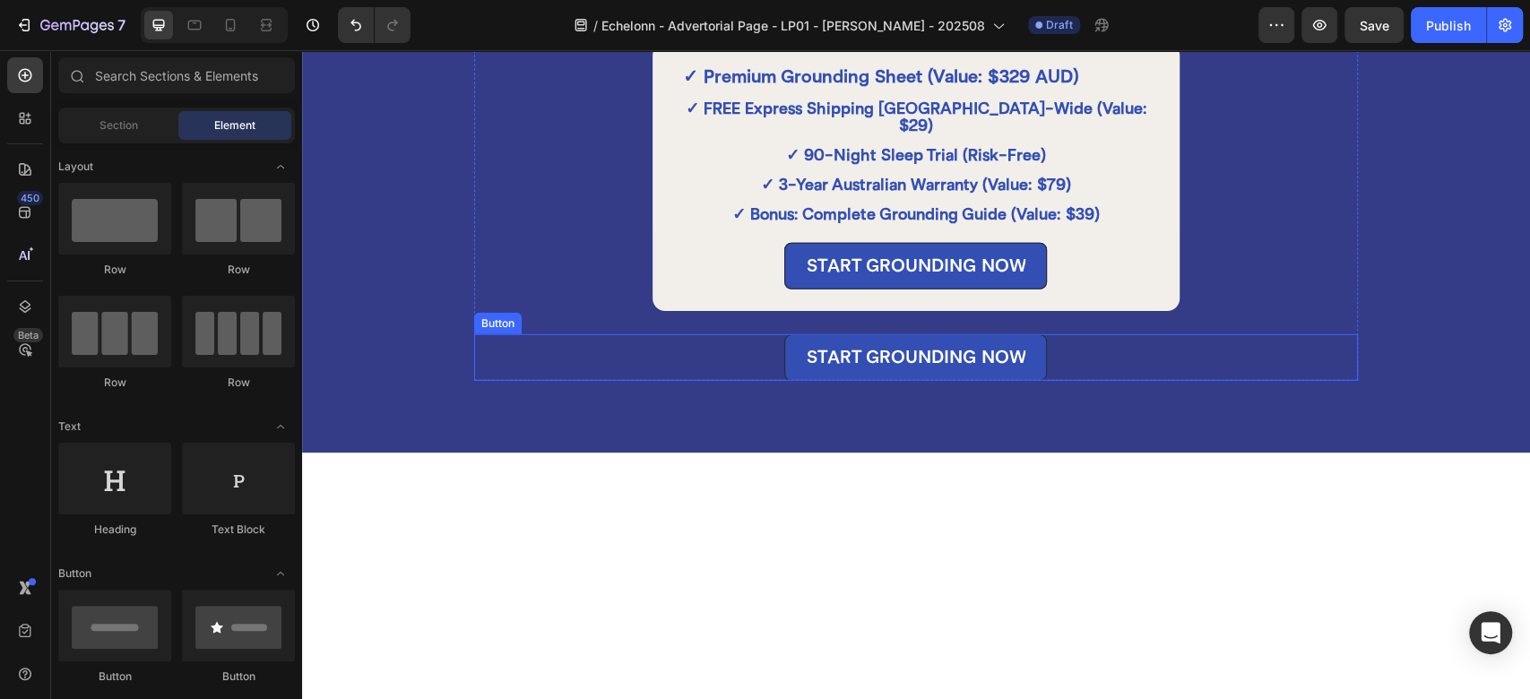
click at [610, 334] on div "START GROUNDING NOW Button" at bounding box center [916, 357] width 884 height 47
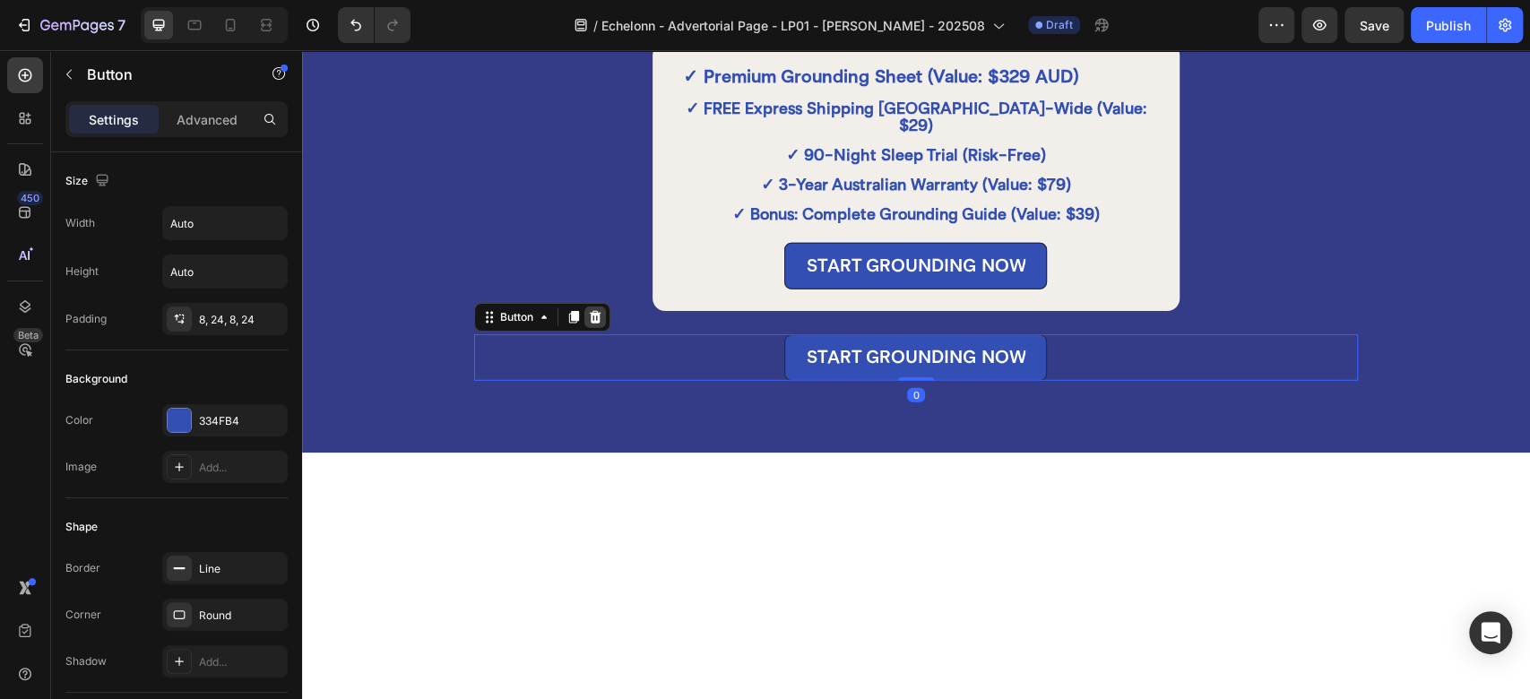
click at [601, 307] on div at bounding box center [596, 318] width 22 height 22
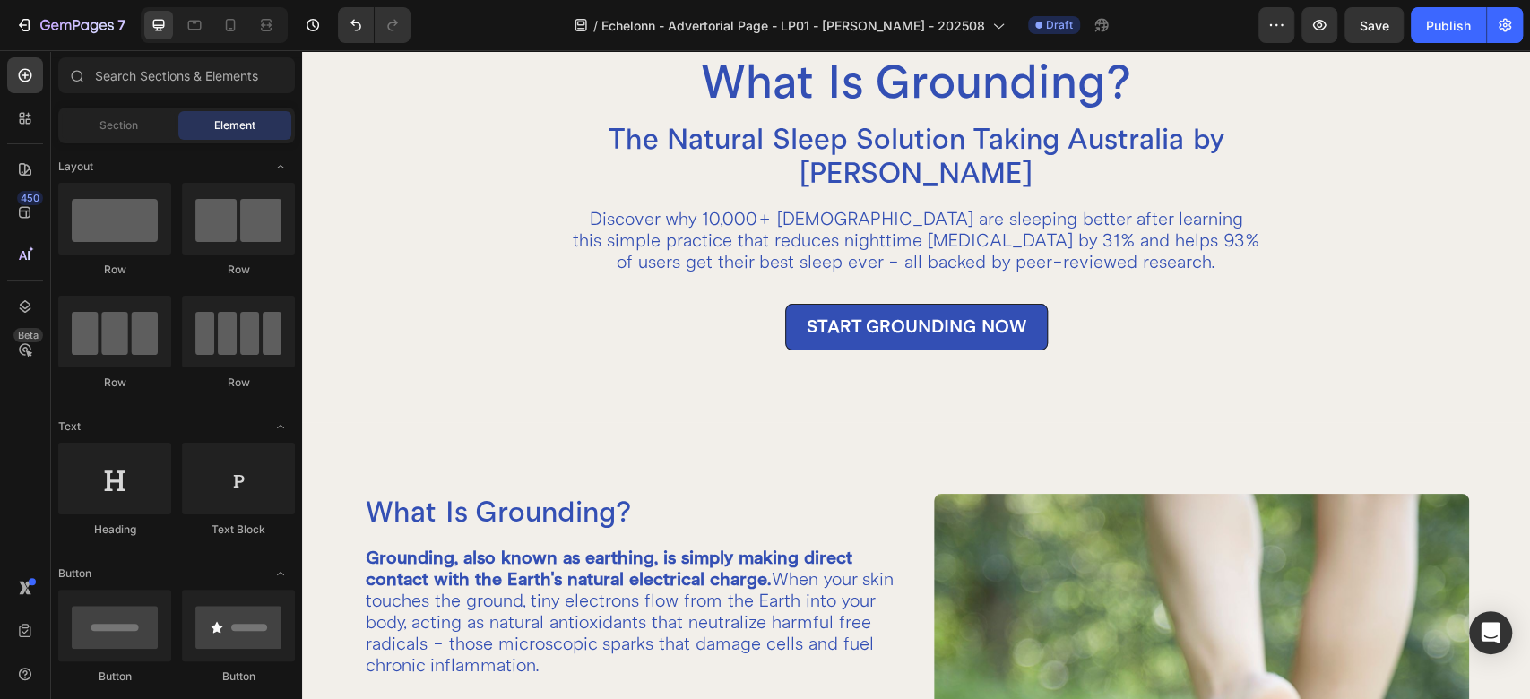
scroll to position [56, 0]
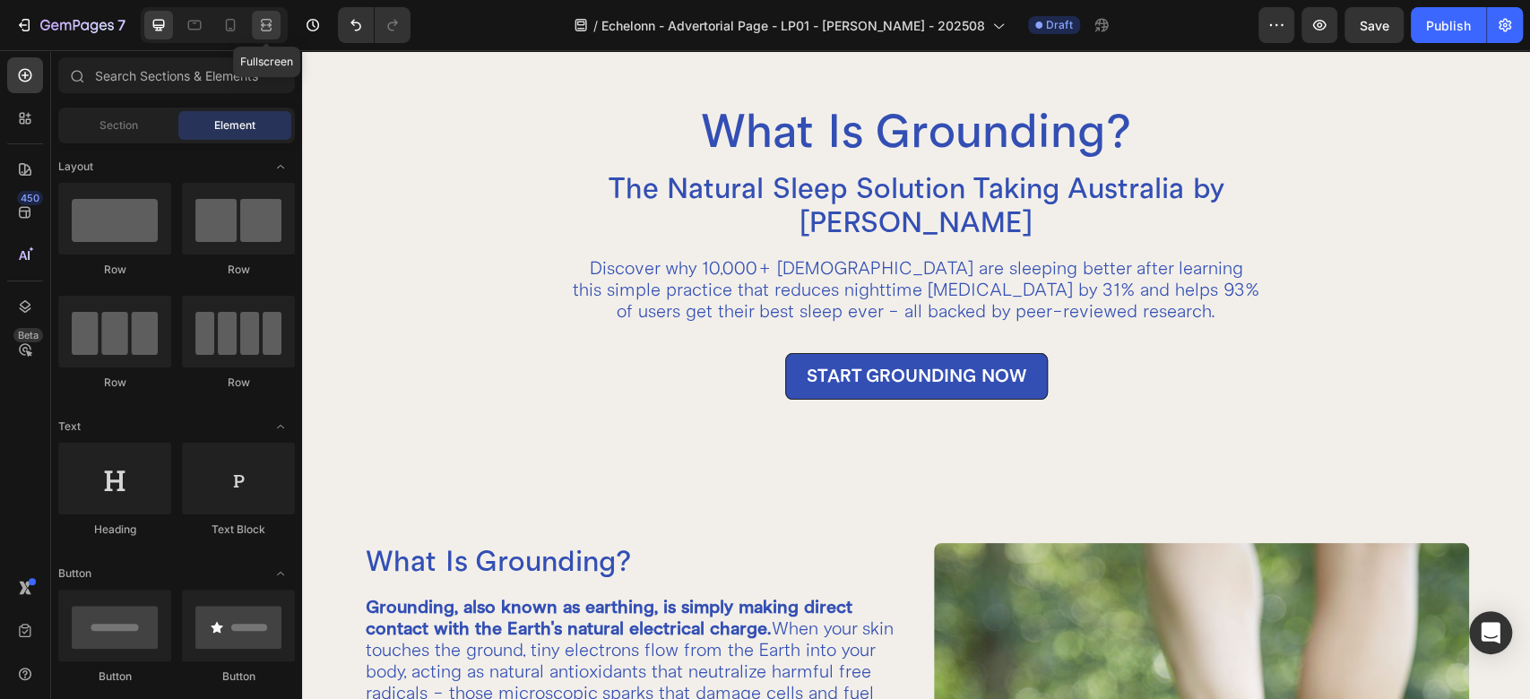
click at [278, 27] on div at bounding box center [266, 25] width 29 height 29
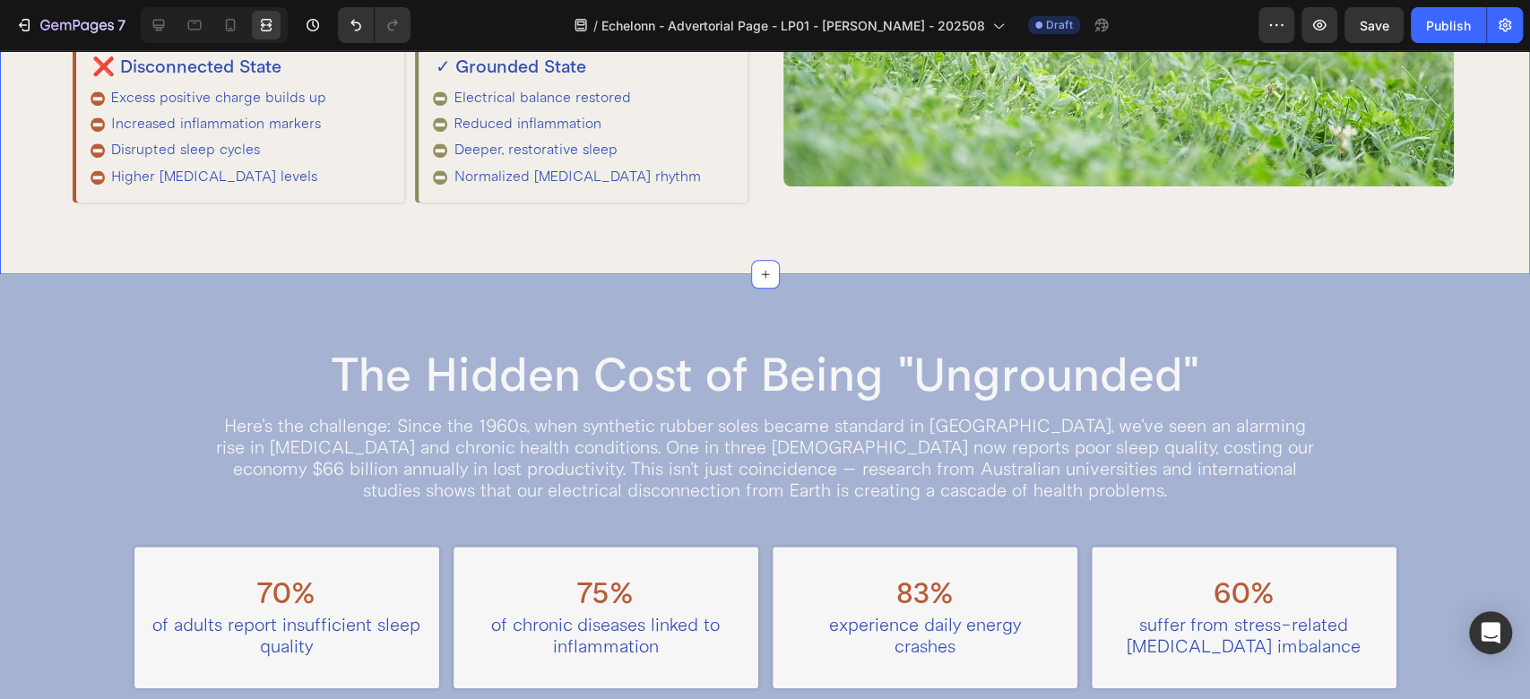
scroll to position [1195, 0]
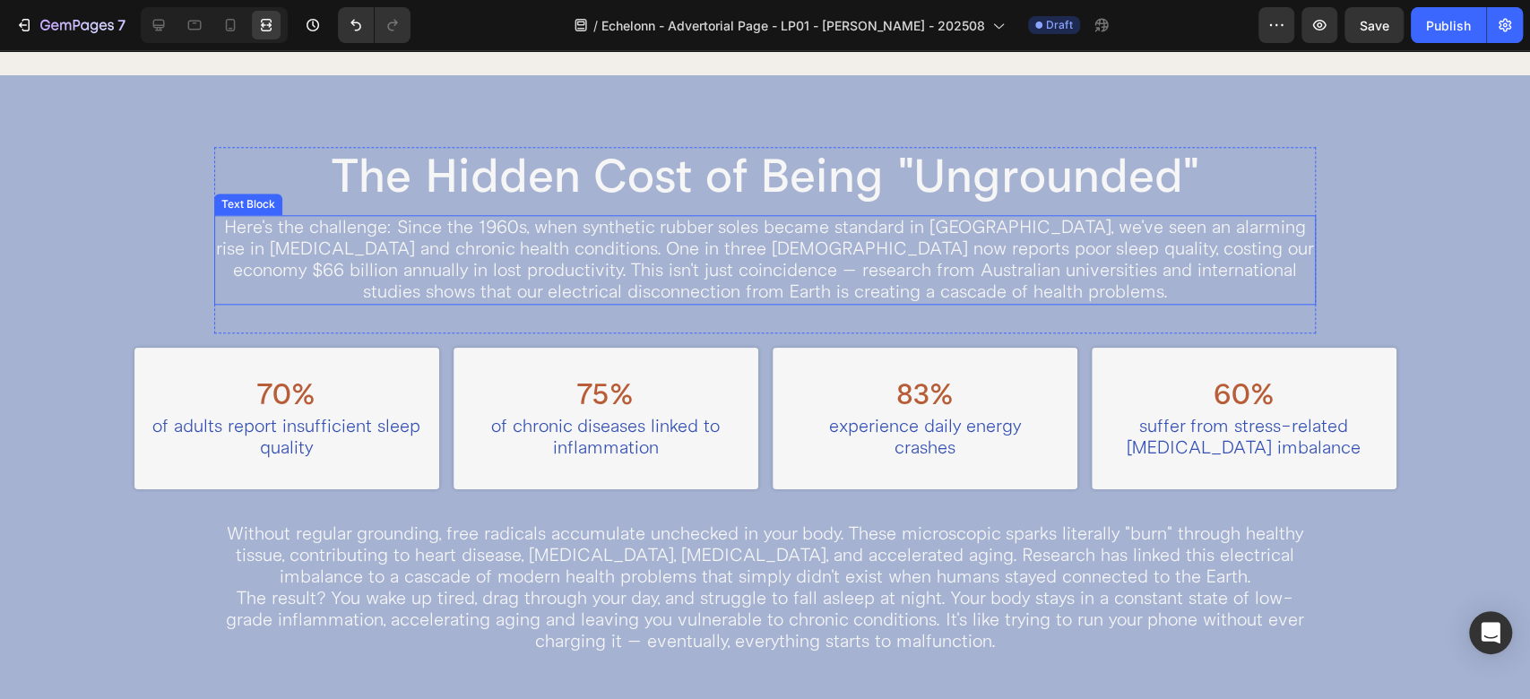
click at [221, 223] on p "Here's the challenge: Since the 1960s, when synthetic rubber soles became stand…" at bounding box center [765, 260] width 1098 height 86
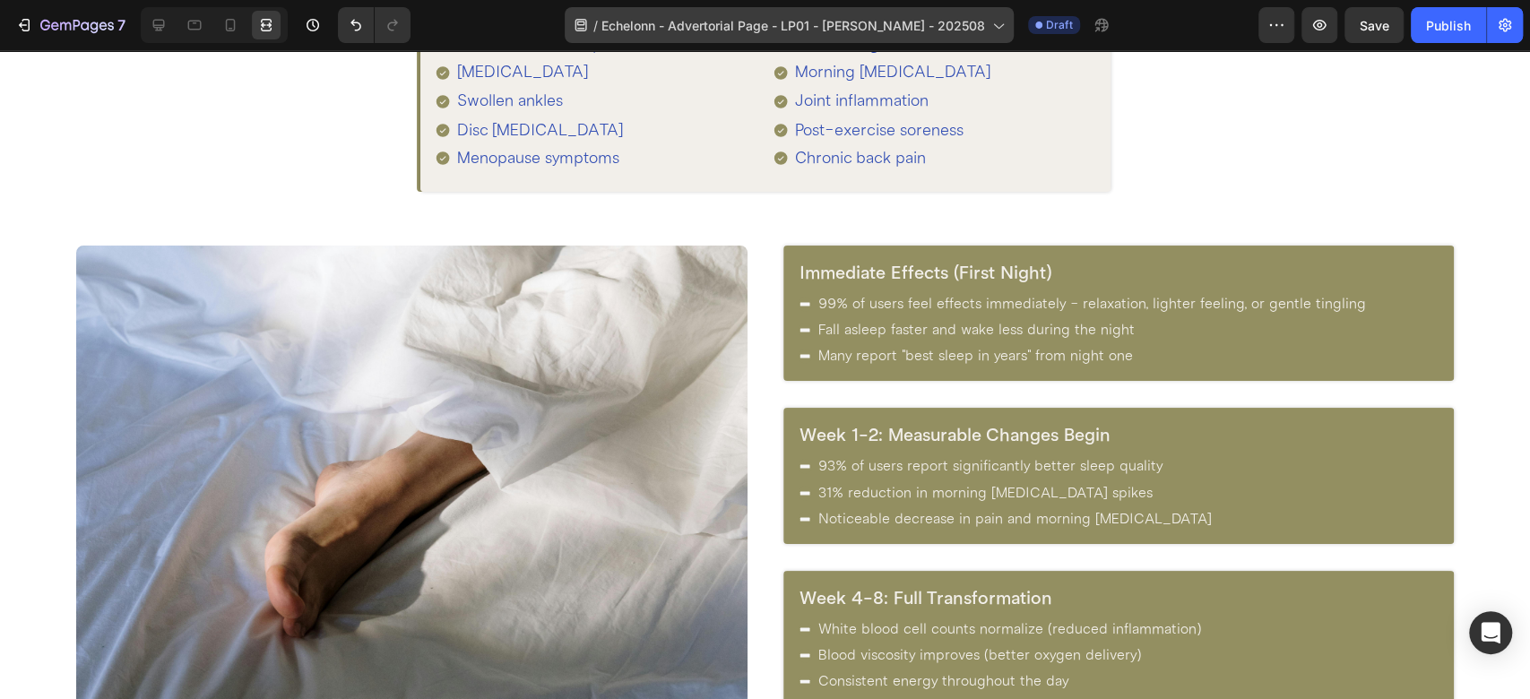
scroll to position [1836, 0]
